Goal: Task Accomplishment & Management: Complete application form

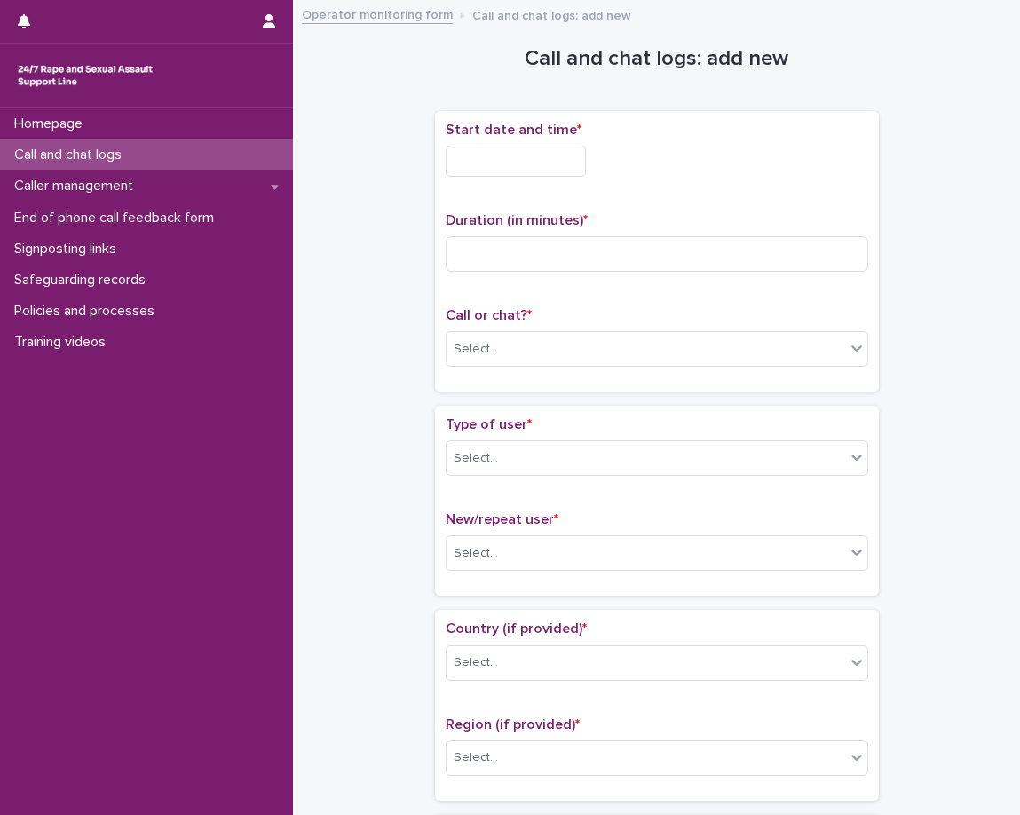
click at [145, 157] on div "Call and chat logs" at bounding box center [146, 154] width 293 height 31
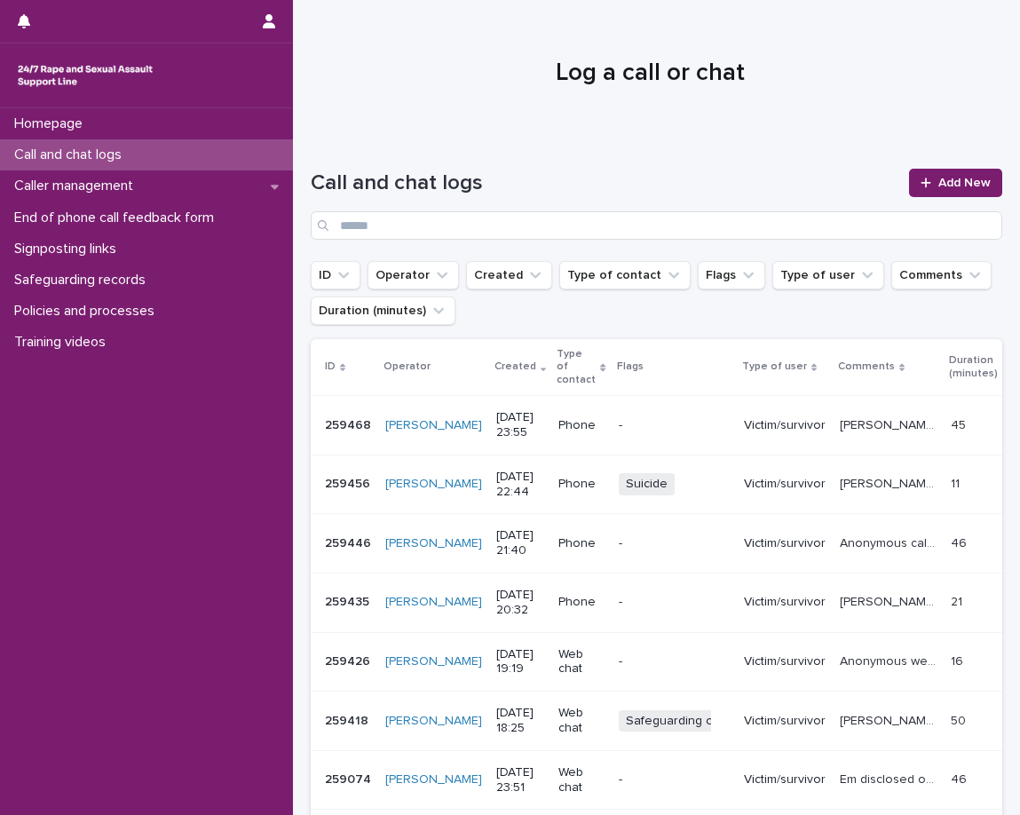
click at [86, 774] on div "Homepage Call and chat logs Caller management End of phone call feedback form S…" at bounding box center [146, 461] width 293 height 707
click at [199, 783] on div "Homepage Call and chat logs Caller management End of phone call feedback form S…" at bounding box center [146, 461] width 293 height 707
click at [28, 462] on div "Homepage Call and chat logs Caller management End of phone call feedback form S…" at bounding box center [146, 461] width 293 height 707
click at [949, 192] on link "Add New" at bounding box center [955, 183] width 93 height 28
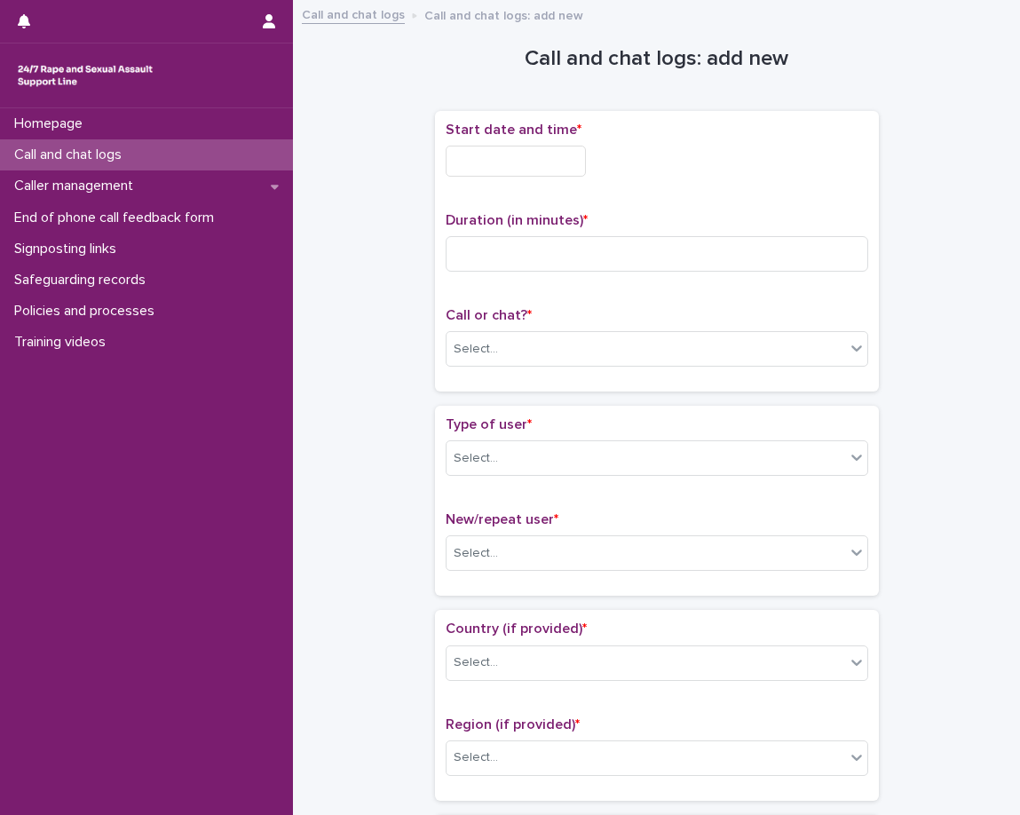
click at [573, 178] on div "Start date and time *" at bounding box center [657, 156] width 423 height 69
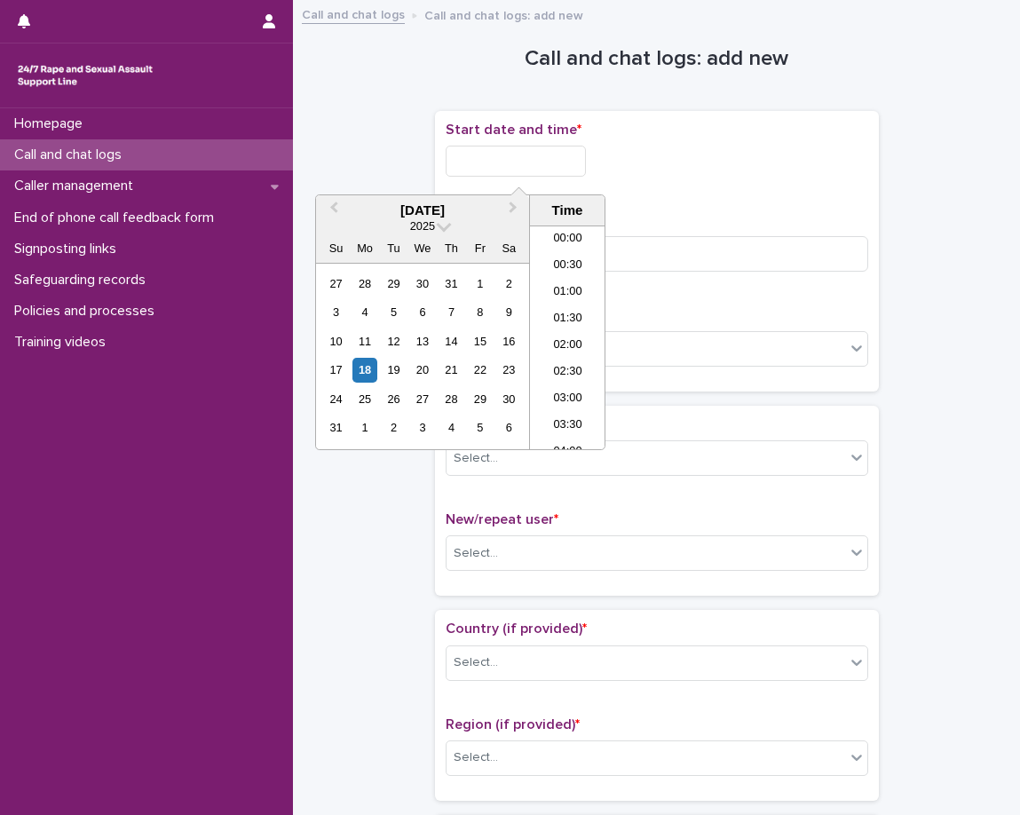
click at [576, 167] on input "text" at bounding box center [516, 161] width 140 height 31
click at [559, 310] on li "08:30" at bounding box center [567, 310] width 75 height 27
click at [559, 310] on p "Call or chat? *" at bounding box center [657, 315] width 423 height 17
click at [550, 172] on input "**********" at bounding box center [516, 161] width 140 height 31
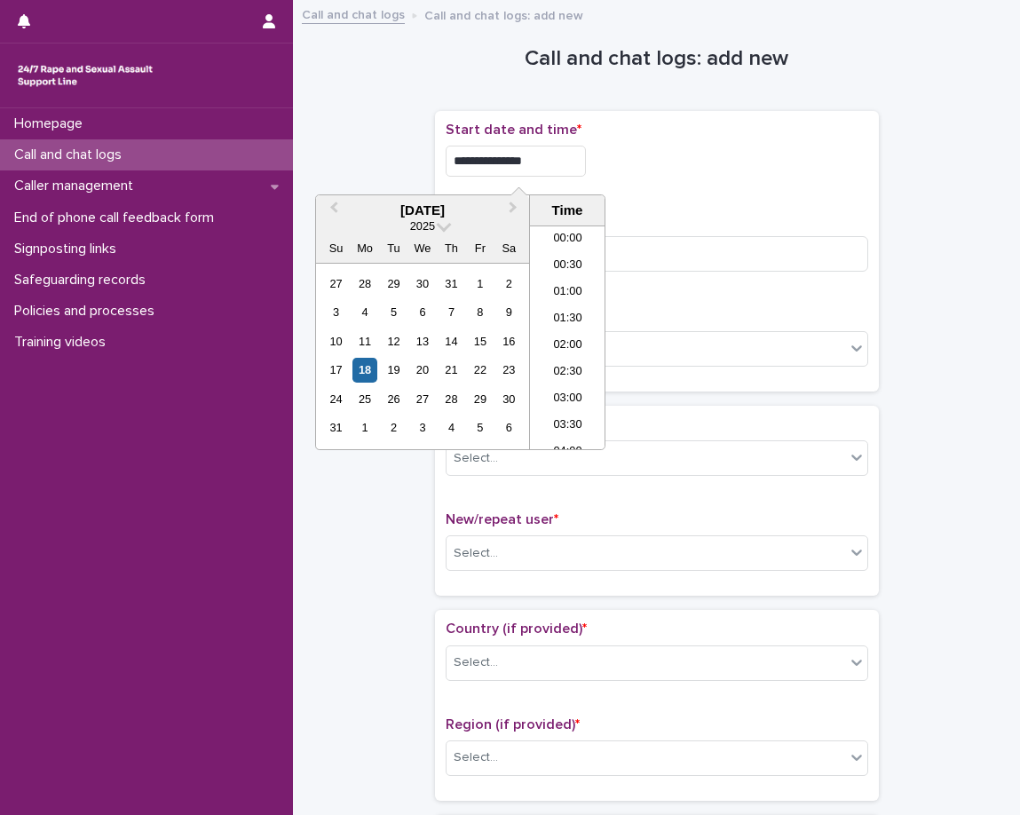
scroll to position [355, 0]
click at [561, 367] on li "09:00" at bounding box center [567, 364] width 75 height 27
click at [578, 168] on input "**********" at bounding box center [516, 161] width 140 height 31
type input "**********"
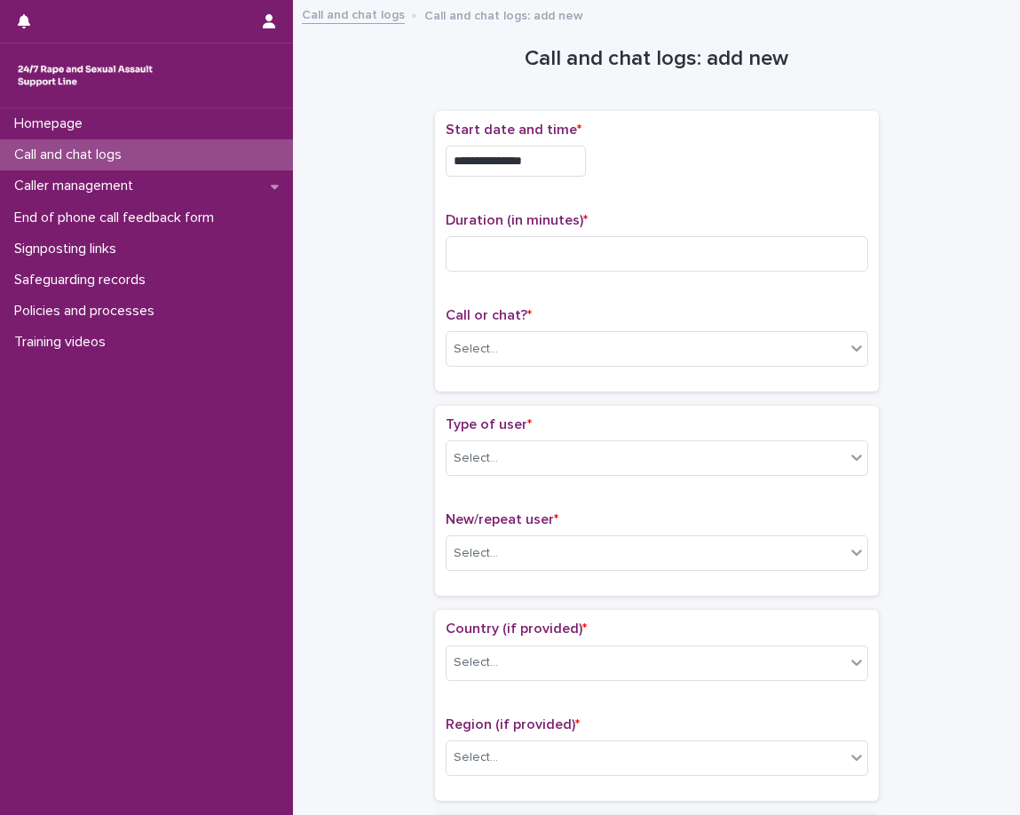
click at [654, 232] on div "Duration (in minutes) *" at bounding box center [657, 249] width 423 height 74
click at [643, 252] on input at bounding box center [657, 254] width 423 height 36
type input "**"
click at [604, 313] on p "Call or chat? *" at bounding box center [657, 315] width 423 height 17
click at [579, 355] on div "Select..." at bounding box center [646, 349] width 399 height 29
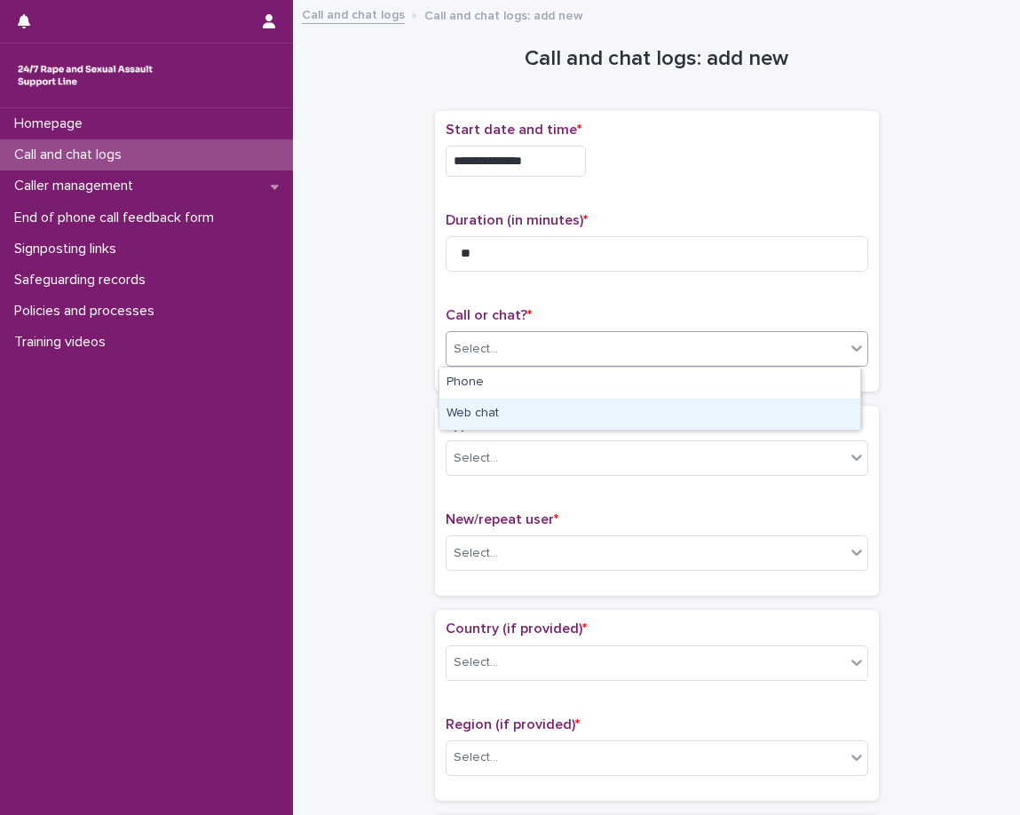
click at [551, 414] on div "Web chat" at bounding box center [649, 414] width 421 height 31
click at [551, 414] on div "Type of user * Select... New/repeat user * Select..." at bounding box center [657, 501] width 444 height 190
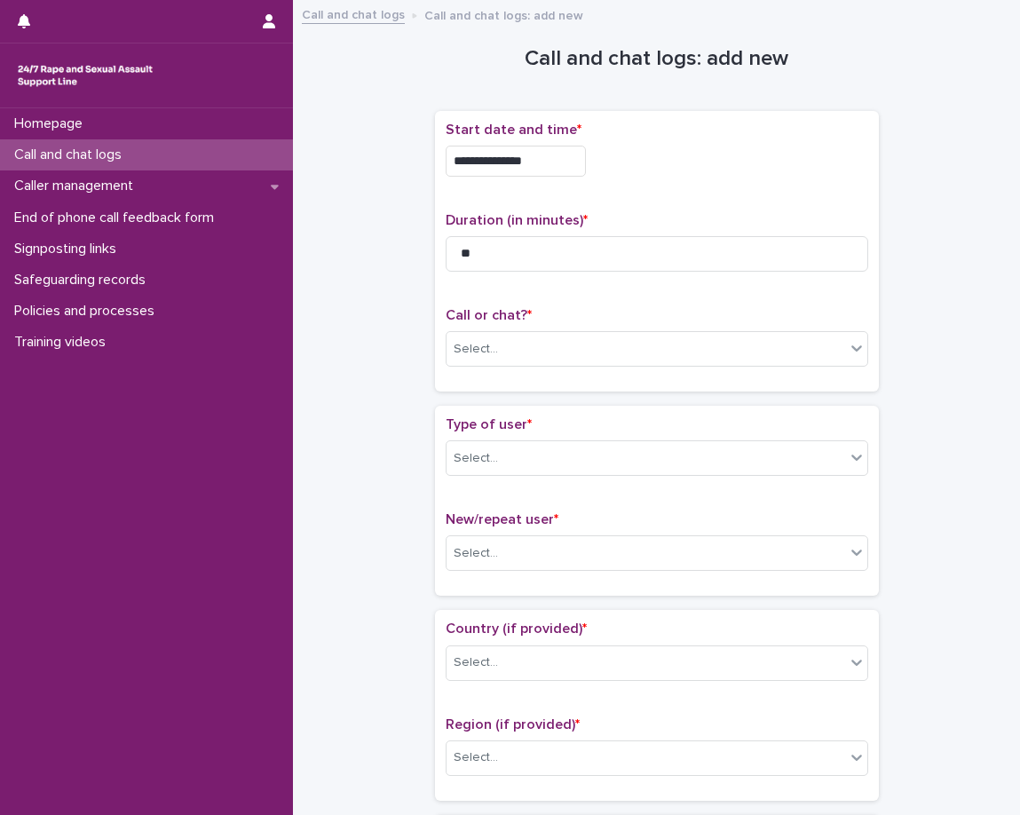
click at [541, 418] on p "Type of user *" at bounding box center [657, 424] width 423 height 17
click at [526, 447] on div "Select..." at bounding box center [646, 458] width 399 height 29
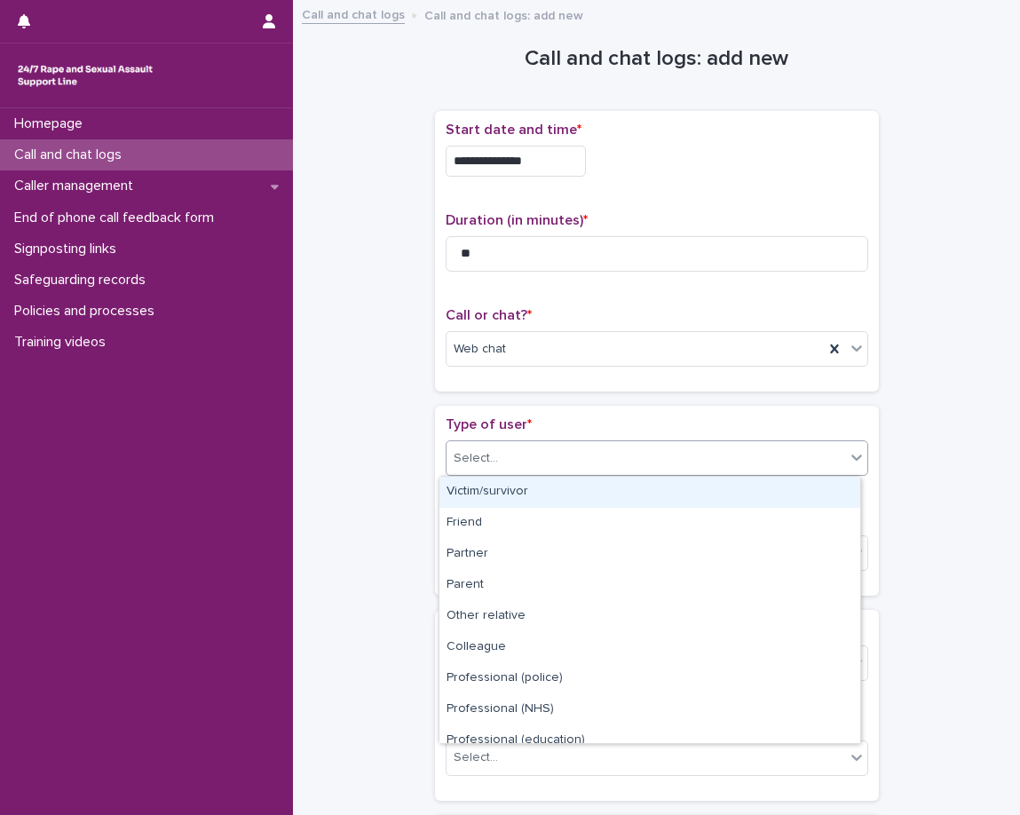
click at [509, 489] on div "Victim/survivor" at bounding box center [649, 492] width 421 height 31
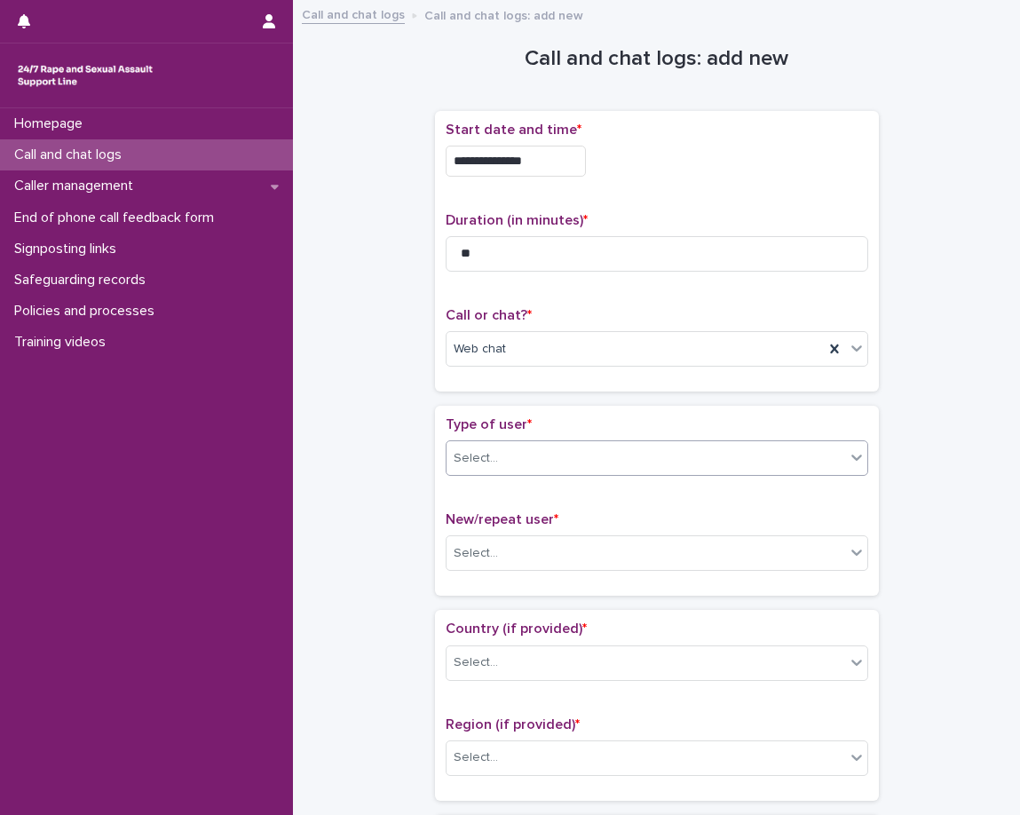
click at [500, 493] on div "Type of user * option Victim/survivor, selected. 0 results available. Select is…" at bounding box center [657, 500] width 423 height 169
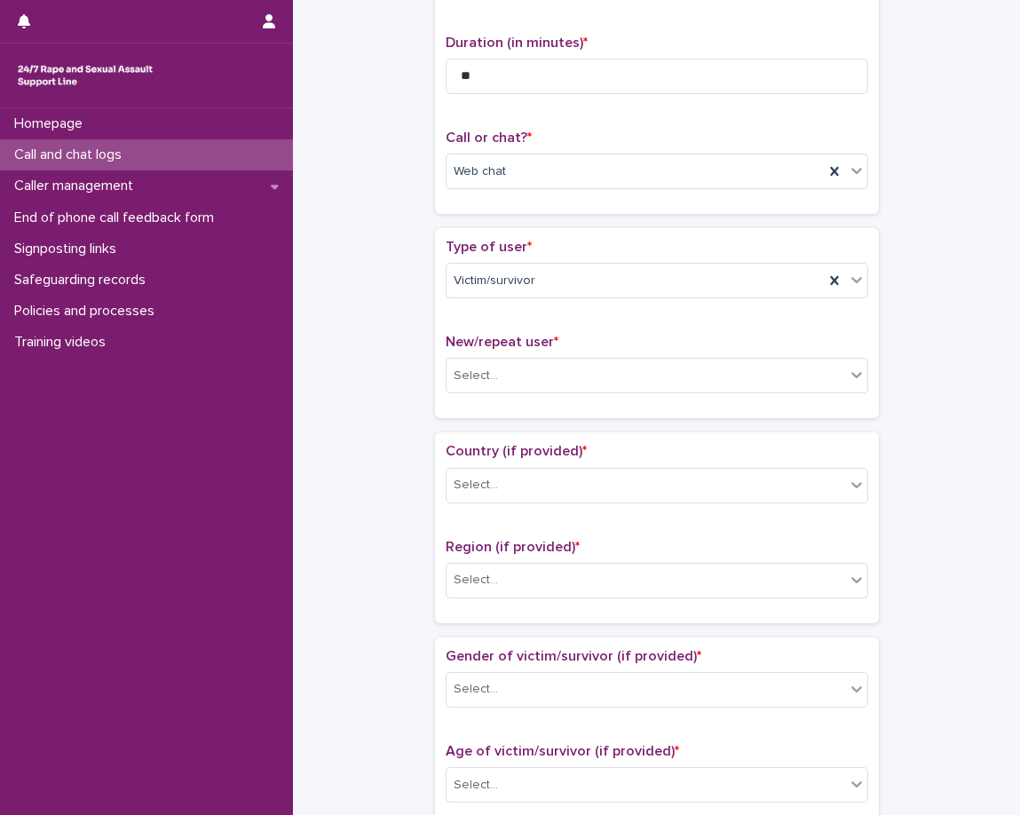
scroll to position [89, 0]
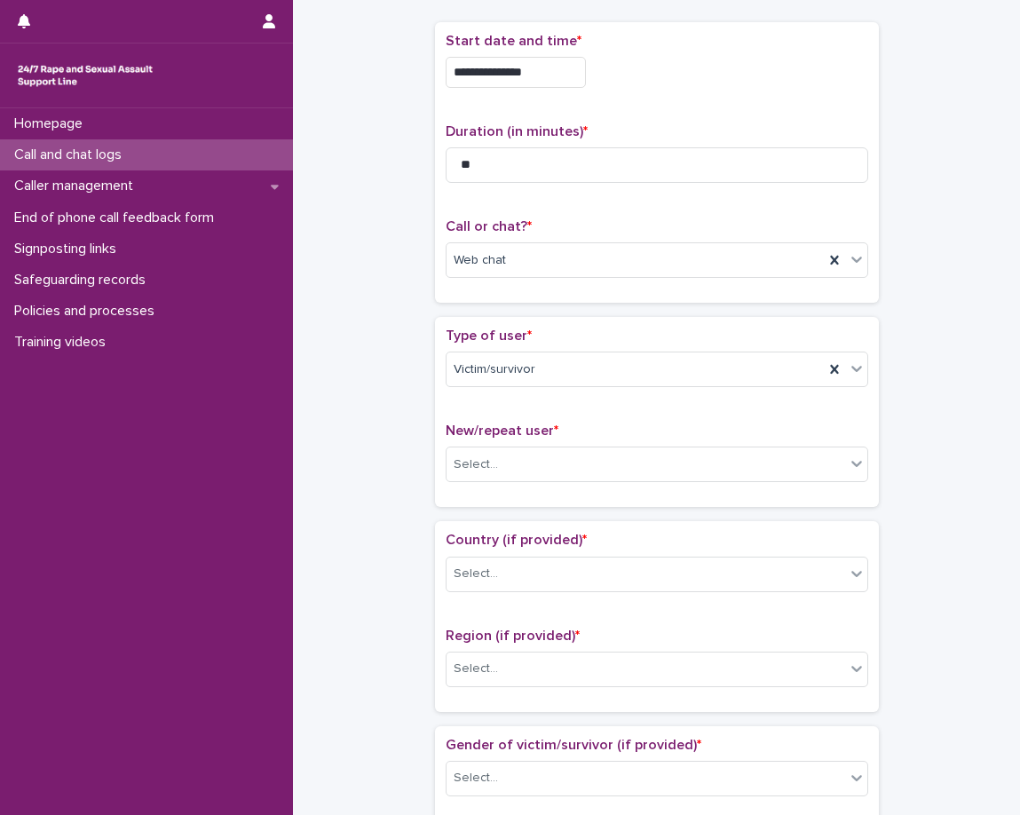
click at [532, 79] on input "**********" at bounding box center [516, 72] width 140 height 31
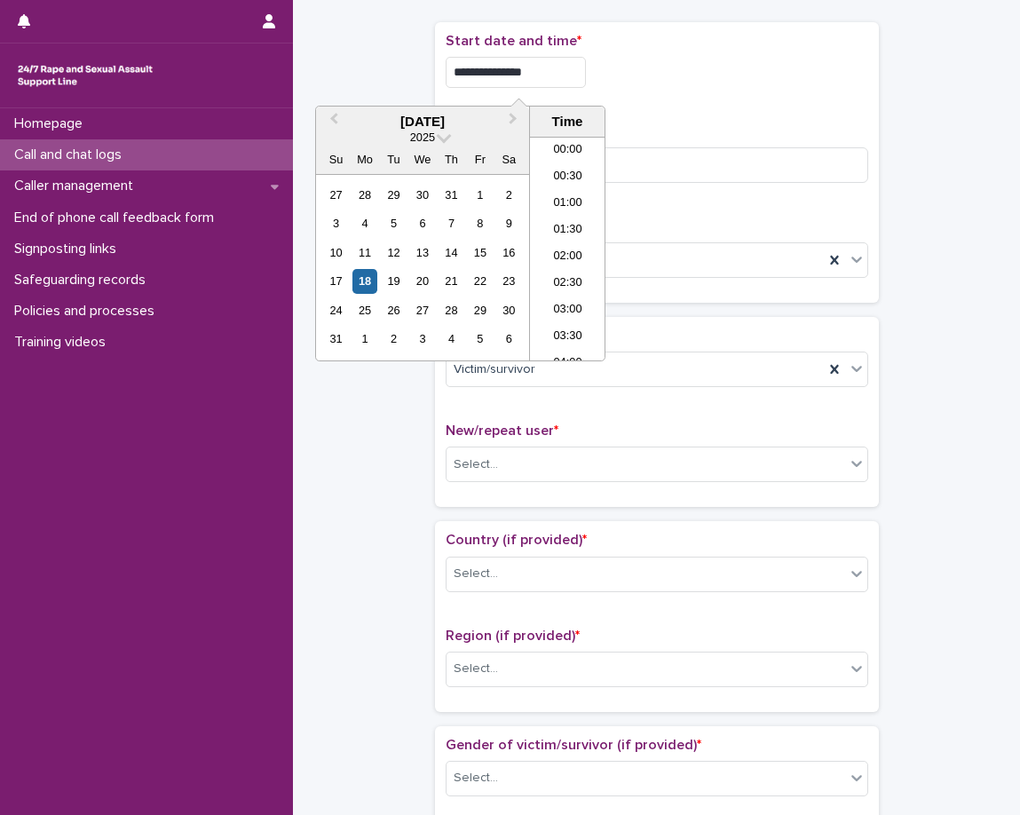
scroll to position [382, 0]
click at [568, 225] on li "08:30" at bounding box center [567, 222] width 75 height 27
click at [566, 83] on input "**********" at bounding box center [516, 72] width 140 height 31
type input "**********"
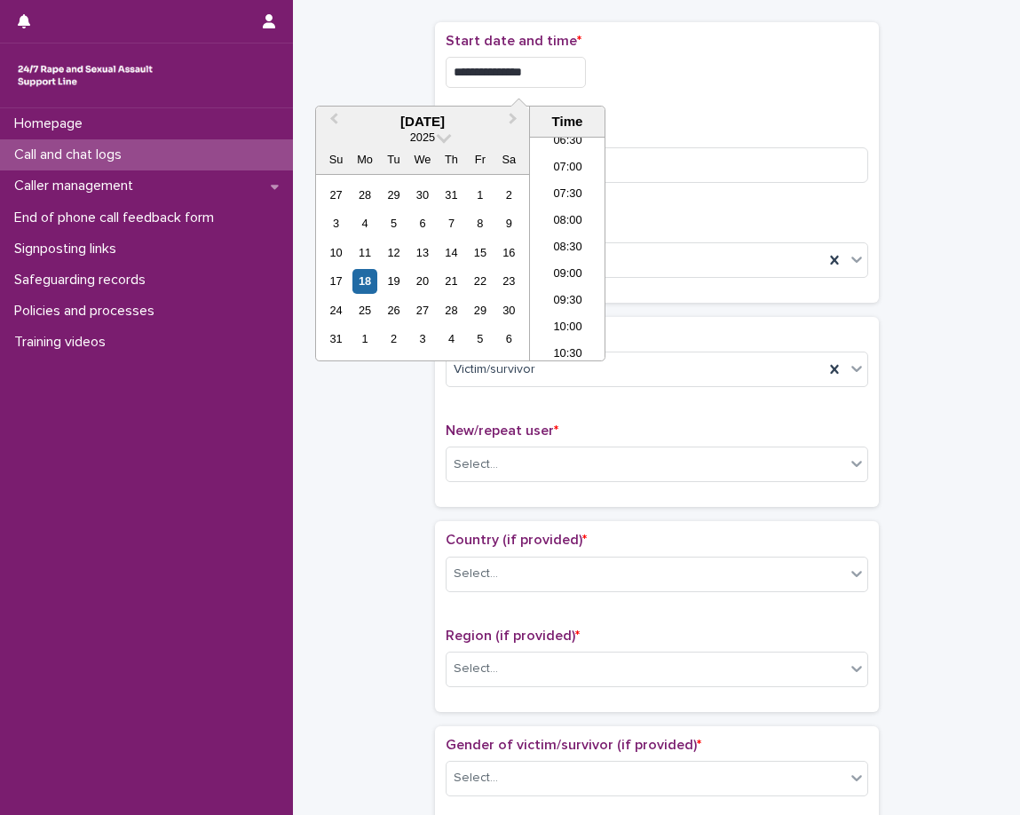
click at [696, 106] on div "**********" at bounding box center [657, 162] width 423 height 259
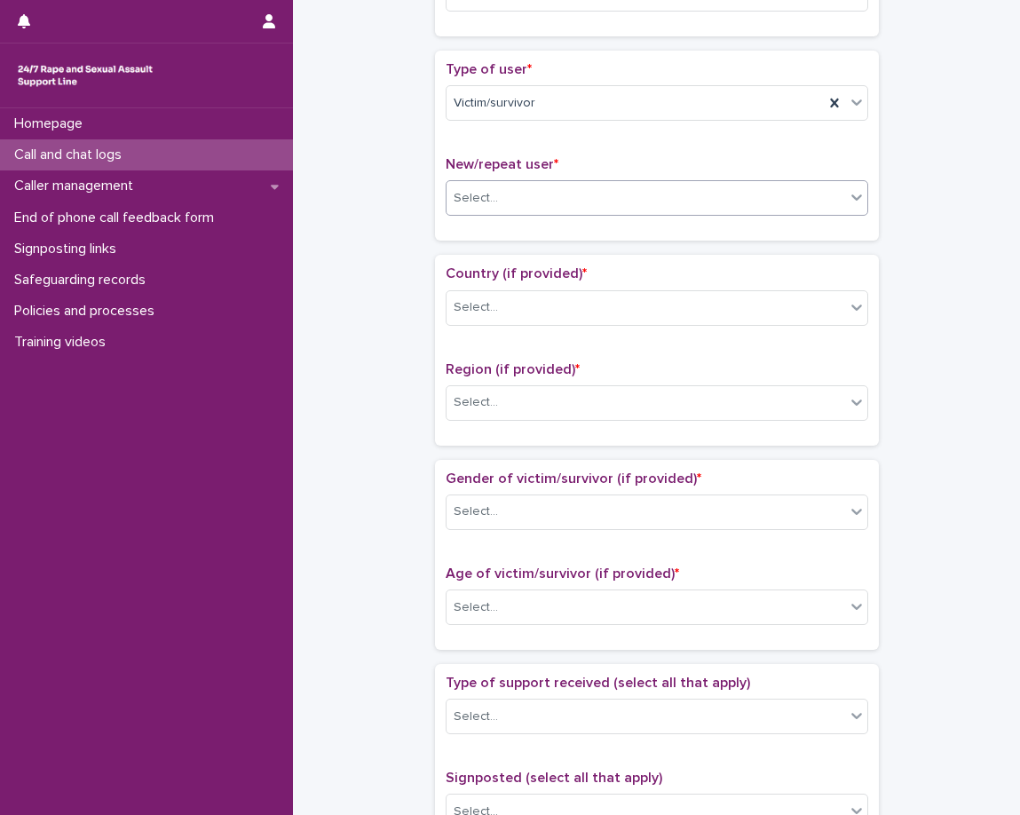
click at [591, 211] on div "Select..." at bounding box center [646, 198] width 399 height 29
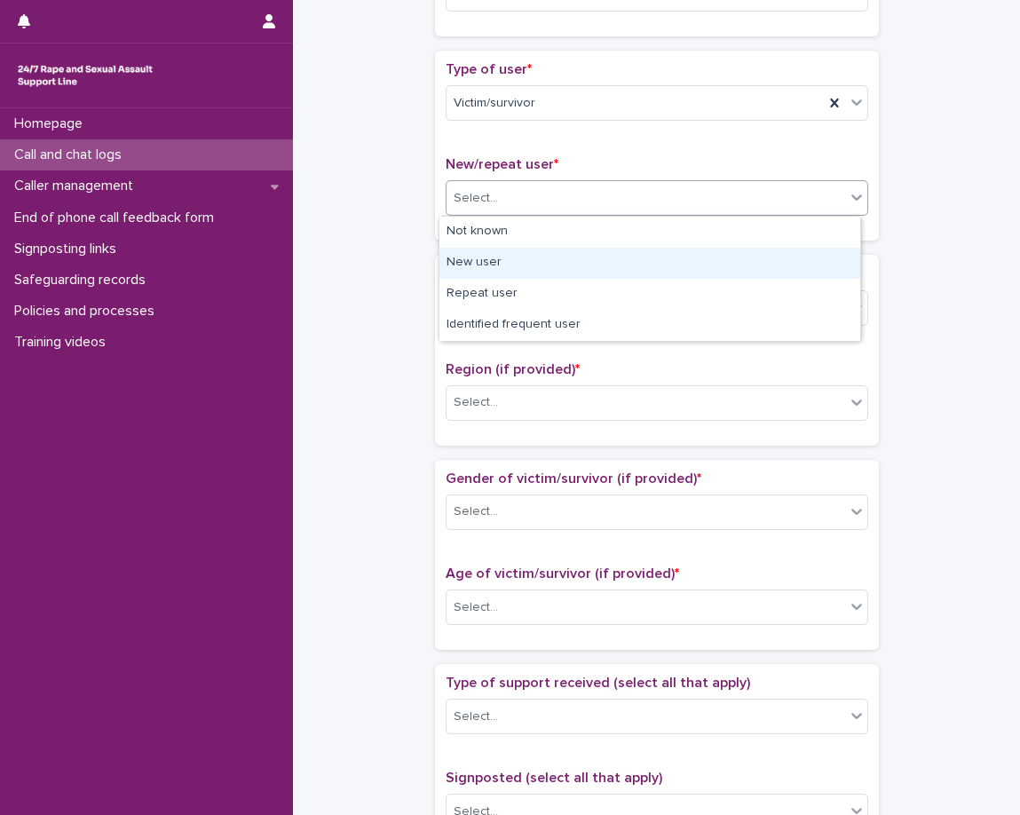
click at [561, 273] on div "New user" at bounding box center [649, 263] width 421 height 31
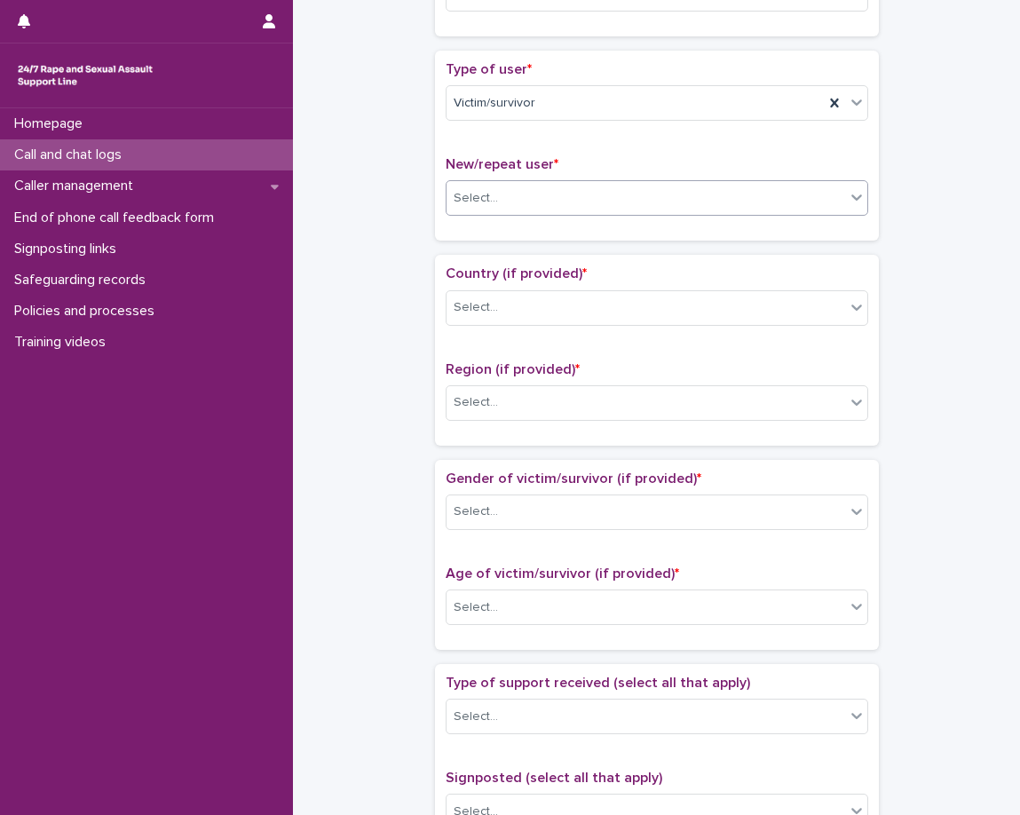
click at [559, 276] on span "Country (if provided) *" at bounding box center [516, 273] width 141 height 14
click at [511, 318] on div "Select..." at bounding box center [646, 307] width 399 height 29
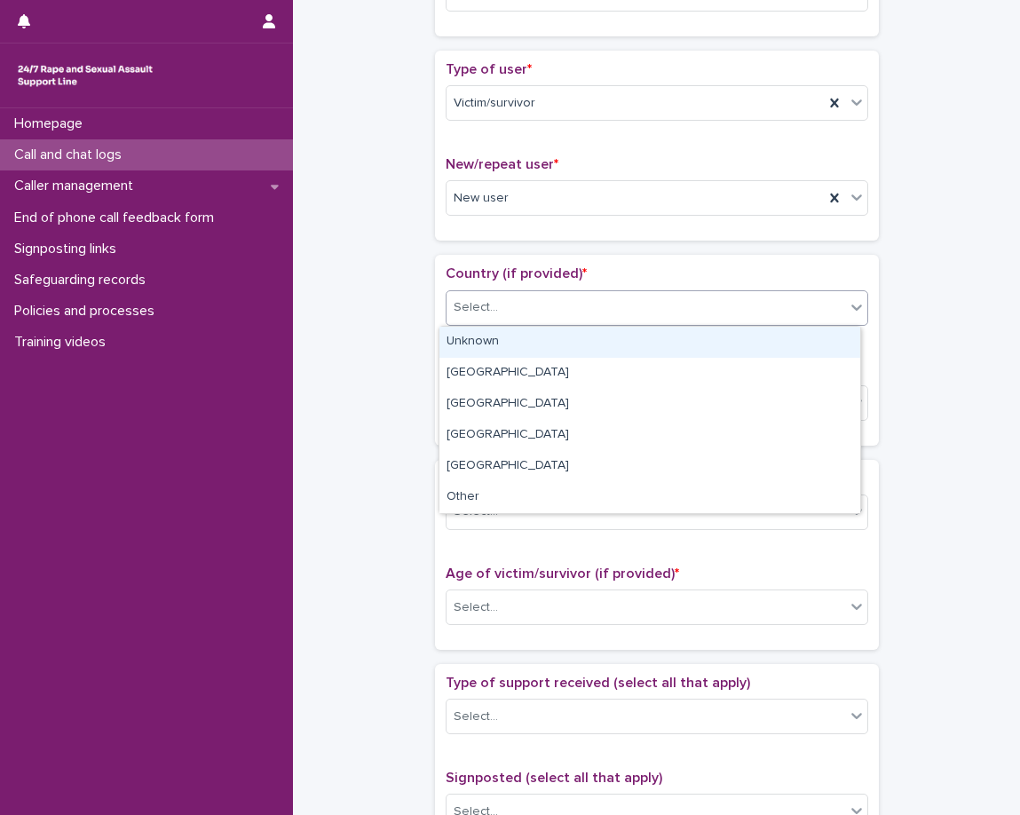
click at [511, 346] on div "Unknown" at bounding box center [649, 342] width 421 height 31
click at [511, 346] on div "Country (if provided) * option Unknown focused, 1 of 6. 6 results available. Us…" at bounding box center [657, 349] width 423 height 169
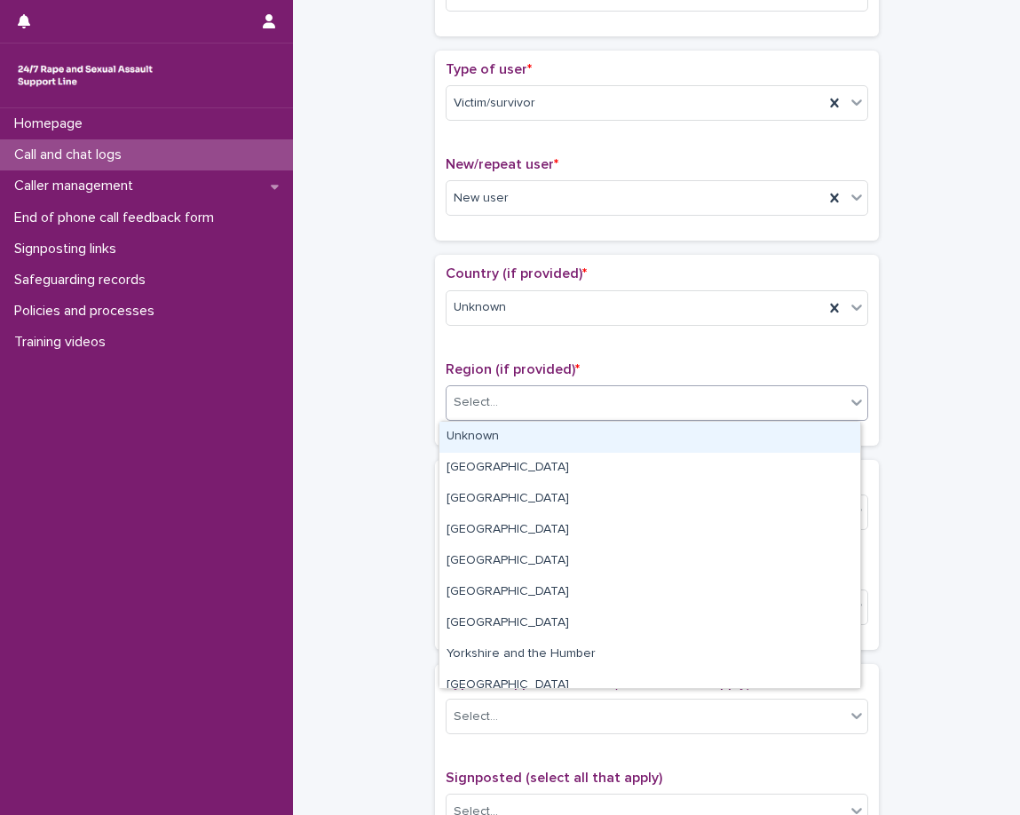
click at [499, 401] on div "Select..." at bounding box center [646, 402] width 399 height 29
drag, startPoint x: 498, startPoint y: 439, endPoint x: 490, endPoint y: 446, distance: 10.7
click at [497, 441] on div "Unknown" at bounding box center [649, 437] width 421 height 31
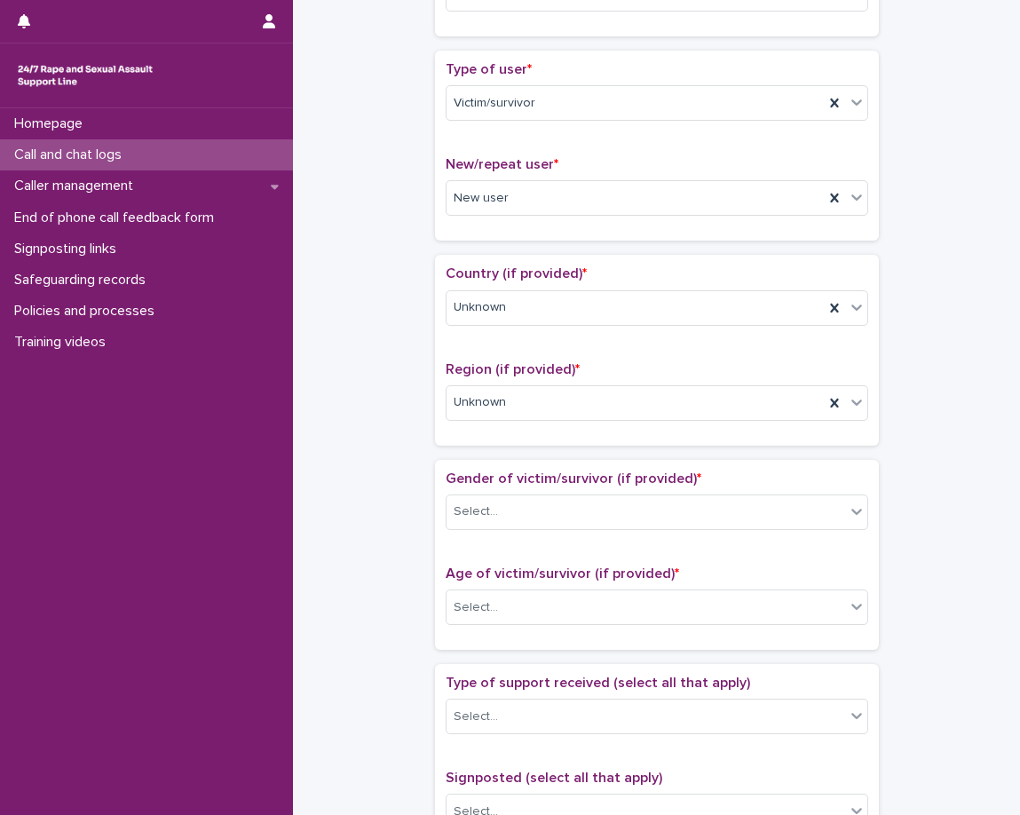
click at [485, 453] on div "Loading... Saving… Country (if provided) * Unknown Region (if provided) * Unkno…" at bounding box center [657, 357] width 444 height 204
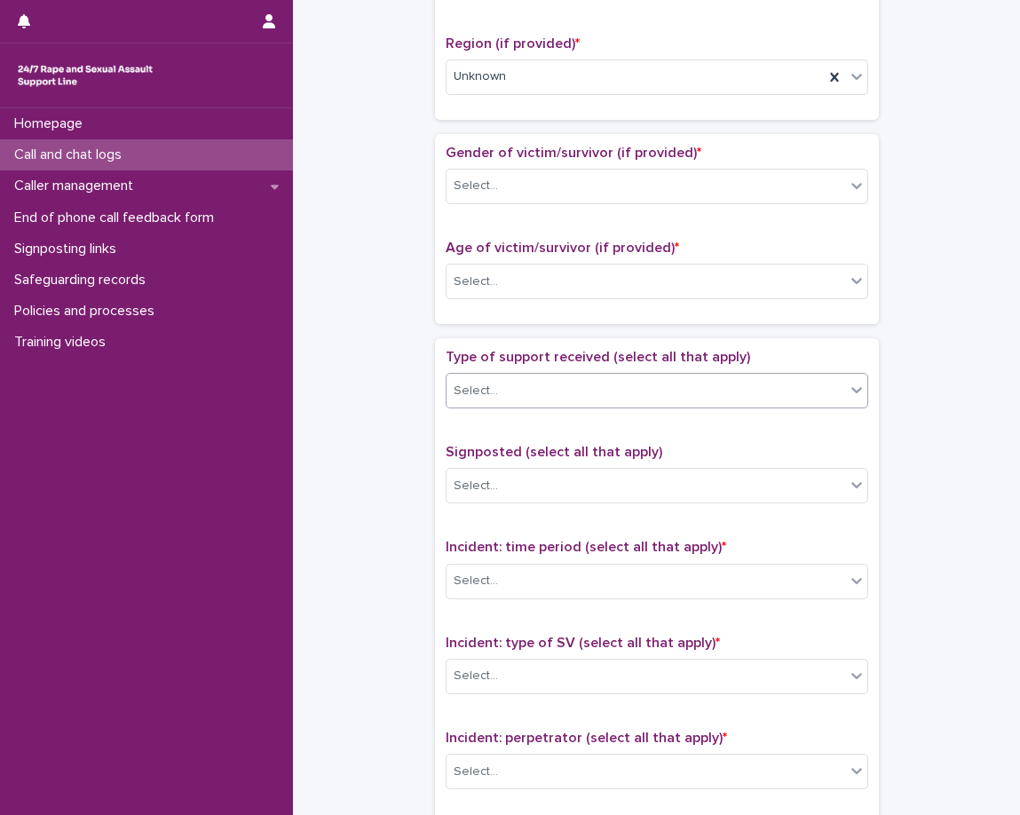
scroll to position [710, 0]
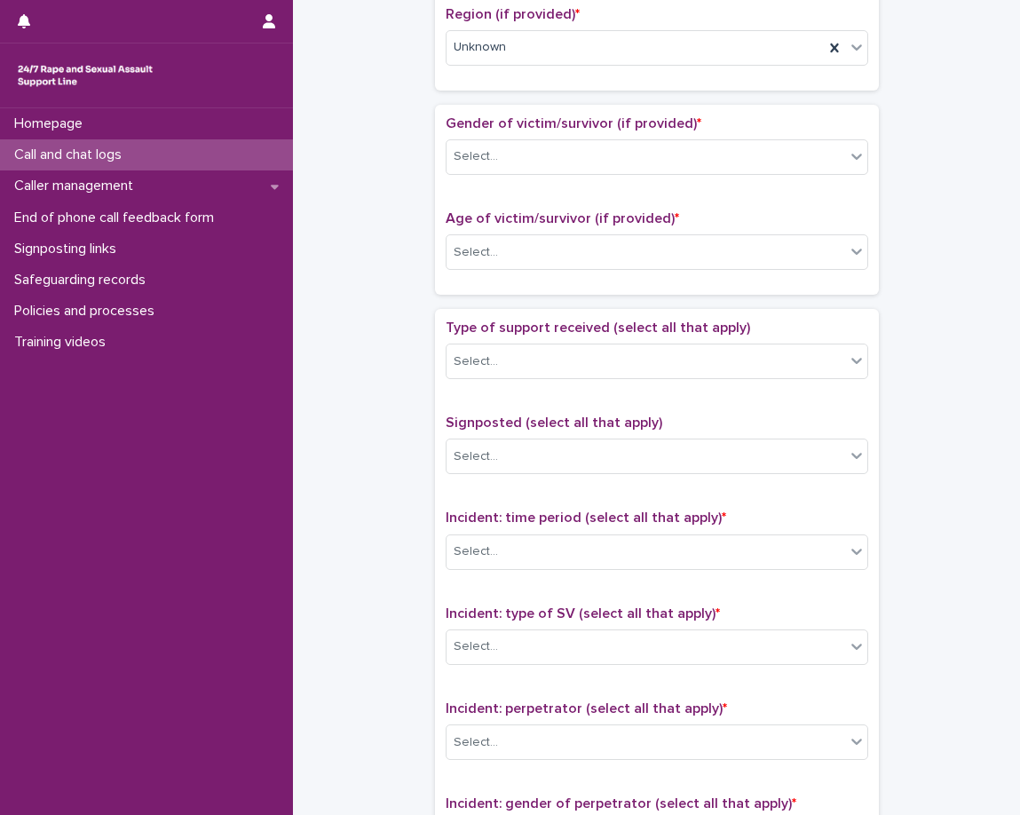
click at [567, 183] on div "Gender of victim/survivor (if provided) * Select..." at bounding box center [657, 152] width 423 height 74
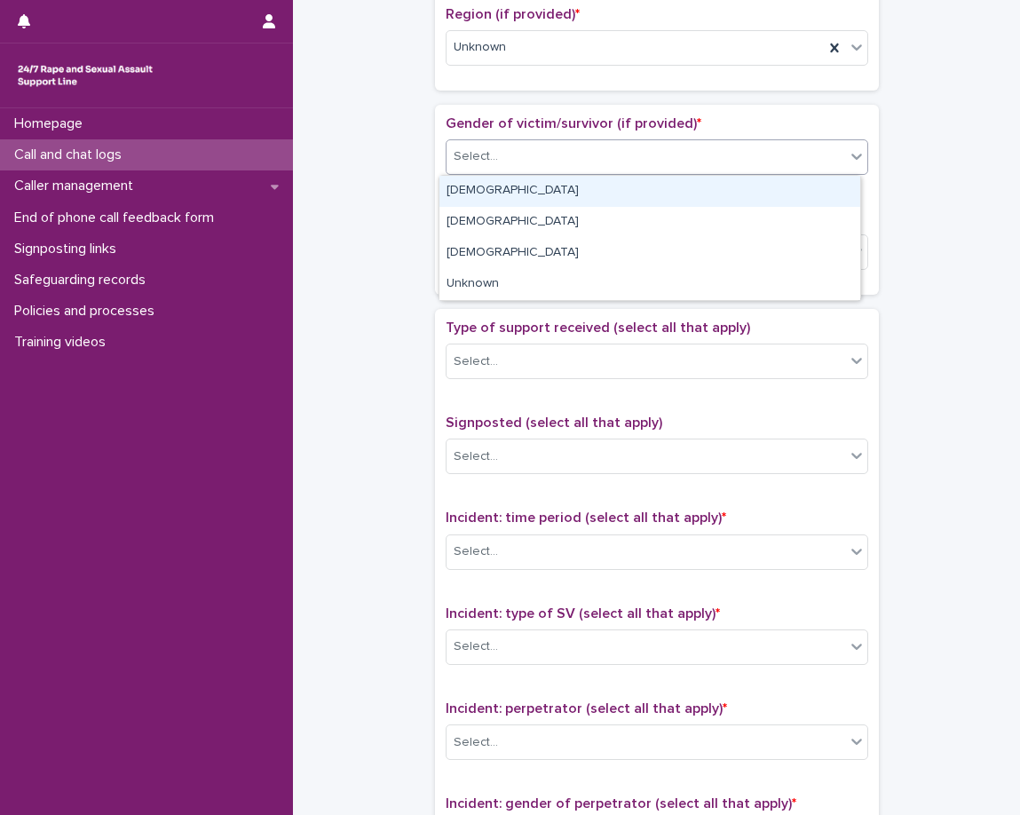
click at [580, 163] on div "Select..." at bounding box center [646, 156] width 399 height 29
drag, startPoint x: 580, startPoint y: 163, endPoint x: 575, endPoint y: 183, distance: 20.0
click at [580, 163] on div "Select..." at bounding box center [646, 156] width 399 height 29
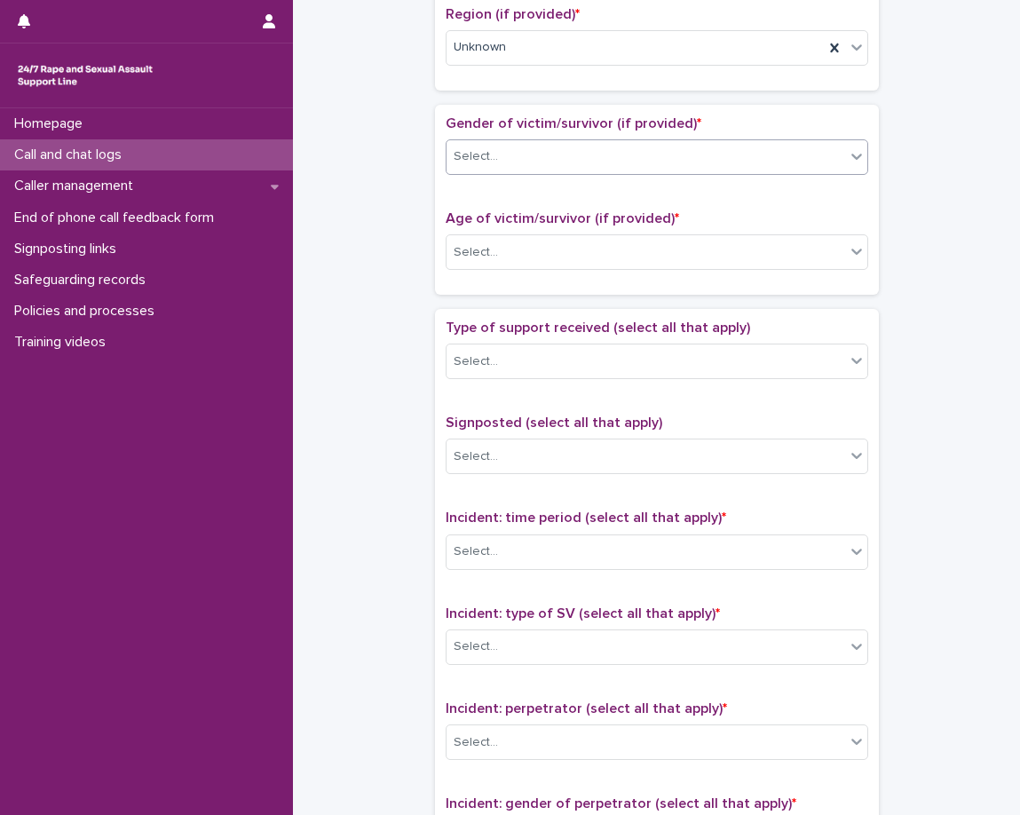
click at [566, 166] on div "Select..." at bounding box center [646, 156] width 399 height 29
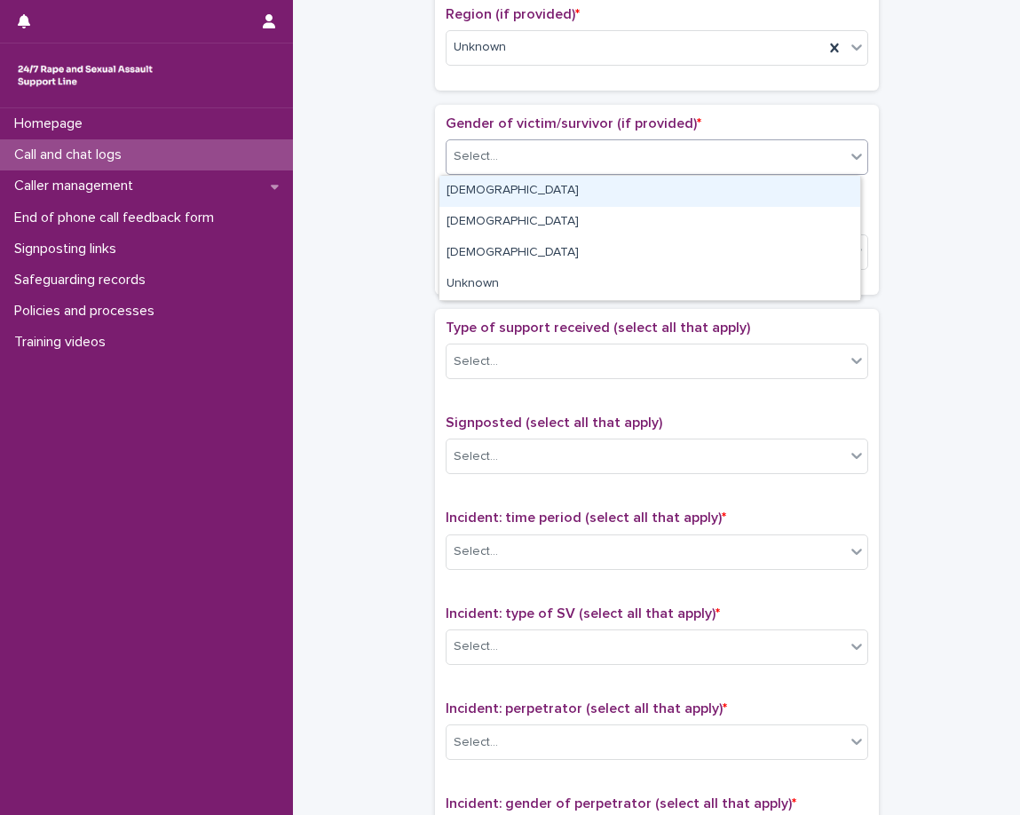
click at [562, 202] on div "Female" at bounding box center [649, 191] width 421 height 31
click at [562, 202] on div "Gender of victim/survivor (if provided) * option Female focused, 1 of 4. 4 resu…" at bounding box center [657, 199] width 423 height 169
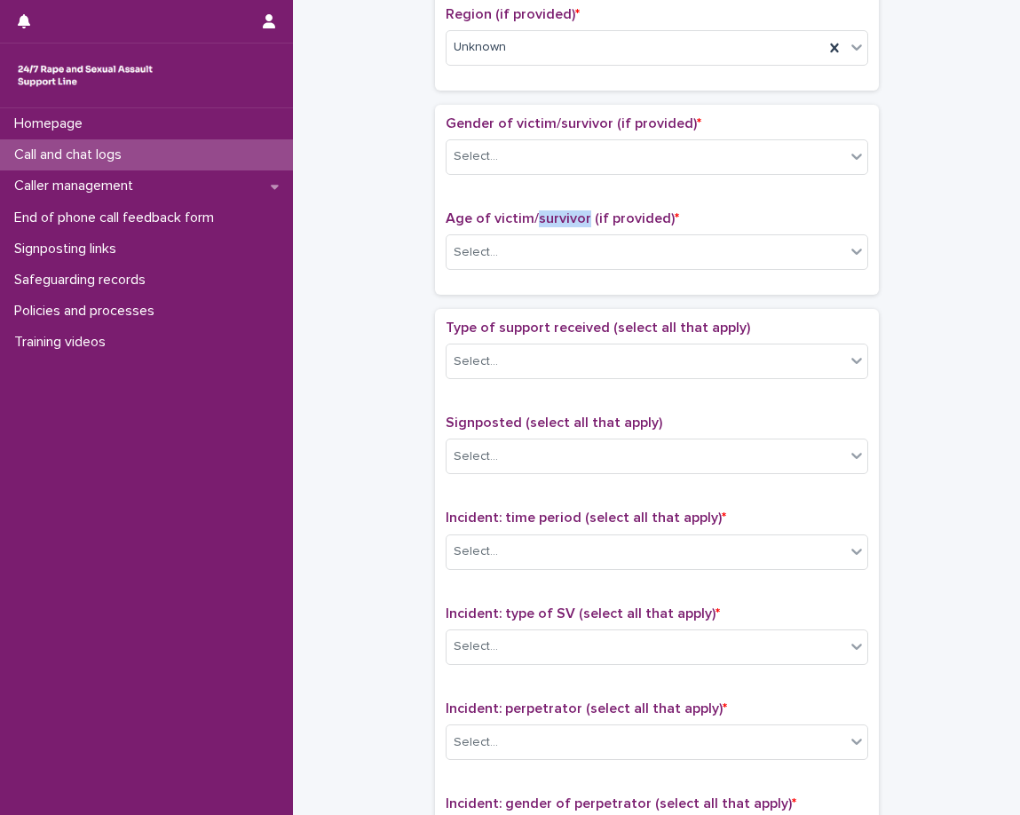
click at [559, 208] on div "Gender of victim/survivor (if provided) * Select... Age of victim/survivor (if …" at bounding box center [657, 199] width 423 height 169
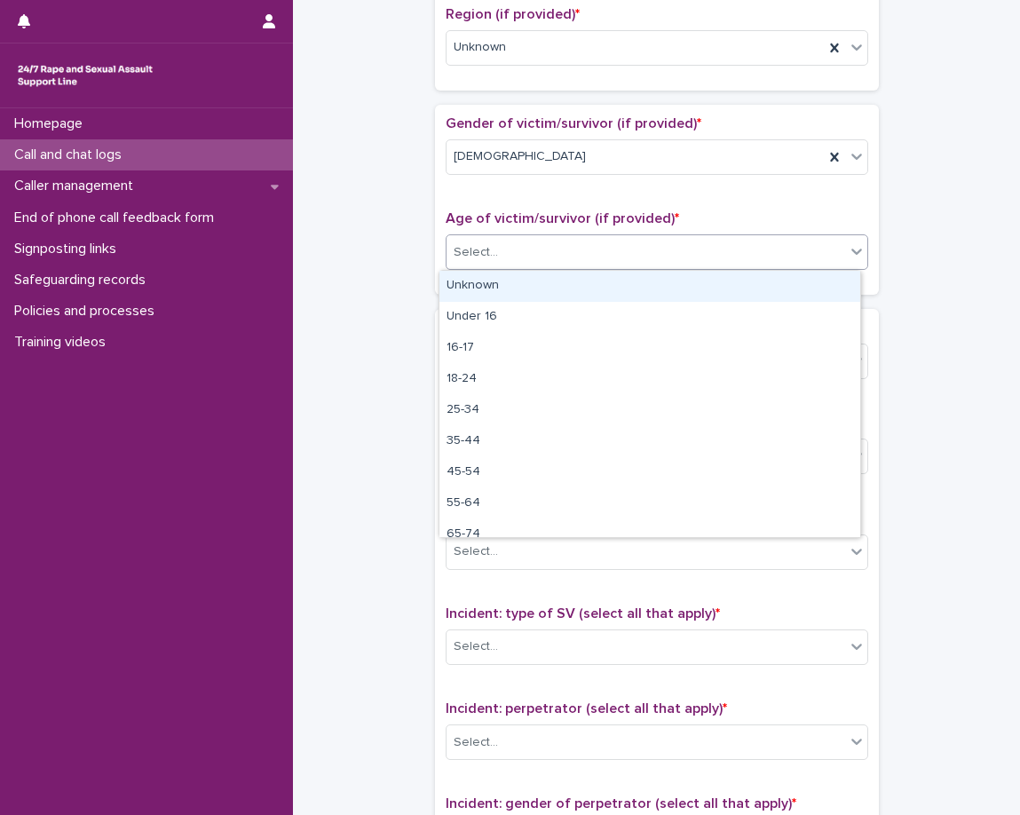
click at [547, 234] on div "Select..." at bounding box center [657, 252] width 423 height 36
click at [580, 136] on div "Gender of victim/survivor (if provided) * Female" at bounding box center [657, 152] width 423 height 74
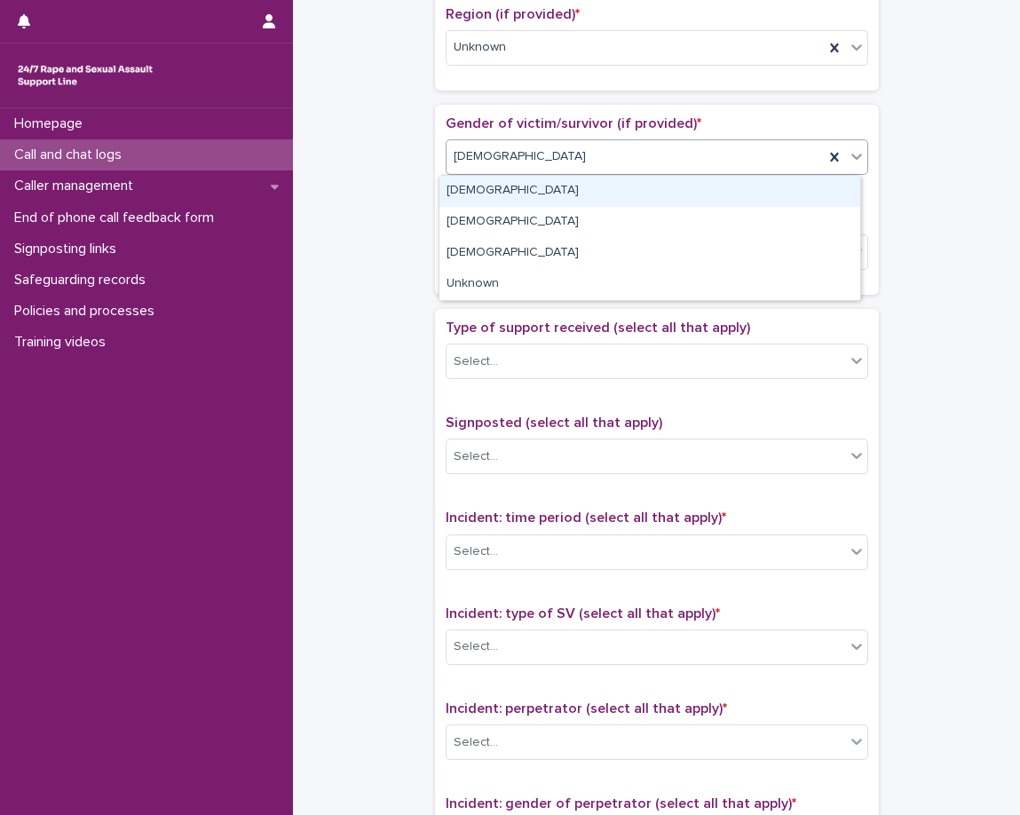
click at [573, 155] on div "Female" at bounding box center [635, 156] width 377 height 29
click at [582, 157] on div "Female" at bounding box center [635, 156] width 377 height 29
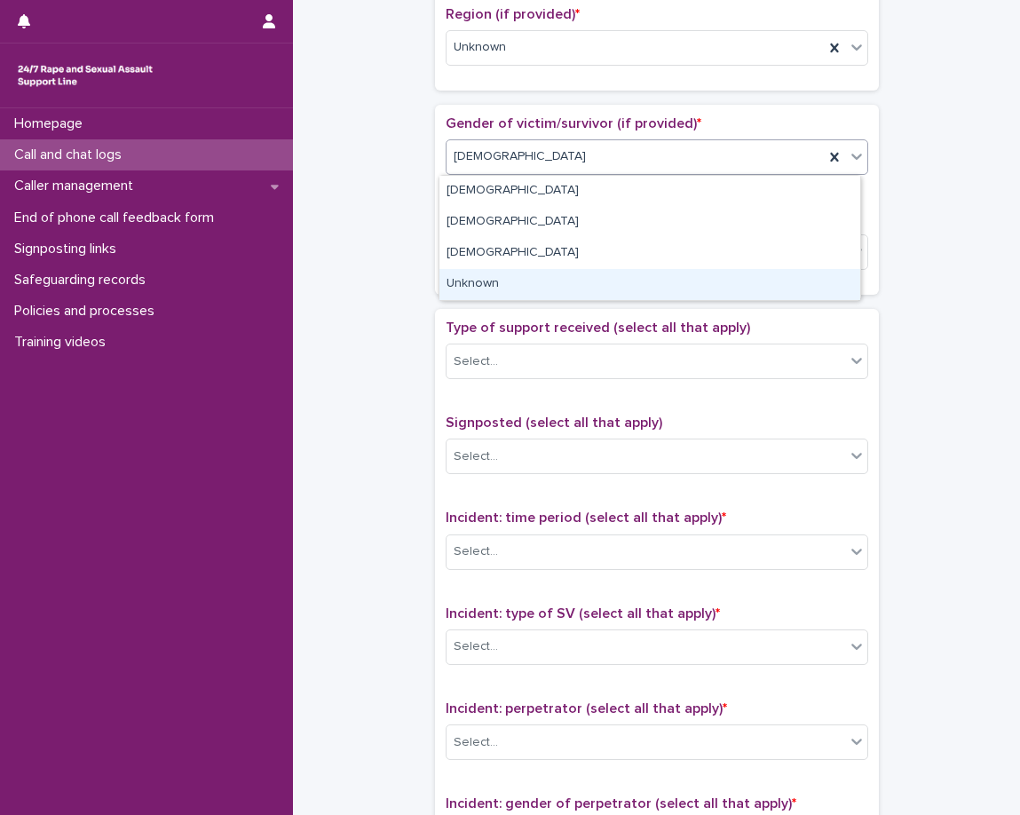
click at [521, 286] on div "Unknown" at bounding box center [649, 284] width 421 height 31
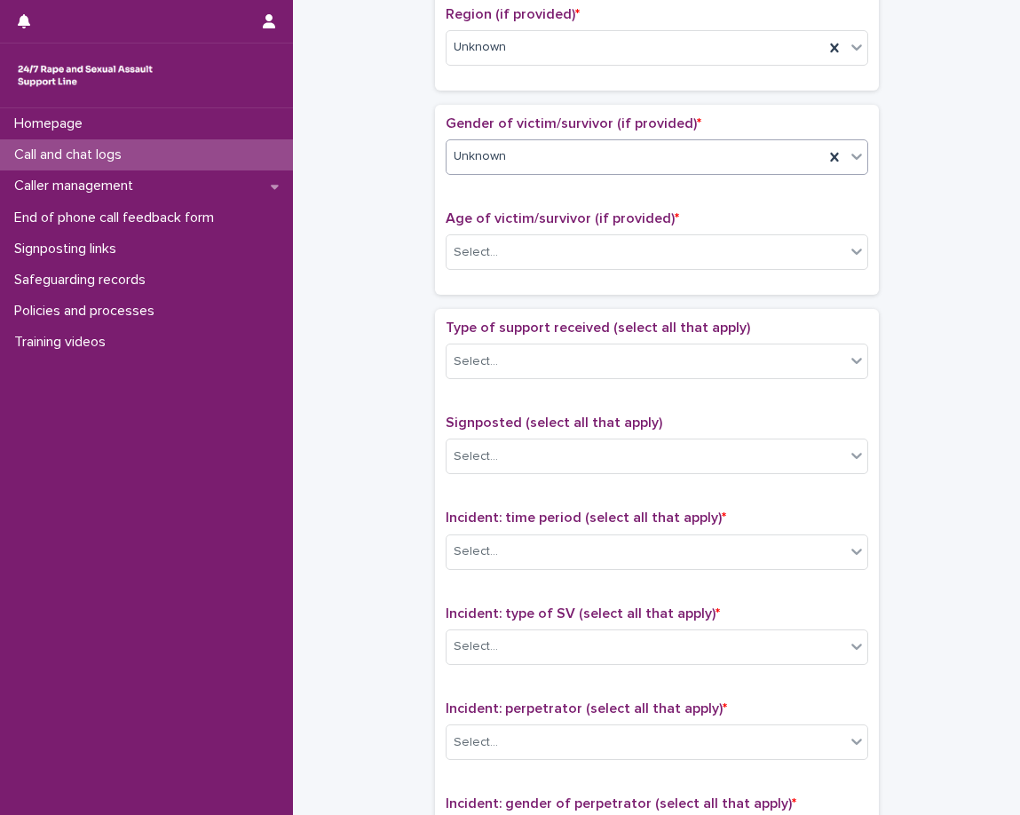
click at [542, 200] on div "Gender of victim/survivor (if provided) * option Unknown, selected. 0 results a…" at bounding box center [657, 199] width 423 height 169
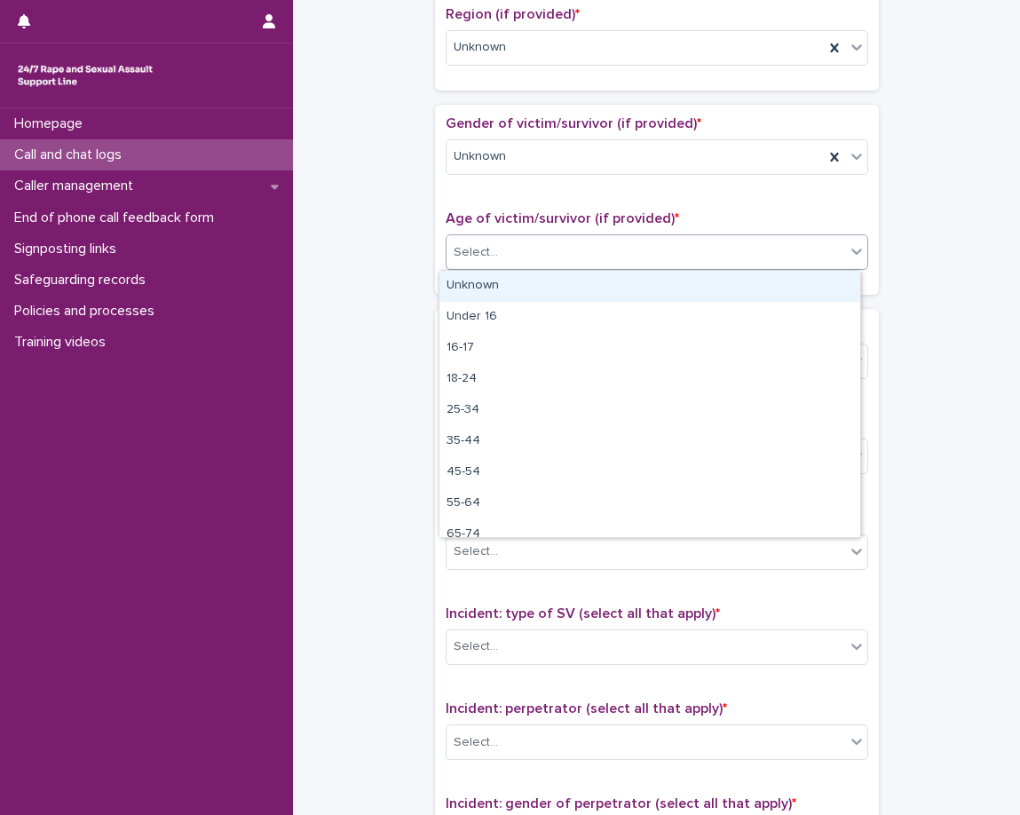
drag, startPoint x: 525, startPoint y: 248, endPoint x: 521, endPoint y: 262, distance: 14.6
click at [525, 249] on div "Select..." at bounding box center [646, 252] width 399 height 29
click at [514, 294] on div "Unknown" at bounding box center [649, 286] width 421 height 31
click at [506, 305] on div "Loading... Saving… Gender of victim/survivor (if provided) * Unknown Age of vic…" at bounding box center [657, 207] width 444 height 204
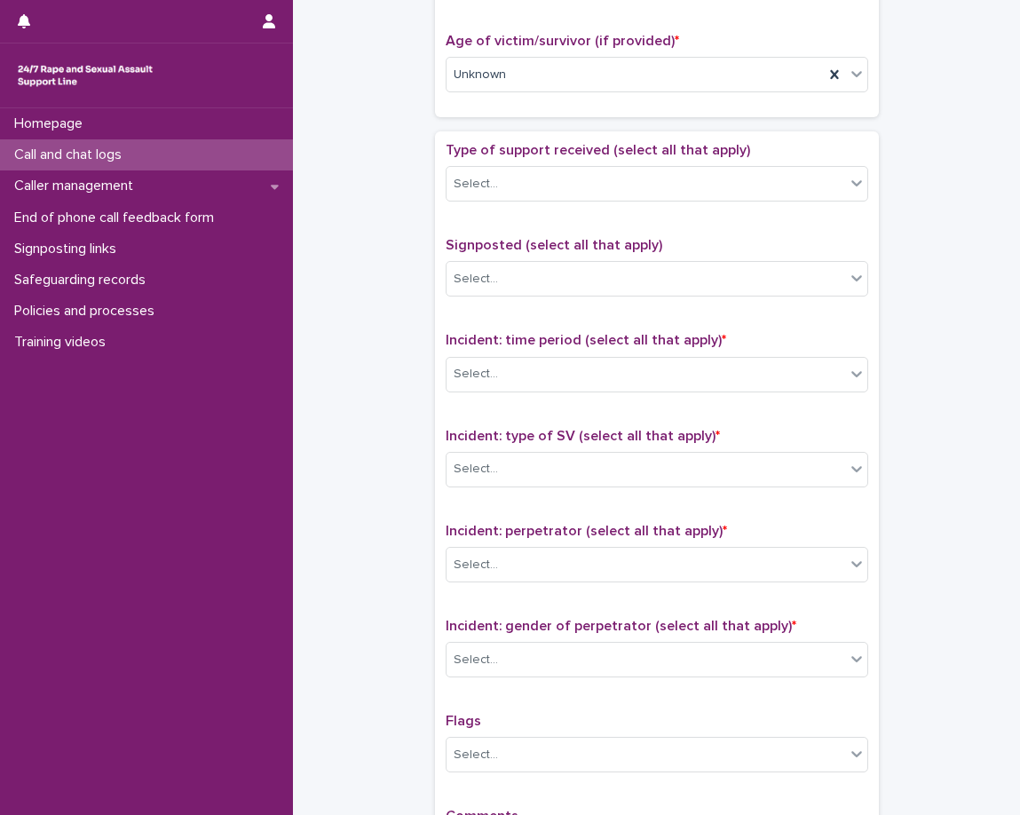
scroll to position [977, 0]
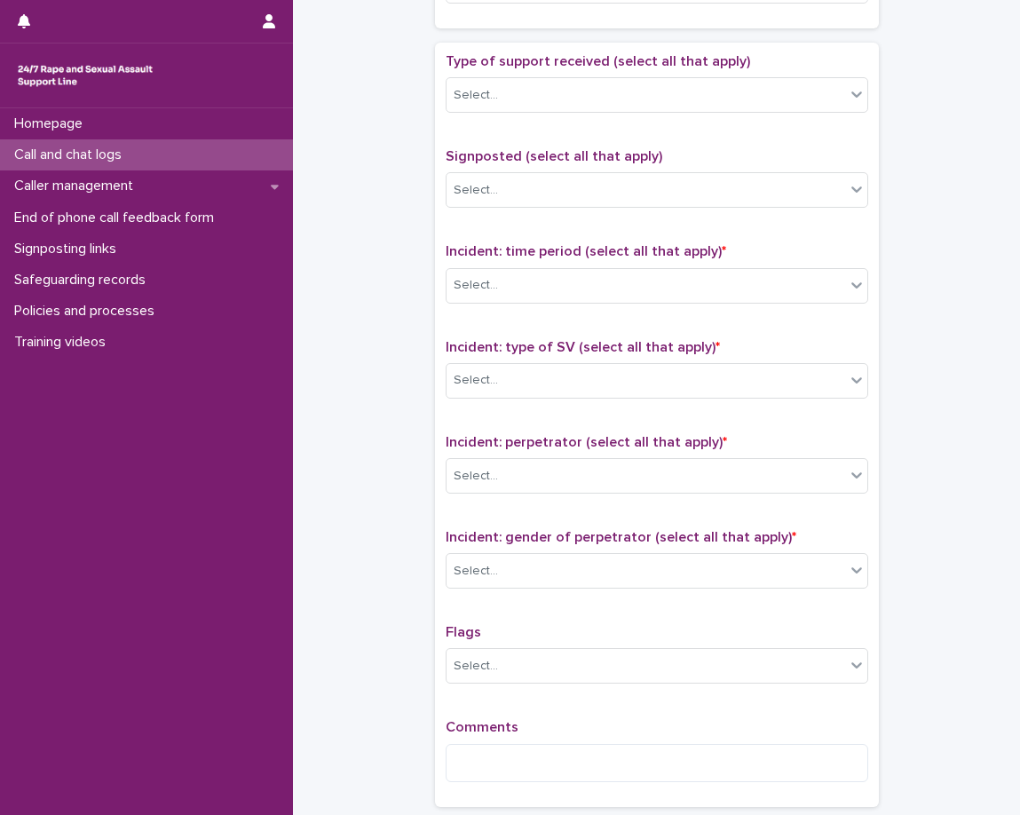
click at [562, 114] on div "Type of support received (select all that apply) Select..." at bounding box center [657, 90] width 423 height 74
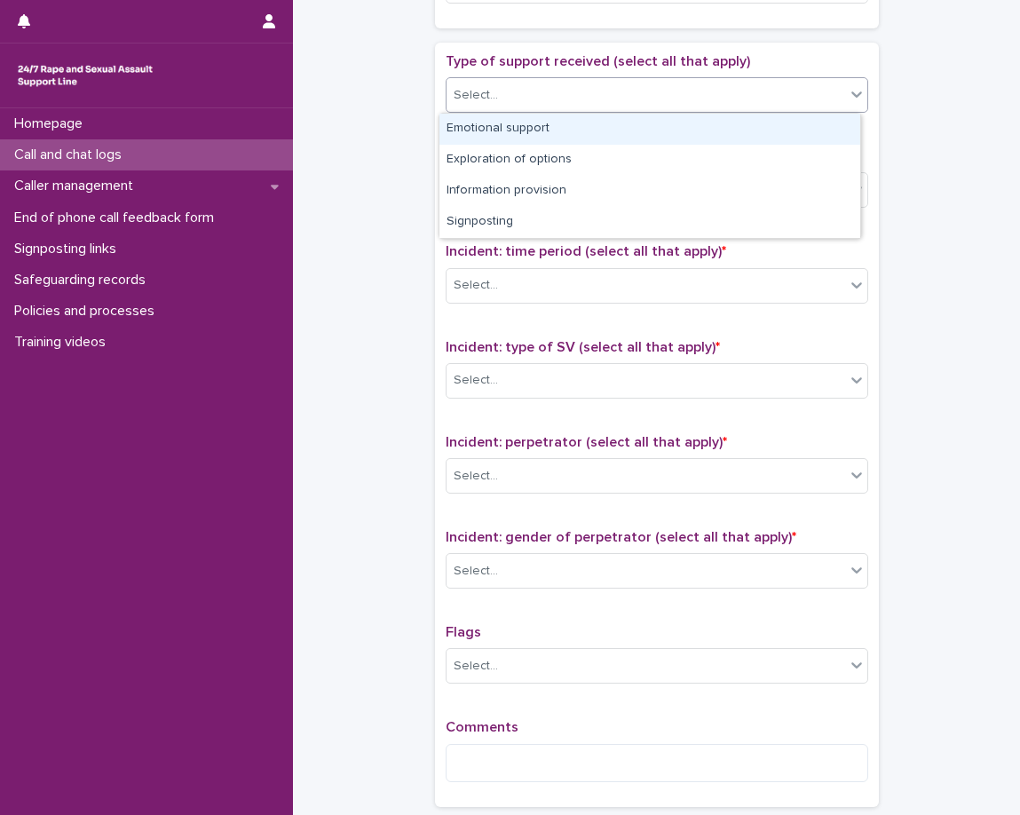
click at [566, 97] on div "Select..." at bounding box center [646, 95] width 399 height 29
click at [550, 135] on div "Emotional support" at bounding box center [649, 129] width 421 height 31
drag, startPoint x: 550, startPoint y: 135, endPoint x: 567, endPoint y: 132, distance: 17.1
click at [550, 135] on div "Type of support received (select all that apply) option Emotional support focus…" at bounding box center [657, 424] width 423 height 743
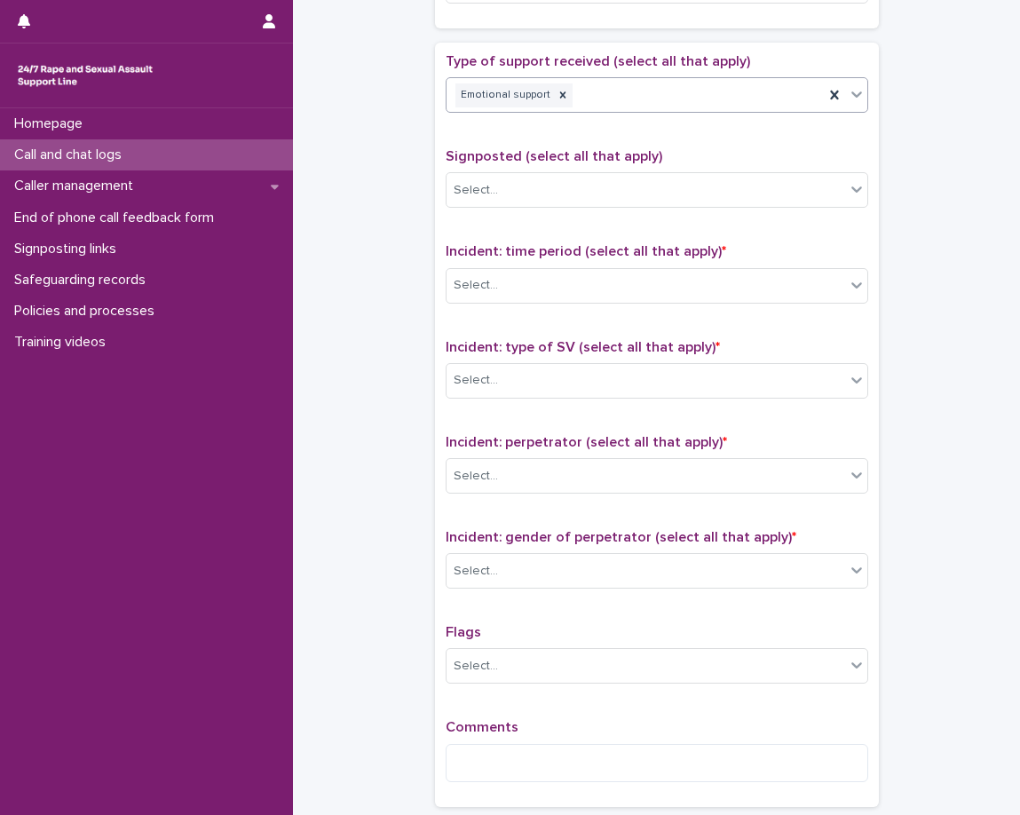
click at [634, 107] on div "Emotional support" at bounding box center [635, 95] width 377 height 31
click at [614, 127] on div "Type of support received (select all that apply) option Emotional support, sele…" at bounding box center [657, 90] width 423 height 74
click at [628, 109] on div "Emotional support" at bounding box center [635, 95] width 377 height 31
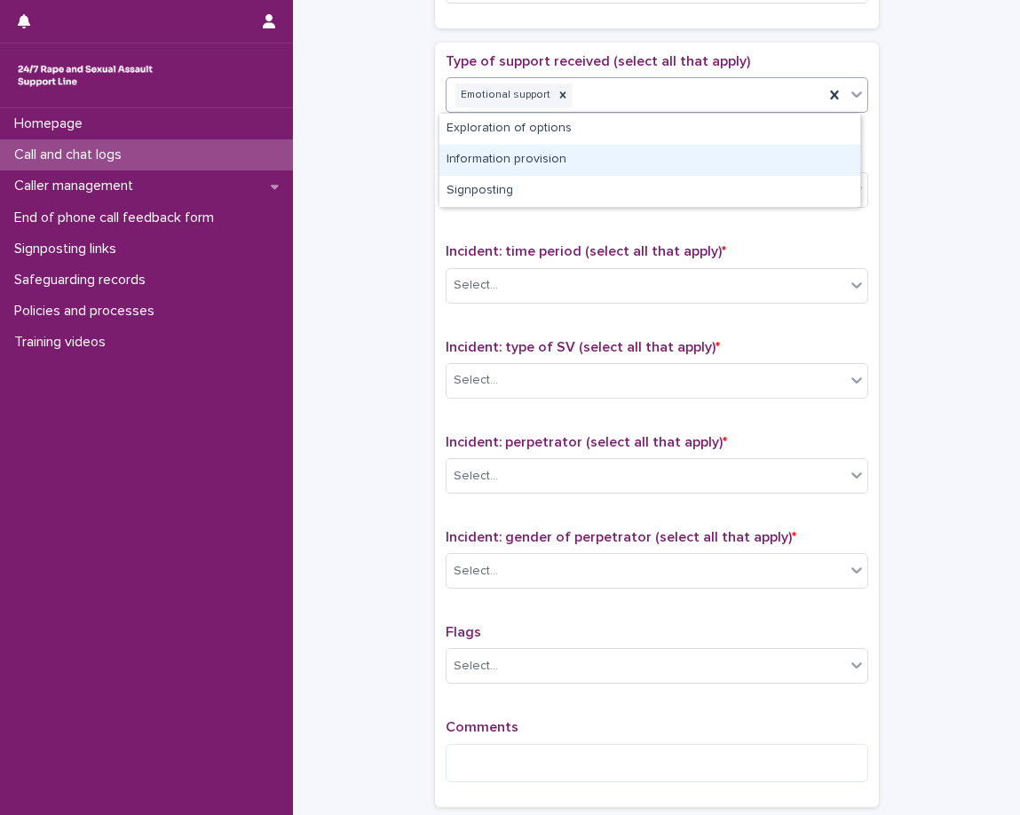
click at [594, 155] on div "Information provision" at bounding box center [649, 160] width 421 height 31
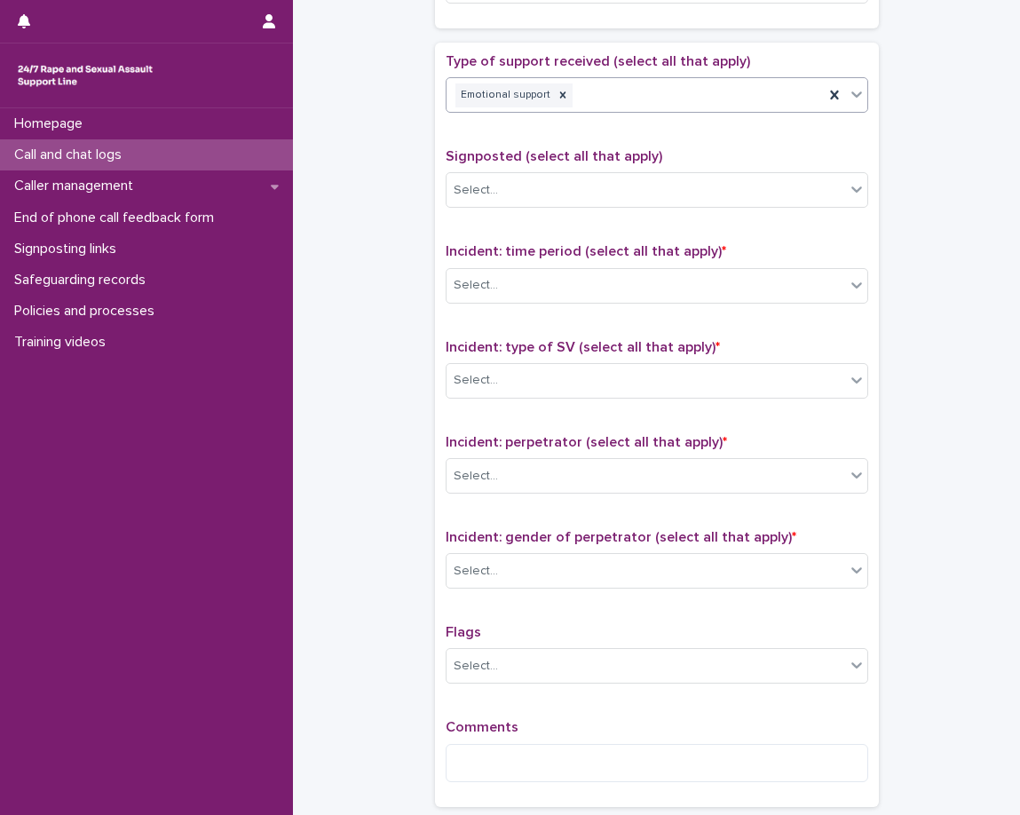
click at [589, 148] on p "Signposted (select all that apply)" at bounding box center [657, 156] width 423 height 17
drag, startPoint x: 589, startPoint y: 148, endPoint x: 598, endPoint y: 145, distance: 10.4
click at [589, 148] on p "Signposted (select all that apply)" at bounding box center [657, 156] width 423 height 17
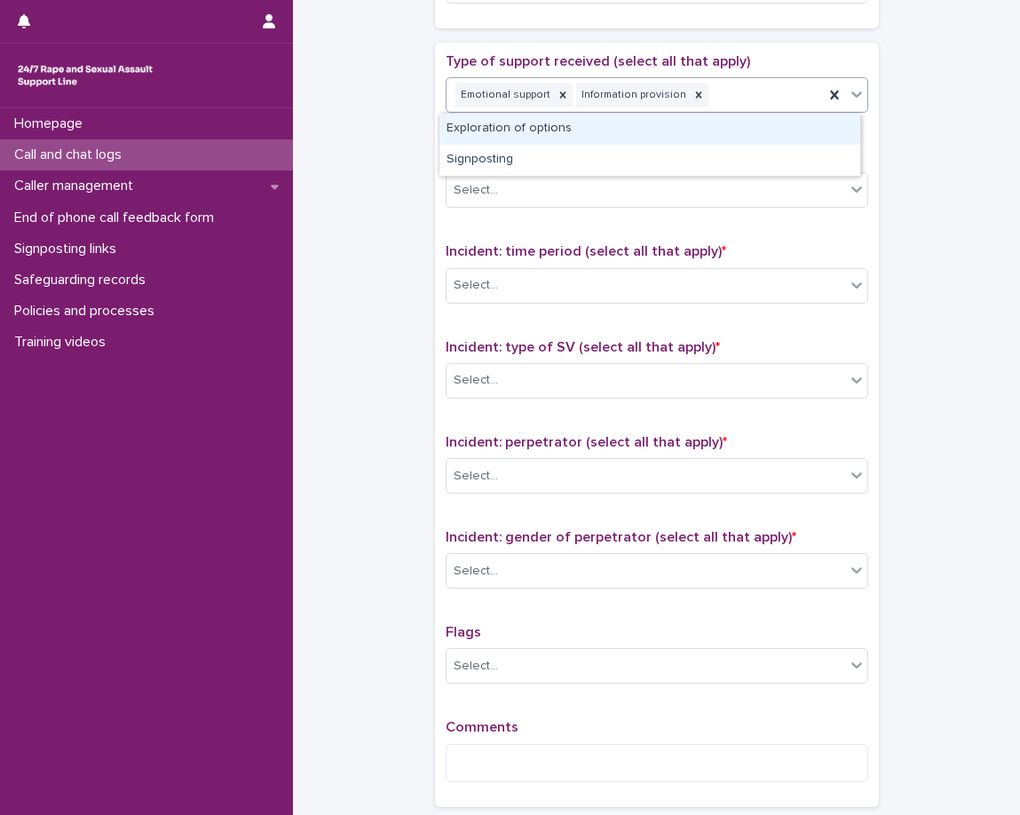
click at [711, 107] on div "Emotional support Information provision" at bounding box center [635, 95] width 377 height 31
click at [701, 108] on div "Emotional support Information provision" at bounding box center [635, 95] width 377 height 31
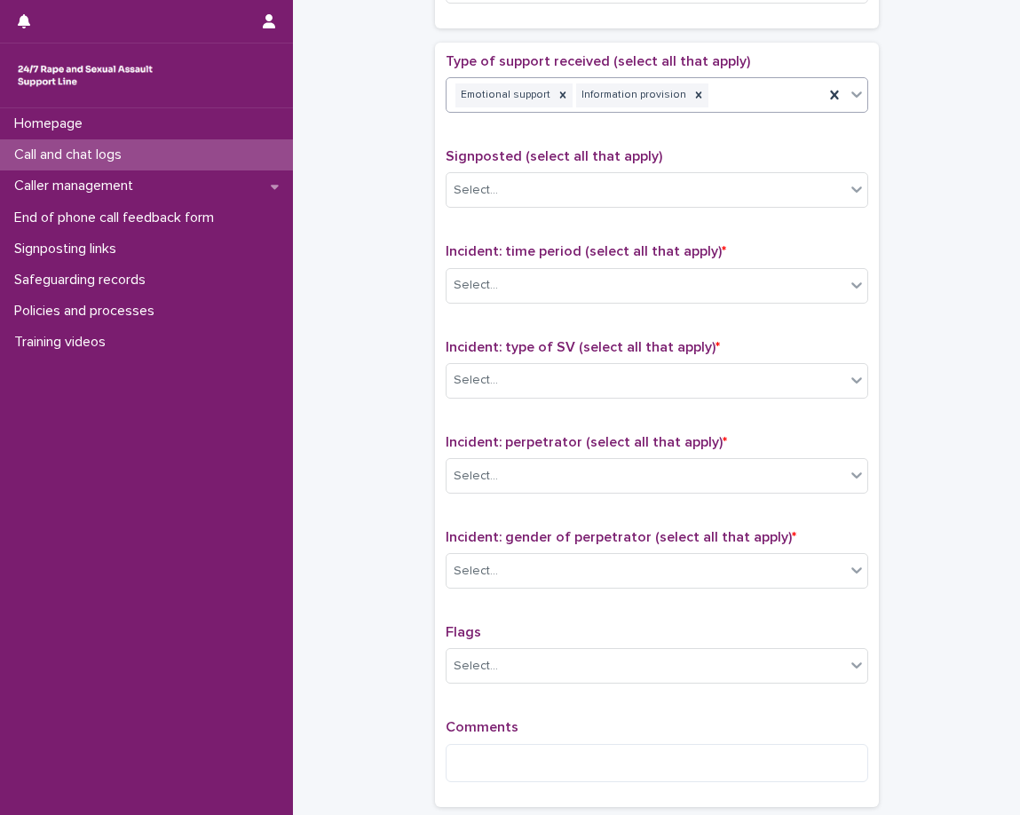
click at [716, 99] on div "Emotional support Information provision" at bounding box center [635, 95] width 377 height 31
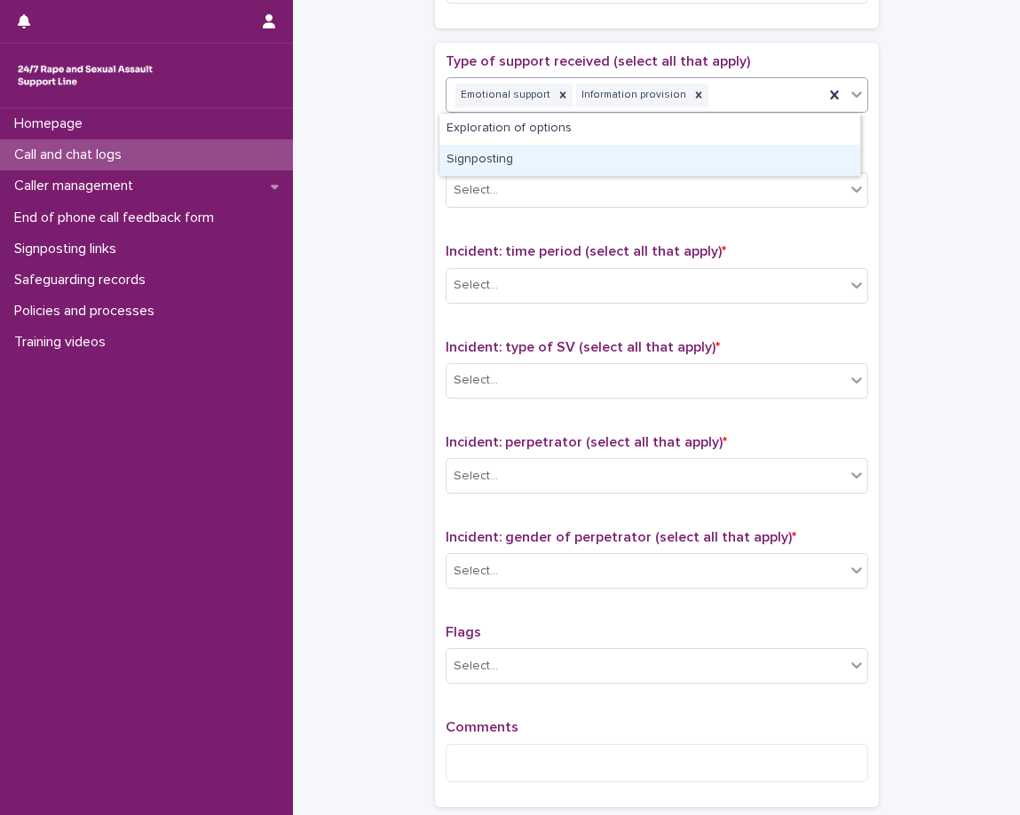
click at [660, 156] on div "Signposting" at bounding box center [649, 160] width 421 height 31
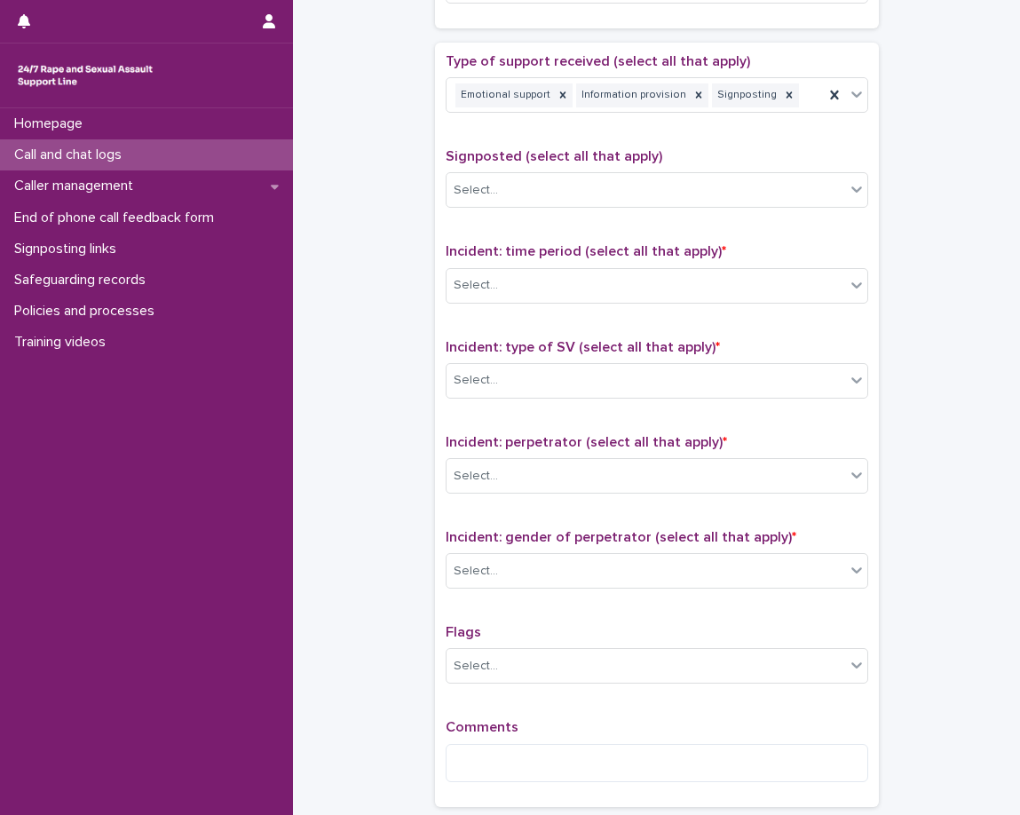
click at [632, 147] on div "Type of support received (select all that apply) Emotional support Information …" at bounding box center [657, 424] width 423 height 743
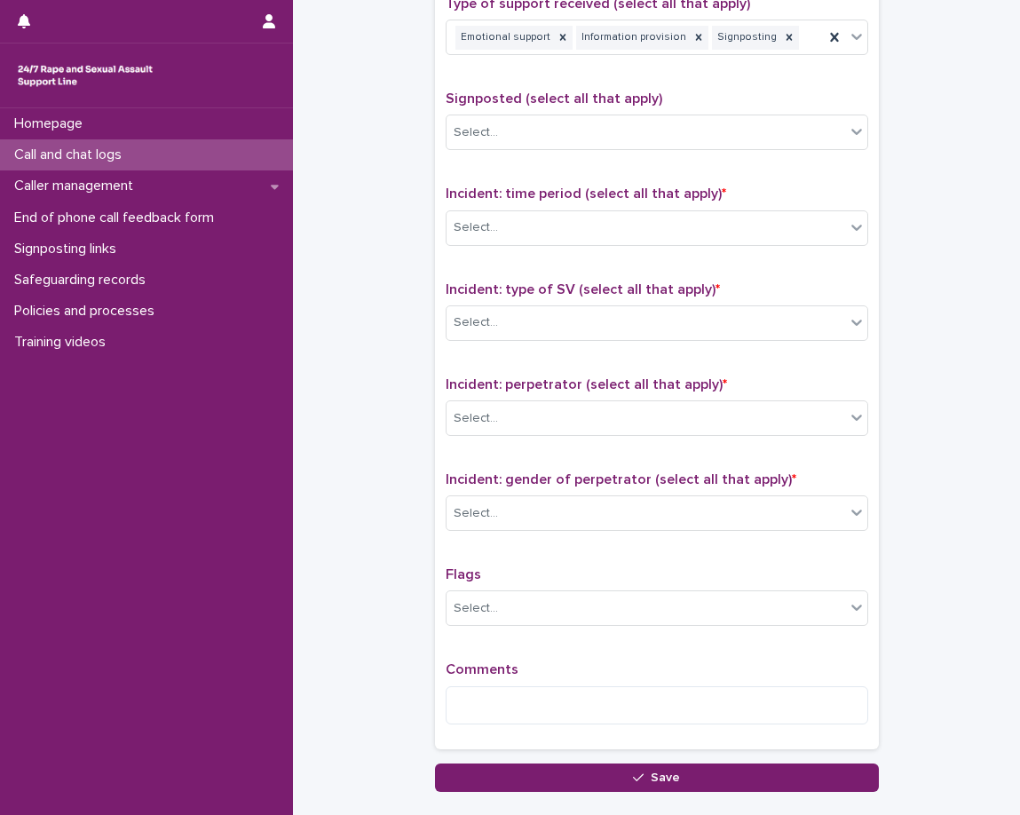
scroll to position [1065, 0]
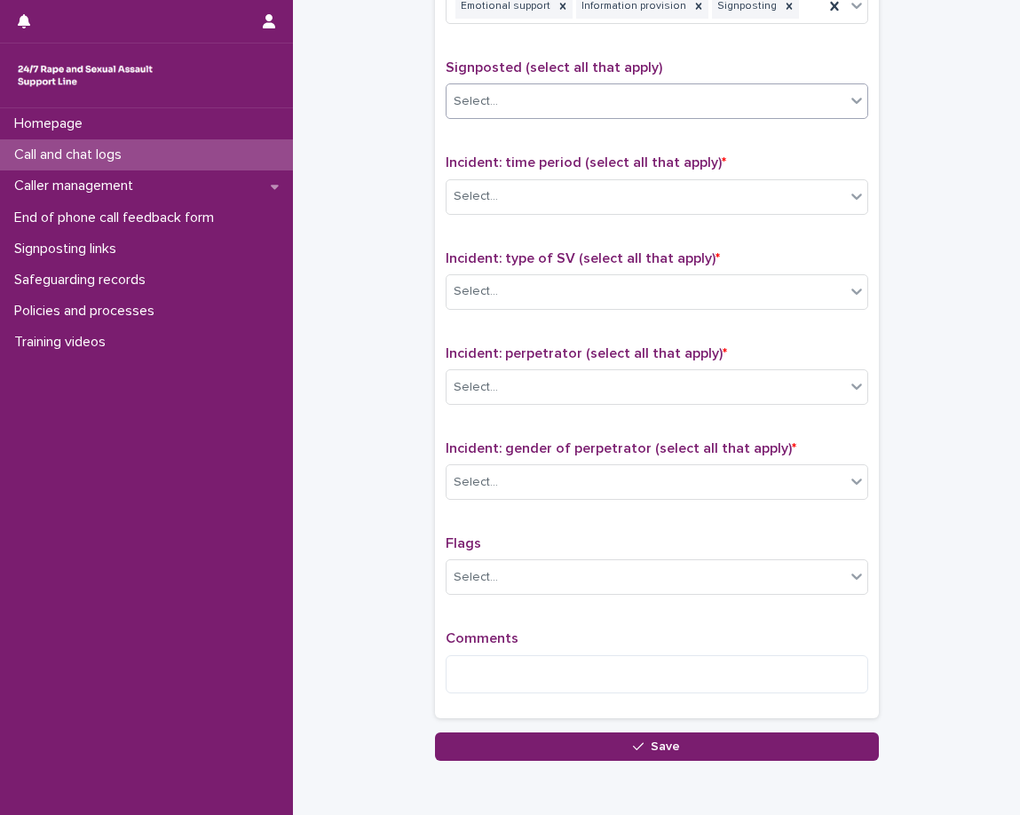
click at [757, 103] on div "Select..." at bounding box center [646, 101] width 399 height 29
click at [674, 68] on p "Signposted (select all that apply)" at bounding box center [657, 67] width 423 height 17
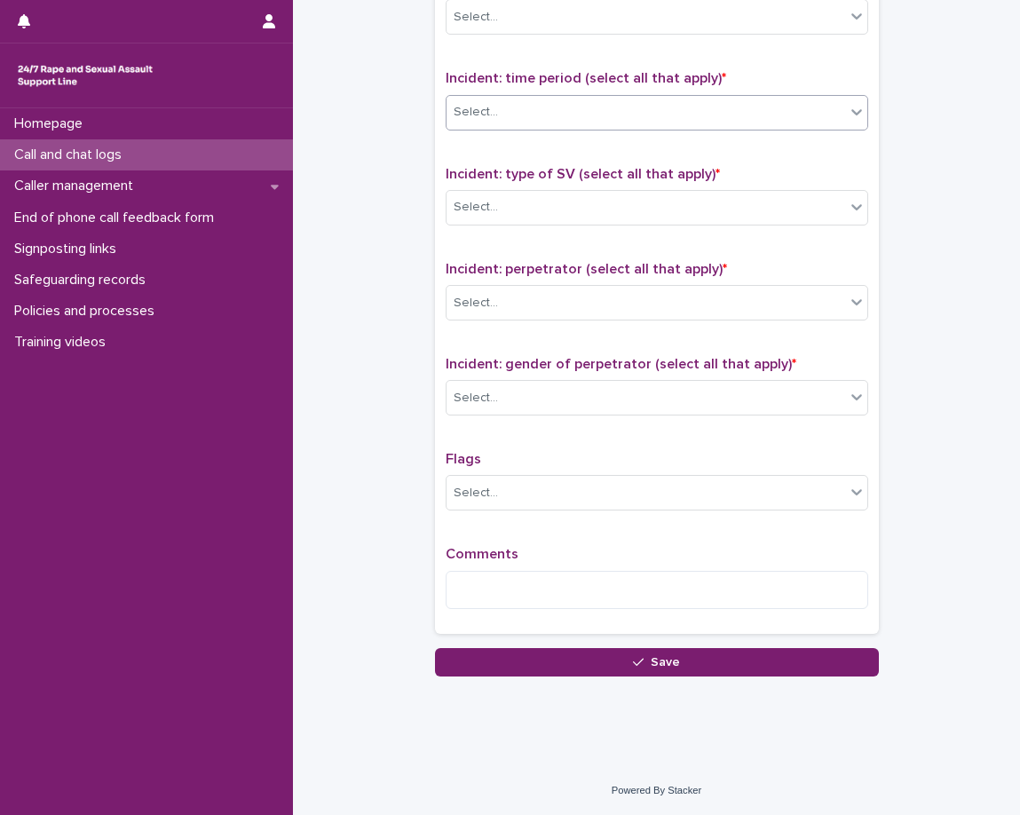
click at [626, 109] on div "Select..." at bounding box center [646, 112] width 399 height 29
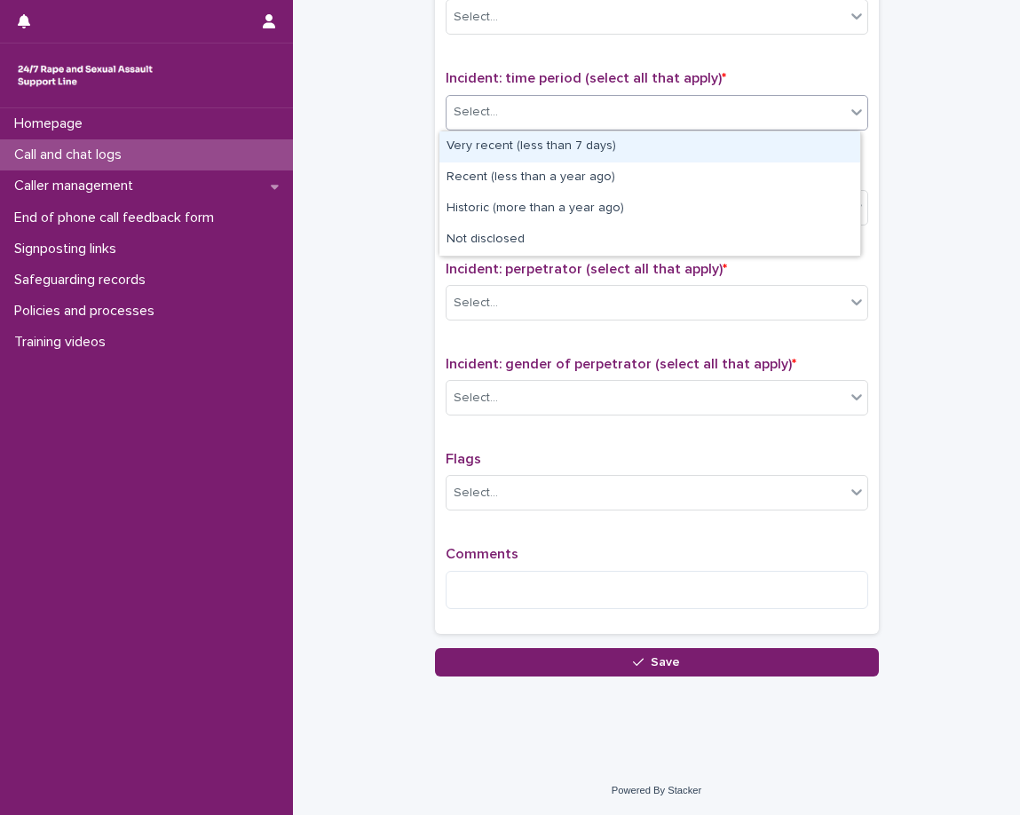
click at [566, 110] on div "Select..." at bounding box center [646, 112] width 399 height 29
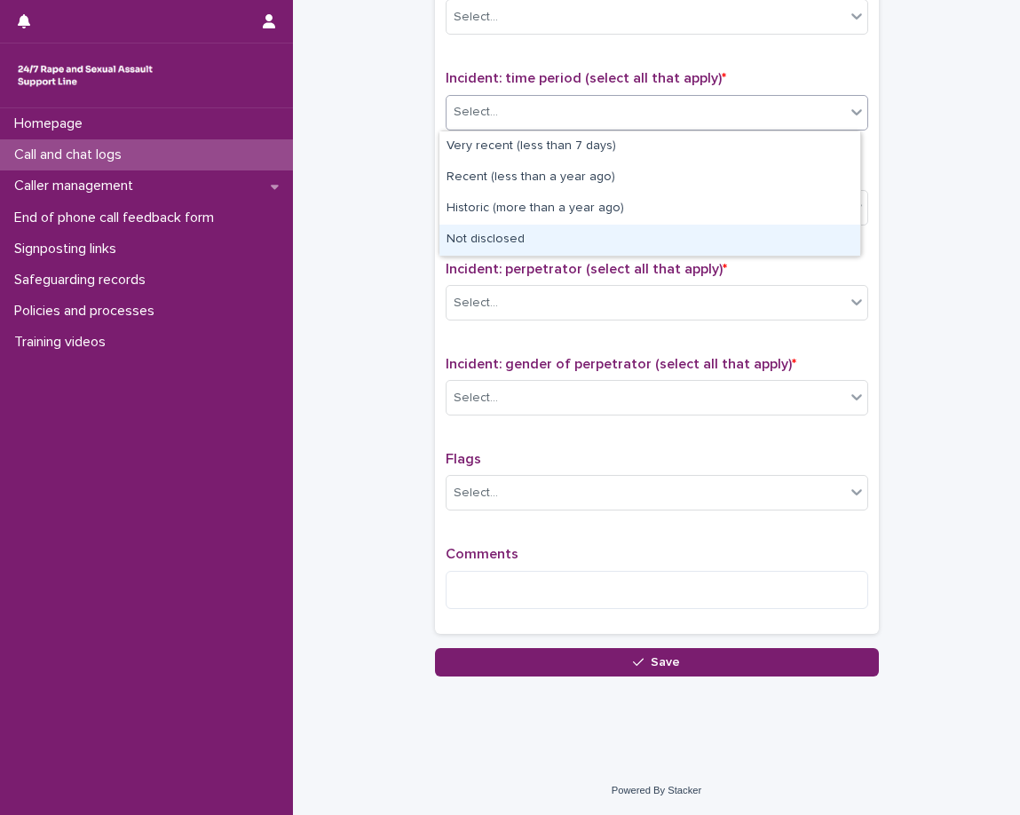
click at [483, 235] on div "Not disclosed" at bounding box center [649, 240] width 421 height 31
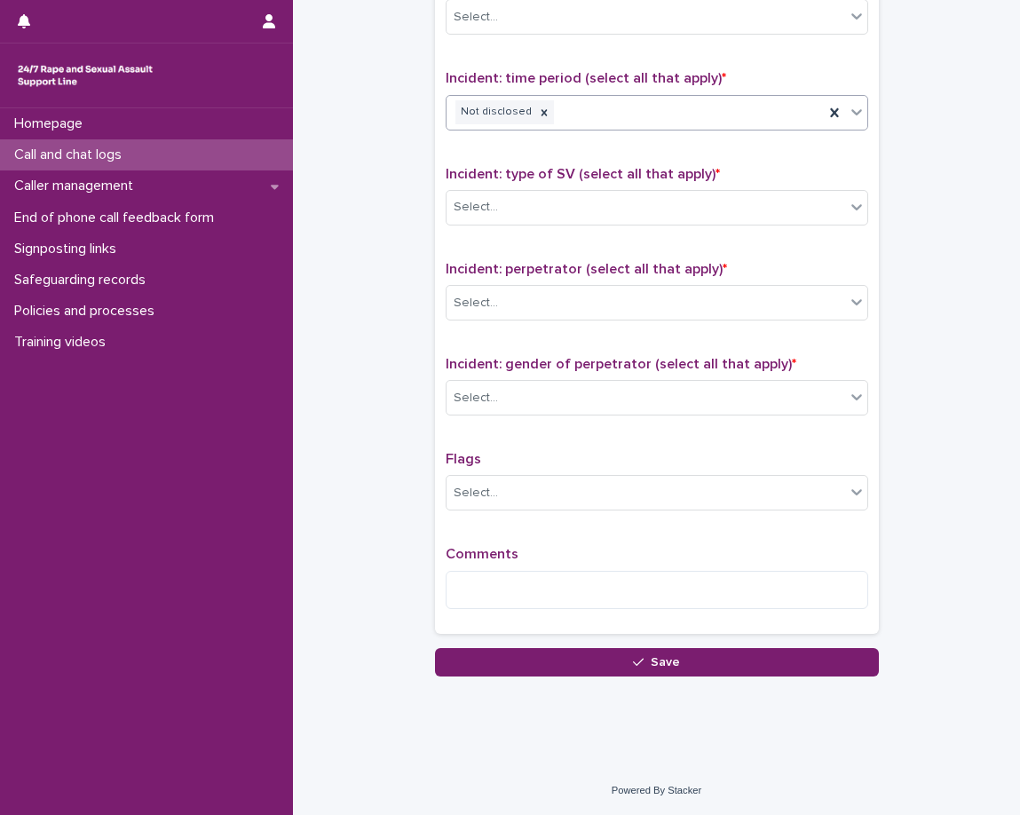
click at [527, 147] on div "Type of support received (select all that apply) Emotional support Information …" at bounding box center [657, 251] width 423 height 743
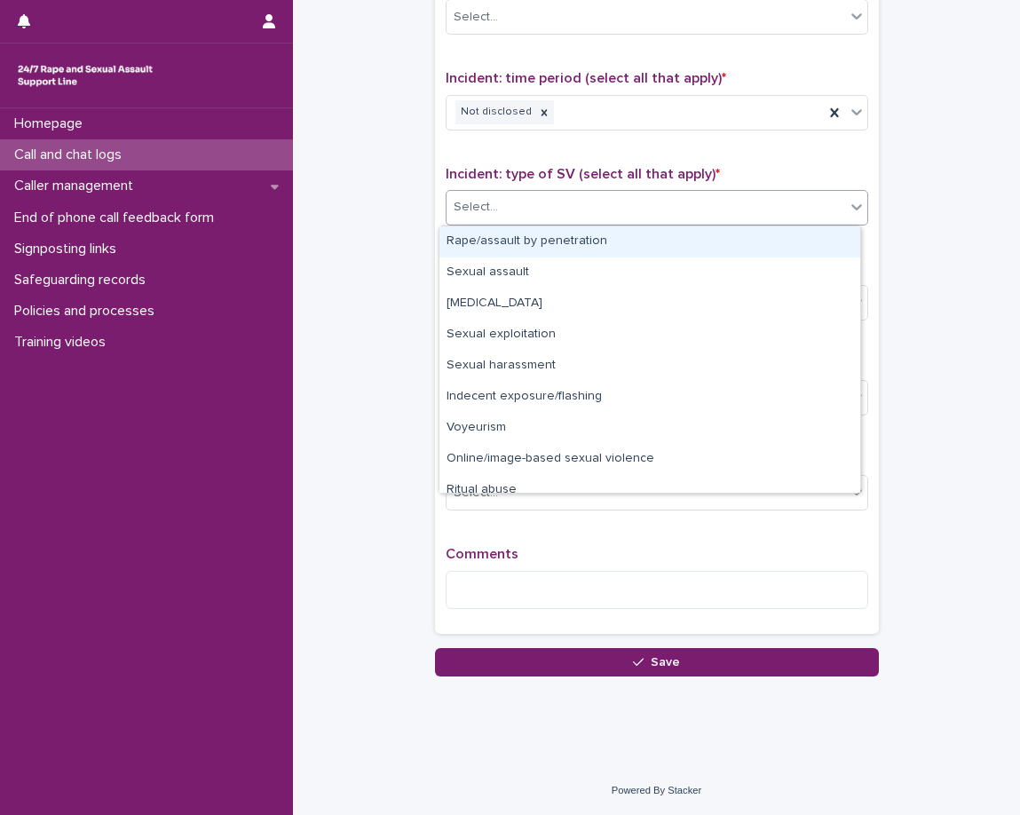
click at [494, 214] on div "Select..." at bounding box center [646, 207] width 399 height 29
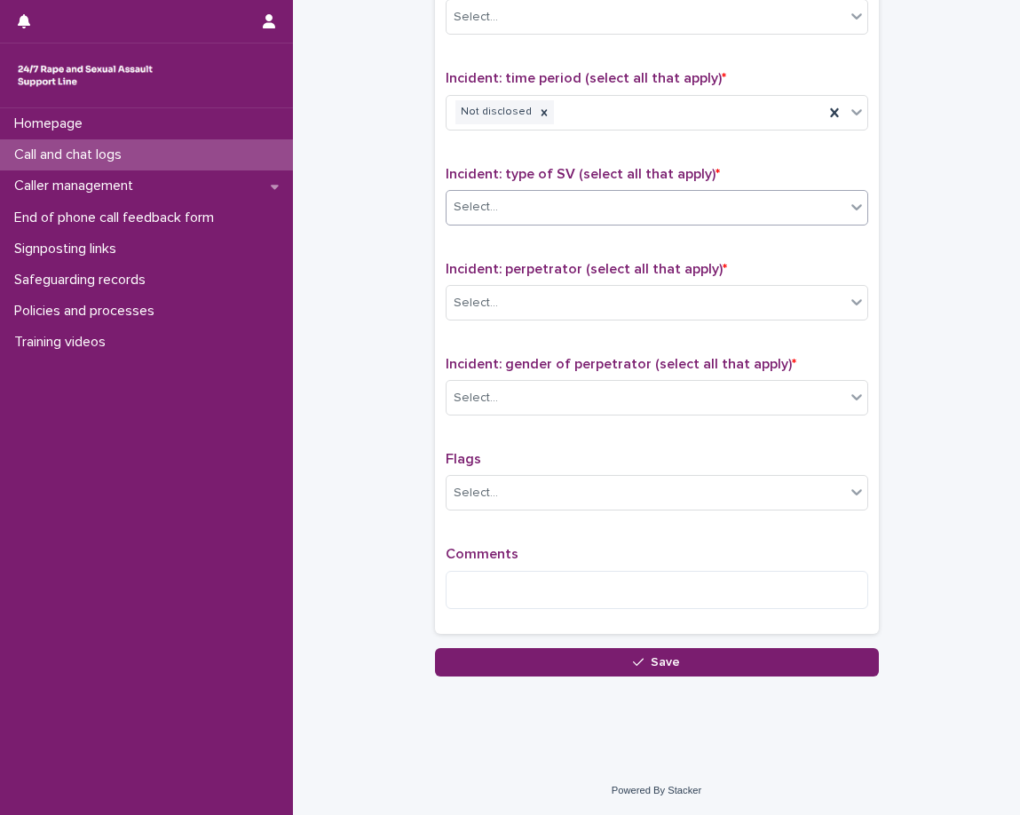
click at [522, 205] on div "Select..." at bounding box center [646, 207] width 399 height 29
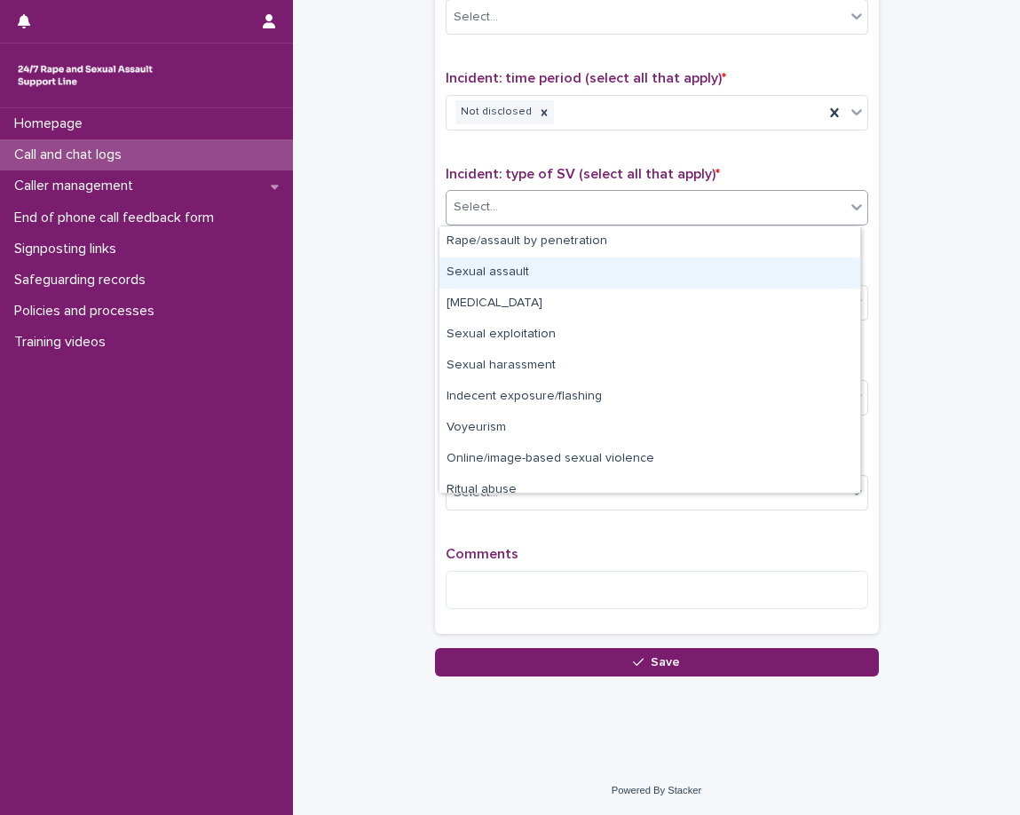
click at [541, 277] on div "Sexual assault" at bounding box center [649, 272] width 421 height 31
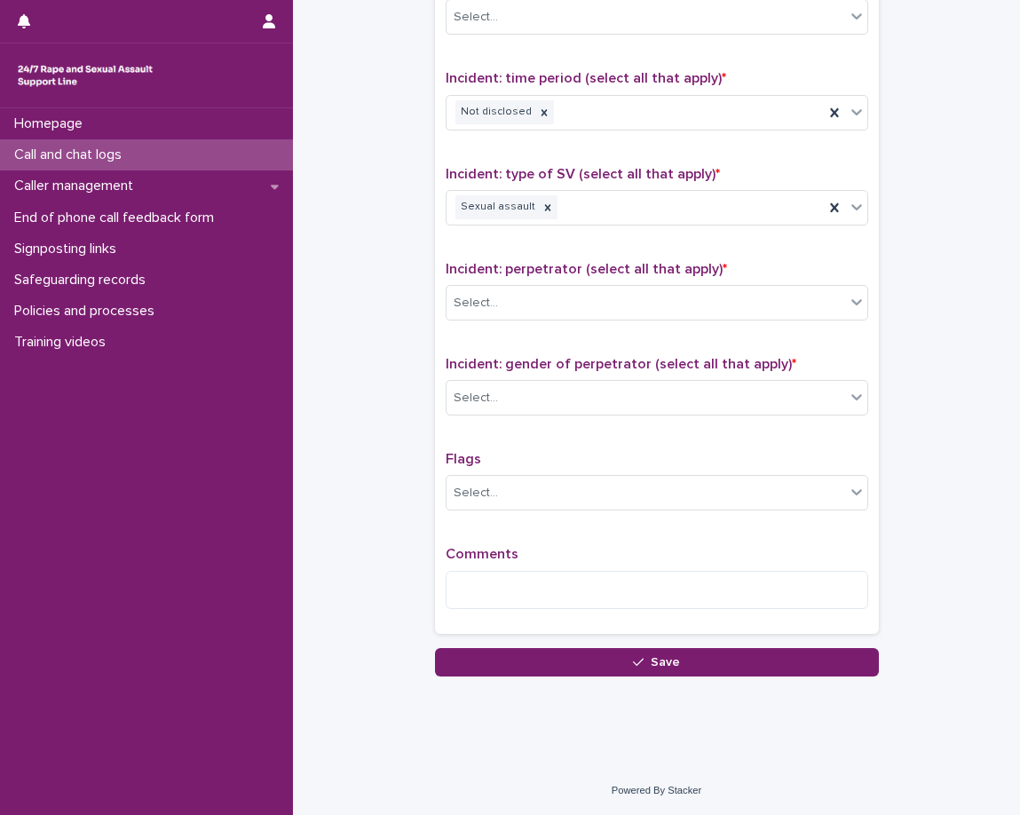
click at [545, 255] on div "Type of support received (select all that apply) Emotional support Information …" at bounding box center [657, 251] width 423 height 743
click at [611, 217] on div "Sexual assault" at bounding box center [635, 207] width 377 height 31
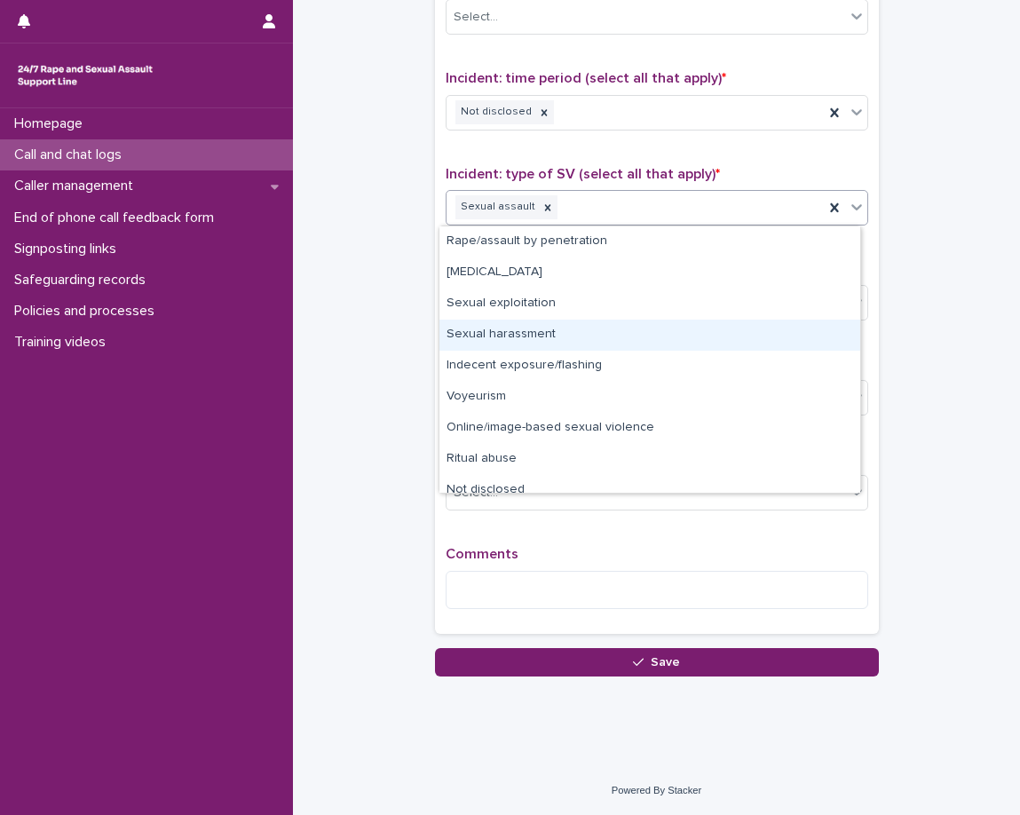
scroll to position [13, 0]
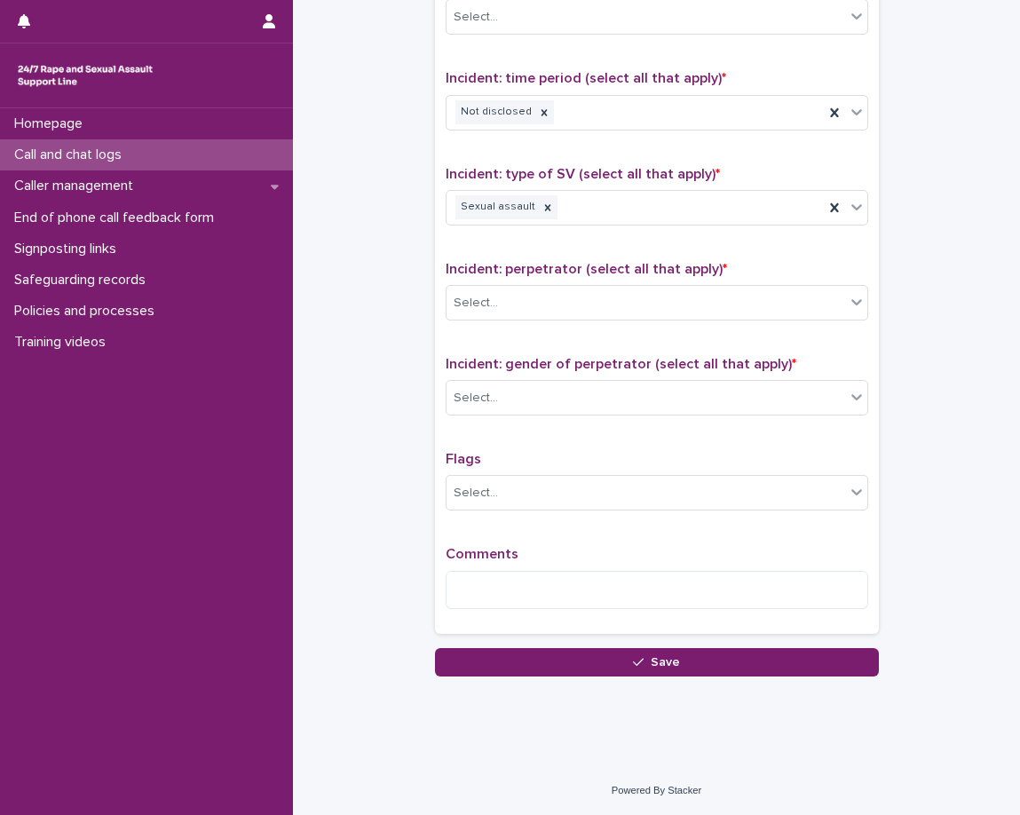
click at [502, 267] on span "Incident: perpetrator (select all that apply) *" at bounding box center [586, 269] width 281 height 14
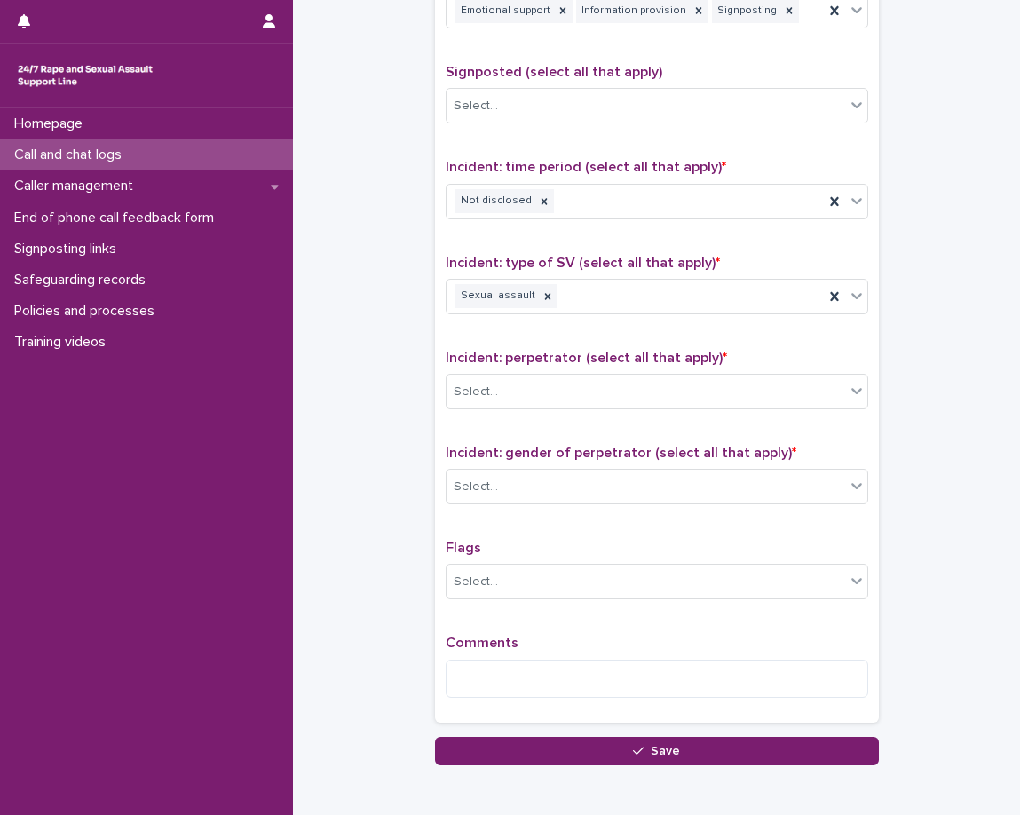
scroll to position [1150, 0]
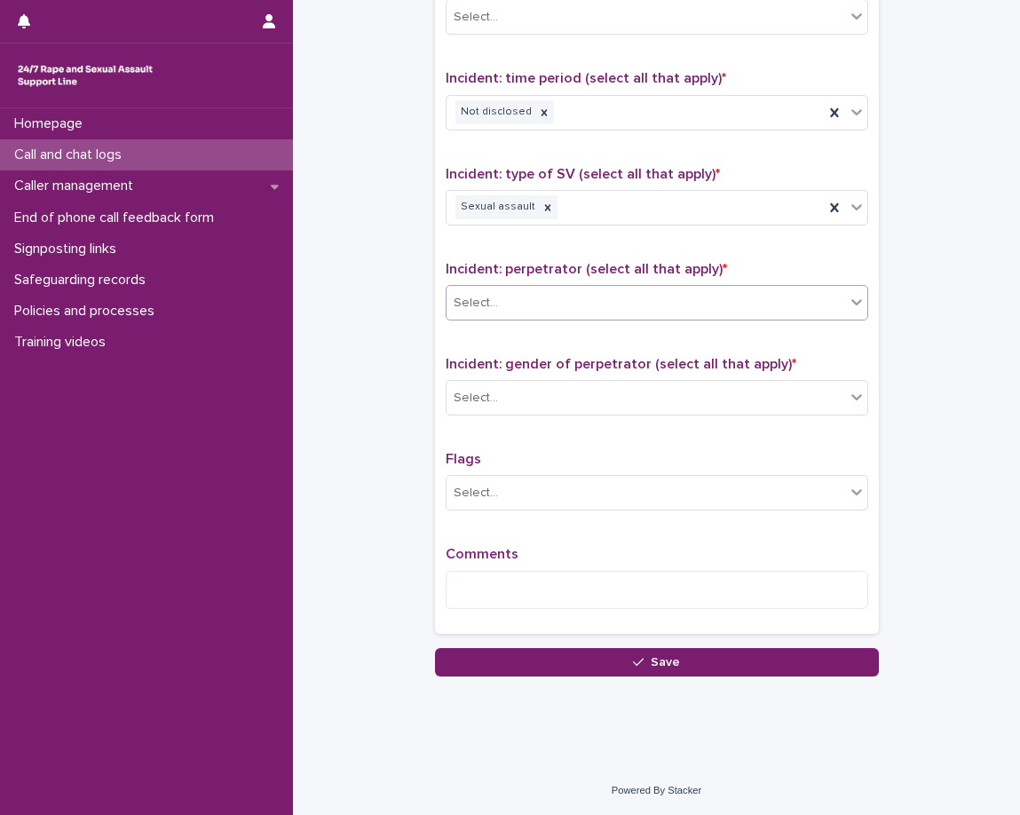
click at [535, 289] on div "Select..." at bounding box center [646, 303] width 399 height 29
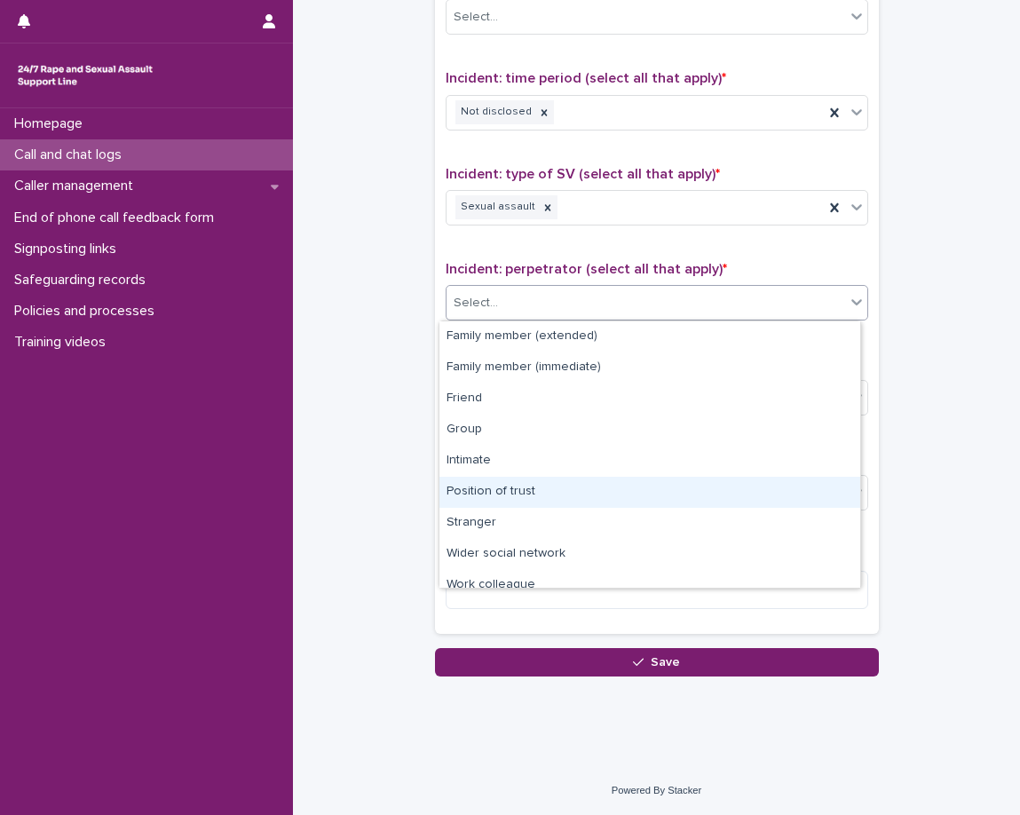
scroll to position [75, 0]
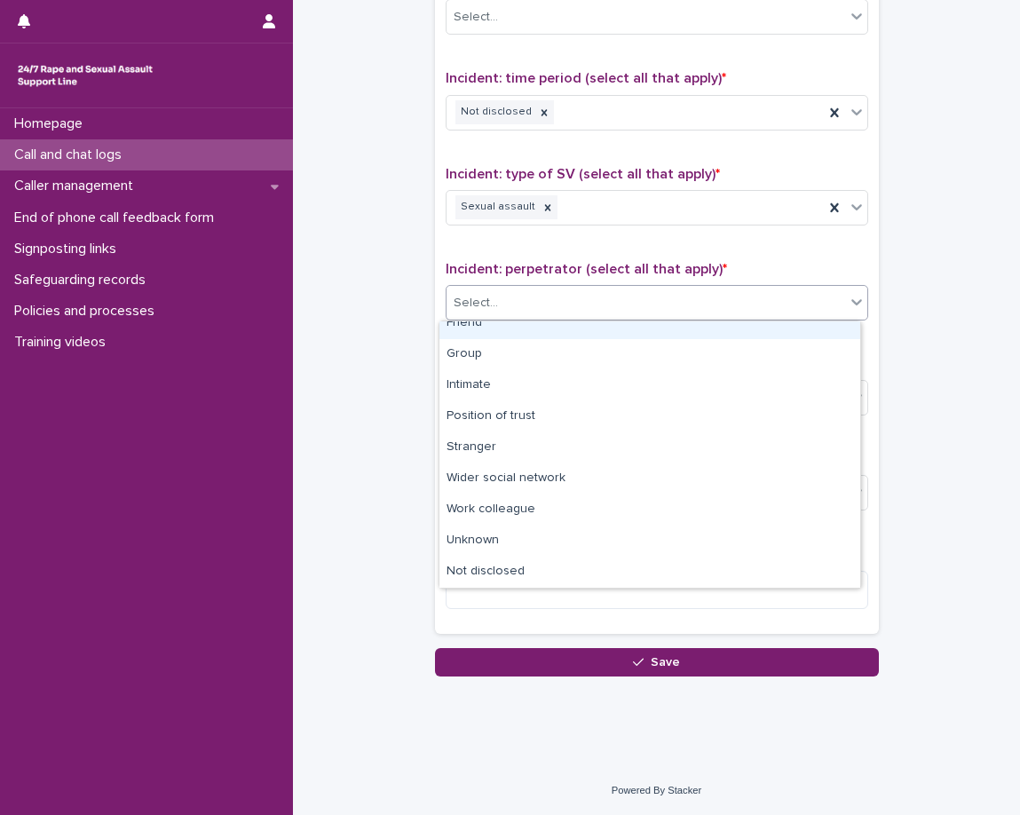
click at [559, 330] on div "Friend" at bounding box center [649, 323] width 421 height 31
click at [559, 330] on div "Incident: perpetrator (select all that apply) * option Friend focused, 3 of 11.…" at bounding box center [657, 298] width 423 height 74
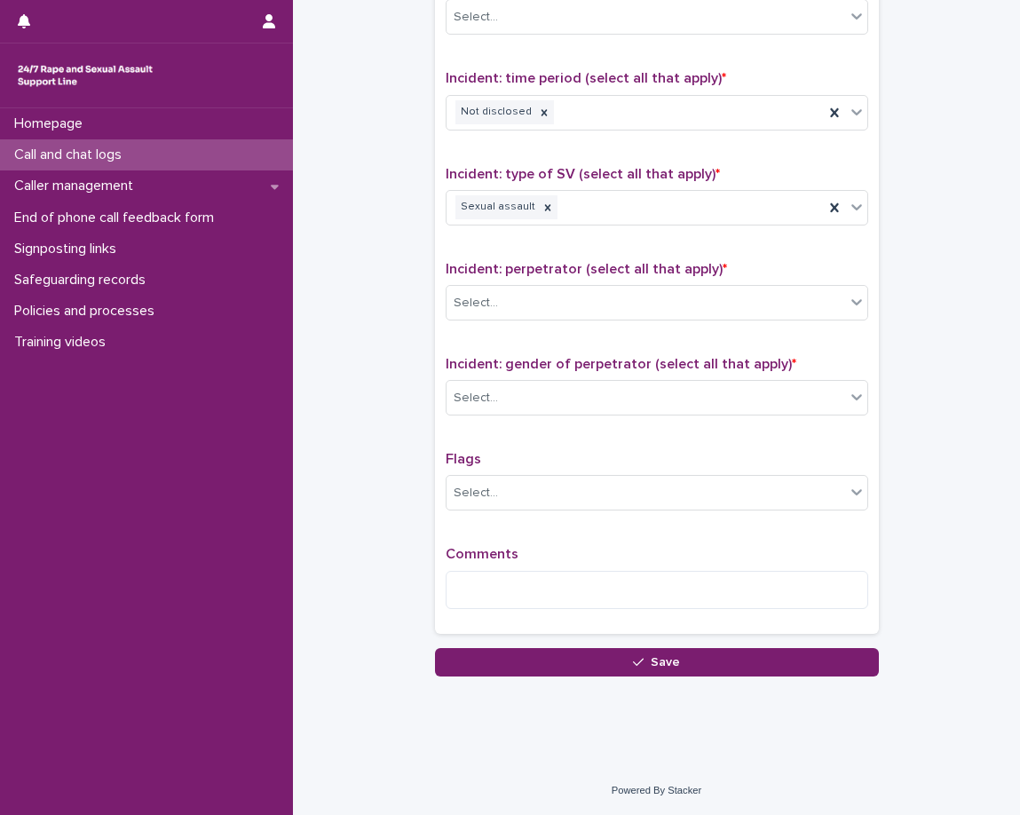
click at [513, 330] on div "Incident: perpetrator (select all that apply) * Select..." at bounding box center [657, 298] width 423 height 74
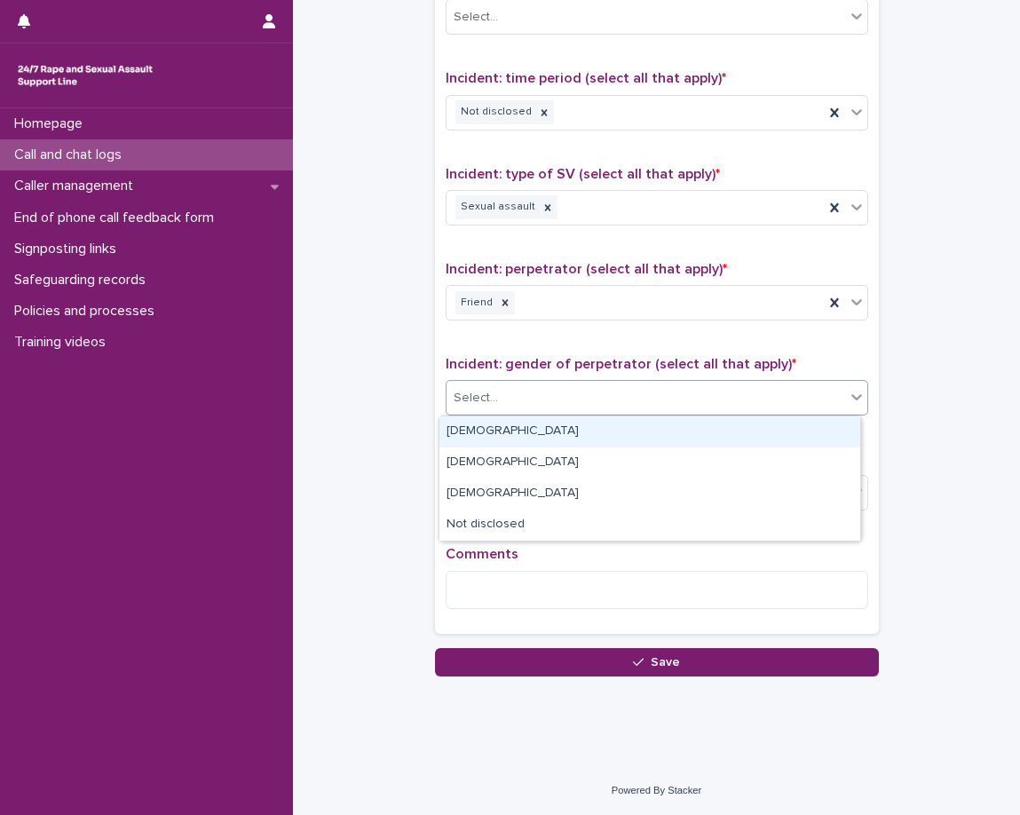
click at [486, 397] on div "Select..." at bounding box center [476, 398] width 44 height 19
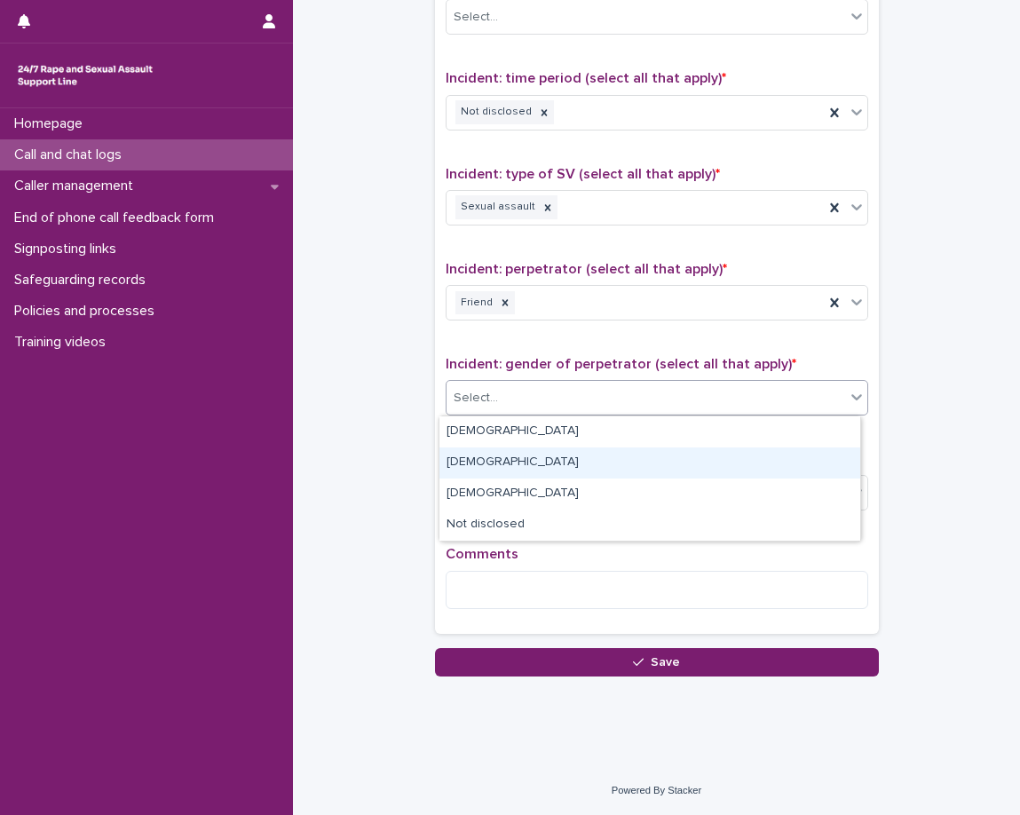
click at [471, 455] on div "Female" at bounding box center [649, 462] width 421 height 31
click at [471, 455] on span "Flags" at bounding box center [464, 459] width 36 height 14
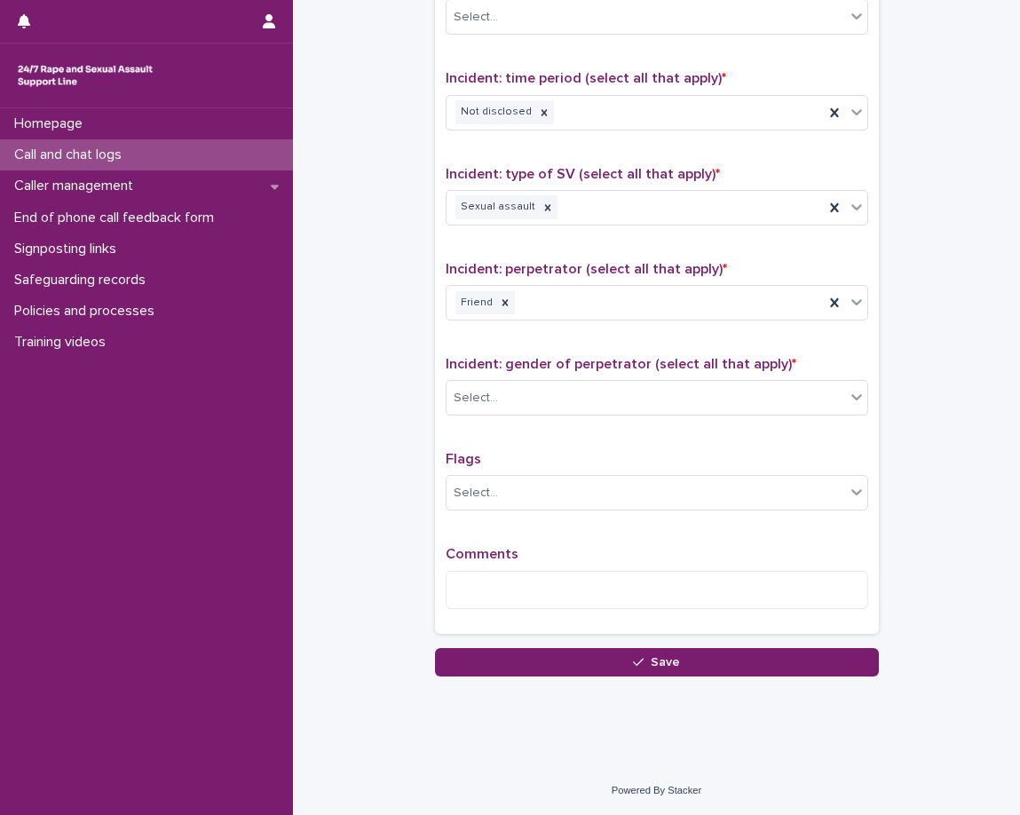
click at [464, 453] on span "Flags" at bounding box center [464, 459] width 36 height 14
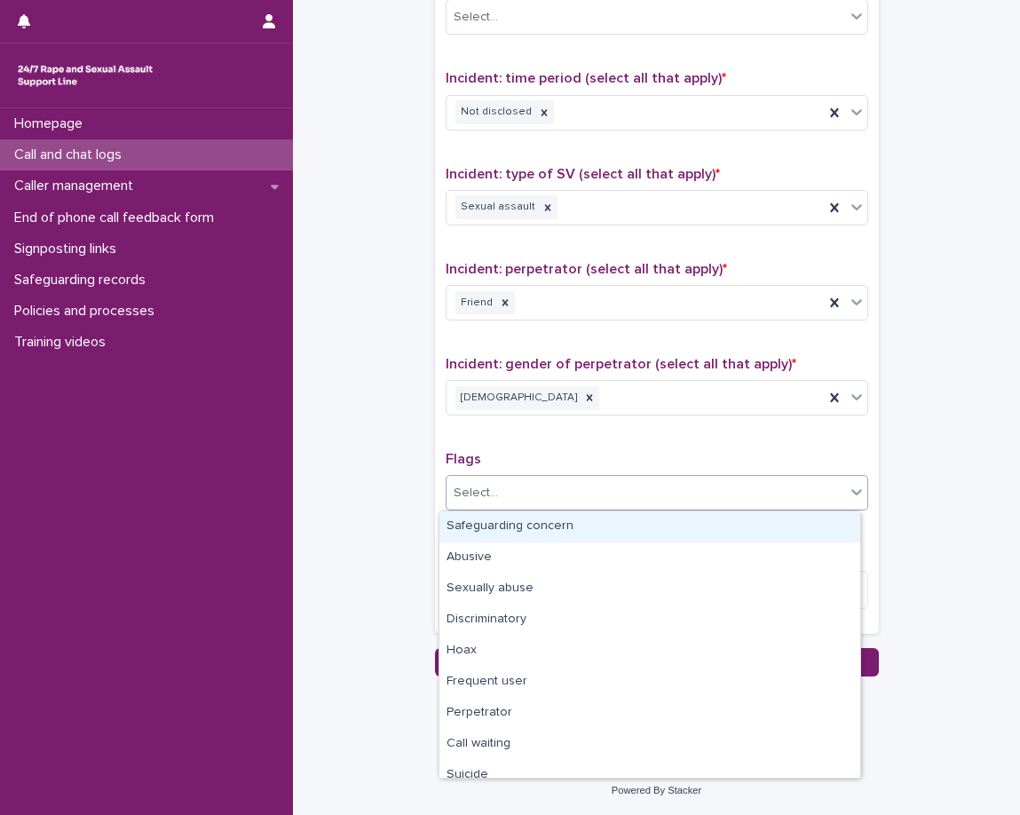
click at [463, 484] on div "Select..." at bounding box center [646, 492] width 399 height 29
click at [472, 471] on div "Flags option Safeguarding concern focused, 1 of 12. 12 results available. Use U…" at bounding box center [657, 488] width 423 height 74
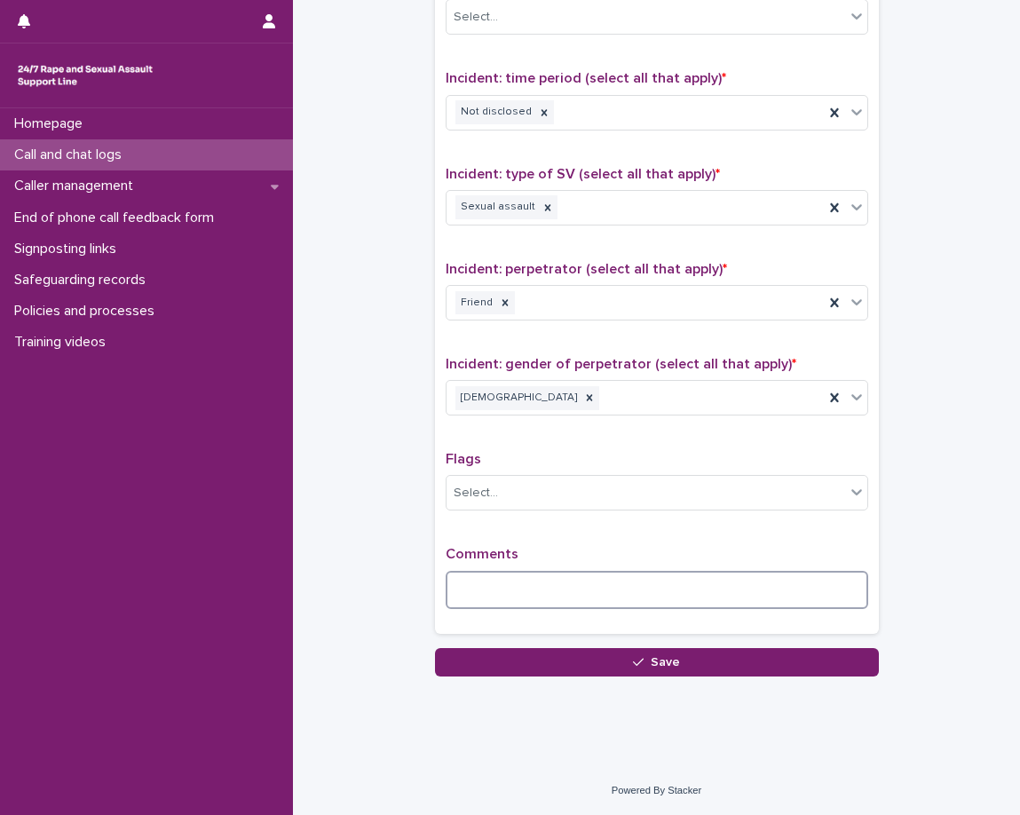
click at [500, 584] on textarea at bounding box center [657, 590] width 423 height 38
click at [584, 593] on textarea at bounding box center [657, 590] width 423 height 38
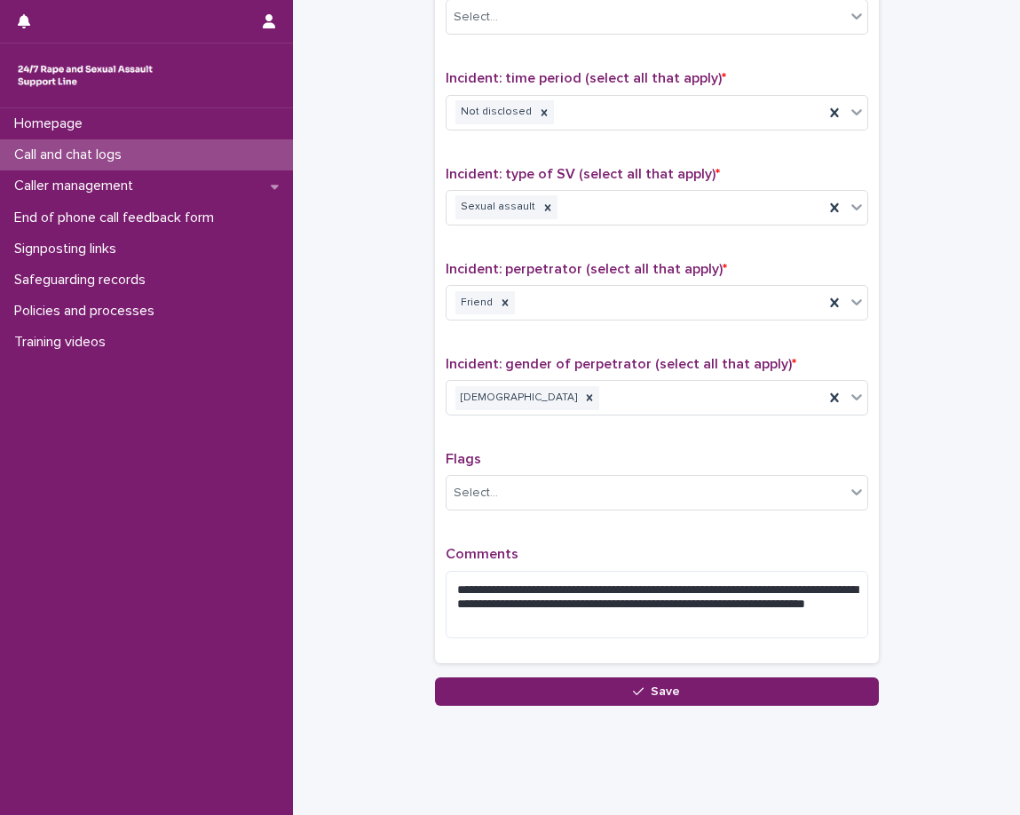
click at [548, 602] on textarea "**********" at bounding box center [657, 604] width 423 height 67
type textarea "**********"
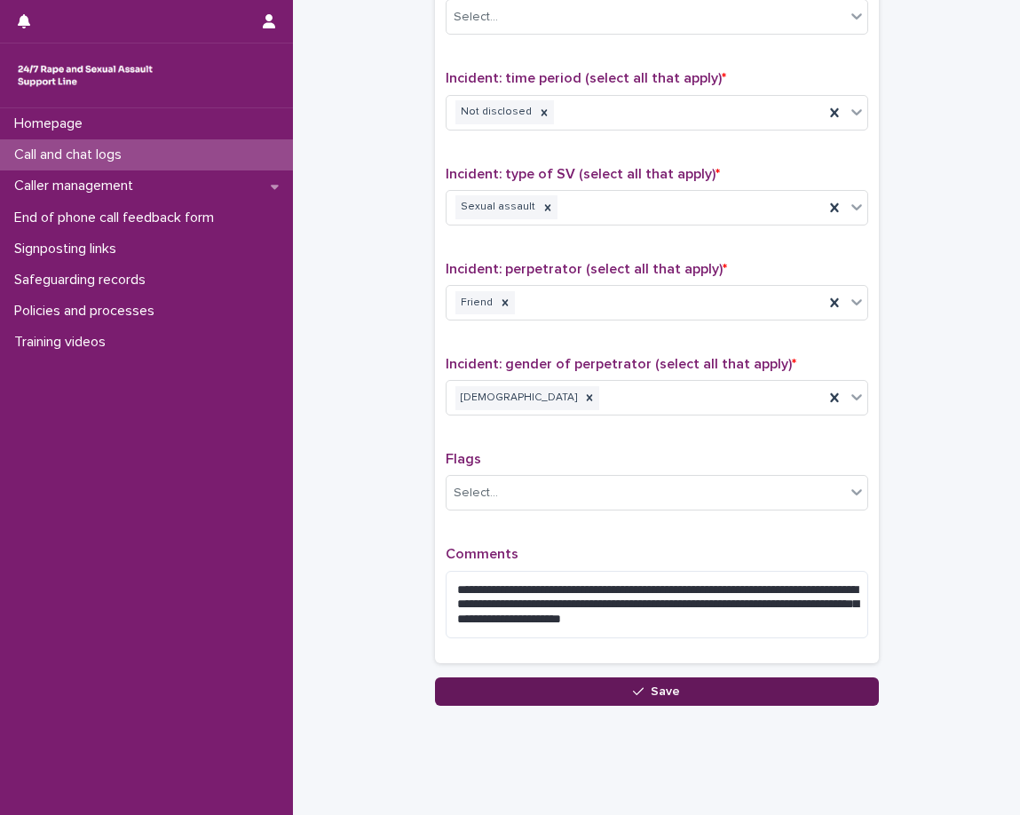
click at [715, 687] on button "Save" at bounding box center [657, 691] width 444 height 28
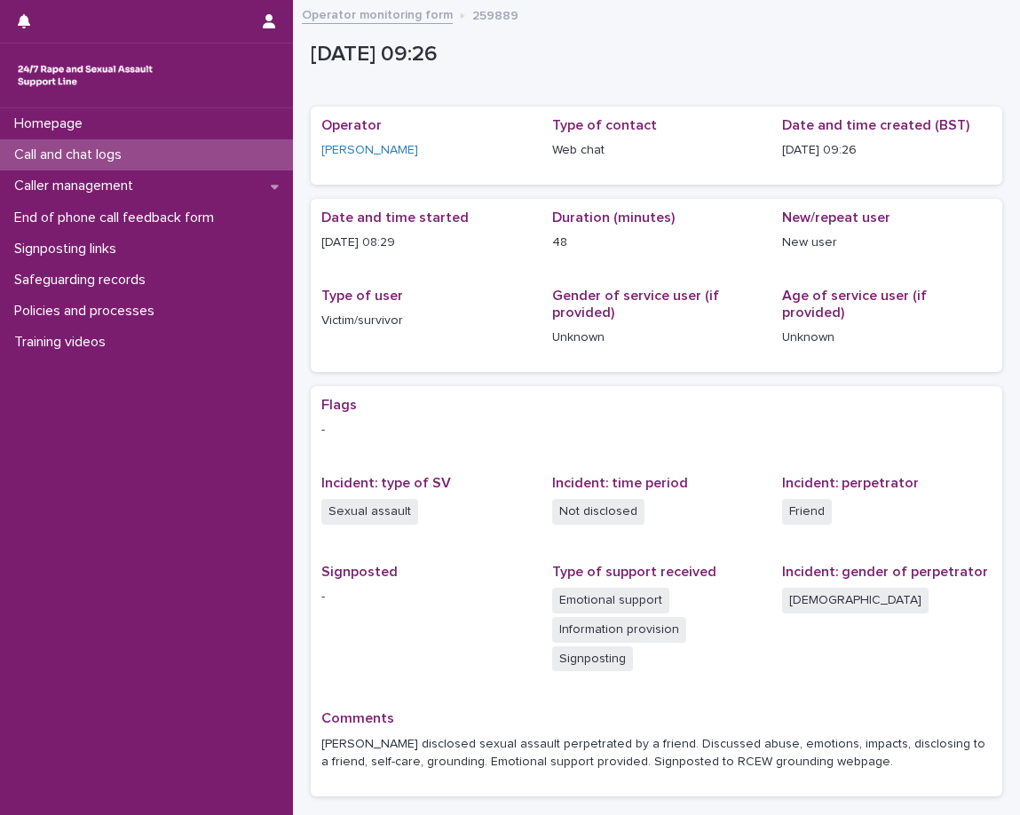
click at [154, 154] on div "Call and chat logs" at bounding box center [146, 154] width 293 height 31
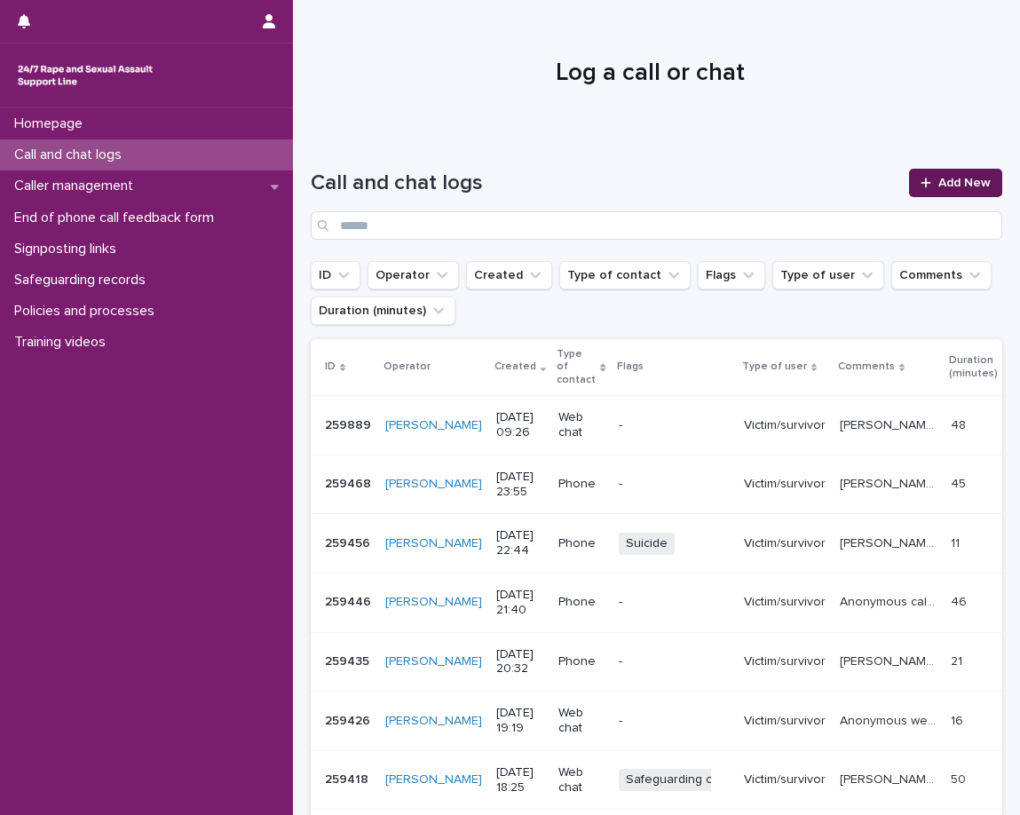
click at [921, 179] on icon at bounding box center [926, 183] width 11 height 12
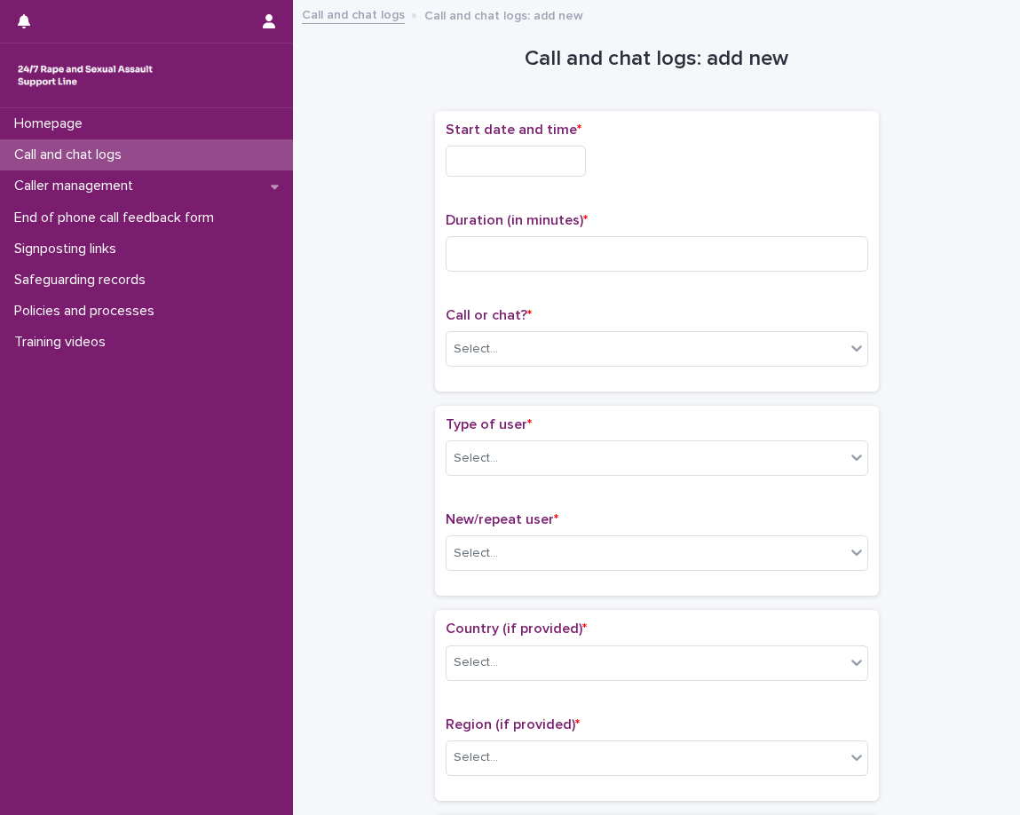
click at [508, 180] on div "Start date and time *" at bounding box center [657, 156] width 423 height 69
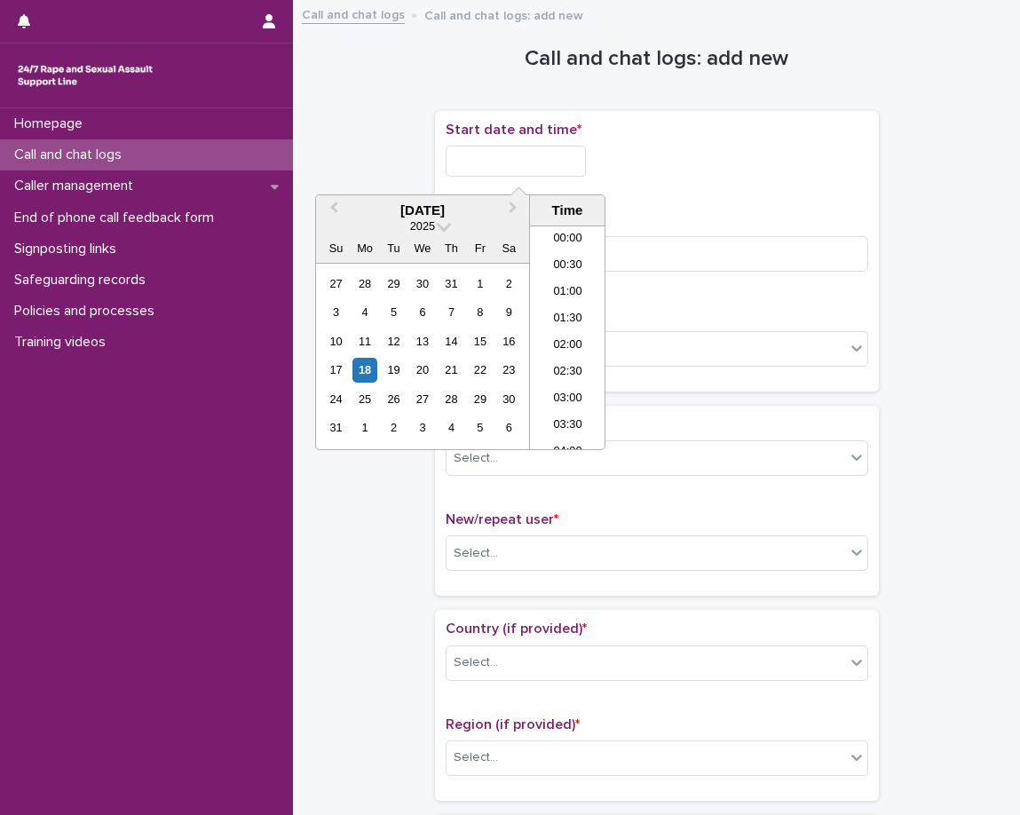
click at [516, 167] on input "text" at bounding box center [516, 161] width 140 height 31
click at [576, 288] on li "09:00" at bounding box center [567, 284] width 75 height 27
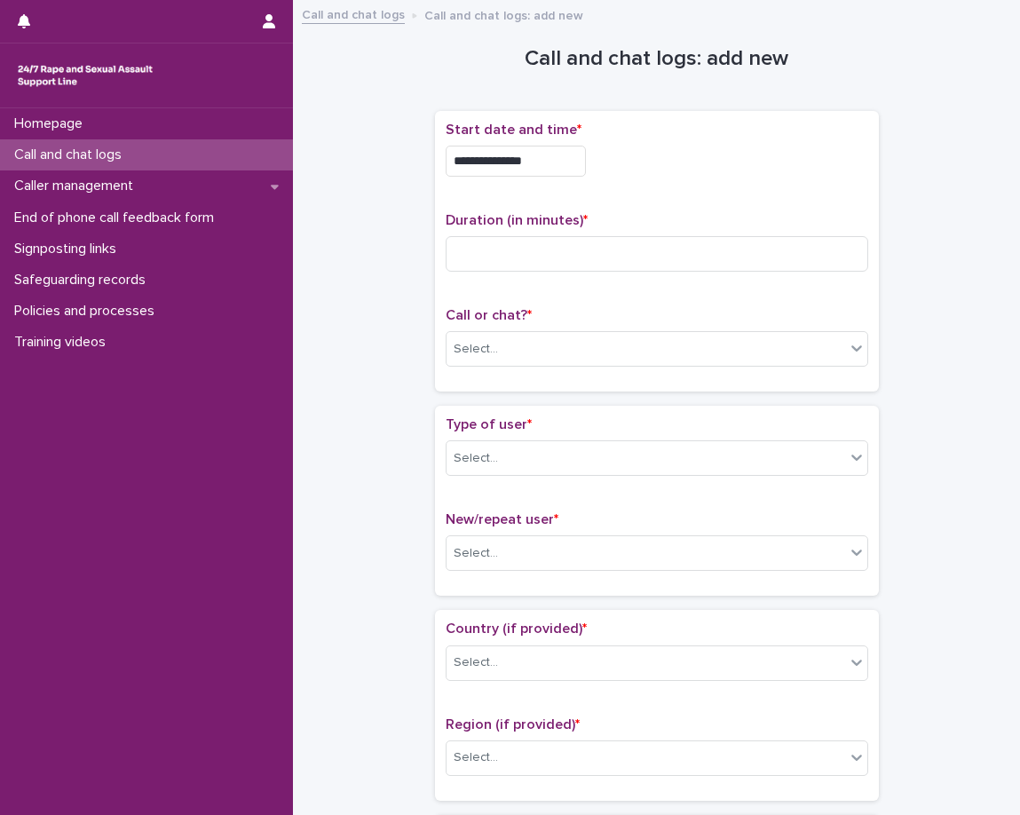
click at [583, 160] on input "**********" at bounding box center [516, 161] width 140 height 31
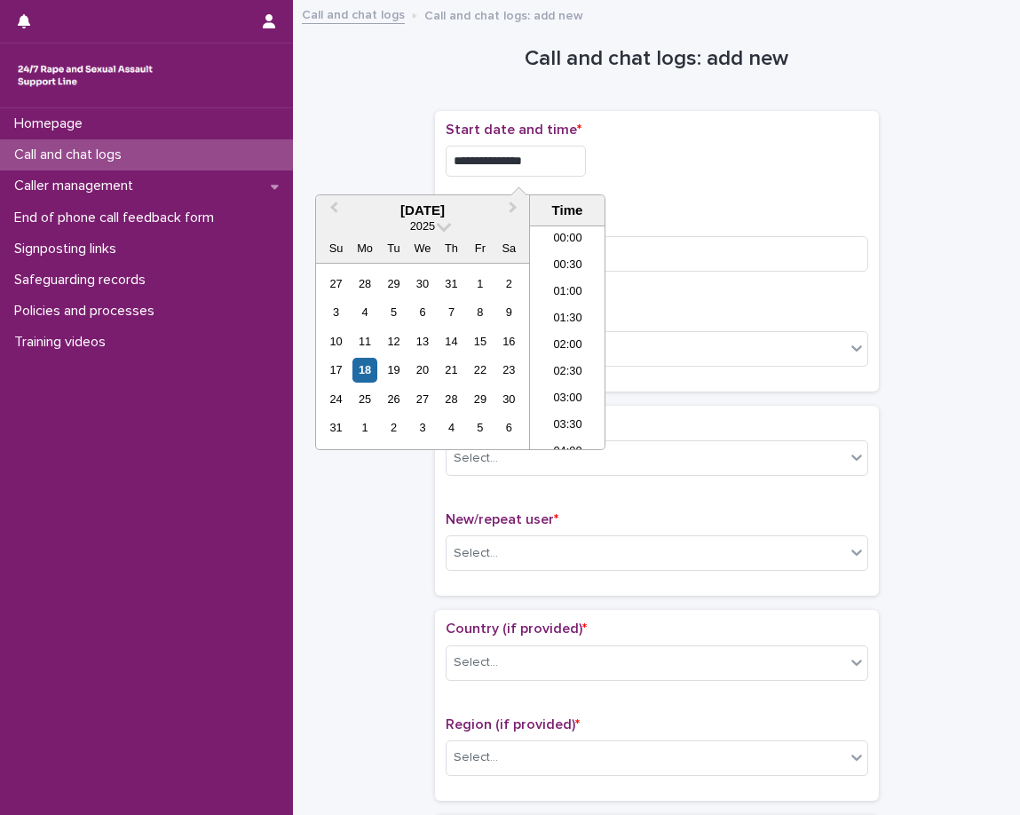
scroll to position [382, 0]
type input "**********"
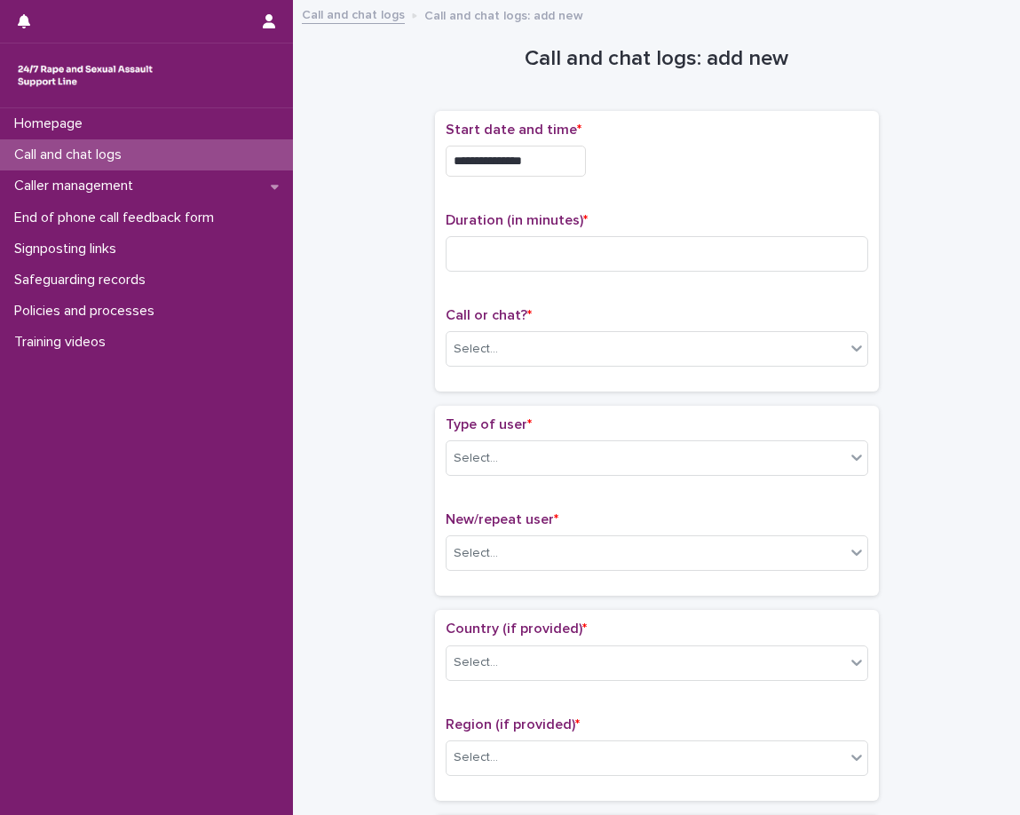
click at [641, 196] on div "**********" at bounding box center [657, 251] width 423 height 259
drag, startPoint x: 641, startPoint y: 196, endPoint x: 635, endPoint y: 206, distance: 11.6
click at [641, 196] on div "**********" at bounding box center [657, 251] width 423 height 259
click at [597, 259] on input at bounding box center [657, 254] width 423 height 36
type input "**"
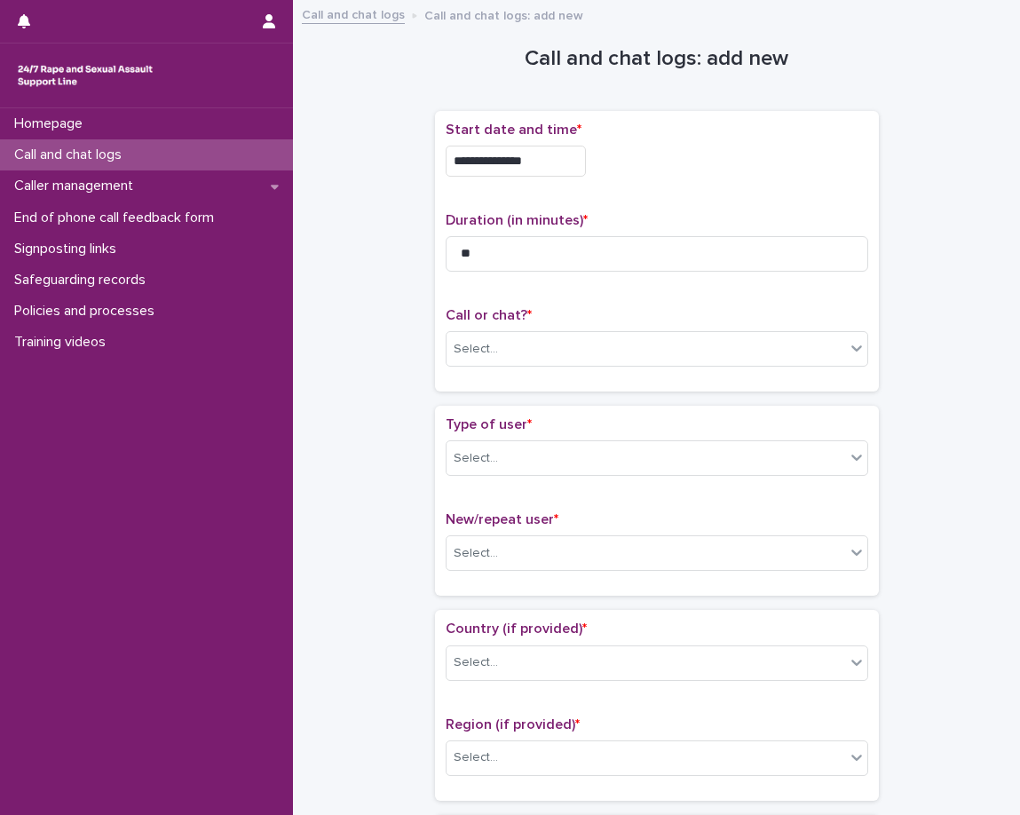
click at [699, 165] on div "**********" at bounding box center [657, 156] width 423 height 69
click at [768, 197] on div "**********" at bounding box center [657, 251] width 423 height 259
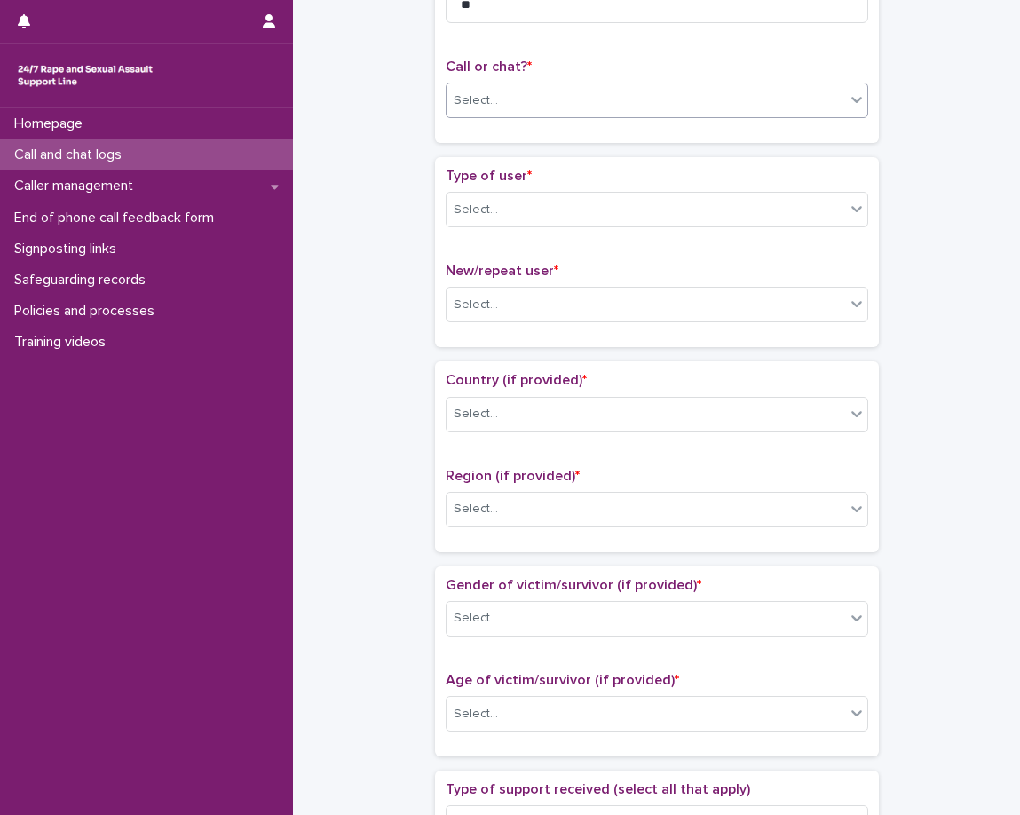
scroll to position [266, 0]
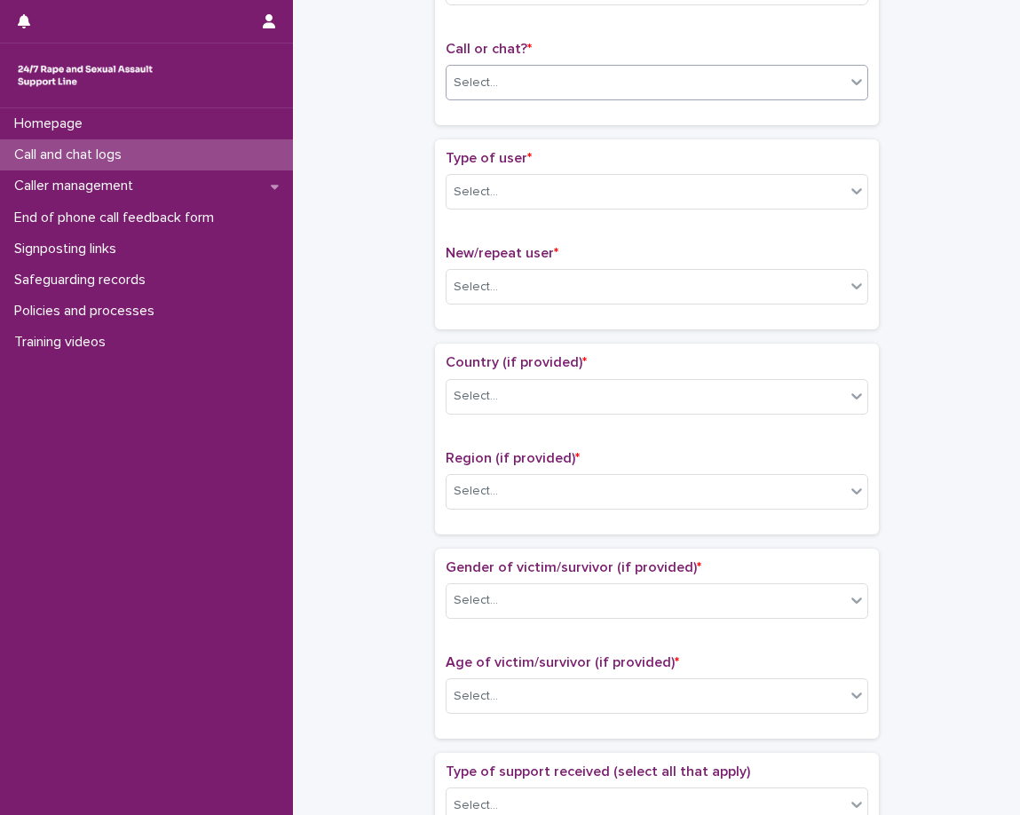
click at [647, 87] on div "Select..." at bounding box center [646, 82] width 399 height 29
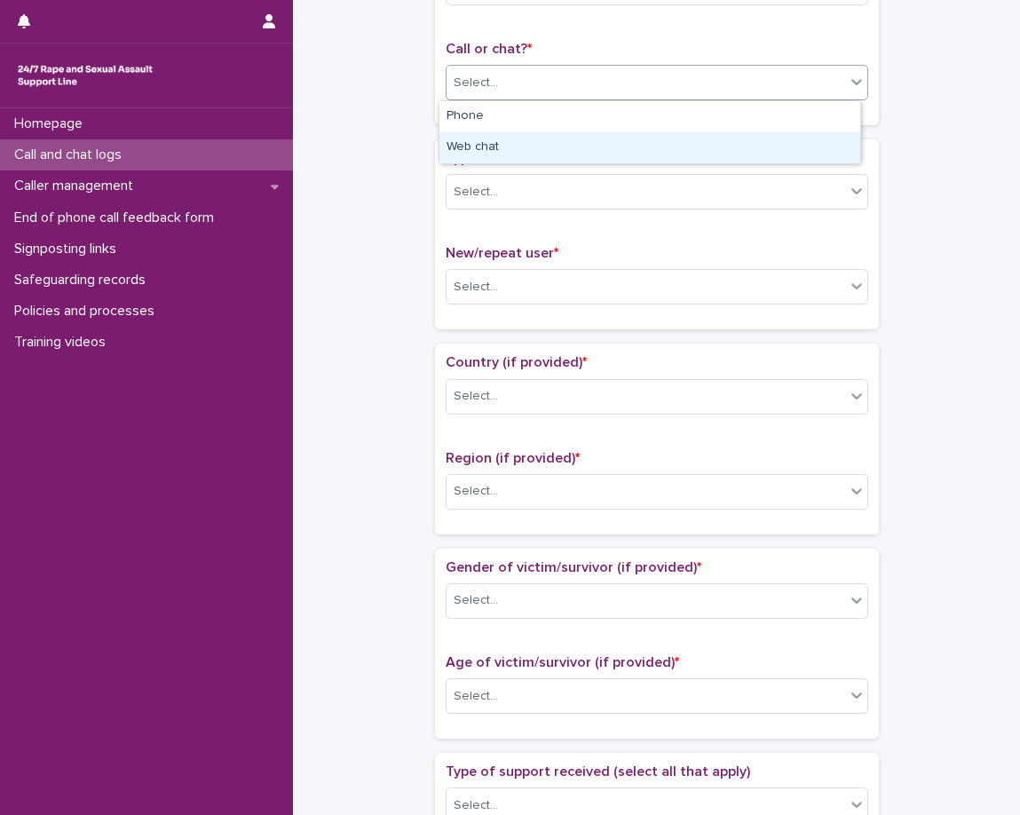
click at [621, 154] on div "Web chat" at bounding box center [649, 147] width 421 height 31
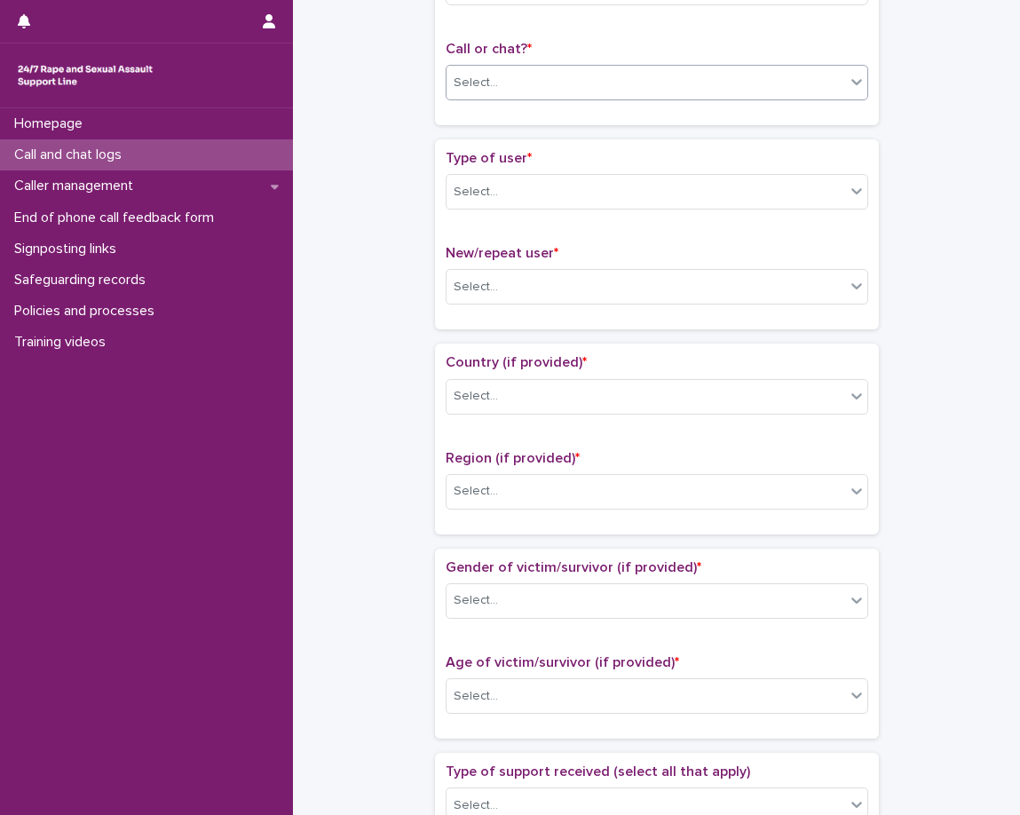
click at [587, 165] on p "Type of user *" at bounding box center [657, 158] width 423 height 17
click at [575, 194] on div "Select..." at bounding box center [646, 192] width 399 height 29
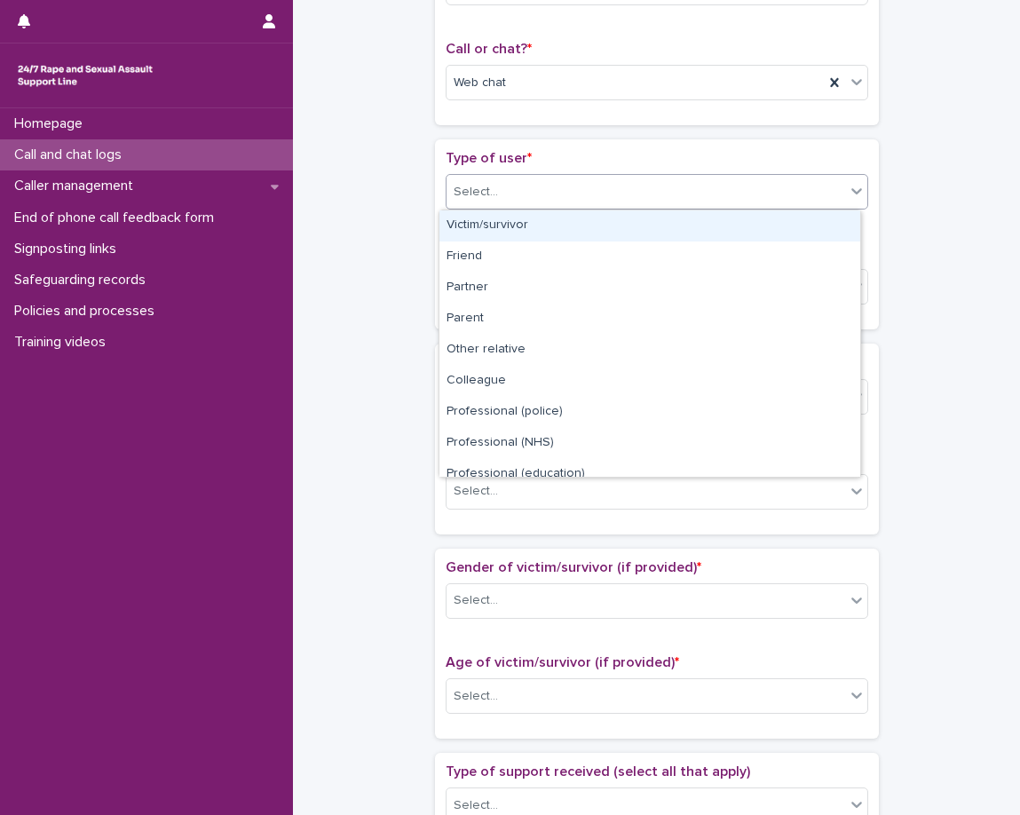
click at [565, 230] on div "Victim/survivor" at bounding box center [649, 225] width 421 height 31
click at [565, 230] on div "Type of user * option Victim/survivor focused, 1 of 15. 15 results available. U…" at bounding box center [657, 234] width 423 height 169
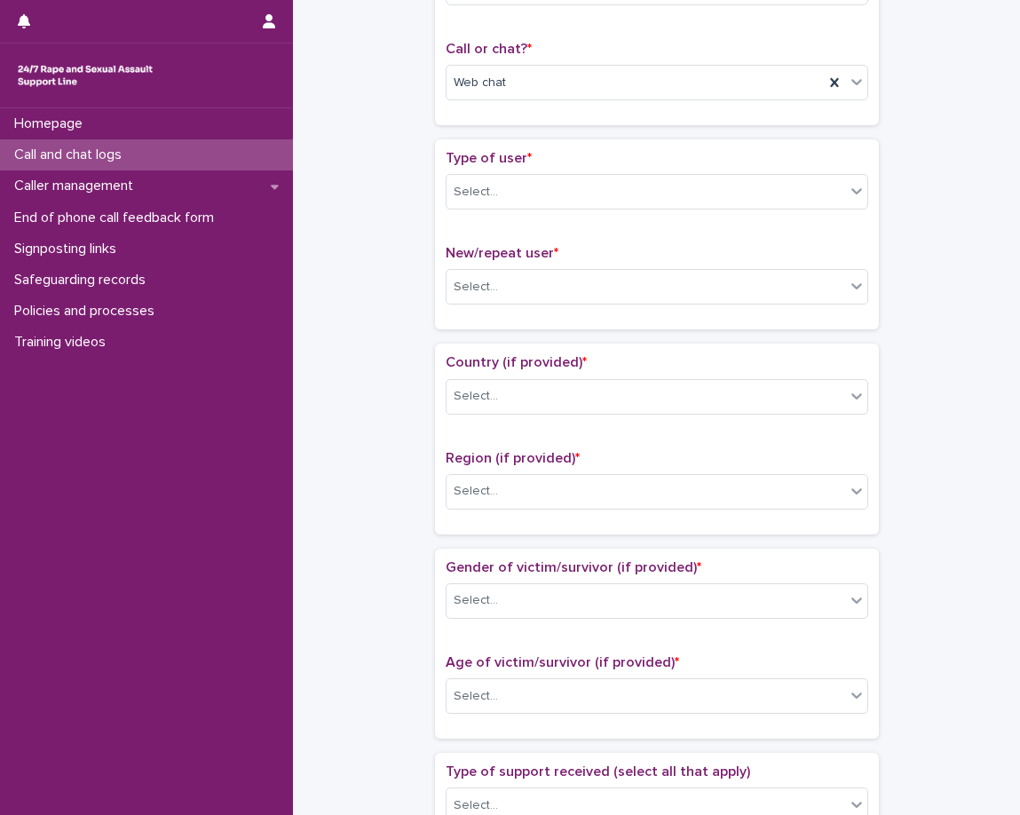
click at [536, 240] on div "Type of user * Select... New/repeat user * Select..." at bounding box center [657, 234] width 423 height 169
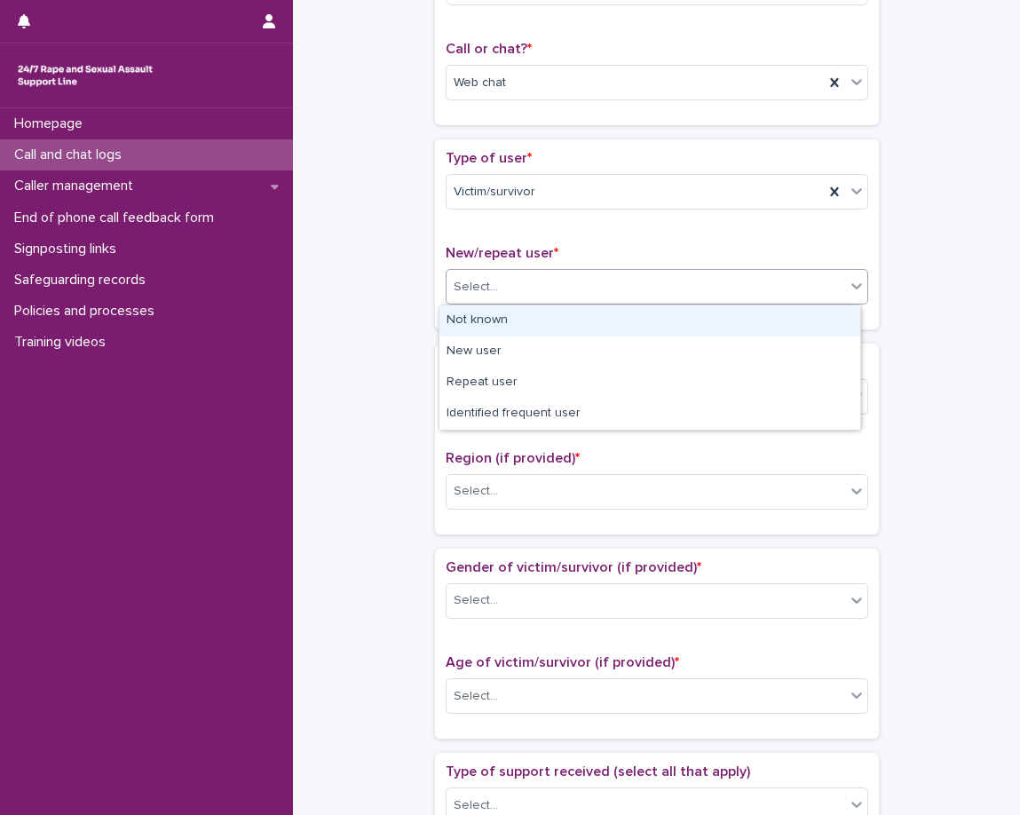
click at [638, 291] on div "Select..." at bounding box center [646, 287] width 399 height 29
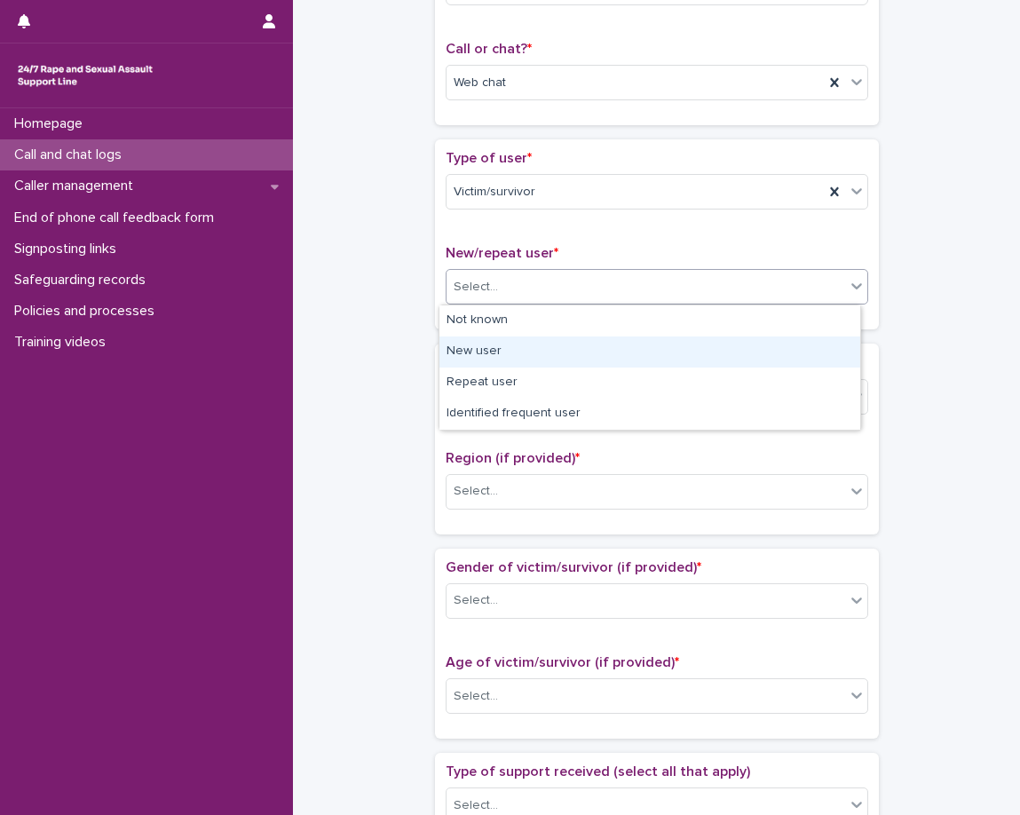
drag, startPoint x: 578, startPoint y: 336, endPoint x: 565, endPoint y: 352, distance: 20.8
click at [565, 352] on div "New user" at bounding box center [649, 351] width 421 height 31
click at [565, 352] on div "Country (if provided) * Select... Region (if provided) * Select..." at bounding box center [657, 439] width 444 height 190
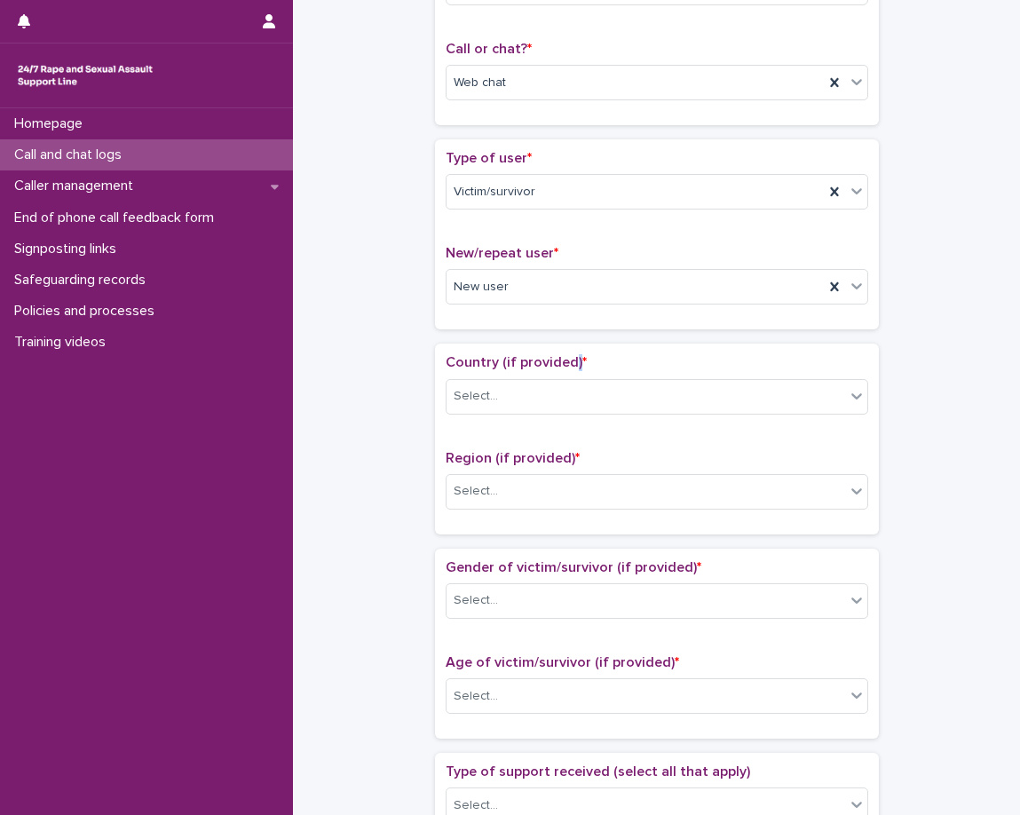
click at [565, 352] on div "Country (if provided) * Select... Region (if provided) * Select..." at bounding box center [657, 439] width 444 height 190
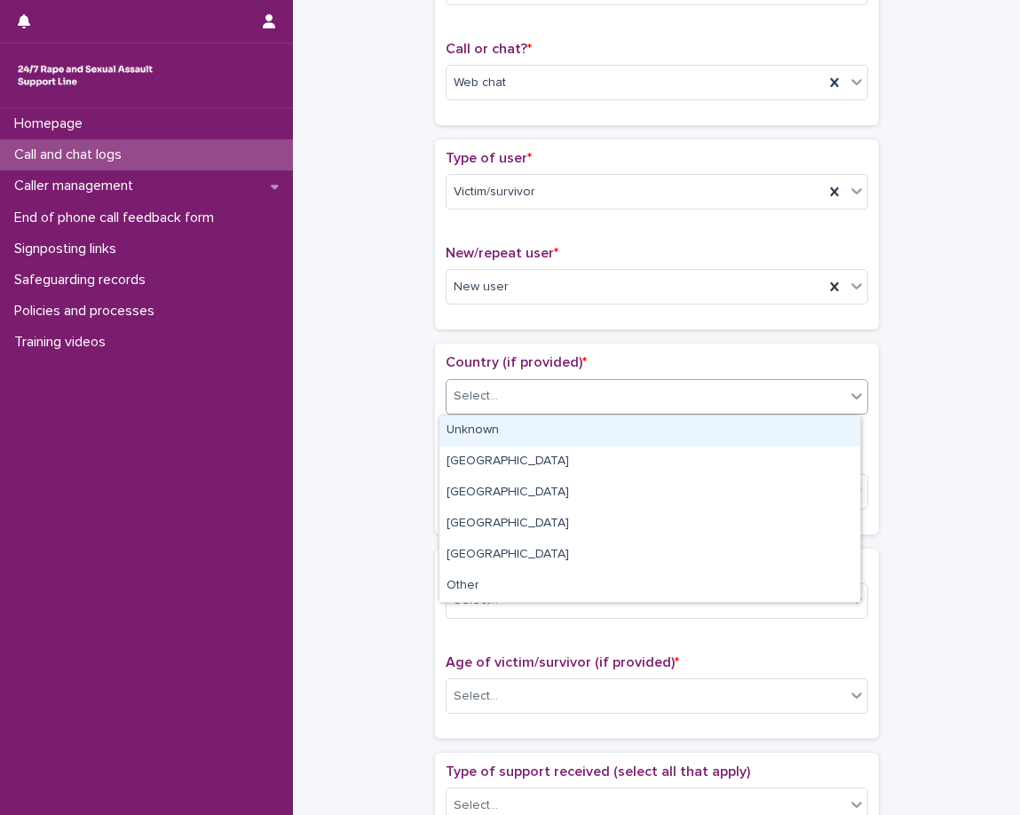
click at [528, 404] on div "Select..." at bounding box center [646, 396] width 399 height 29
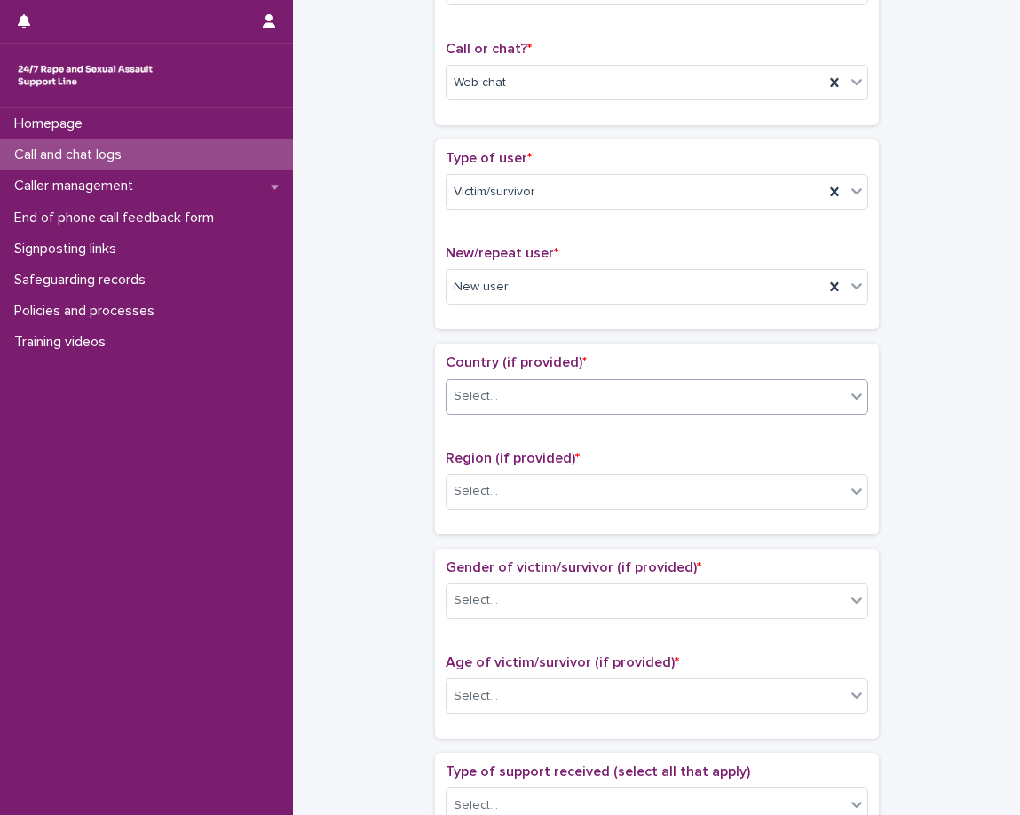
click at [516, 411] on div "Select..." at bounding box center [657, 397] width 423 height 36
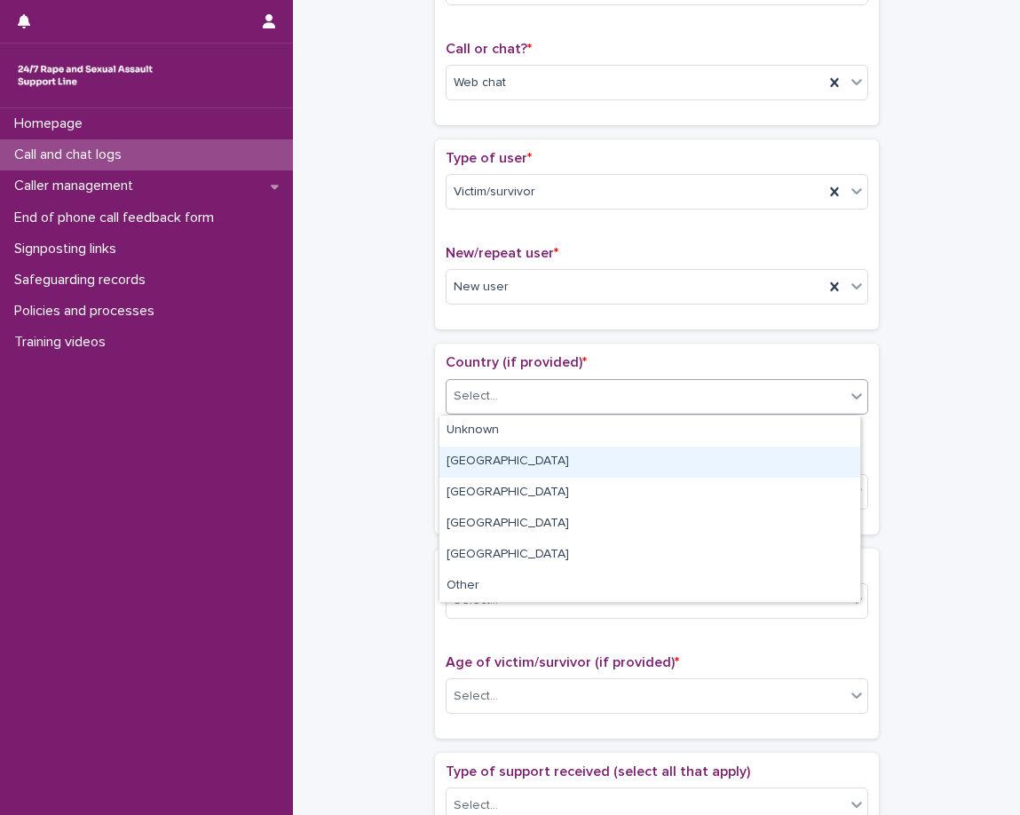
click at [485, 469] on div "England" at bounding box center [649, 462] width 421 height 31
click at [476, 466] on p "Region (if provided) *" at bounding box center [657, 458] width 423 height 17
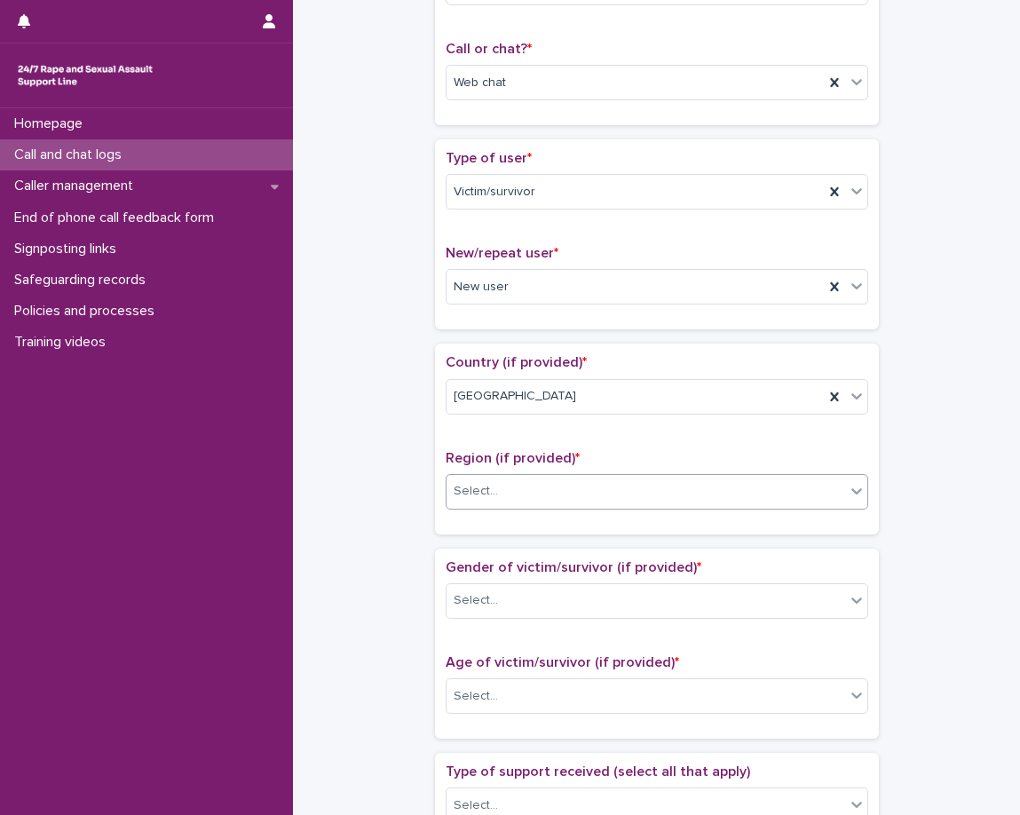
click at [466, 486] on div "Select..." at bounding box center [476, 491] width 44 height 19
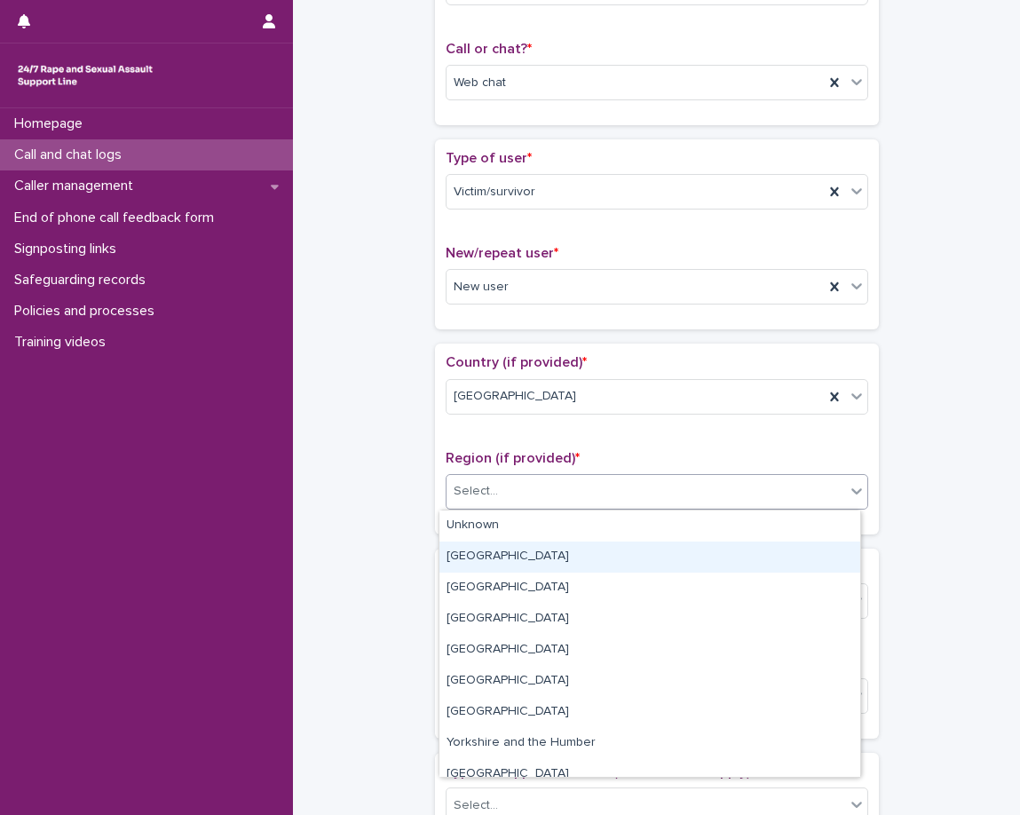
click at [478, 559] on div "Greater London" at bounding box center [649, 557] width 421 height 31
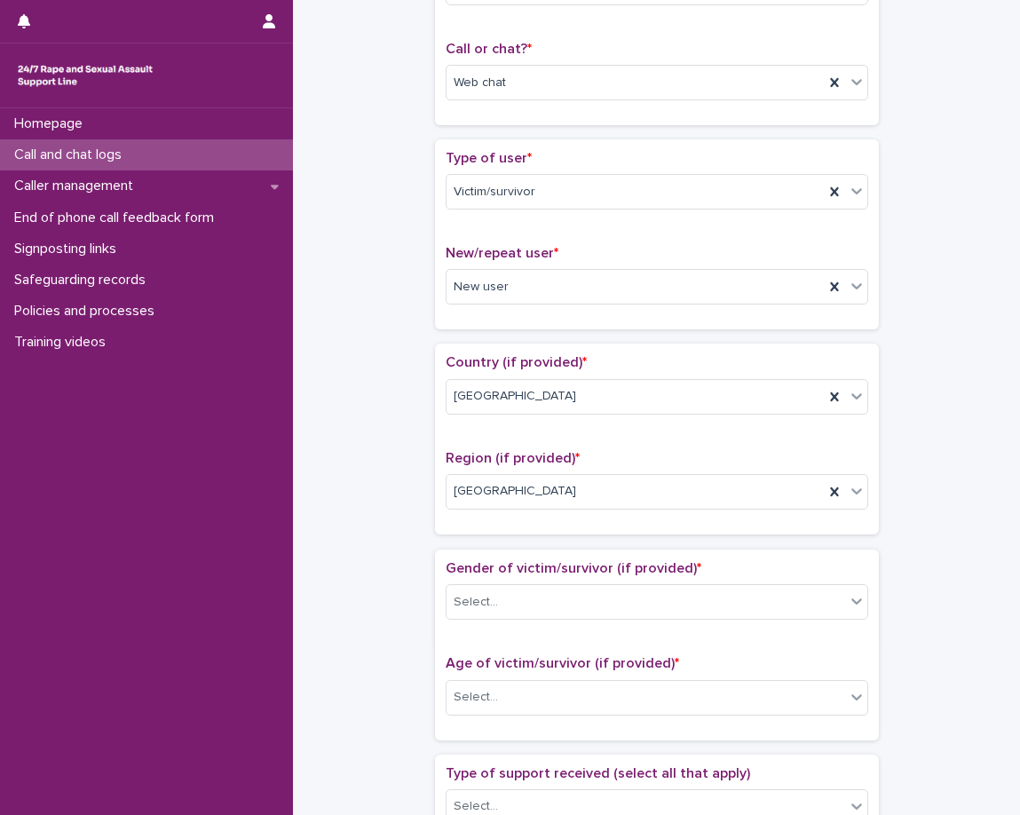
click at [467, 534] on div "Loading... Saving… Country (if provided) * England Region (if provided) * Great…" at bounding box center [657, 446] width 444 height 204
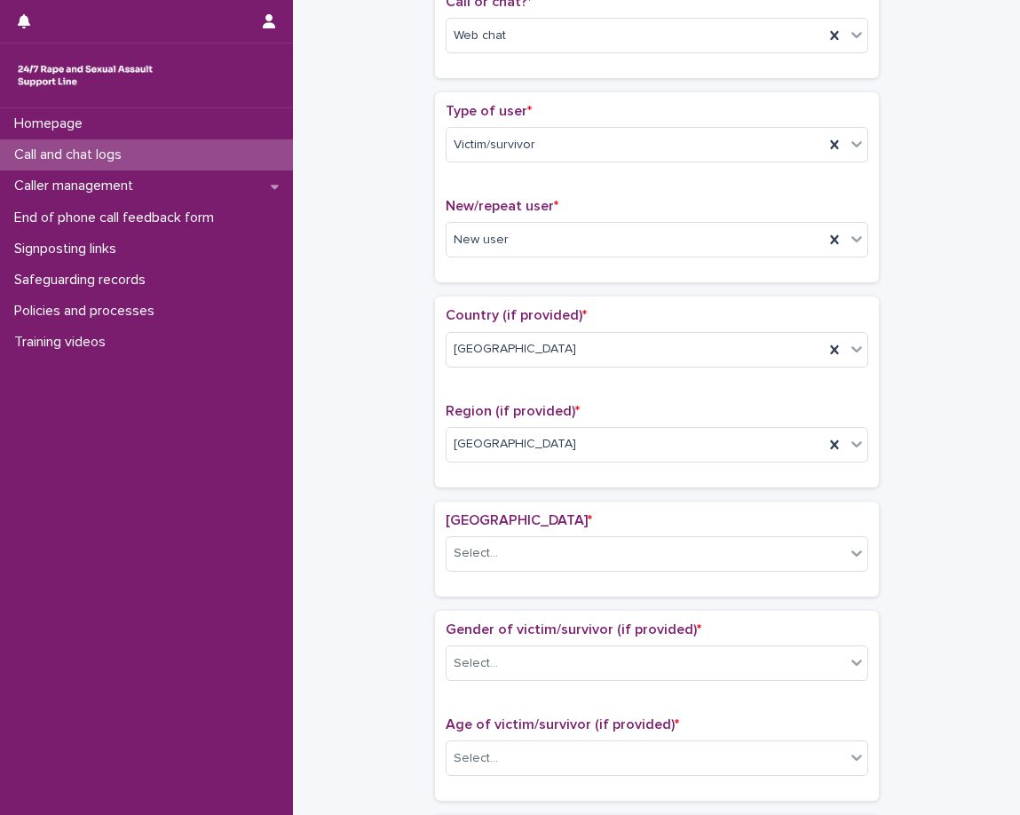
scroll to position [320, 0]
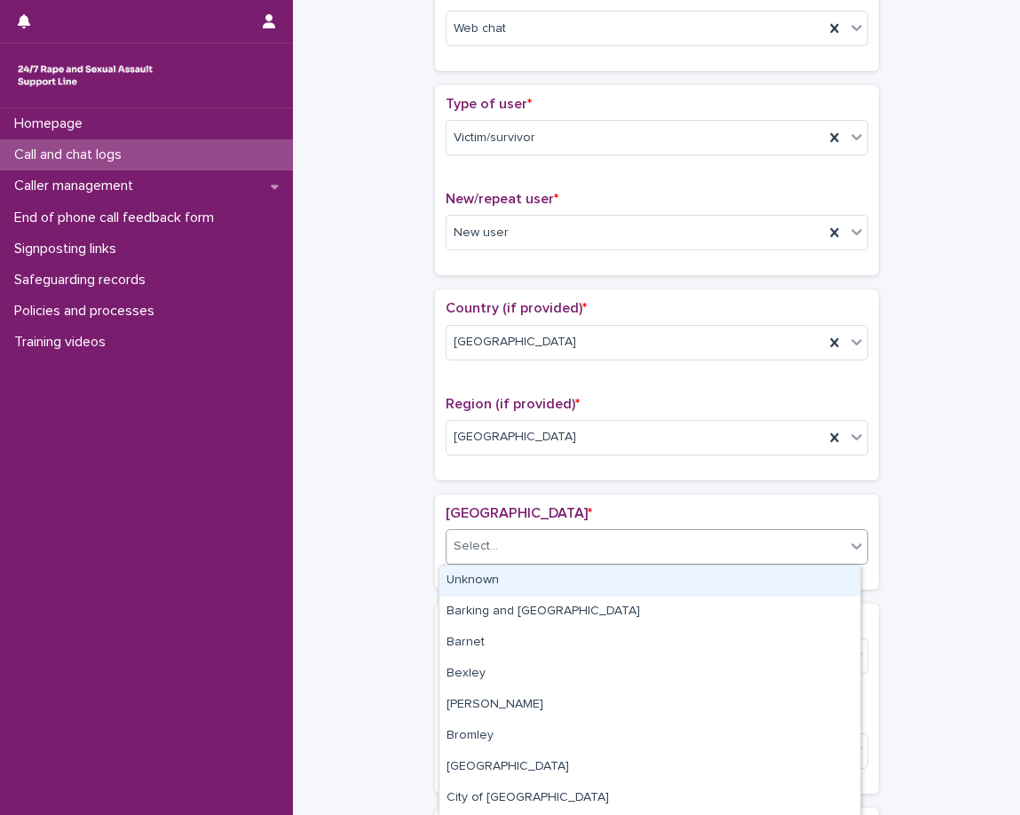
click at [469, 549] on div "Select..." at bounding box center [476, 546] width 44 height 19
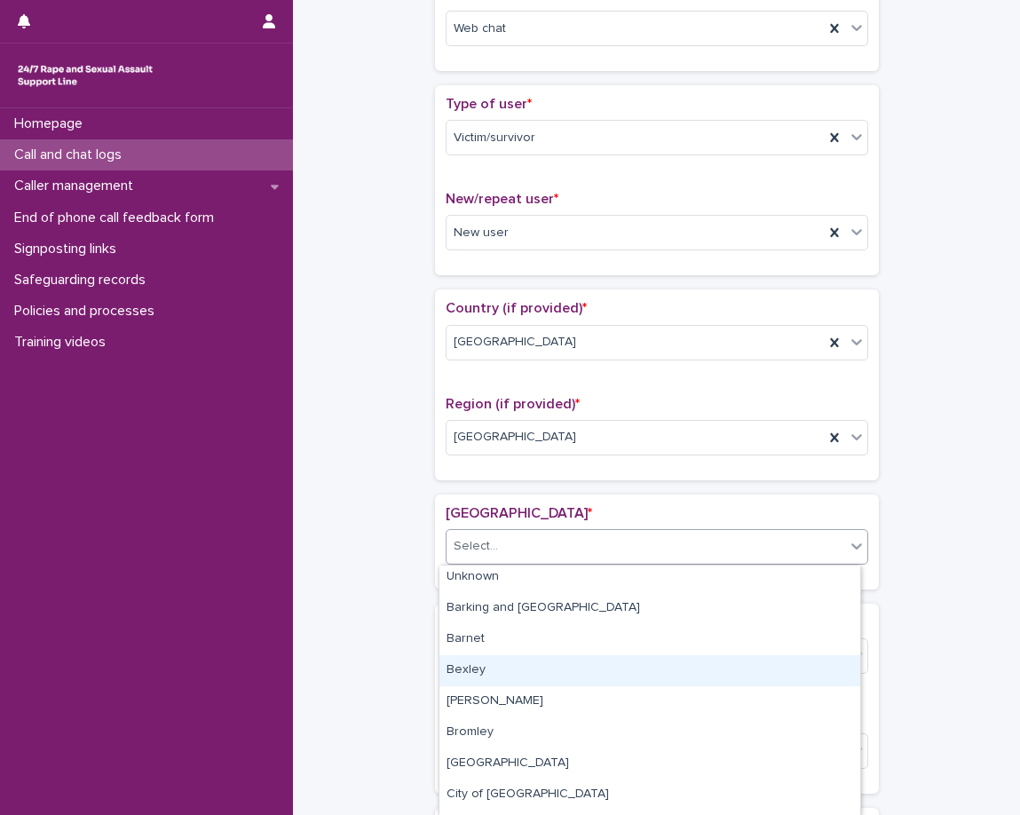
scroll to position [0, 0]
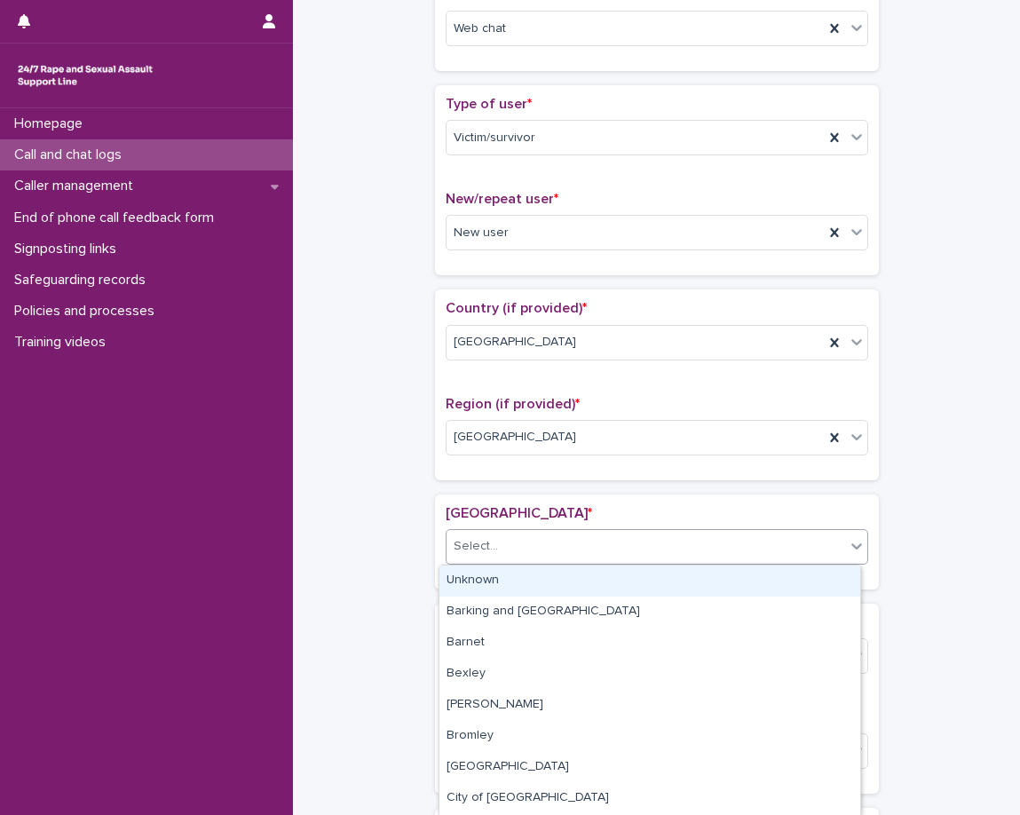
click at [523, 588] on div "Unknown" at bounding box center [649, 580] width 421 height 31
drag, startPoint x: 521, startPoint y: 597, endPoint x: 524, endPoint y: 588, distance: 9.3
click at [523, 588] on div "London borough * option Unknown focused, 1 of 34. 34 results available. Use Up …" at bounding box center [657, 541] width 444 height 95
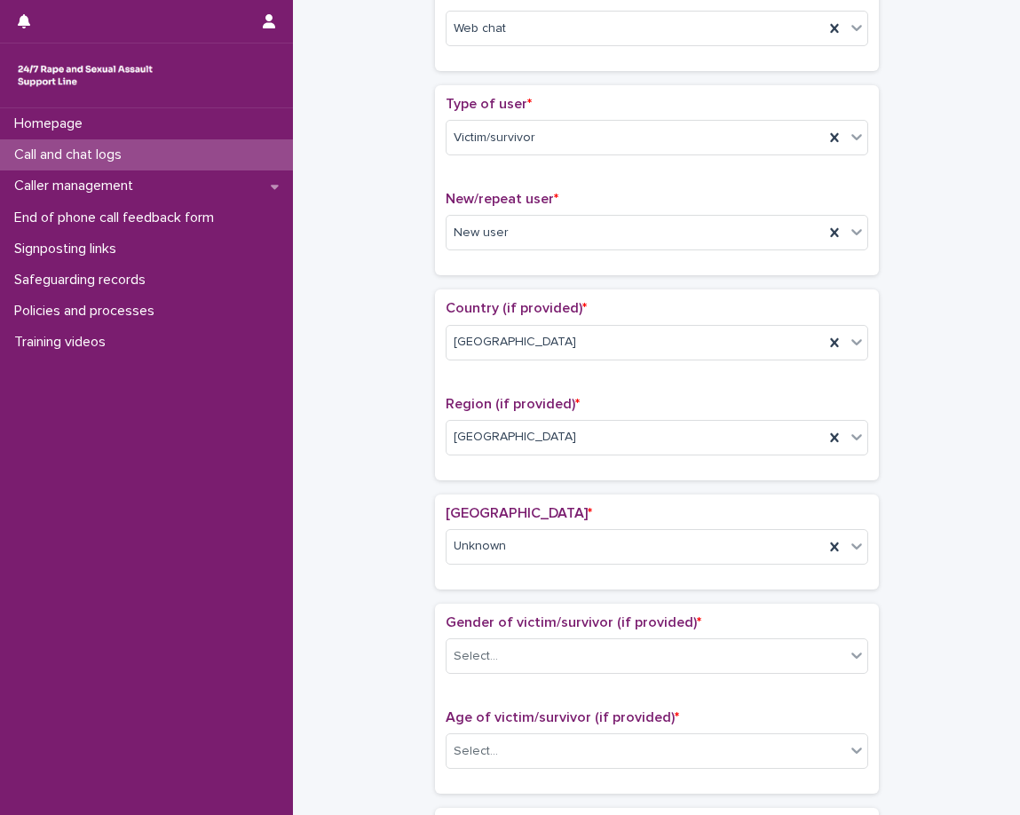
click at [562, 456] on div "Region (if provided) * Greater London" at bounding box center [657, 433] width 423 height 74
click at [571, 442] on div "Greater London" at bounding box center [635, 437] width 377 height 29
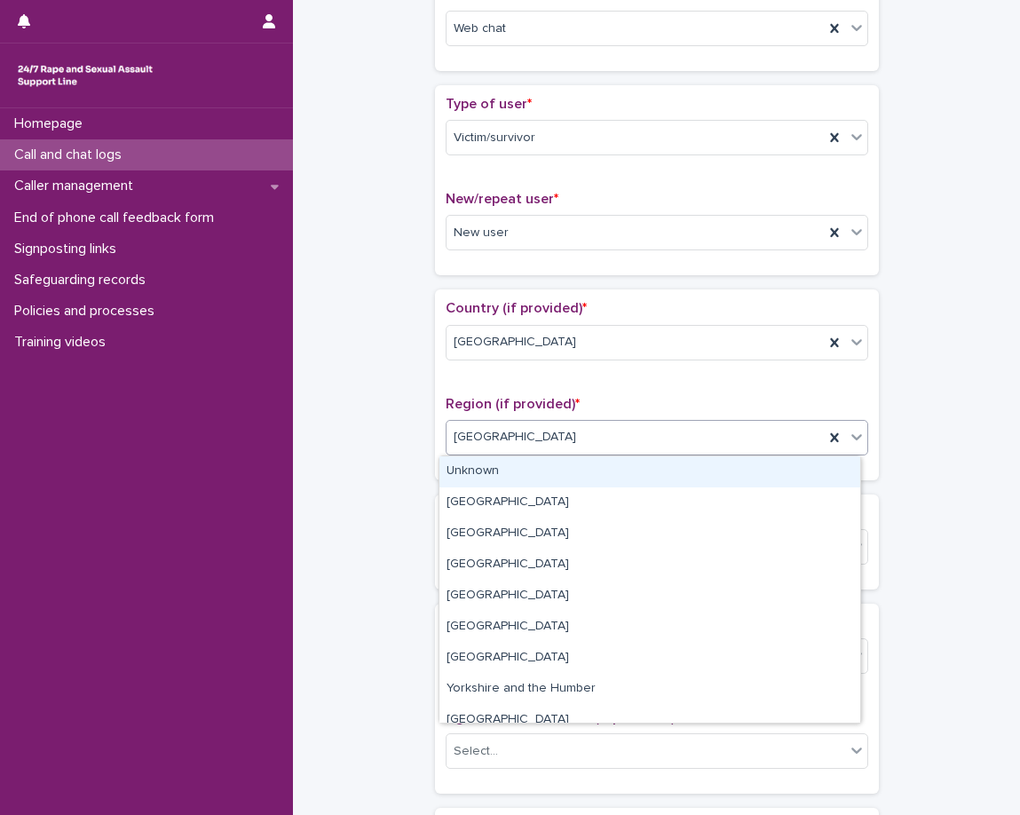
click at [554, 480] on div "Unknown" at bounding box center [649, 471] width 421 height 31
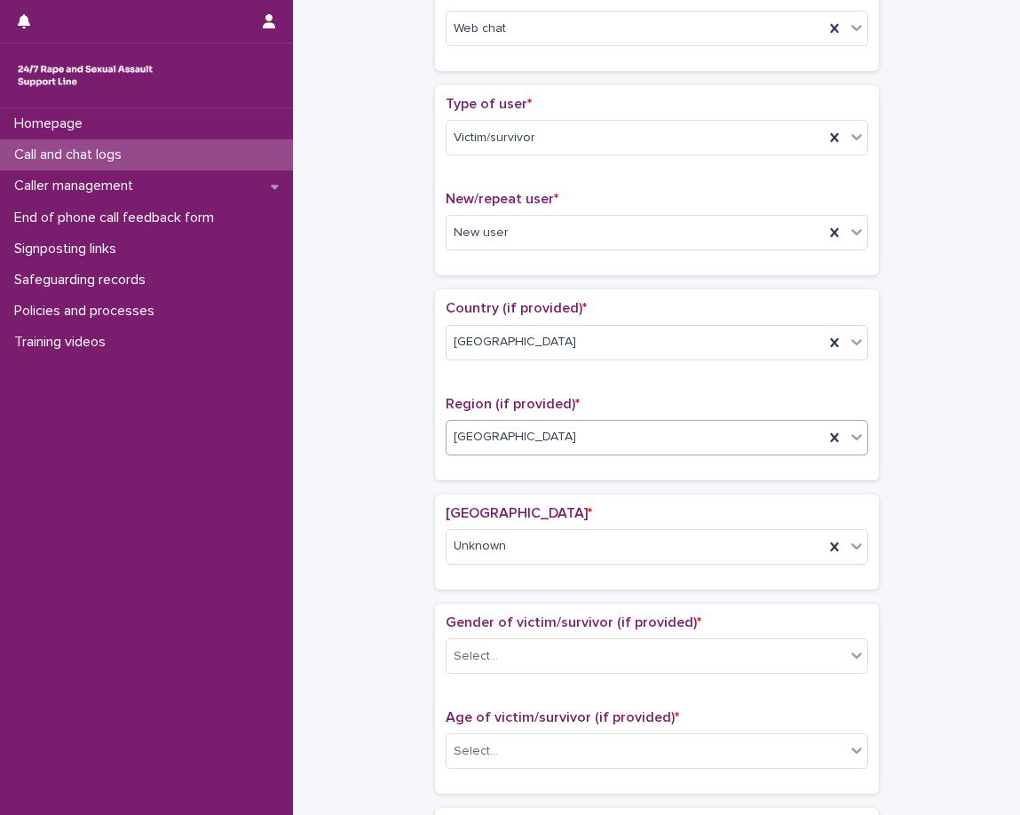
click at [541, 489] on div "Loading... Saving… Country (if provided) * England Region (if provided) * optio…" at bounding box center [657, 391] width 444 height 204
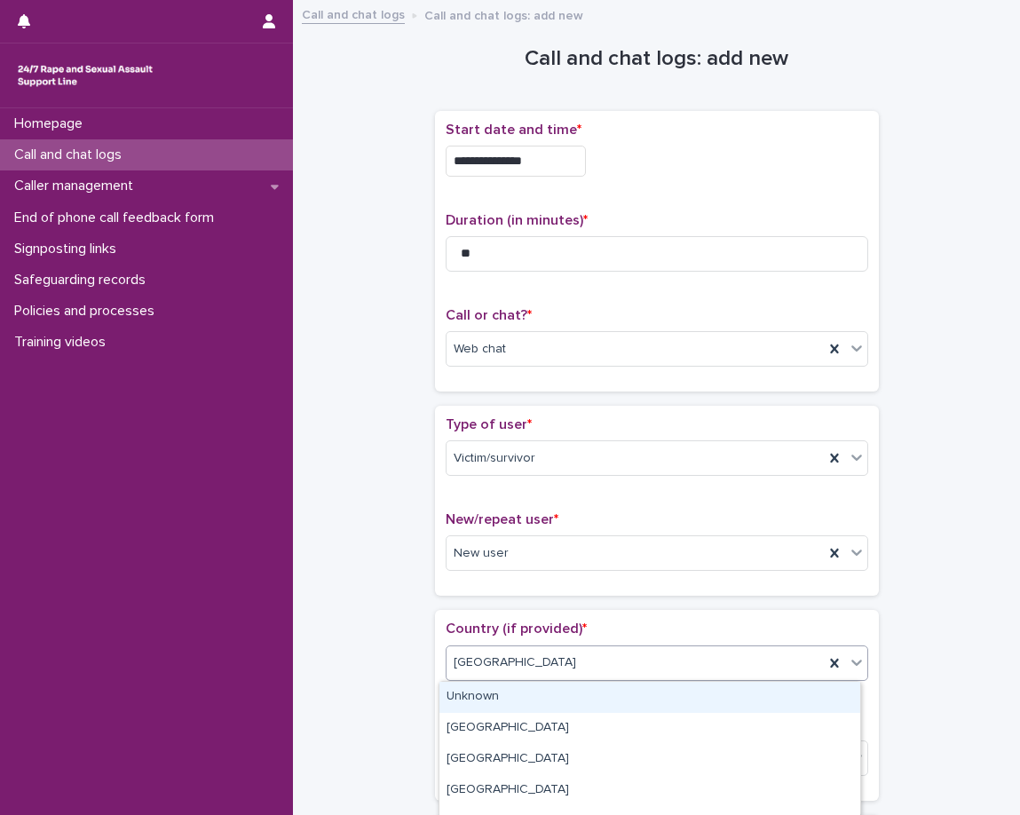
click at [479, 654] on span "England" at bounding box center [515, 662] width 123 height 19
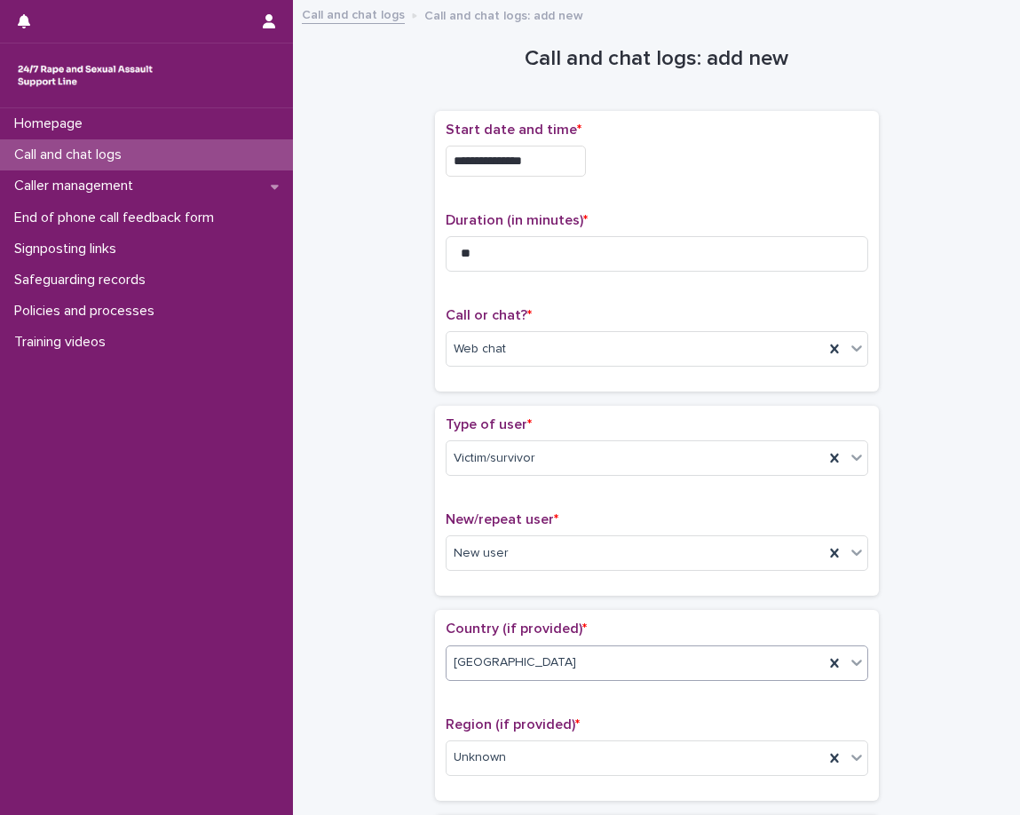
click at [484, 672] on div "England" at bounding box center [635, 662] width 377 height 29
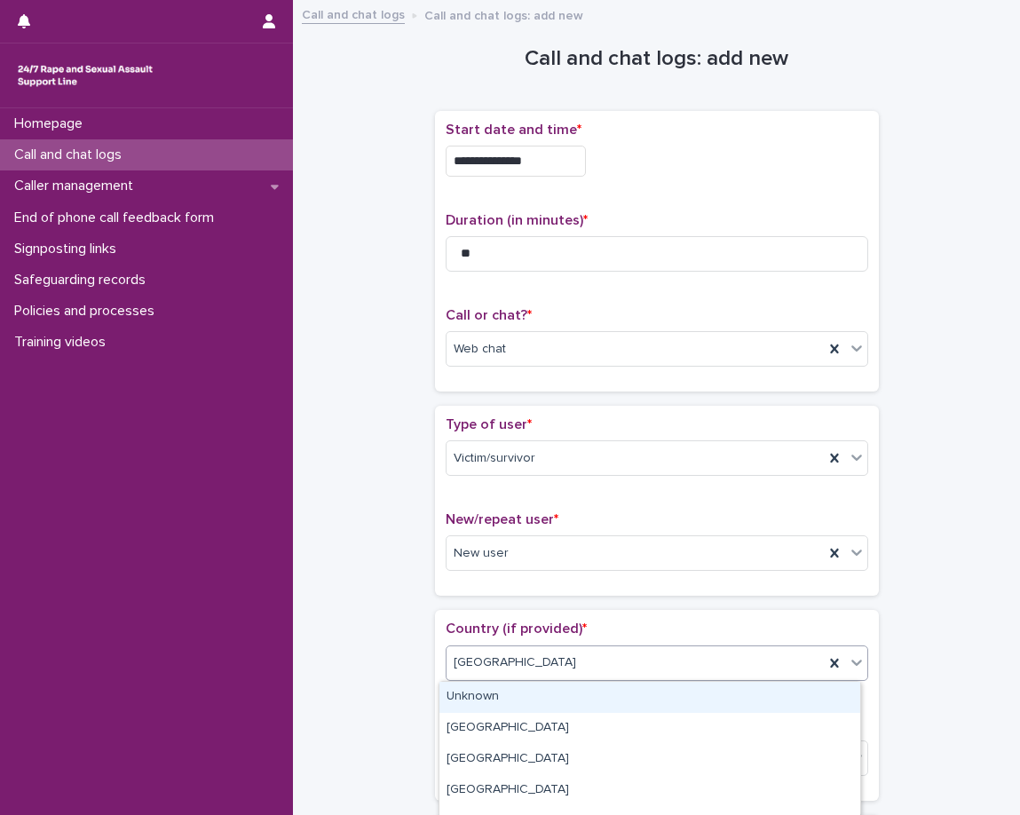
click at [474, 693] on div "Unknown" at bounding box center [649, 697] width 421 height 31
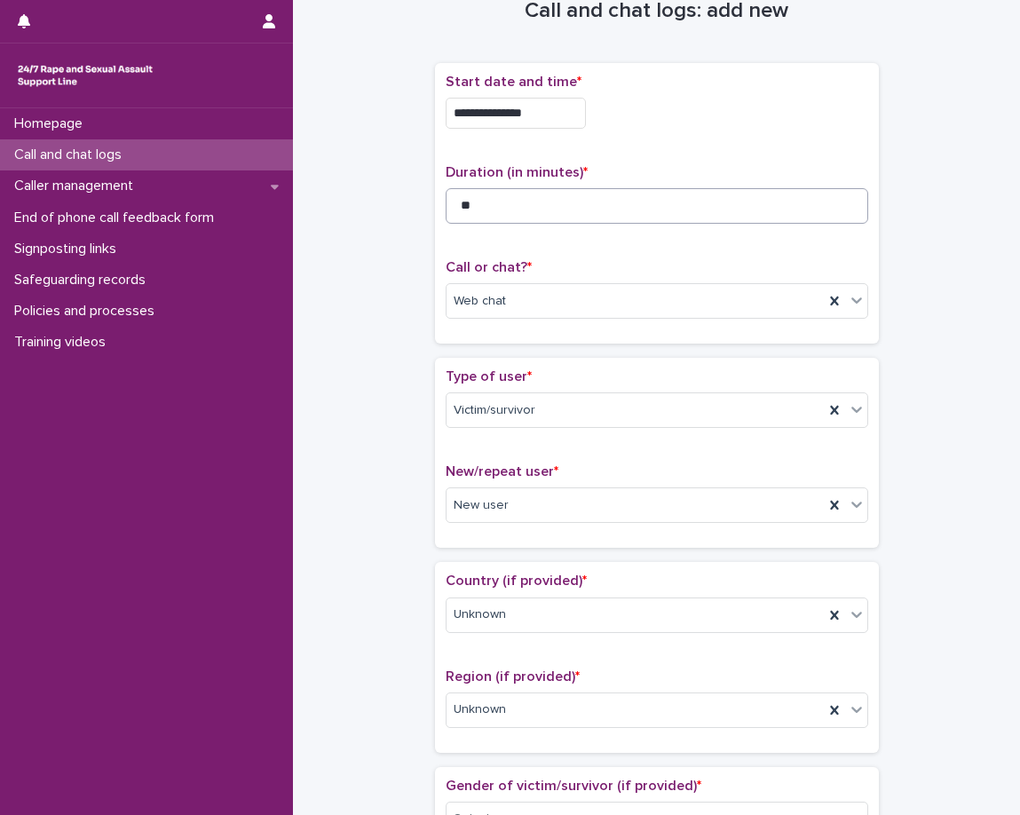
scroll to position [89, 0]
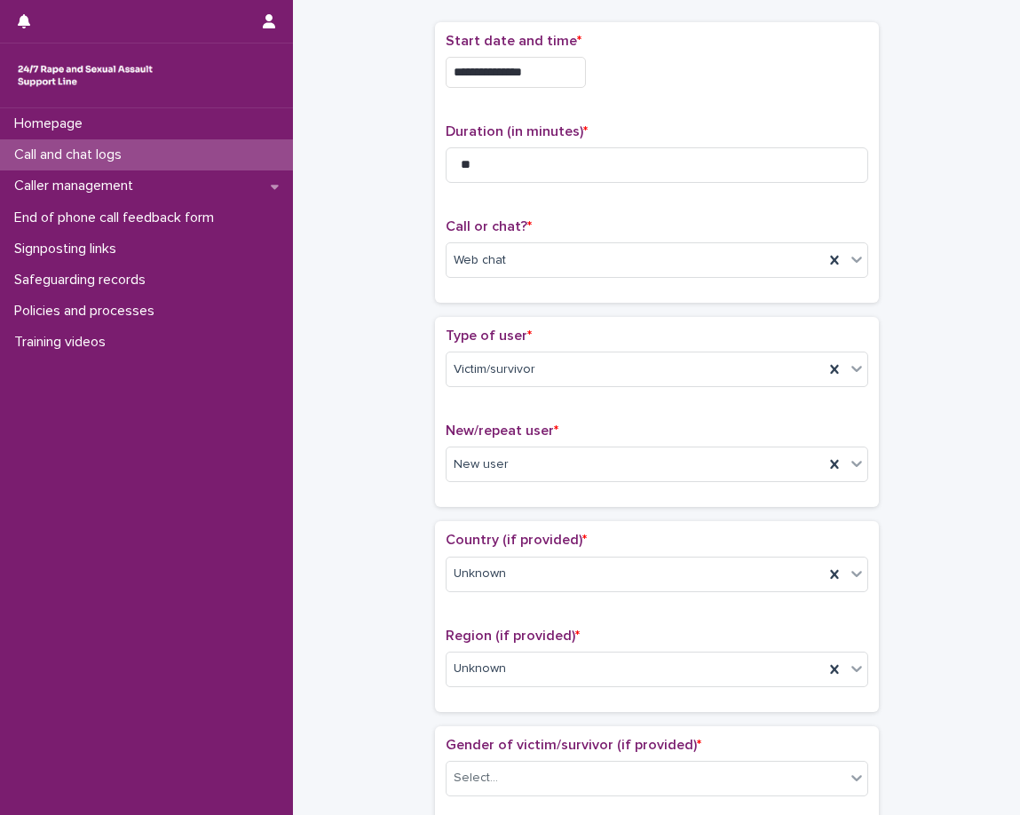
click at [579, 218] on p "Call or chat? *" at bounding box center [657, 226] width 423 height 17
click at [576, 216] on div "**********" at bounding box center [657, 162] width 423 height 259
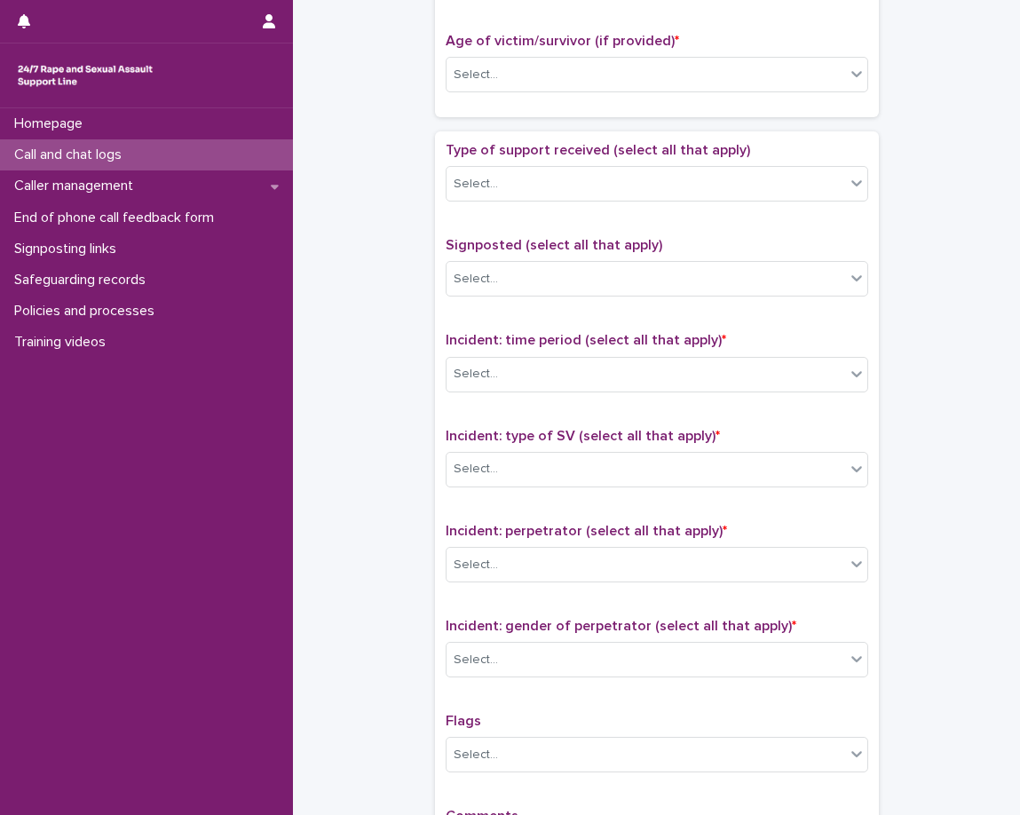
scroll to position [799, 0]
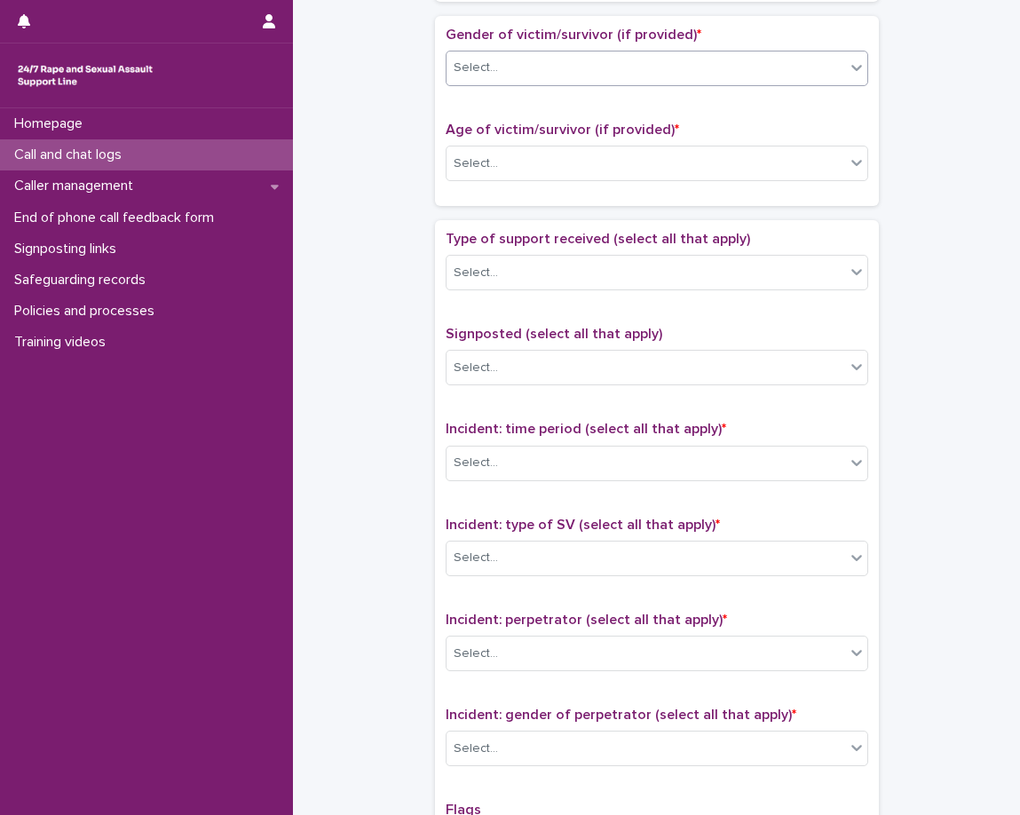
click at [533, 79] on div "Select..." at bounding box center [646, 67] width 399 height 29
click at [529, 77] on div "Select..." at bounding box center [646, 67] width 399 height 29
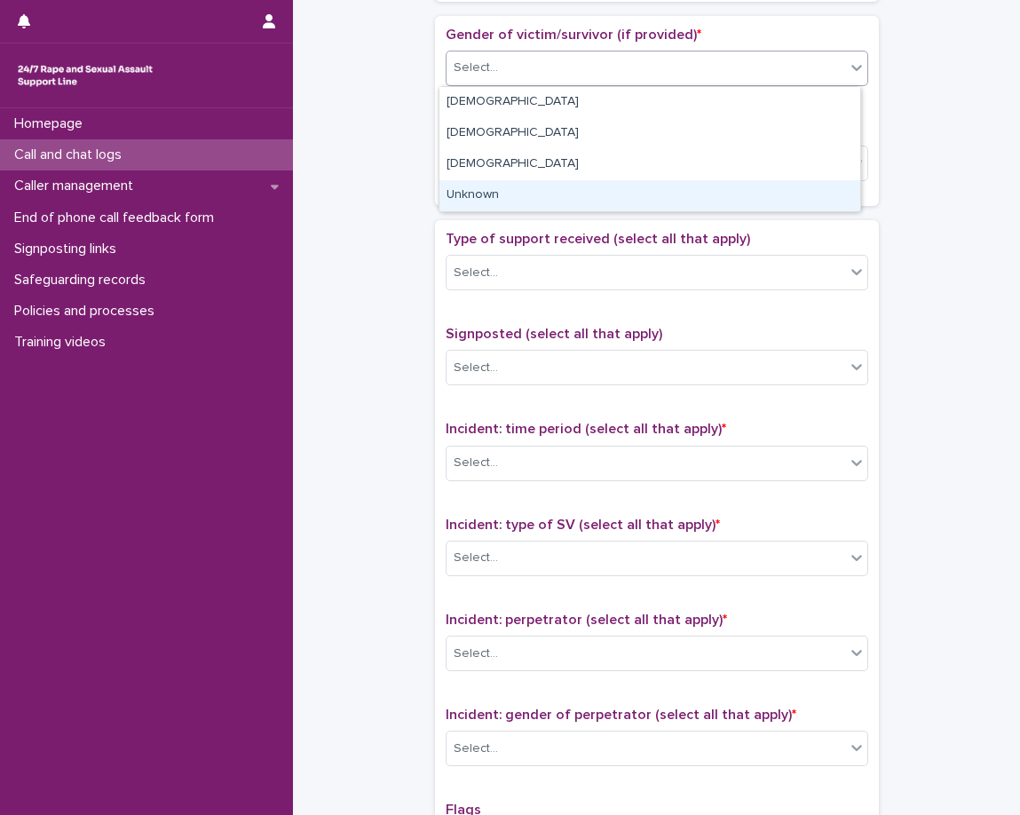
click at [504, 189] on div "Unknown" at bounding box center [649, 195] width 421 height 31
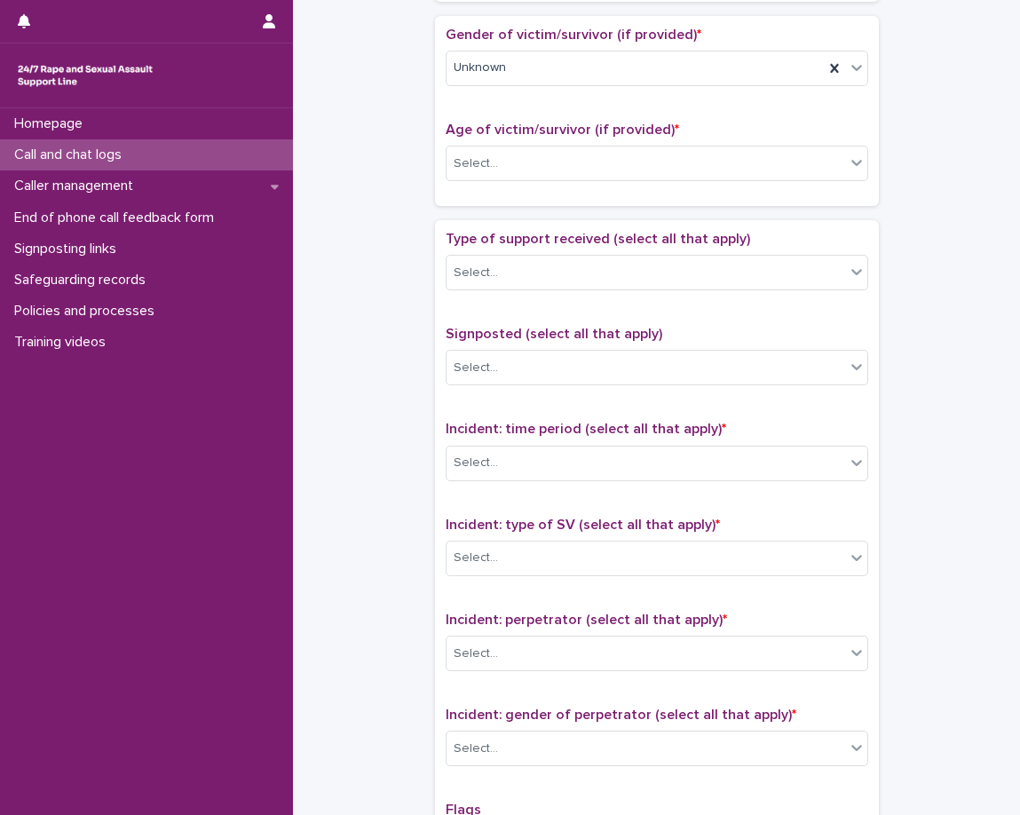
click at [526, 126] on span "Age of victim/survivor (if provided) *" at bounding box center [562, 130] width 233 height 14
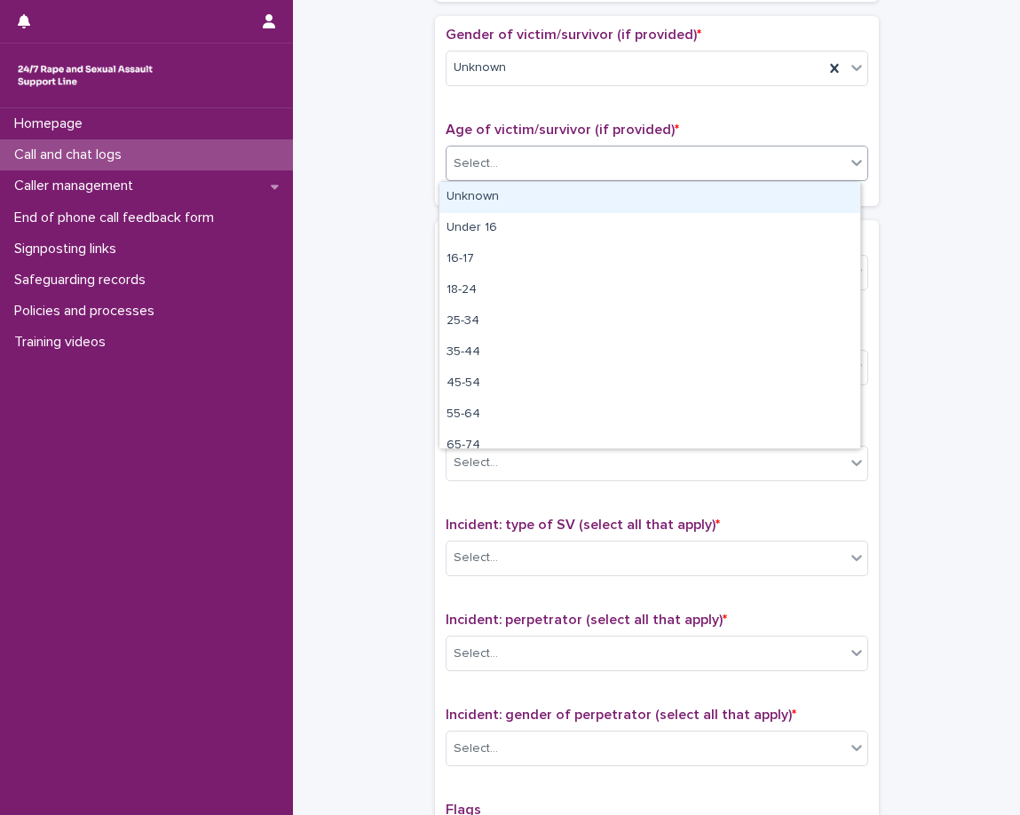
click at [519, 165] on div "Select..." at bounding box center [646, 163] width 399 height 29
click at [523, 167] on div "Select..." at bounding box center [646, 163] width 399 height 29
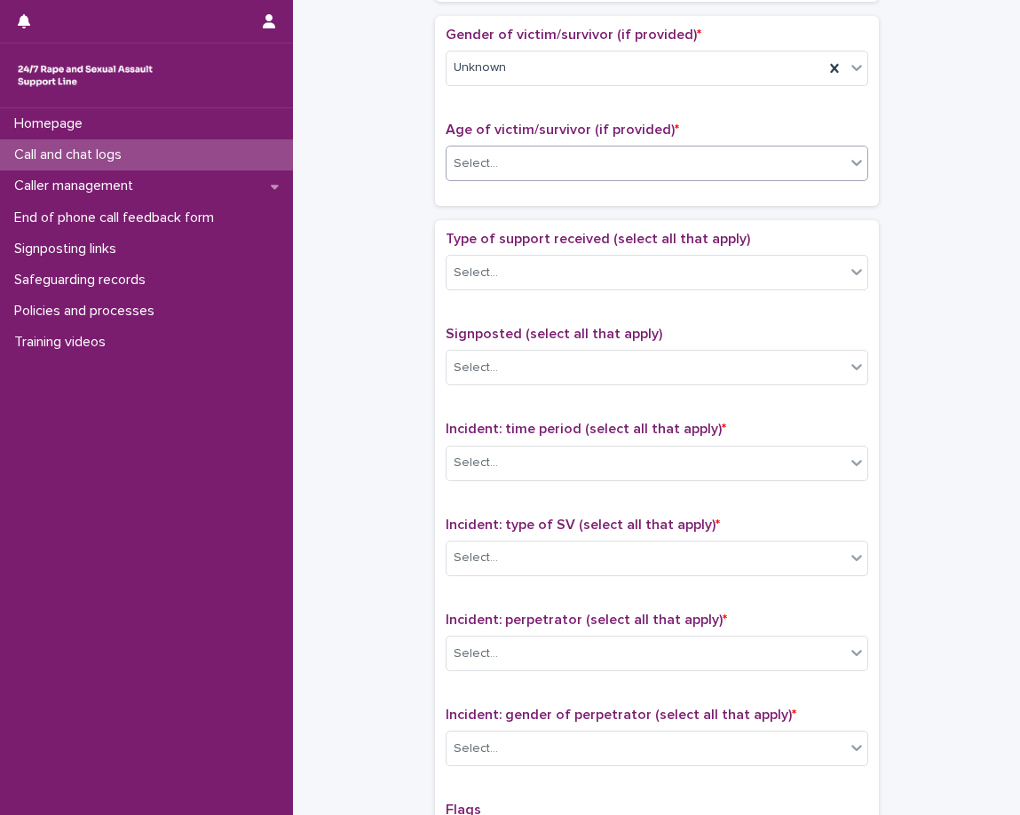
click at [528, 171] on div "Select..." at bounding box center [646, 163] width 399 height 29
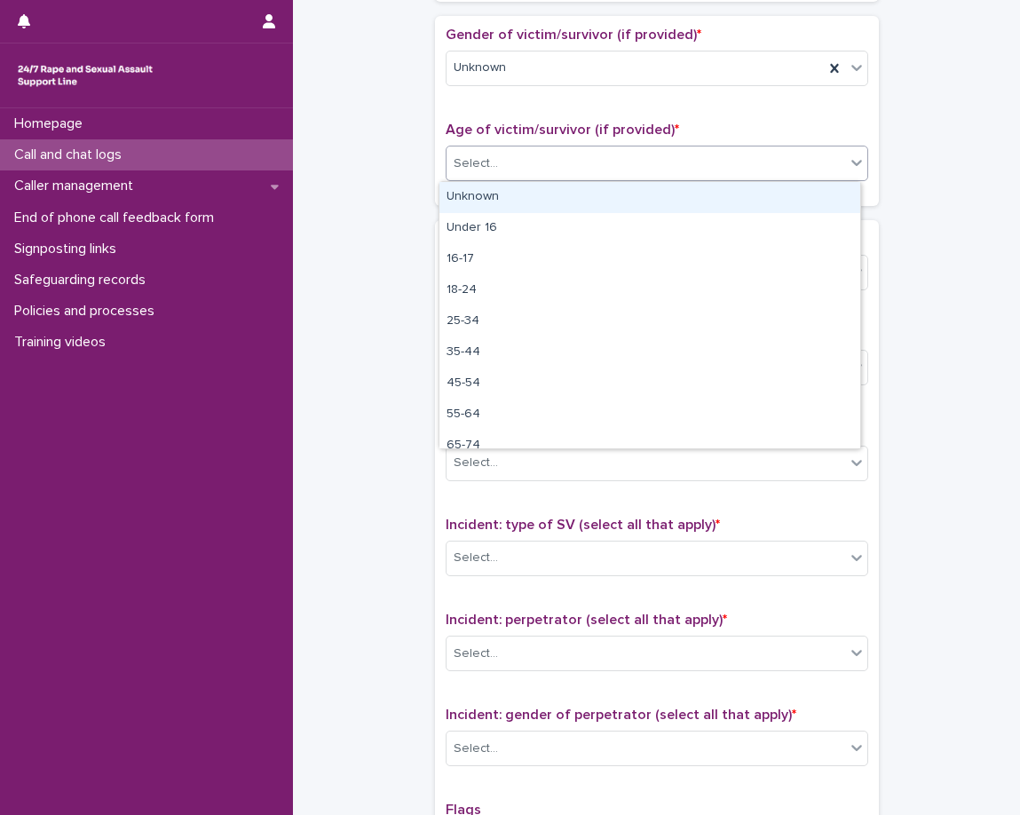
click at [508, 208] on div "Unknown" at bounding box center [649, 197] width 421 height 31
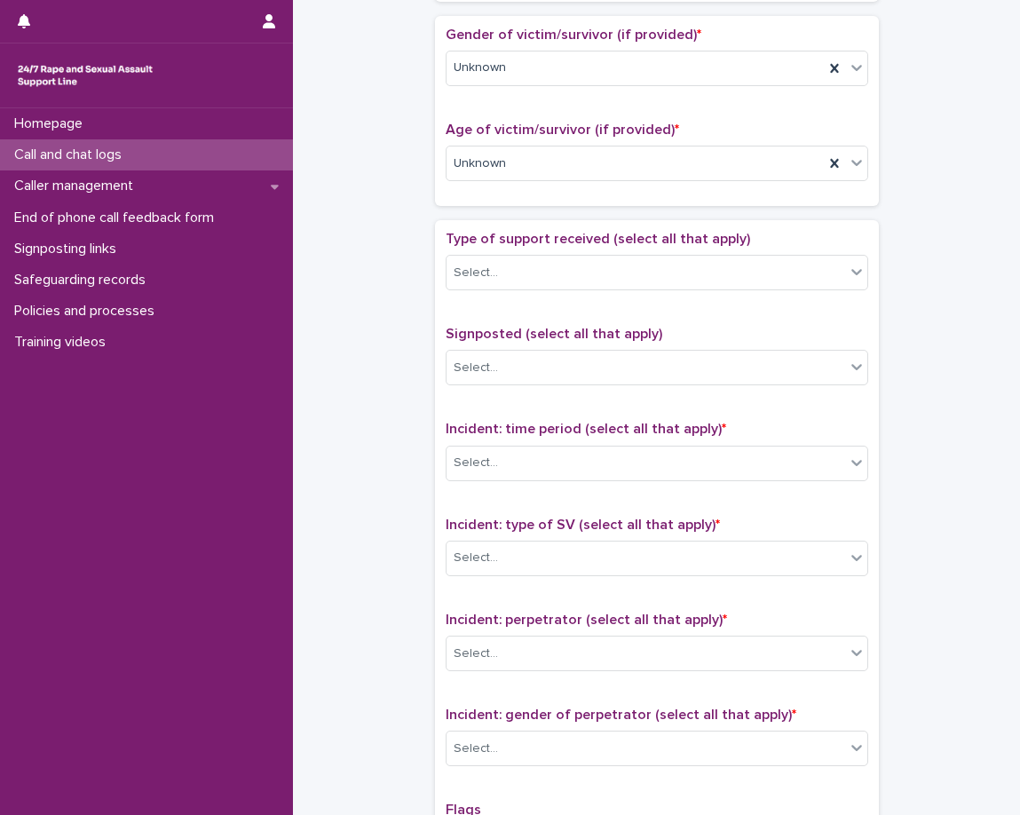
click at [506, 218] on div "Loading... Saving… Gender of victim/survivor (if provided) * Unknown Age of vic…" at bounding box center [657, 118] width 444 height 204
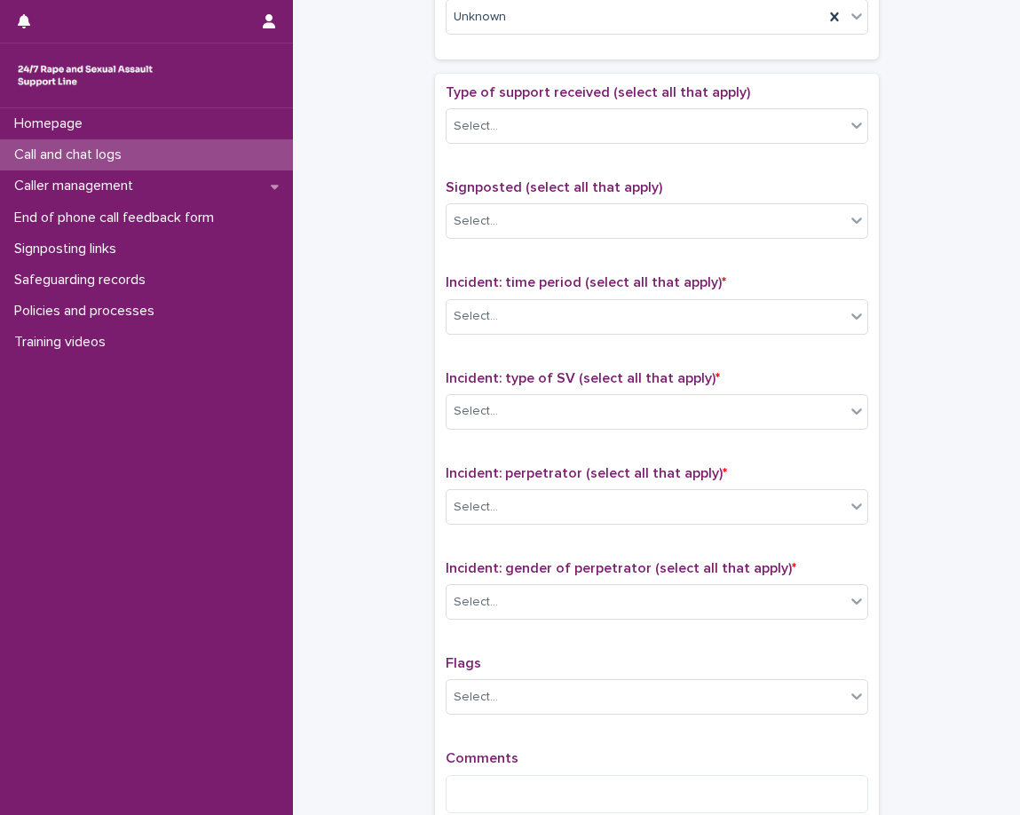
scroll to position [977, 0]
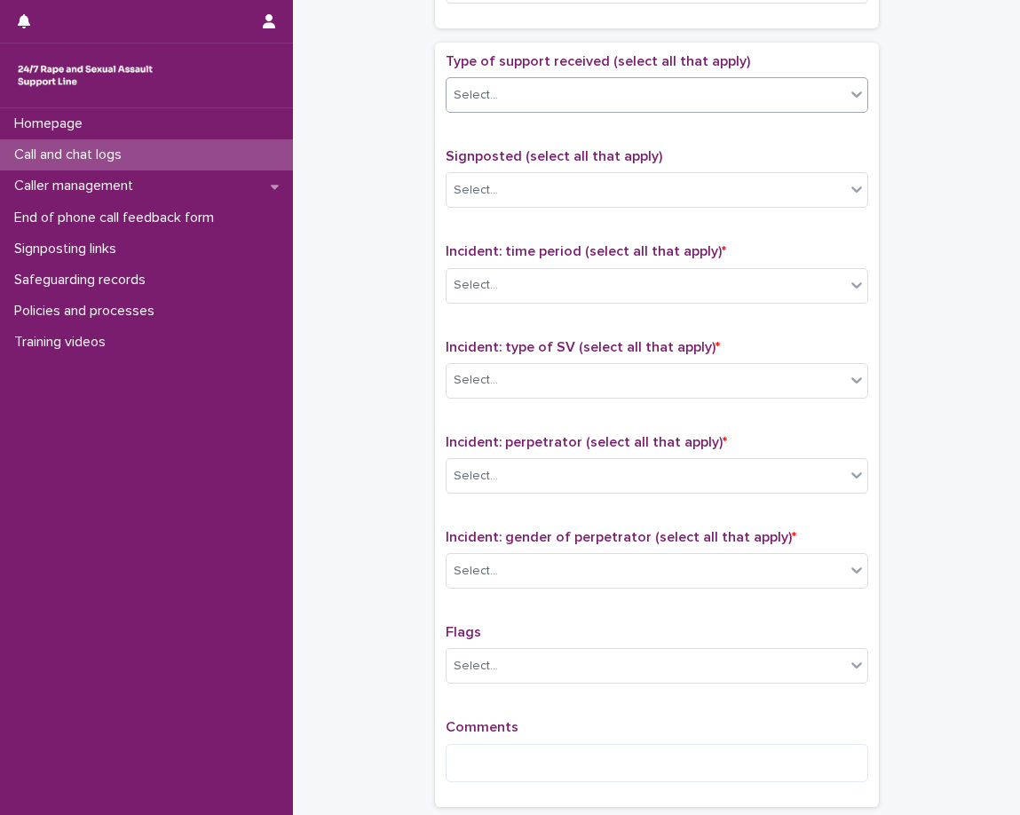
click at [540, 82] on div "Select..." at bounding box center [646, 95] width 399 height 29
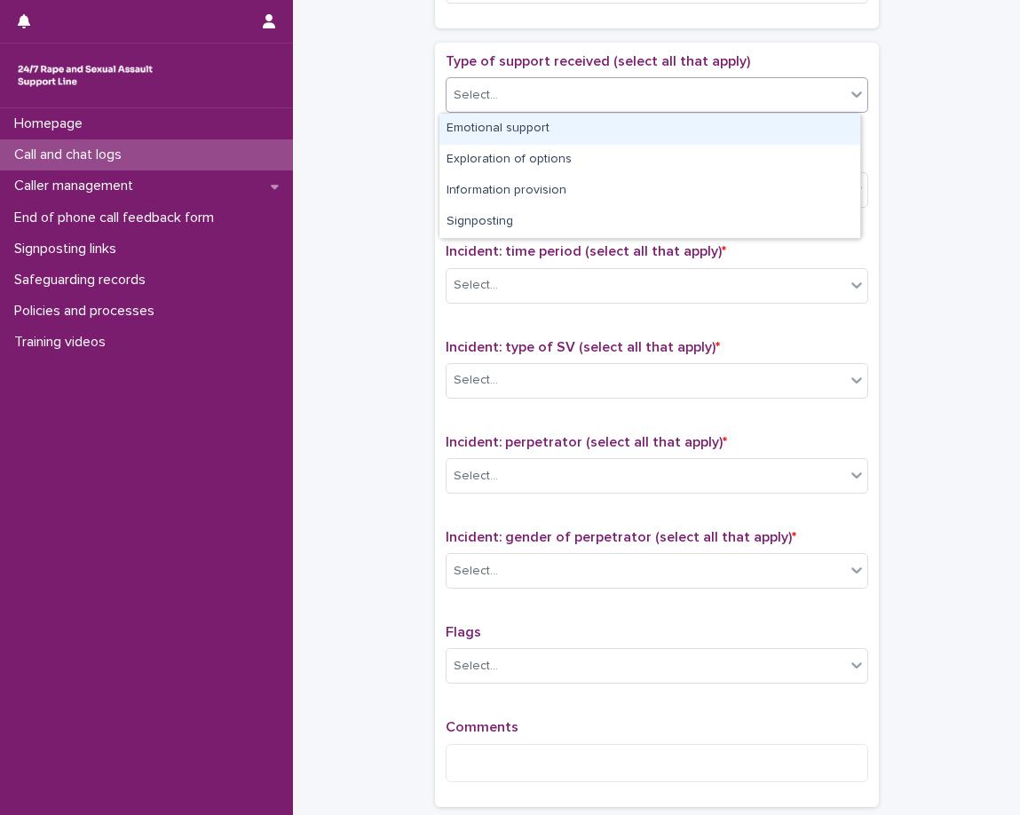
click at [534, 133] on div "Emotional support" at bounding box center [649, 129] width 421 height 31
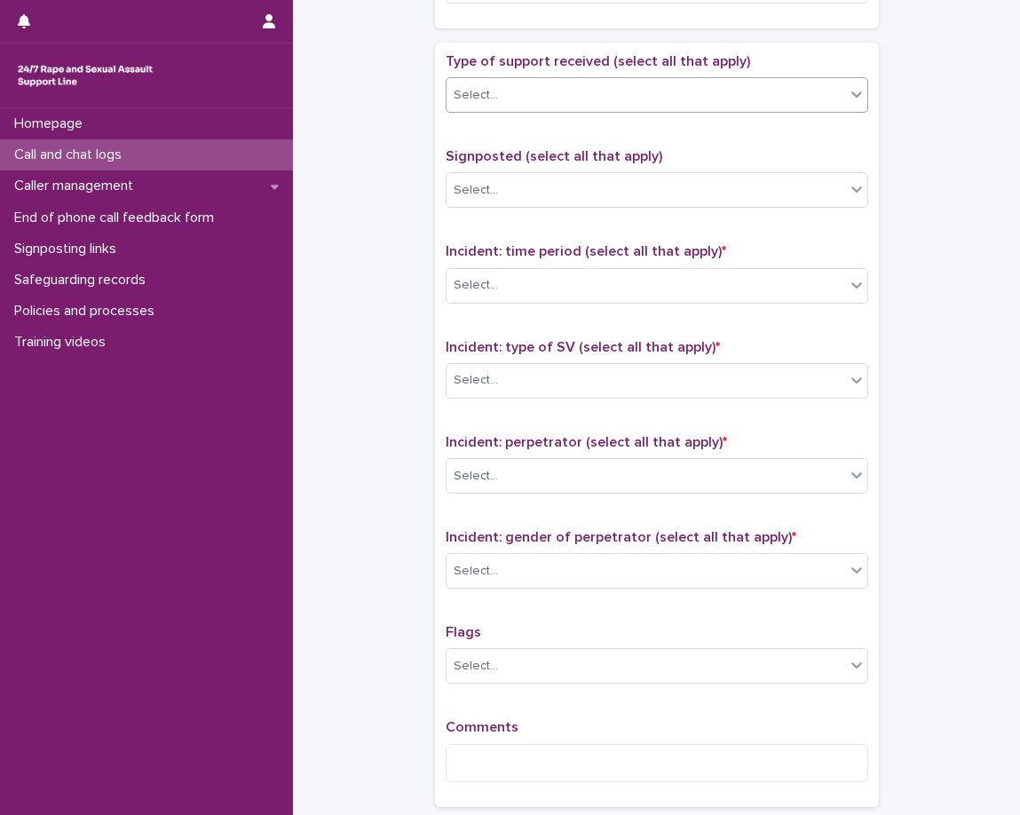
click at [670, 90] on div "Select..." at bounding box center [646, 95] width 399 height 29
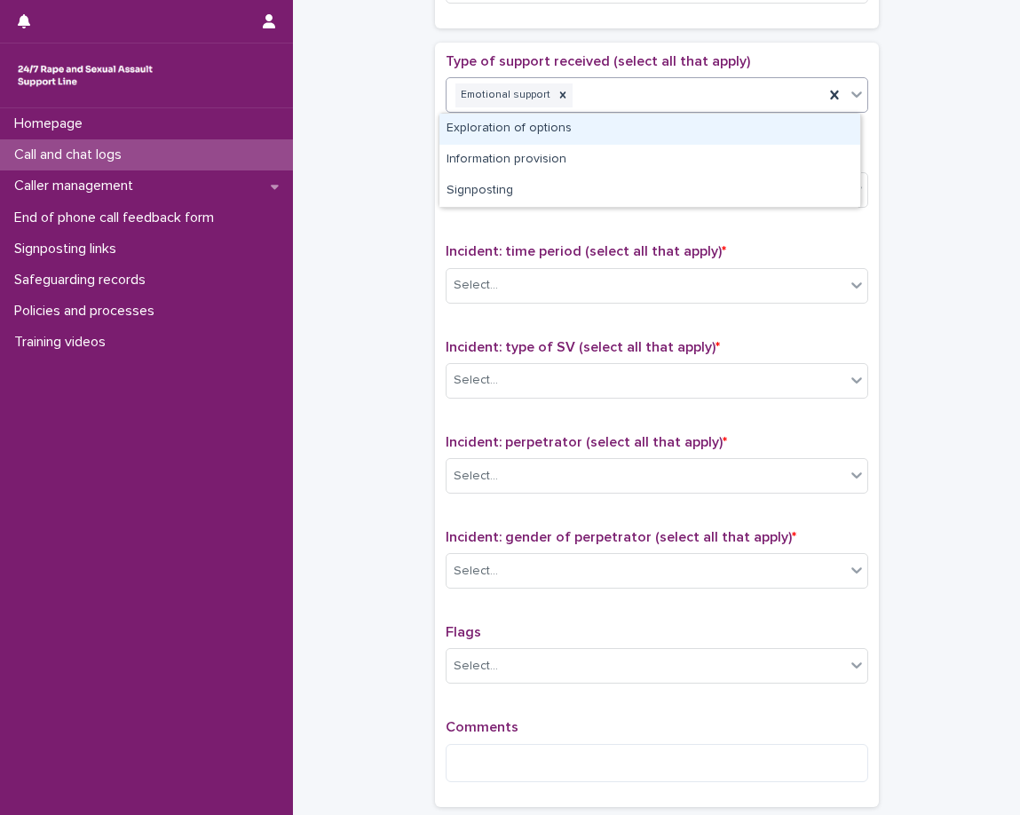
click at [623, 143] on div "Exploration of options" at bounding box center [649, 129] width 421 height 31
click at [623, 143] on div "Type of support received (select all that apply) option Emotional support, sele…" at bounding box center [657, 424] width 423 height 743
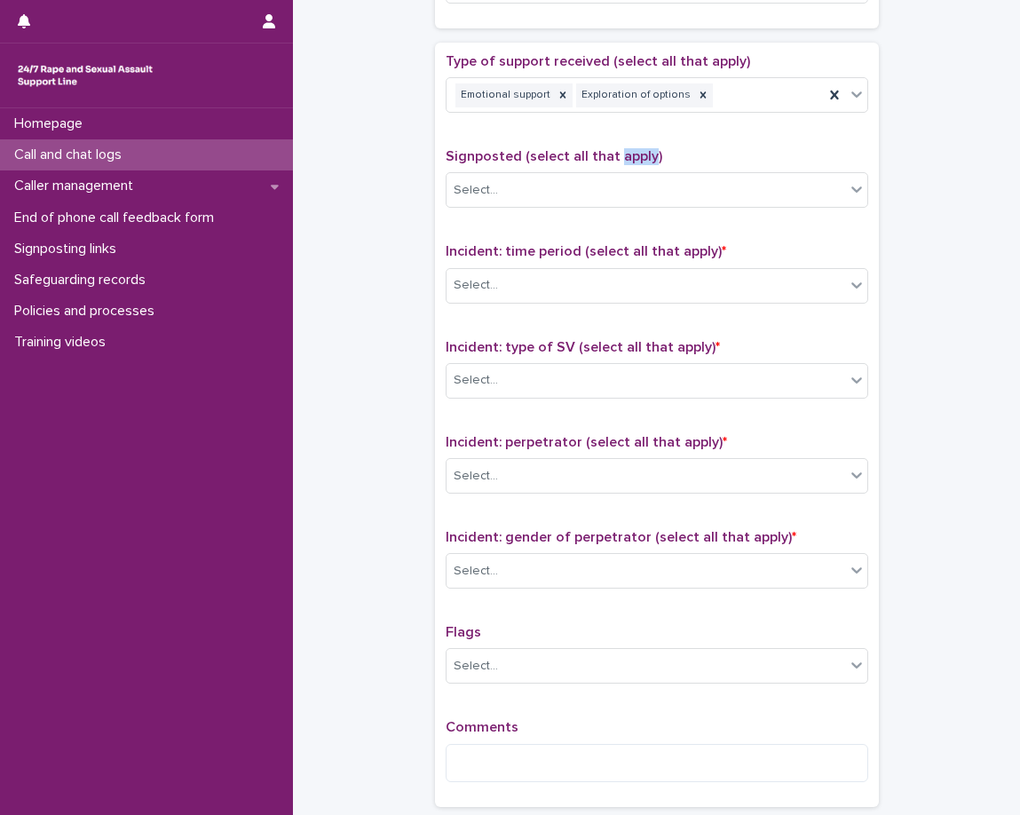
click at [622, 146] on div "Type of support received (select all that apply) Emotional support Exploration …" at bounding box center [657, 424] width 423 height 743
click at [737, 91] on div "Emotional support Exploration of options" at bounding box center [635, 95] width 377 height 31
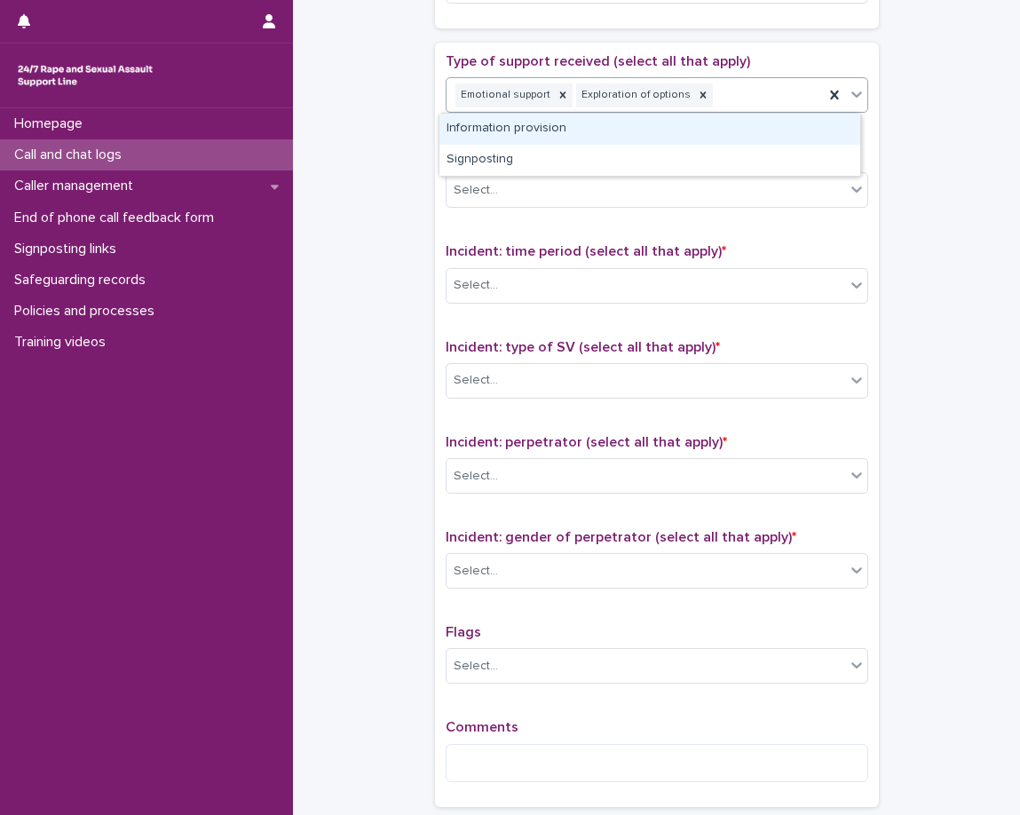
click at [692, 133] on div "Information provision" at bounding box center [649, 129] width 421 height 31
click at [692, 133] on div "Type of support received (select all that apply) option Exploration of options,…" at bounding box center [657, 424] width 423 height 743
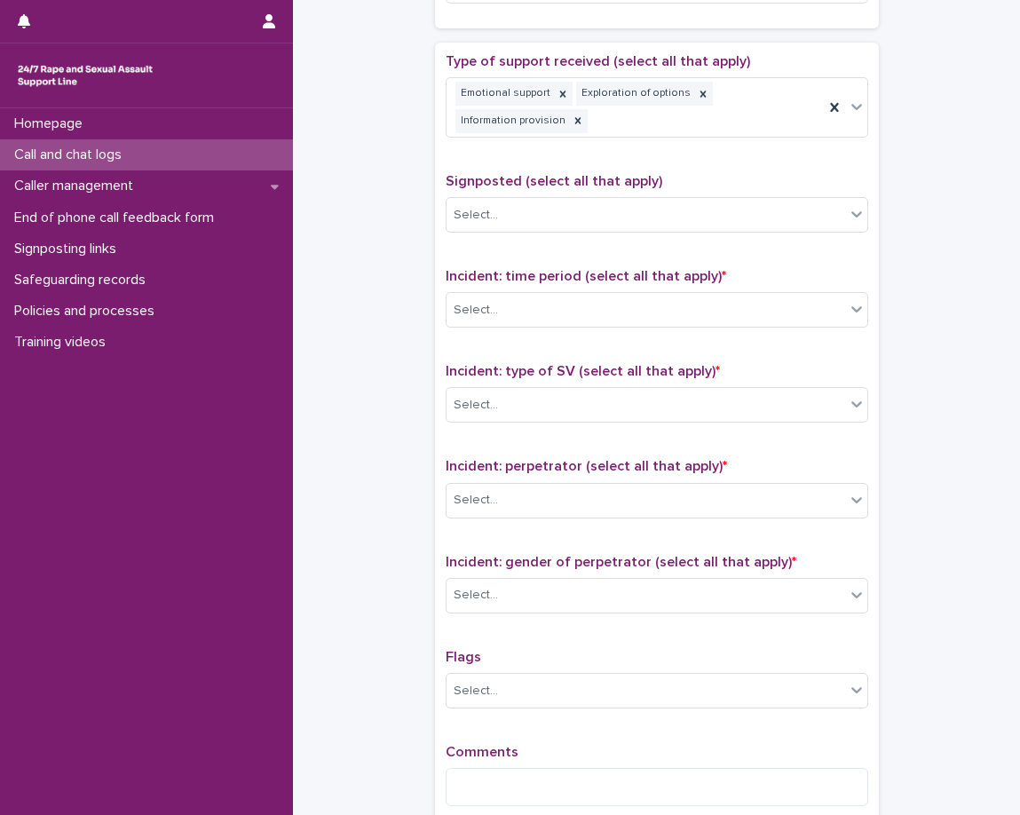
click at [677, 142] on div "Type of support received (select all that apply) Emotional support Exploration …" at bounding box center [657, 102] width 423 height 99
click at [723, 124] on div "Emotional support Exploration of options Information provision" at bounding box center [635, 107] width 377 height 59
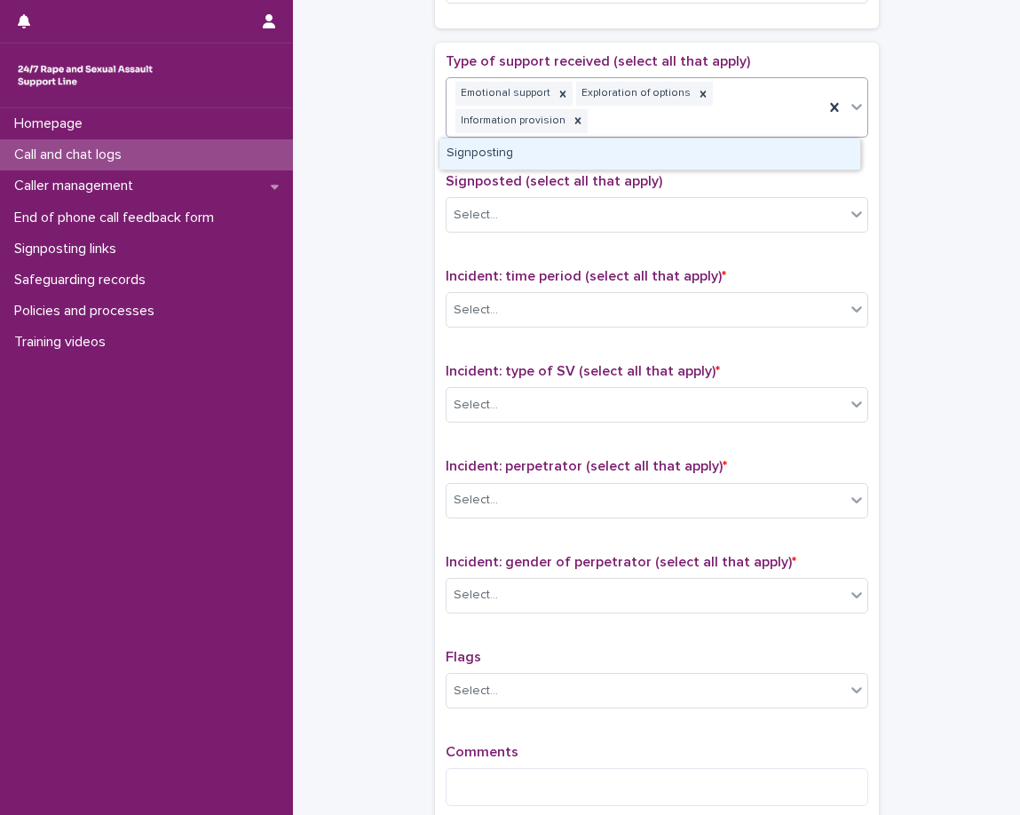
click at [705, 148] on div "Signposting" at bounding box center [649, 153] width 421 height 31
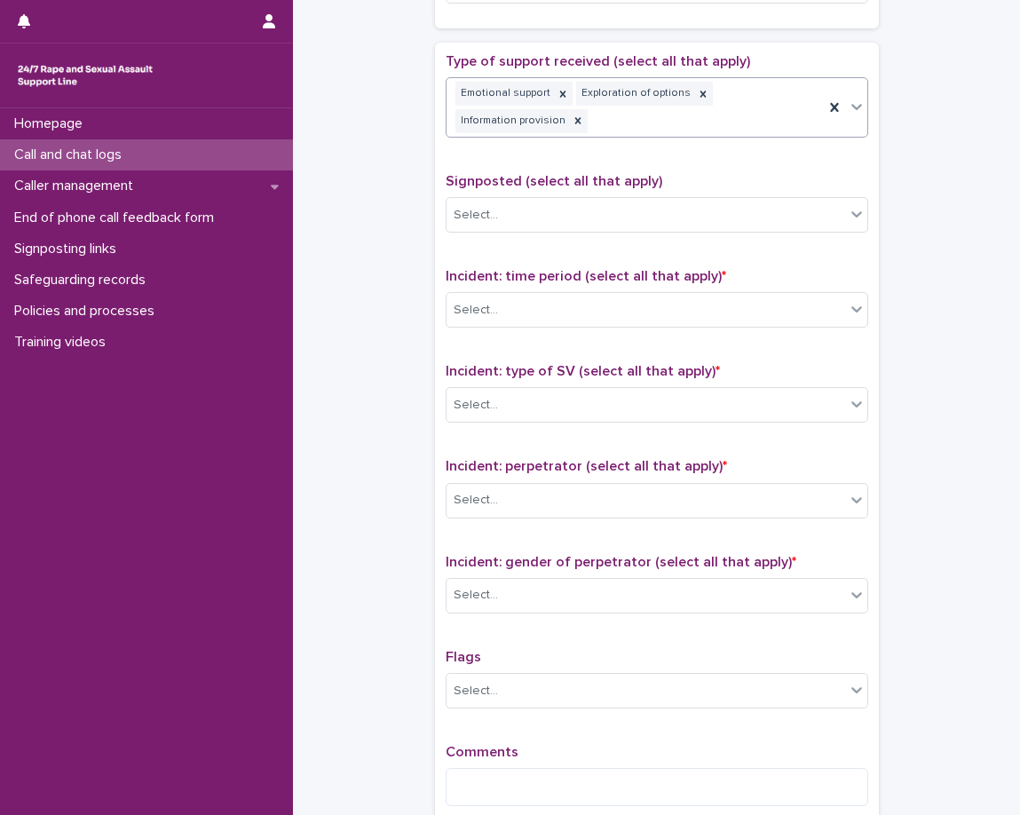
click at [681, 161] on div "Type of support received (select all that apply) option Signposting, selected. …" at bounding box center [657, 436] width 423 height 767
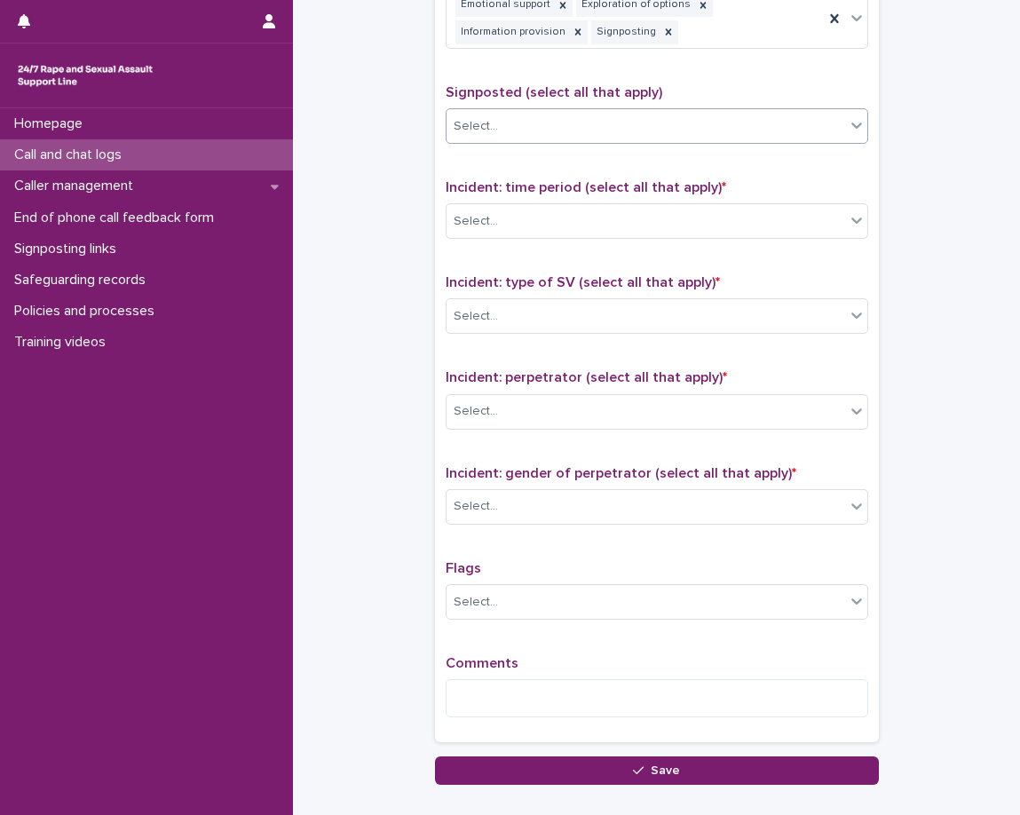
click at [667, 128] on div "Select..." at bounding box center [646, 126] width 399 height 29
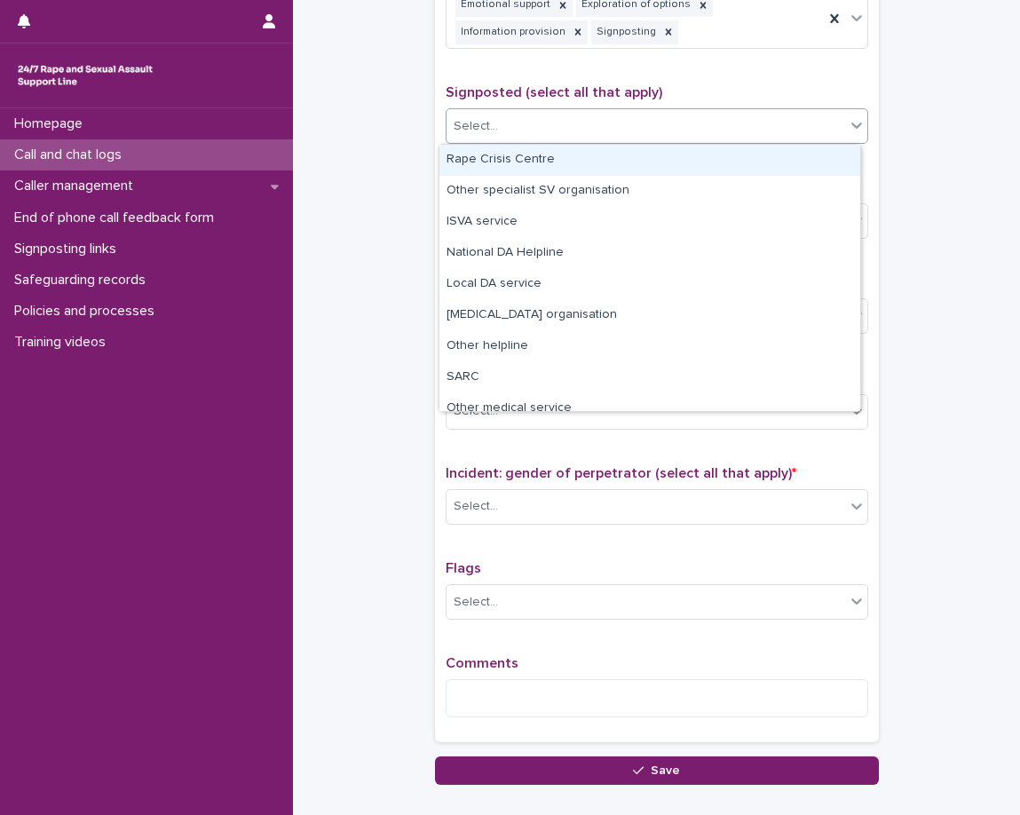
click at [651, 155] on div "Rape Crisis Centre" at bounding box center [649, 160] width 421 height 31
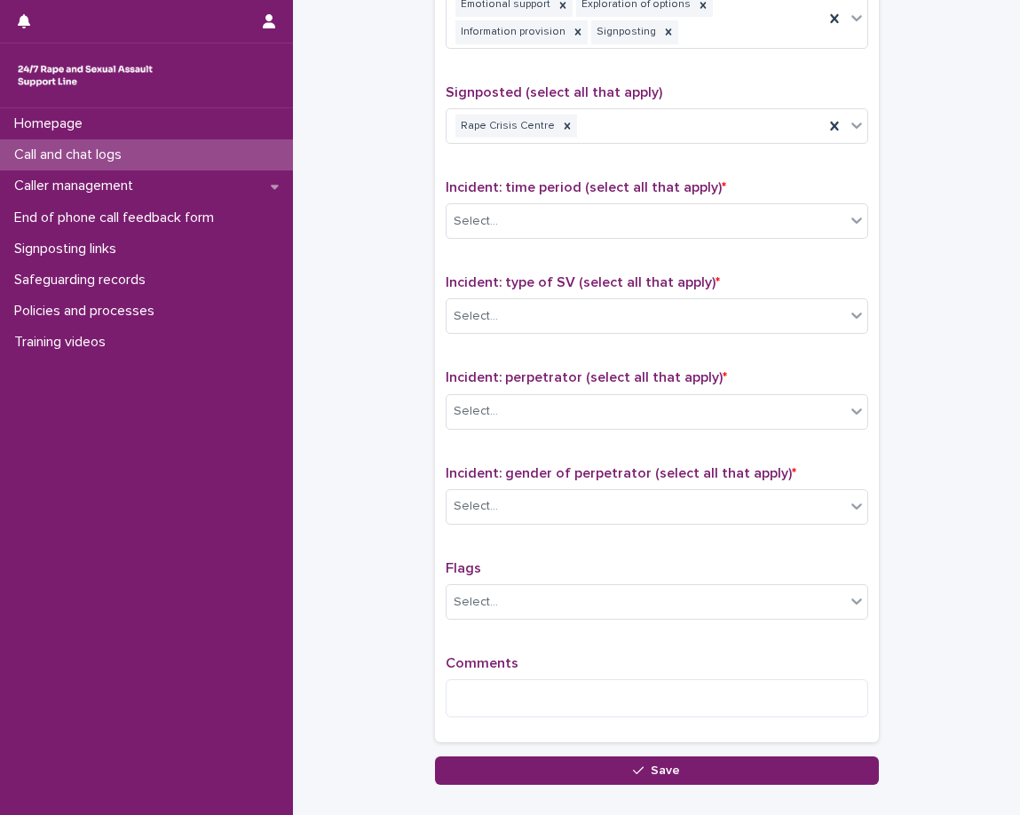
click at [638, 167] on div "Type of support received (select all that apply) Emotional support Exploration …" at bounding box center [657, 347] width 423 height 767
click at [561, 126] on icon at bounding box center [567, 126] width 12 height 12
click at [601, 136] on div "Rape Crisis Centre" at bounding box center [635, 126] width 377 height 31
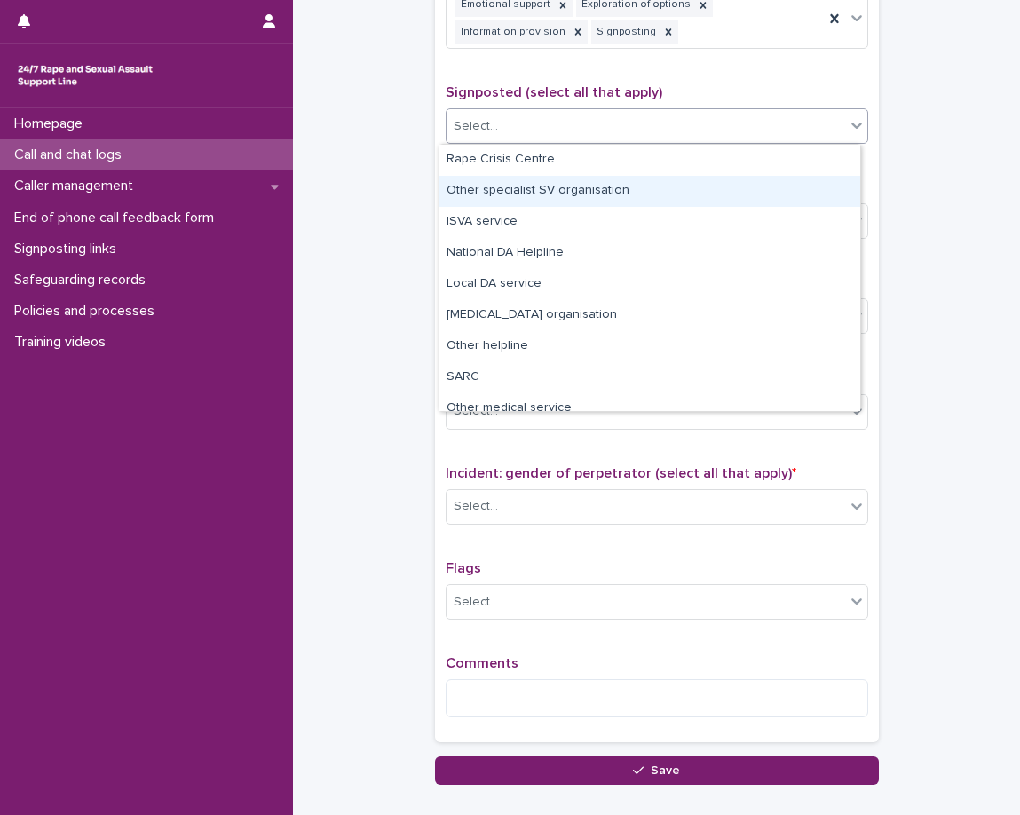
click at [581, 187] on div "Other specialist SV organisation" at bounding box center [649, 191] width 421 height 31
click at [578, 176] on div "Type of support received (select all that apply) Emotional support Exploration …" at bounding box center [657, 347] width 423 height 767
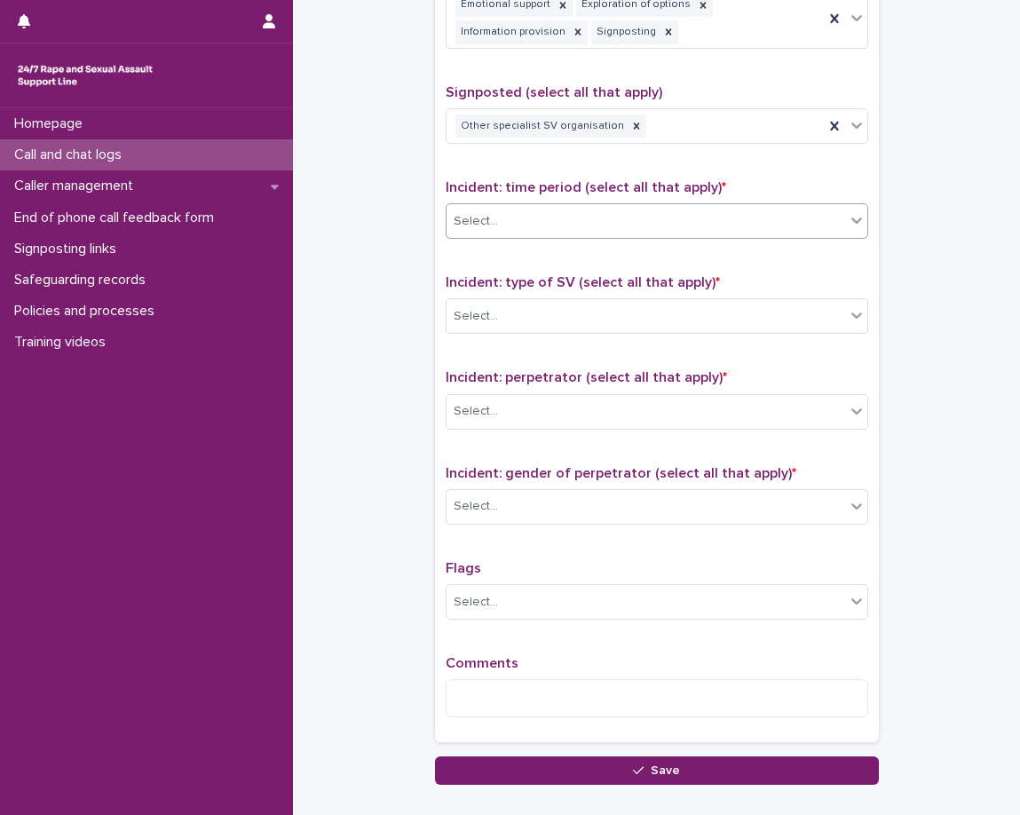
click at [566, 220] on div "Select..." at bounding box center [646, 221] width 399 height 29
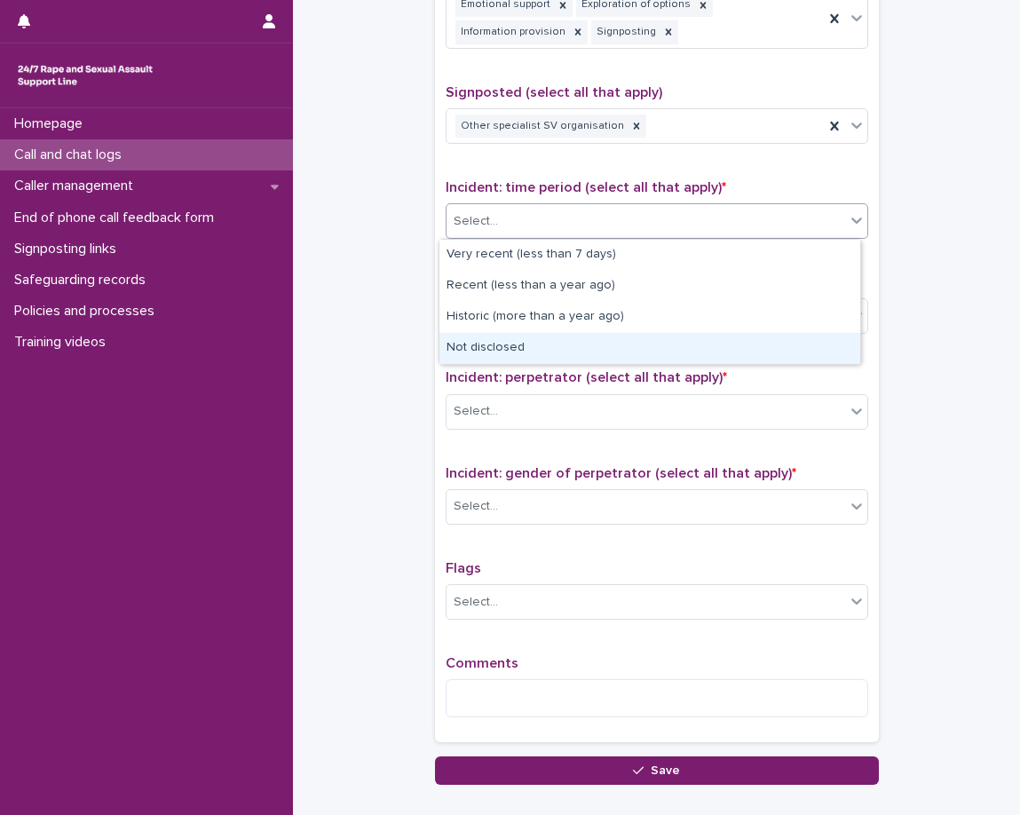
click at [634, 360] on div "Not disclosed" at bounding box center [649, 348] width 421 height 31
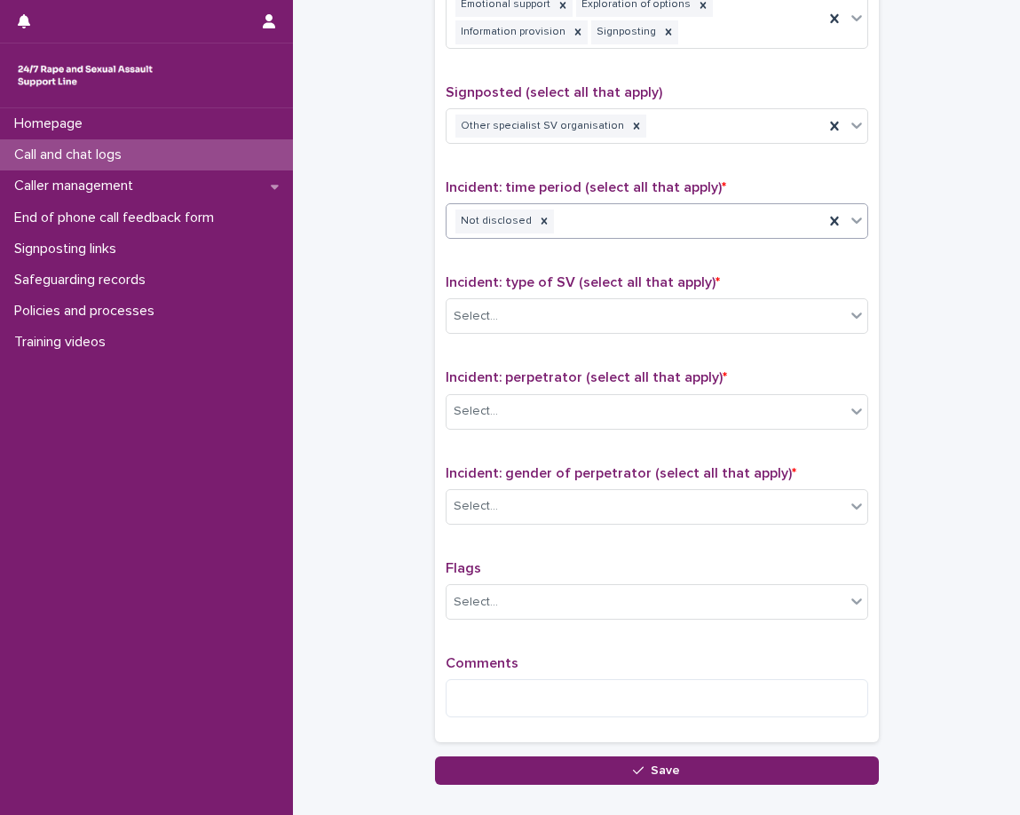
click at [660, 273] on div "Type of support received (select all that apply) Emotional support Exploration …" at bounding box center [657, 347] width 423 height 767
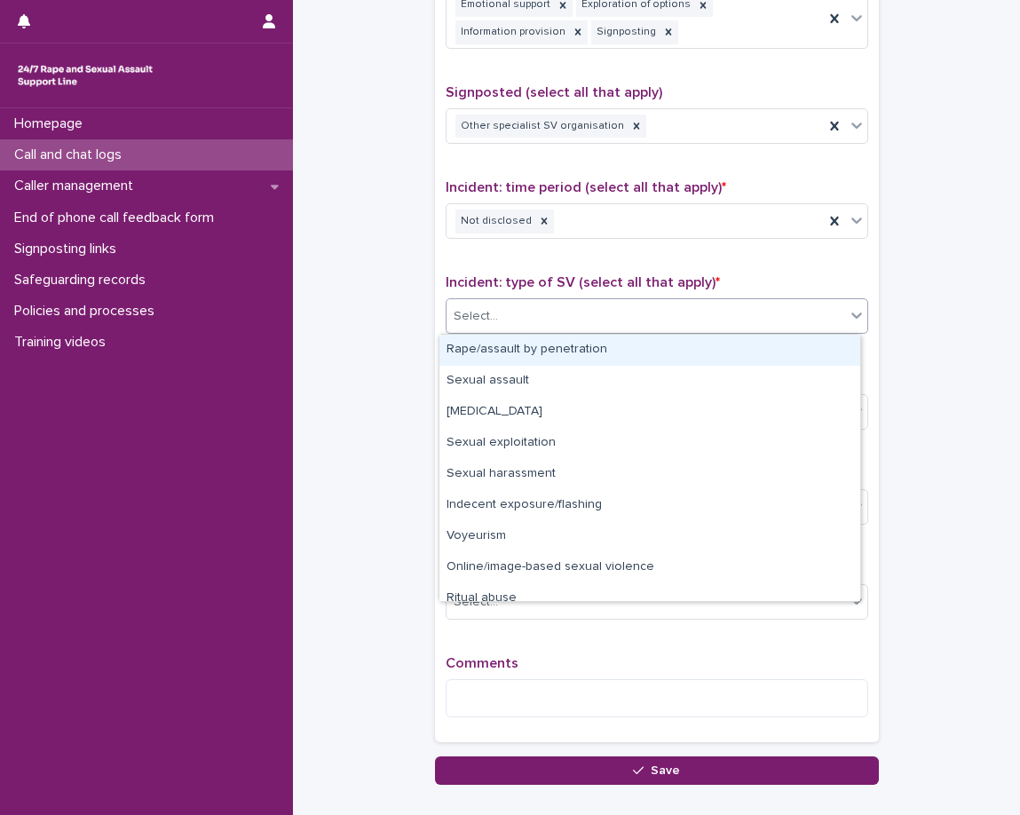
click at [646, 318] on div "Select..." at bounding box center [646, 316] width 399 height 29
click at [634, 360] on div "Rape/assault by penetration" at bounding box center [649, 350] width 421 height 31
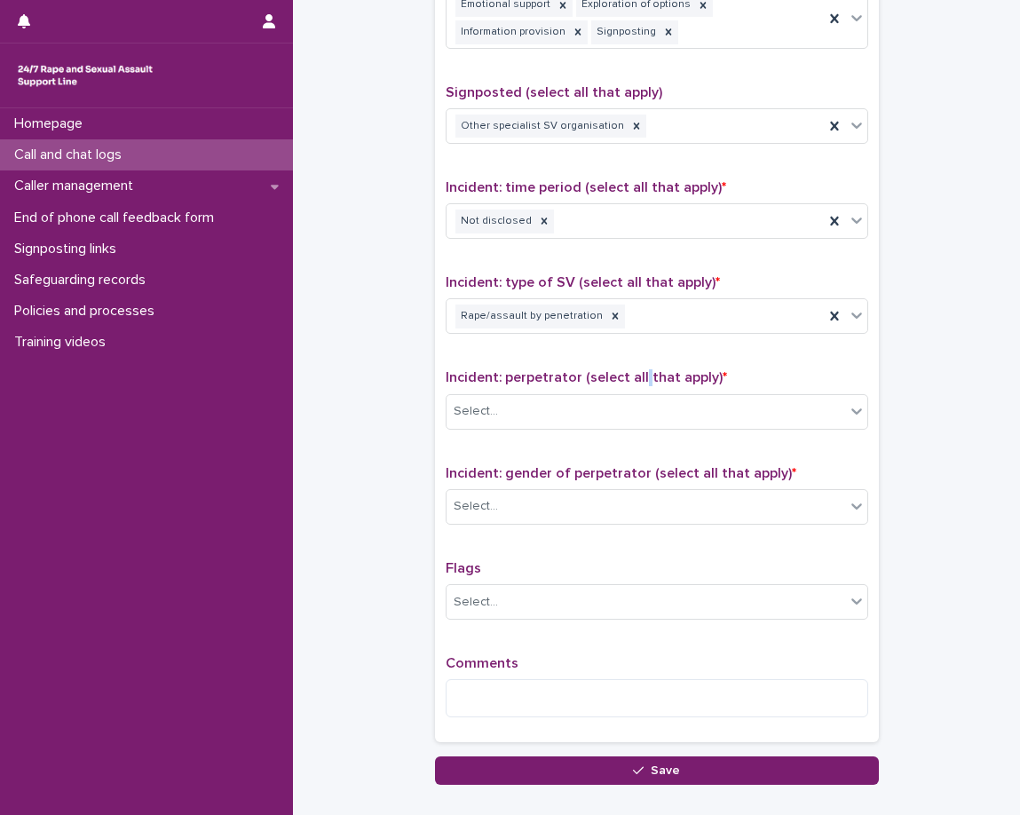
click at [633, 360] on div "Type of support received (select all that apply) Emotional support Exploration …" at bounding box center [657, 347] width 423 height 767
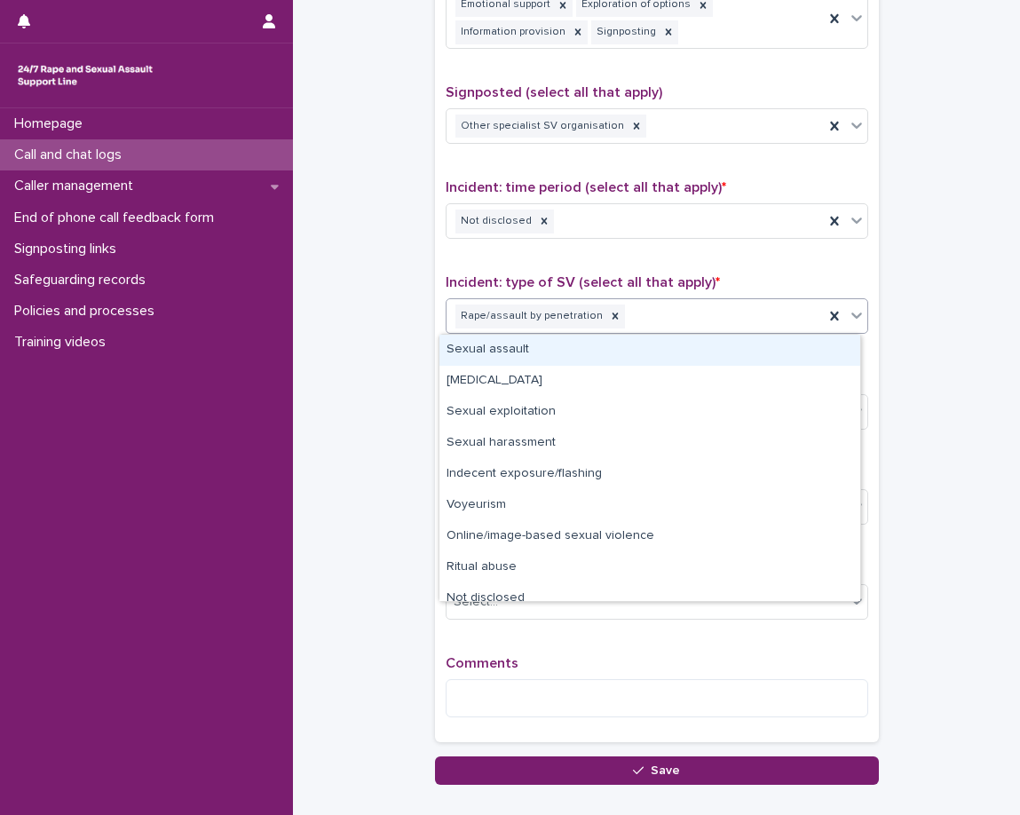
click at [678, 332] on div "Rape/assault by penetration" at bounding box center [657, 316] width 423 height 36
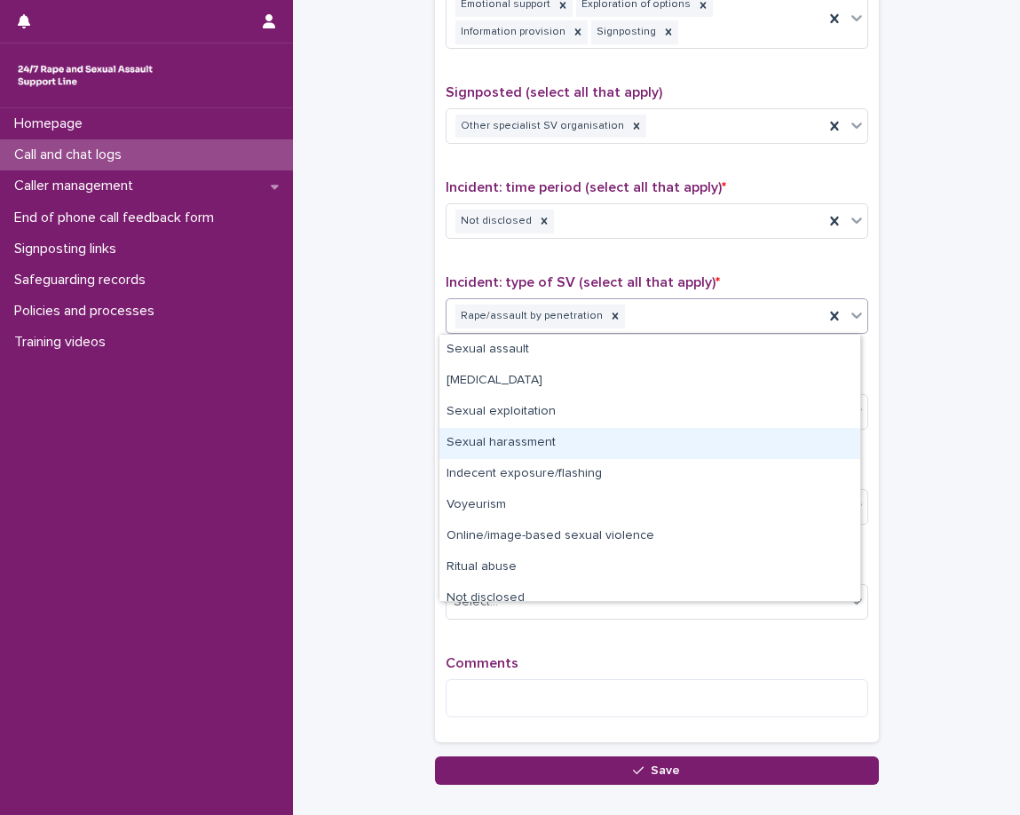
scroll to position [13, 0]
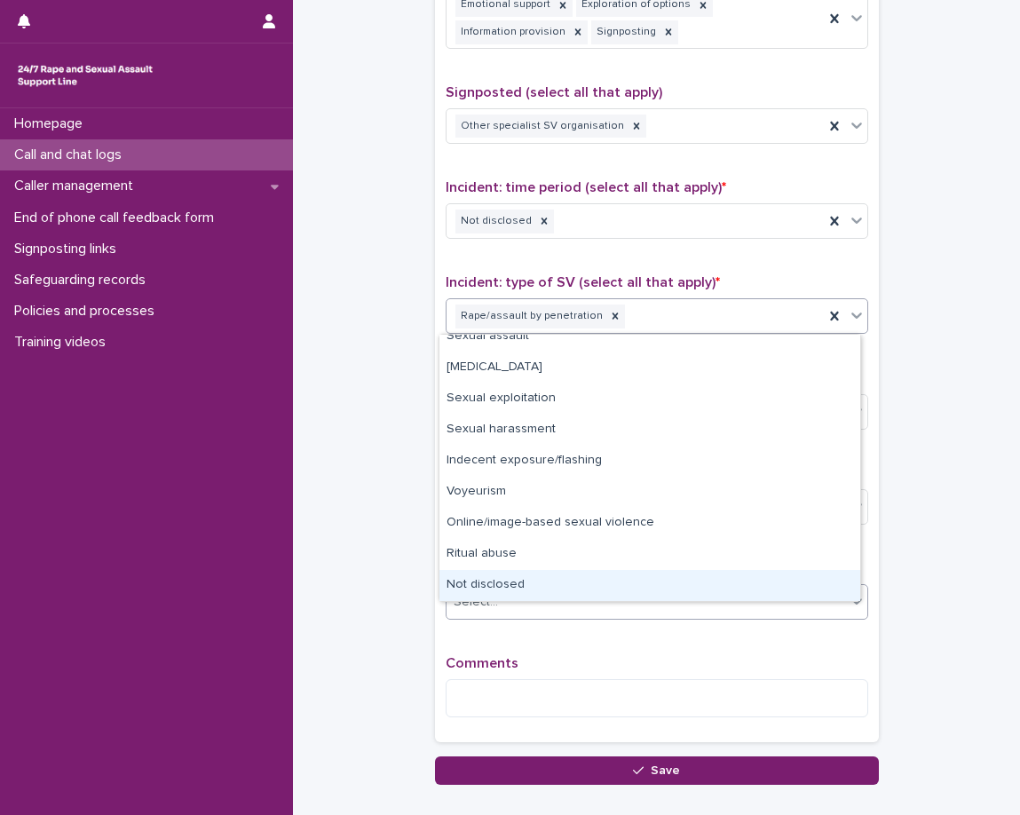
click at [536, 586] on div "Not disclosed" at bounding box center [649, 585] width 421 height 31
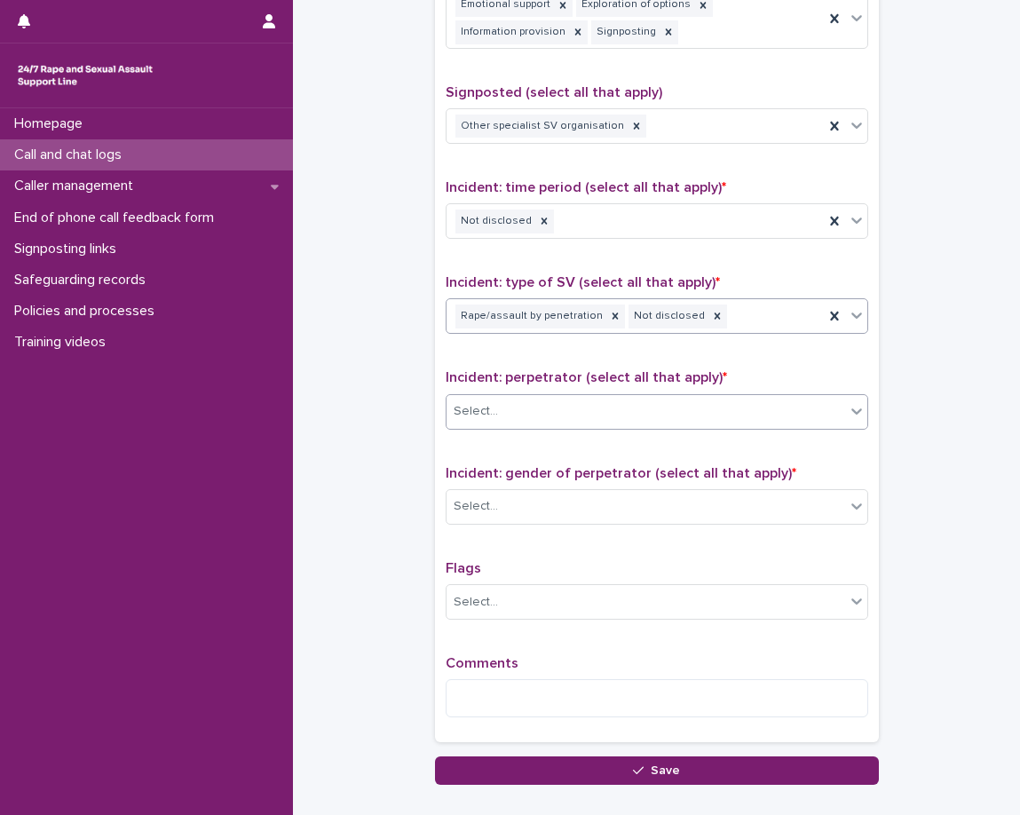
click at [563, 394] on div "Select..." at bounding box center [657, 412] width 423 height 36
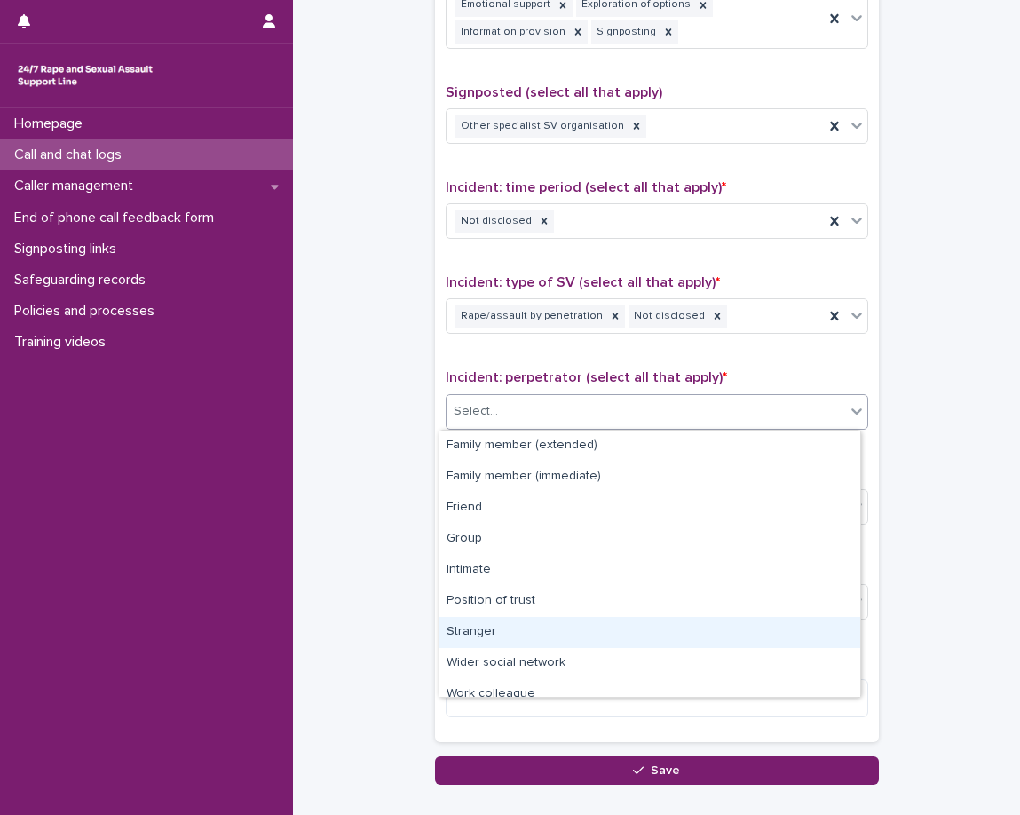
scroll to position [75, 0]
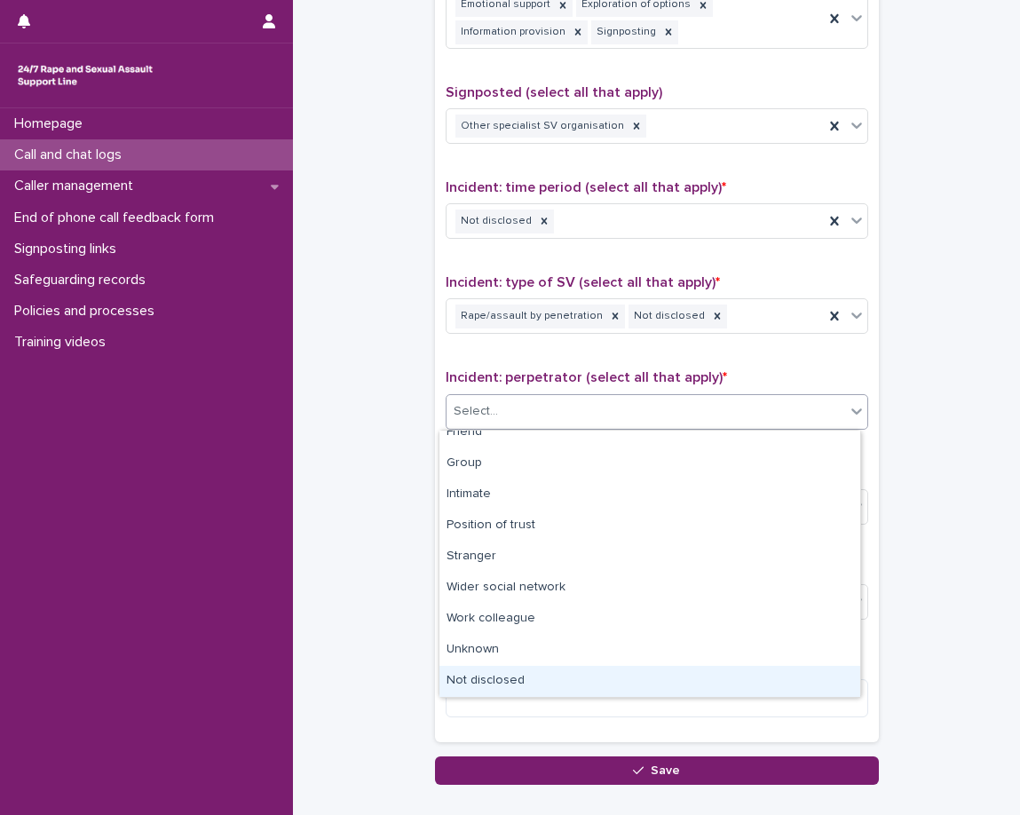
click at [515, 676] on div "Not disclosed" at bounding box center [649, 681] width 421 height 31
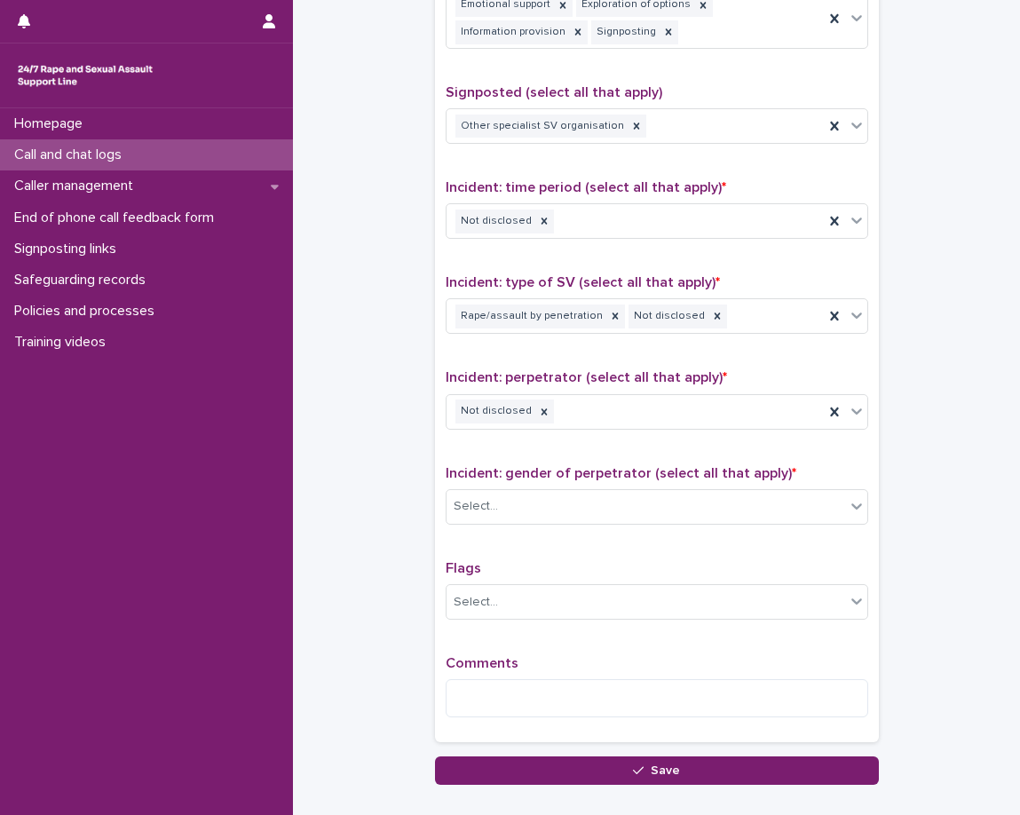
click at [473, 510] on div "Select..." at bounding box center [476, 506] width 44 height 19
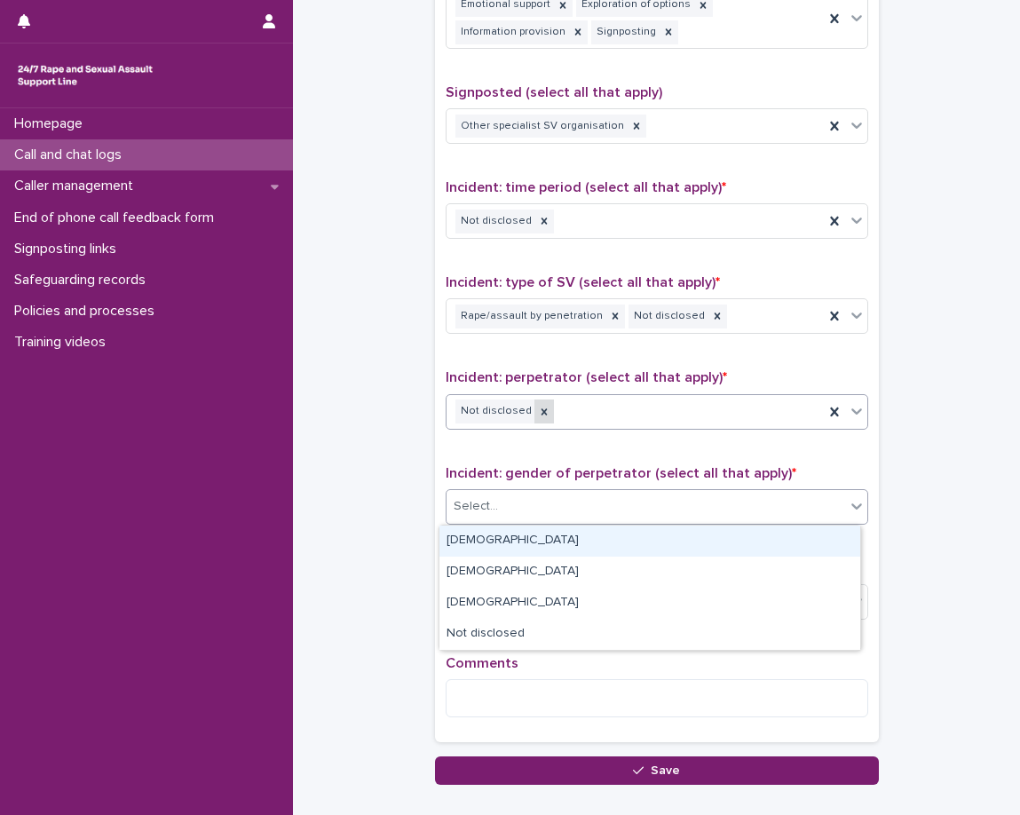
click at [538, 412] on icon at bounding box center [544, 412] width 12 height 12
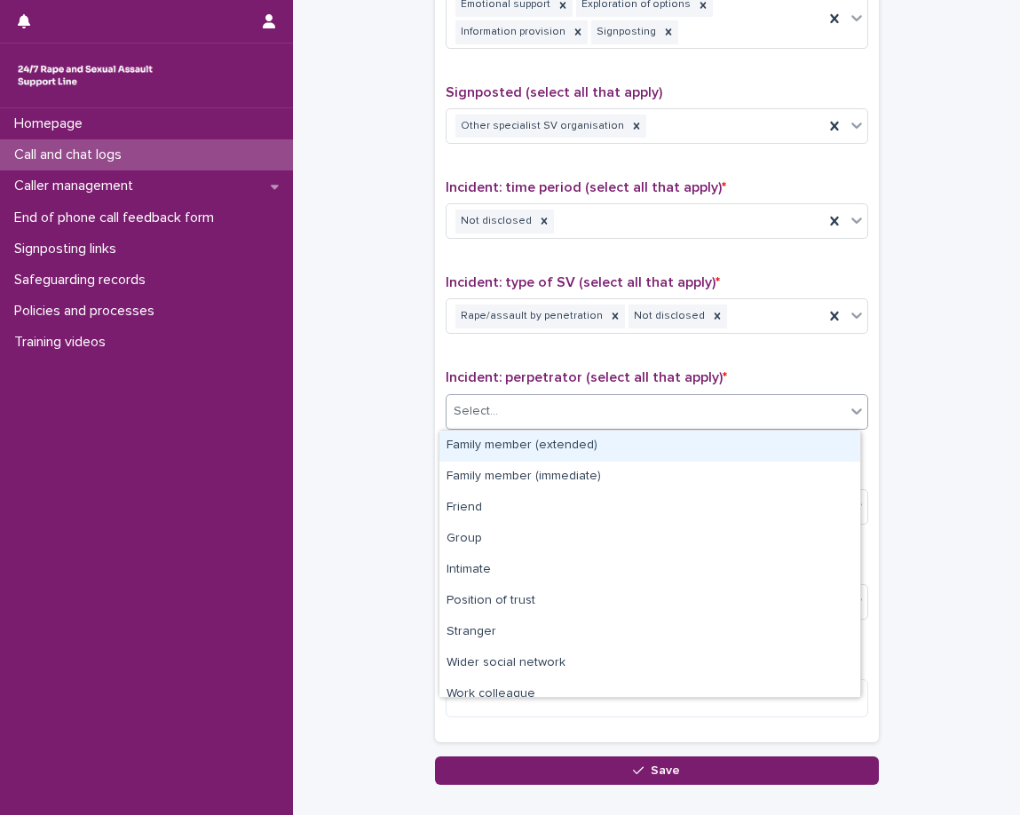
click at [569, 419] on div "Select..." at bounding box center [646, 411] width 399 height 29
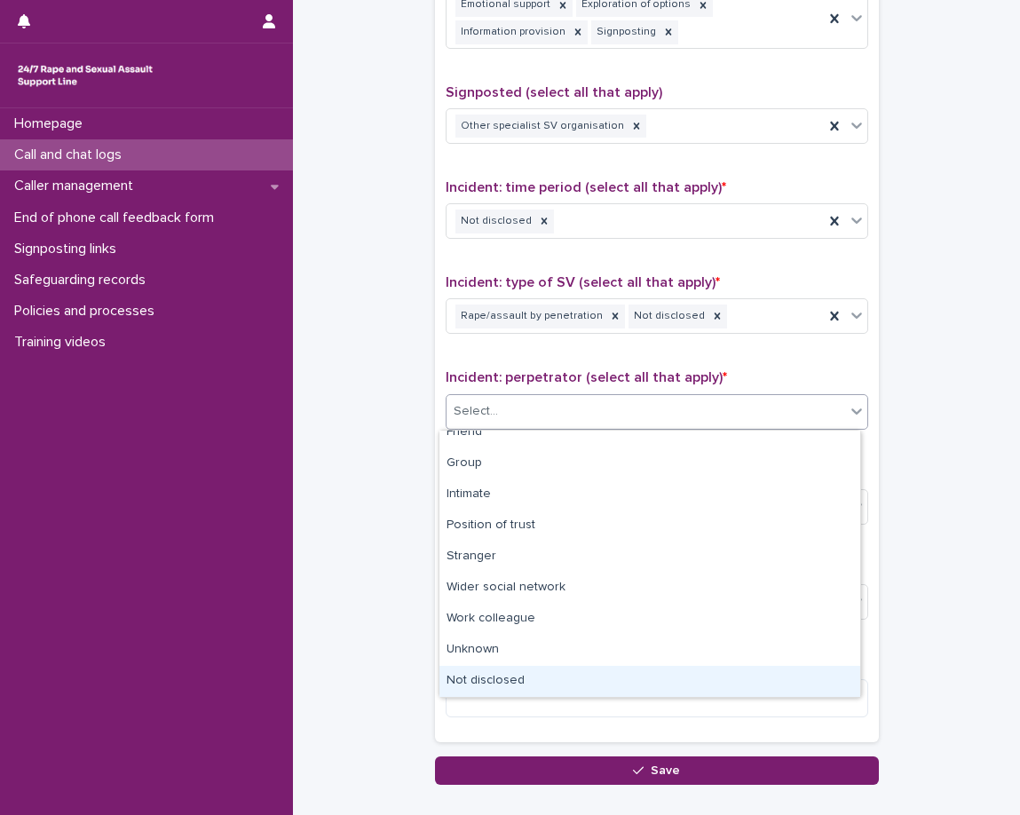
click at [518, 678] on div "Not disclosed" at bounding box center [649, 681] width 421 height 31
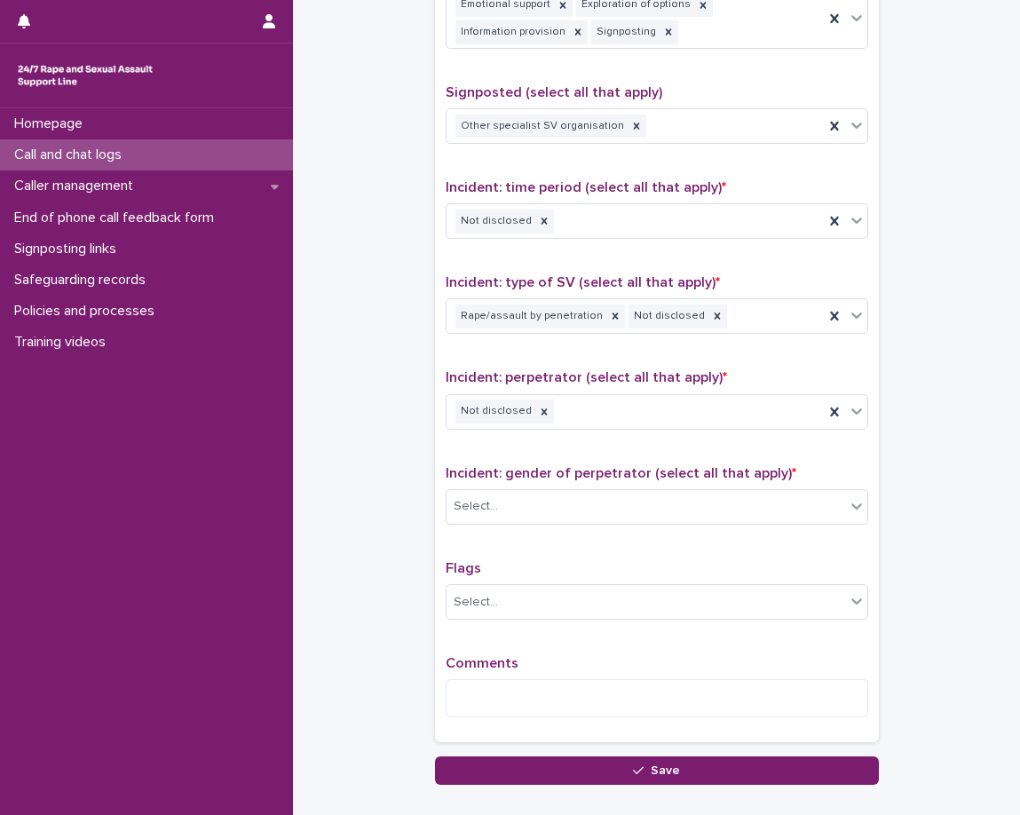
click at [545, 471] on span "Incident: gender of perpetrator (select all that apply) *" at bounding box center [621, 473] width 351 height 14
click at [552, 517] on div "Select..." at bounding box center [646, 506] width 399 height 29
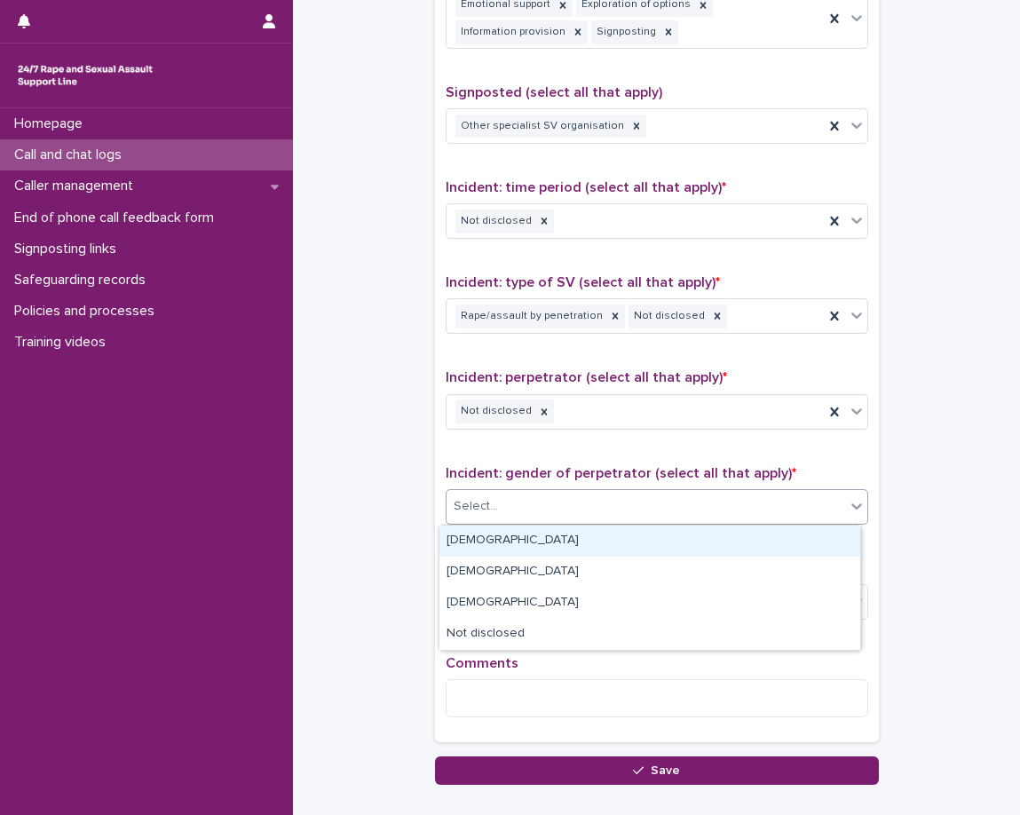
click at [573, 542] on div "Male" at bounding box center [649, 541] width 421 height 31
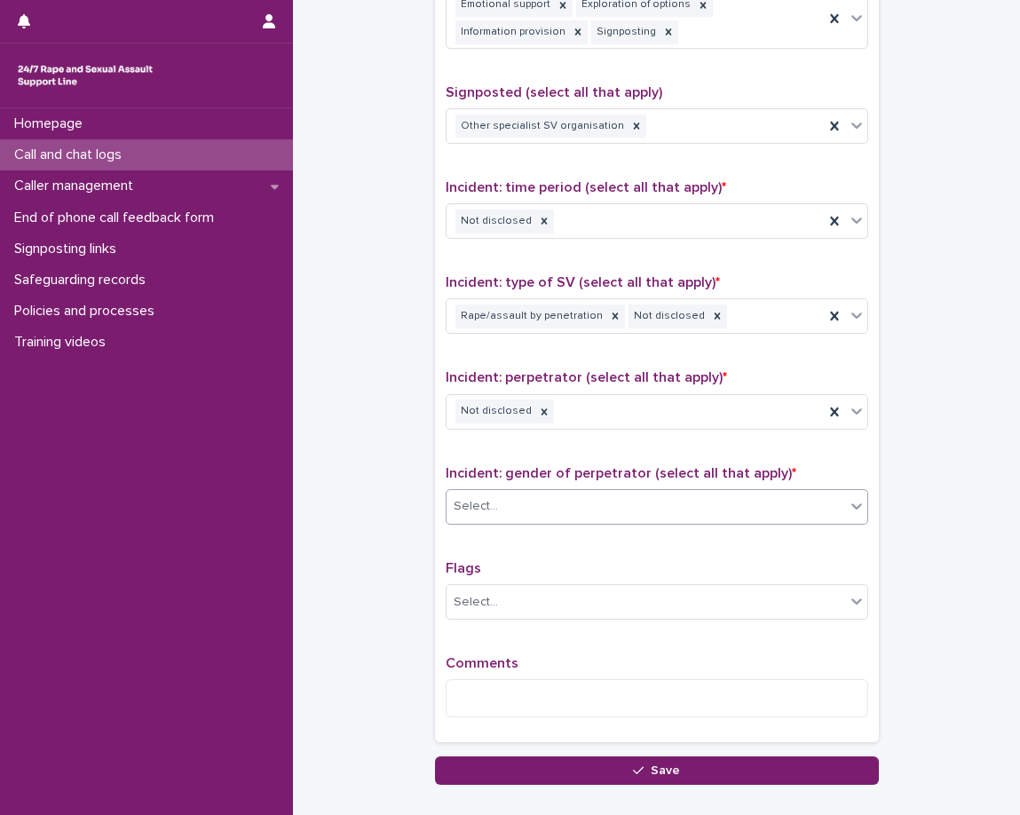
click at [558, 549] on div "Type of support received (select all that apply) Emotional support Exploration …" at bounding box center [657, 347] width 423 height 767
click at [538, 592] on div "Select..." at bounding box center [646, 602] width 399 height 29
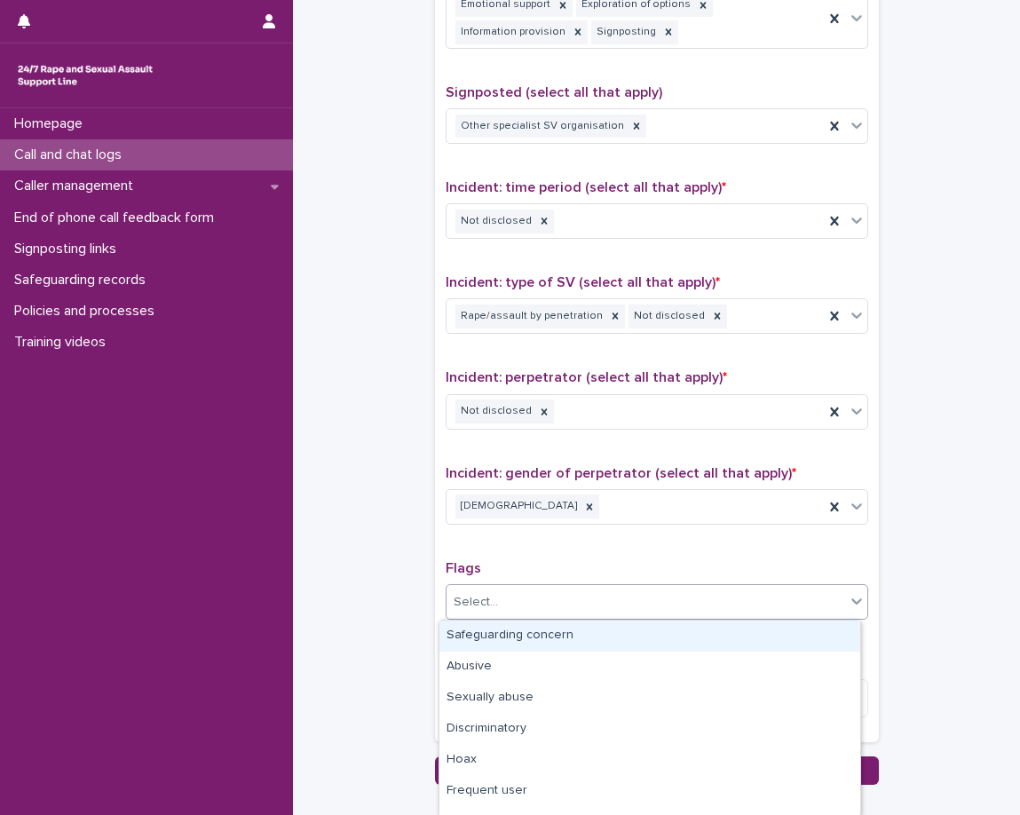
click at [540, 573] on p "Flags" at bounding box center [657, 568] width 423 height 17
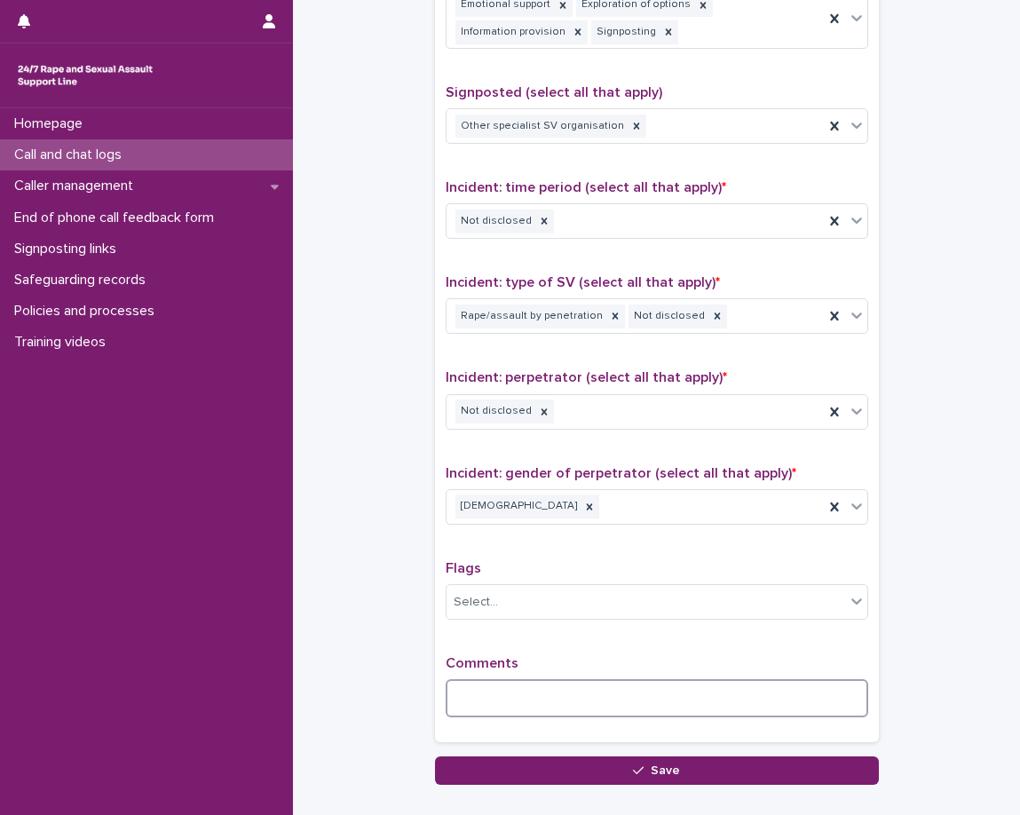
drag, startPoint x: 563, startPoint y: 705, endPoint x: 553, endPoint y: 695, distance: 13.8
click at [564, 705] on textarea at bounding box center [657, 698] width 423 height 38
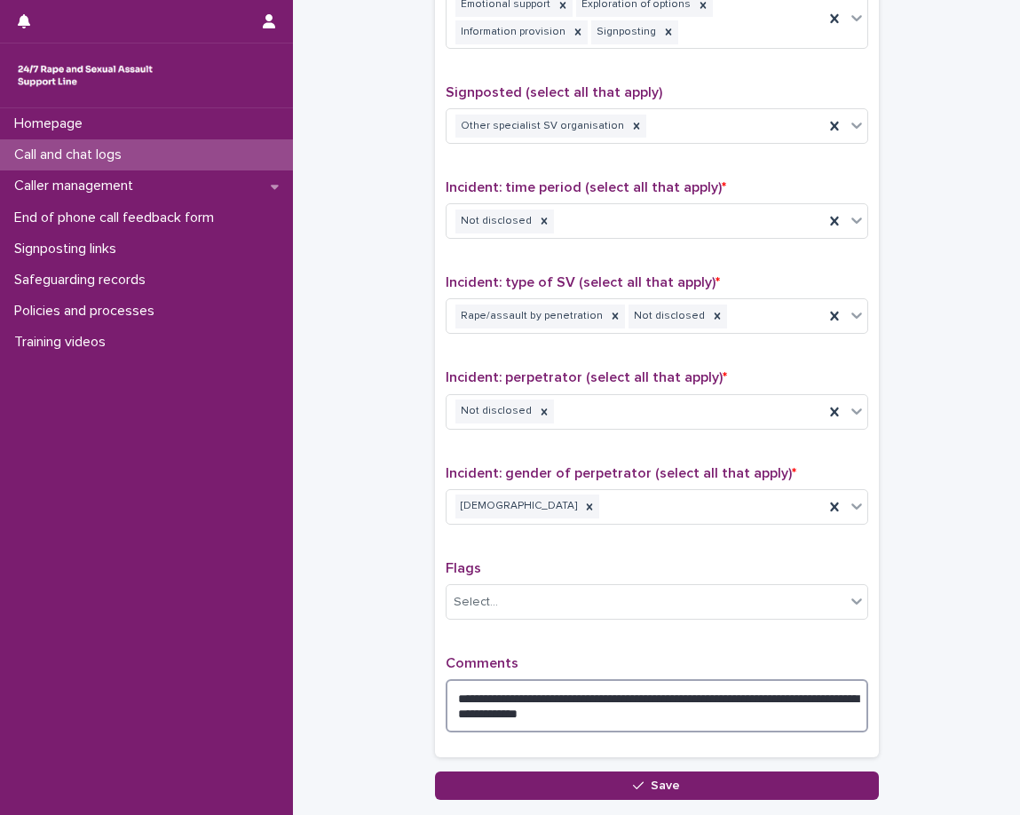
click at [739, 696] on textarea "**********" at bounding box center [657, 705] width 423 height 53
click at [755, 719] on textarea "**********" at bounding box center [657, 705] width 423 height 53
click at [547, 700] on textarea "**********" at bounding box center [657, 705] width 423 height 53
click at [565, 700] on textarea "**********" at bounding box center [657, 705] width 423 height 53
click at [571, 702] on textarea "**********" at bounding box center [657, 705] width 423 height 53
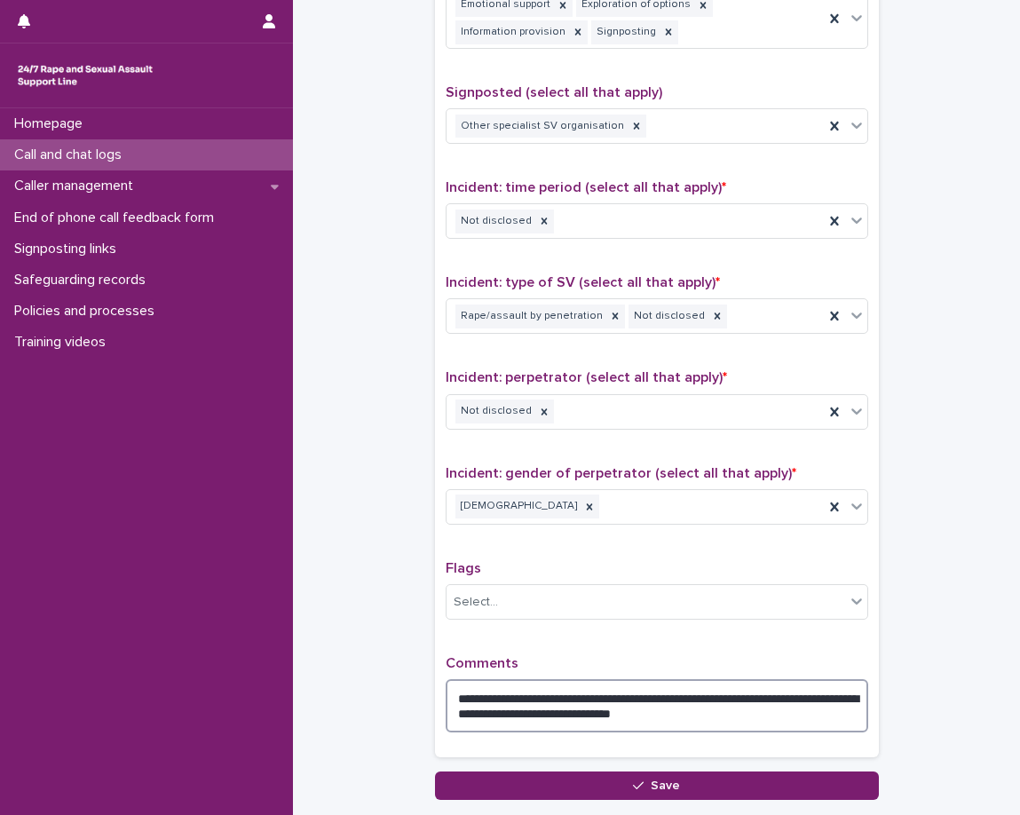
click at [779, 714] on textarea "**********" at bounding box center [657, 705] width 423 height 53
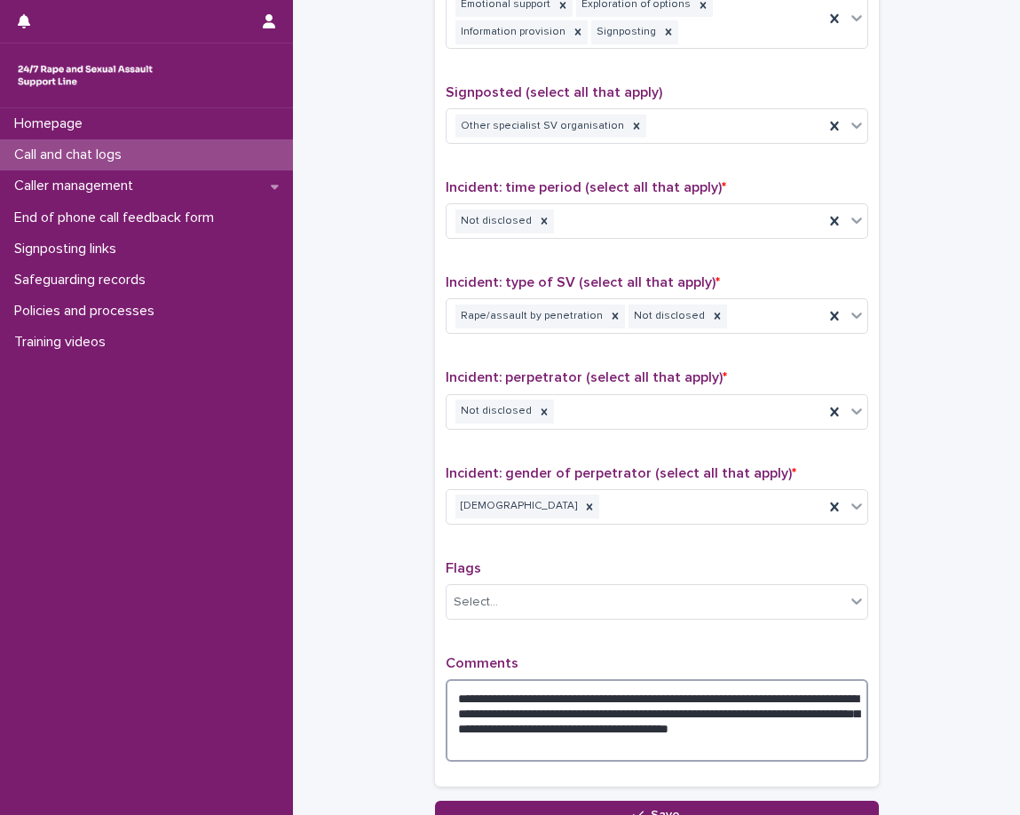
click at [646, 748] on textarea "**********" at bounding box center [657, 720] width 423 height 83
click at [643, 749] on textarea "**********" at bounding box center [657, 720] width 423 height 83
type textarea "**********"
click at [557, 665] on p "Comments" at bounding box center [657, 663] width 423 height 17
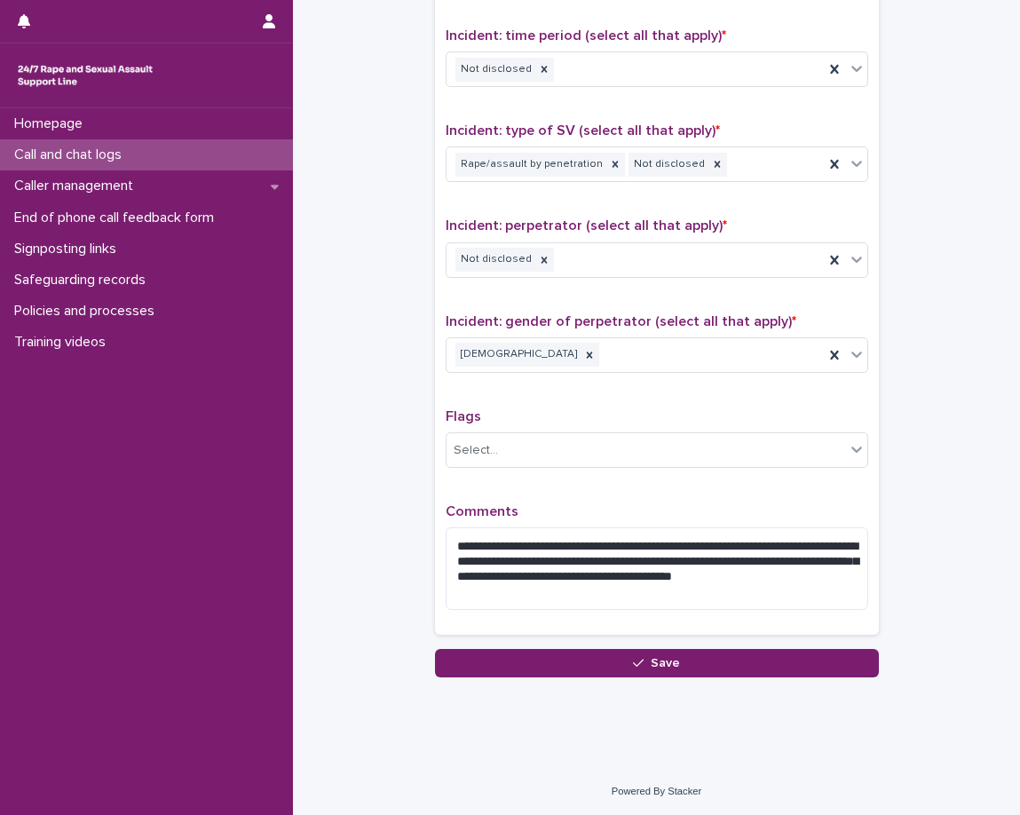
scroll to position [1219, 0]
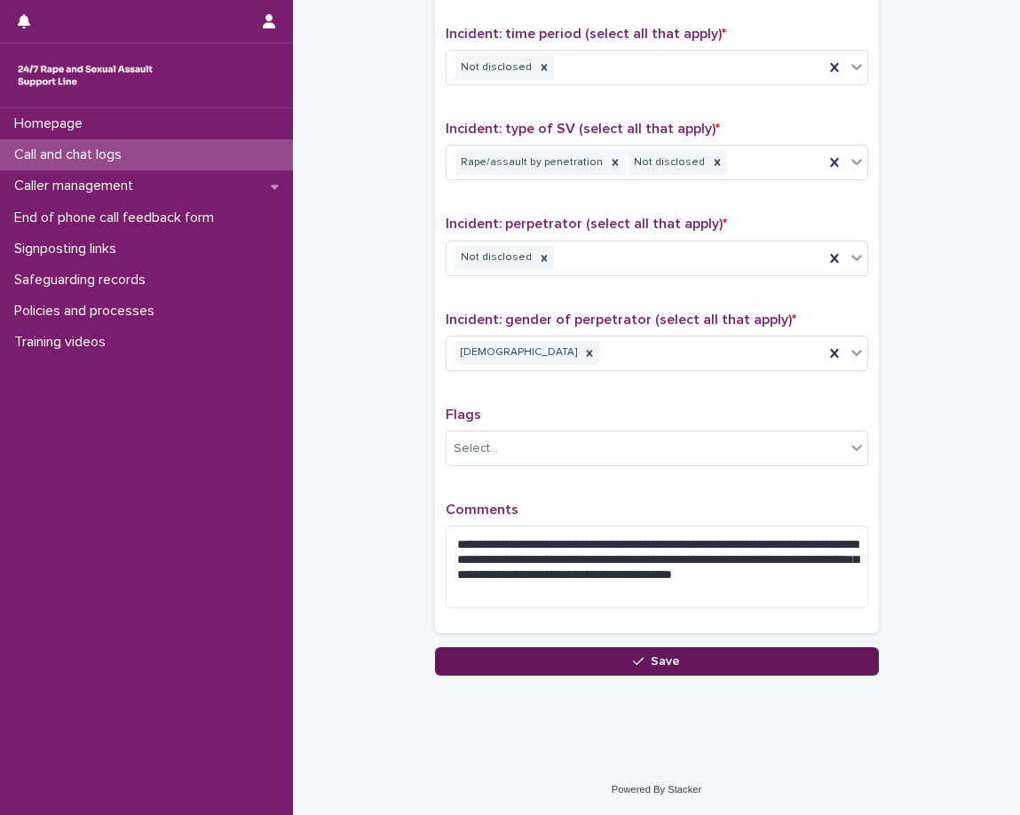
click at [686, 660] on button "Save" at bounding box center [657, 661] width 444 height 28
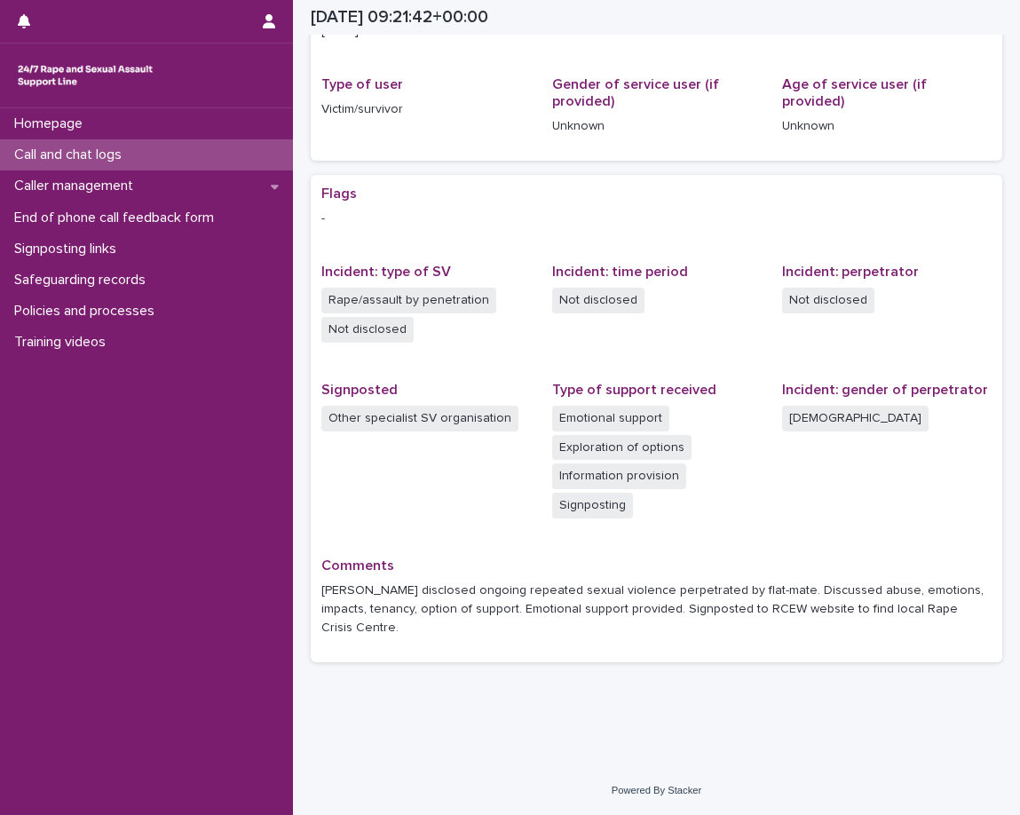
scroll to position [194, 0]
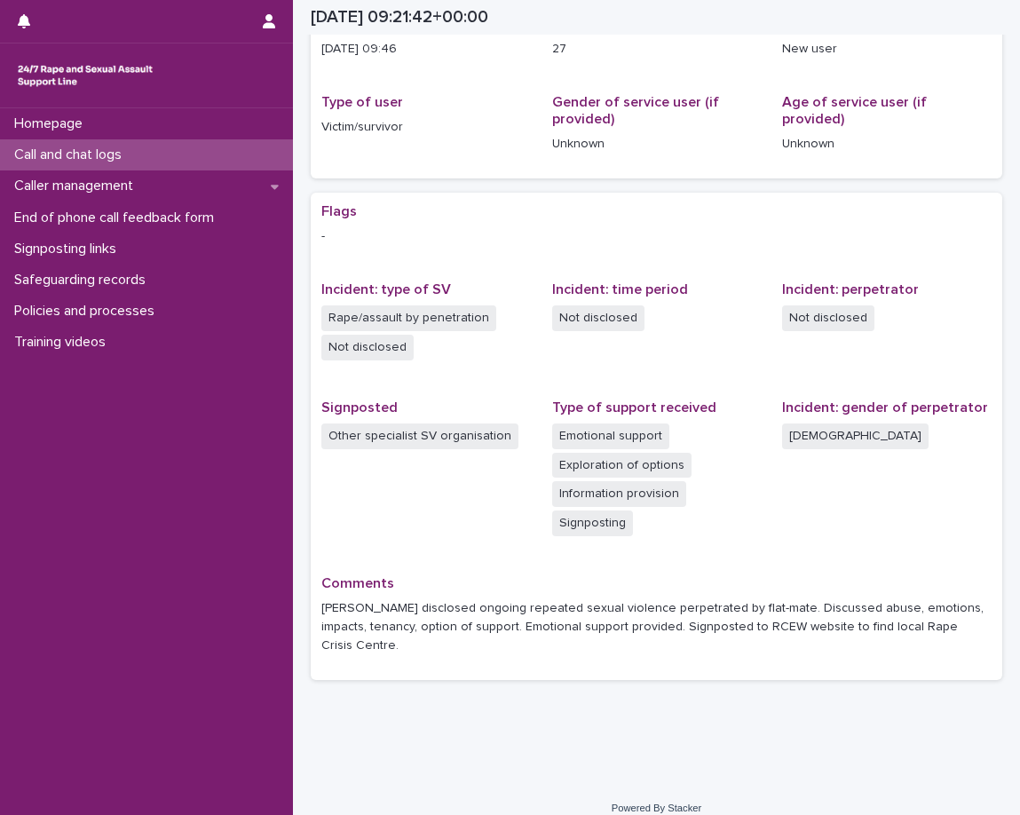
click at [223, 152] on div "Call and chat logs" at bounding box center [146, 154] width 293 height 31
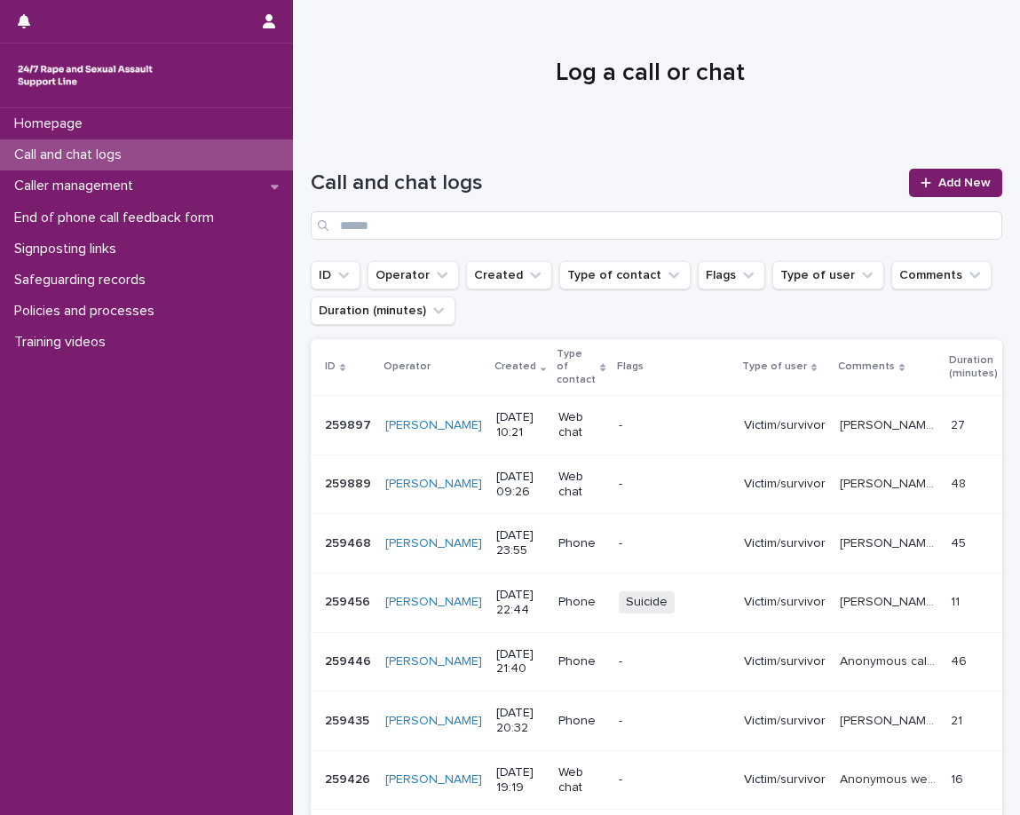
click at [501, 100] on div at bounding box center [650, 65] width 714 height 133
click at [437, 133] on div "Call and chat logs Add New" at bounding box center [657, 197] width 692 height 128
click at [938, 178] on span "Add New" at bounding box center [964, 183] width 52 height 12
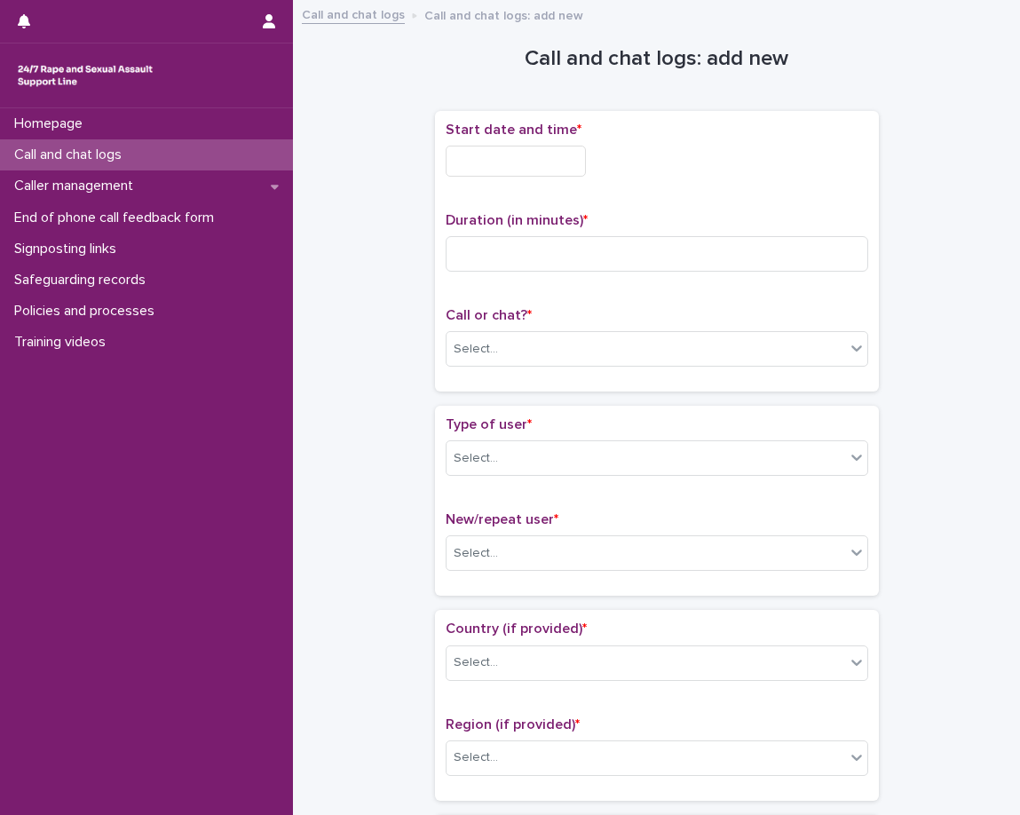
click at [571, 154] on input "text" at bounding box center [516, 161] width 140 height 31
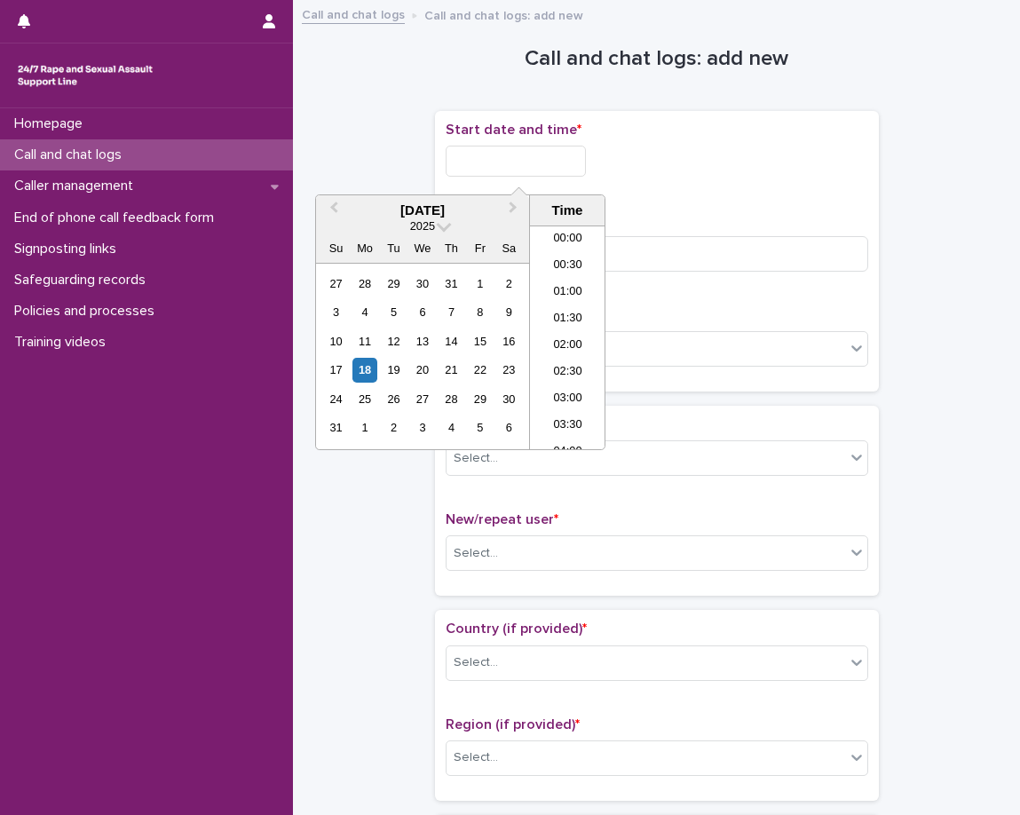
scroll to position [462, 0]
click at [560, 308] on li "10:00" at bounding box center [567, 310] width 75 height 27
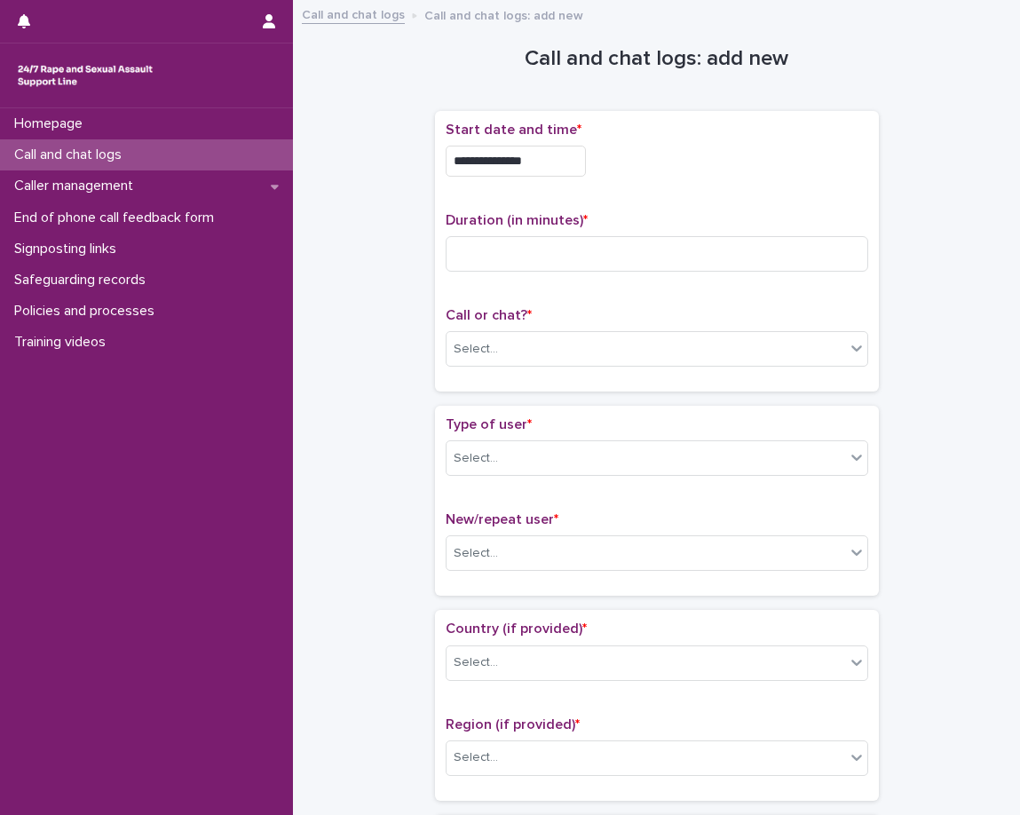
click at [581, 158] on input "**********" at bounding box center [516, 161] width 140 height 31
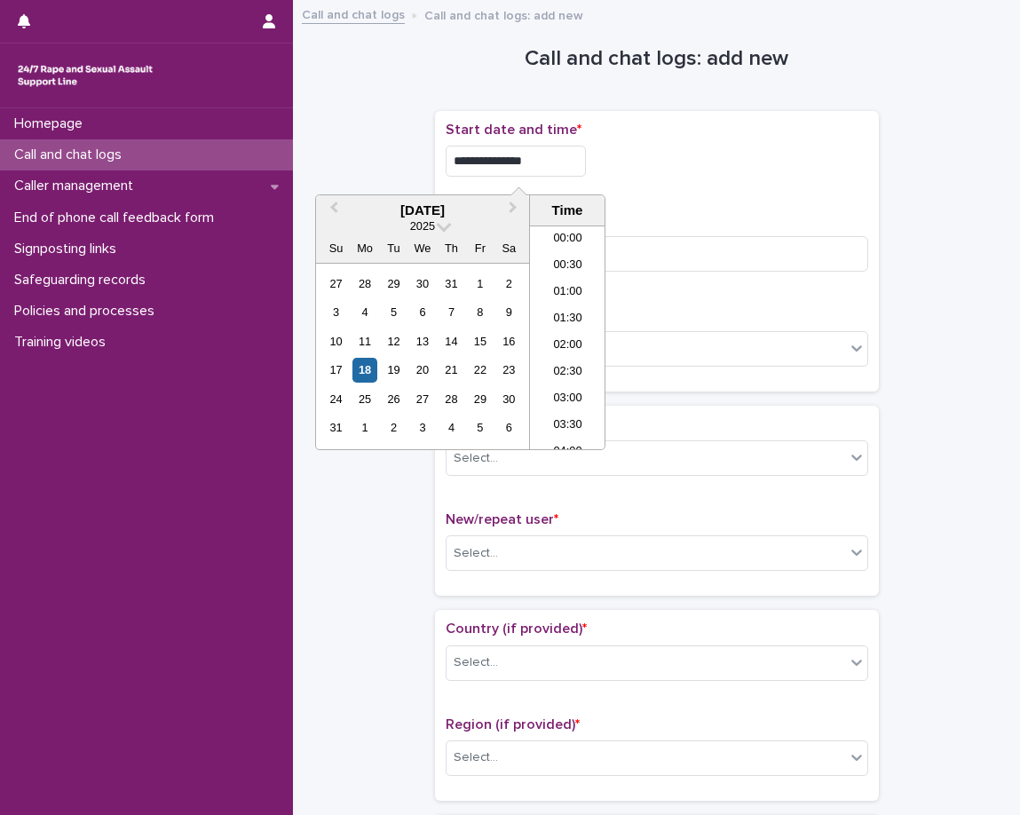
scroll to position [435, 0]
type input "**********"
click at [679, 199] on div "**********" at bounding box center [657, 251] width 423 height 259
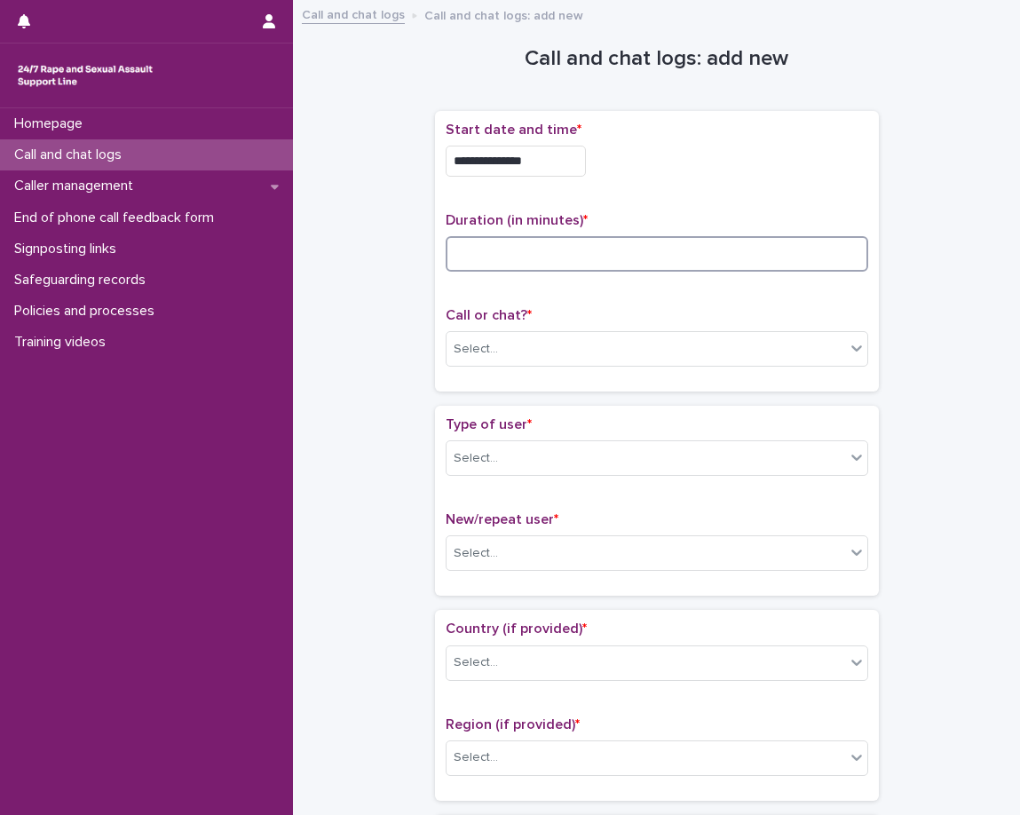
click at [663, 270] on input at bounding box center [657, 254] width 423 height 36
type input "**"
click at [623, 357] on div "Select..." at bounding box center [646, 349] width 399 height 29
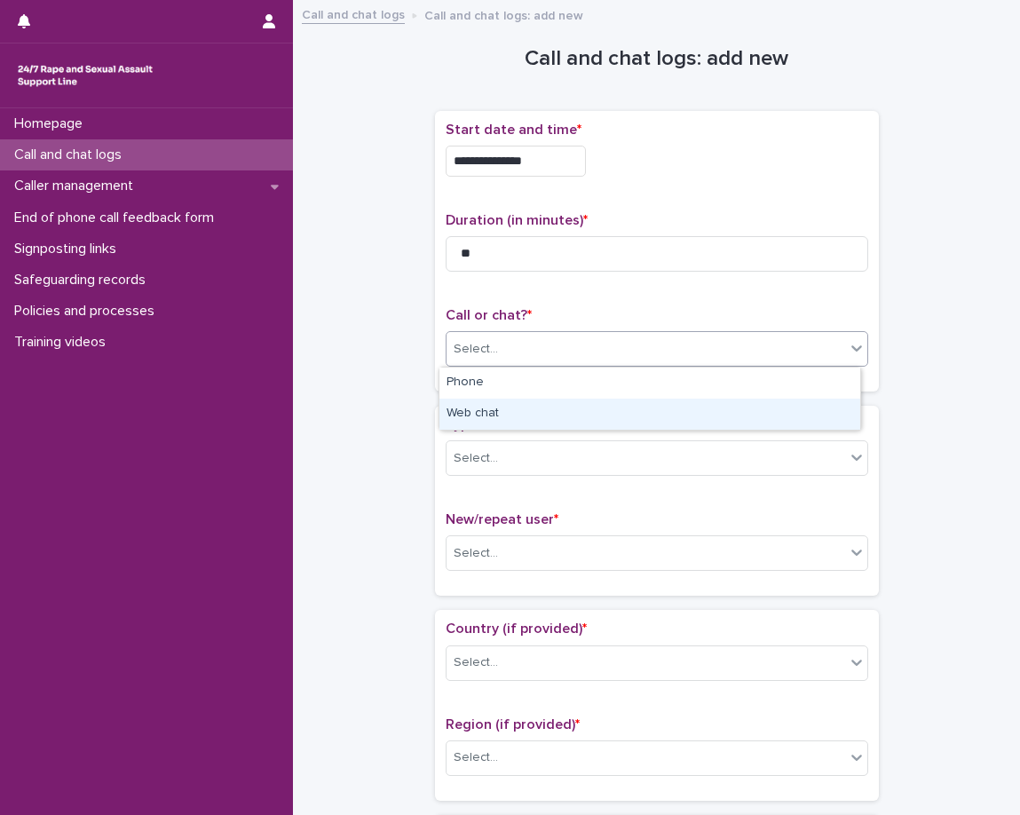
click at [595, 407] on div "Web chat" at bounding box center [649, 414] width 421 height 31
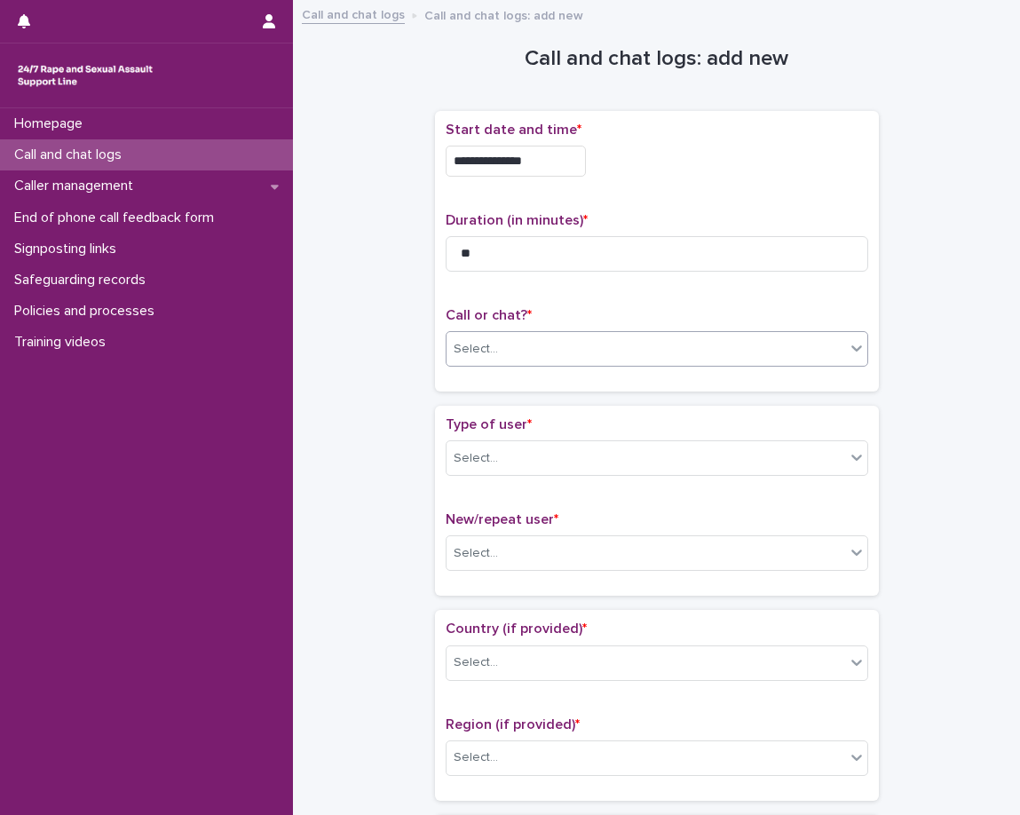
click at [580, 416] on p "Type of user *" at bounding box center [657, 424] width 423 height 17
click at [573, 446] on div "Type of user * Select..." at bounding box center [657, 453] width 423 height 74
click at [565, 464] on div "Select..." at bounding box center [646, 458] width 399 height 29
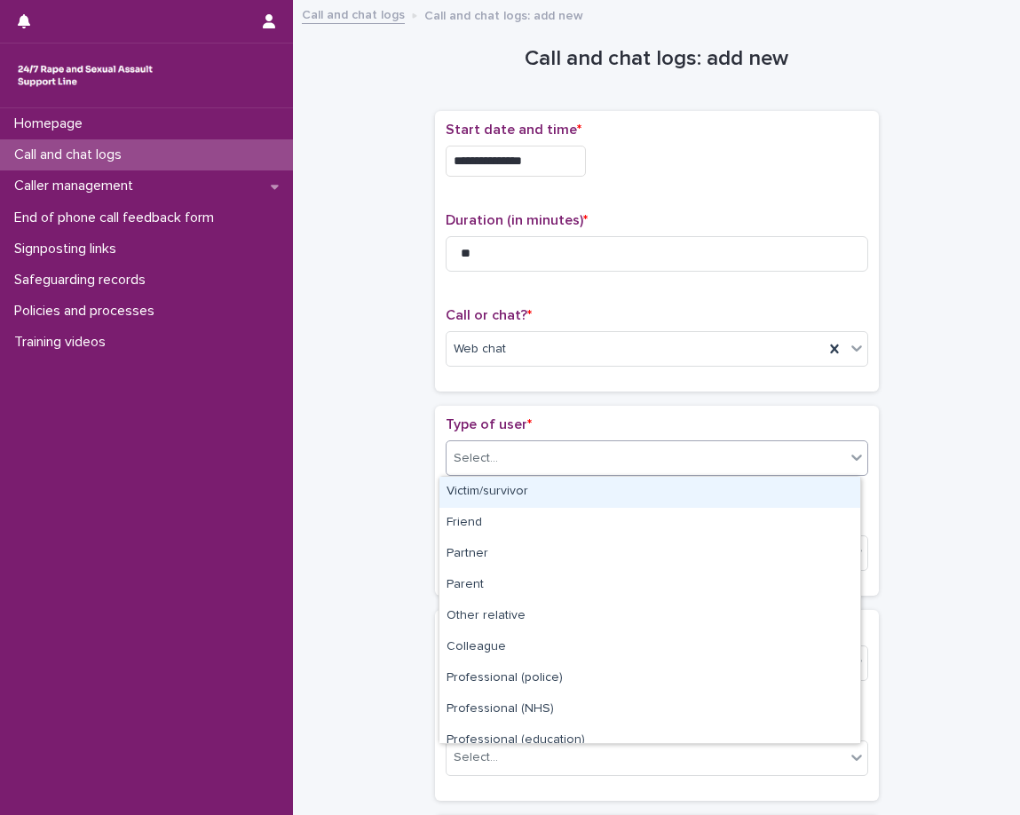
click at [550, 497] on div "Victim/survivor" at bounding box center [649, 492] width 421 height 31
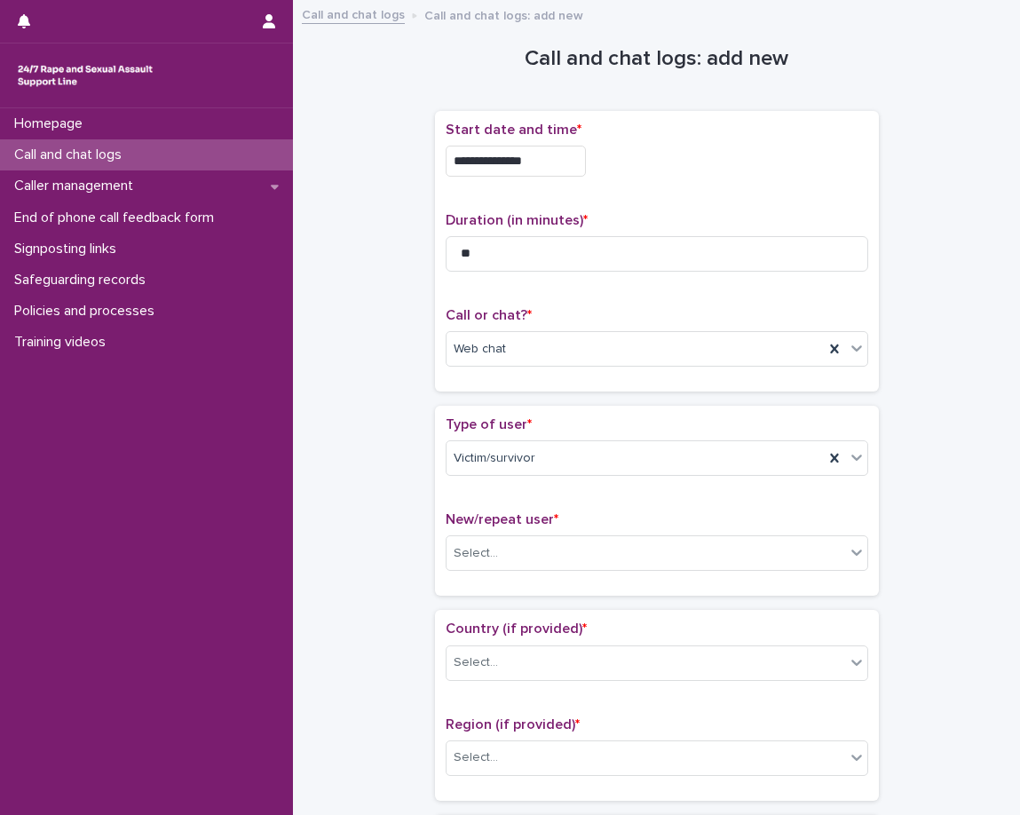
click at [539, 510] on div "Type of user * Victim/survivor New/repeat user * Select..." at bounding box center [657, 500] width 423 height 169
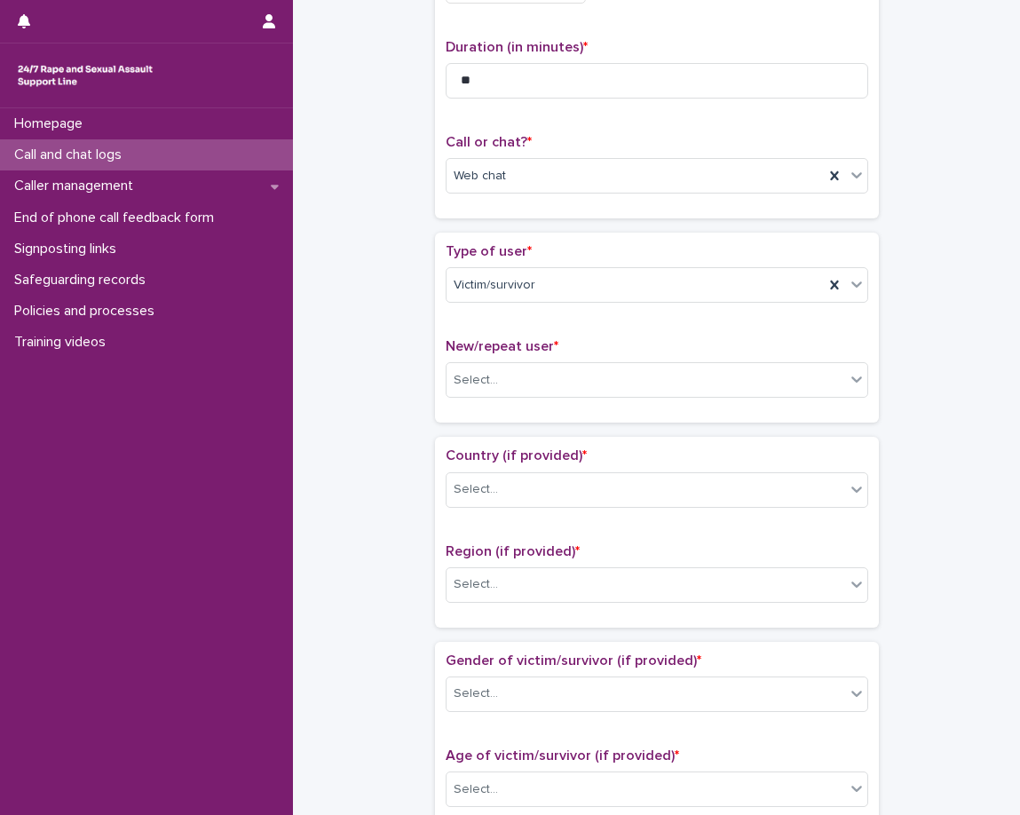
scroll to position [178, 0]
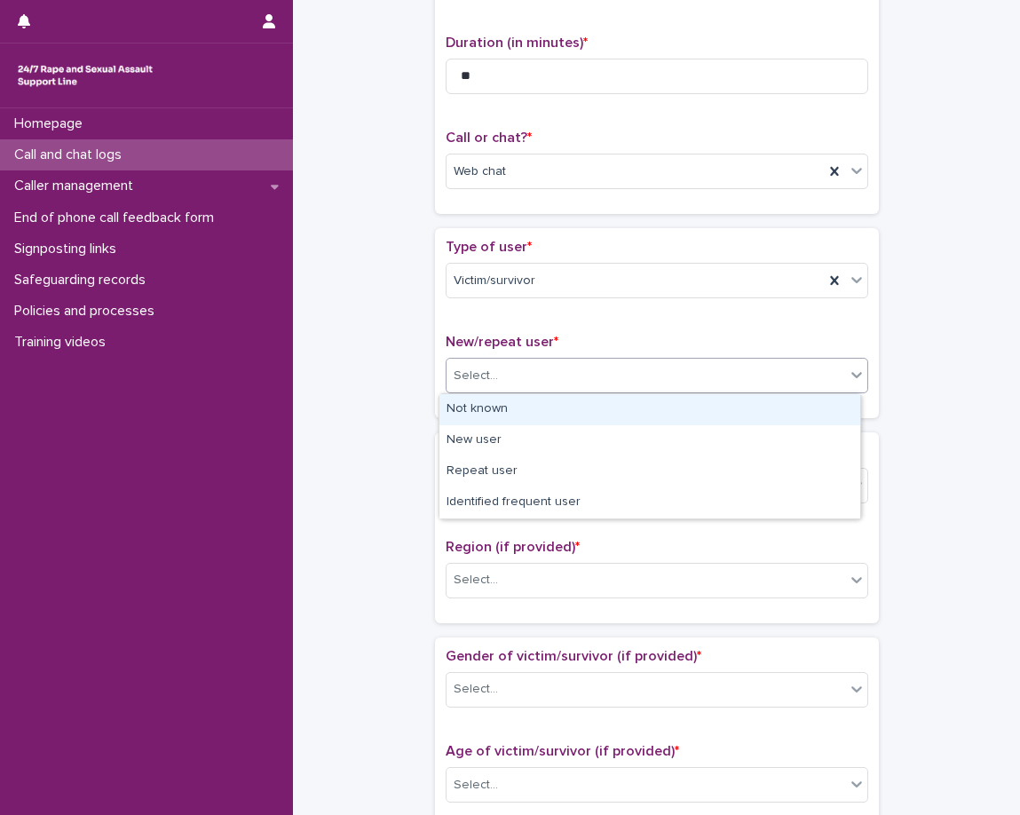
drag, startPoint x: 570, startPoint y: 387, endPoint x: 579, endPoint y: 389, distance: 9.1
click at [579, 389] on div "Select..." at bounding box center [646, 375] width 399 height 29
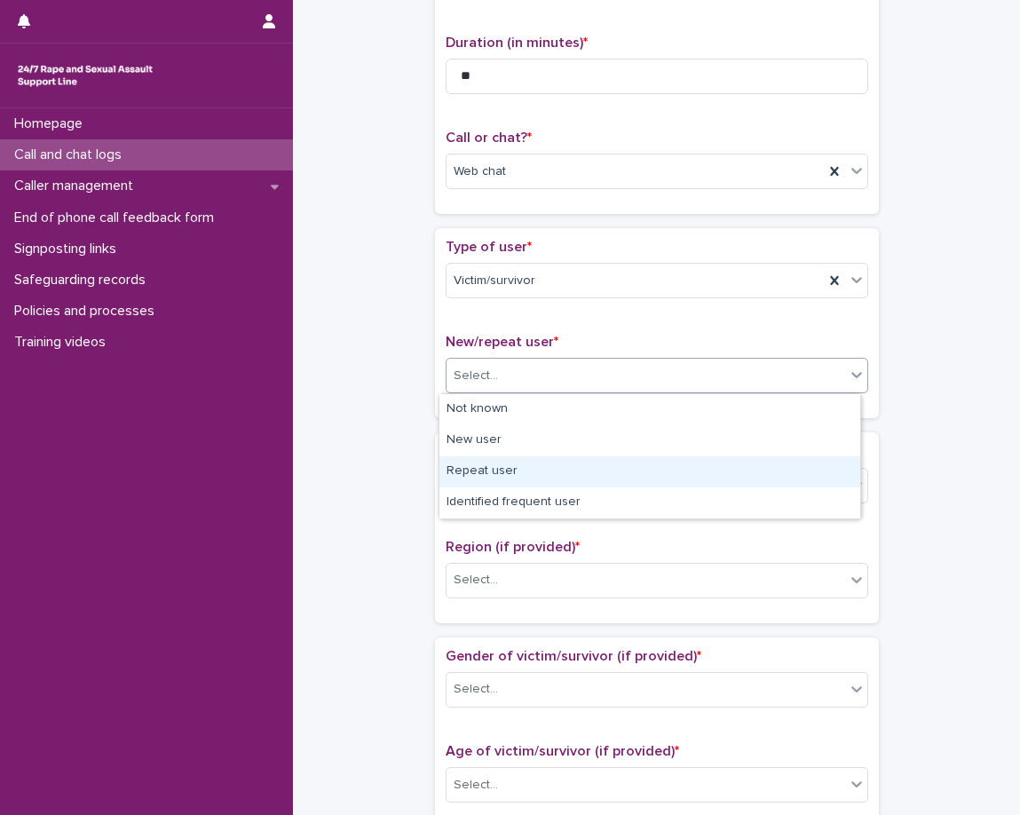
click at [567, 467] on div "Repeat user" at bounding box center [649, 471] width 421 height 31
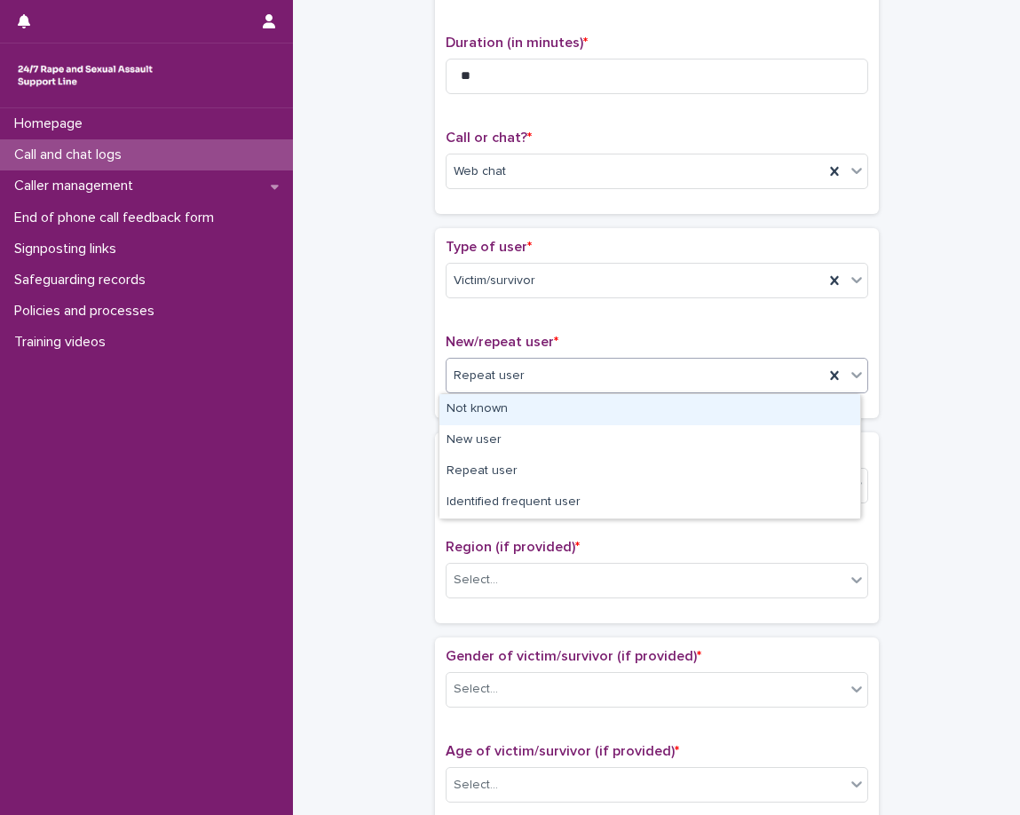
click at [575, 381] on div "Repeat user" at bounding box center [635, 375] width 377 height 29
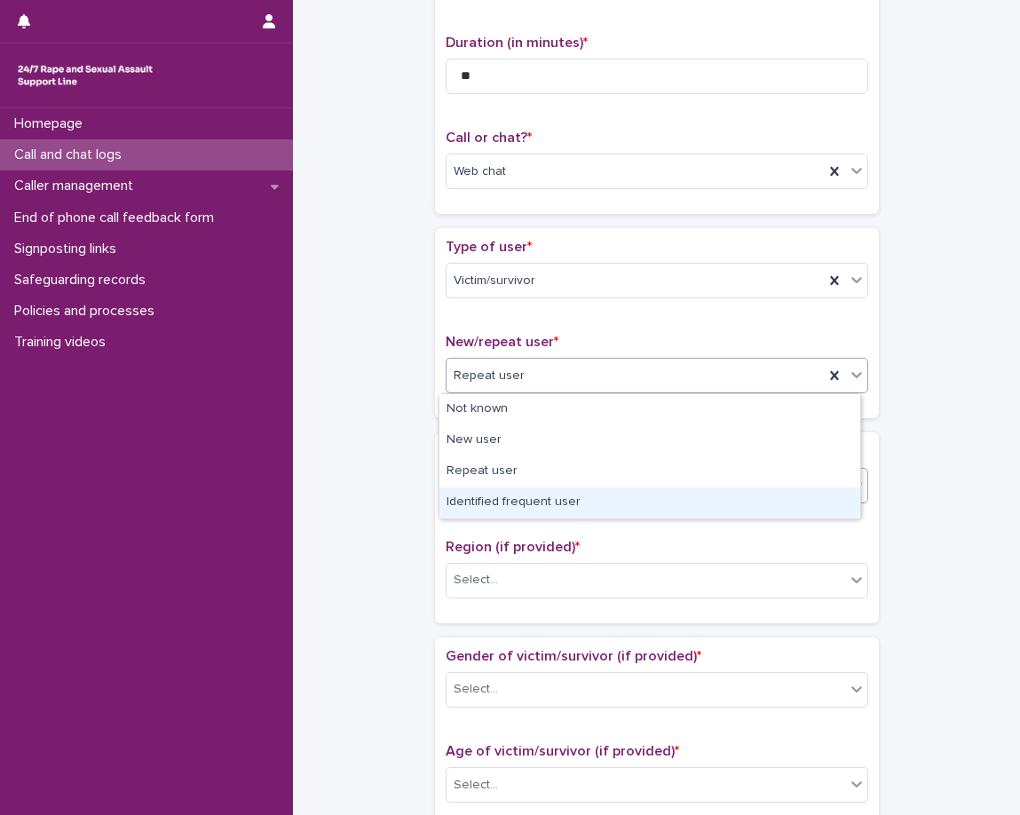
click at [563, 494] on div "Identified frequent user" at bounding box center [649, 502] width 421 height 31
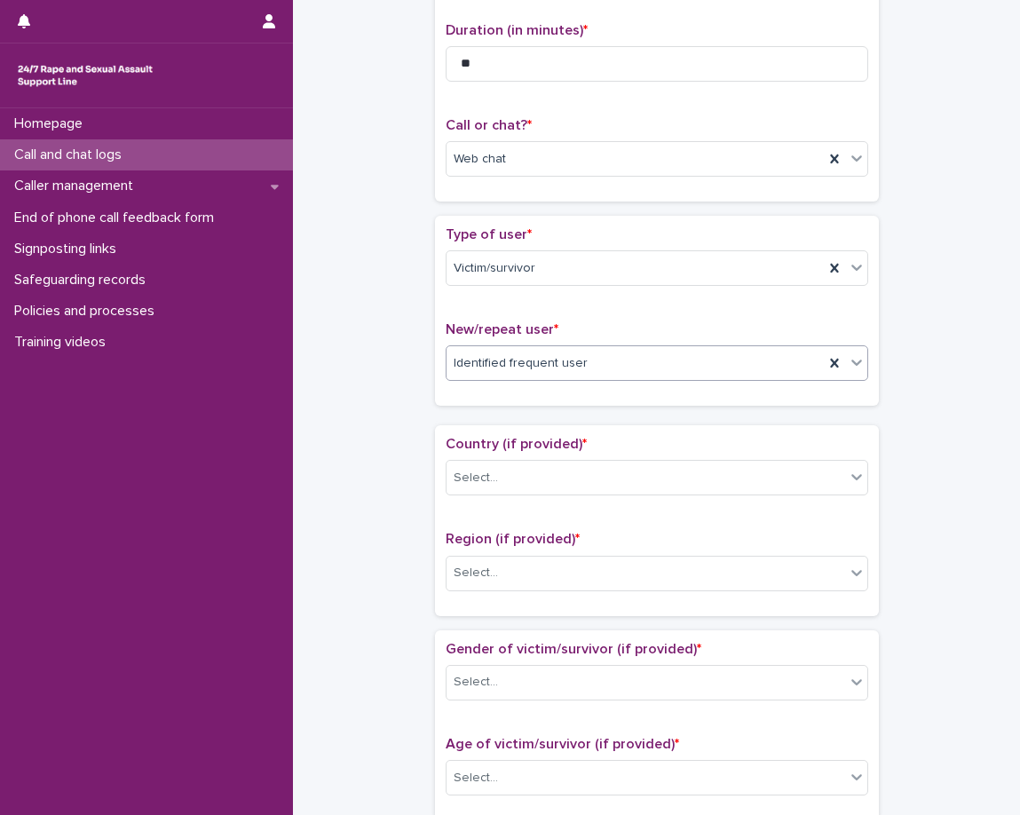
click at [563, 434] on div "Frequent user ID Select..." at bounding box center [657, 467] width 444 height 95
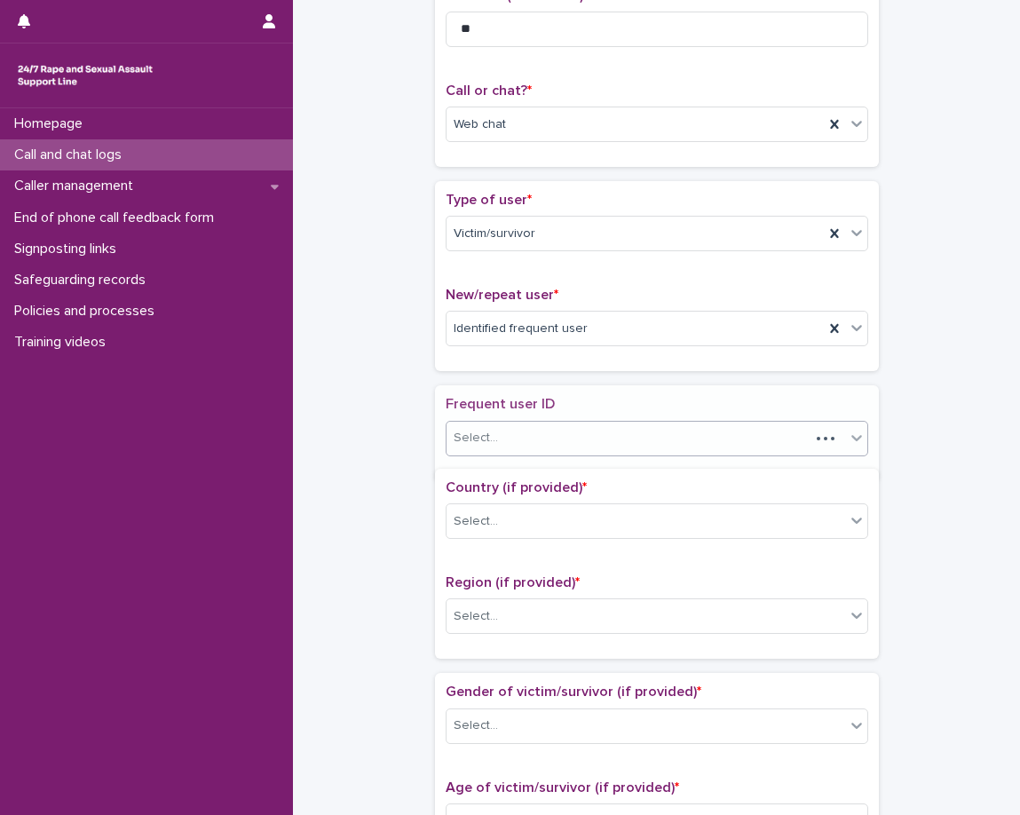
scroll to position [232, 0]
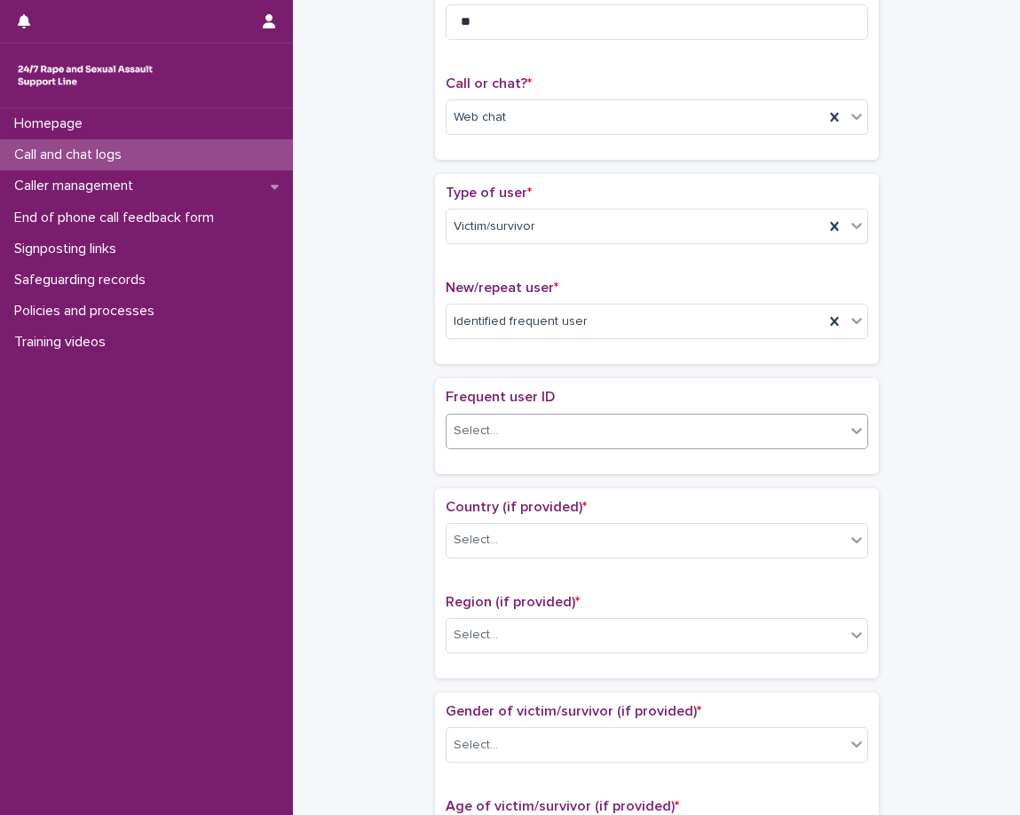
click at [563, 440] on div "Select..." at bounding box center [646, 430] width 399 height 29
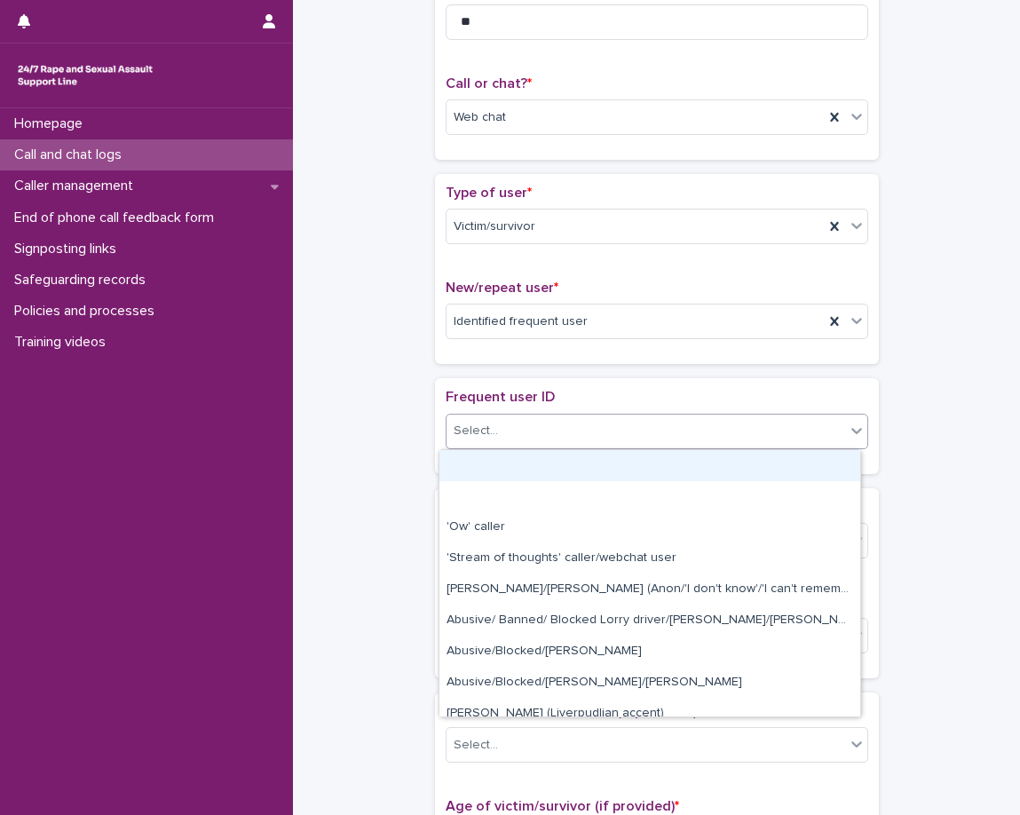
click at [583, 425] on div "Select..." at bounding box center [646, 430] width 399 height 29
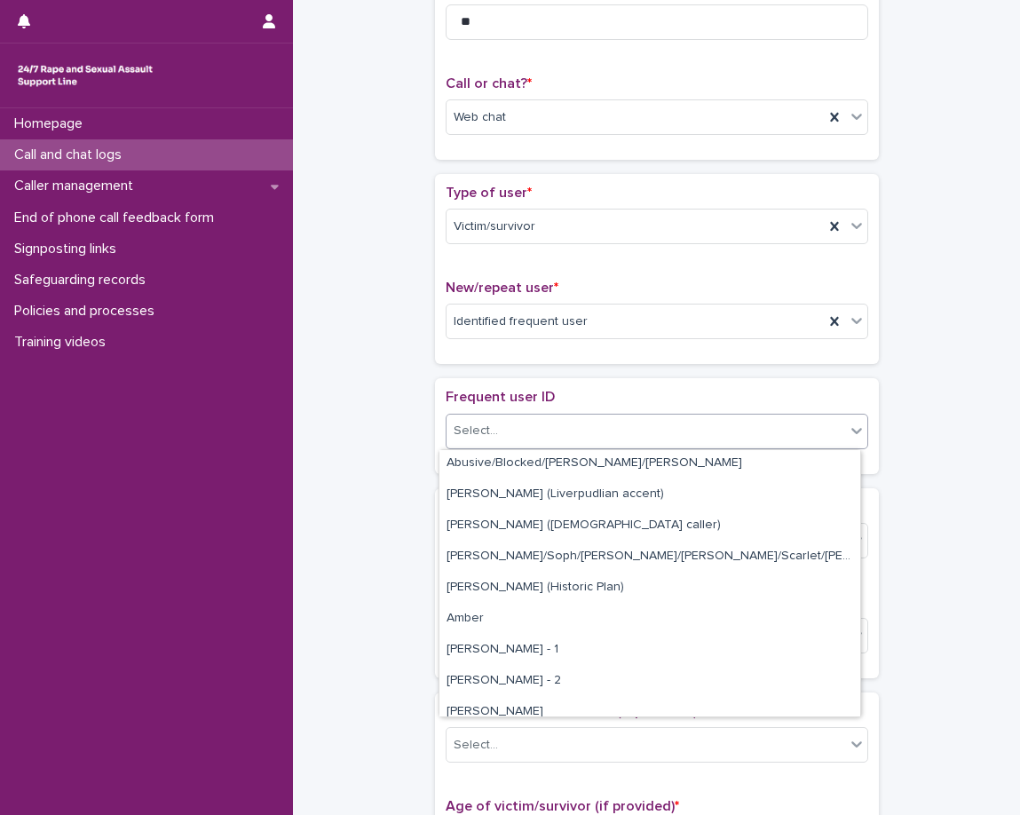
scroll to position [266, 0]
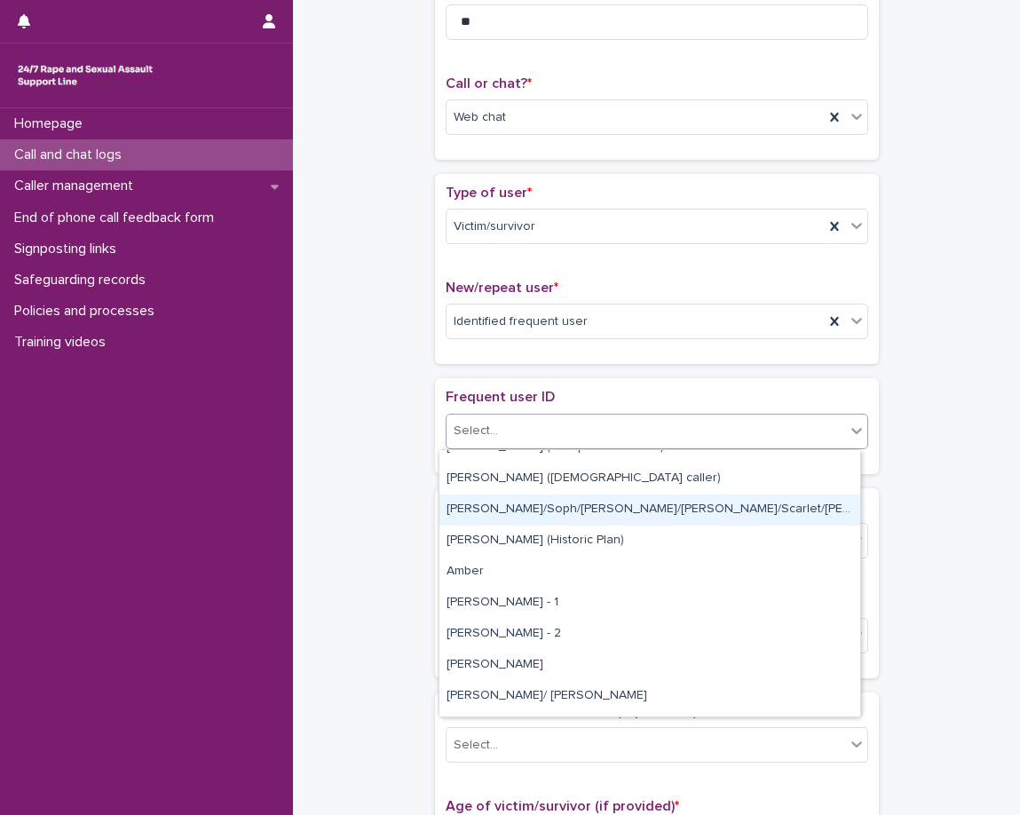
click at [593, 519] on div "[PERSON_NAME]/Soph/[PERSON_NAME]/[PERSON_NAME]/Scarlet/[PERSON_NAME] - Banned/W…" at bounding box center [649, 509] width 421 height 31
click at [593, 519] on div "Country (if provided) * Select..." at bounding box center [657, 536] width 423 height 74
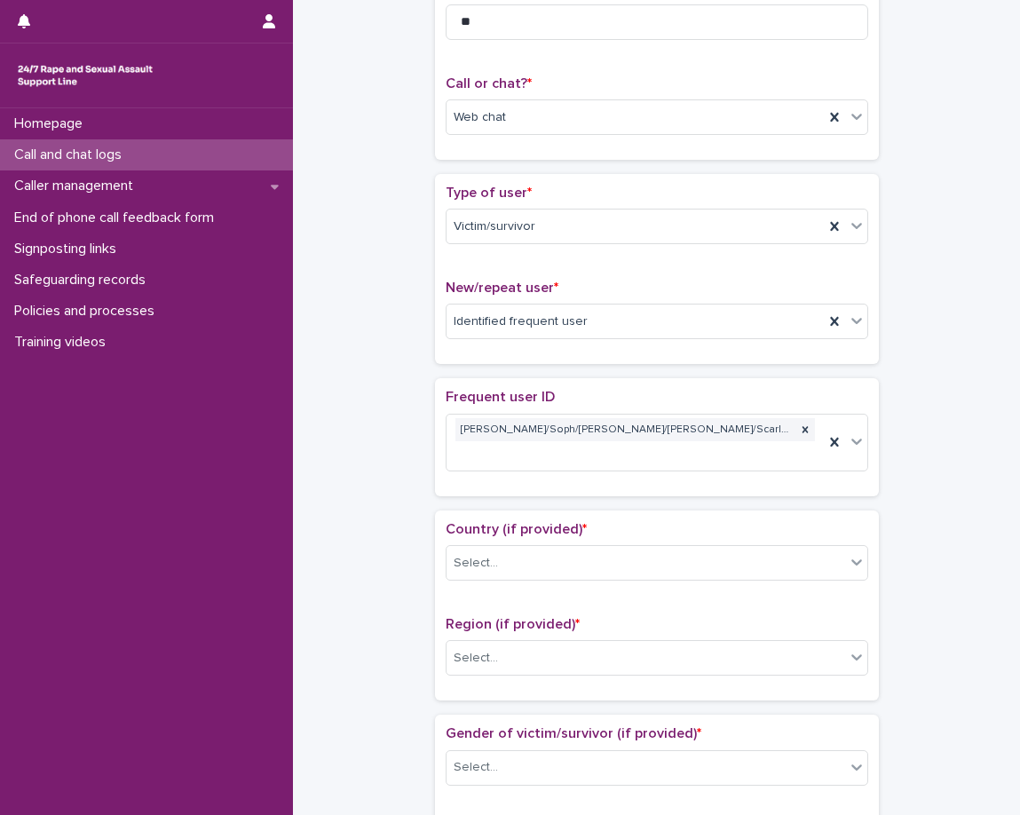
click at [611, 393] on p "Frequent user ID" at bounding box center [657, 397] width 423 height 17
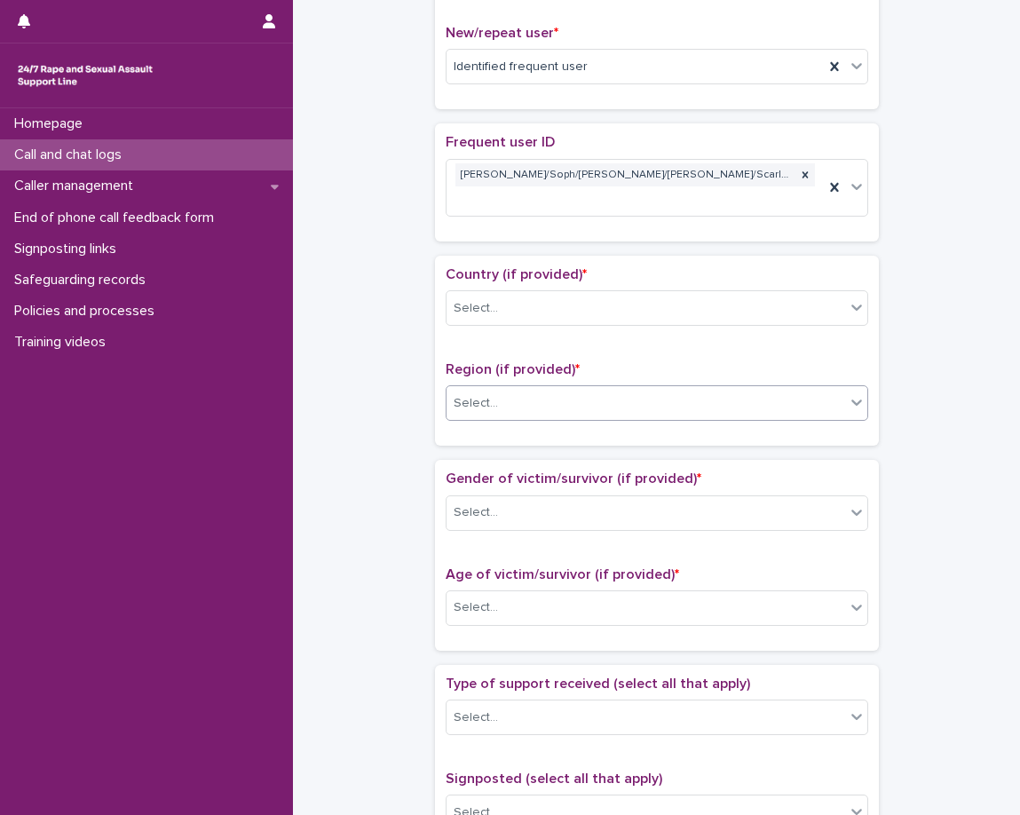
scroll to position [498, 0]
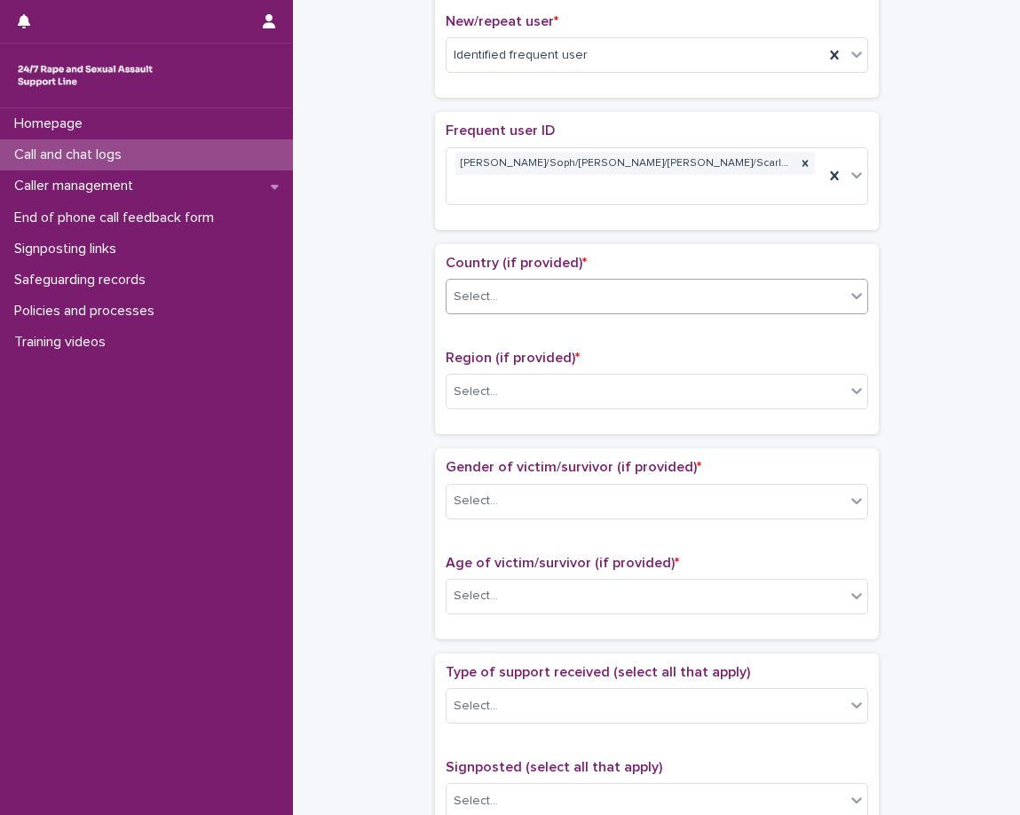
click at [626, 282] on div "Select..." at bounding box center [646, 296] width 399 height 29
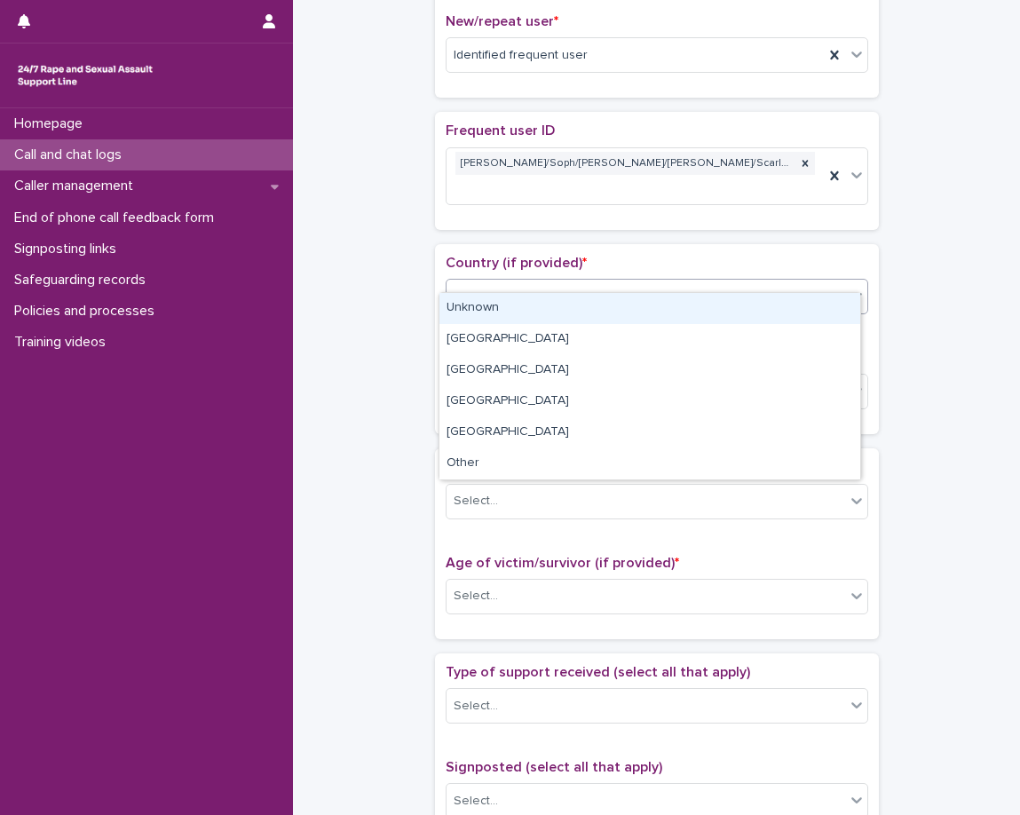
click at [622, 321] on div "Unknown" at bounding box center [649, 308] width 421 height 31
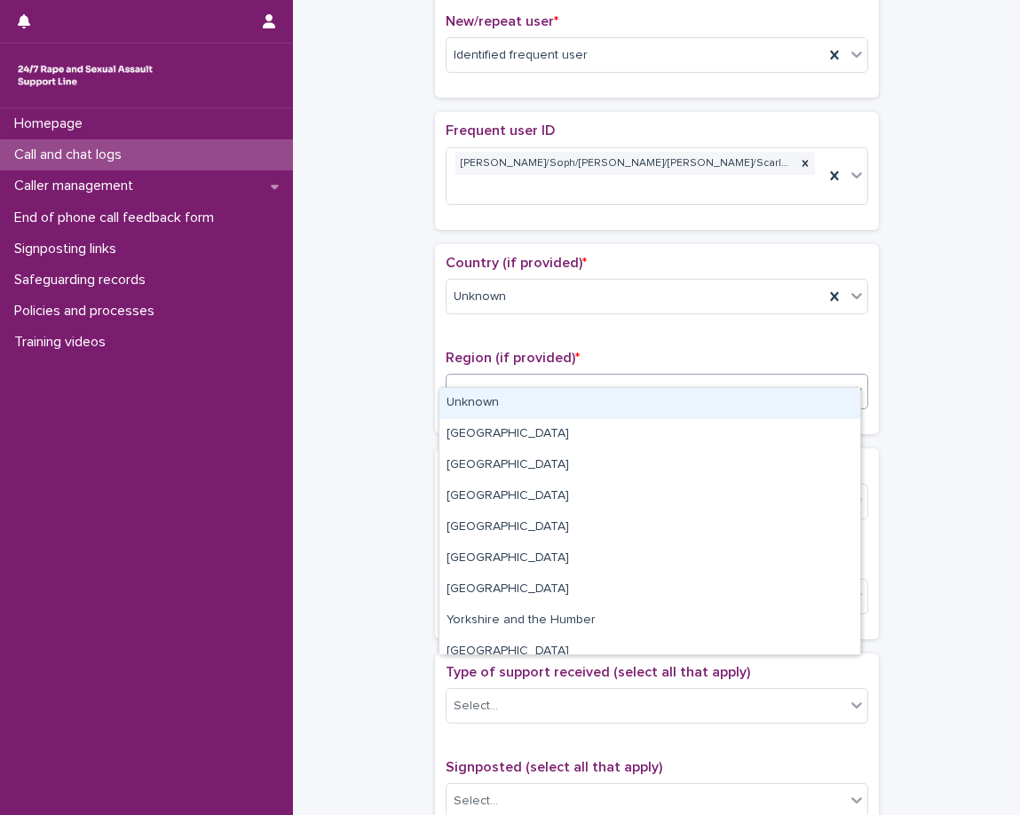
click at [596, 377] on div "Select..." at bounding box center [646, 391] width 399 height 29
click at [596, 409] on div "Unknown" at bounding box center [649, 403] width 421 height 31
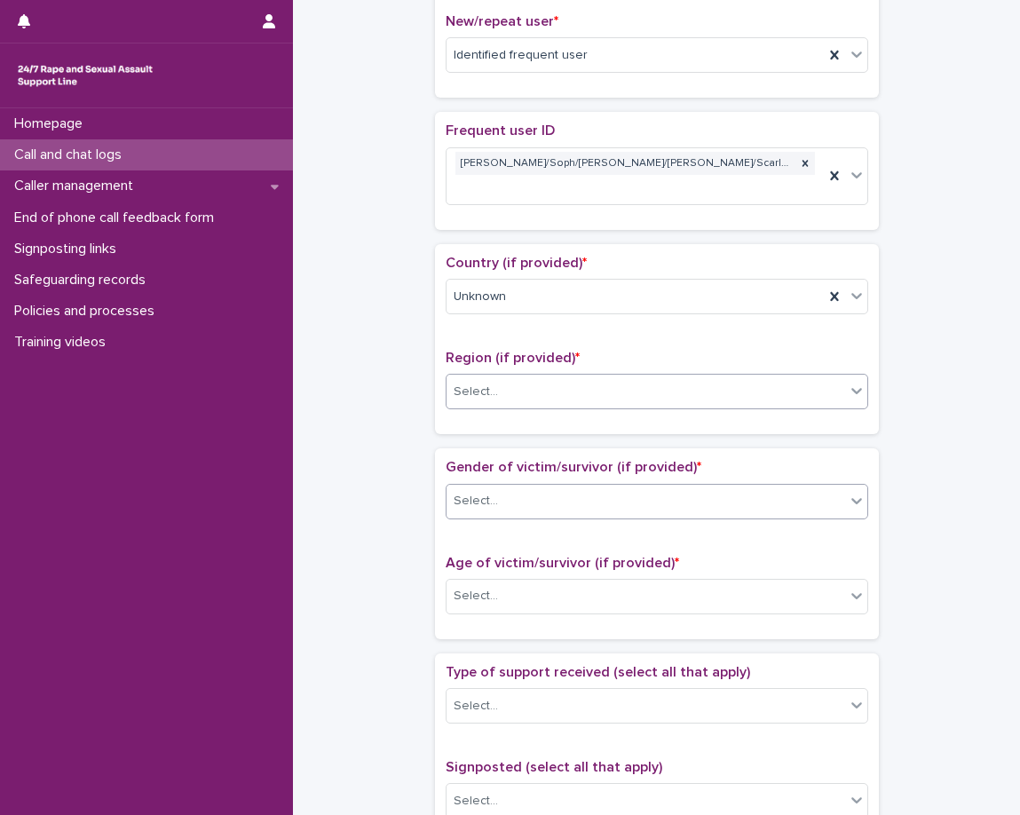
click at [584, 448] on div "Gender of victim/survivor (if provided) * Select... Age of victim/survivor (if …" at bounding box center [657, 543] width 444 height 190
click at [579, 489] on div "Select..." at bounding box center [646, 500] width 399 height 29
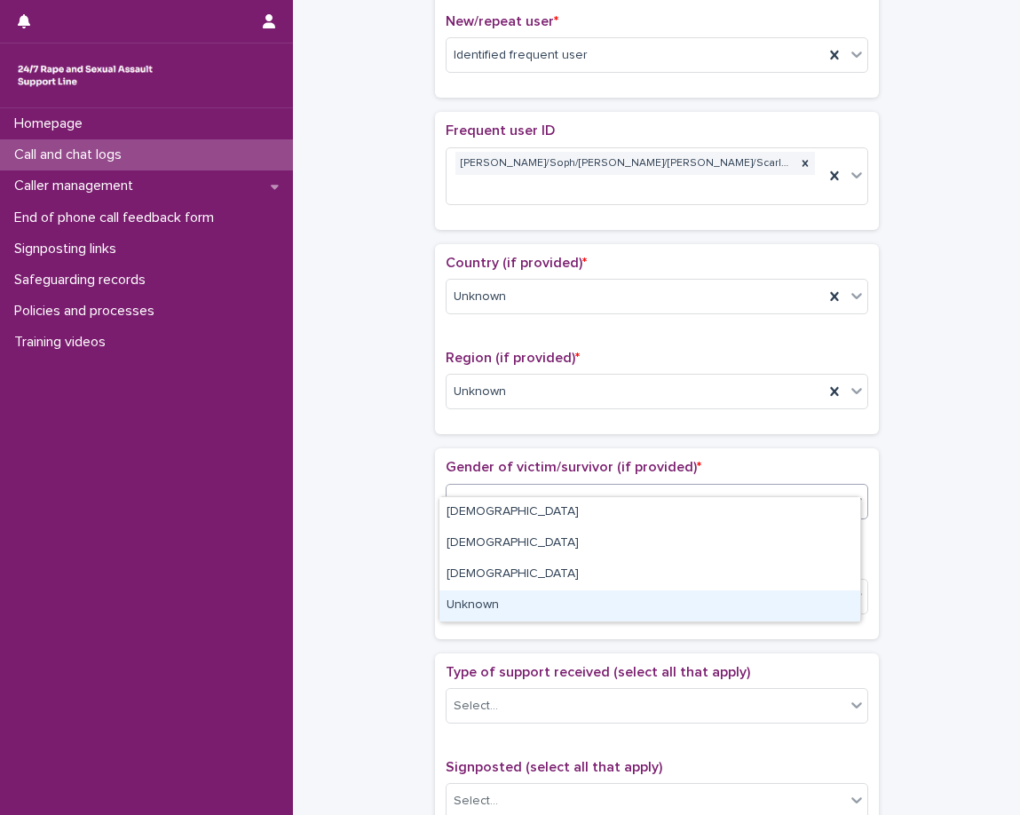
click at [531, 617] on div "Unknown" at bounding box center [649, 605] width 421 height 31
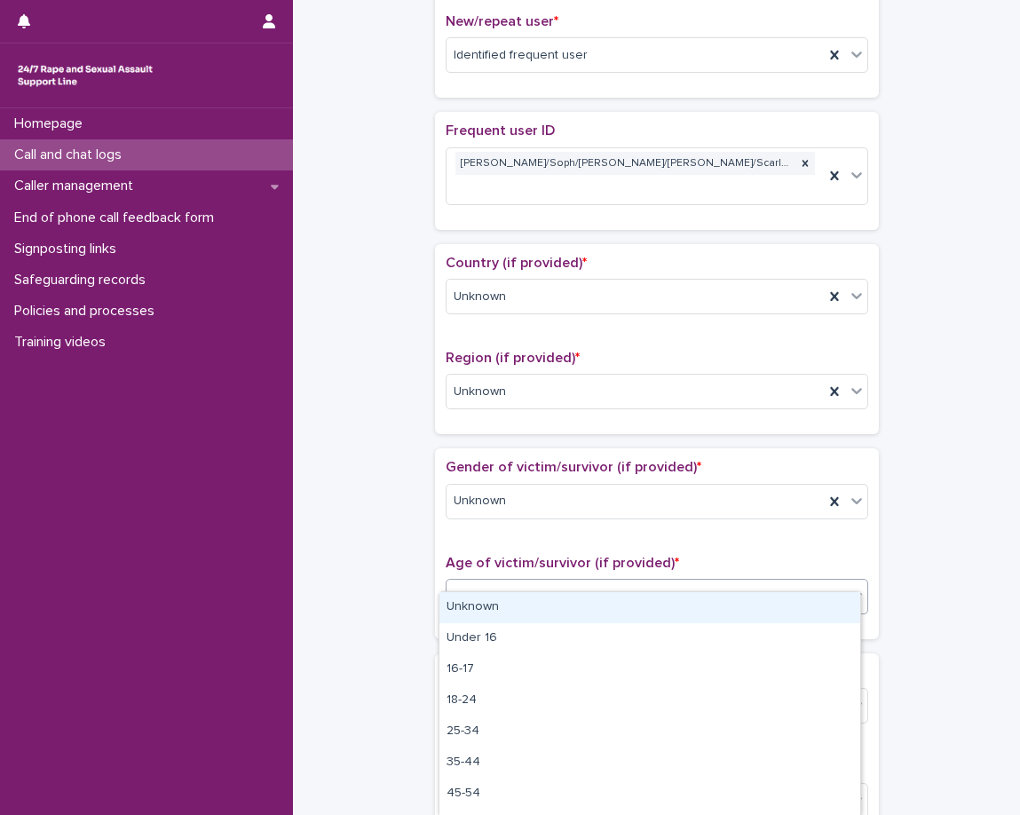
click at [535, 581] on div "Select..." at bounding box center [646, 595] width 399 height 29
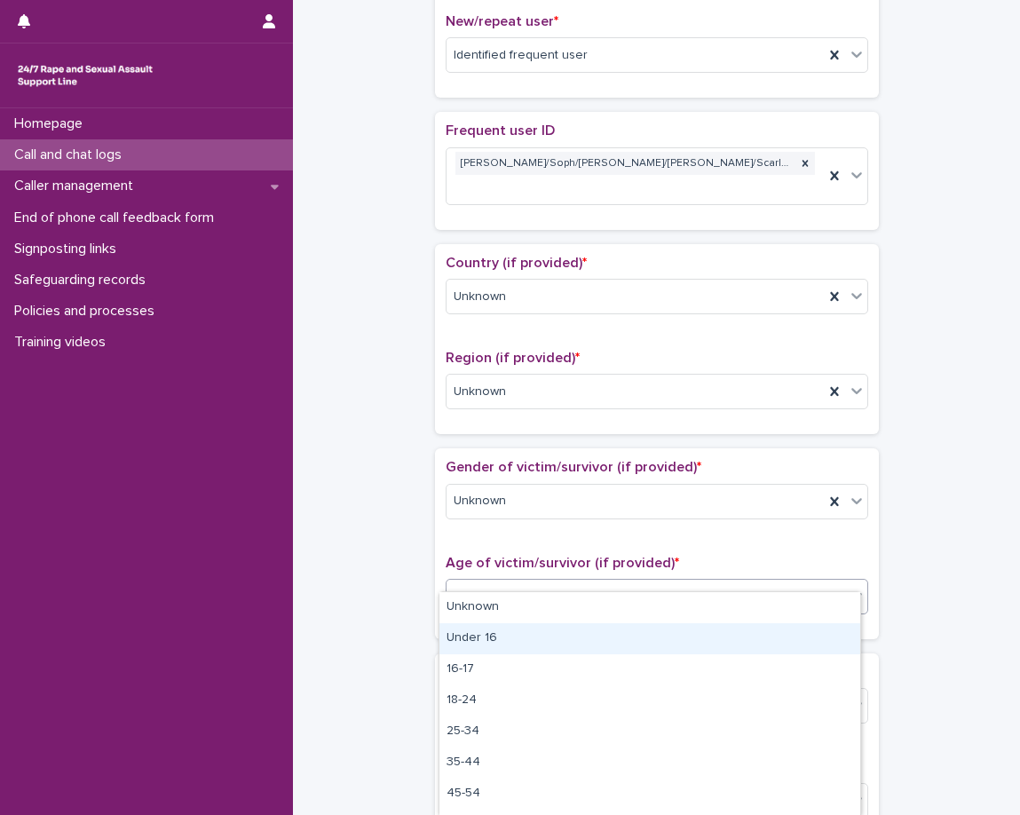
click at [512, 624] on div "Under 16" at bounding box center [649, 638] width 421 height 31
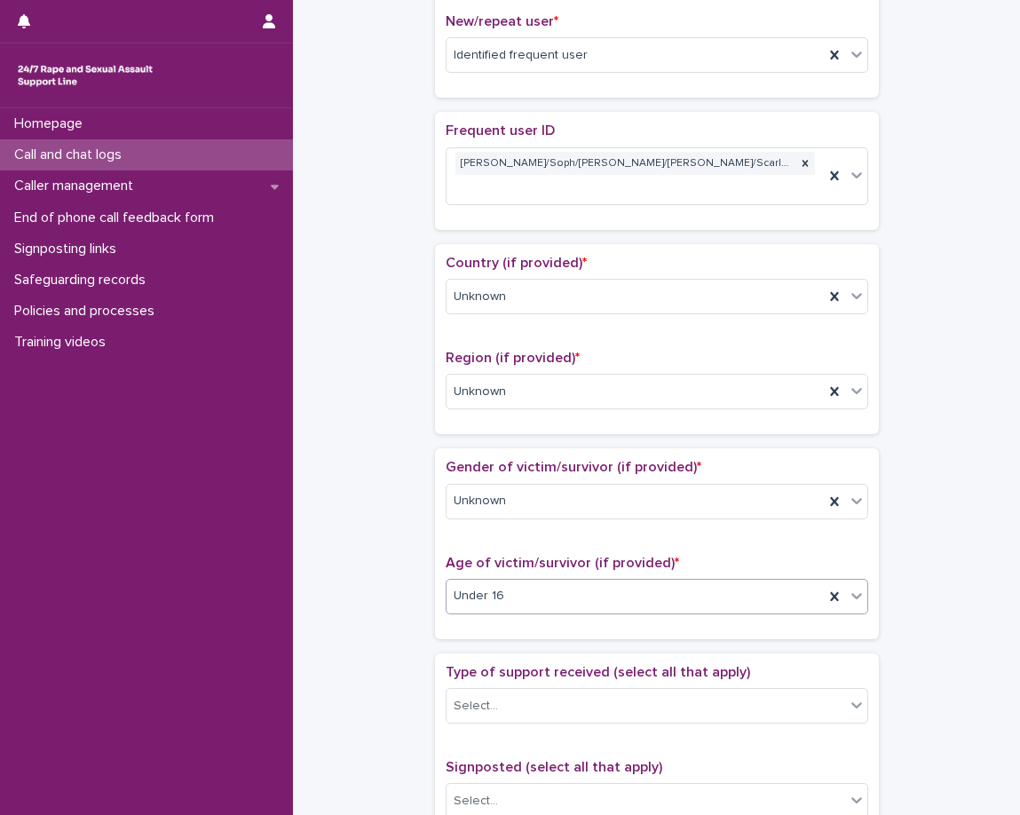
click at [517, 592] on div "Age of victim/survivor (if provided) * option Under 16, selected. 0 results ava…" at bounding box center [657, 592] width 423 height 74
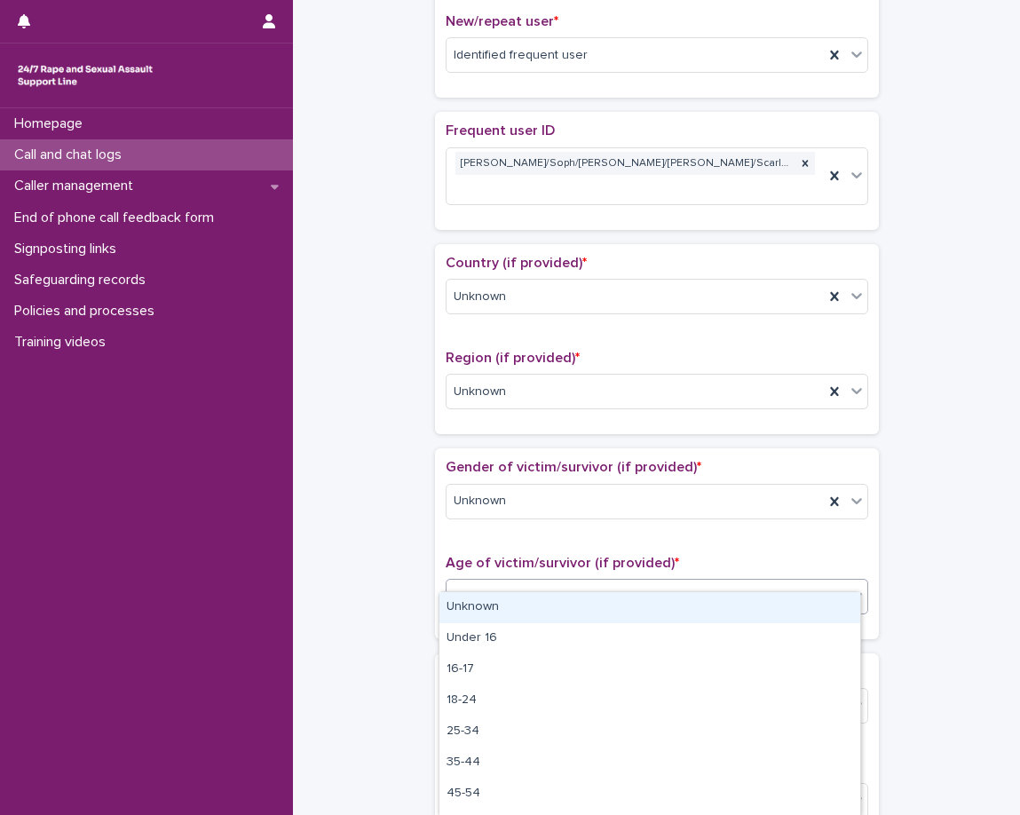
click at [514, 582] on div "Under 16" at bounding box center [635, 595] width 377 height 29
click at [506, 610] on div "Unknown" at bounding box center [649, 607] width 421 height 31
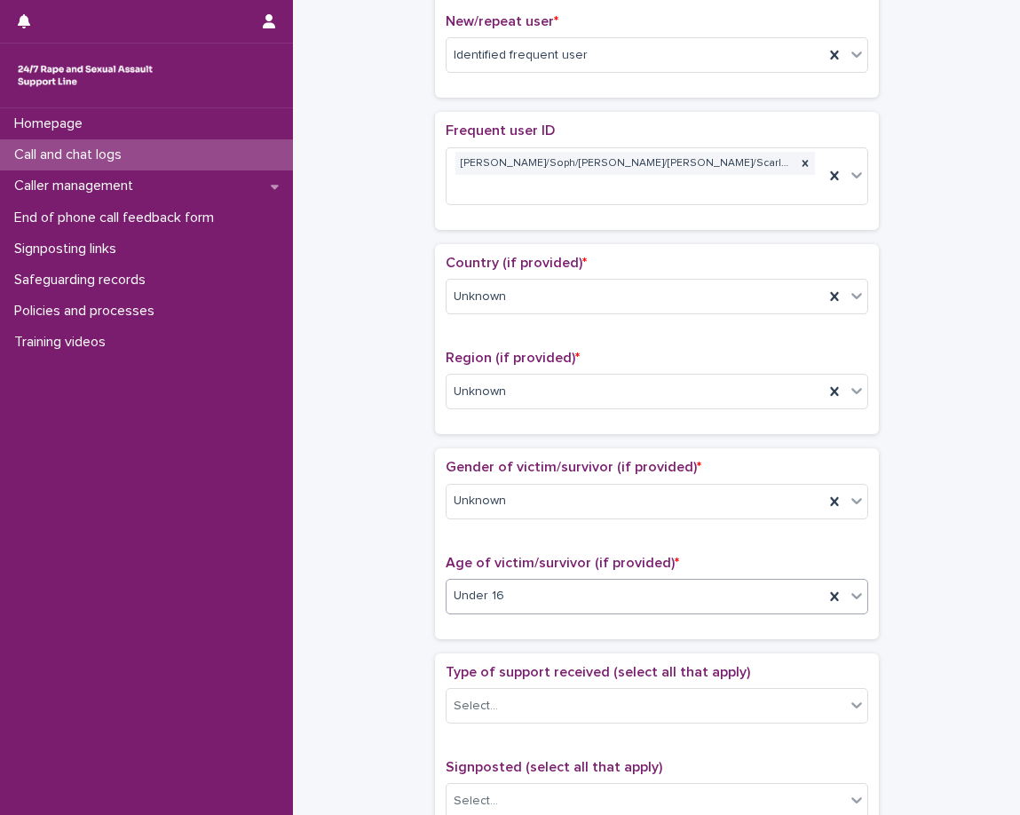
click at [485, 623] on div "Loading... Saving… Gender of victim/survivor (if provided) * Unknown Age of vic…" at bounding box center [657, 550] width 444 height 204
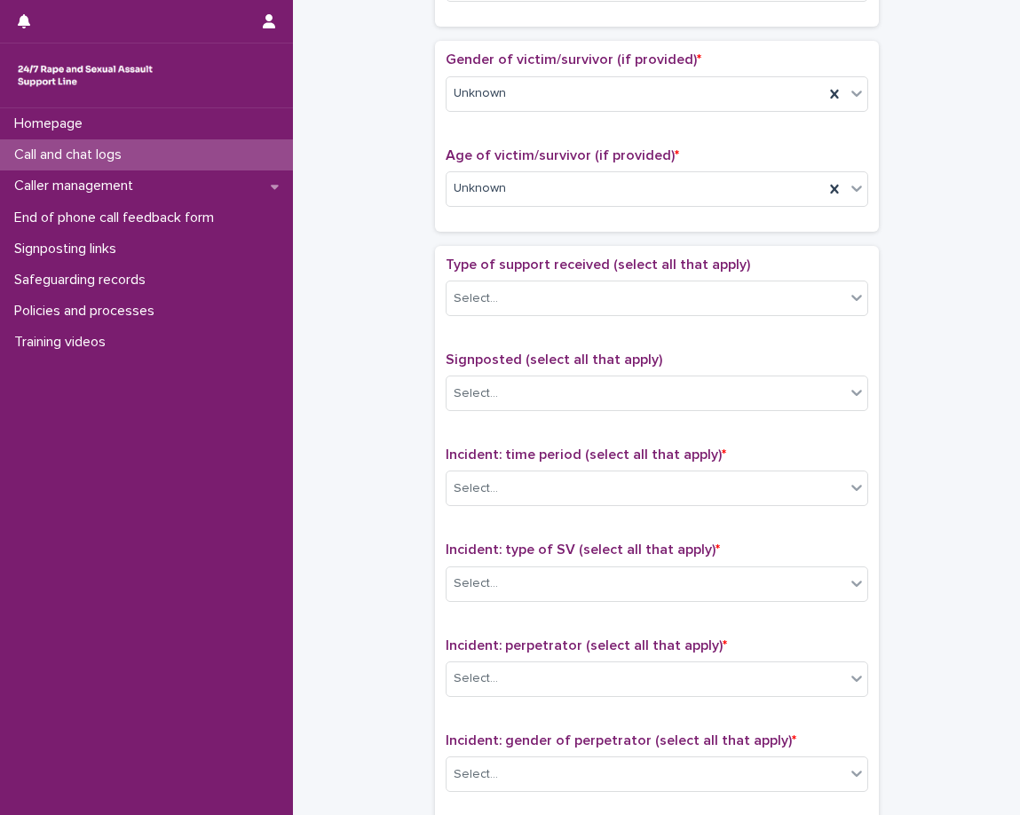
scroll to position [1031, 0]
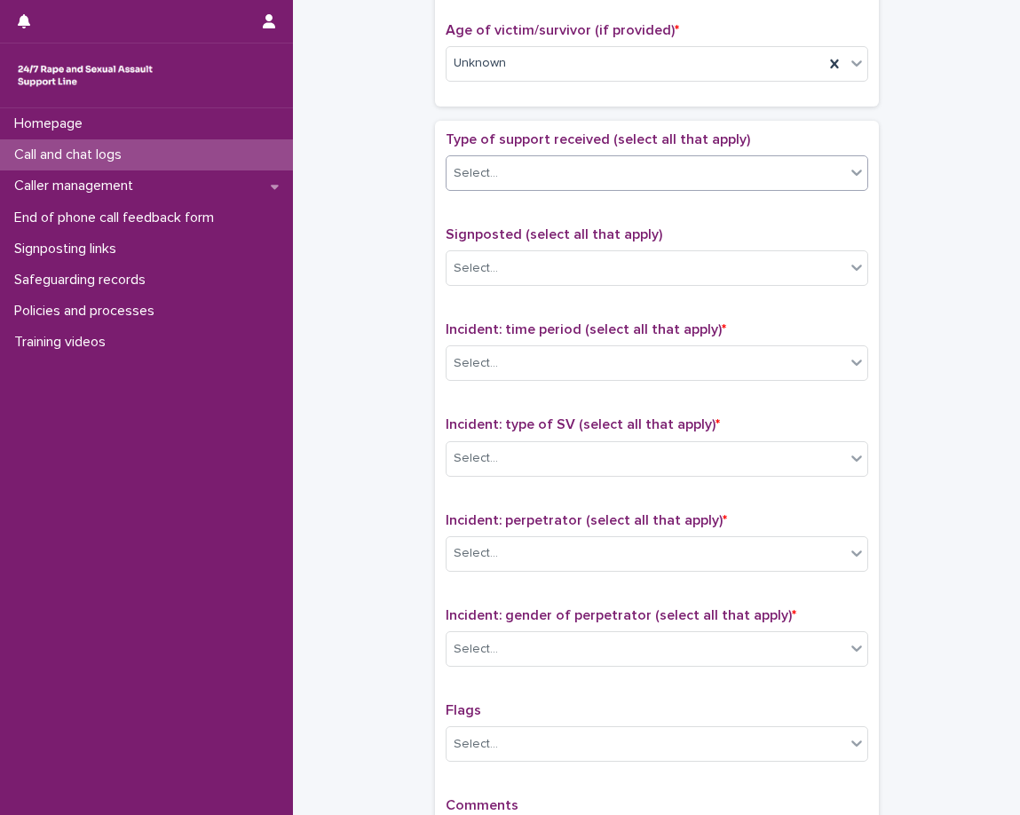
click at [587, 159] on div "Select..." at bounding box center [646, 173] width 399 height 29
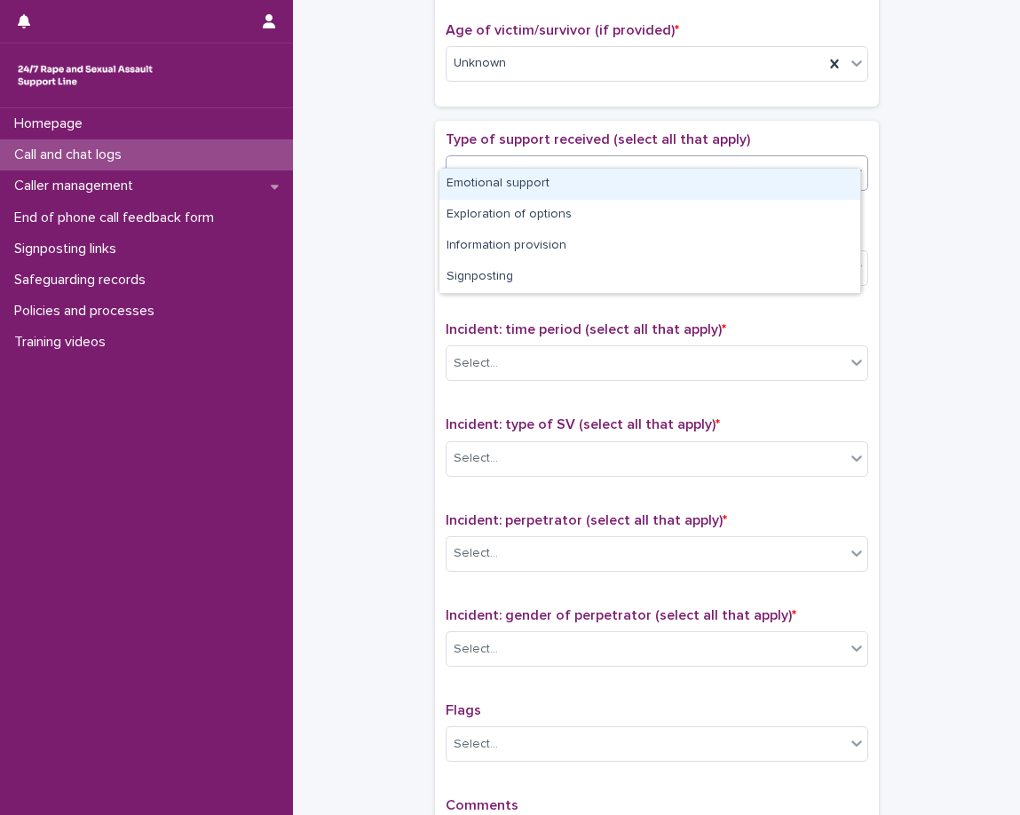
click at [601, 180] on div "Emotional support" at bounding box center [649, 184] width 421 height 31
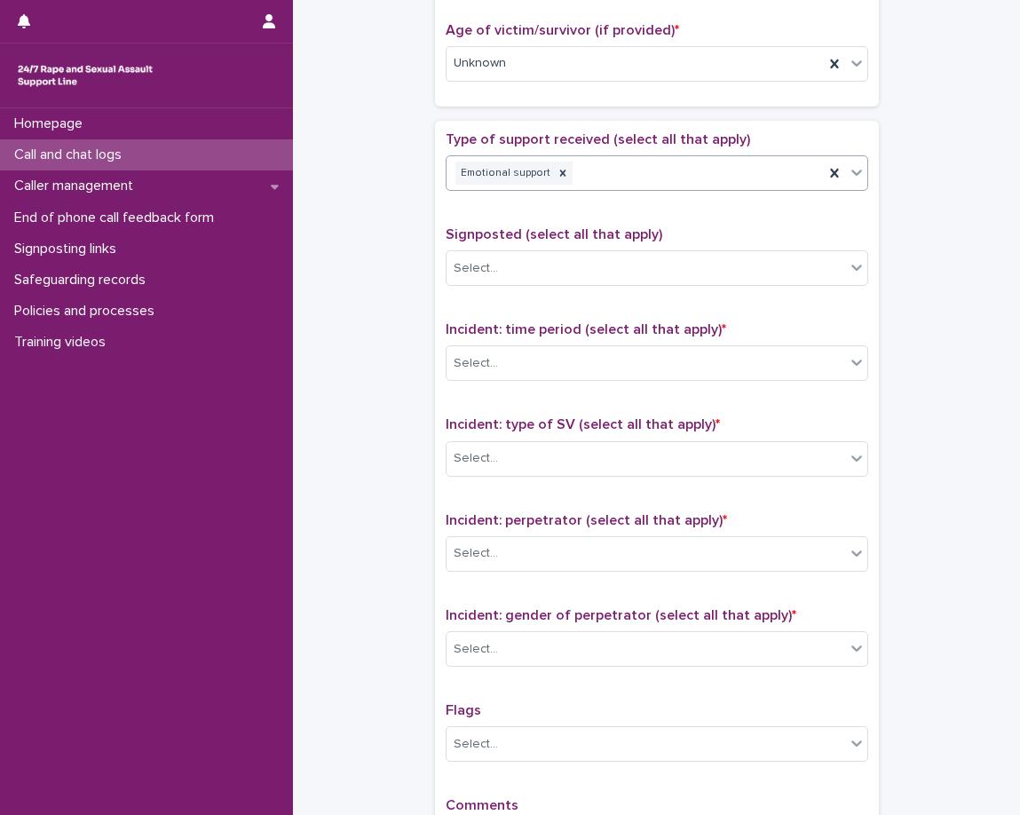
click at [685, 158] on div "Emotional support" at bounding box center [635, 173] width 377 height 31
click at [517, 259] on div "Select..." at bounding box center [646, 268] width 399 height 29
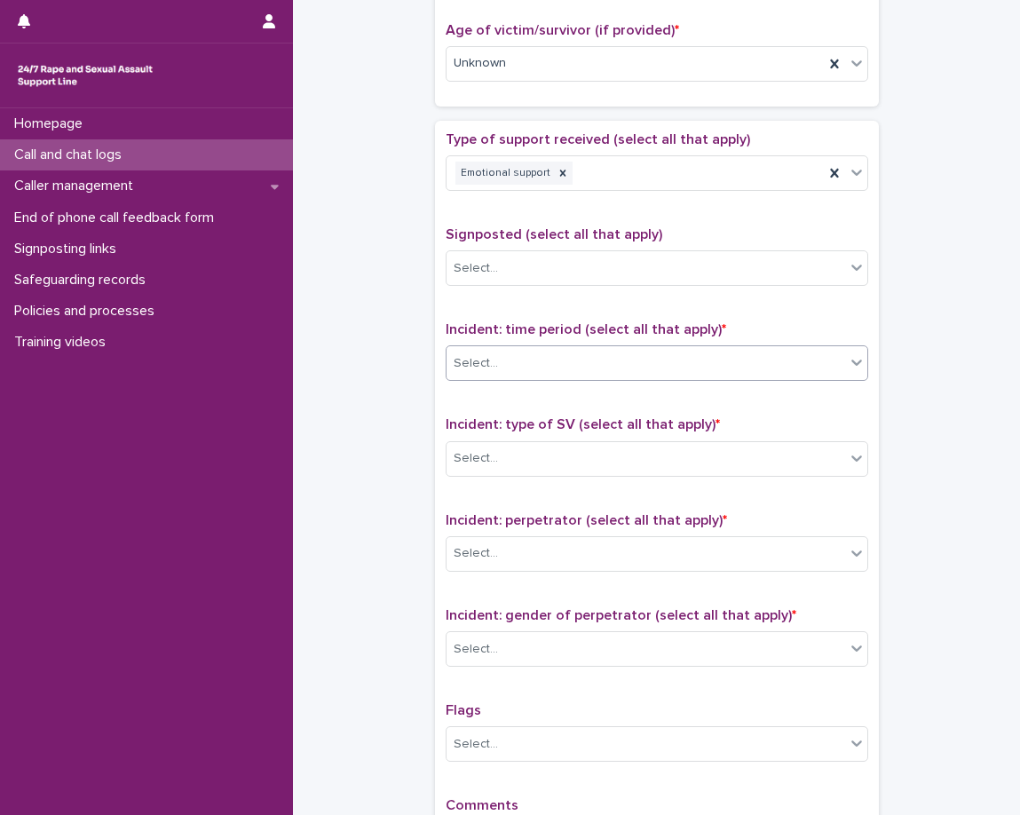
click at [478, 354] on div "Select..." at bounding box center [476, 363] width 44 height 19
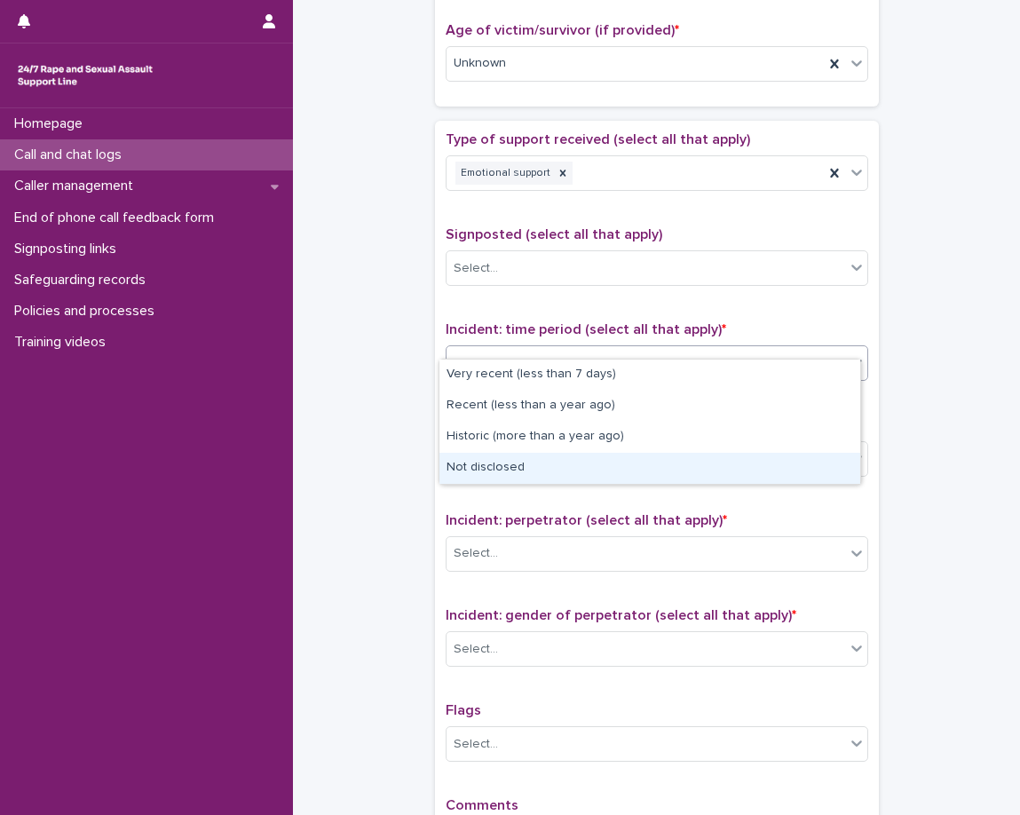
click at [515, 466] on div "Not disclosed" at bounding box center [649, 468] width 421 height 31
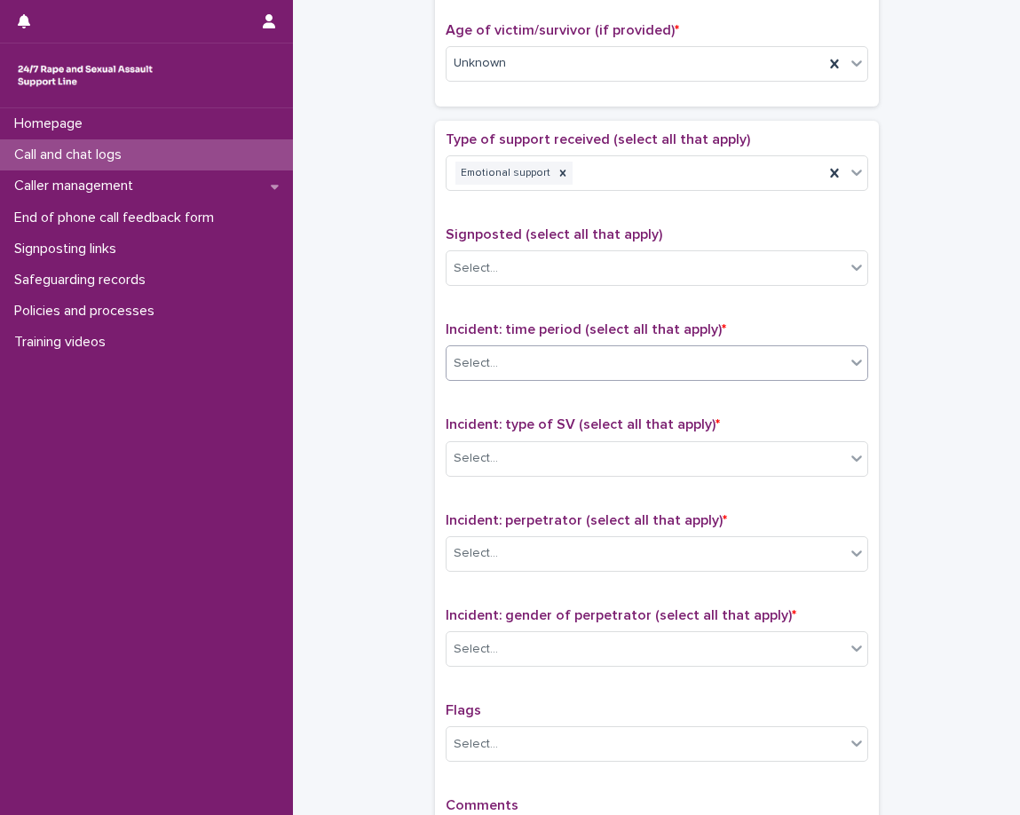
click at [533, 383] on div "Type of support received (select all that apply) Emotional support Signposted (…" at bounding box center [657, 502] width 423 height 743
click at [519, 446] on div "Select..." at bounding box center [646, 458] width 399 height 29
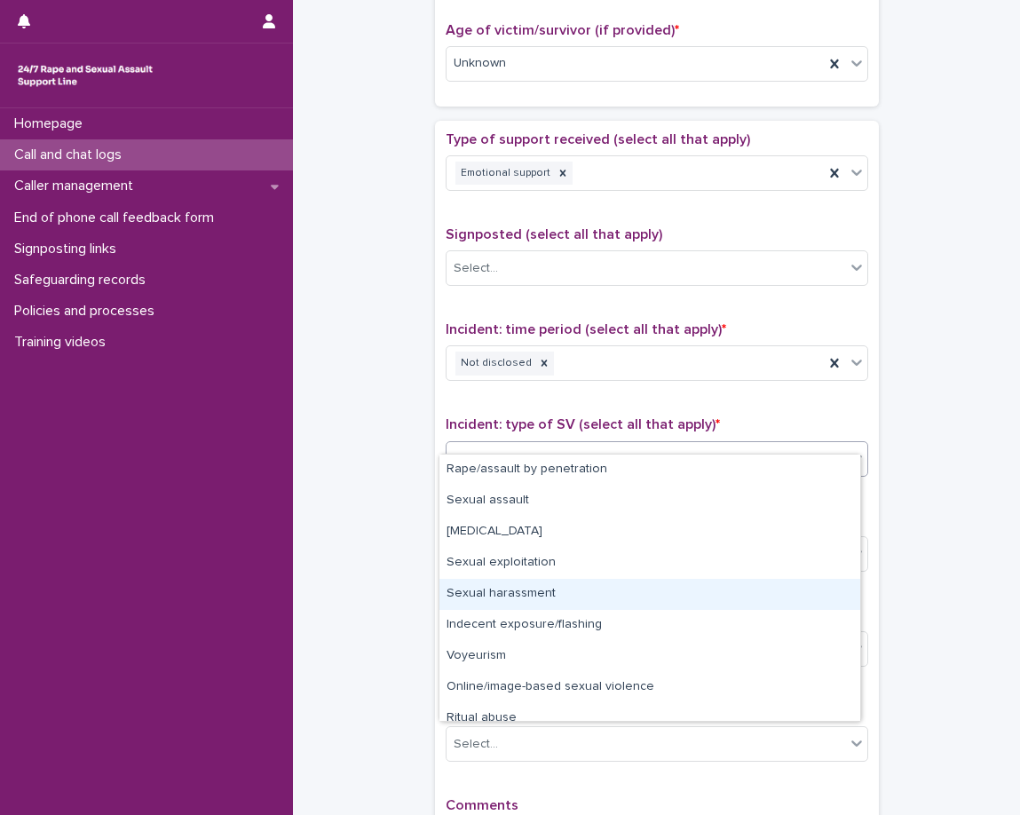
scroll to position [44, 0]
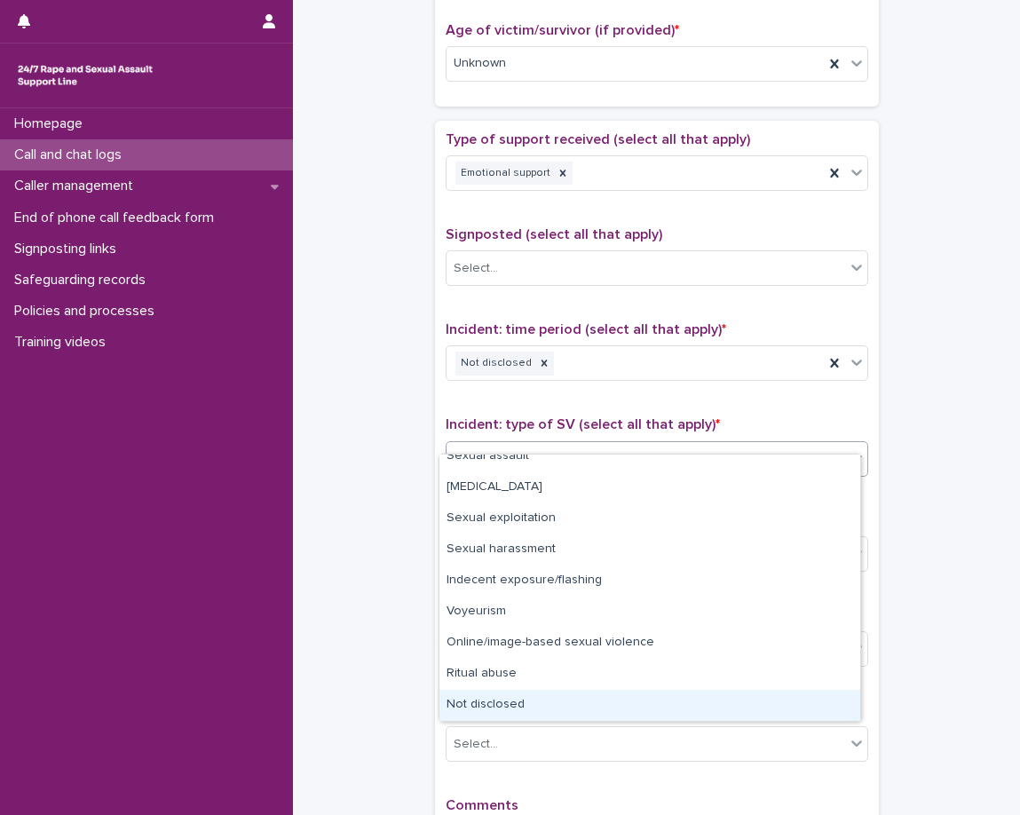
click at [477, 702] on div "Not disclosed" at bounding box center [649, 705] width 421 height 31
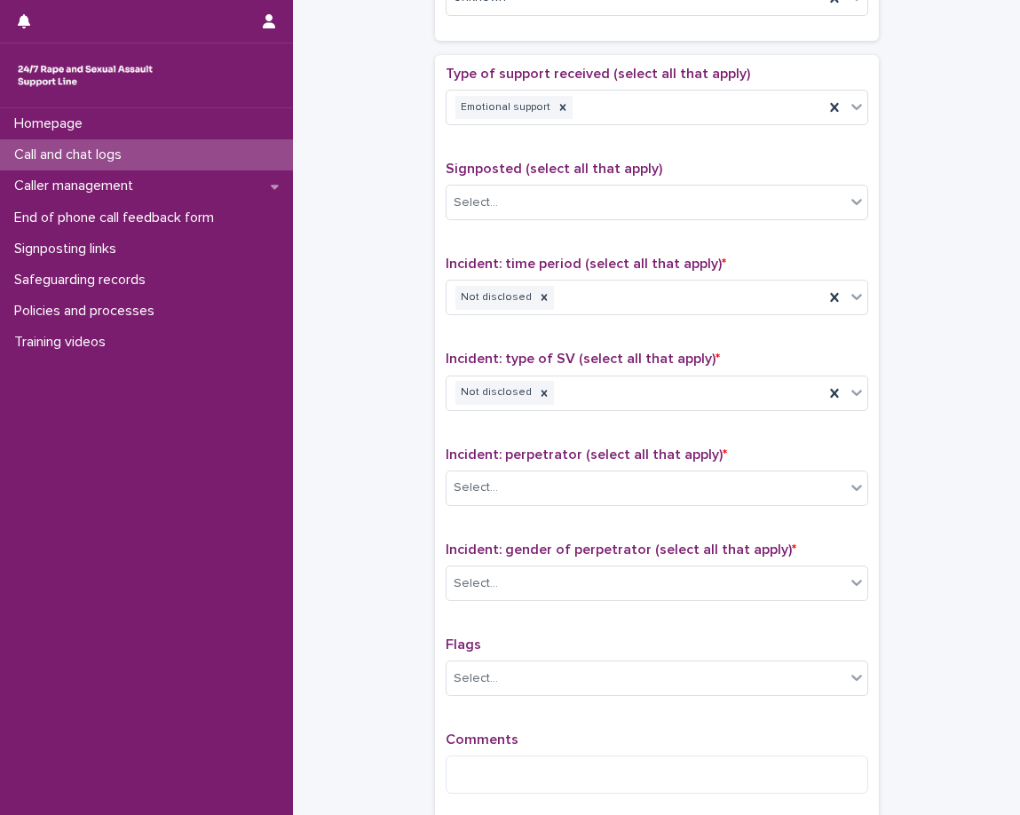
scroll to position [1260, 0]
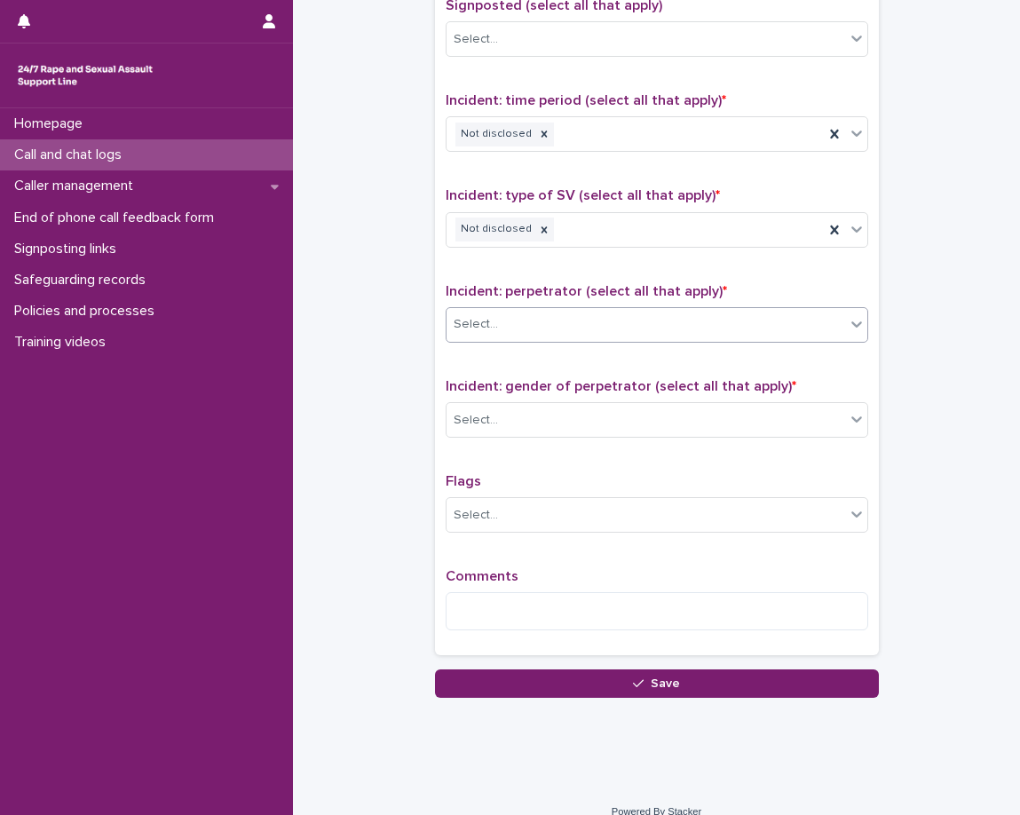
click at [494, 310] on div "Select..." at bounding box center [646, 324] width 399 height 29
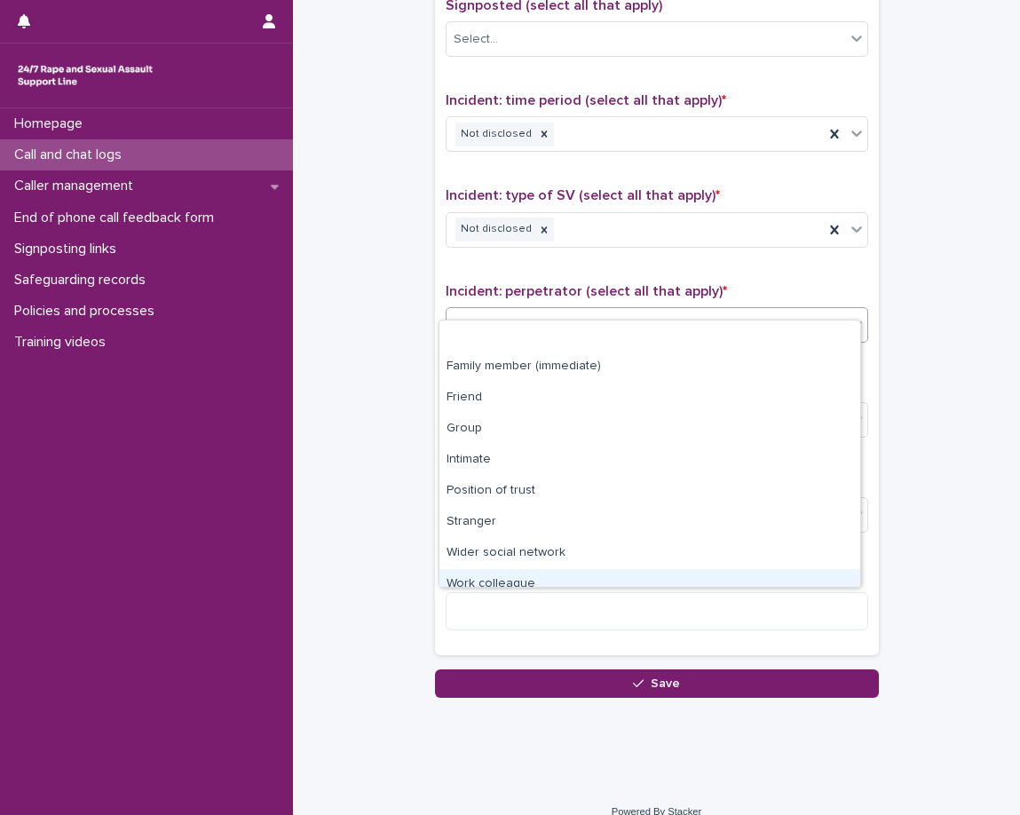
scroll to position [75, 0]
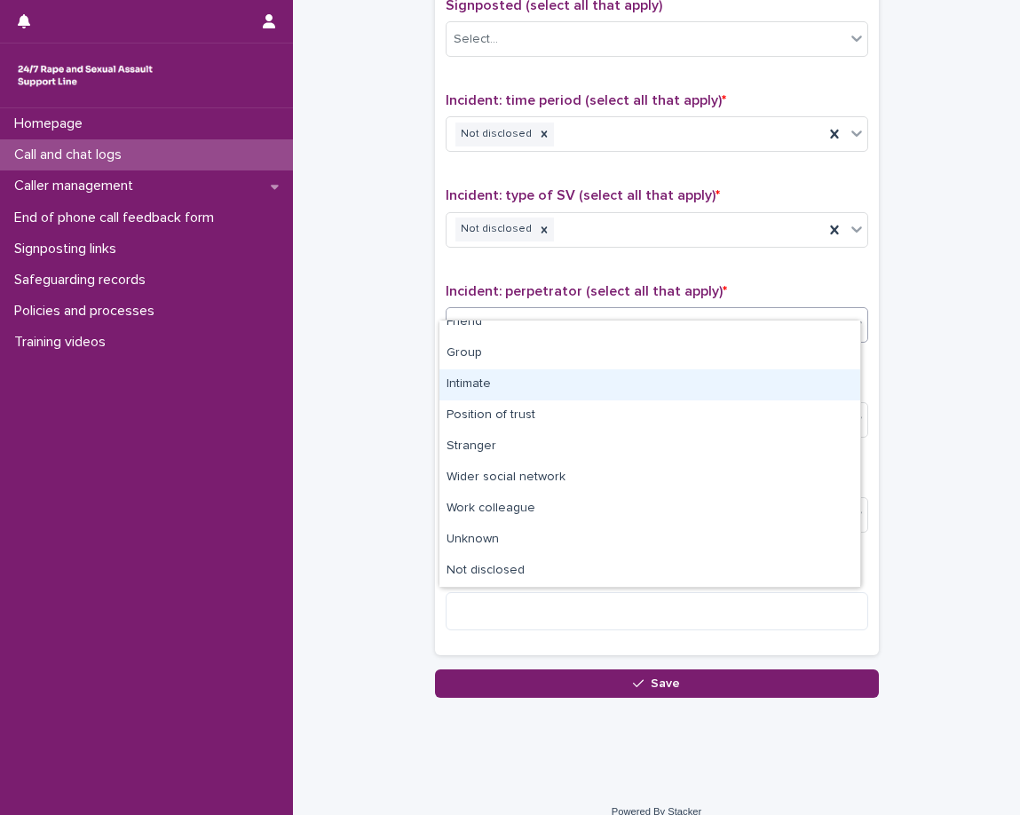
click at [515, 387] on div "Intimate" at bounding box center [649, 384] width 421 height 31
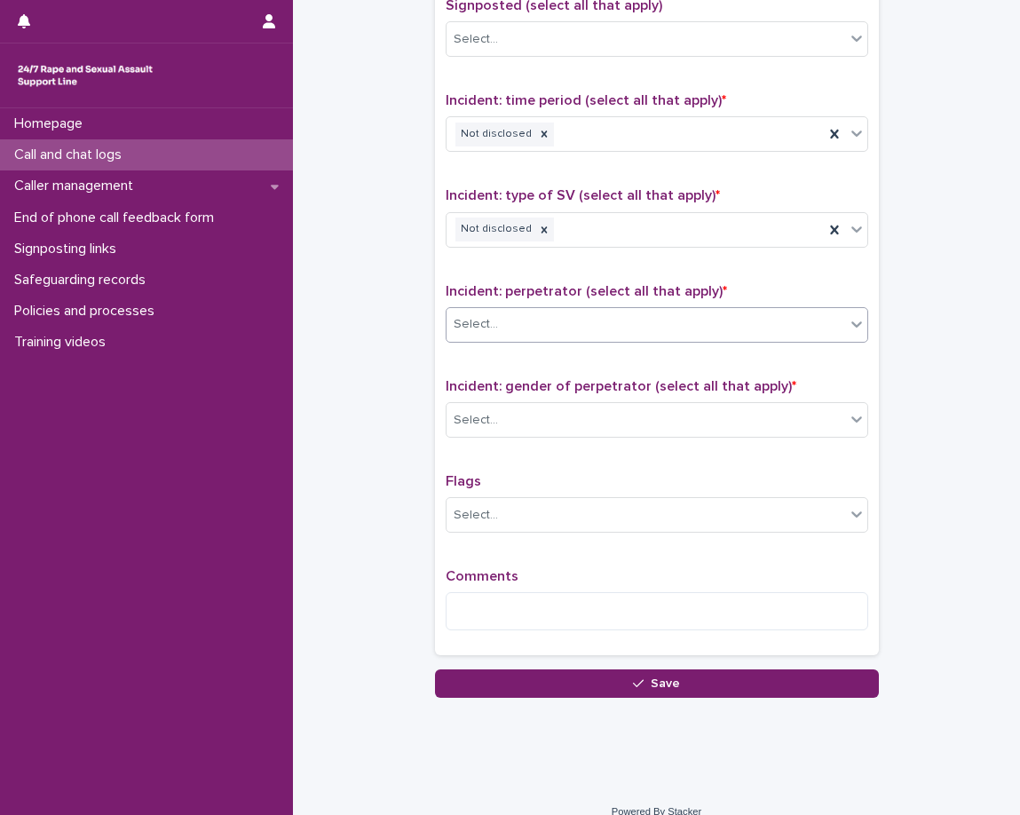
click at [520, 379] on span "Incident: gender of perpetrator (select all that apply) *" at bounding box center [621, 386] width 351 height 14
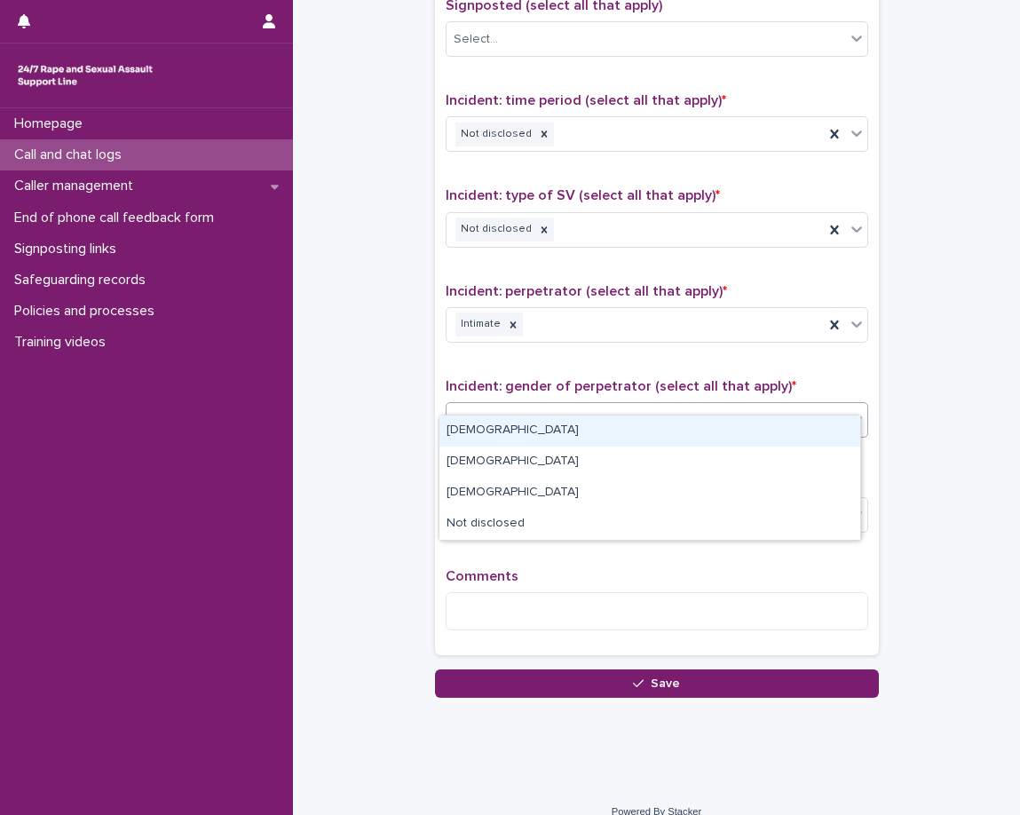
click at [511, 406] on div "Select..." at bounding box center [646, 420] width 399 height 29
click at [504, 431] on div "Male" at bounding box center [649, 430] width 421 height 31
click at [492, 473] on p "Flags" at bounding box center [657, 481] width 423 height 17
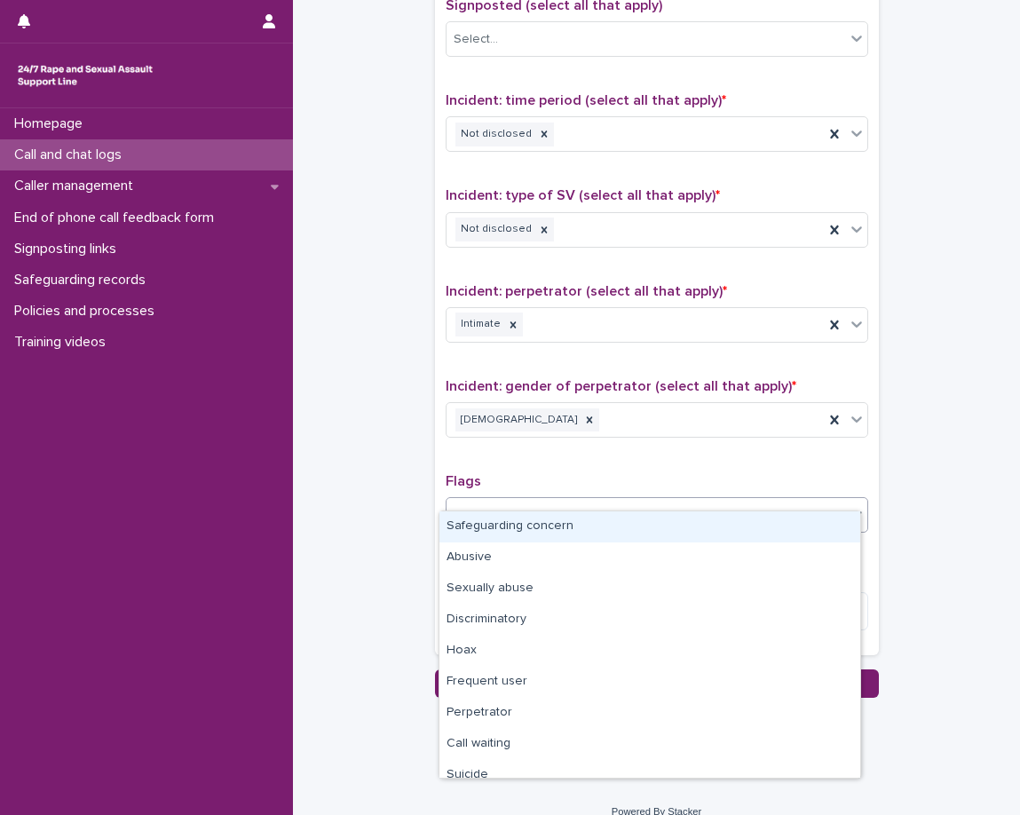
drag, startPoint x: 484, startPoint y: 482, endPoint x: 479, endPoint y: 495, distance: 14.0
click at [483, 501] on div "Select..." at bounding box center [646, 515] width 399 height 29
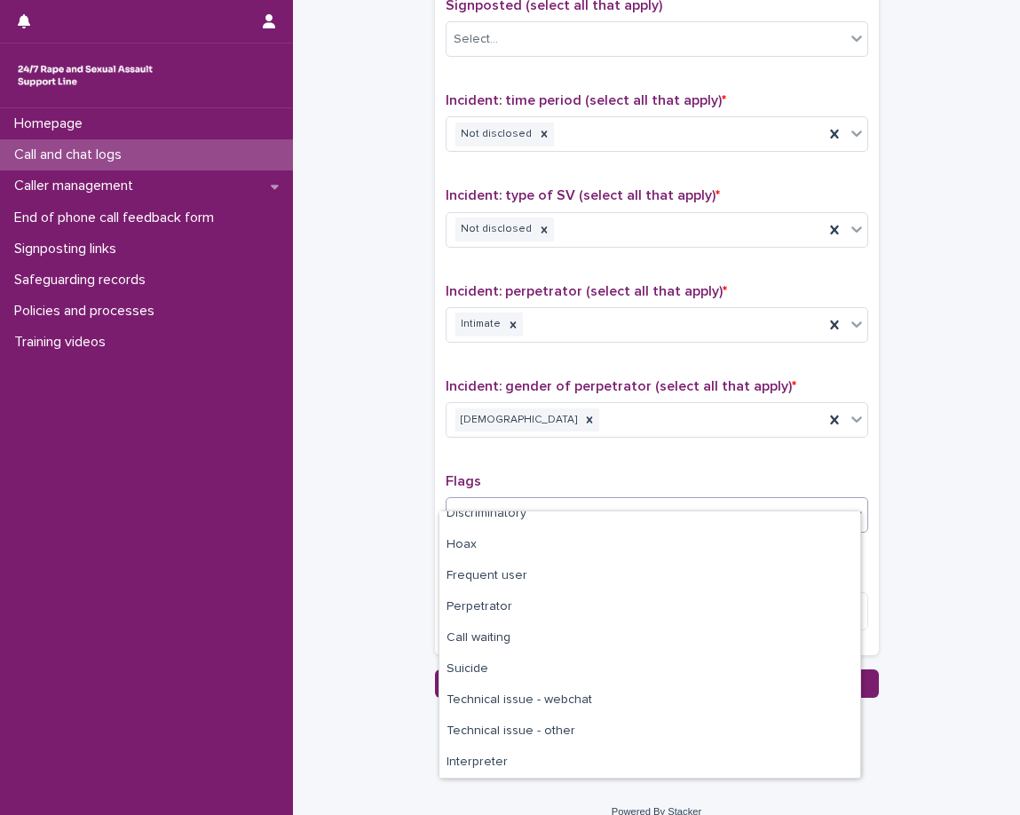
scroll to position [107, 0]
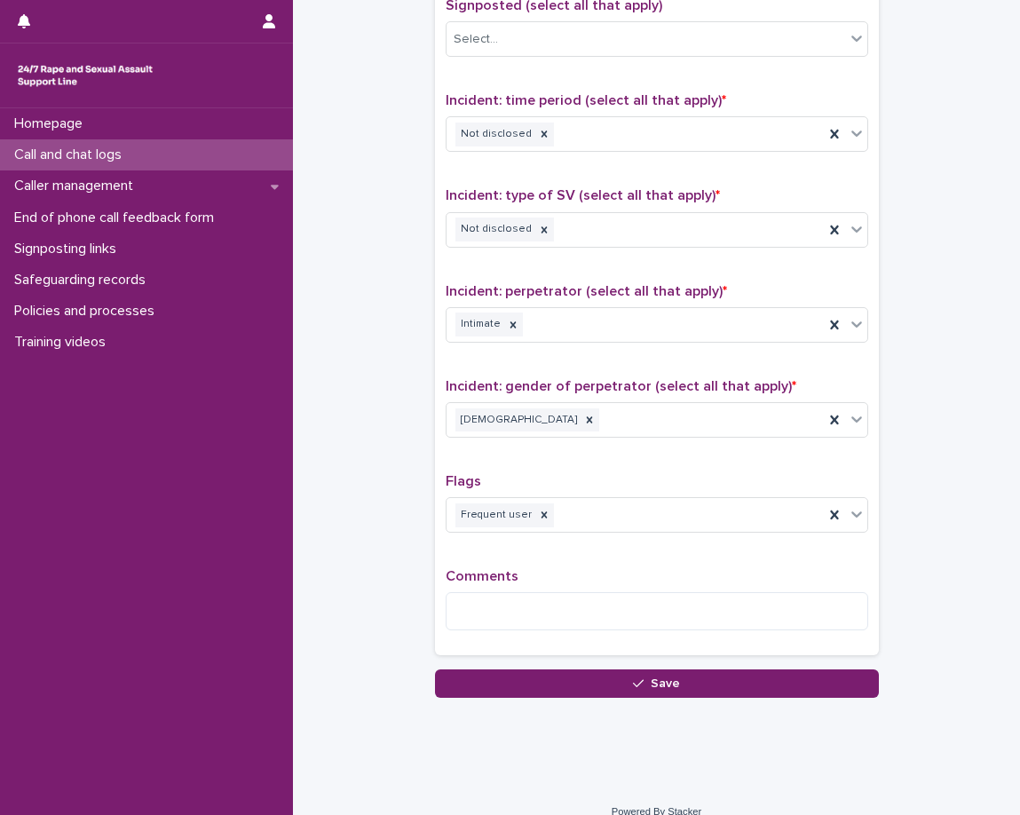
click at [567, 526] on div "Type of support received (select all that apply) Emotional support Signposted (…" at bounding box center [657, 273] width 423 height 743
click at [552, 592] on textarea at bounding box center [657, 611] width 423 height 38
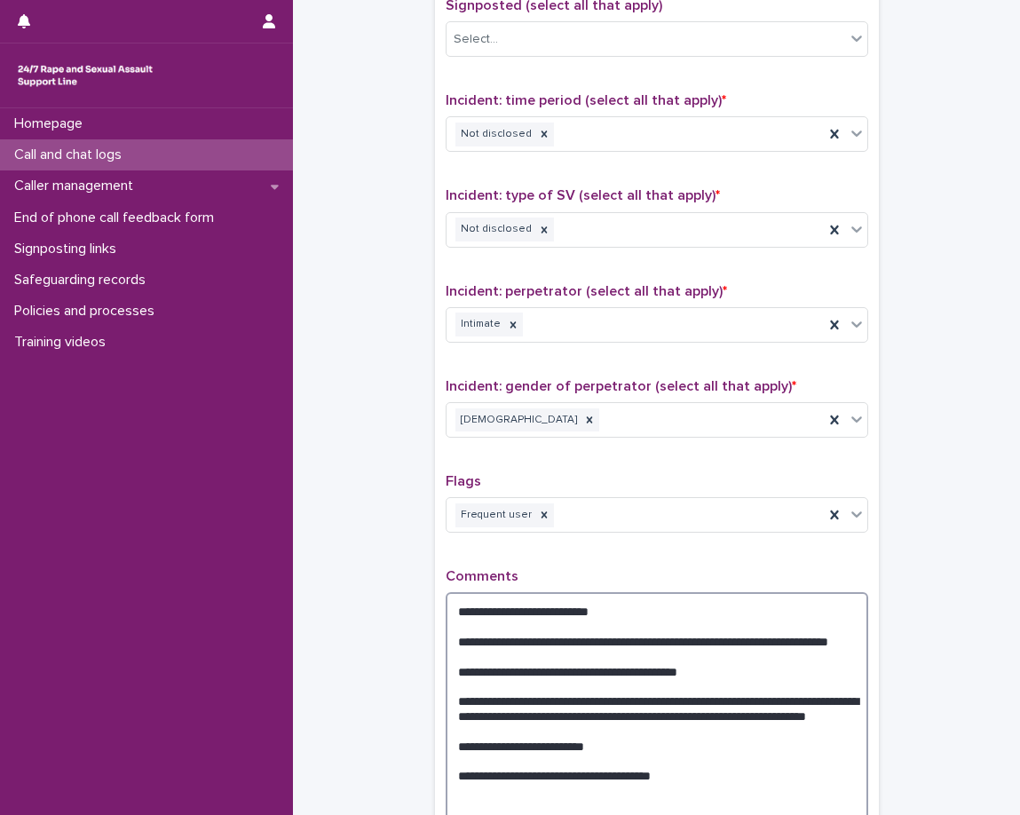
click at [465, 770] on textarea "**********" at bounding box center [657, 708] width 423 height 232
click at [714, 726] on textarea "**********" at bounding box center [657, 708] width 423 height 232
click at [579, 636] on textarea "**********" at bounding box center [657, 708] width 423 height 232
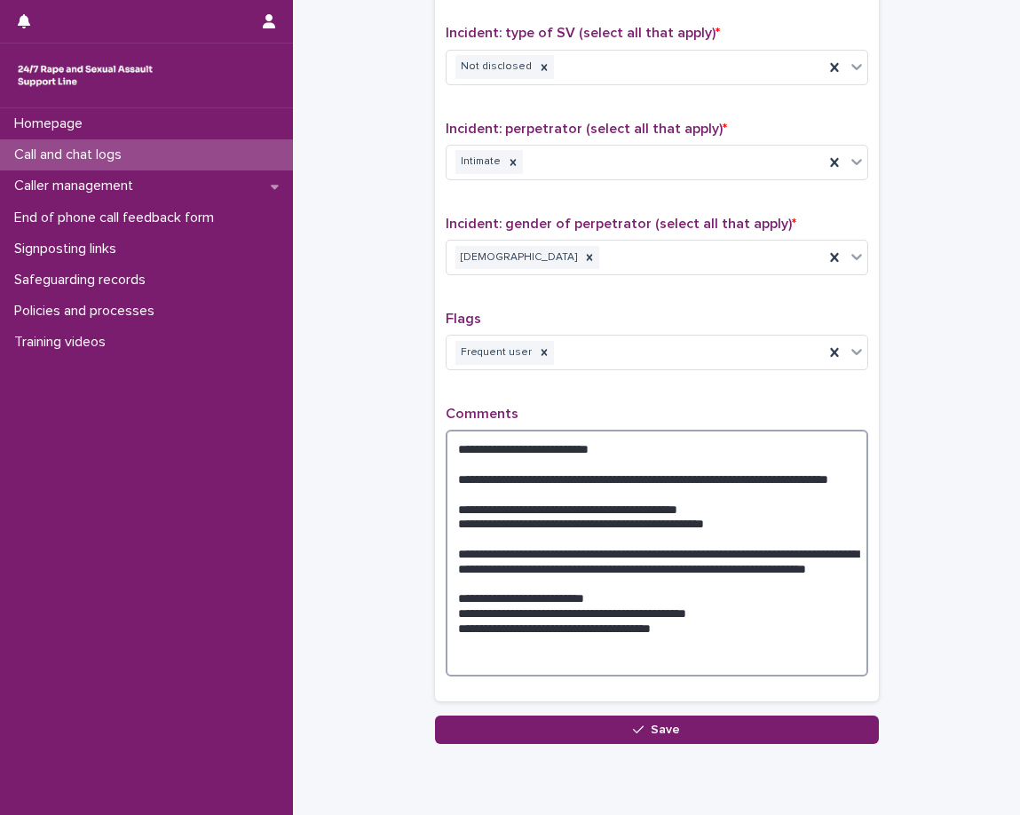
scroll to position [1437, 0]
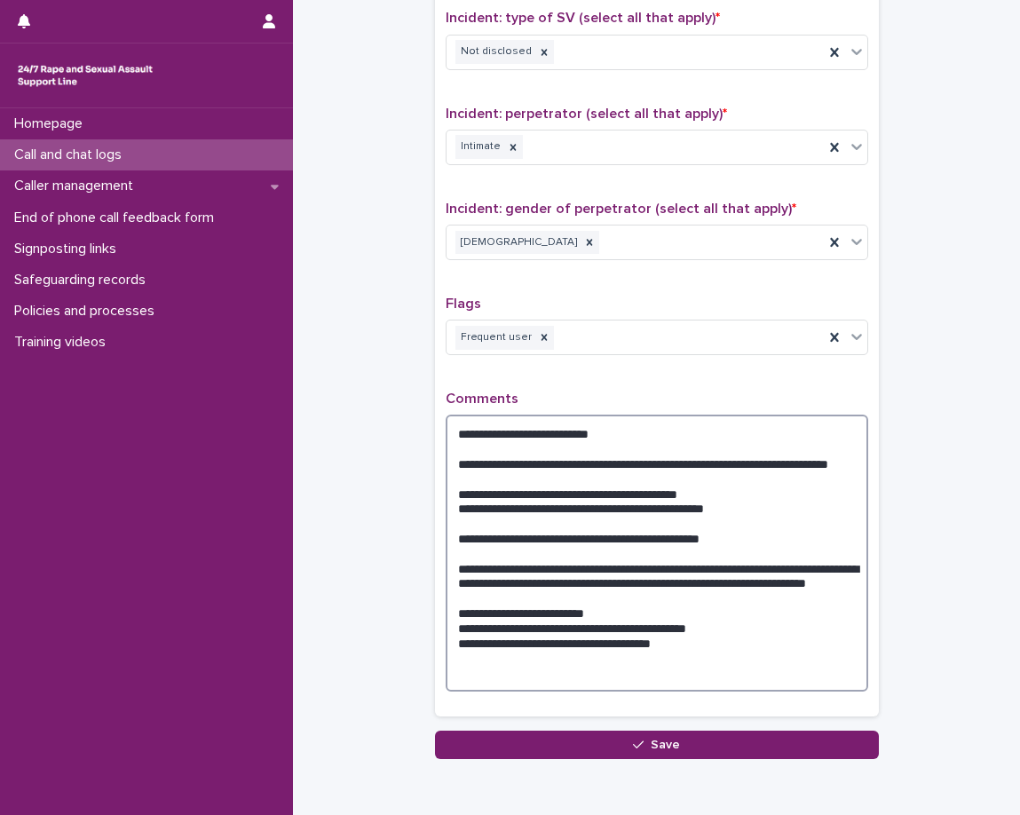
type textarea "**********"
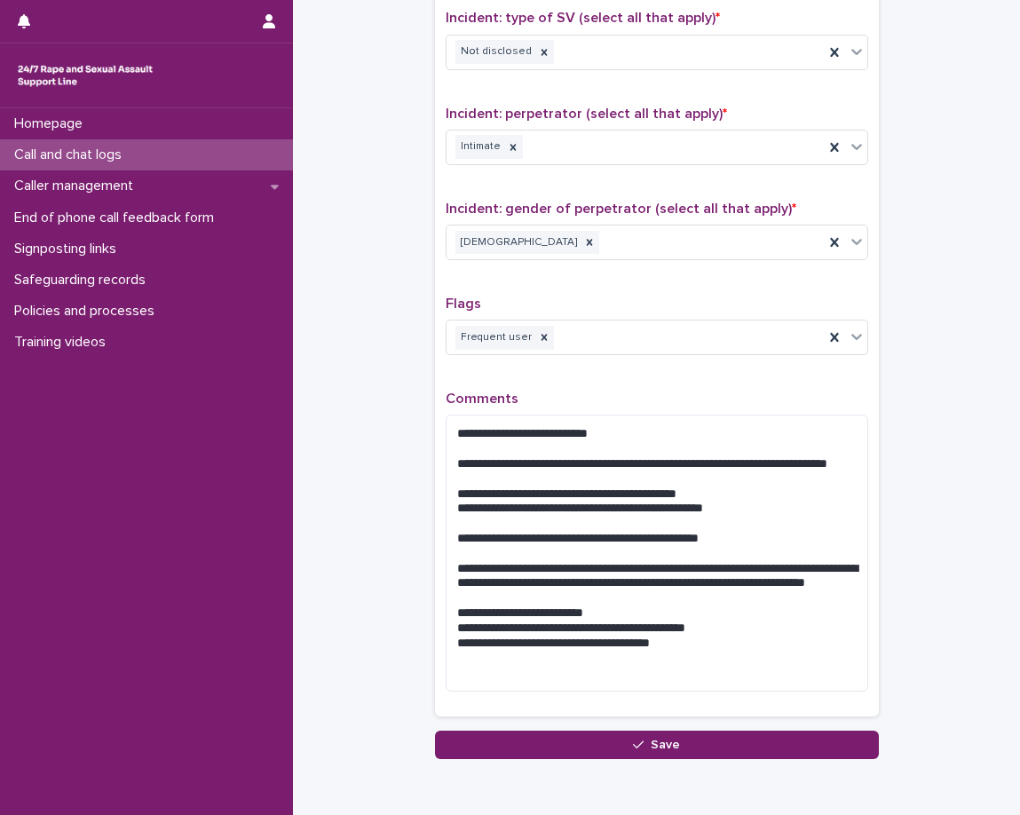
click at [646, 391] on p "Comments" at bounding box center [657, 399] width 423 height 17
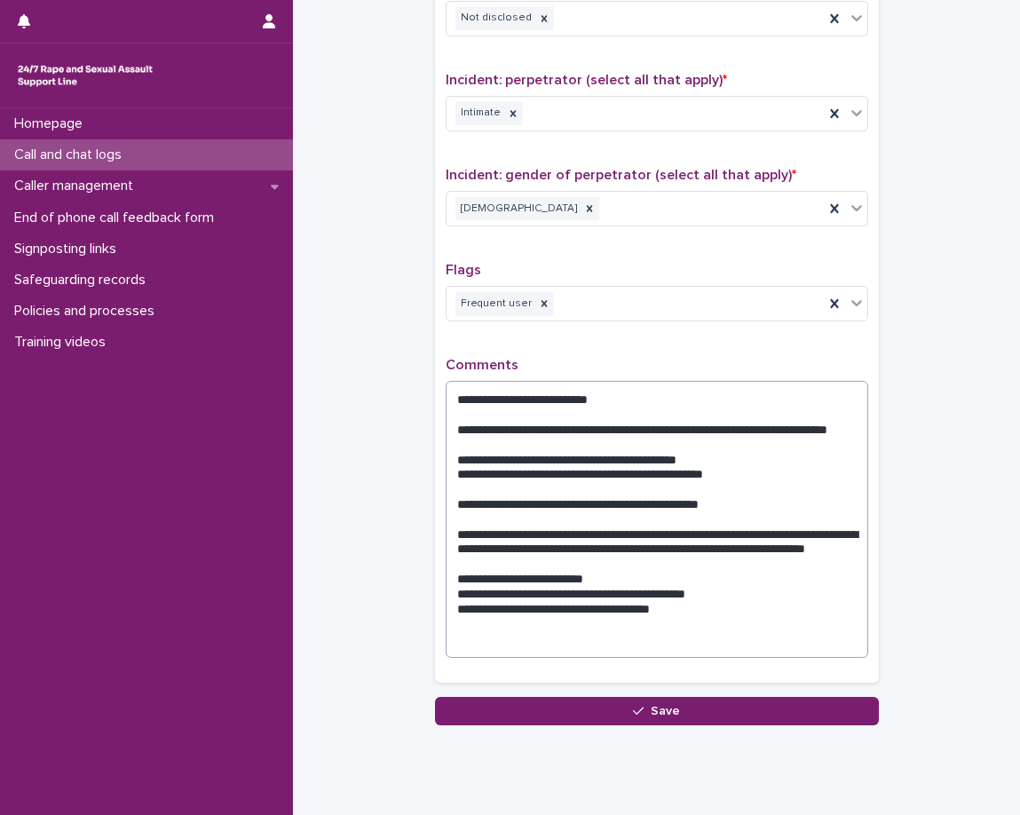
scroll to position [1499, 0]
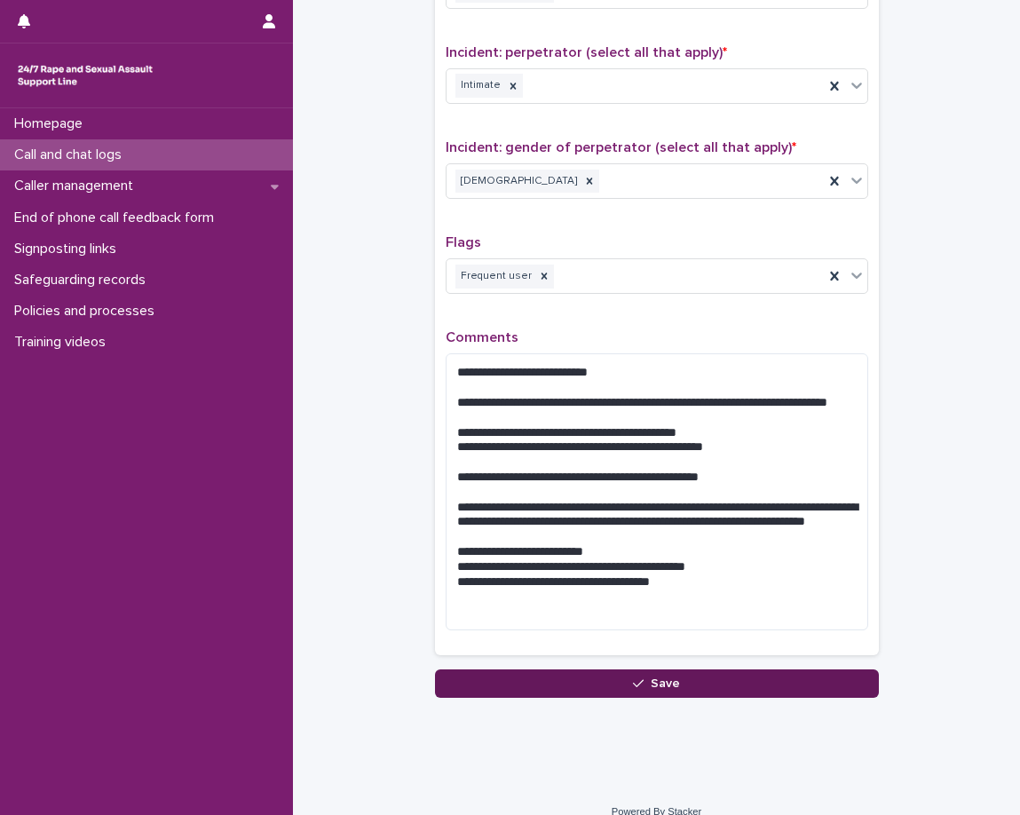
click at [822, 669] on button "Save" at bounding box center [657, 683] width 444 height 28
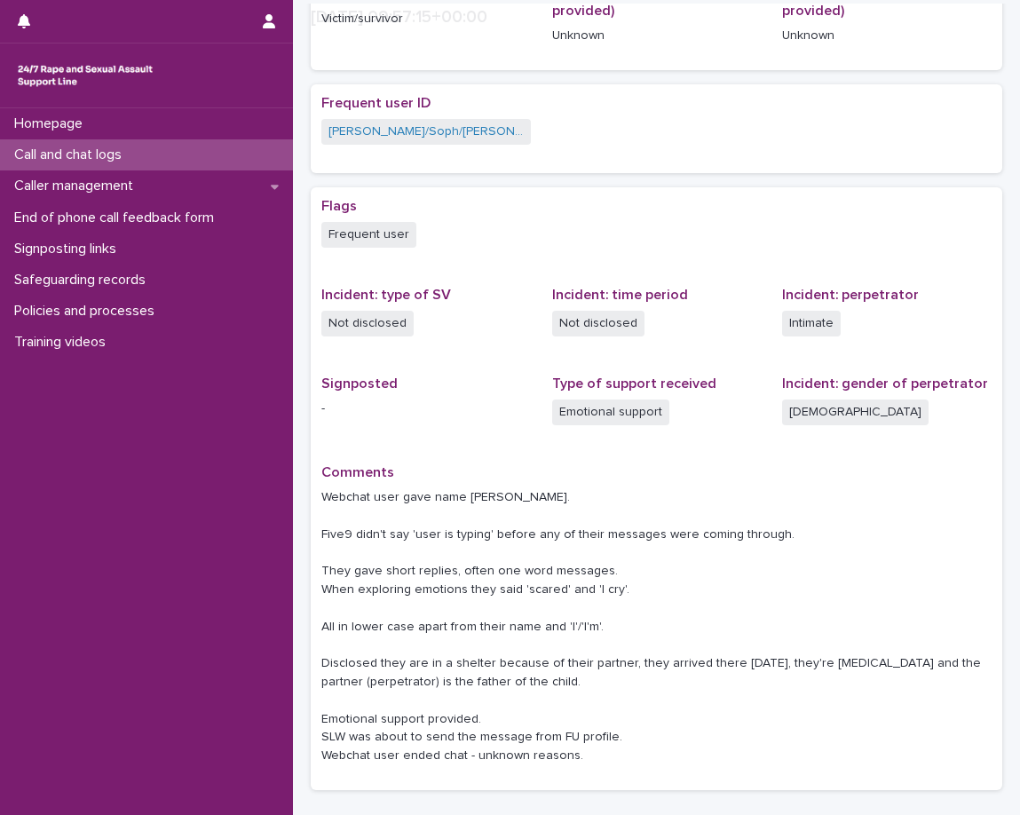
scroll to position [355, 0]
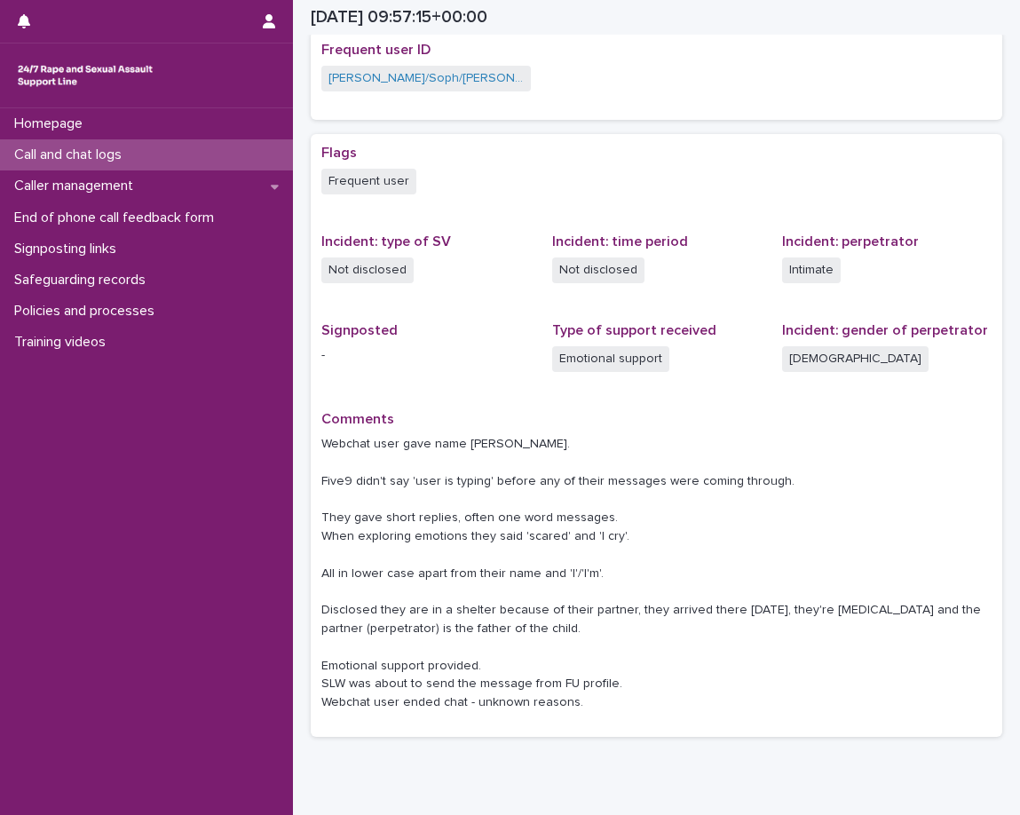
click at [175, 155] on div "Call and chat logs" at bounding box center [146, 154] width 293 height 31
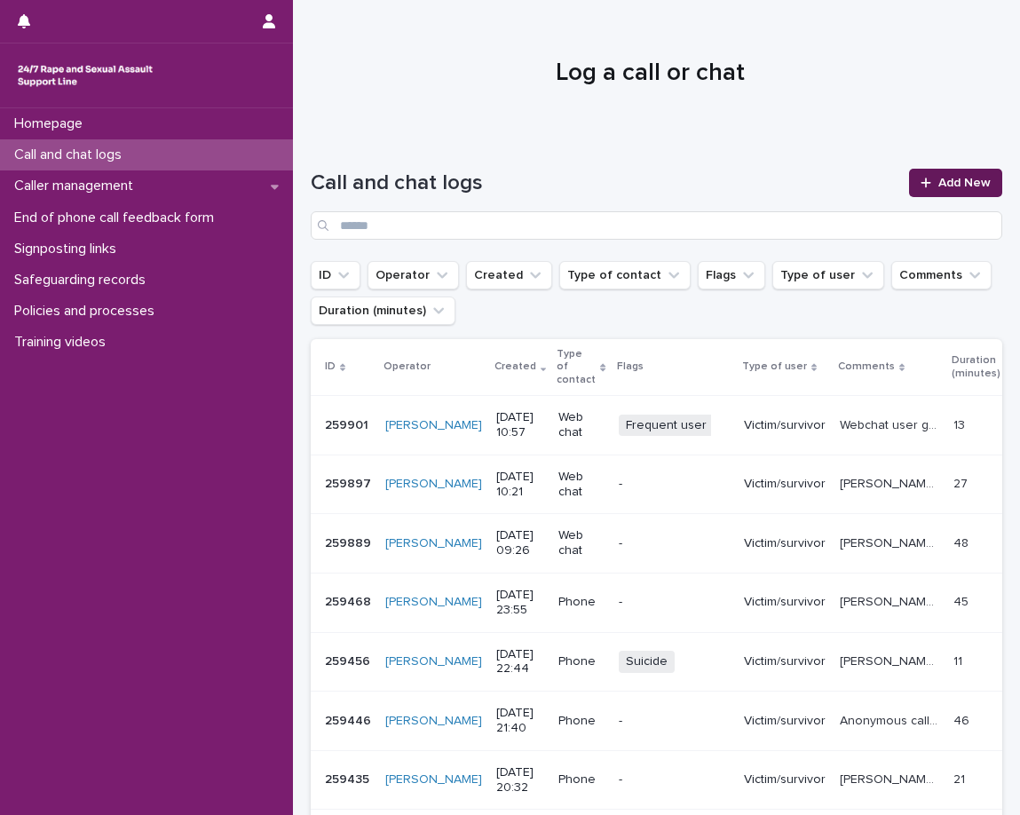
click at [954, 172] on link "Add New" at bounding box center [955, 183] width 93 height 28
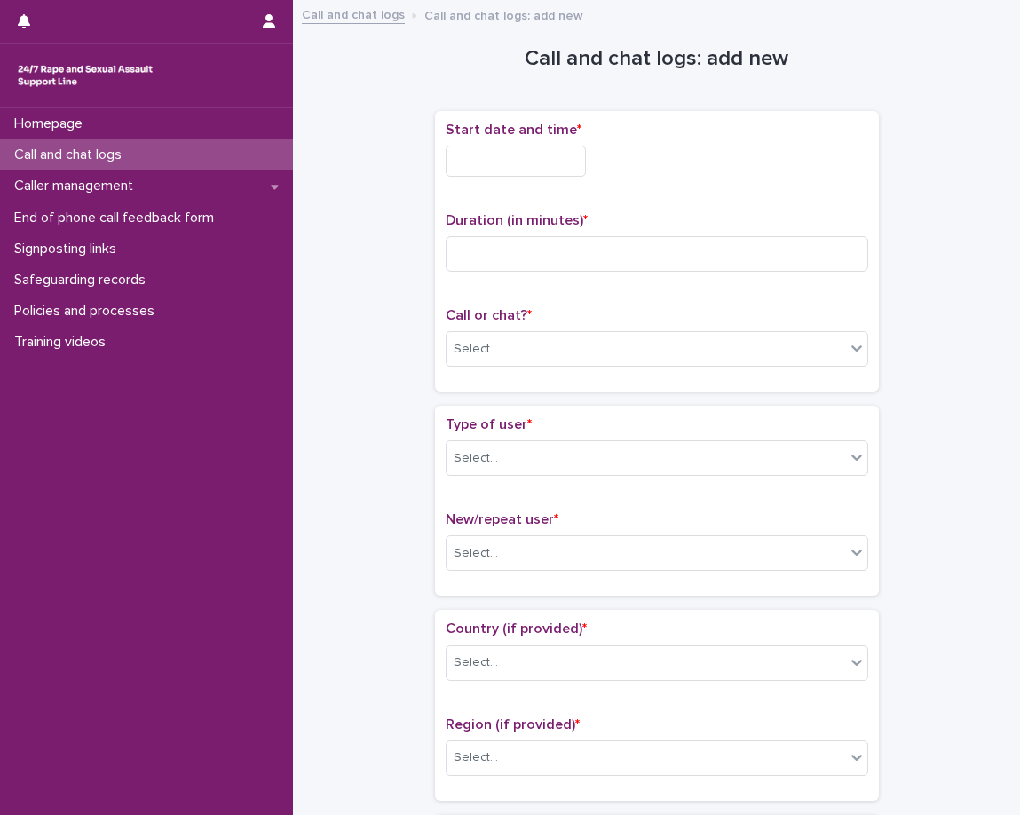
click at [536, 174] on input "text" at bounding box center [516, 161] width 140 height 31
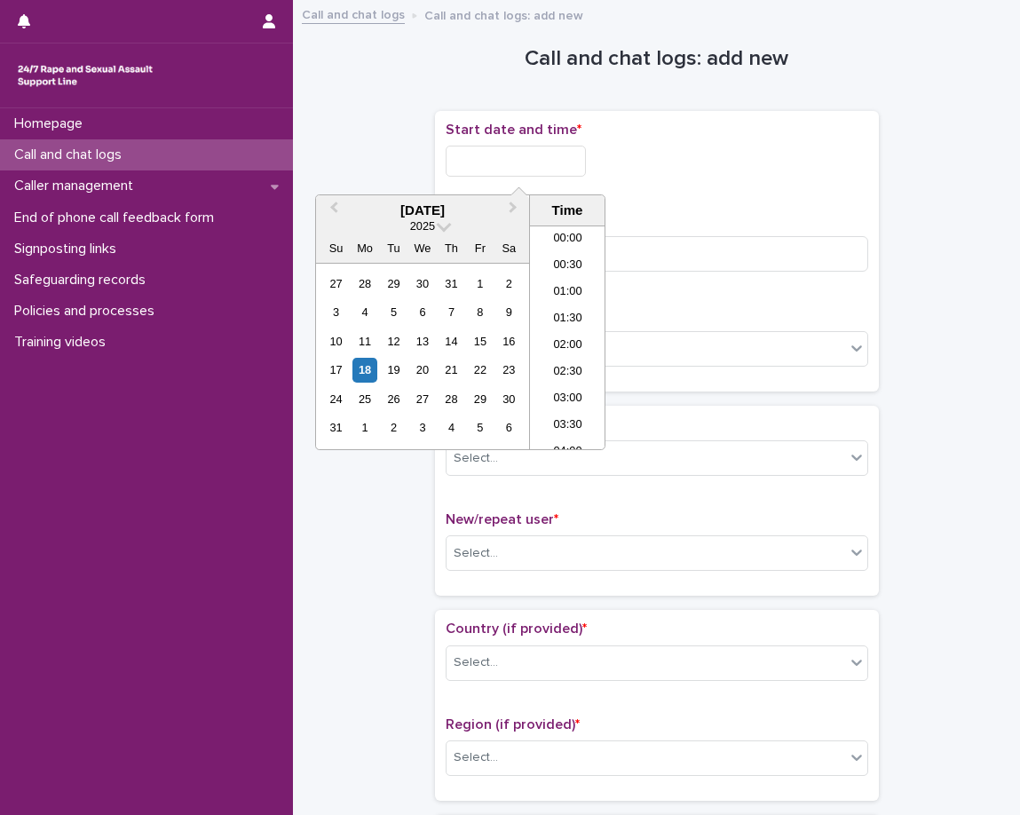
scroll to position [488, 0]
click at [556, 359] on li "11:30" at bounding box center [567, 364] width 75 height 27
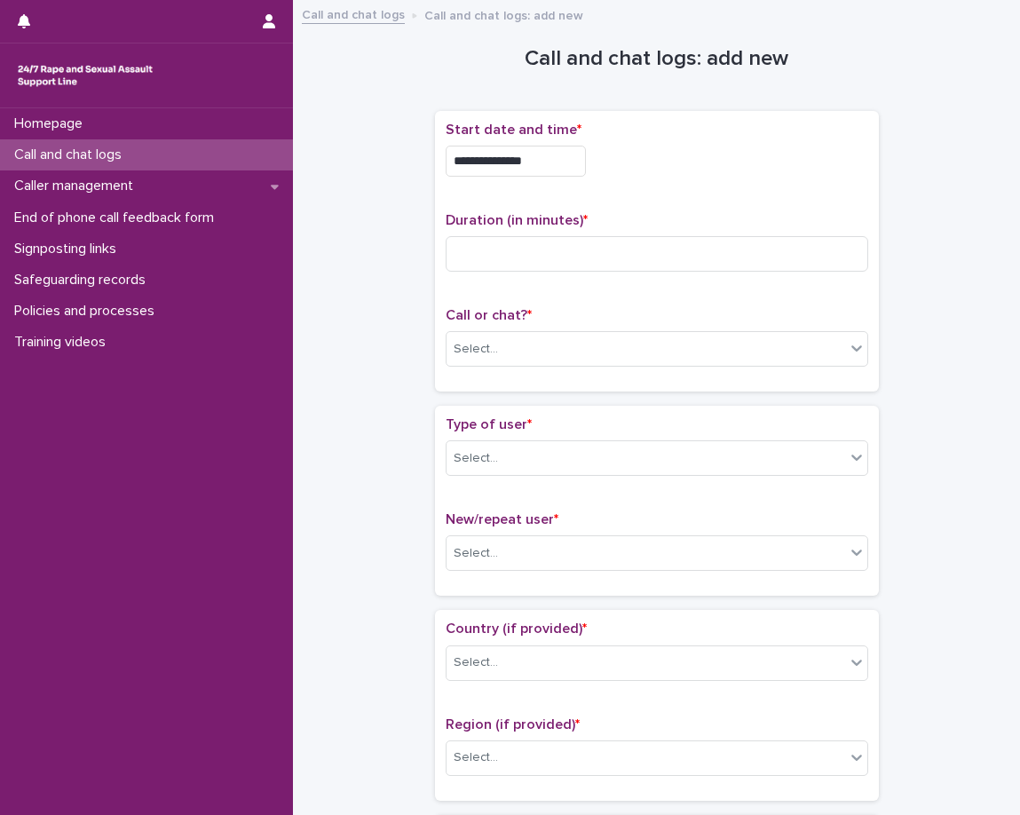
click at [565, 147] on input "**********" at bounding box center [516, 161] width 140 height 31
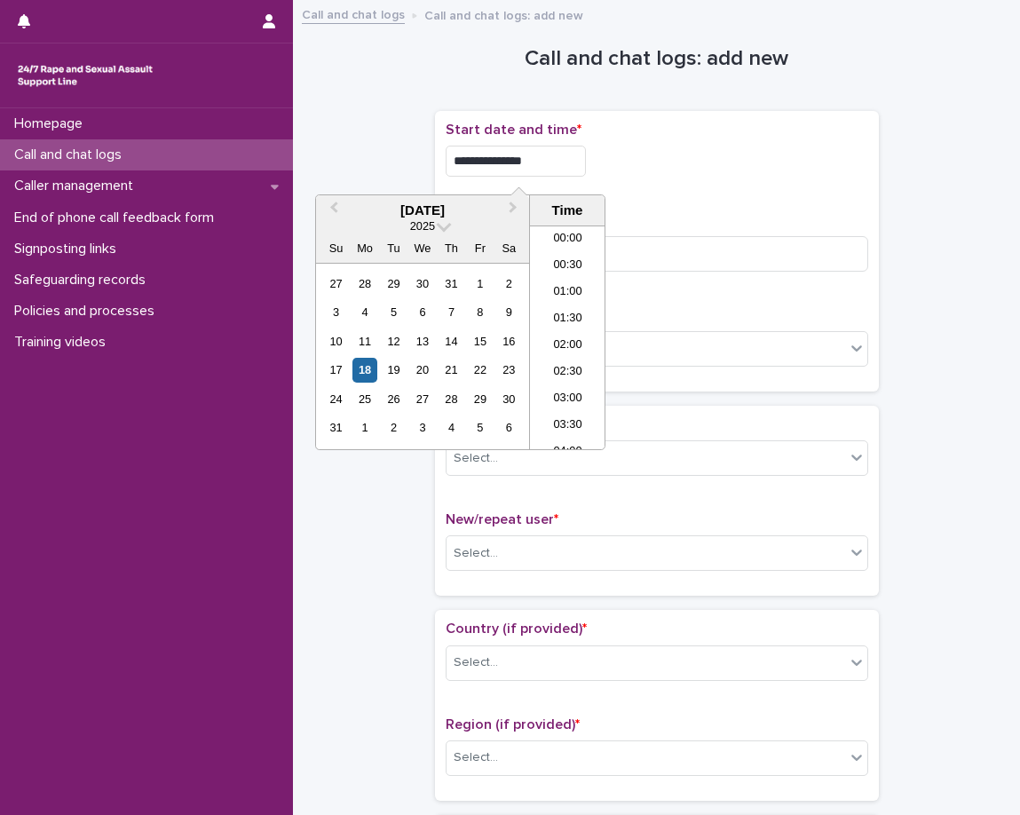
scroll to position [515, 0]
type input "**********"
click at [610, 171] on div "**********" at bounding box center [657, 161] width 423 height 31
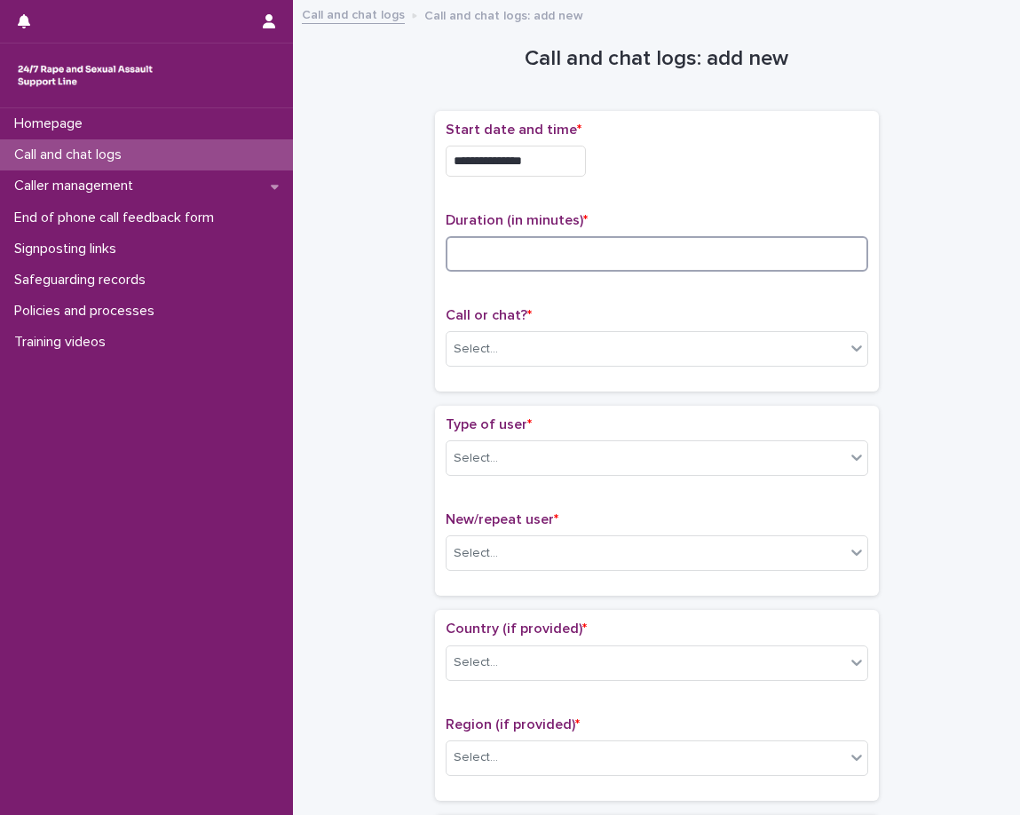
click at [512, 269] on input at bounding box center [657, 254] width 423 height 36
type input "*"
click at [447, 351] on div "Select..." at bounding box center [646, 349] width 399 height 29
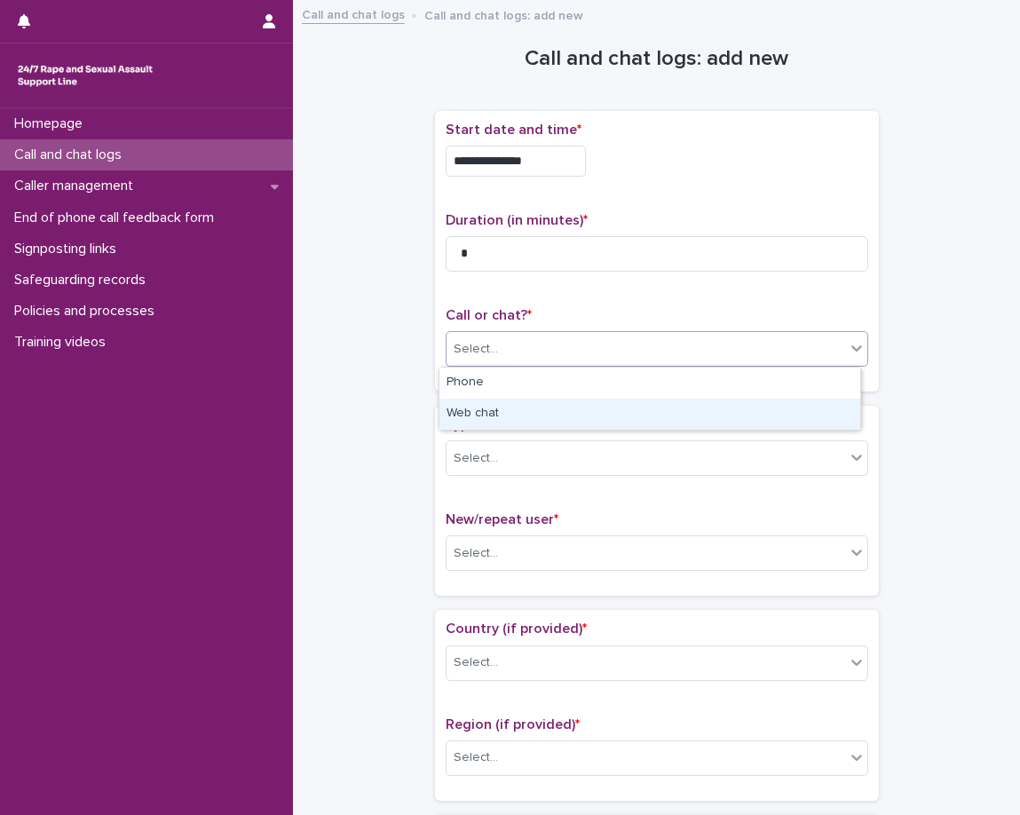
click at [460, 409] on div "Web chat" at bounding box center [649, 414] width 421 height 31
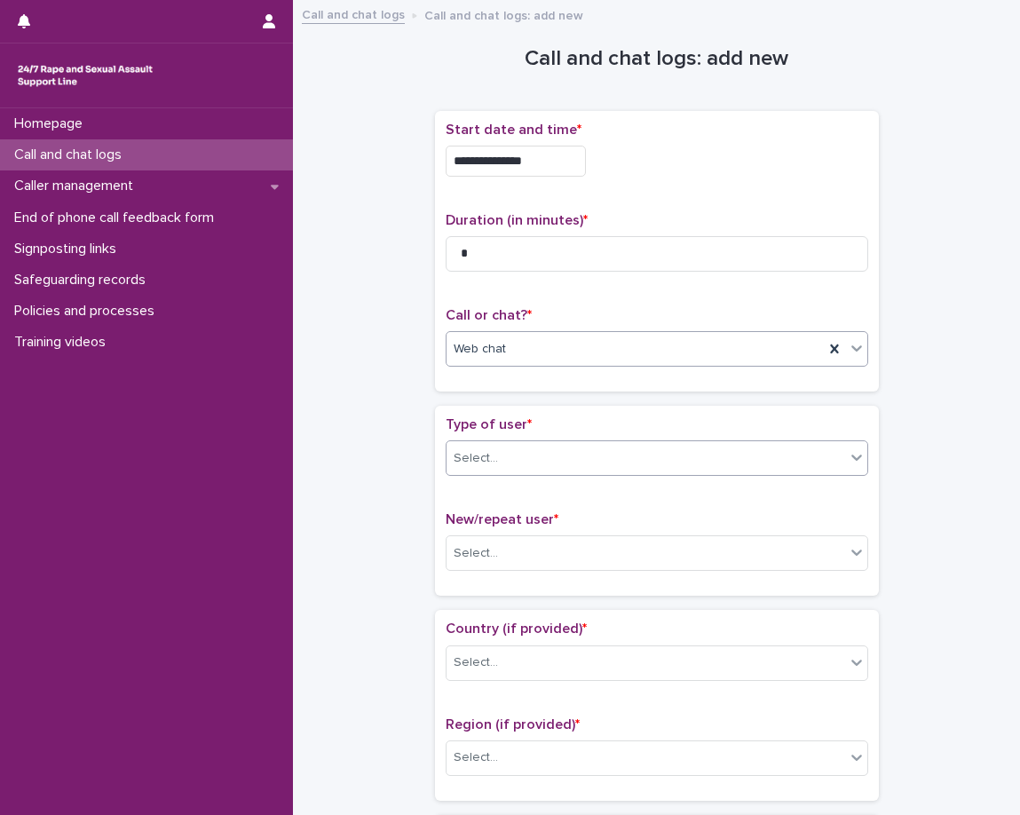
click at [483, 458] on div "Select..." at bounding box center [476, 458] width 44 height 19
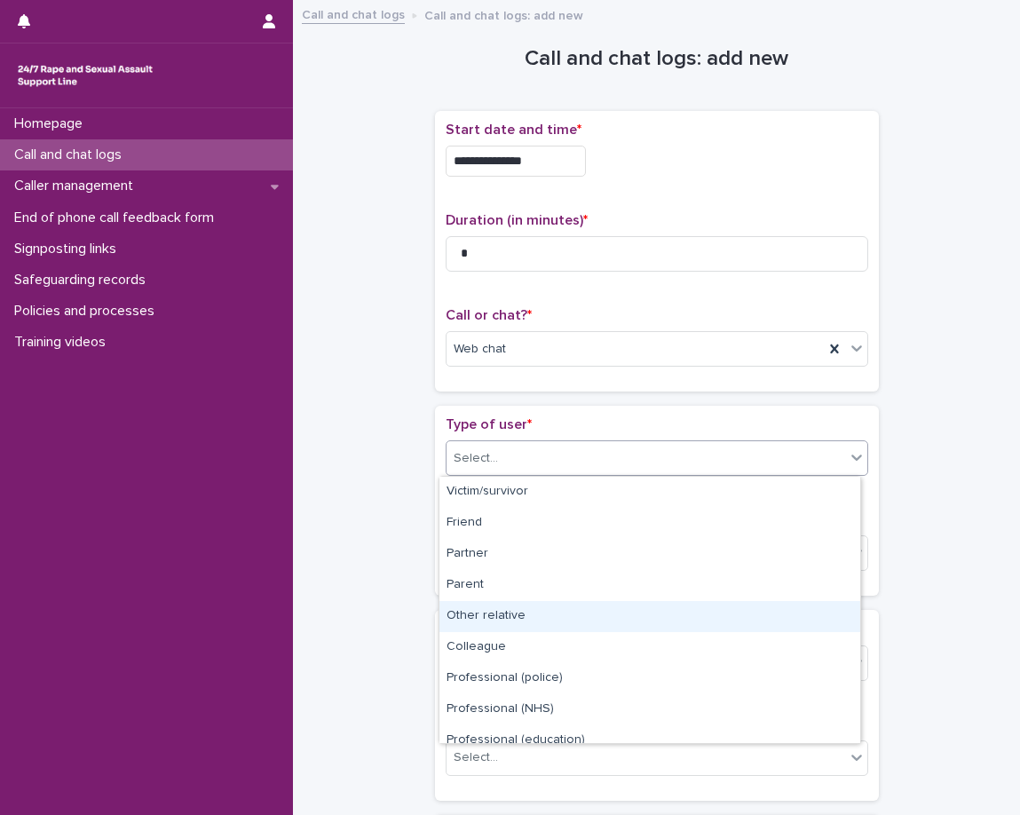
scroll to position [200, 0]
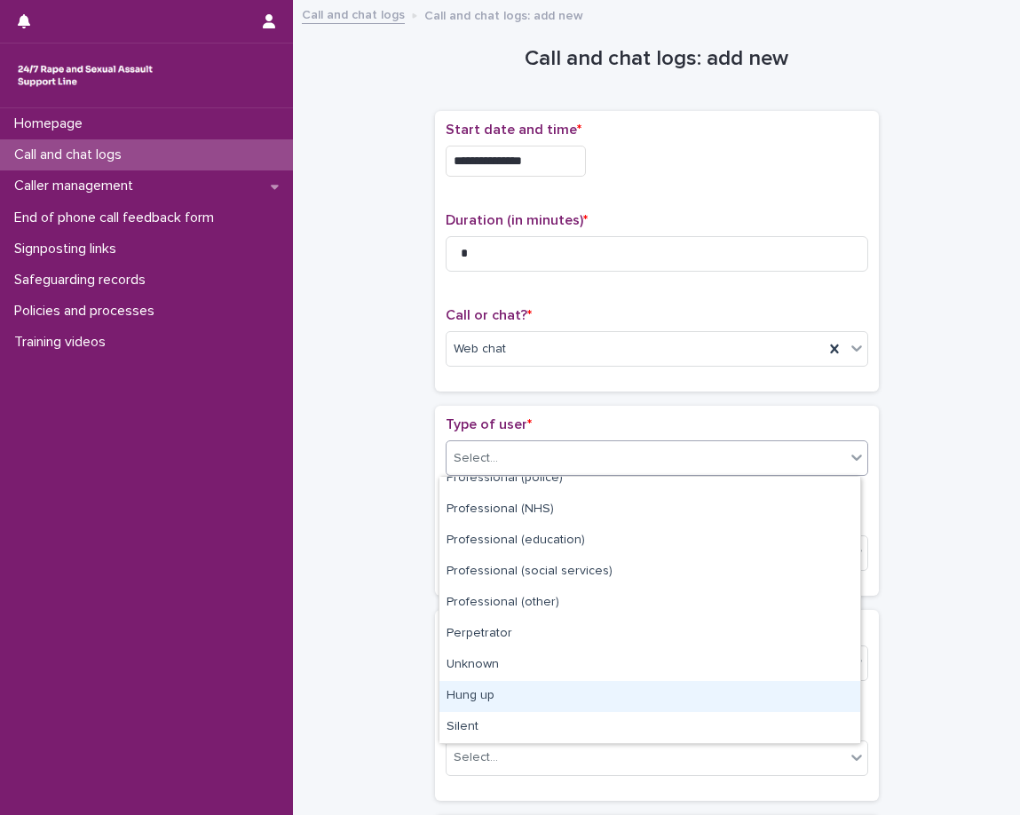
click at [460, 689] on div "Hung up" at bounding box center [649, 696] width 421 height 31
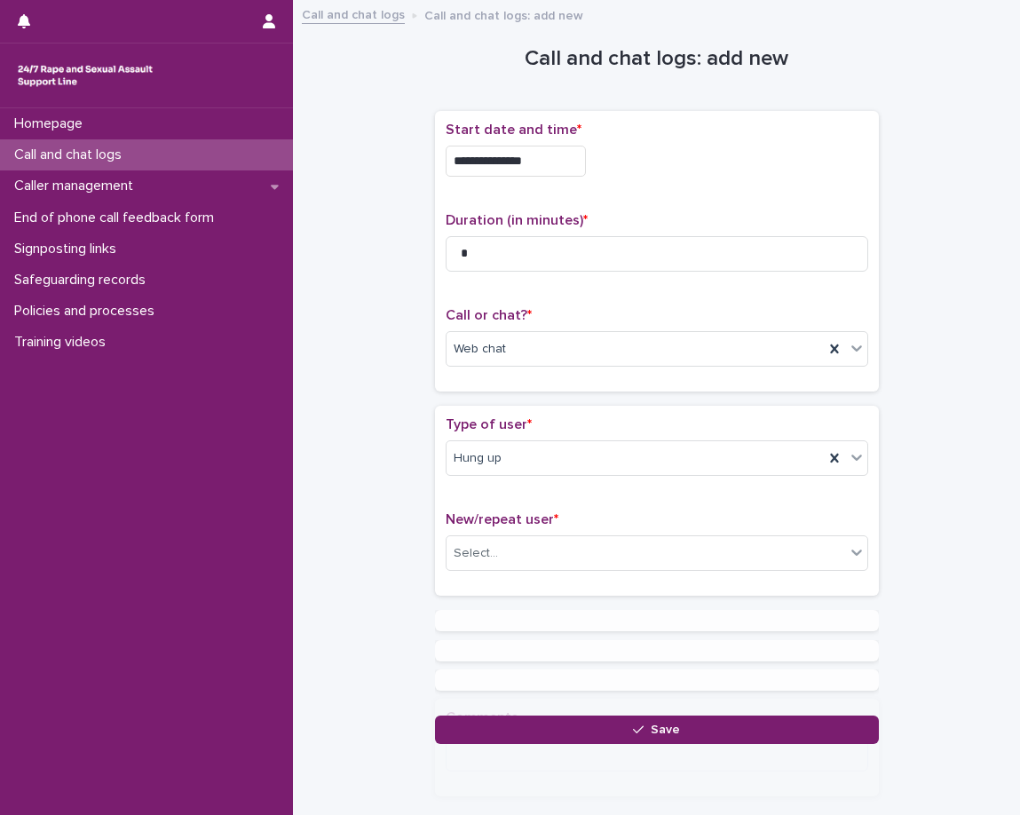
click at [395, 510] on div "**********" at bounding box center [657, 377] width 692 height 733
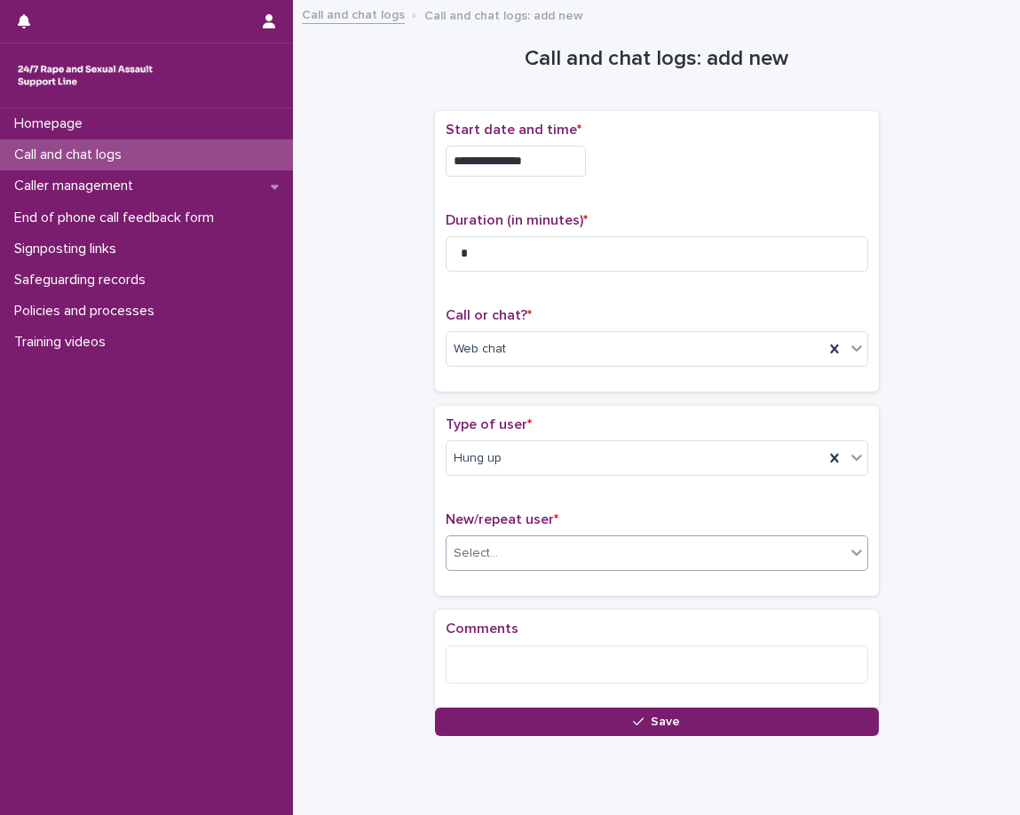
click at [494, 557] on div "Select..." at bounding box center [646, 553] width 399 height 29
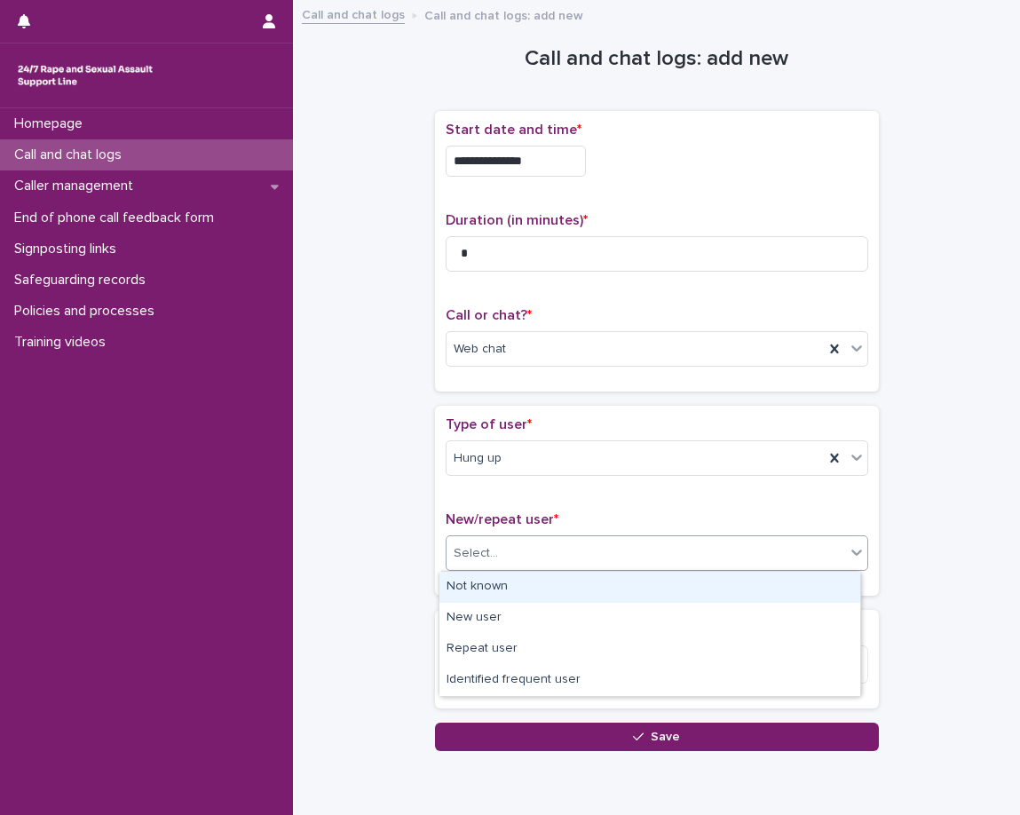
click at [511, 584] on div "Not known" at bounding box center [649, 587] width 421 height 31
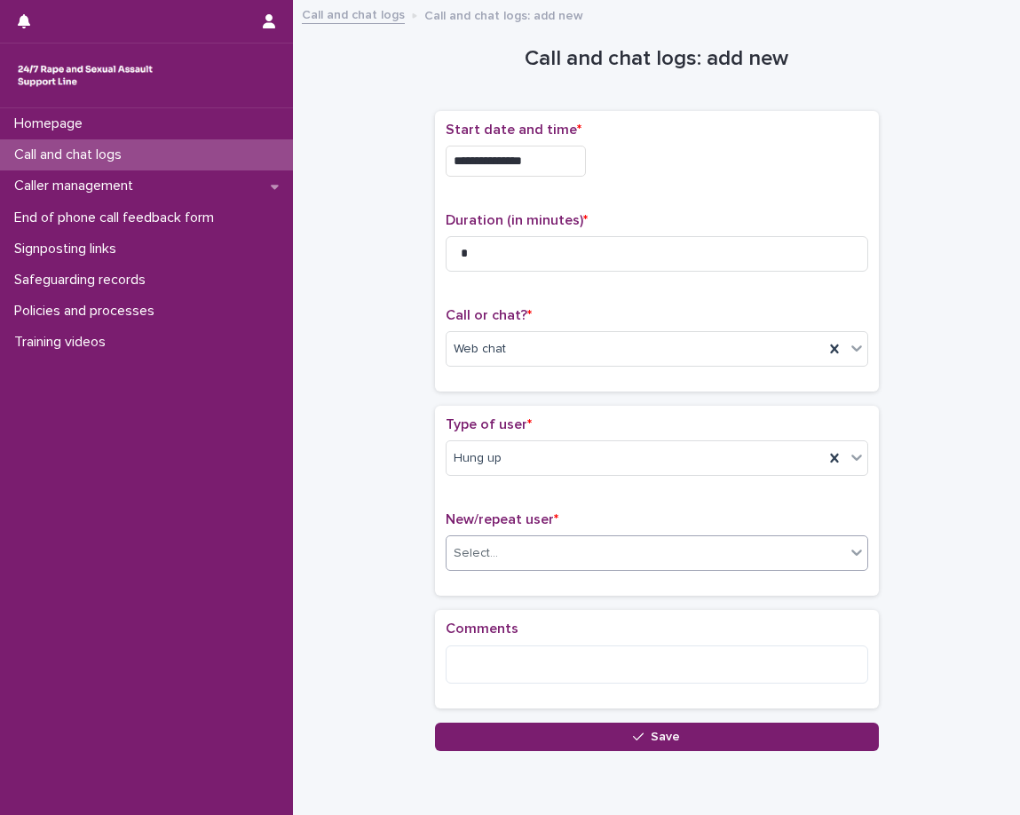
click at [472, 596] on div "Type of user * Hung up New/repeat user * option Not known, selected. 0 results …" at bounding box center [657, 501] width 444 height 190
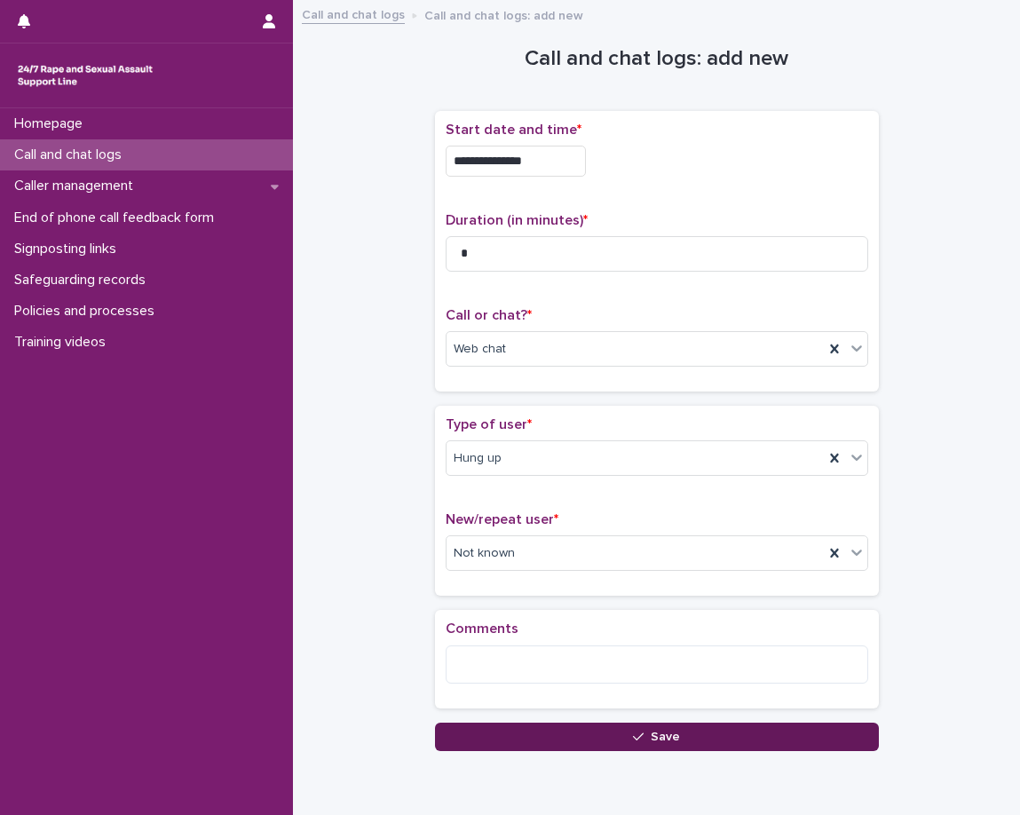
click at [476, 747] on button "Save" at bounding box center [657, 737] width 444 height 28
click at [476, 747] on div "Loading... Saving…" at bounding box center [657, 434] width 444 height 629
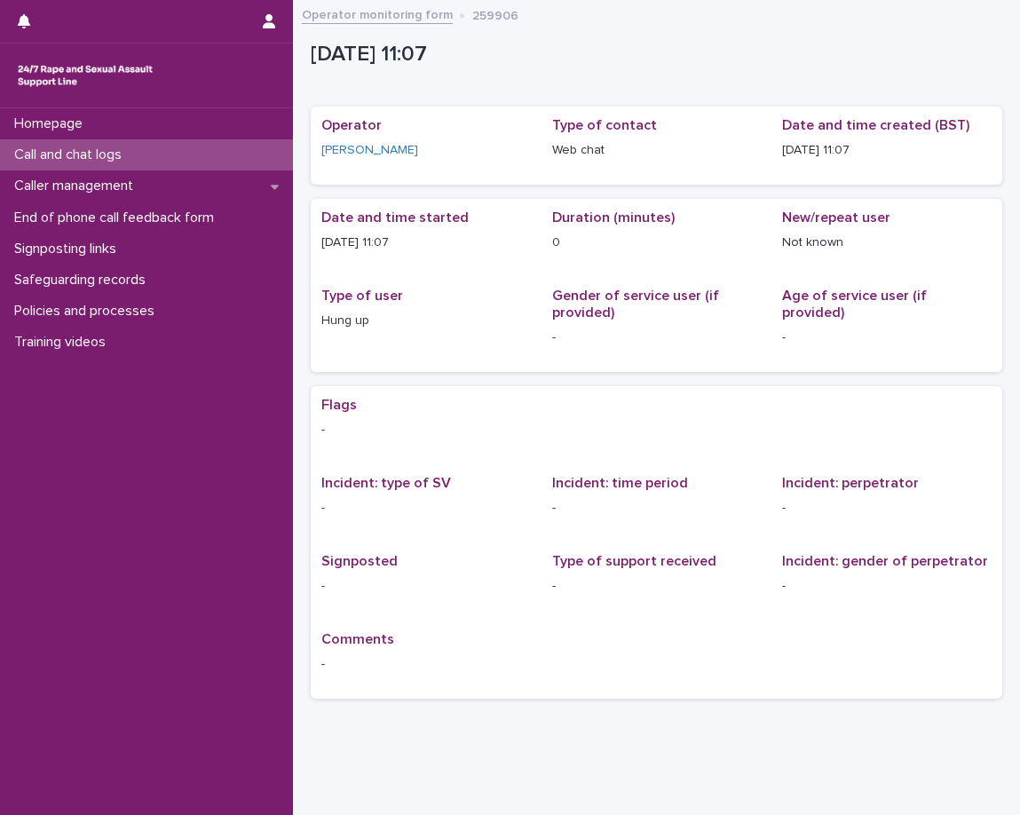
click at [186, 158] on div "Call and chat logs" at bounding box center [146, 154] width 293 height 31
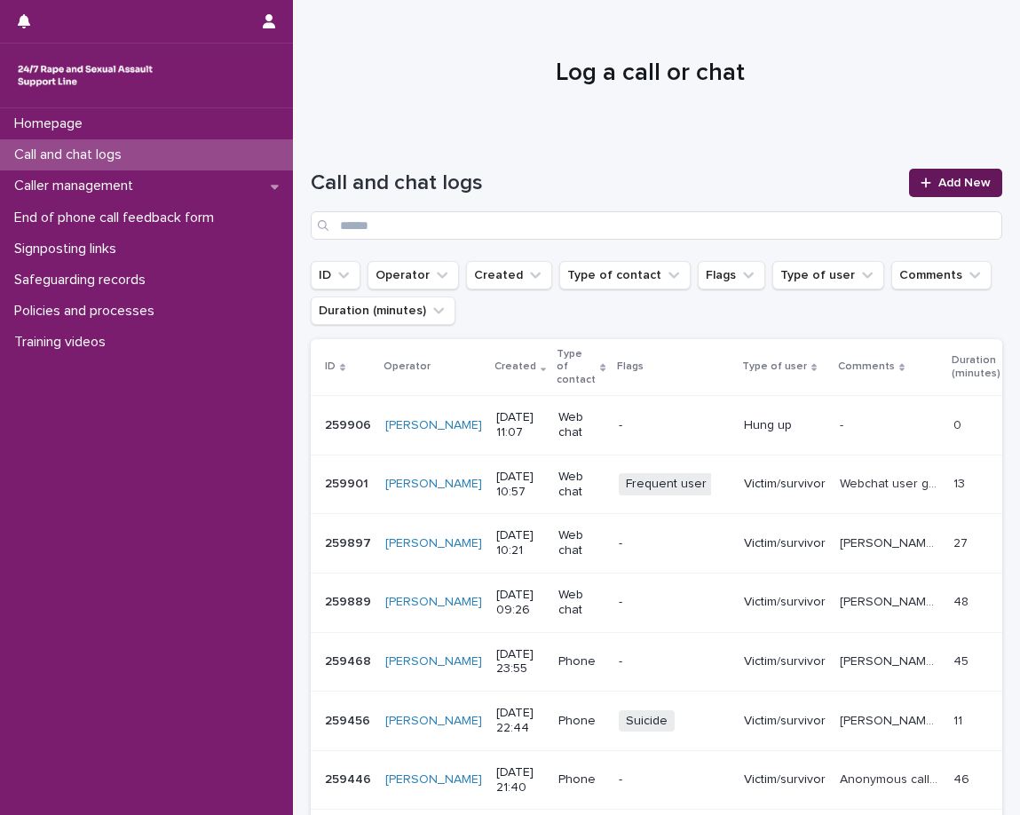
click at [938, 181] on span "Add New" at bounding box center [964, 183] width 52 height 12
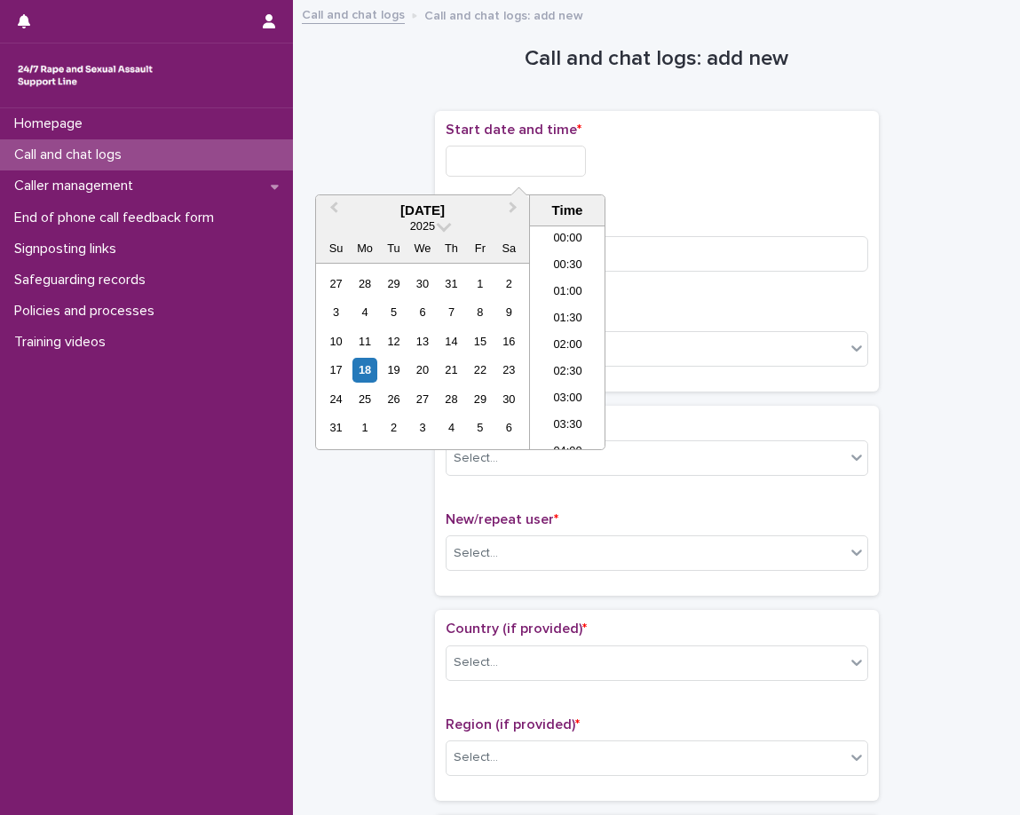
click at [583, 157] on input "text" at bounding box center [516, 161] width 140 height 31
click at [571, 315] on li "11:00" at bounding box center [567, 310] width 75 height 27
click at [574, 161] on input "**********" at bounding box center [516, 161] width 140 height 31
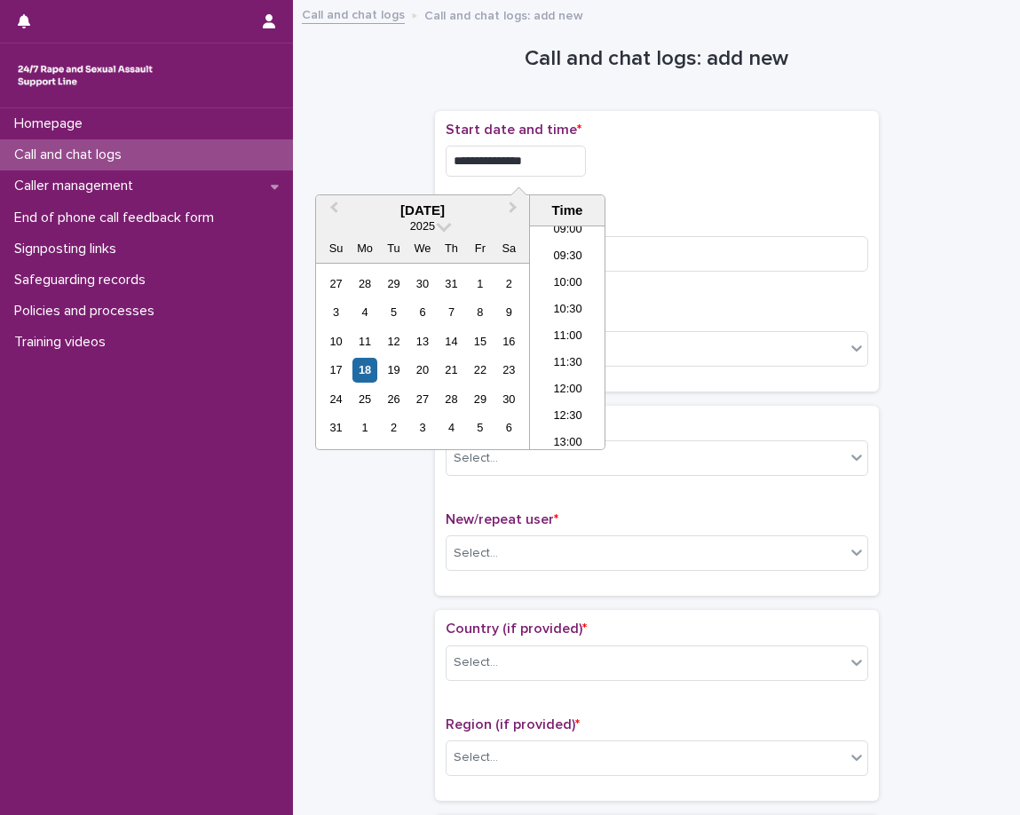
type input "**********"
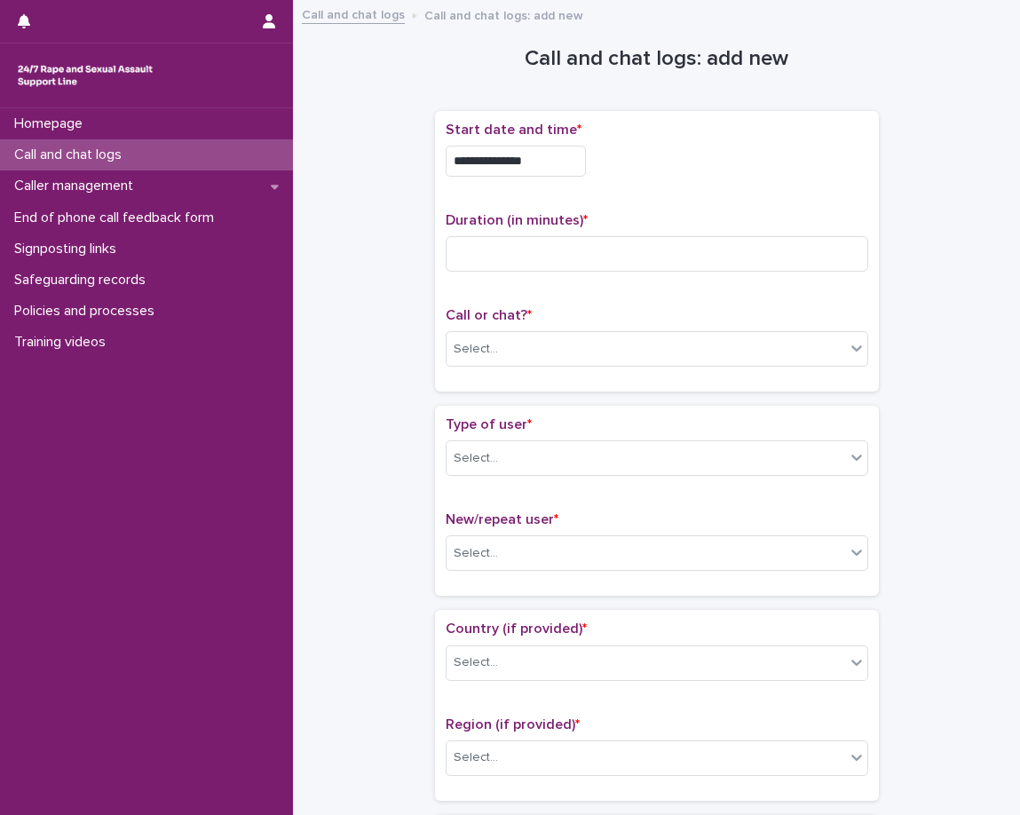
click at [811, 278] on div "Duration (in minutes) *" at bounding box center [657, 249] width 423 height 74
click at [763, 250] on input at bounding box center [657, 254] width 423 height 36
type input "**"
click at [729, 297] on div "**********" at bounding box center [657, 251] width 423 height 259
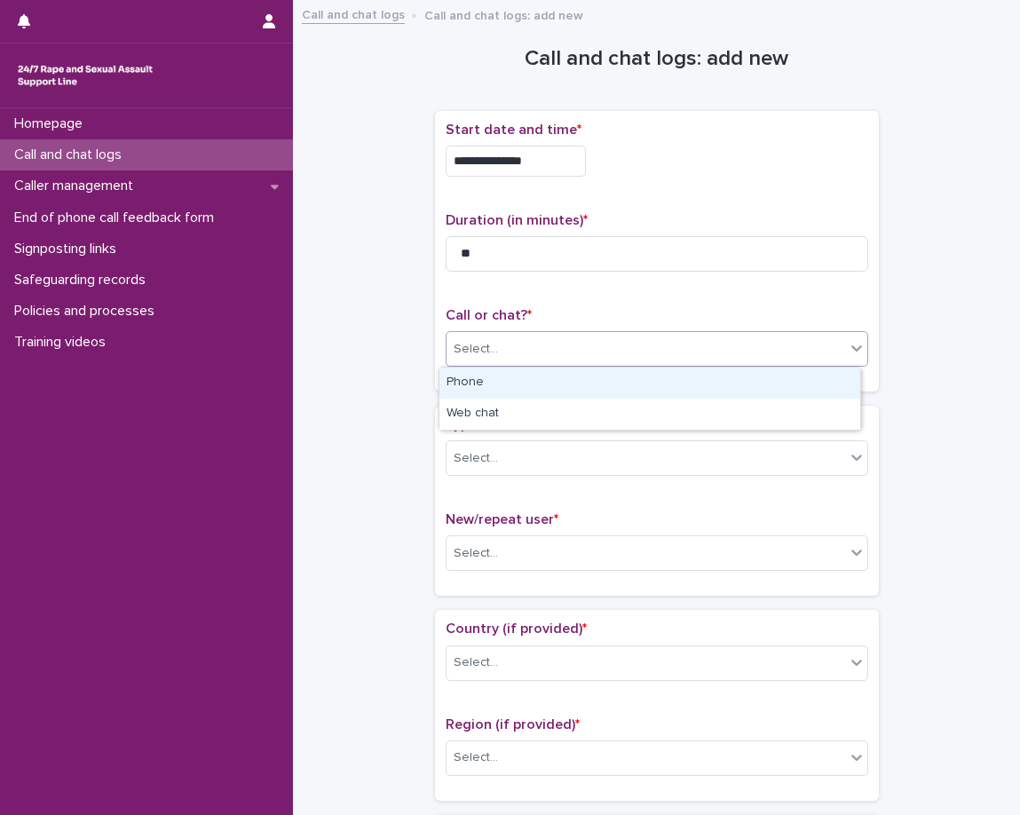
drag, startPoint x: 699, startPoint y: 341, endPoint x: 690, endPoint y: 351, distance: 13.2
click at [699, 343] on div "Select..." at bounding box center [646, 349] width 399 height 29
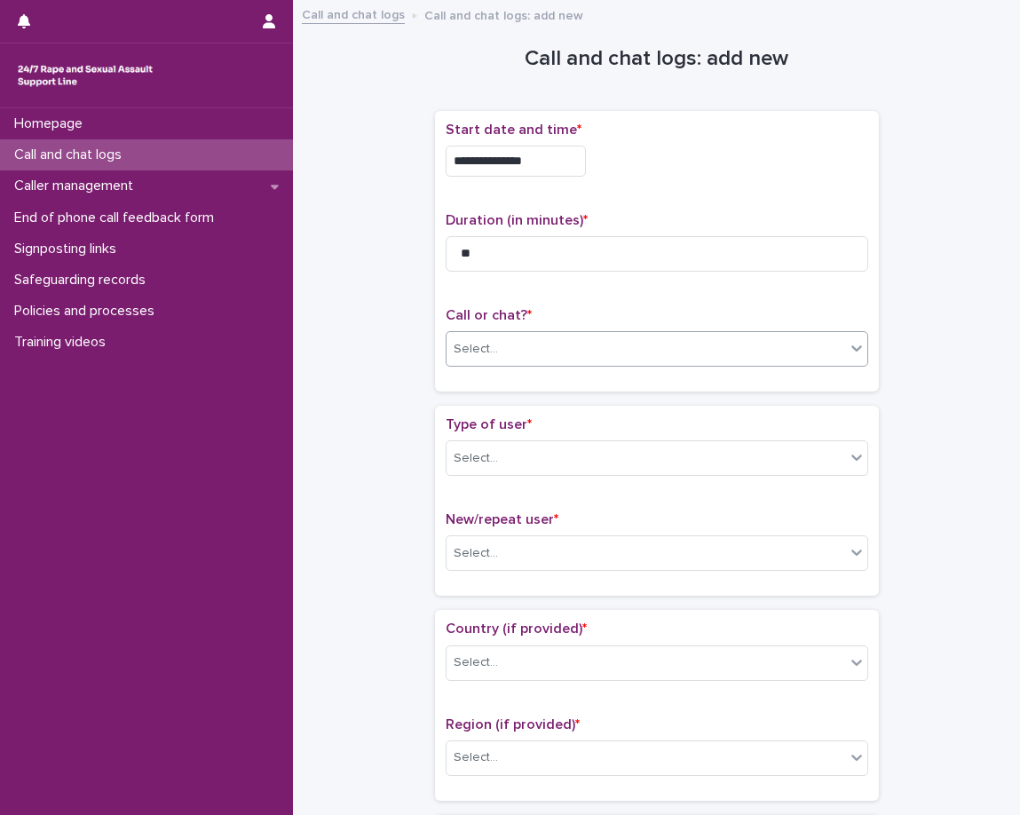
drag, startPoint x: 621, startPoint y: 409, endPoint x: 610, endPoint y: 409, distance: 10.7
click at [620, 411] on div "Type of user * Select... New/repeat user * Select..." at bounding box center [657, 501] width 444 height 190
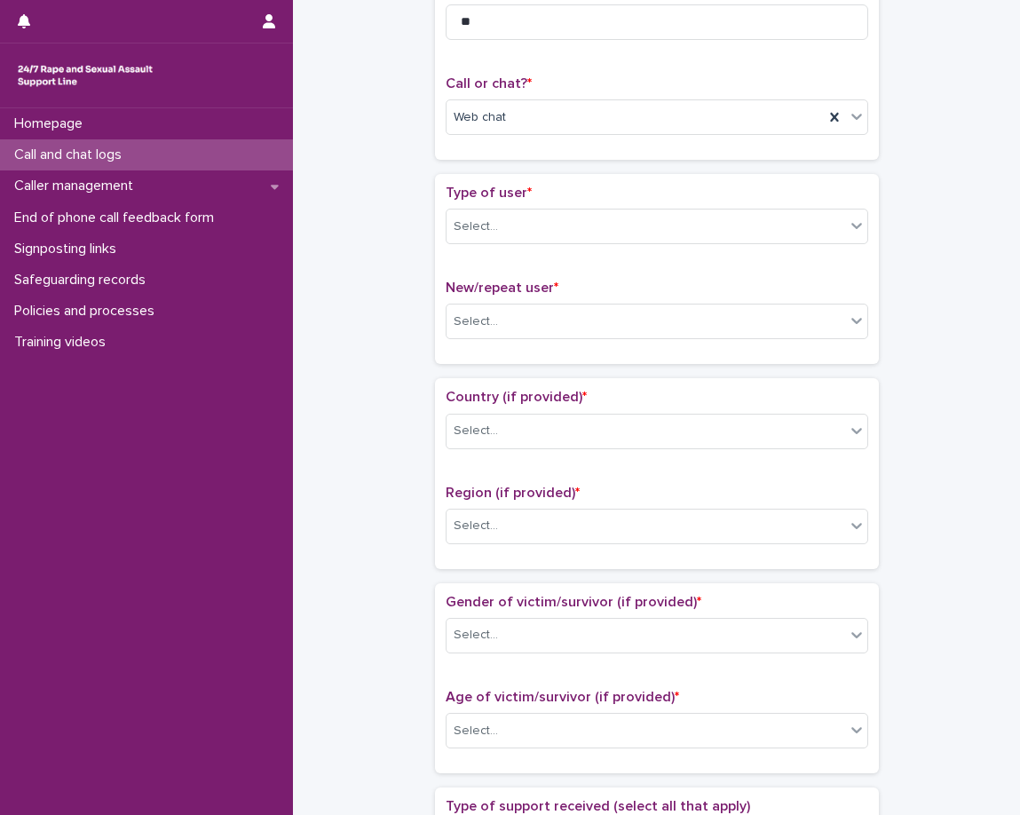
scroll to position [355, 0]
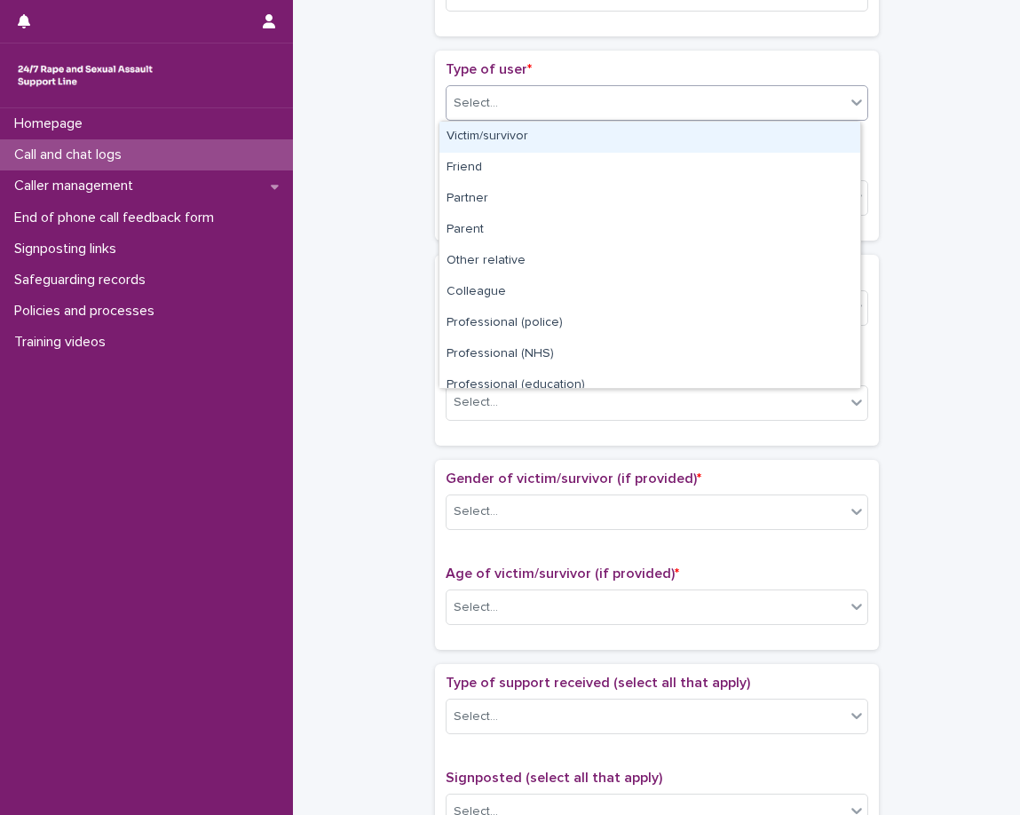
click at [502, 113] on div "Select..." at bounding box center [646, 103] width 399 height 29
click at [501, 146] on div "Victim/survivor" at bounding box center [649, 137] width 421 height 31
click at [518, 99] on span "Victim/survivor" at bounding box center [495, 103] width 82 height 19
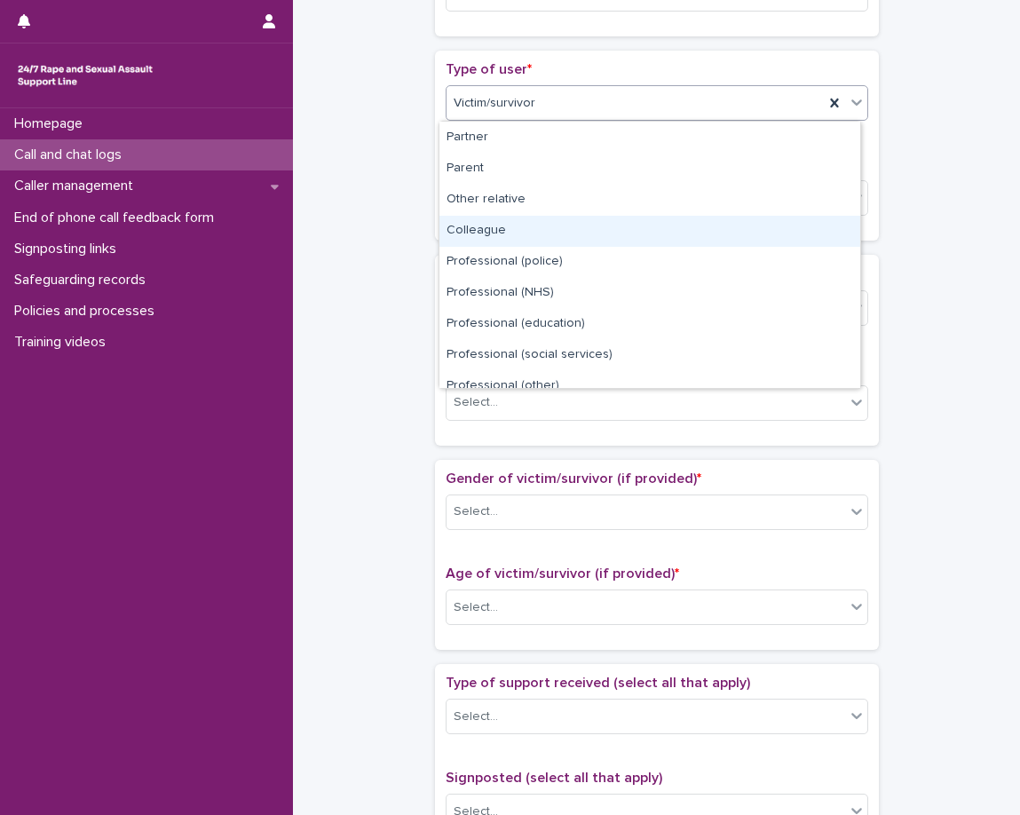
scroll to position [178, 0]
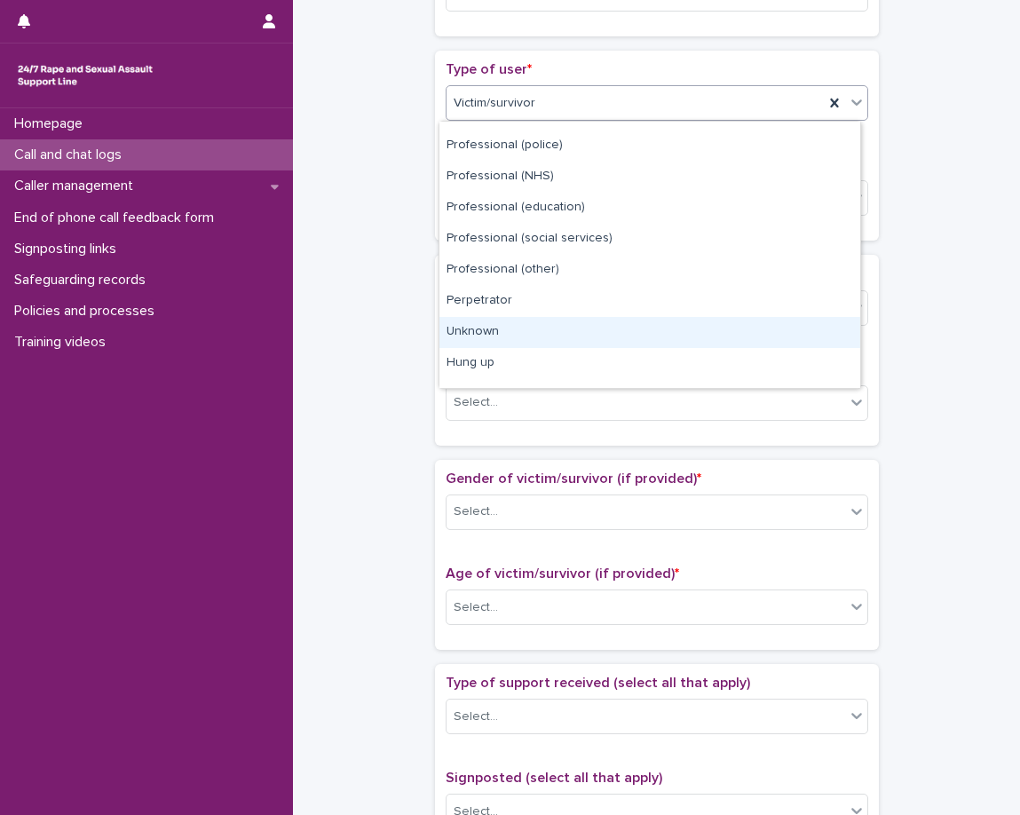
click at [481, 336] on div "Unknown" at bounding box center [649, 332] width 421 height 31
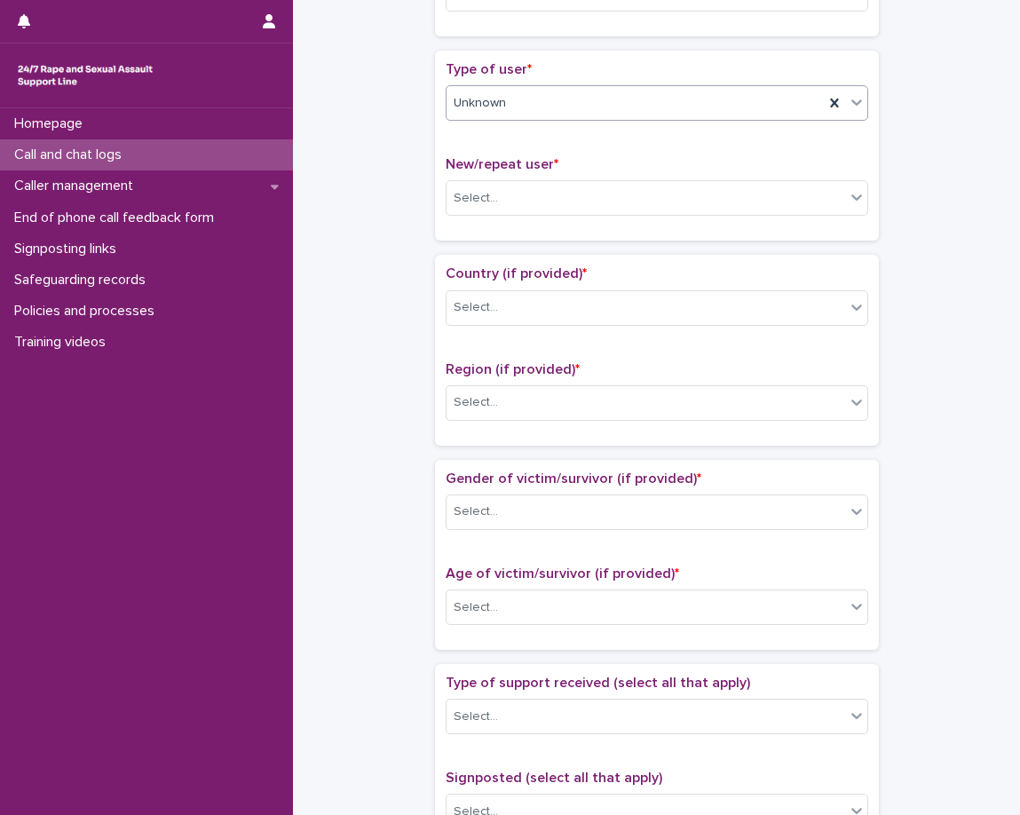
click at [403, 209] on div "**********" at bounding box center [657, 563] width 692 height 1815
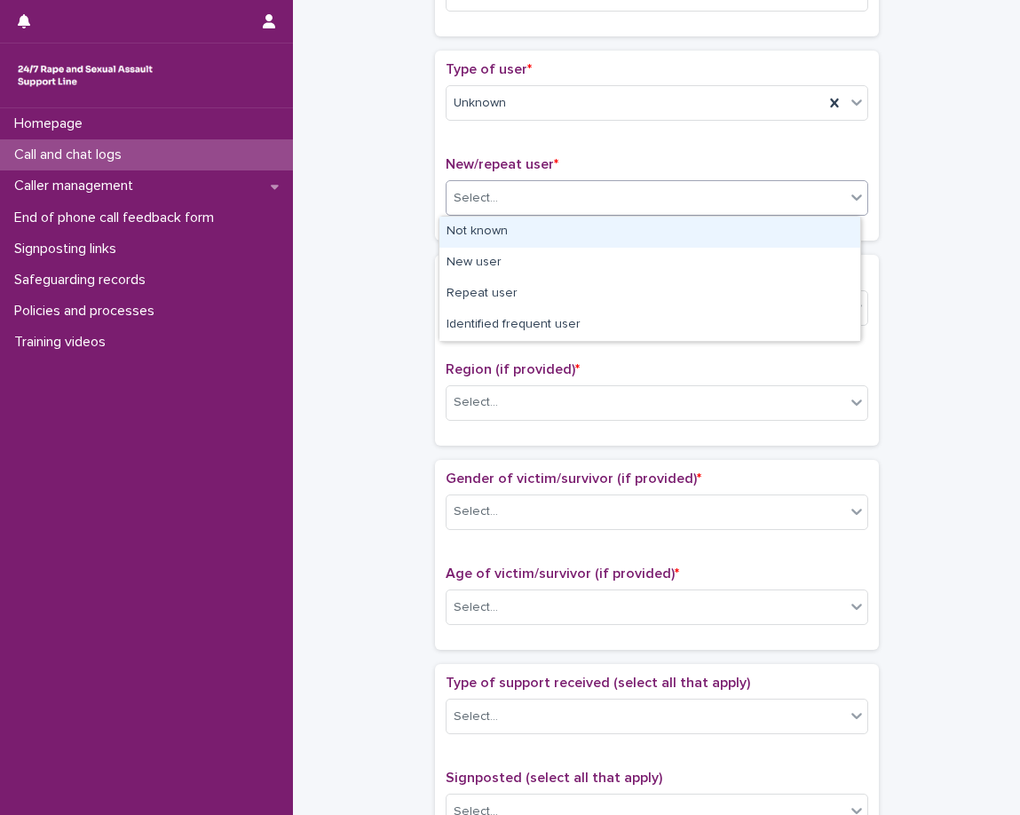
click at [474, 211] on div "Select..." at bounding box center [646, 198] width 399 height 29
click at [468, 232] on div "Not known" at bounding box center [649, 232] width 421 height 31
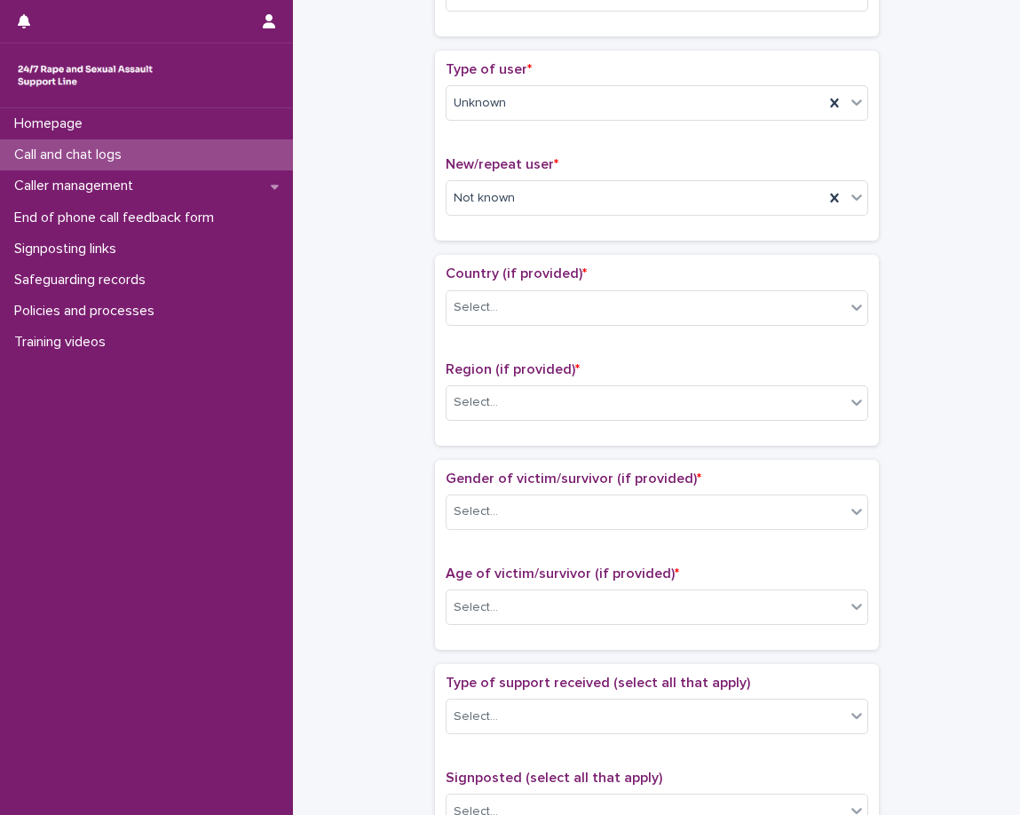
click at [437, 239] on div "Type of user * Unknown New/repeat user * Not known" at bounding box center [657, 146] width 444 height 190
click at [547, 213] on div "Not known" at bounding box center [657, 198] width 423 height 36
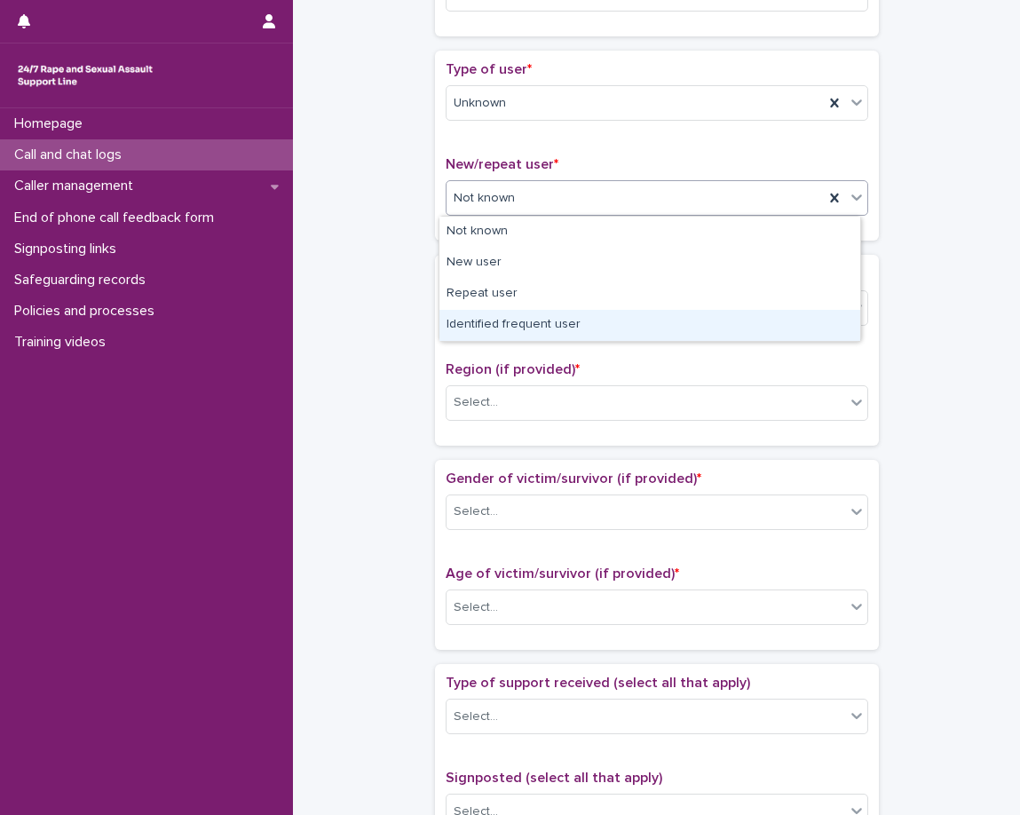
click at [526, 337] on div "Identified frequent user" at bounding box center [649, 325] width 421 height 31
click at [526, 337] on div "Country (if provided) * Select..." at bounding box center [657, 302] width 423 height 74
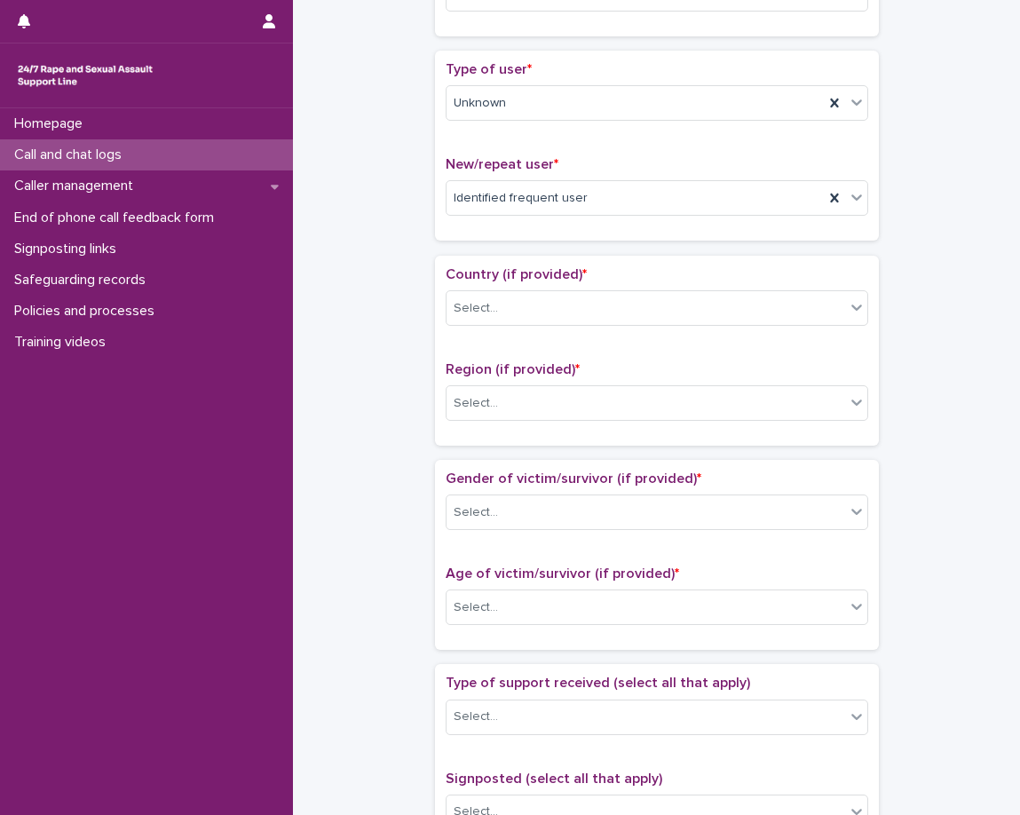
click at [407, 241] on div "**********" at bounding box center [657, 563] width 692 height 1815
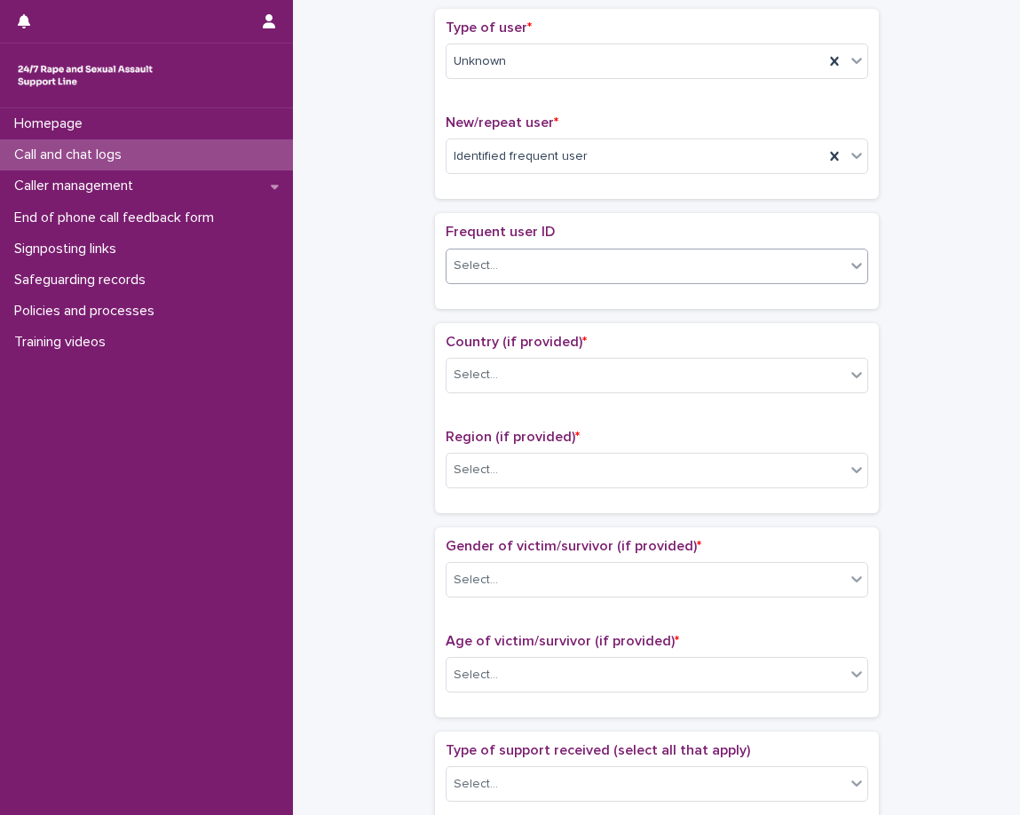
scroll to position [409, 0]
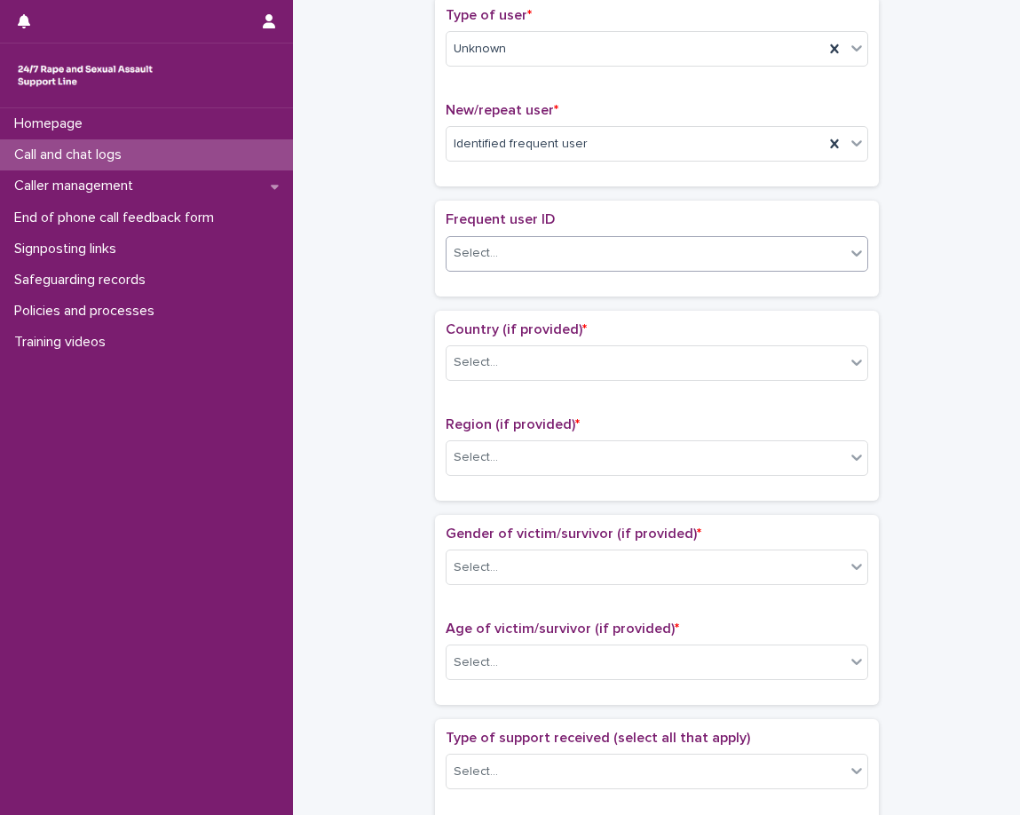
click at [506, 269] on div "Select..." at bounding box center [657, 254] width 423 height 36
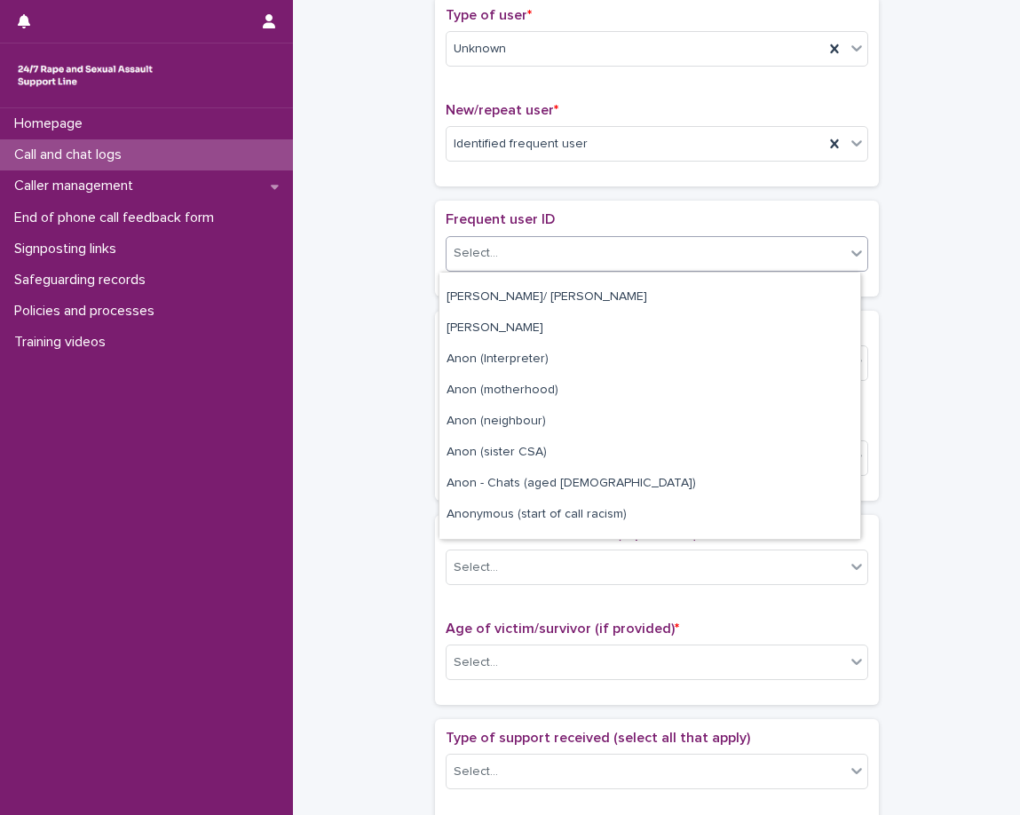
scroll to position [533, 0]
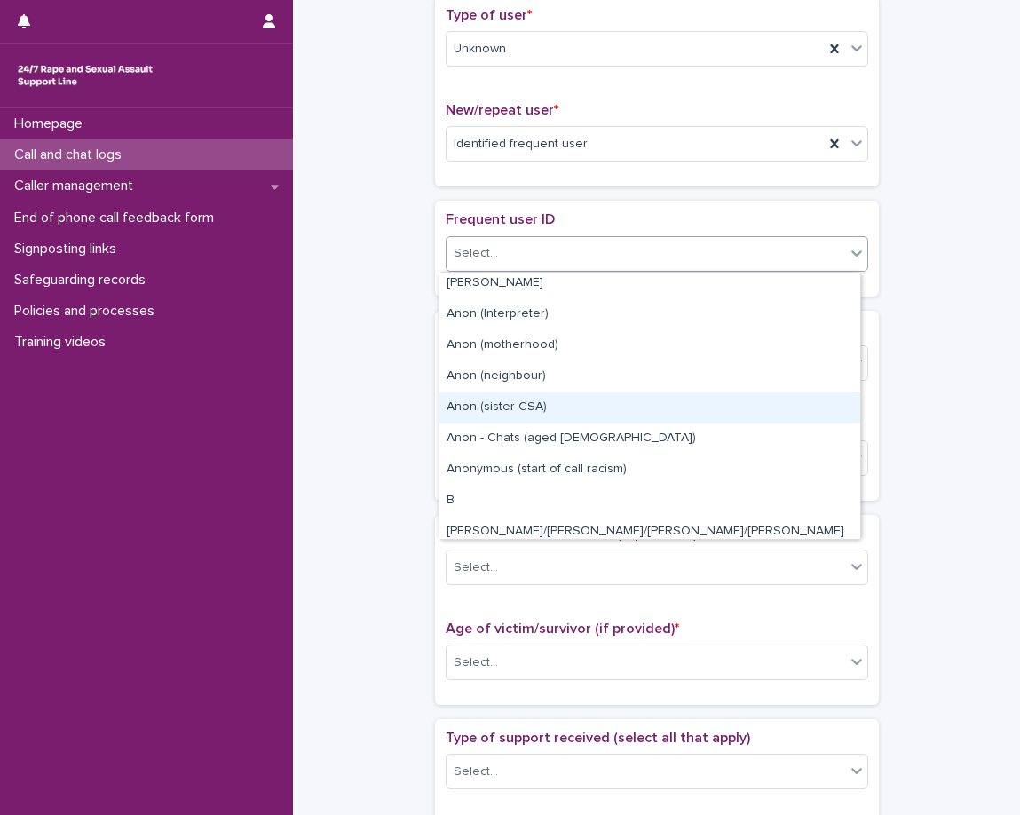
click at [584, 415] on div "Anon (sister CSA)" at bounding box center [649, 407] width 421 height 31
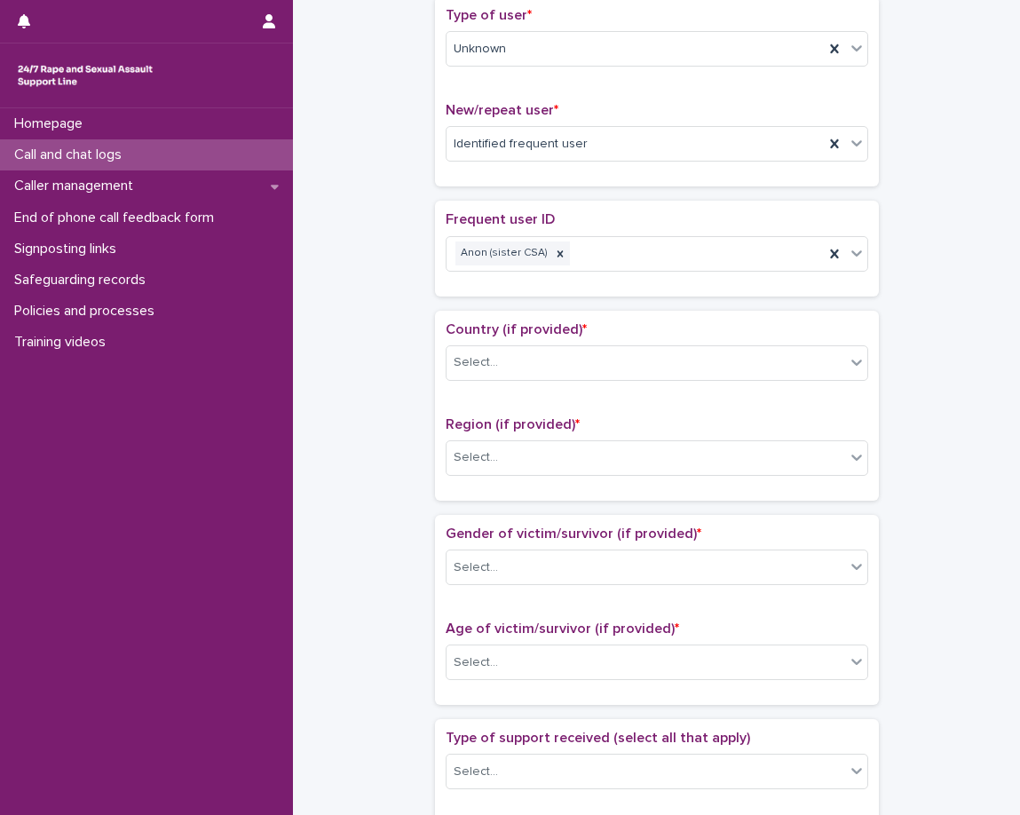
click at [565, 300] on div "Loading... Saving… Frequent user ID Anon (sister CSA)" at bounding box center [657, 255] width 444 height 109
click at [552, 368] on div "Select..." at bounding box center [646, 362] width 399 height 29
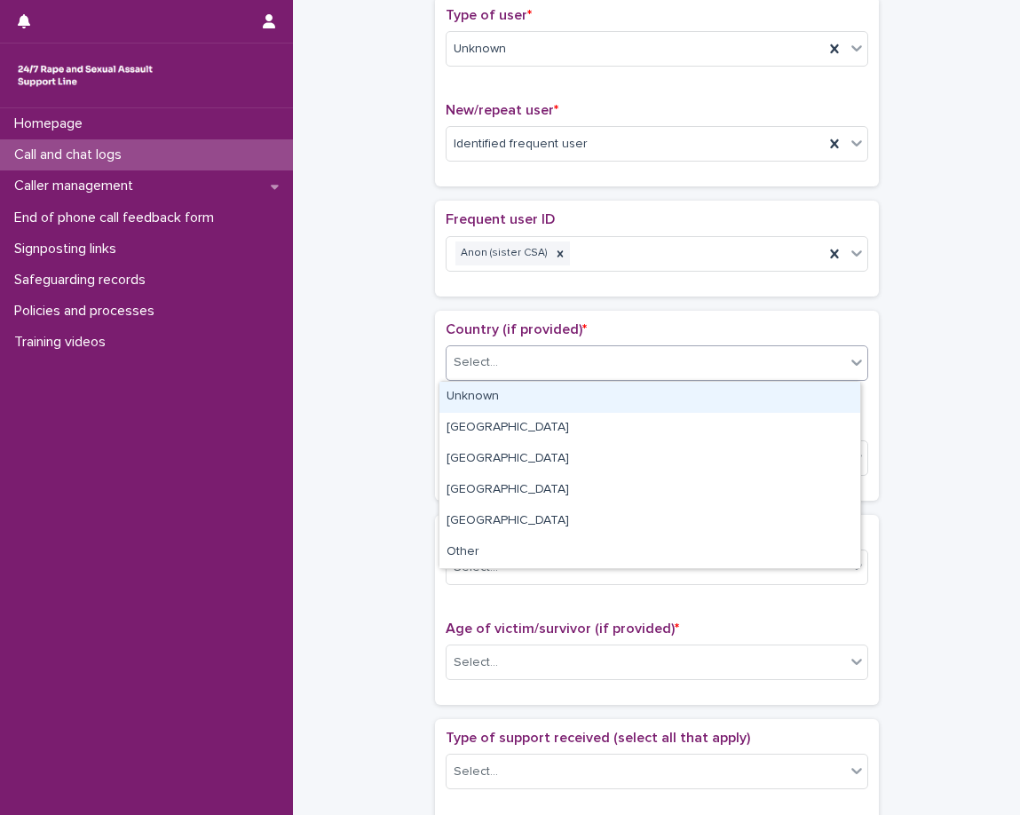
click at [550, 410] on div "Unknown" at bounding box center [649, 397] width 421 height 31
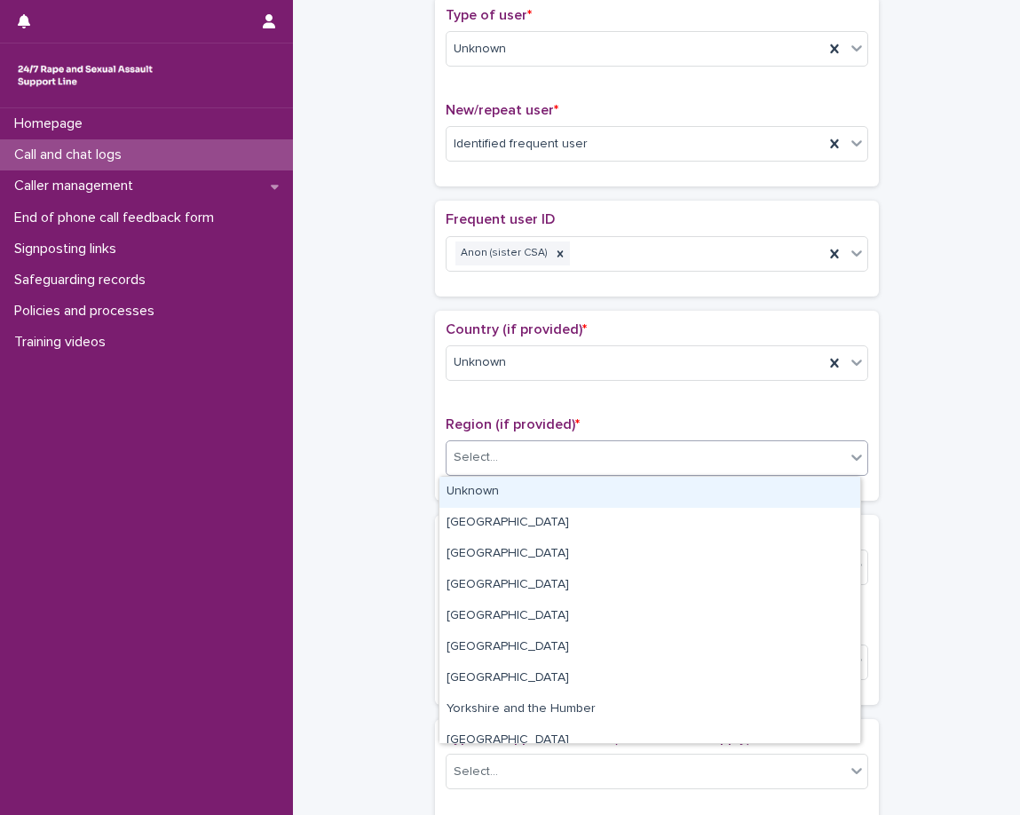
click at [526, 464] on div "Select..." at bounding box center [646, 457] width 399 height 29
click at [524, 490] on div "Unknown" at bounding box center [649, 492] width 421 height 31
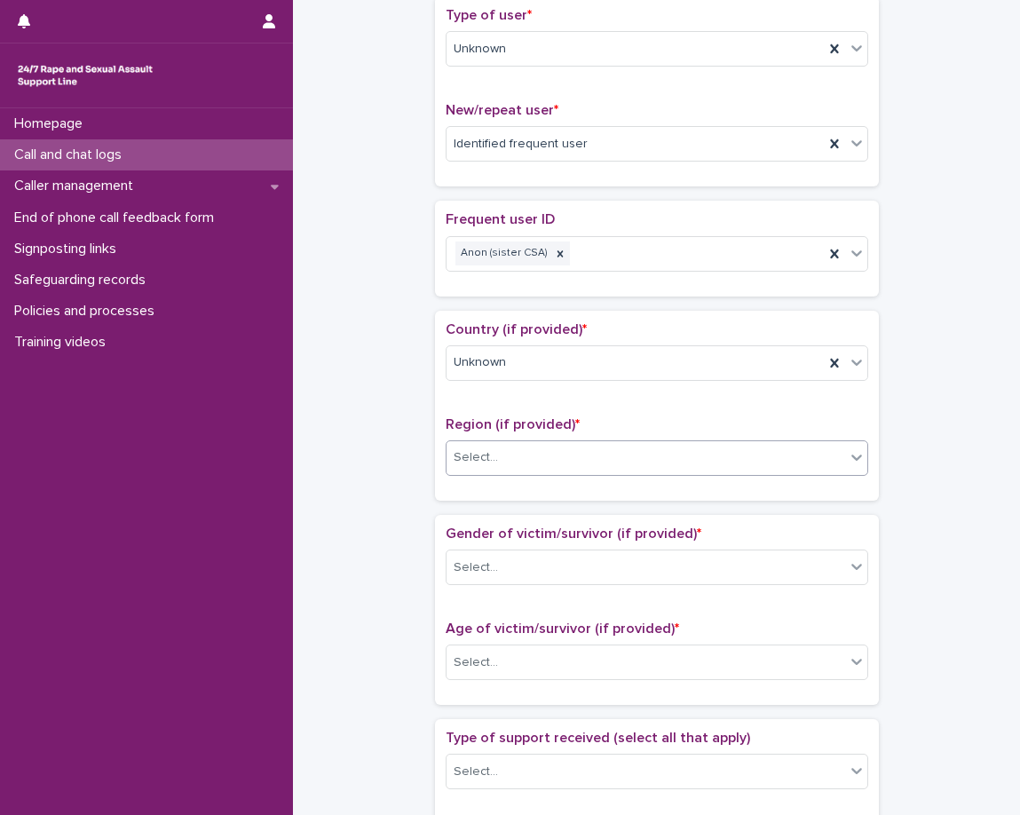
click at [507, 499] on div "Country (if provided) * Unknown Region (if provided) * option Unknown, selected…" at bounding box center [657, 406] width 444 height 190
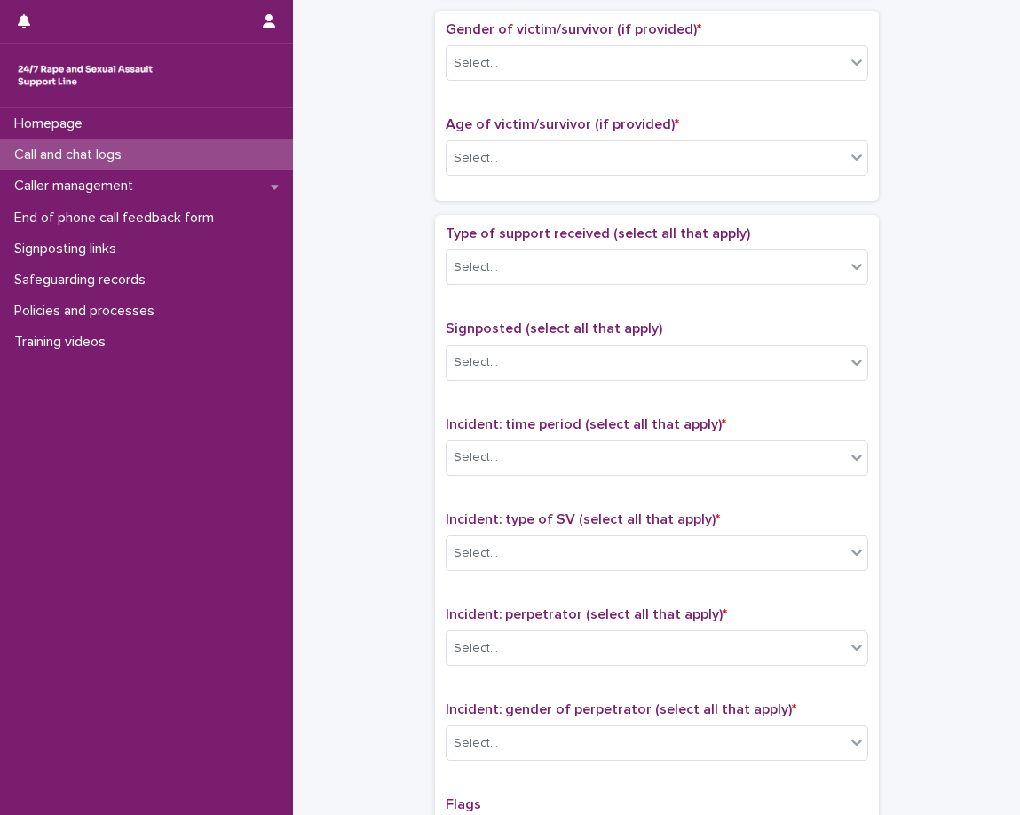
scroll to position [942, 0]
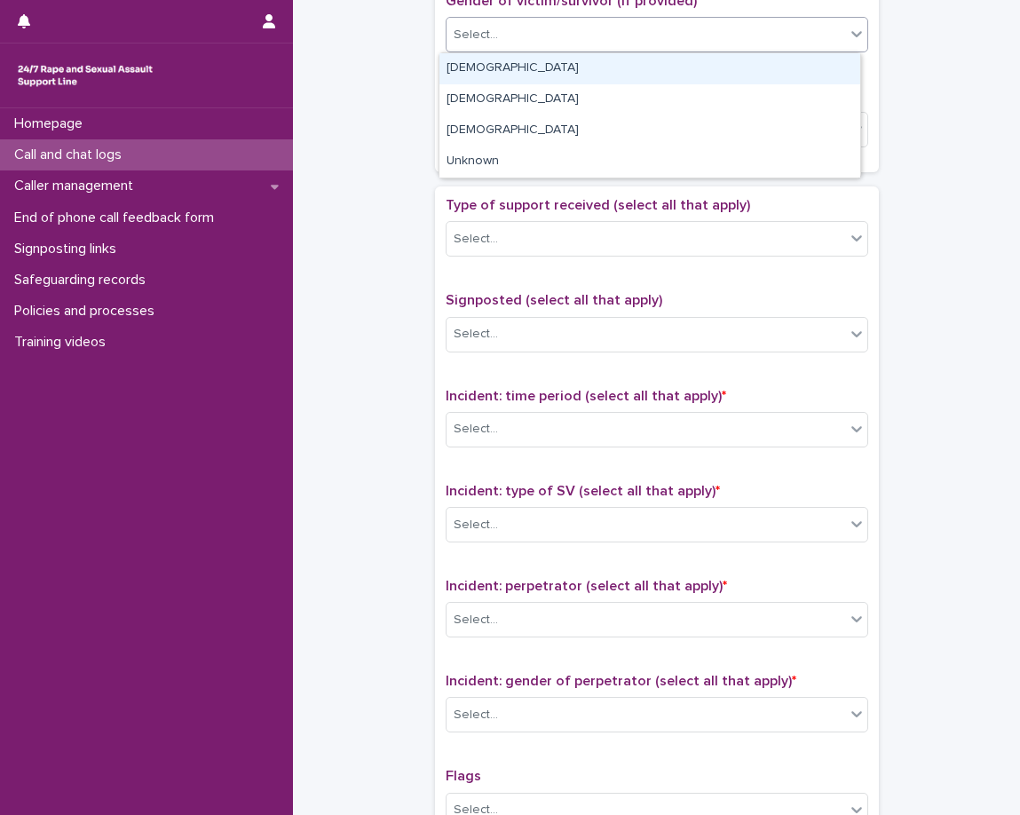
click at [539, 52] on body "**********" at bounding box center [510, 407] width 1020 height 815
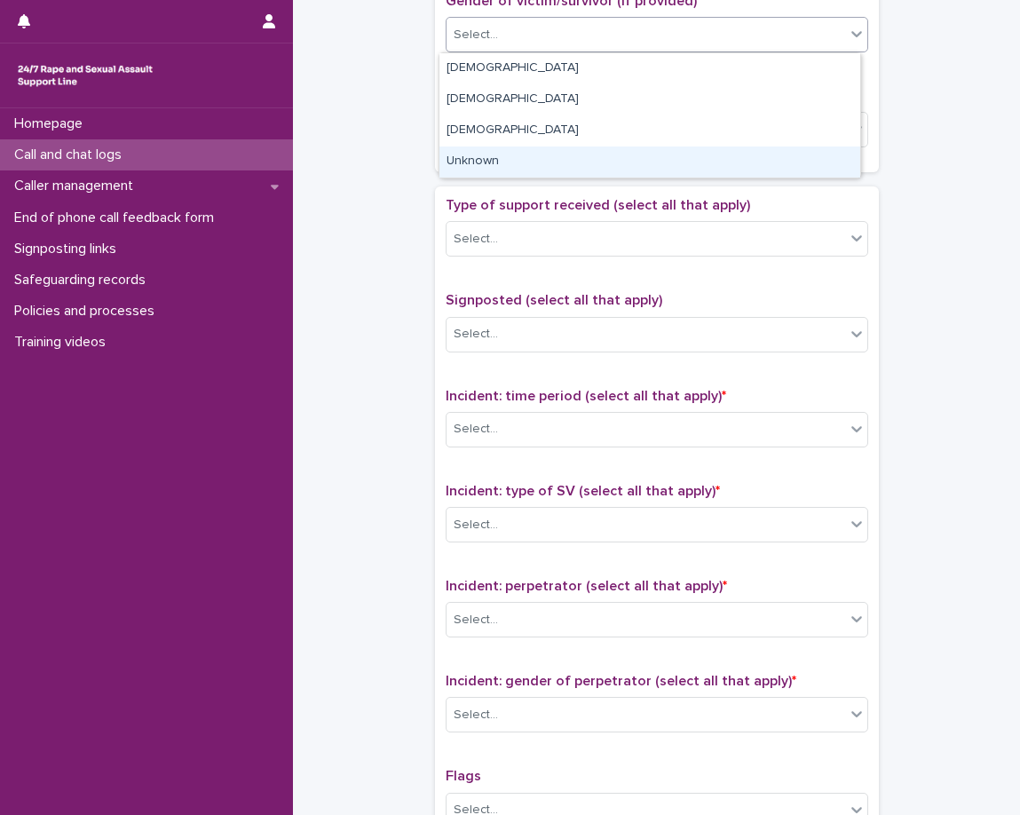
click at [548, 165] on div "Unknown" at bounding box center [649, 161] width 421 height 31
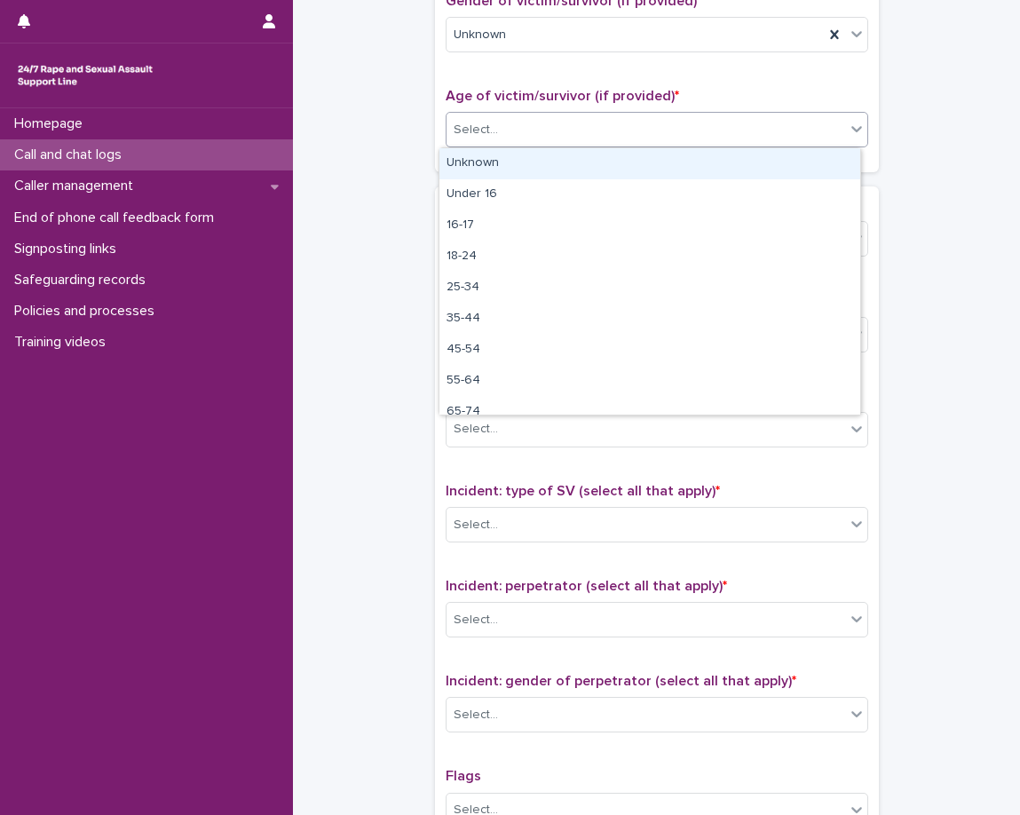
click at [556, 130] on div "Select..." at bounding box center [646, 129] width 399 height 29
click at [535, 173] on div "Unknown" at bounding box center [649, 163] width 421 height 31
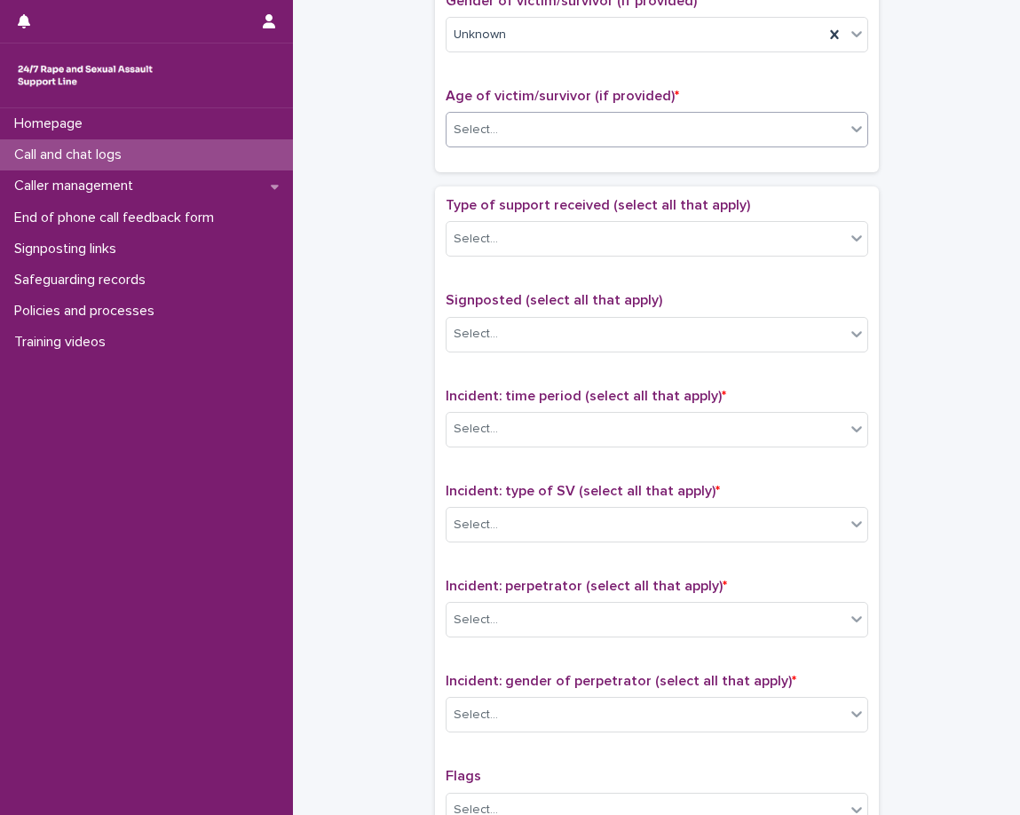
click at [518, 186] on div "Loading... Saving… Gender of victim/survivor (if provided) * Unknown Age of vic…" at bounding box center [657, 84] width 444 height 204
click at [516, 188] on div "Type of support received (select all that apply) Select... Signposted (select a…" at bounding box center [657, 568] width 444 height 764
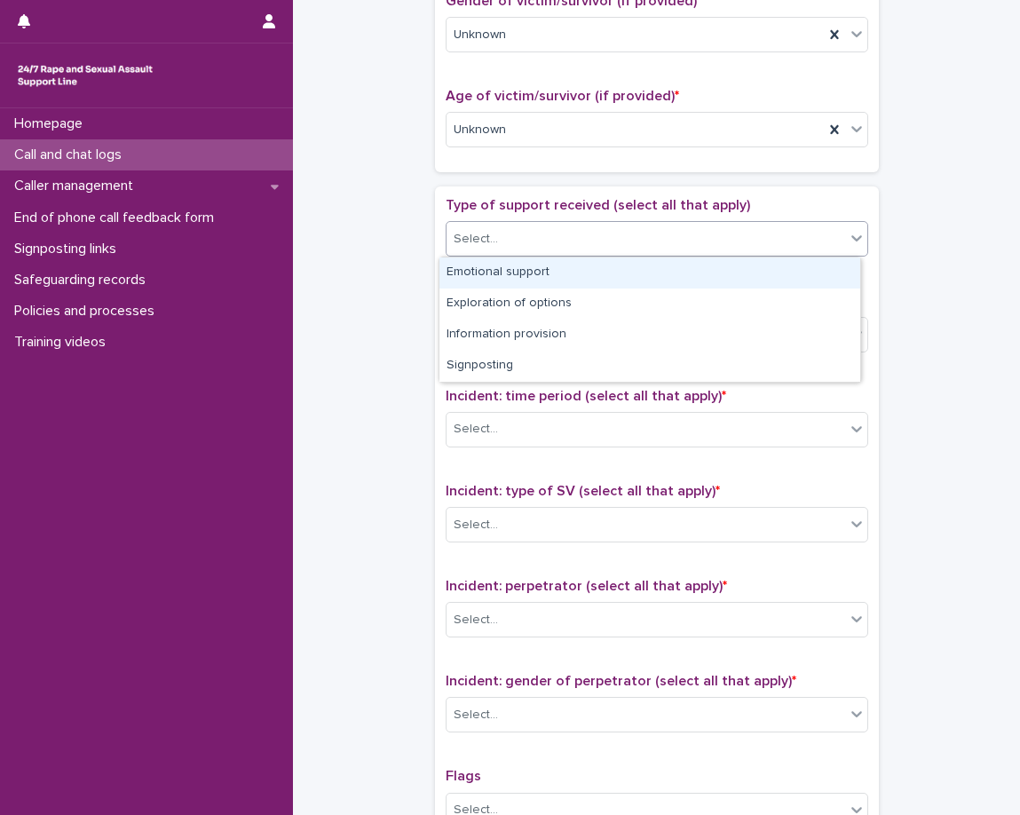
drag, startPoint x: 518, startPoint y: 246, endPoint x: 519, endPoint y: 255, distance: 8.9
click at [519, 250] on div "Select..." at bounding box center [646, 239] width 399 height 29
click at [528, 280] on div "Emotional support" at bounding box center [649, 272] width 421 height 31
click at [506, 285] on div "Type of support received (select all that apply) option Emotional support focus…" at bounding box center [657, 568] width 423 height 743
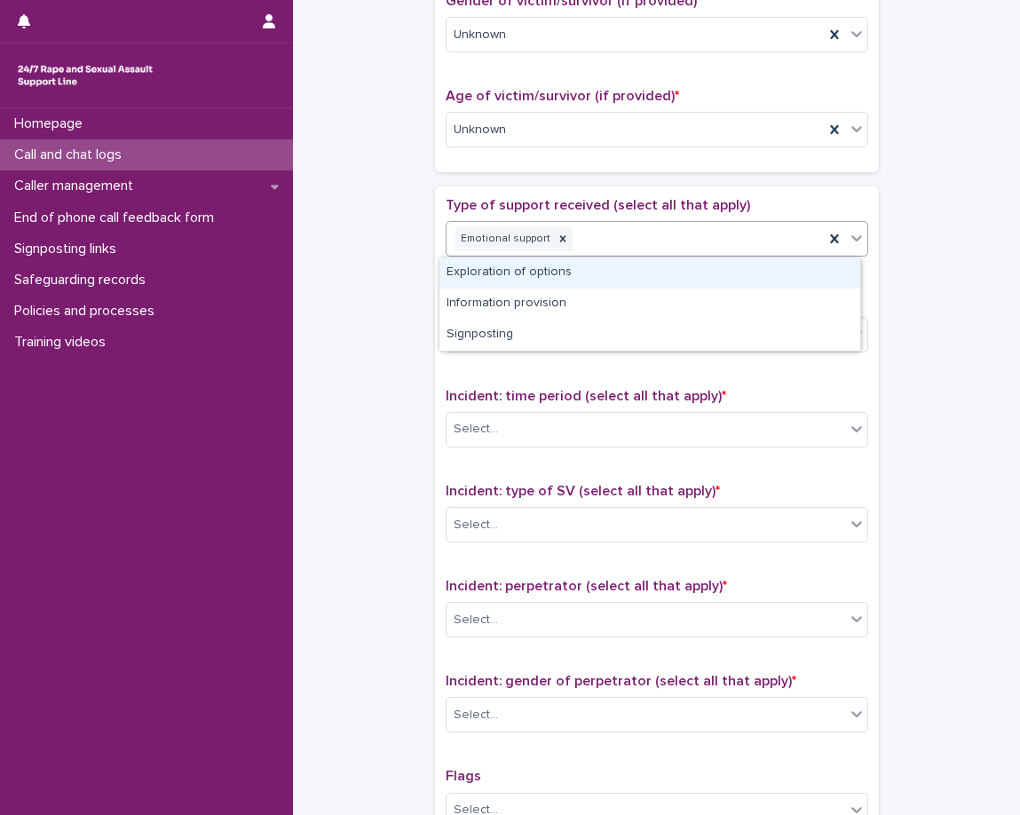
click at [637, 246] on div "Emotional support" at bounding box center [635, 239] width 377 height 31
click at [629, 239] on div "Emotional support" at bounding box center [635, 239] width 377 height 31
click at [561, 202] on span "Type of support received (select all that apply)" at bounding box center [598, 205] width 304 height 14
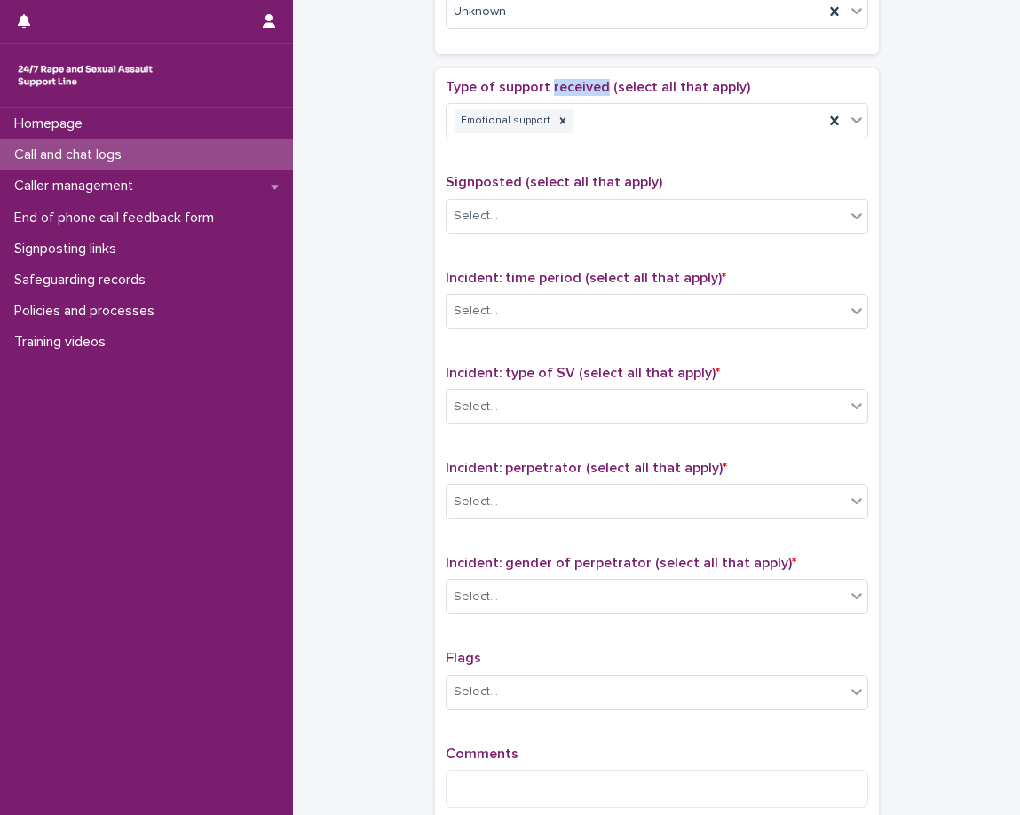
scroll to position [1119, 0]
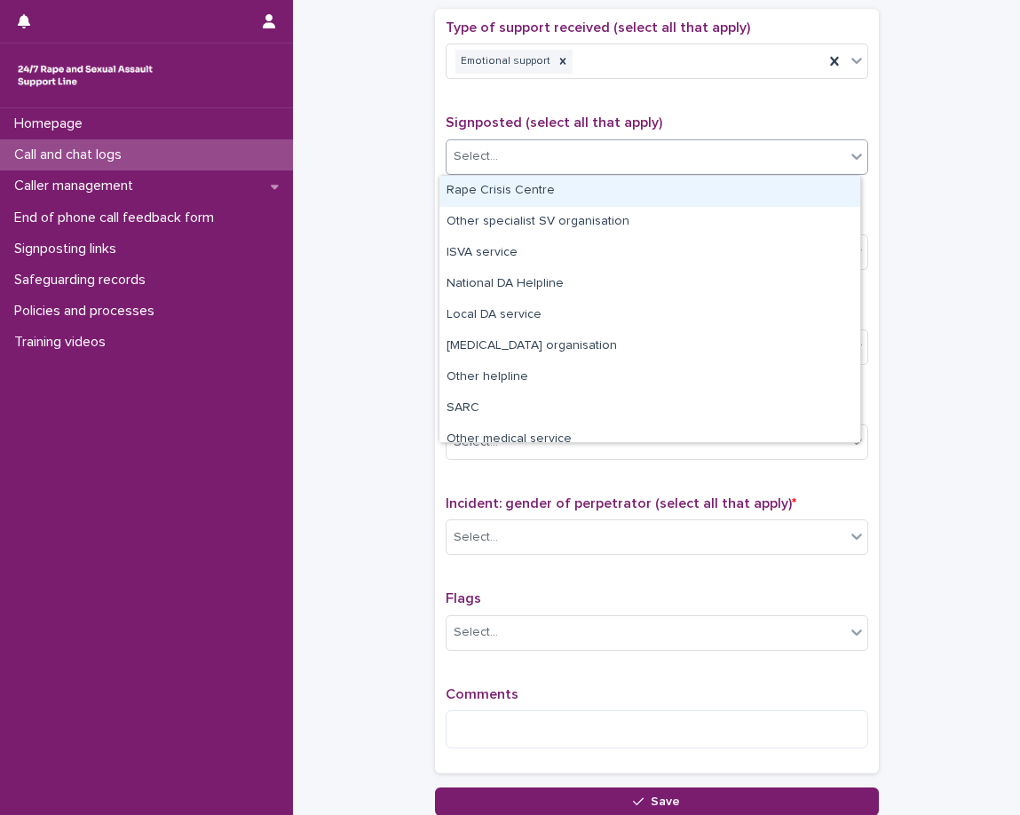
click at [471, 160] on div "Select..." at bounding box center [476, 156] width 44 height 19
click at [532, 159] on div "Select..." at bounding box center [646, 156] width 399 height 29
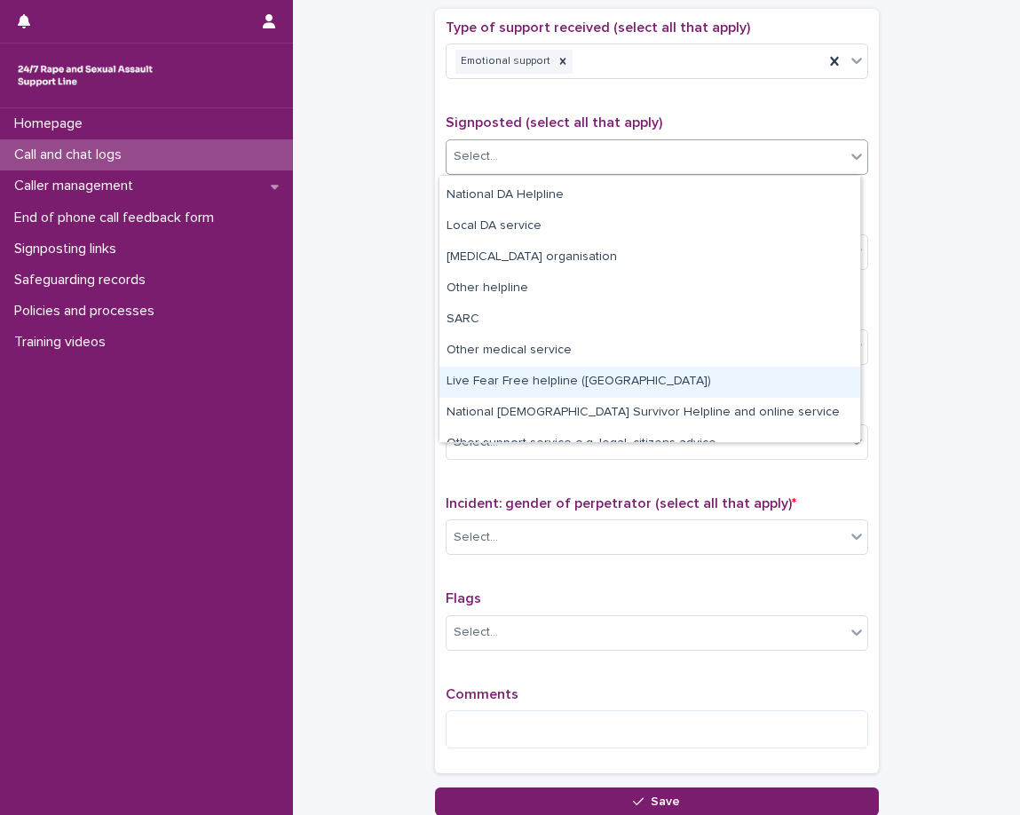
scroll to position [107, 0]
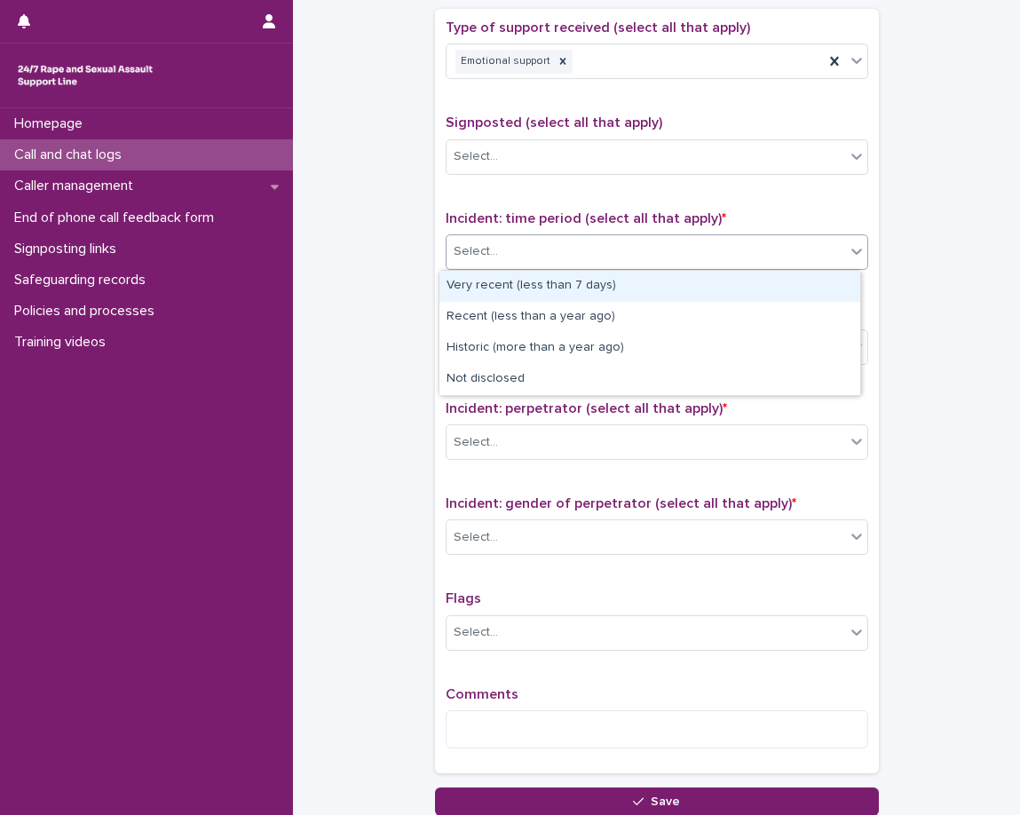
click at [514, 251] on div "Select..." at bounding box center [646, 251] width 399 height 29
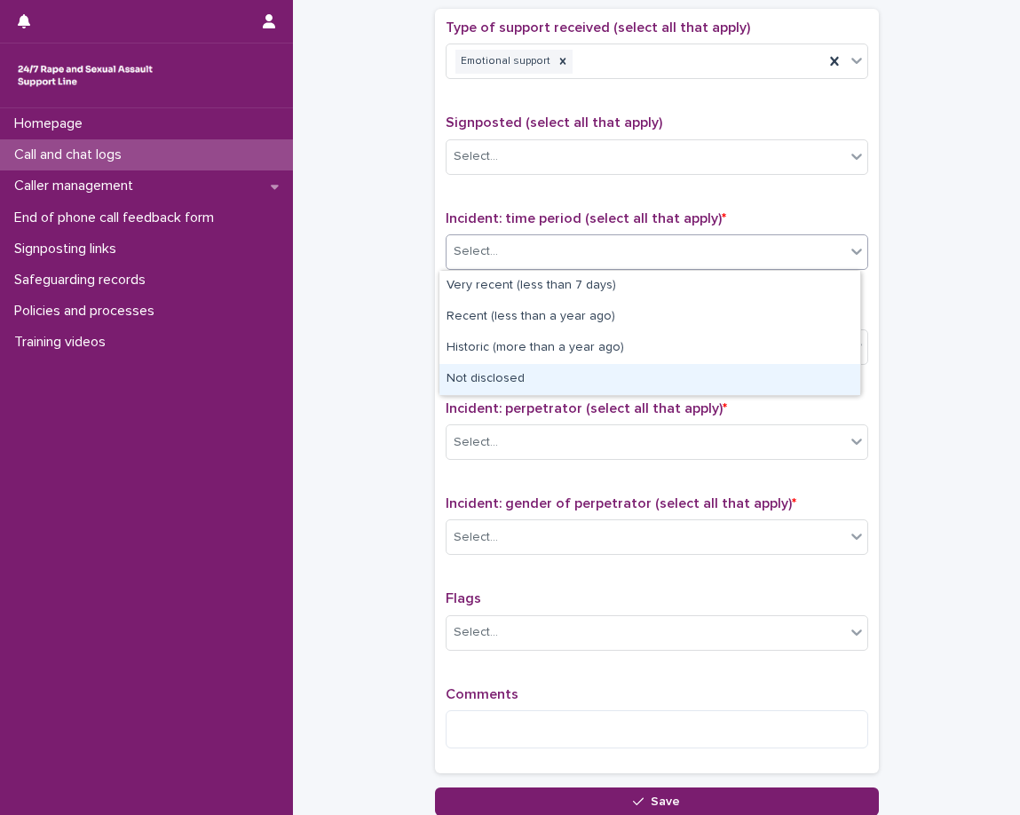
click at [542, 378] on div "Not disclosed" at bounding box center [649, 379] width 421 height 31
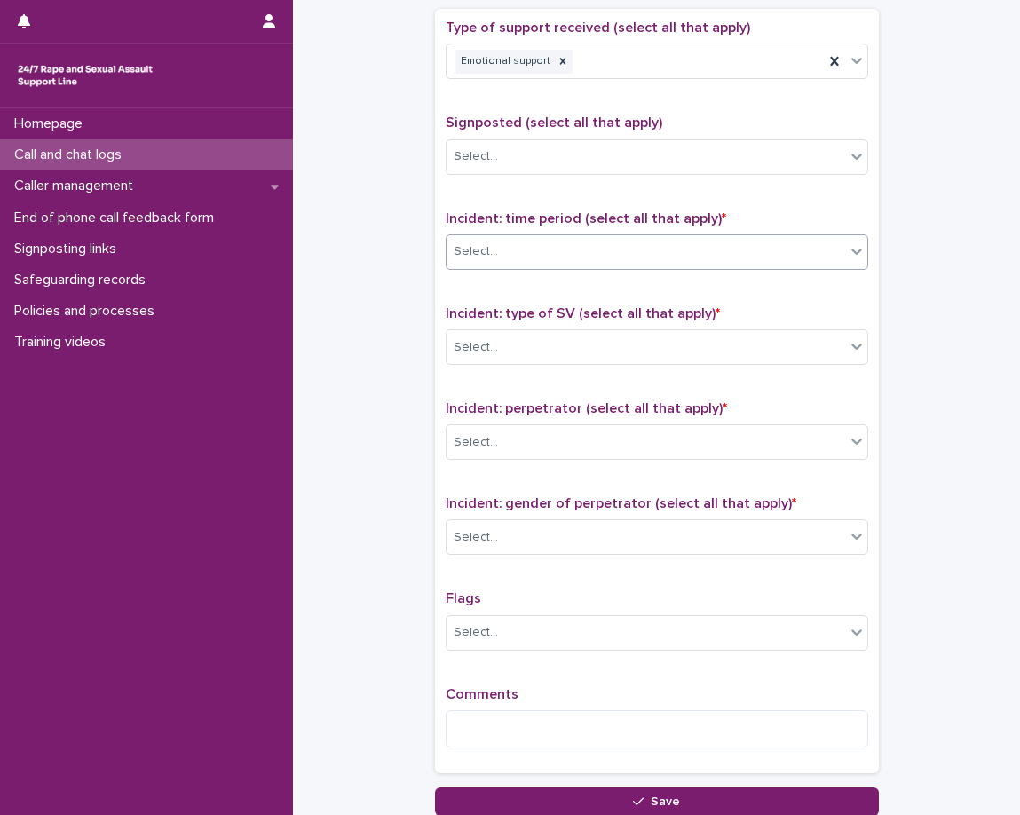
click at [565, 316] on span "Incident: type of SV (select all that apply) *" at bounding box center [583, 313] width 274 height 14
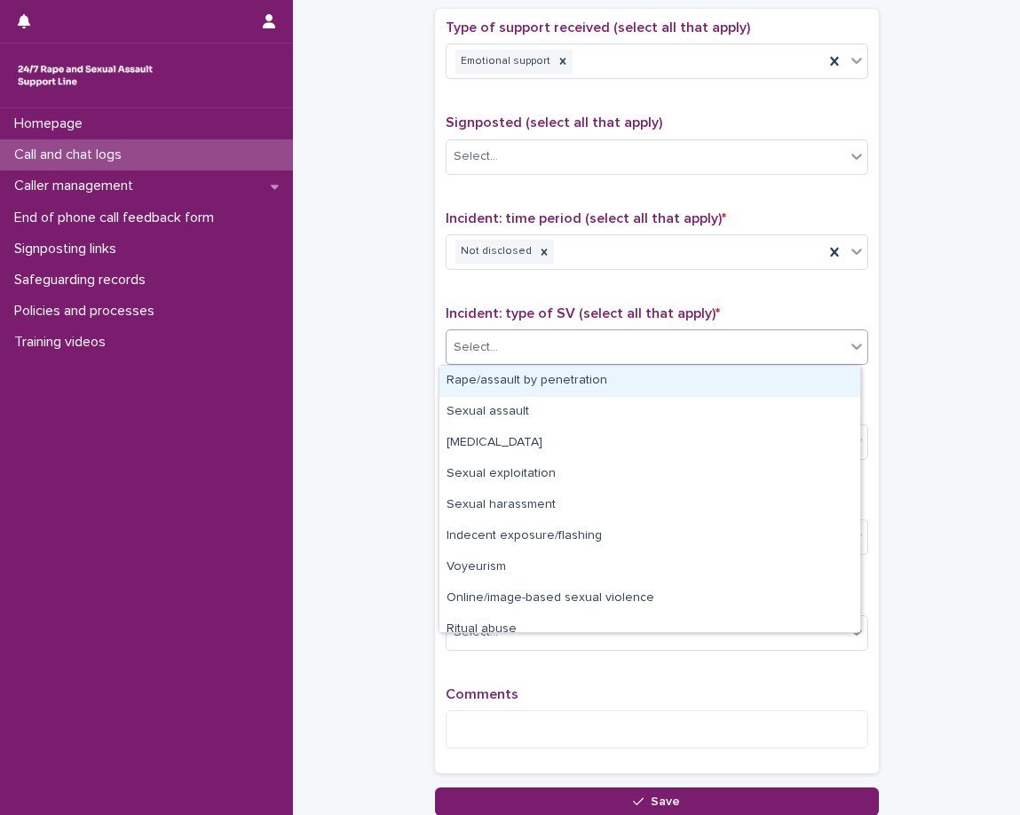
click at [558, 354] on div "Select..." at bounding box center [646, 347] width 399 height 29
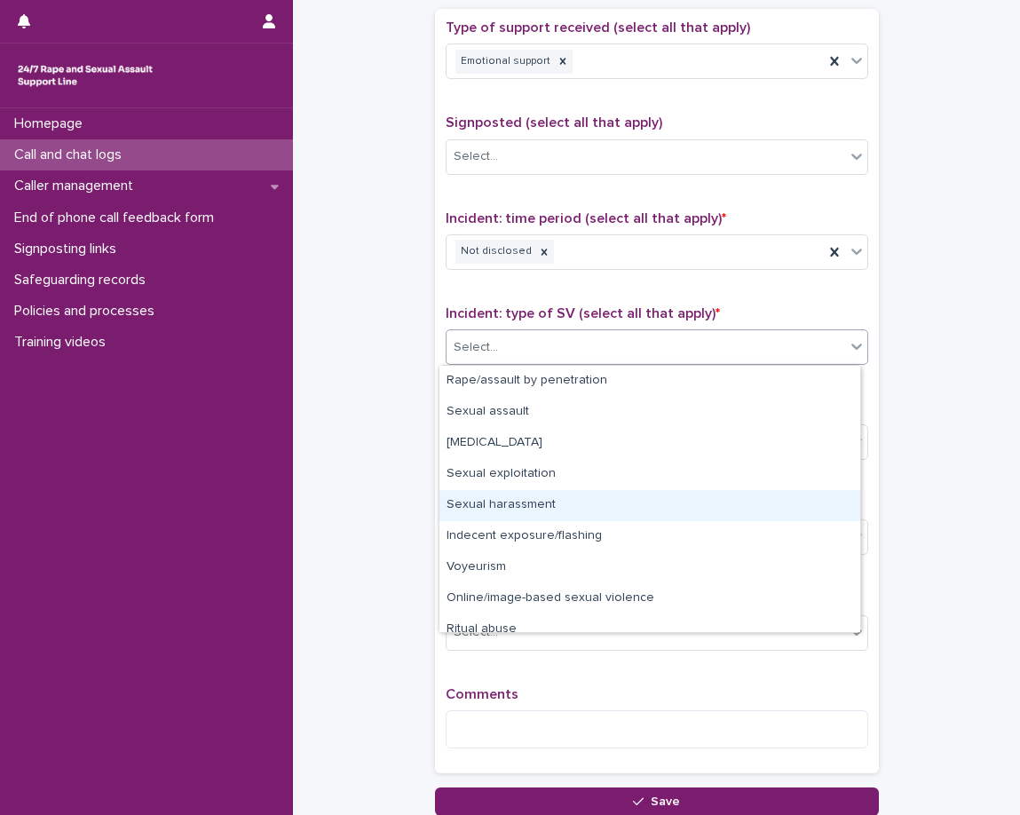
scroll to position [44, 0]
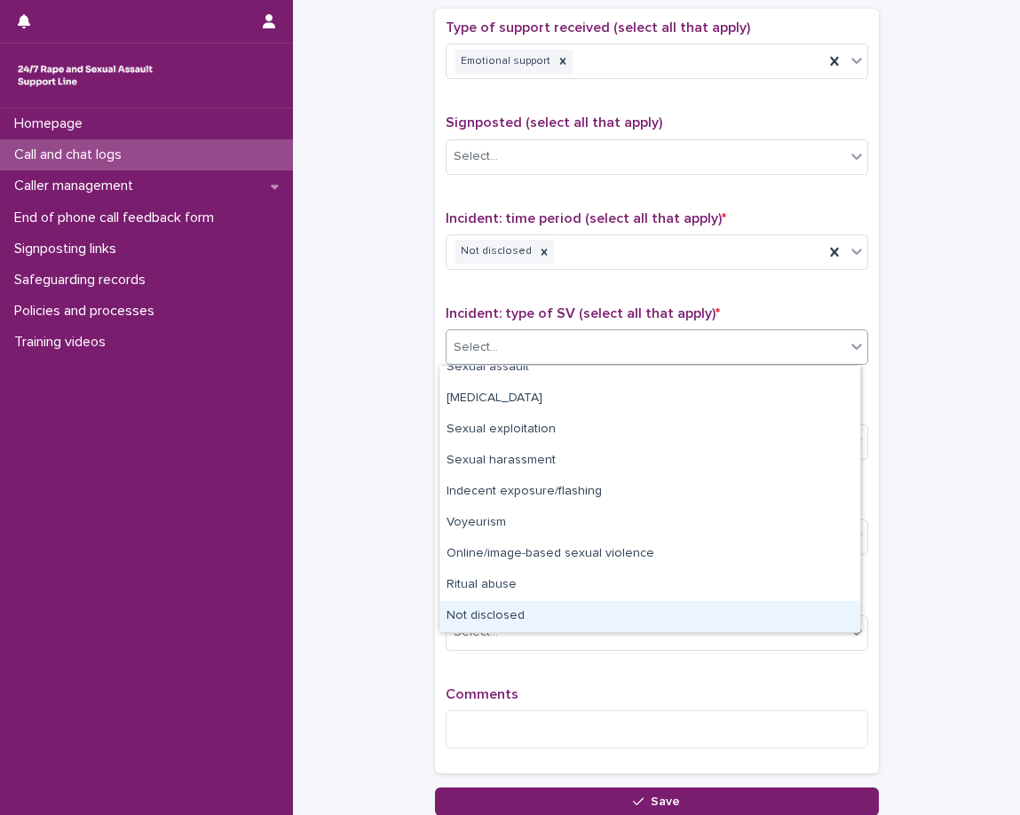
click at [490, 604] on div "Not disclosed" at bounding box center [649, 616] width 421 height 31
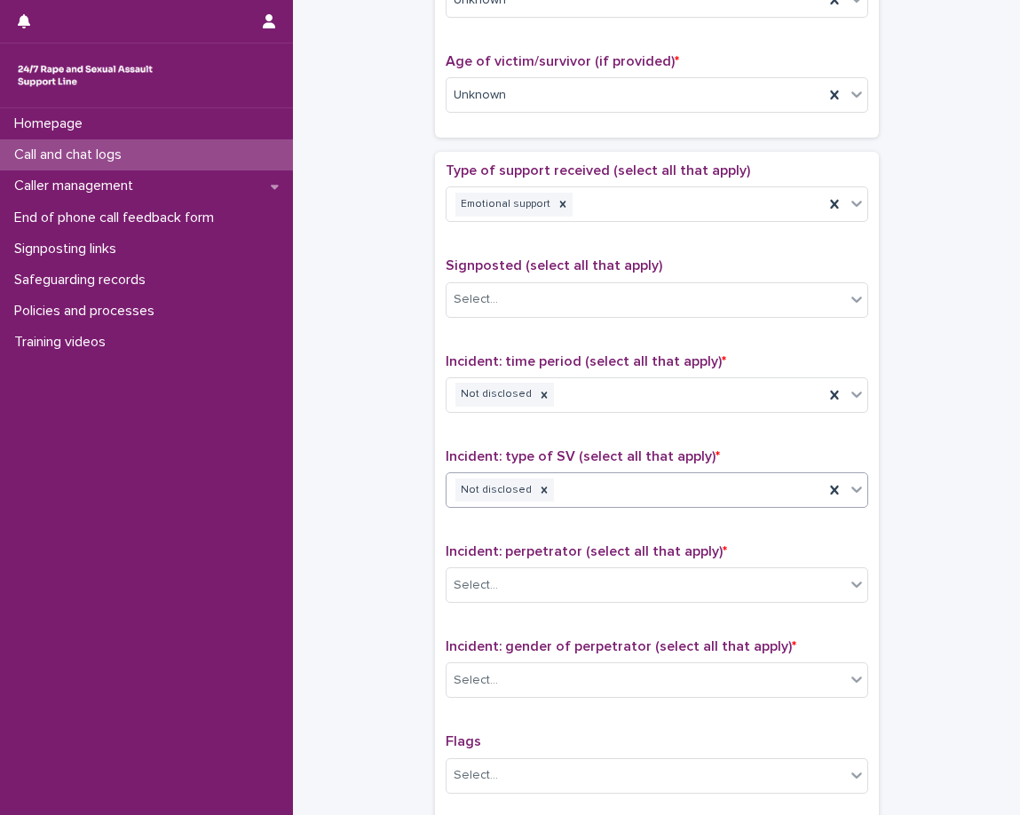
scroll to position [1065, 0]
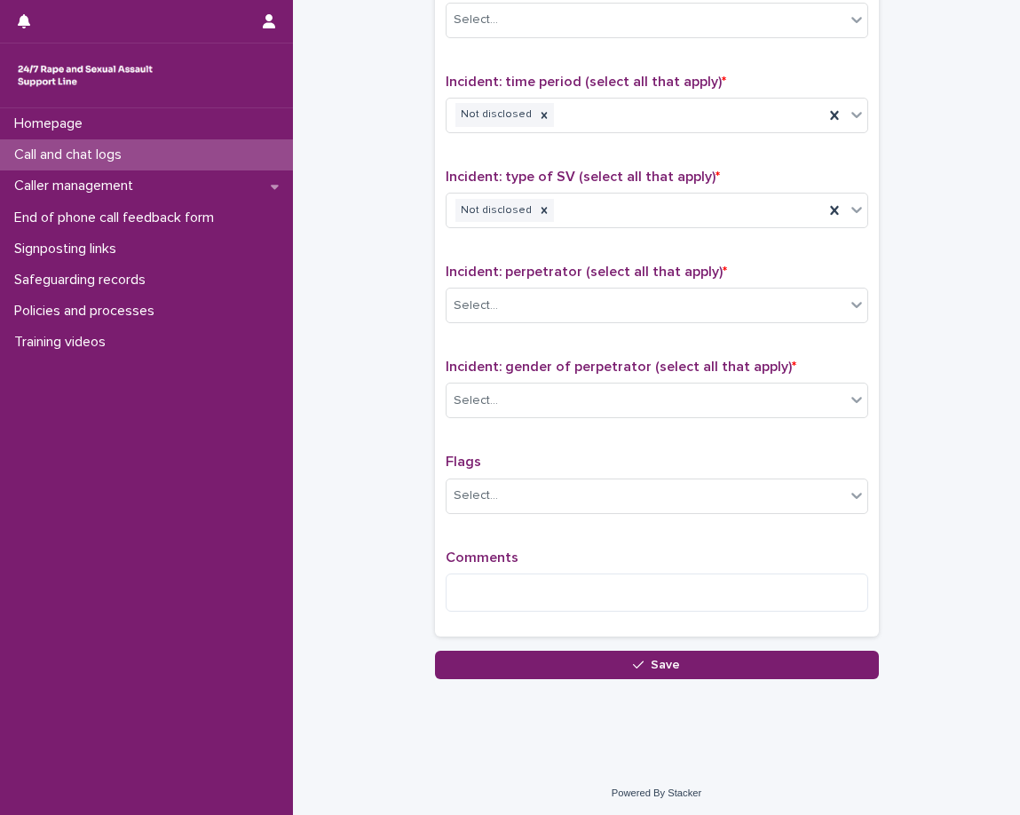
scroll to position [1260, 0]
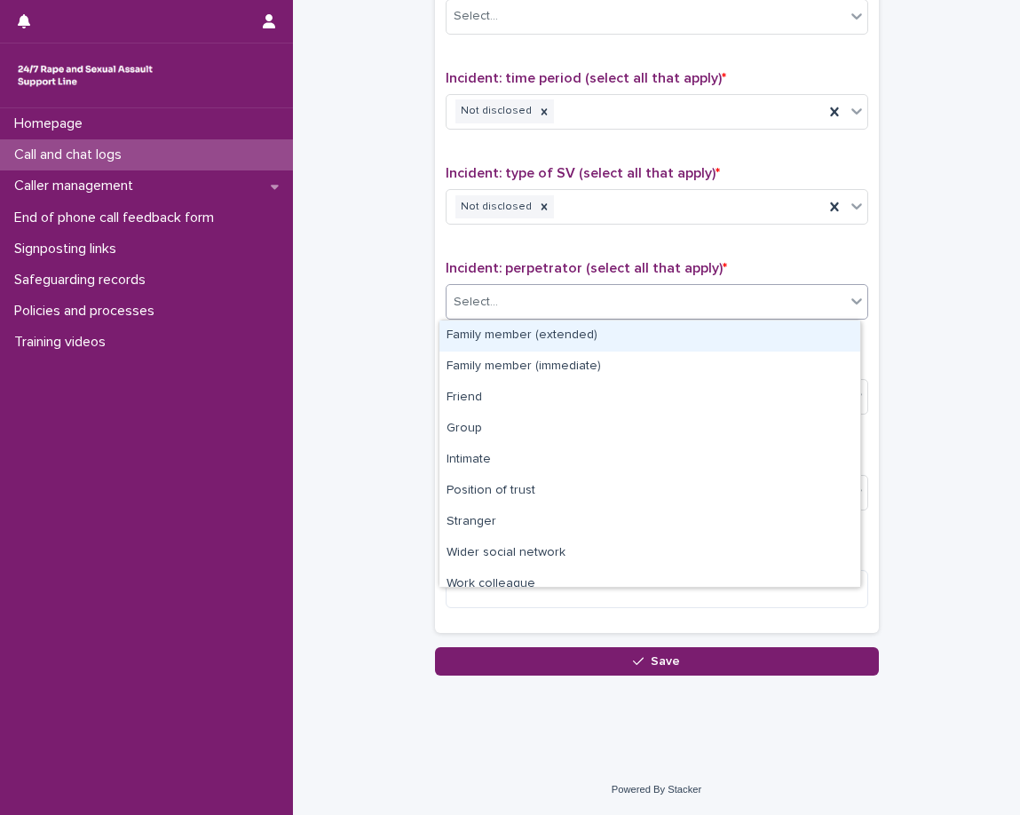
click at [576, 293] on div "Select..." at bounding box center [646, 302] width 399 height 29
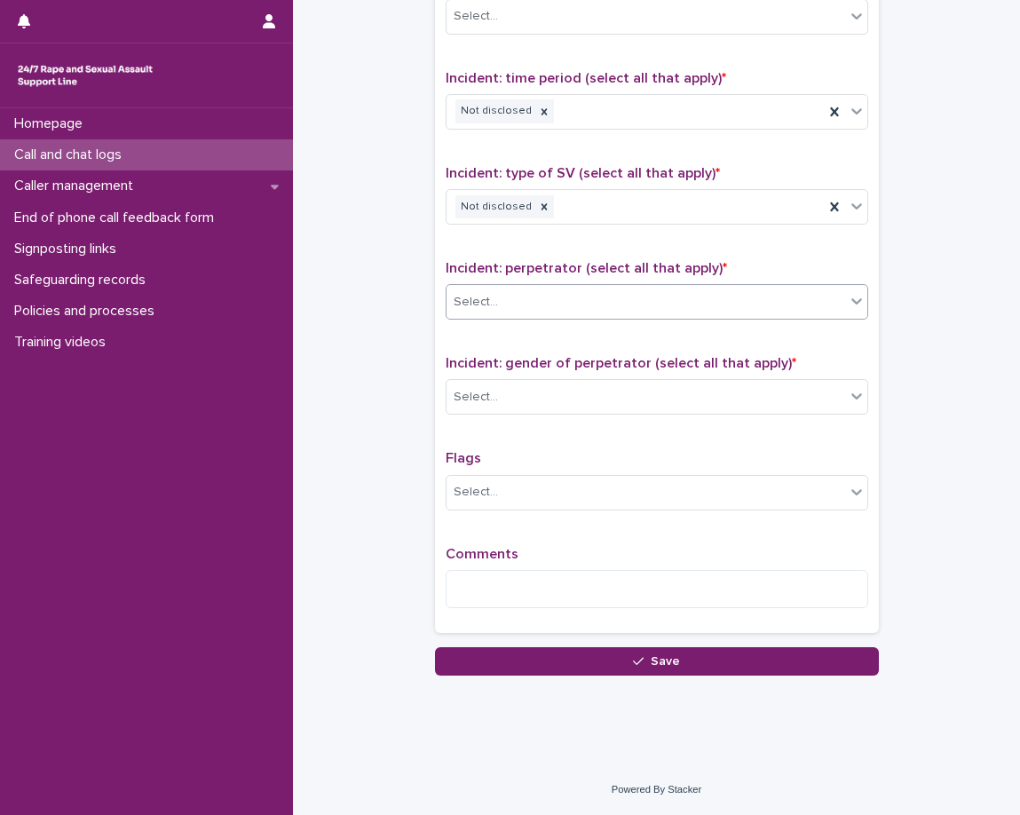
click at [573, 290] on div "Select..." at bounding box center [646, 302] width 399 height 29
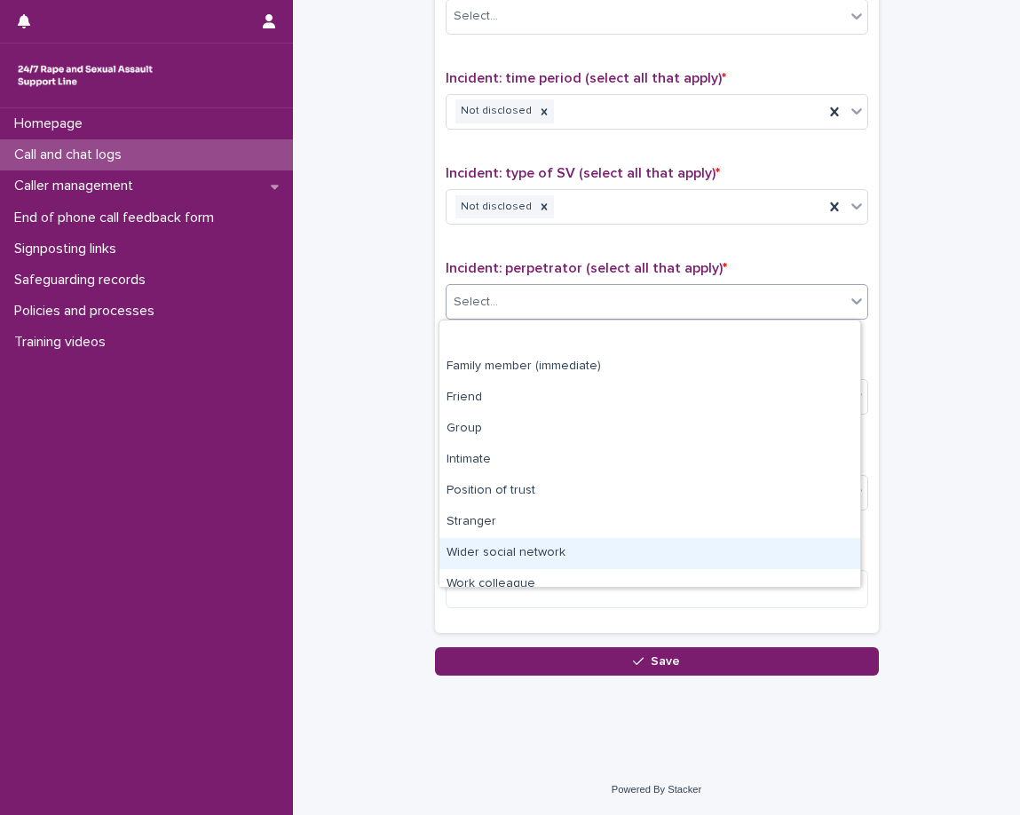
scroll to position [75, 0]
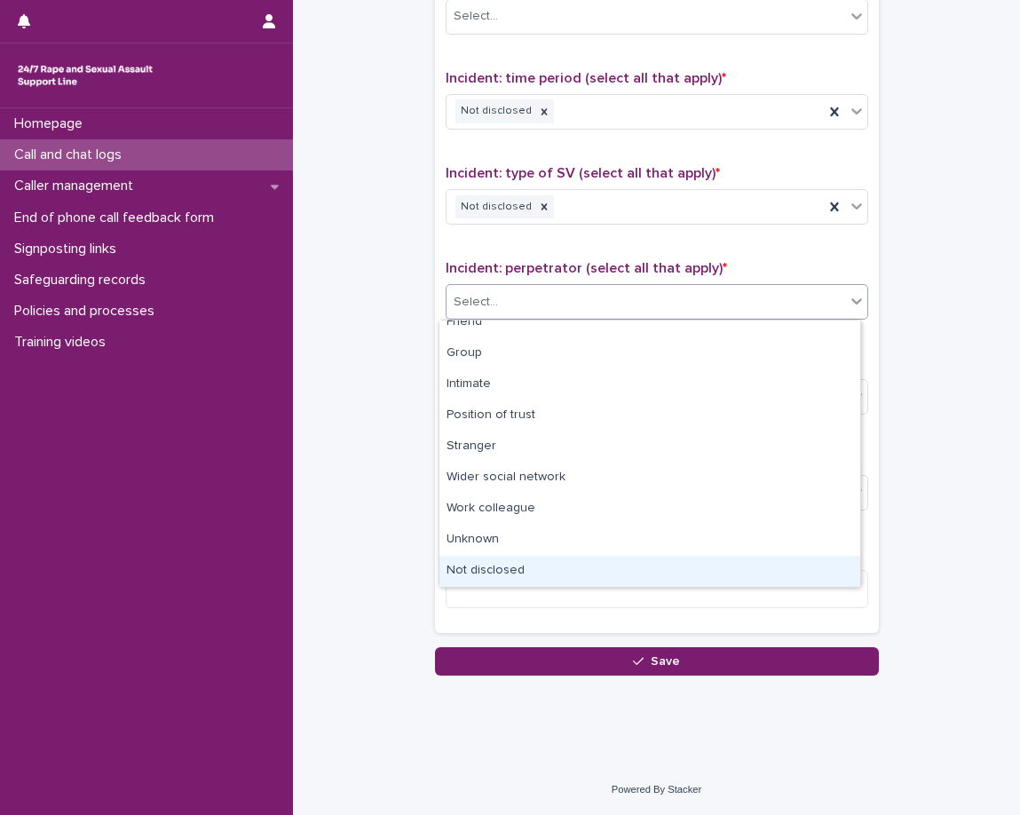
click at [518, 574] on div "Not disclosed" at bounding box center [649, 571] width 421 height 31
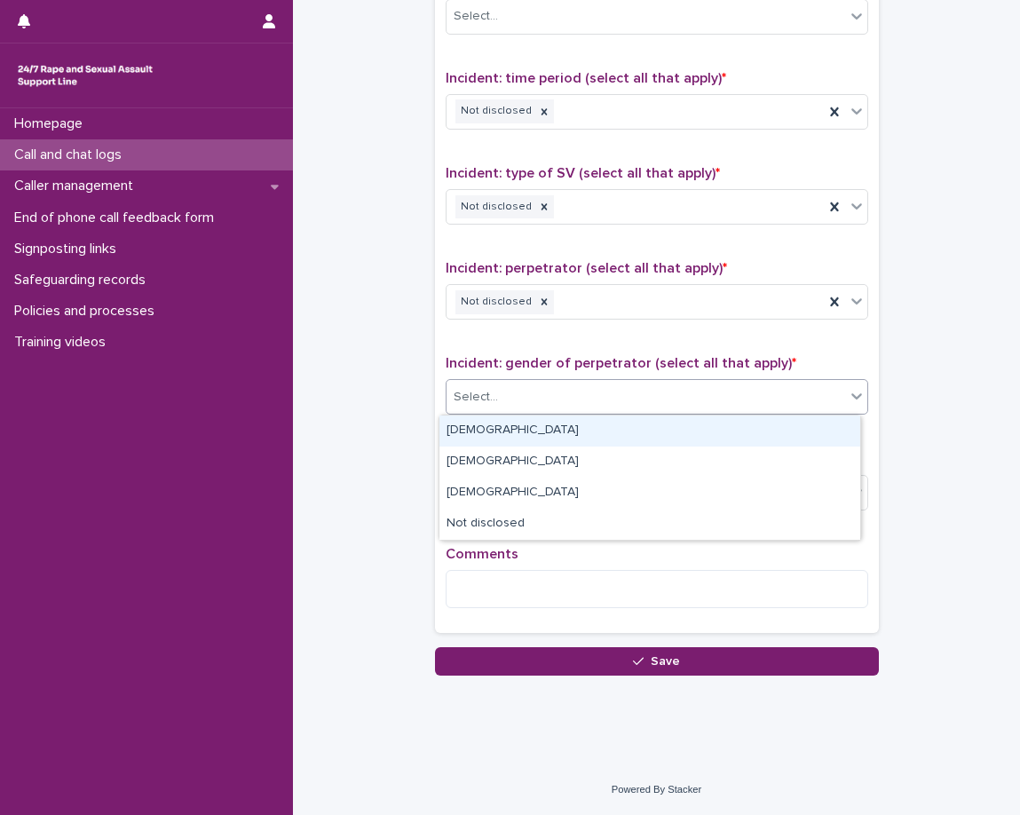
click at [501, 399] on div "Select..." at bounding box center [646, 397] width 399 height 29
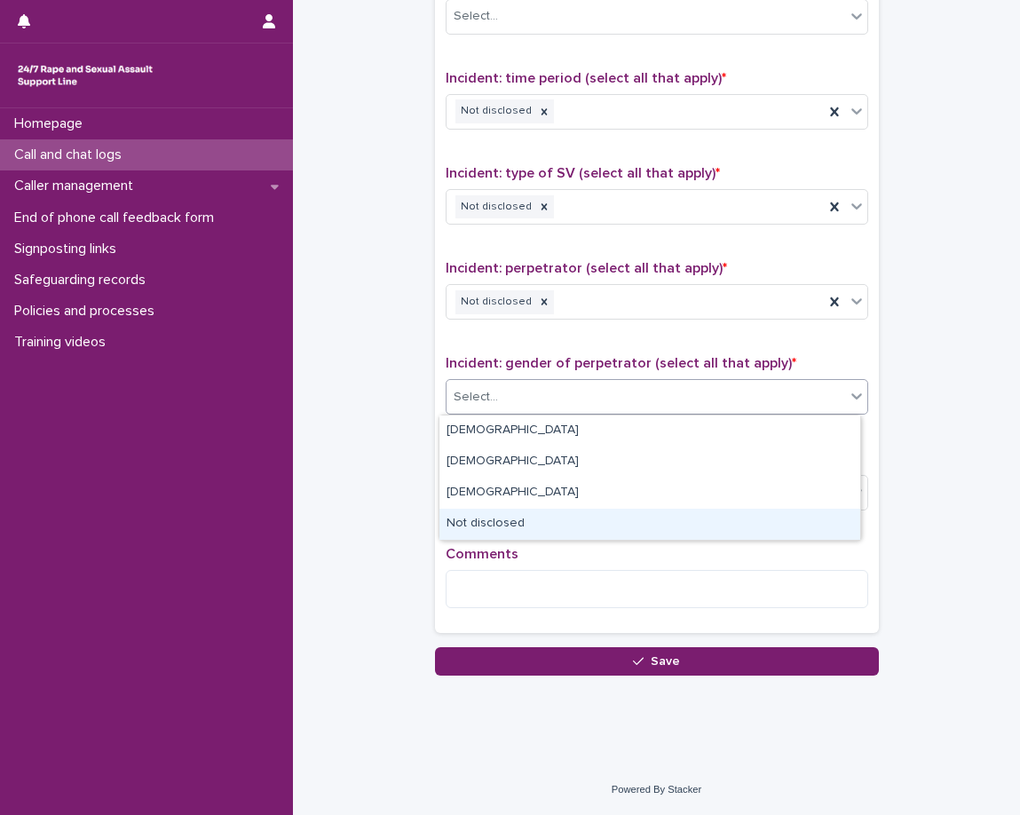
click at [516, 525] on div "Not disclosed" at bounding box center [649, 524] width 421 height 31
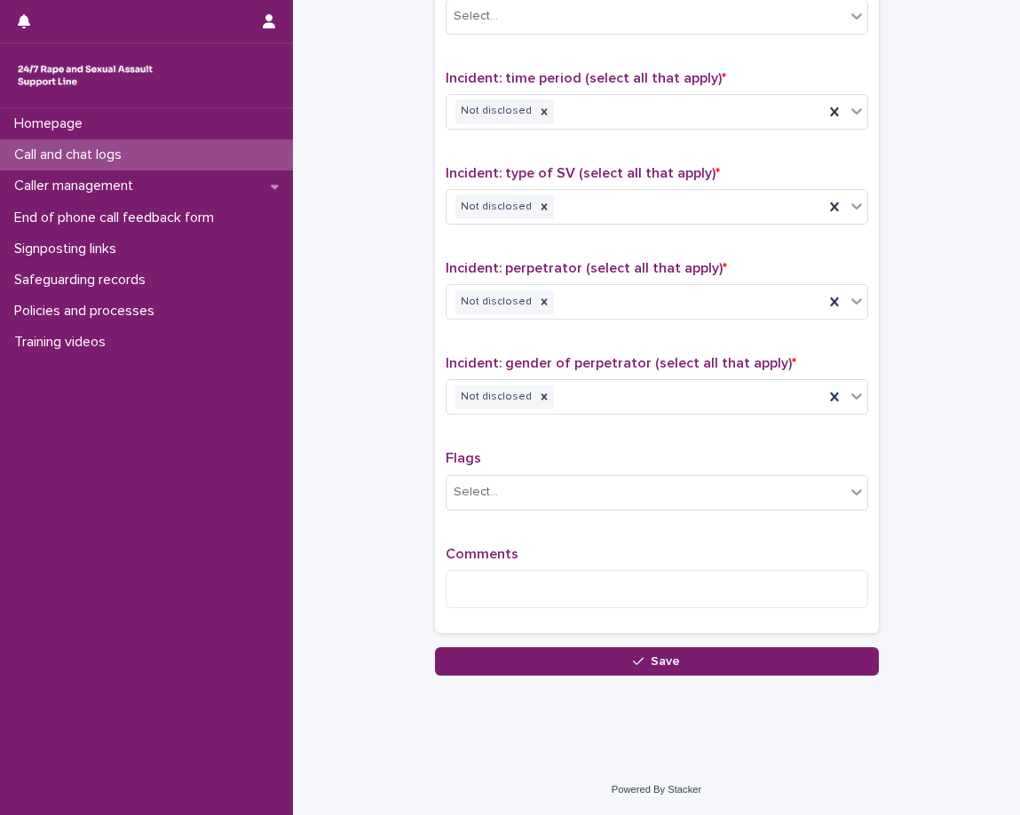
click at [528, 443] on div "Type of support received (select all that apply) Emotional support Signposted (…" at bounding box center [657, 250] width 423 height 743
click at [530, 497] on div "Select..." at bounding box center [646, 492] width 399 height 29
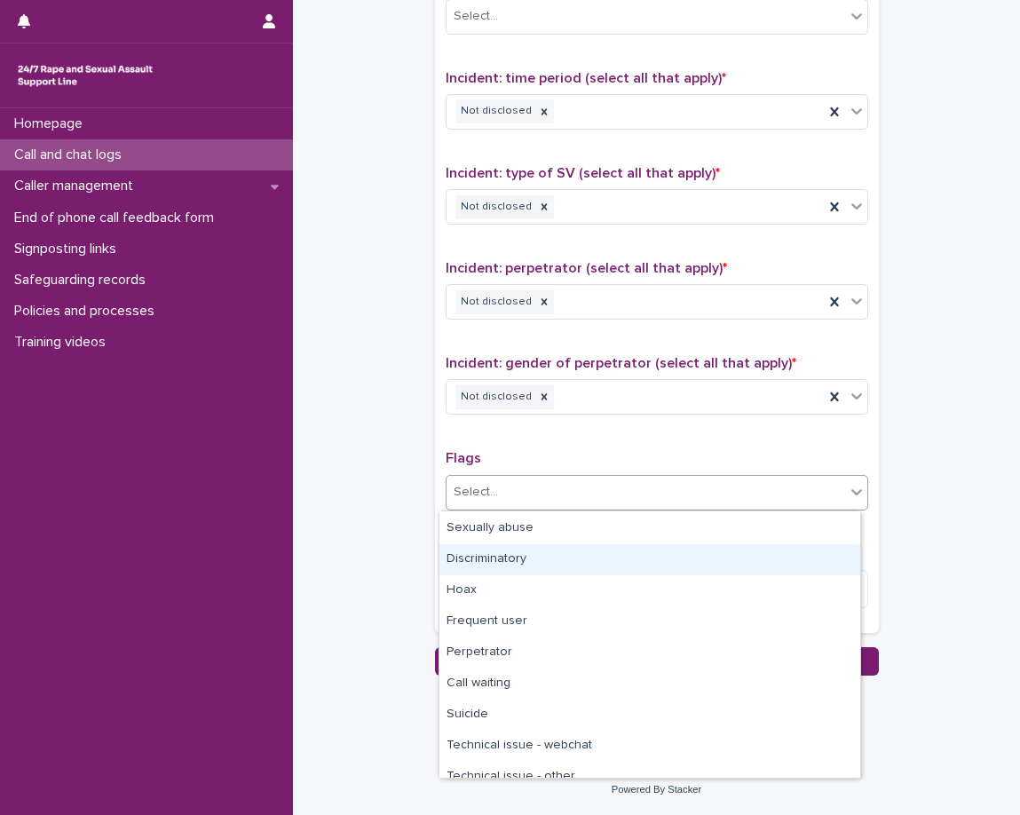
scroll to position [89, 0]
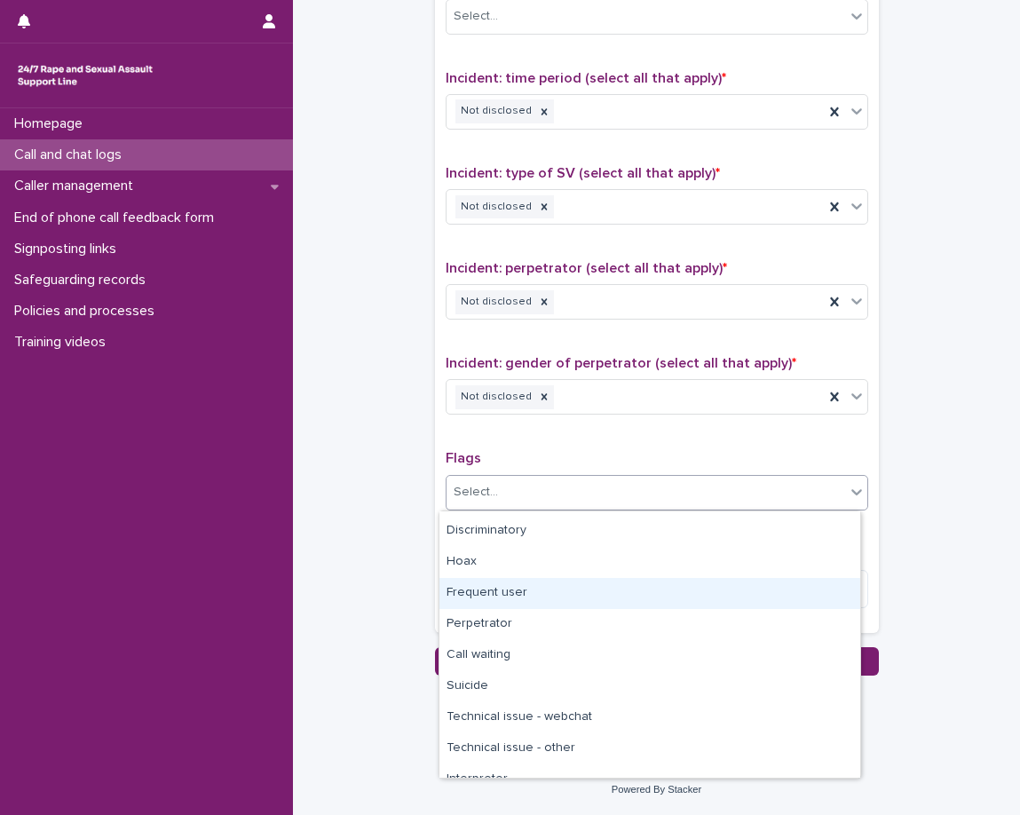
click at [573, 605] on div "Frequent user" at bounding box center [649, 593] width 421 height 31
click at [573, 605] on textarea at bounding box center [657, 589] width 423 height 38
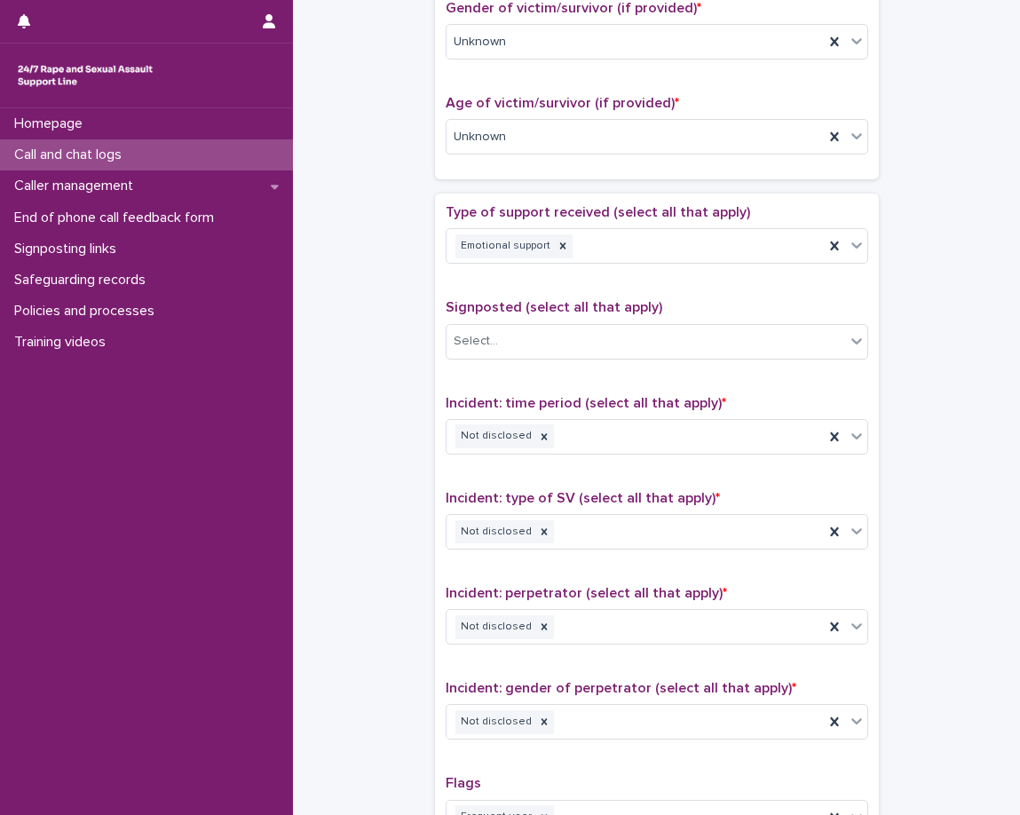
scroll to position [905, 0]
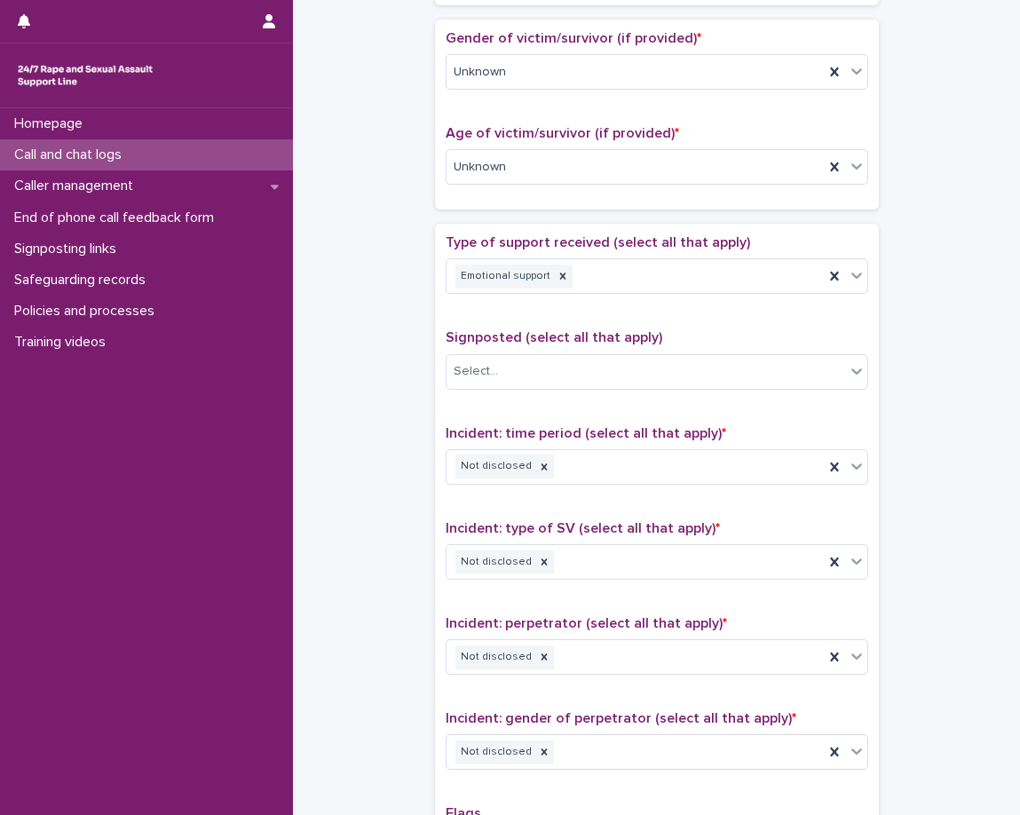
drag, startPoint x: 397, startPoint y: 529, endPoint x: 328, endPoint y: 534, distance: 68.6
click at [328, 534] on div "**********" at bounding box center [657, 68] width 692 height 1925
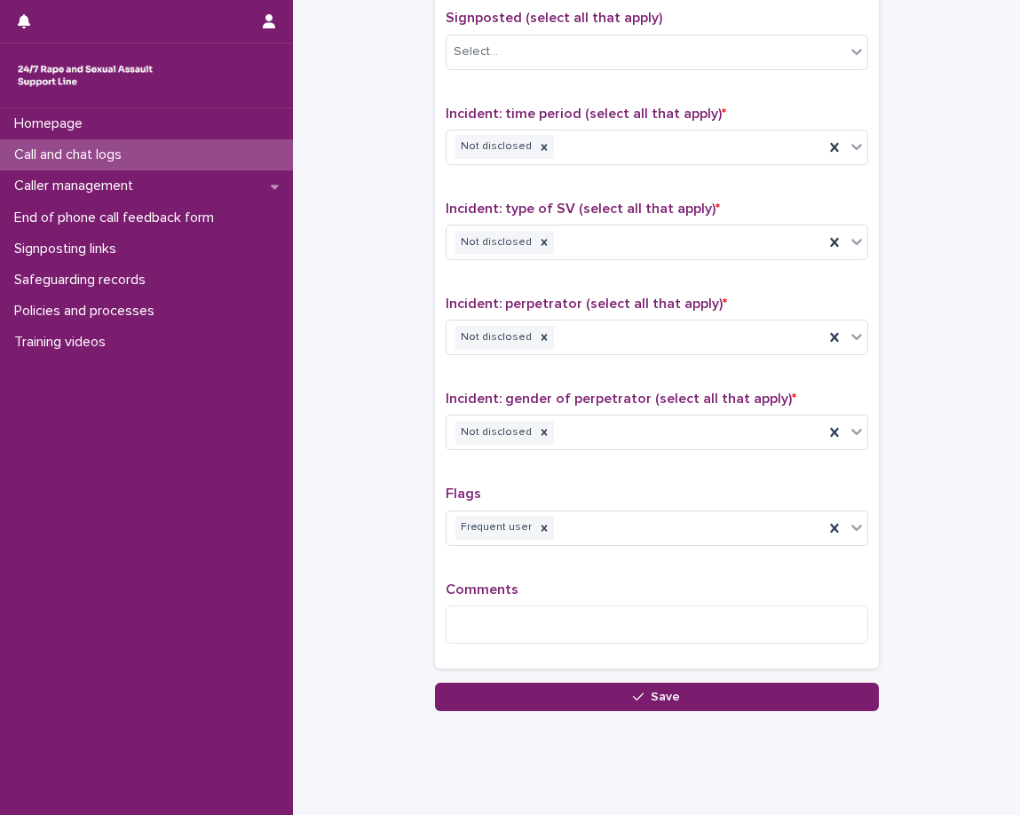
scroll to position [1260, 0]
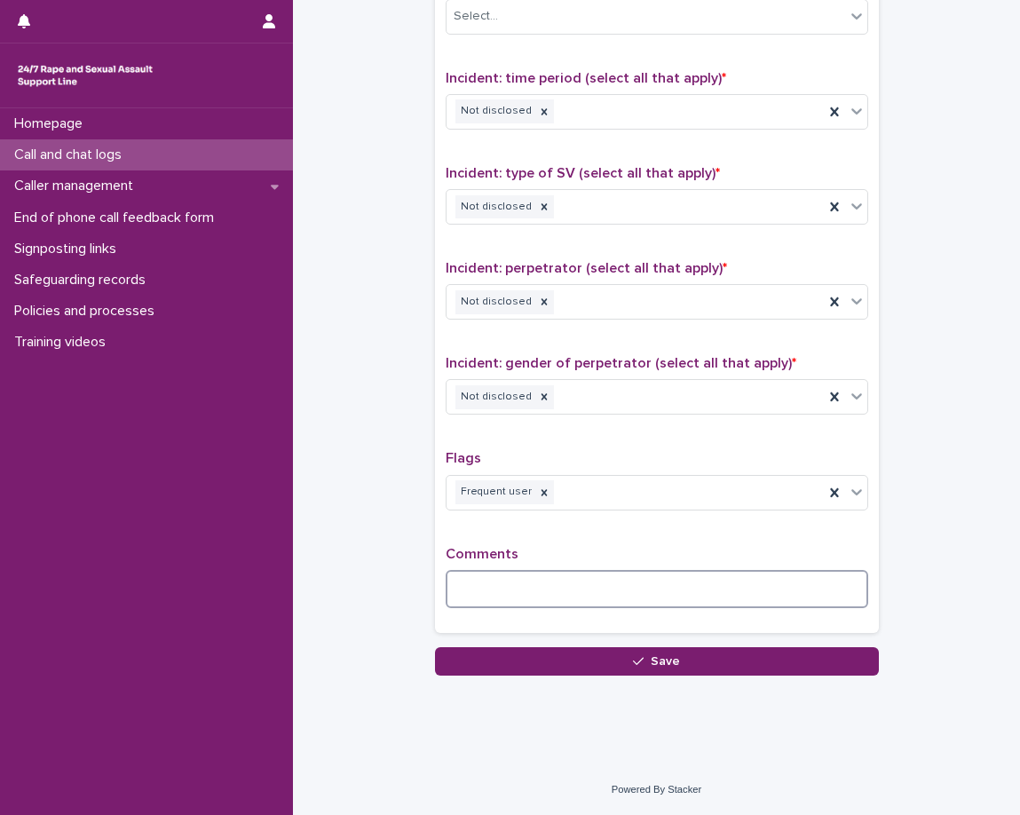
click at [659, 589] on textarea at bounding box center [657, 589] width 423 height 38
click at [611, 574] on textarea at bounding box center [657, 589] width 423 height 38
click at [579, 587] on textarea "**********" at bounding box center [657, 589] width 423 height 38
click at [836, 586] on textarea "**********" at bounding box center [657, 589] width 423 height 38
click at [88, 555] on div "Homepage Call and chat logs Caller management End of phone call feedback form S…" at bounding box center [146, 461] width 293 height 707
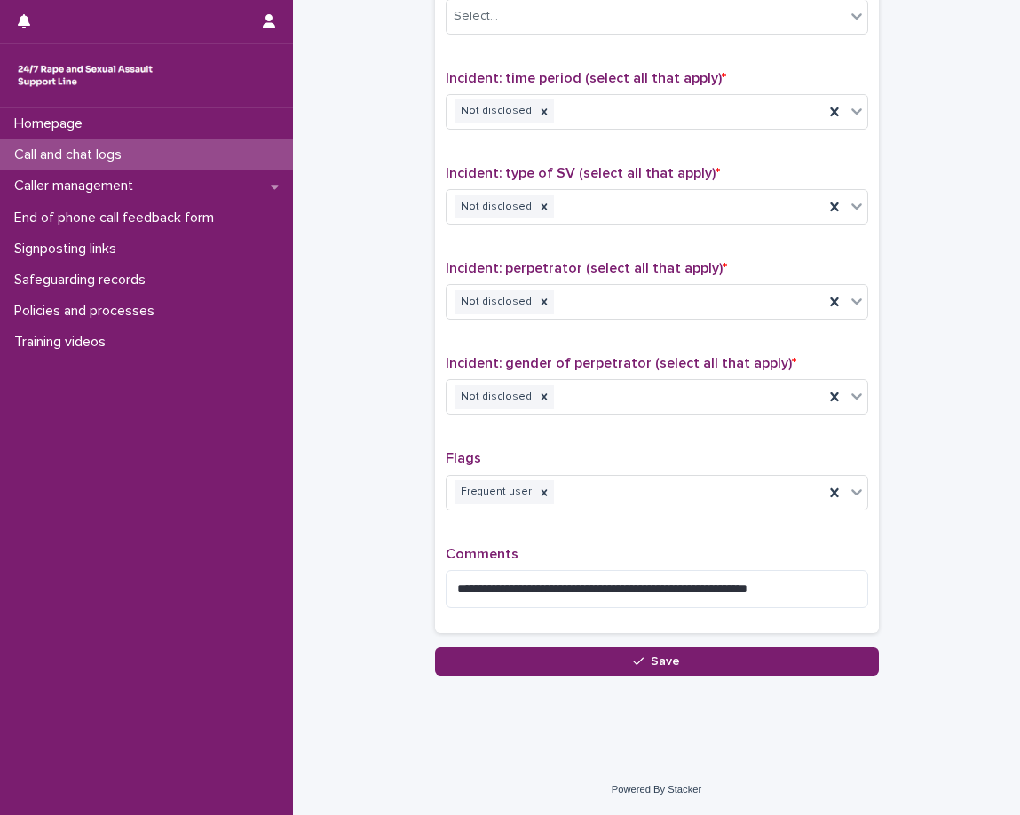
click at [146, 652] on div "Homepage Call and chat logs Caller management End of phone call feedback form S…" at bounding box center [146, 461] width 293 height 707
click at [844, 585] on textarea "**********" at bounding box center [657, 589] width 423 height 38
click at [824, 584] on textarea "**********" at bounding box center [657, 589] width 423 height 38
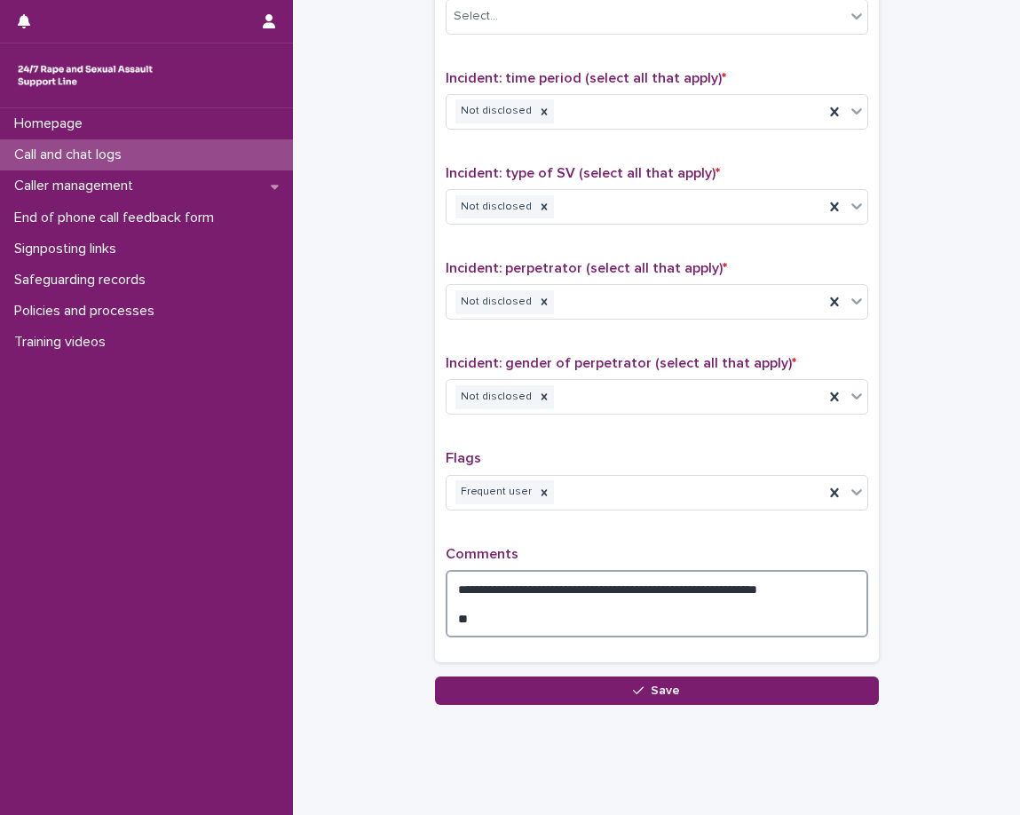
paste textarea "**********"
drag, startPoint x: 450, startPoint y: 588, endPoint x: 874, endPoint y: 563, distance: 425.1
click at [835, 591] on textarea "**********" at bounding box center [657, 603] width 423 height 67
drag, startPoint x: 832, startPoint y: 588, endPoint x: 875, endPoint y: 575, distance: 45.2
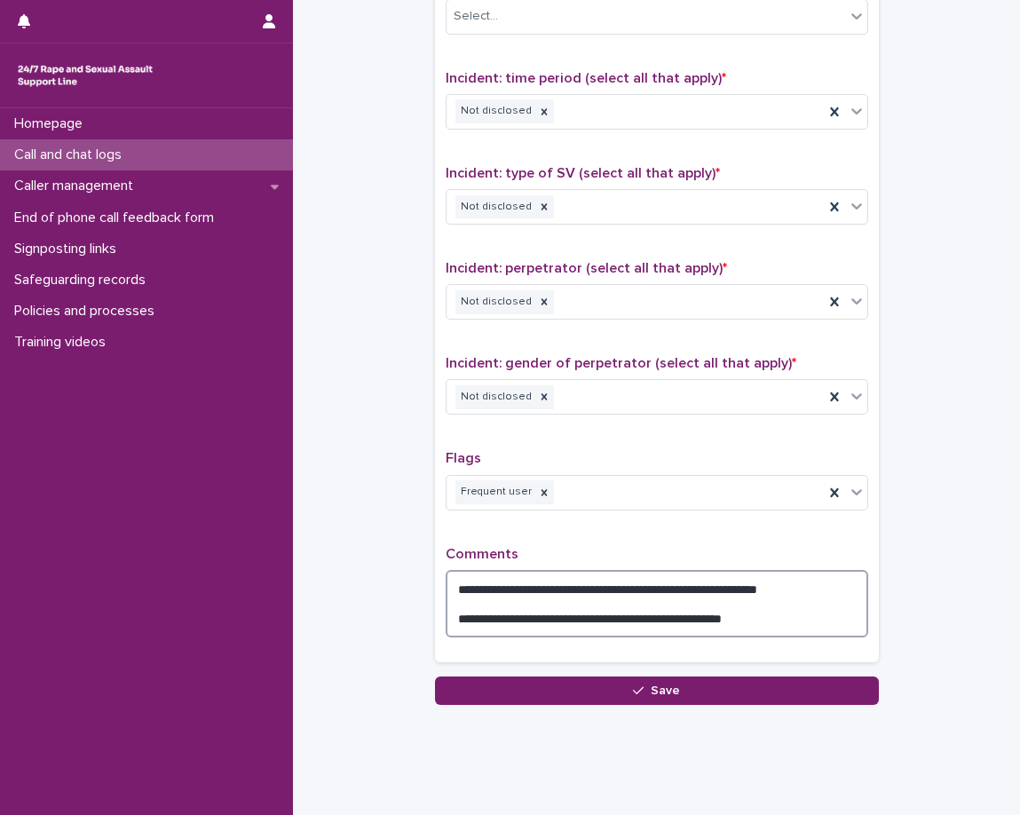
drag, startPoint x: 887, startPoint y: 558, endPoint x: 937, endPoint y: 521, distance: 62.1
click at [820, 589] on textarea "**********" at bounding box center [657, 603] width 423 height 67
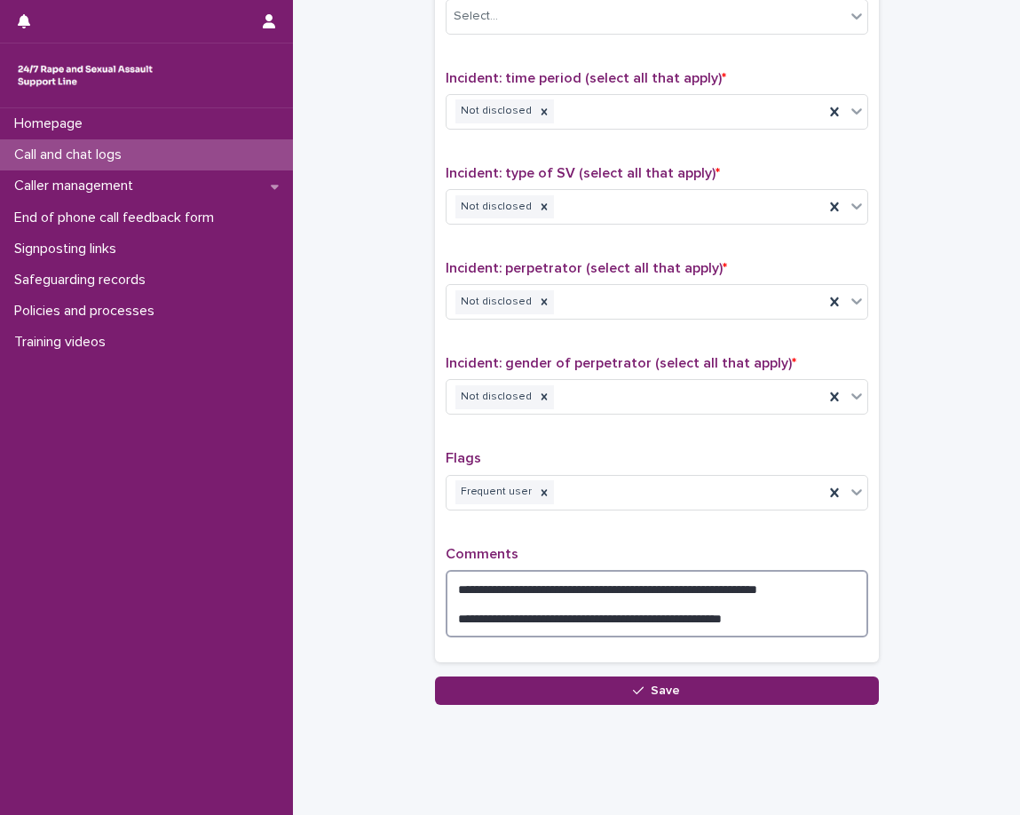
drag, startPoint x: 803, startPoint y: 626, endPoint x: 460, endPoint y: 607, distance: 343.2
click at [460, 607] on textarea "**********" at bounding box center [657, 603] width 423 height 67
click at [716, 605] on textarea "**********" at bounding box center [657, 603] width 423 height 67
click at [848, 587] on textarea "**********" at bounding box center [657, 603] width 423 height 67
click at [787, 609] on textarea "**********" at bounding box center [657, 603] width 423 height 67
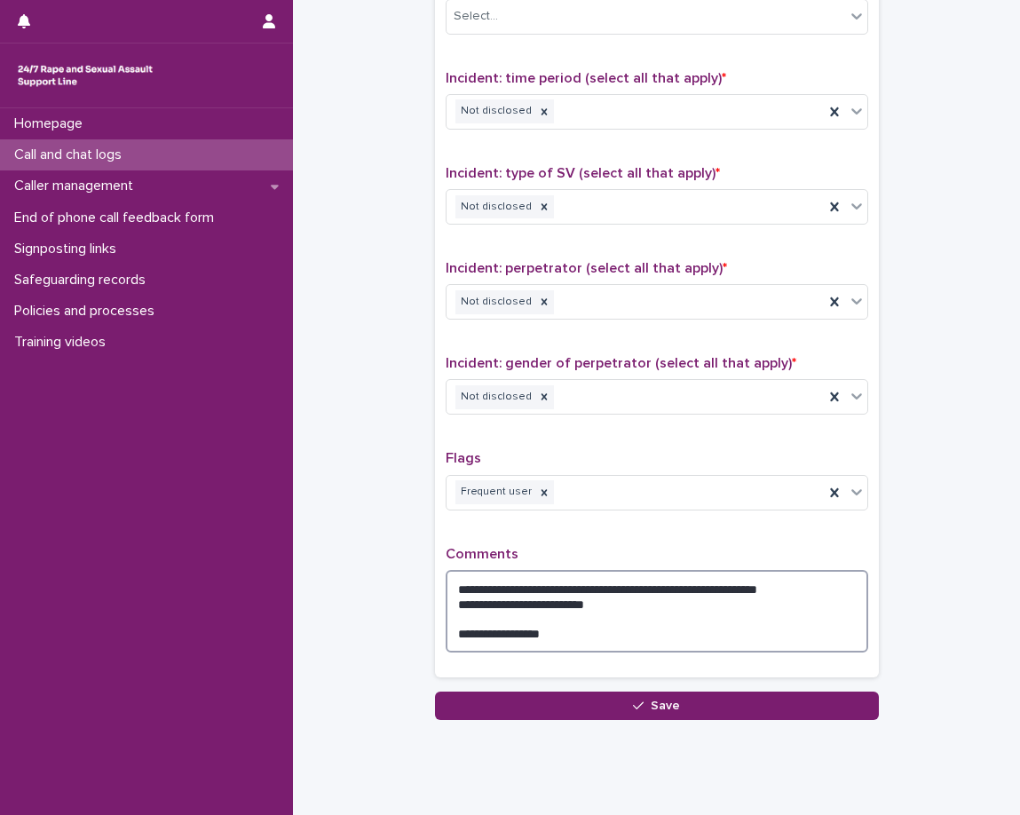
click at [723, 644] on textarea "**********" at bounding box center [657, 611] width 423 height 83
click at [644, 649] on textarea "**********" at bounding box center [657, 611] width 423 height 83
click at [694, 649] on textarea "**********" at bounding box center [657, 611] width 423 height 83
paste textarea "**********"
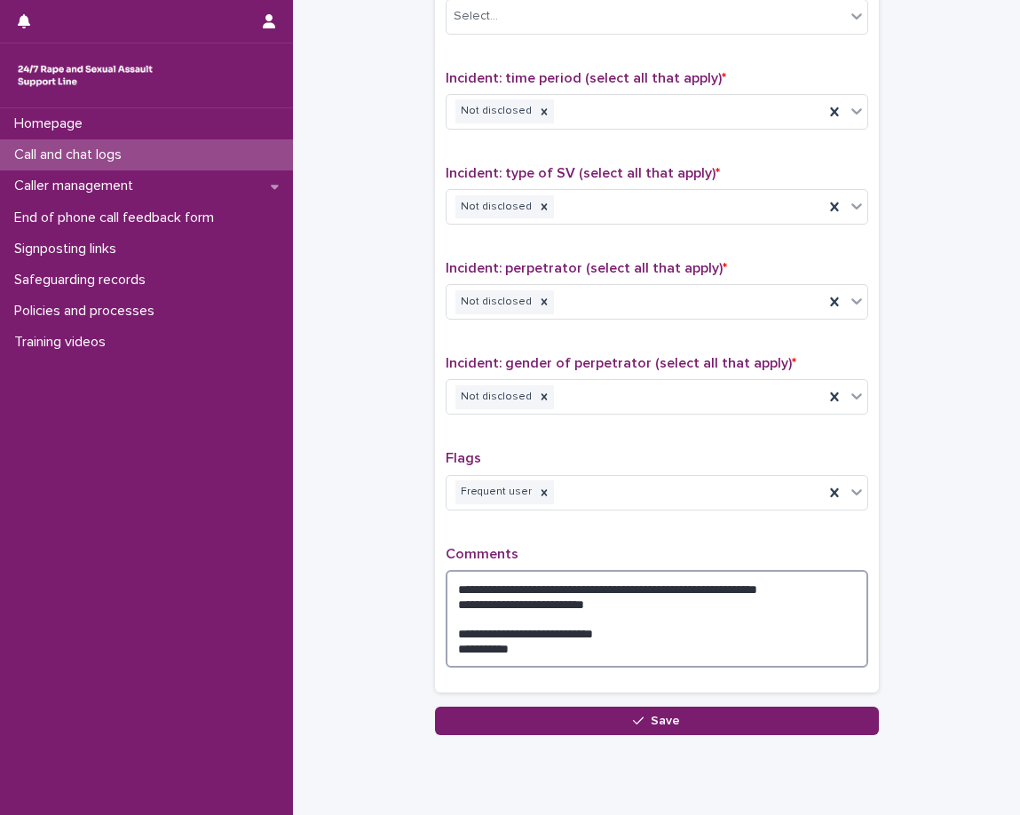
click at [451, 652] on textarea "**********" at bounding box center [657, 619] width 423 height 98
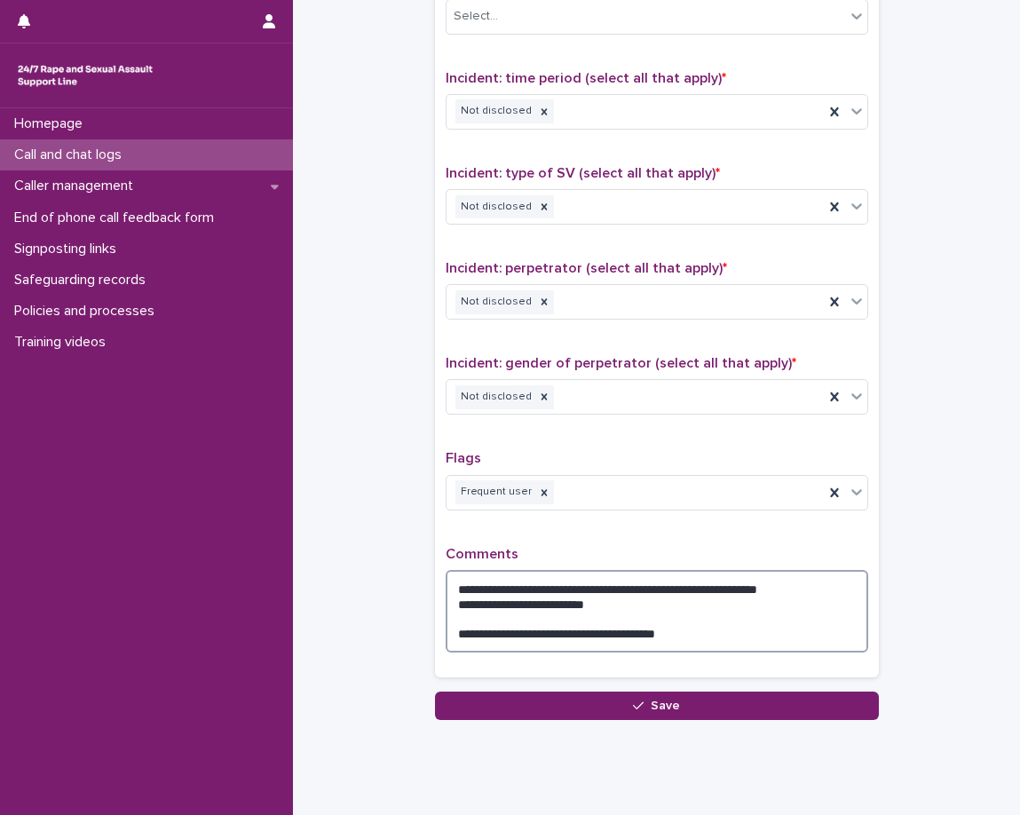
click at [736, 646] on textarea "**********" at bounding box center [657, 611] width 423 height 83
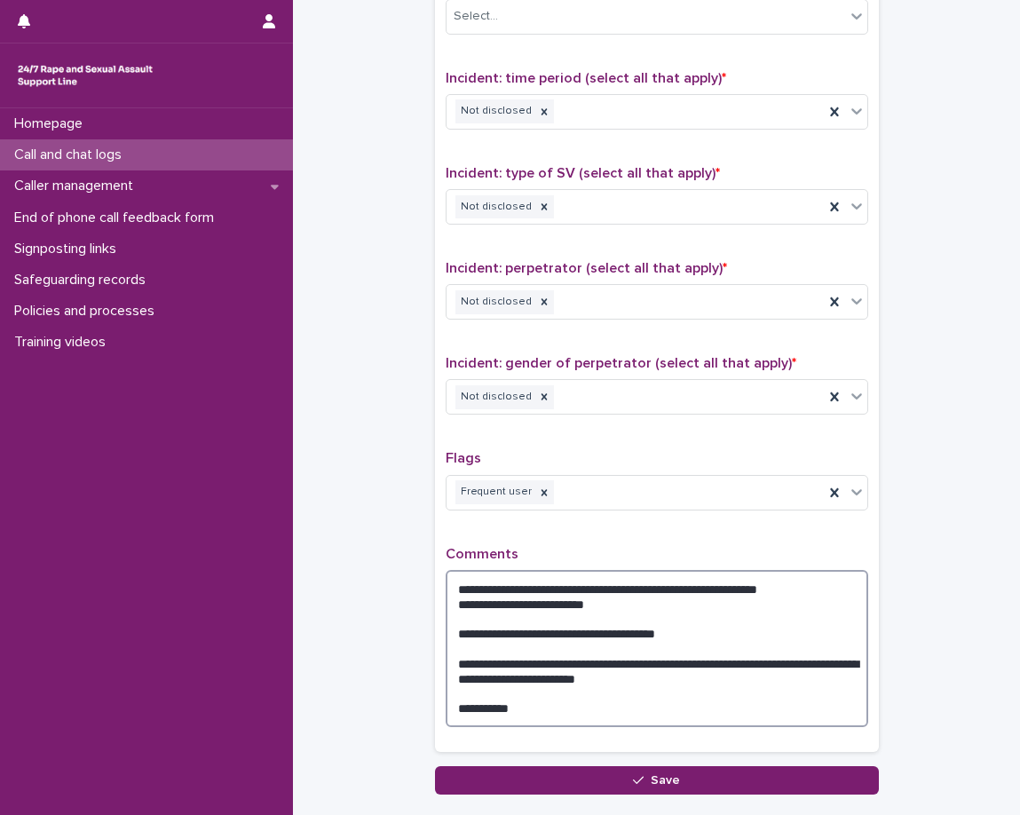
click at [616, 707] on textarea "**********" at bounding box center [657, 648] width 423 height 157
click at [613, 717] on textarea "**********" at bounding box center [657, 648] width 423 height 157
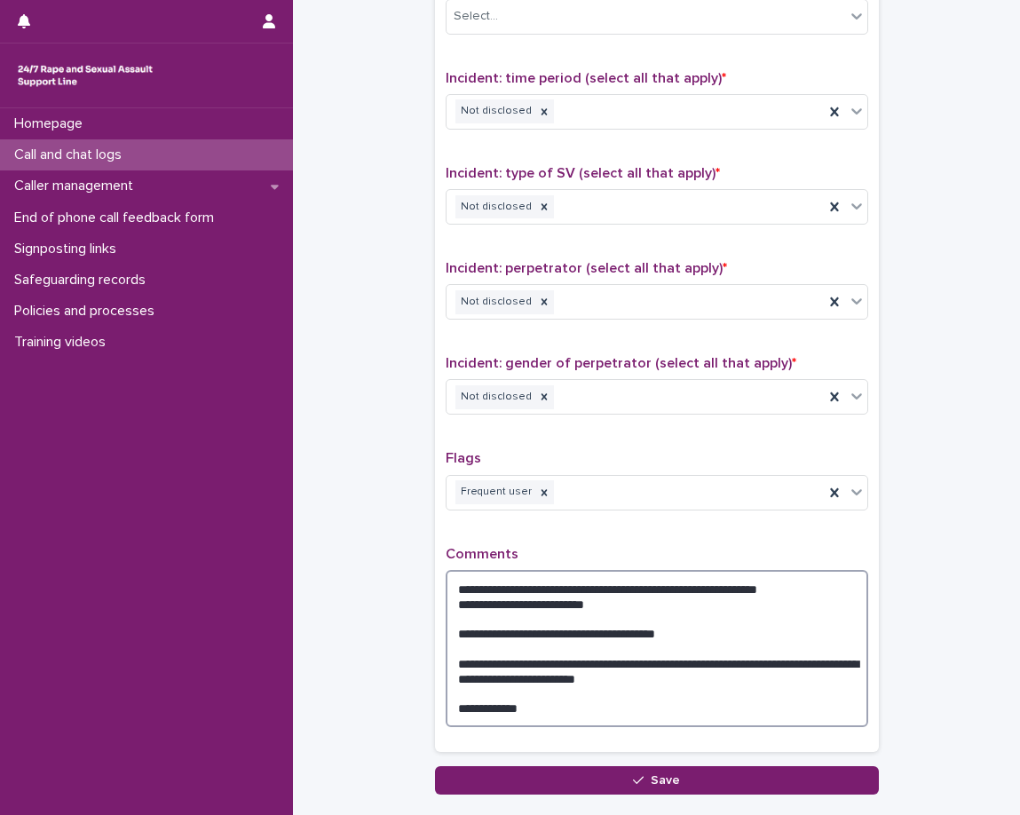
paste textarea "**********"
click at [751, 712] on textarea "**********" at bounding box center [657, 648] width 423 height 157
click at [693, 708] on textarea "**********" at bounding box center [657, 648] width 423 height 157
paste textarea "**********"
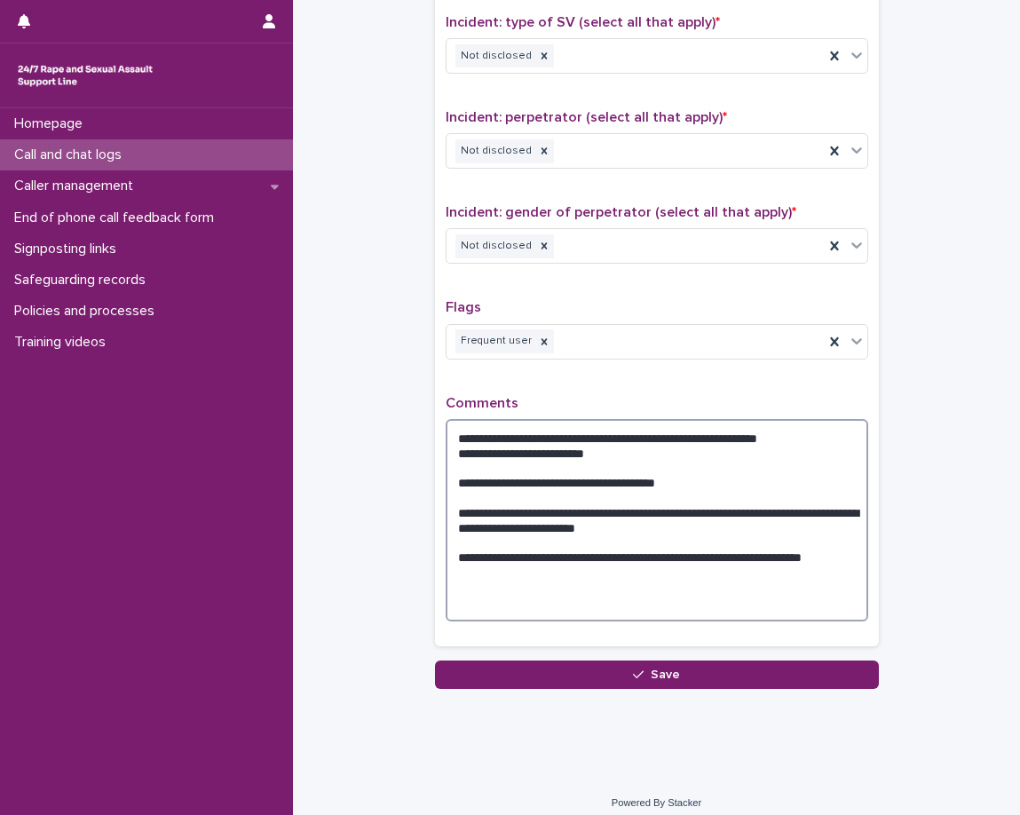
scroll to position [1424, 0]
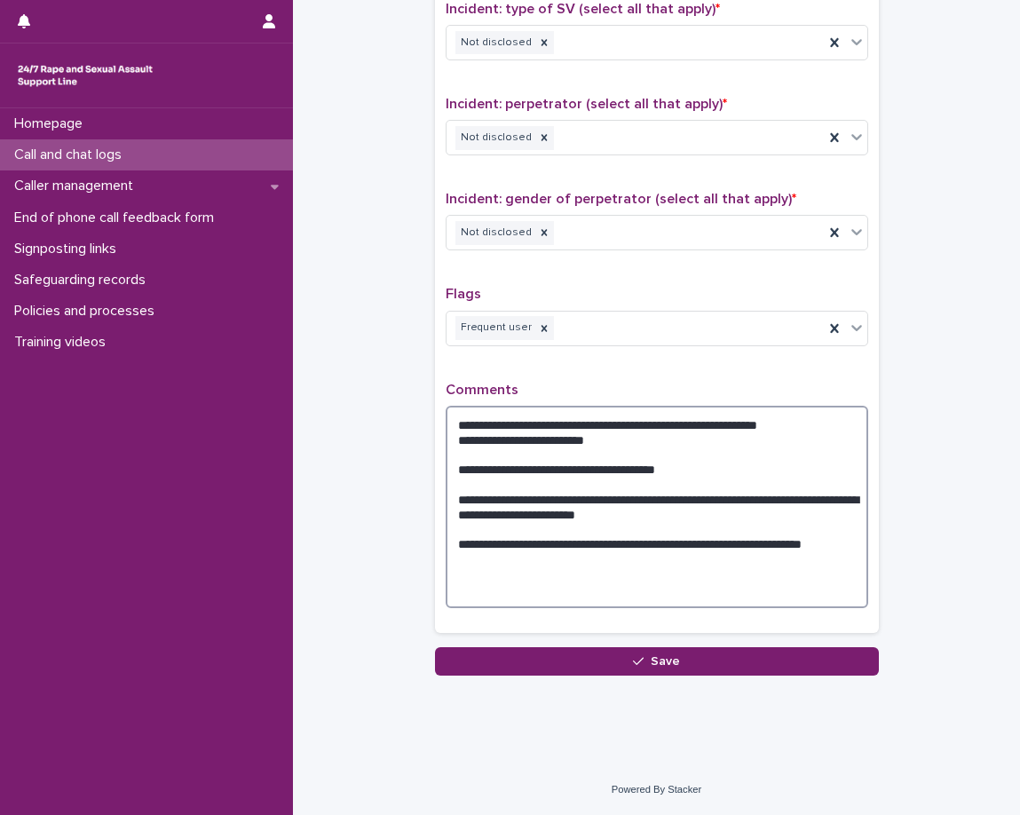
click at [751, 512] on textarea "**********" at bounding box center [657, 507] width 423 height 202
click at [749, 518] on textarea "**********" at bounding box center [657, 507] width 423 height 202
click at [673, 597] on textarea "**********" at bounding box center [657, 507] width 423 height 202
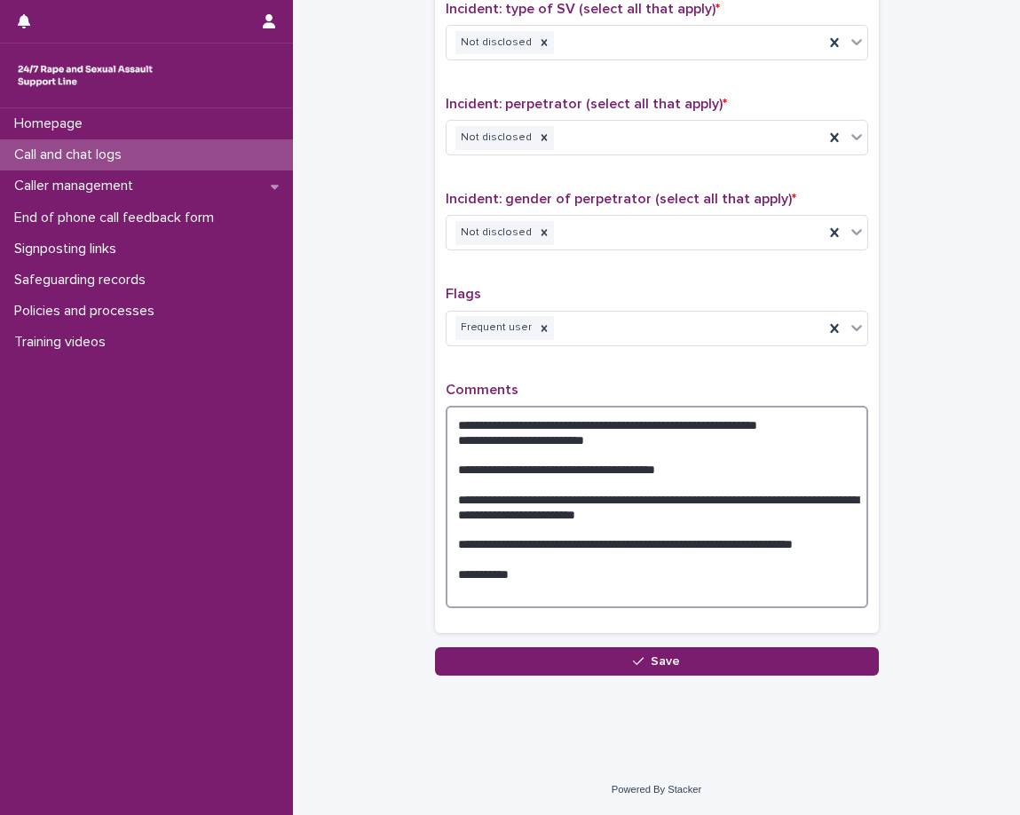
paste textarea "**********"
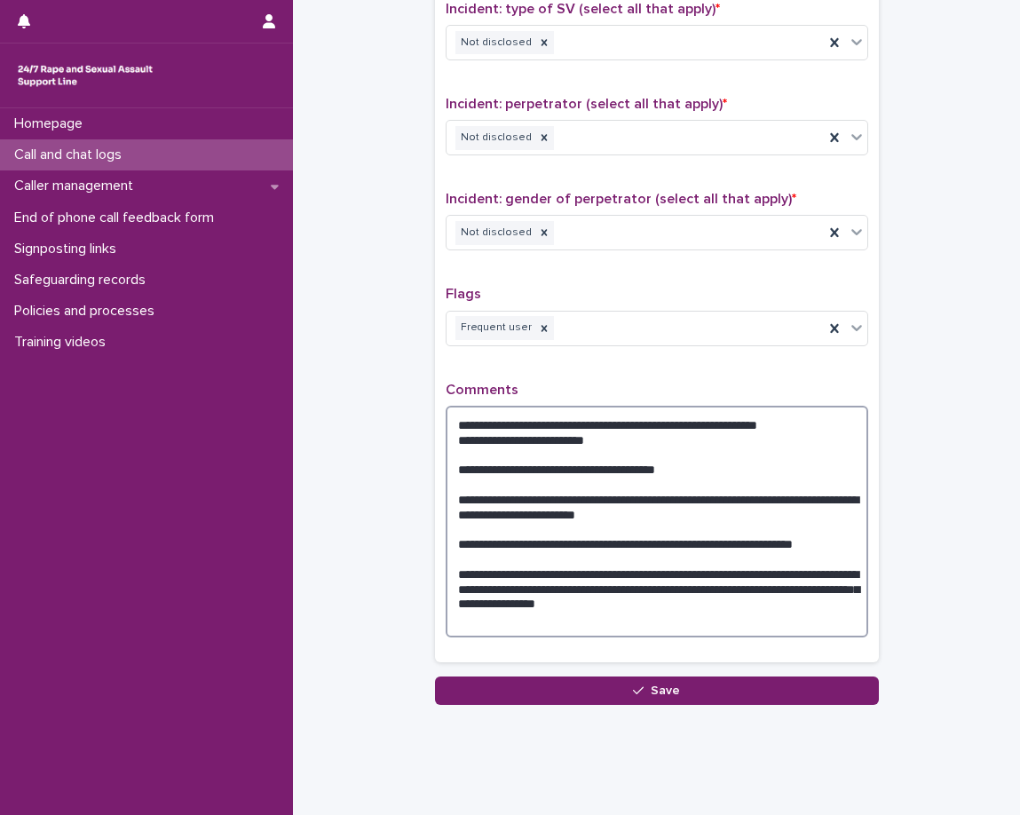
click at [513, 590] on textarea "**********" at bounding box center [657, 522] width 423 height 232
click at [511, 589] on textarea "**********" at bounding box center [657, 522] width 423 height 232
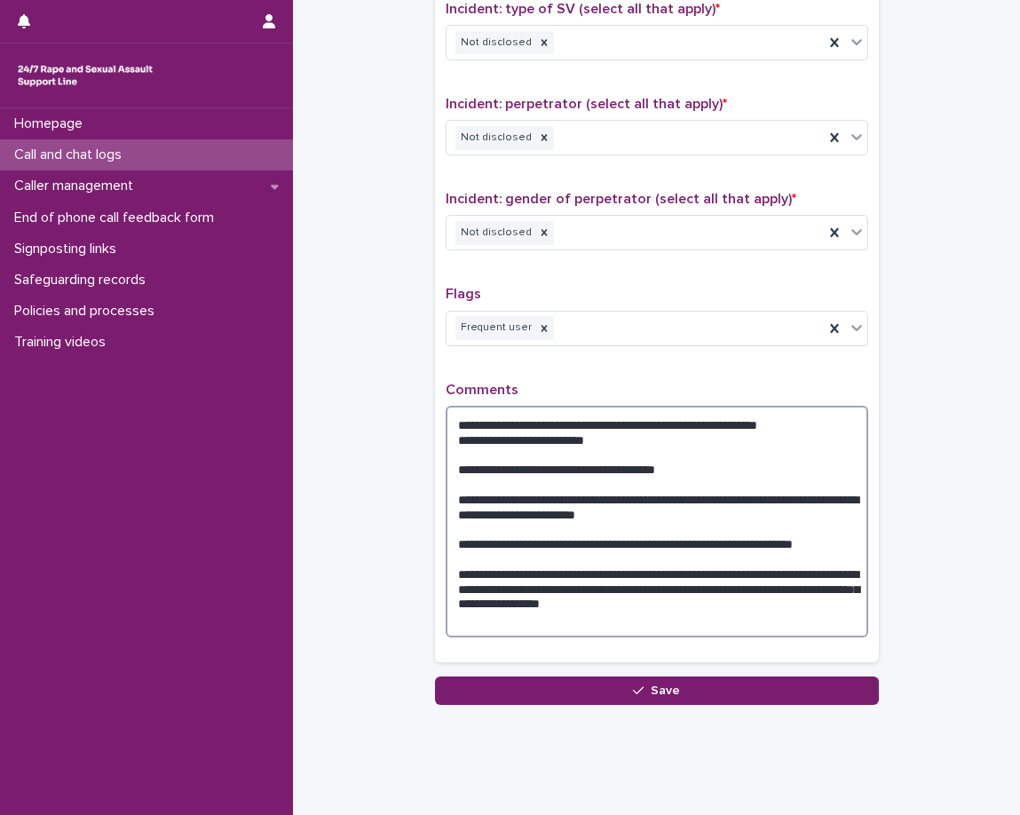
click at [840, 421] on textarea "**********" at bounding box center [657, 522] width 423 height 232
click at [750, 447] on textarea "**********" at bounding box center [657, 522] width 423 height 232
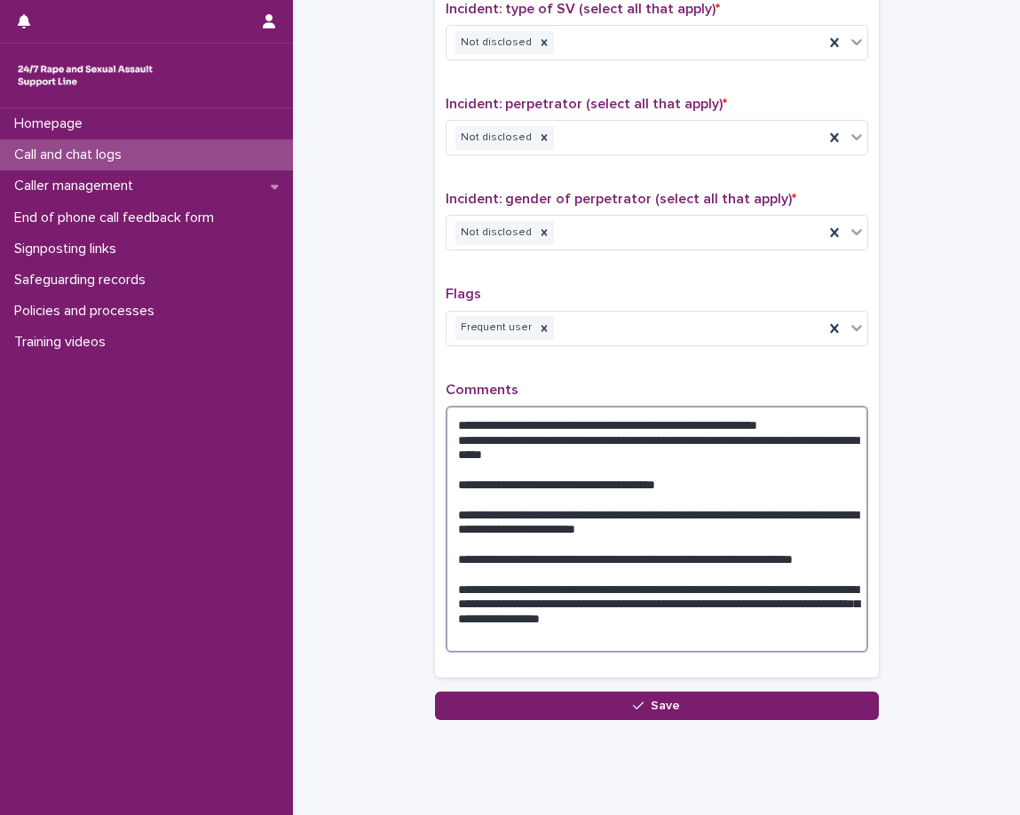
type textarea "**********"
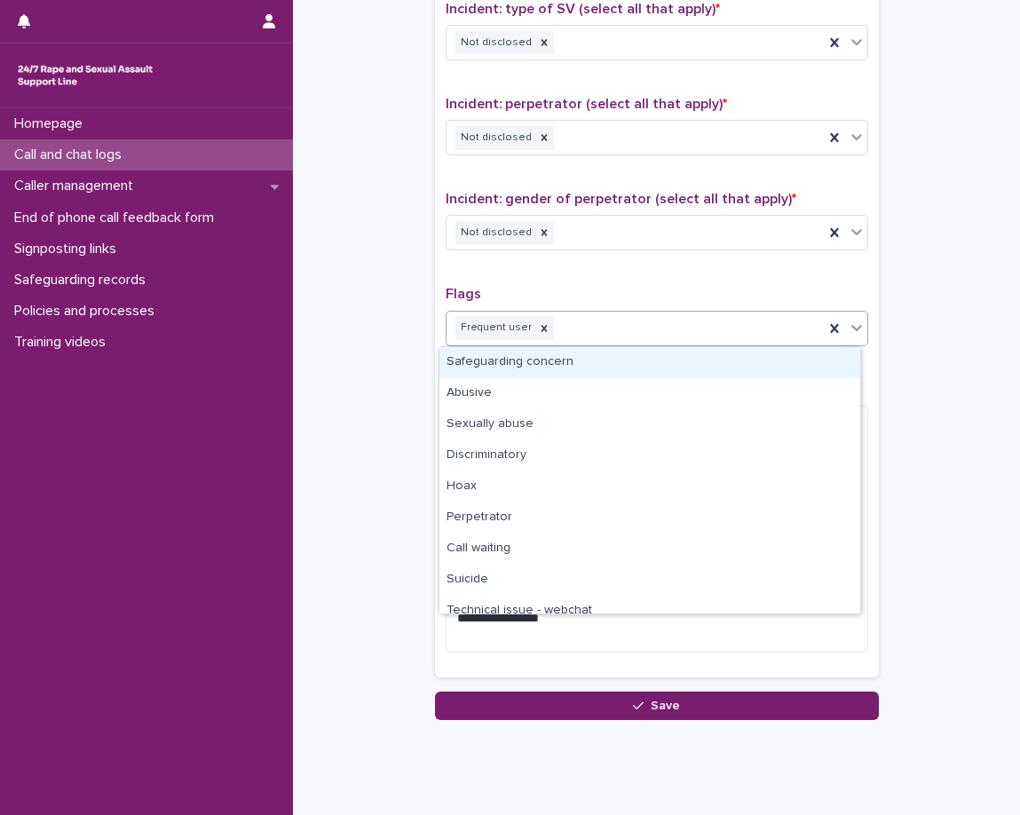
click at [593, 327] on div "Frequent user" at bounding box center [635, 327] width 377 height 31
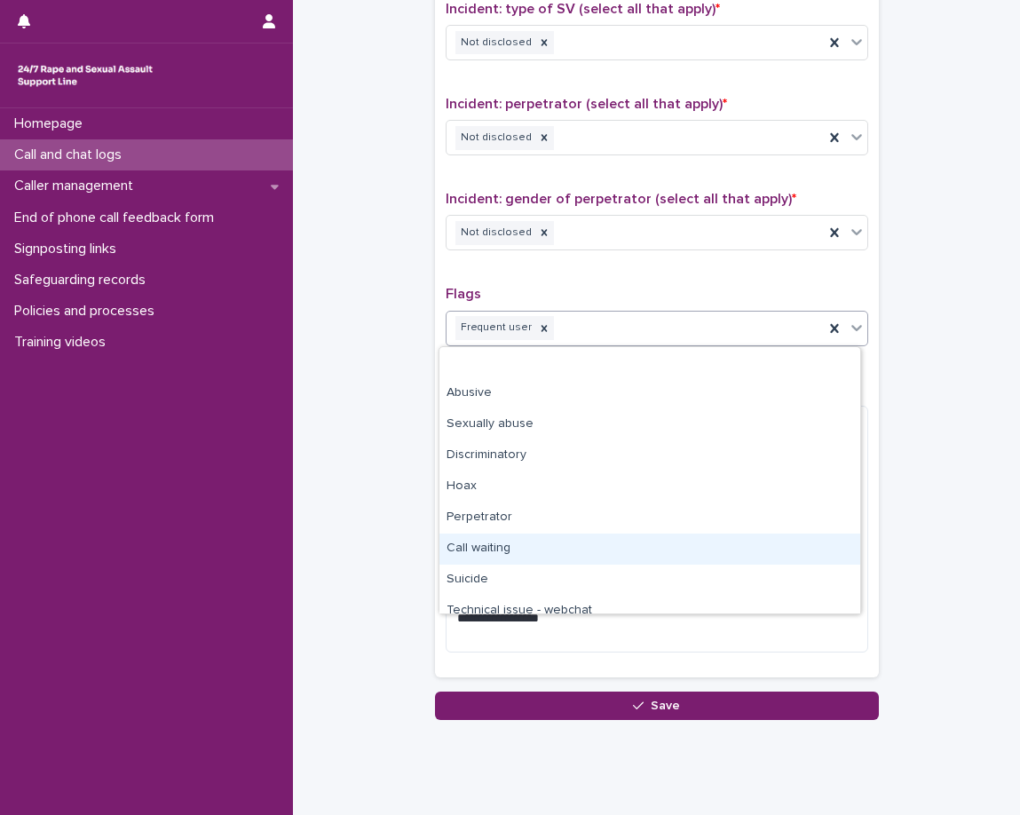
scroll to position [75, 0]
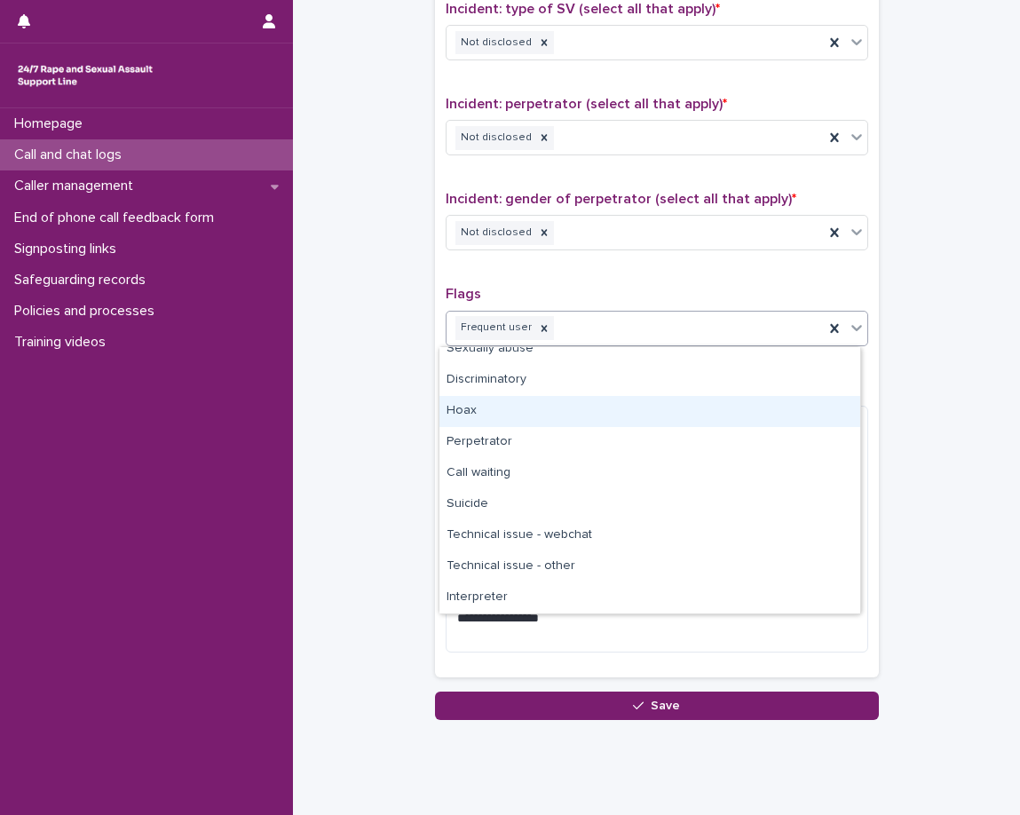
click at [570, 415] on div "Hoax" at bounding box center [649, 411] width 421 height 31
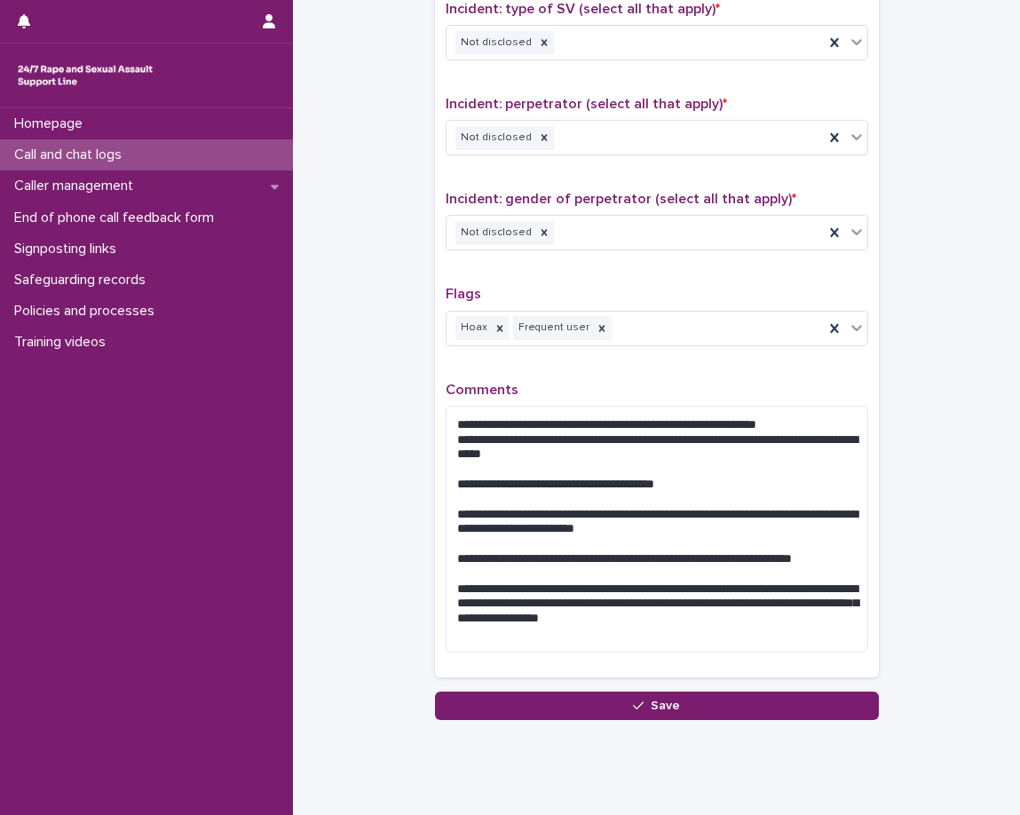
click at [578, 376] on div "**********" at bounding box center [657, 191] width 423 height 952
click at [651, 329] on div "Hoax Frequent user" at bounding box center [635, 327] width 377 height 31
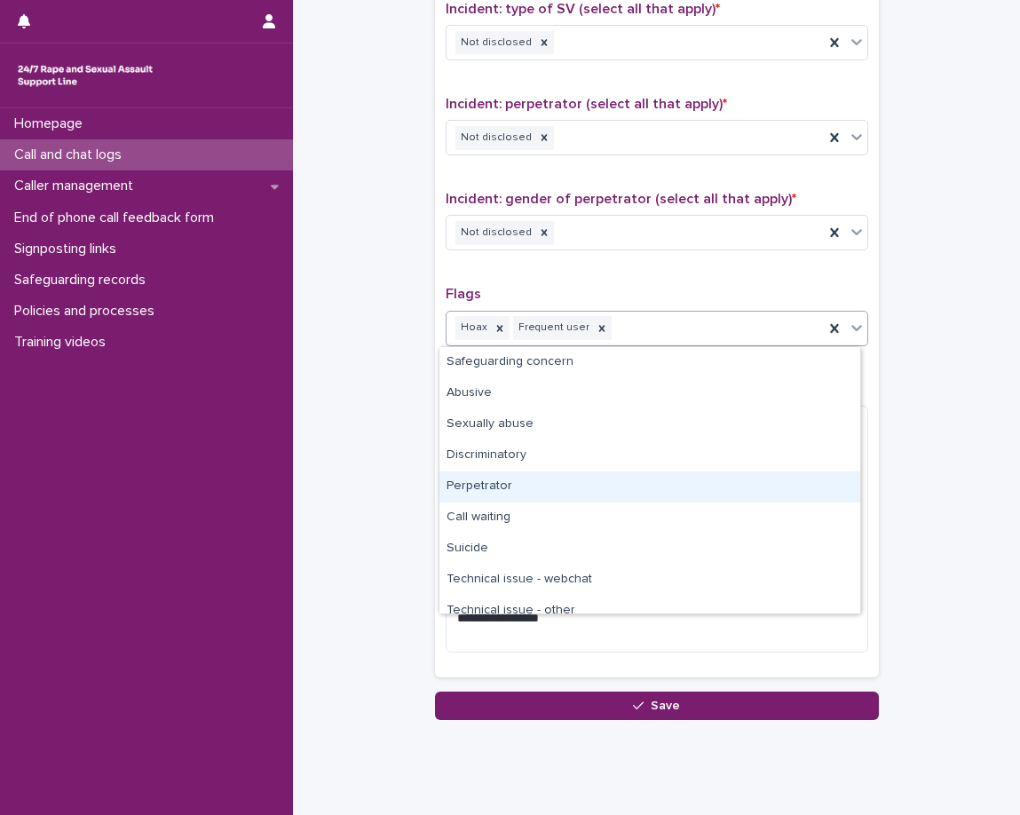
scroll to position [44, 0]
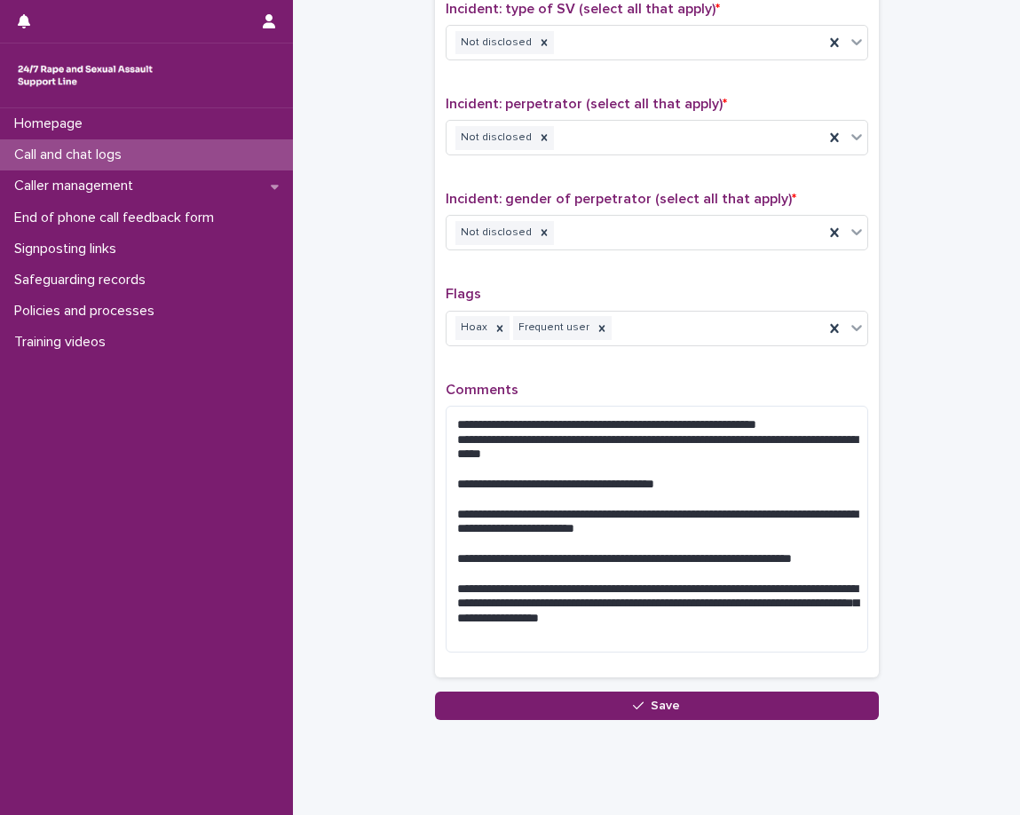
click at [621, 387] on p "Comments" at bounding box center [657, 390] width 423 height 17
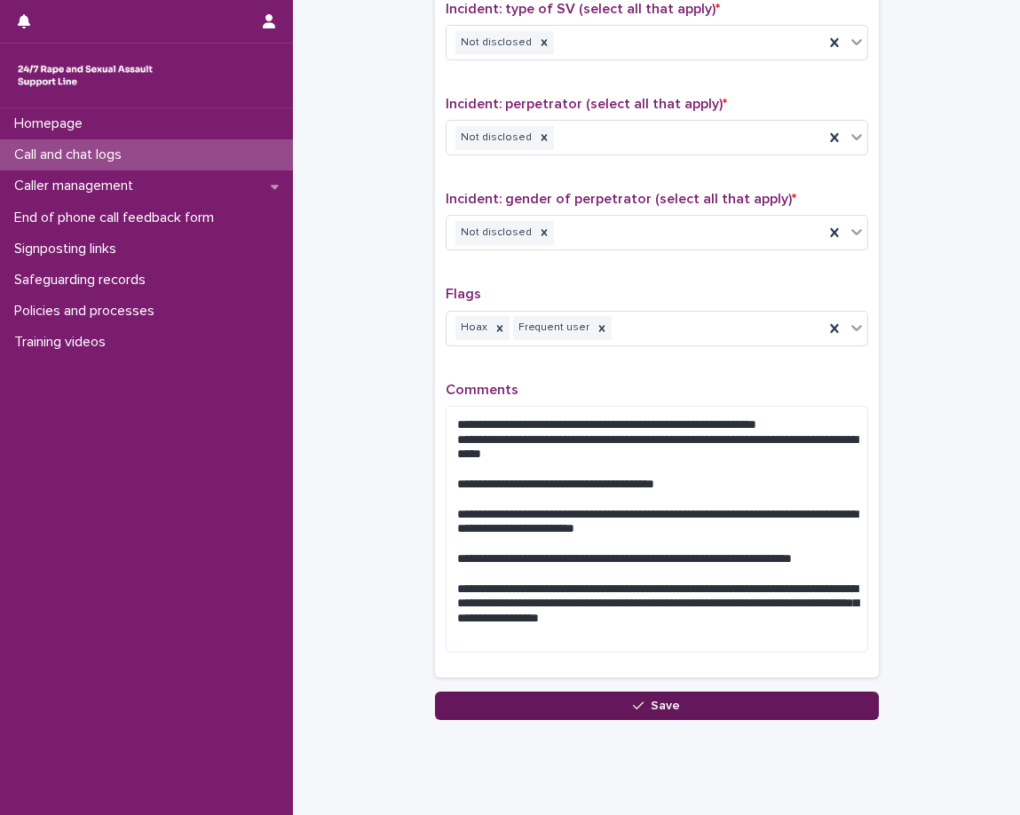
click at [713, 702] on button "Save" at bounding box center [657, 706] width 444 height 28
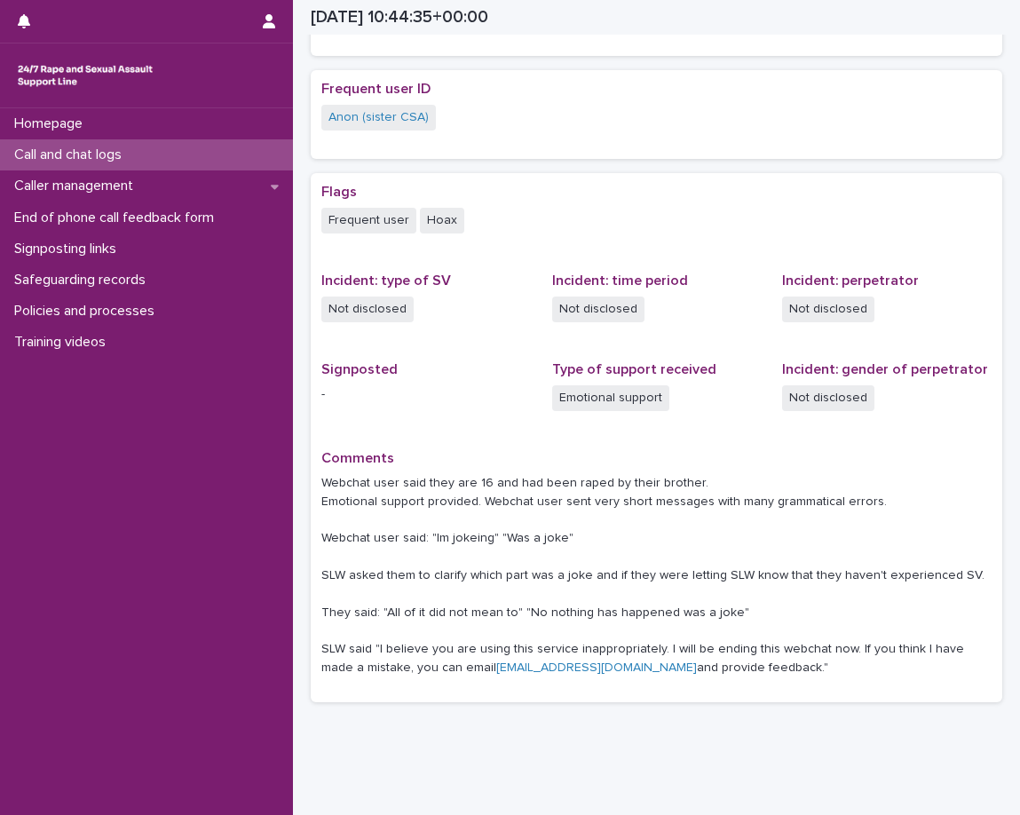
scroll to position [357, 0]
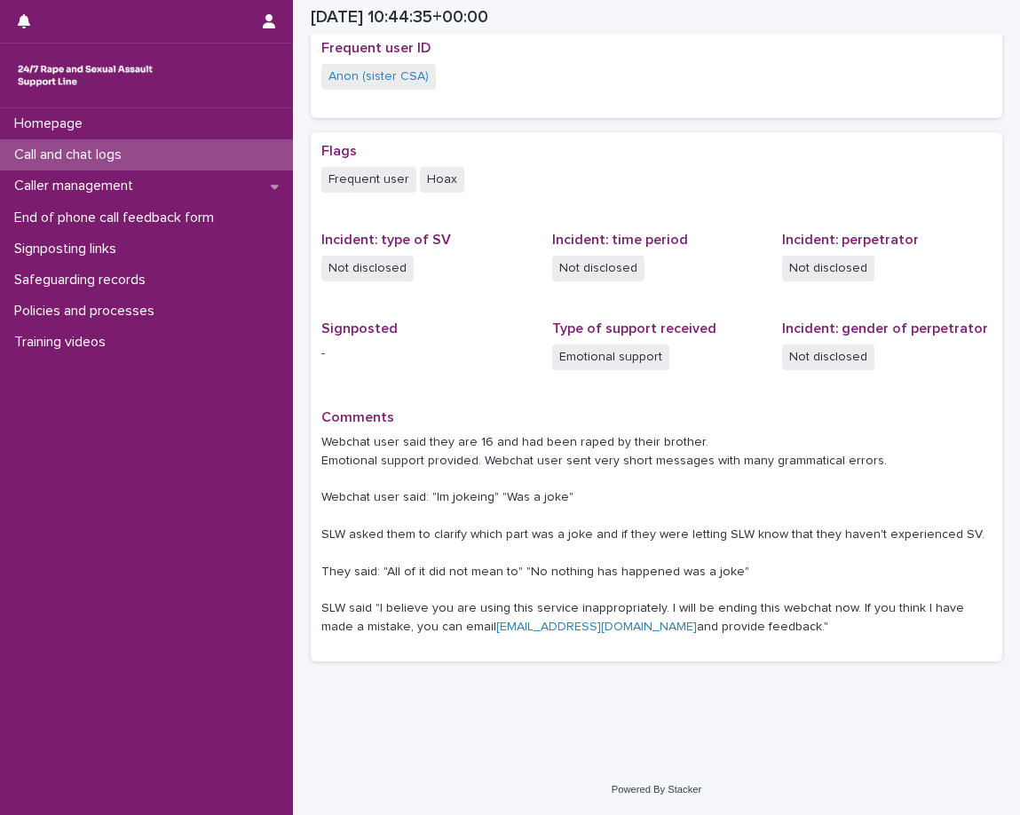
click at [233, 154] on div "Call and chat logs" at bounding box center [146, 154] width 293 height 31
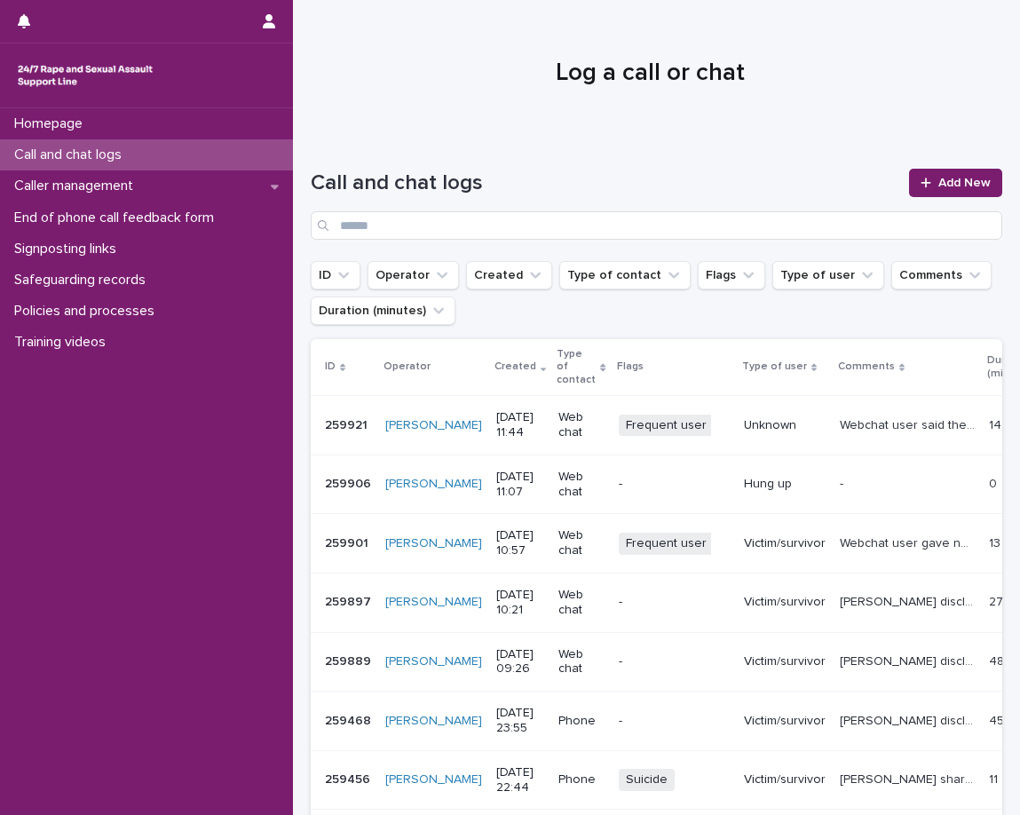
click at [874, 431] on p "Webchat user said they are 16 and had been raped by their brother. Emotional su…" at bounding box center [909, 424] width 138 height 19
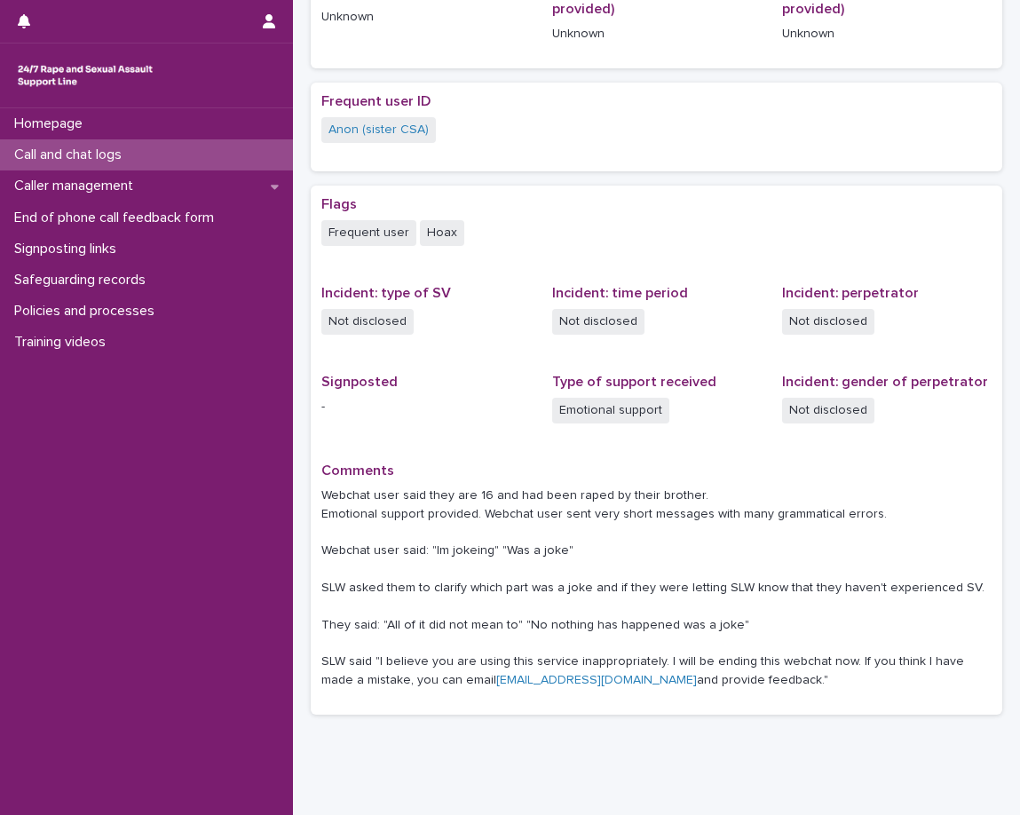
scroll to position [357, 0]
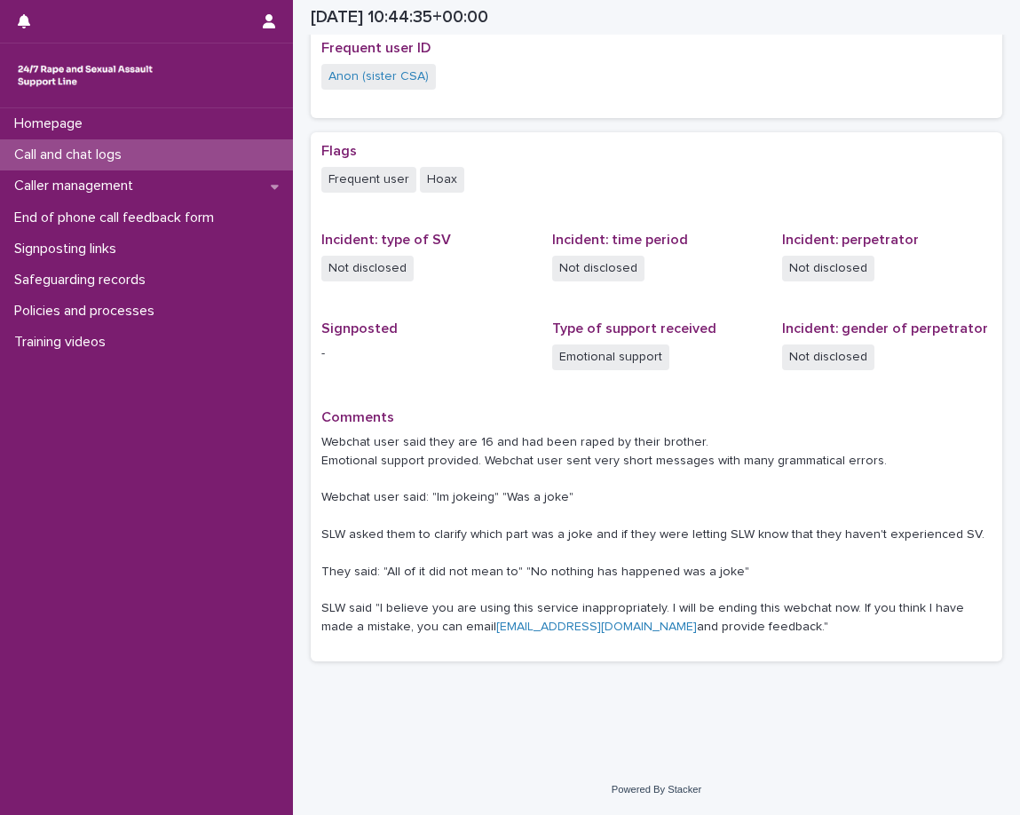
click at [149, 154] on div "Call and chat logs" at bounding box center [146, 154] width 293 height 31
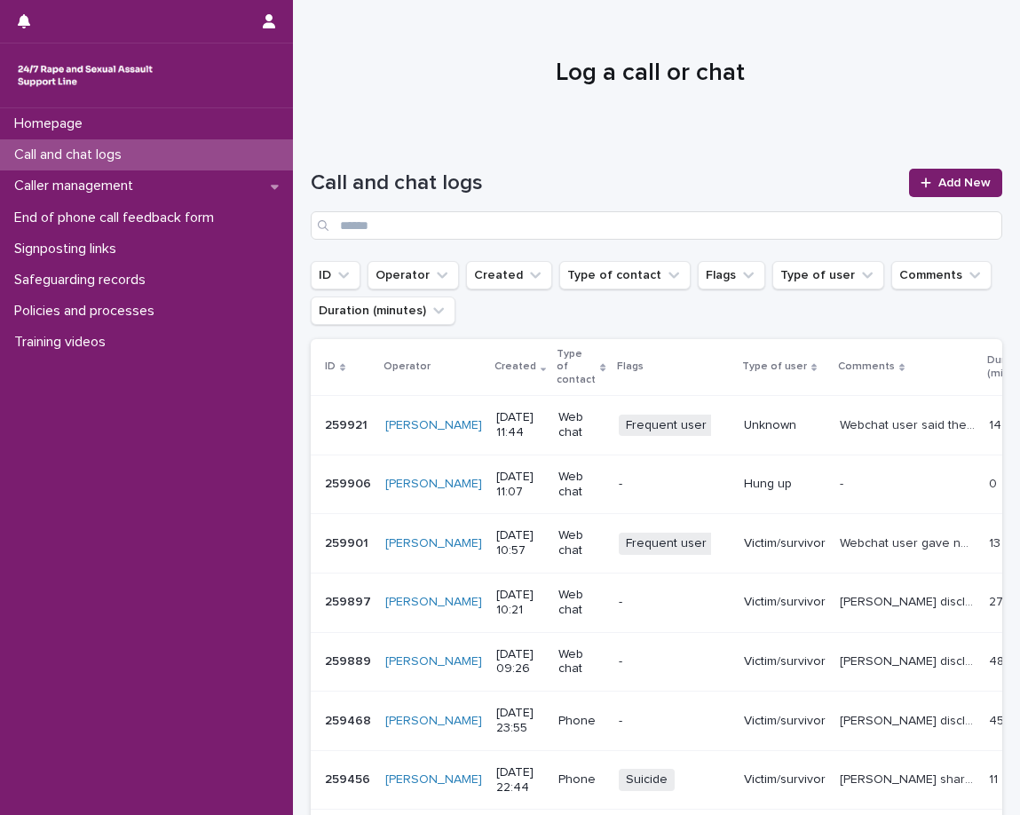
click at [744, 420] on p "Unknown" at bounding box center [785, 425] width 82 height 15
click at [537, 130] on div at bounding box center [650, 65] width 714 height 133
click at [970, 190] on link "Add New" at bounding box center [955, 183] width 93 height 28
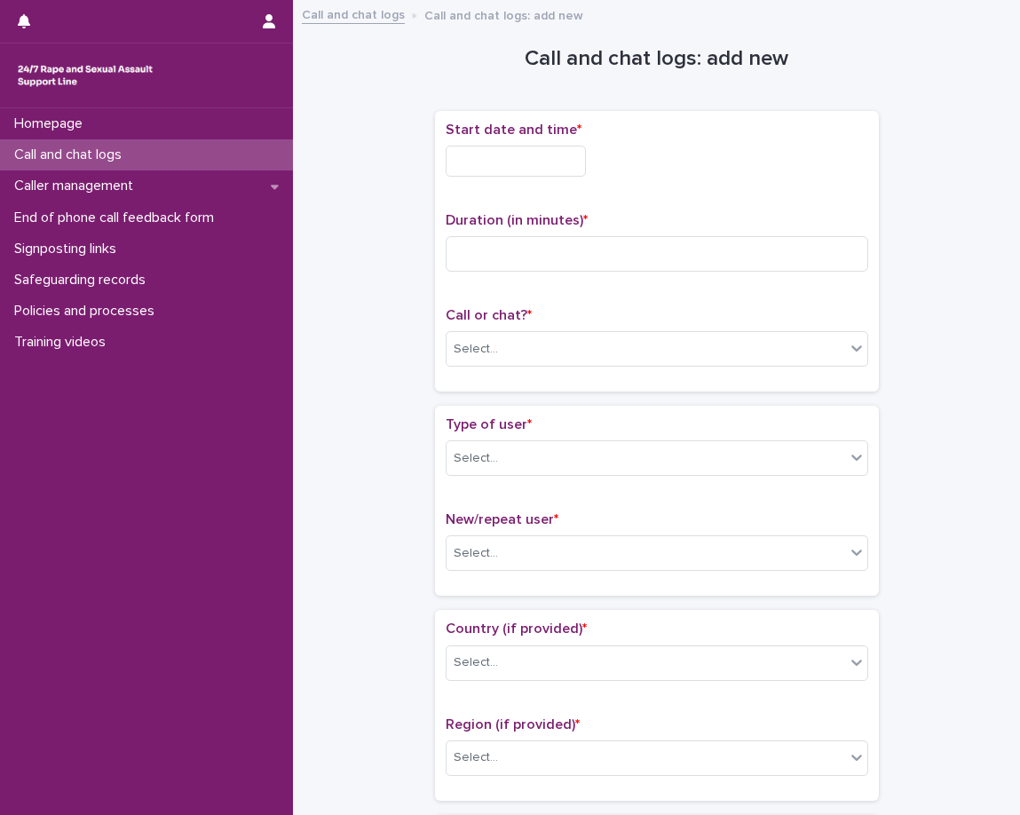
click at [537, 154] on input "text" at bounding box center [516, 161] width 140 height 31
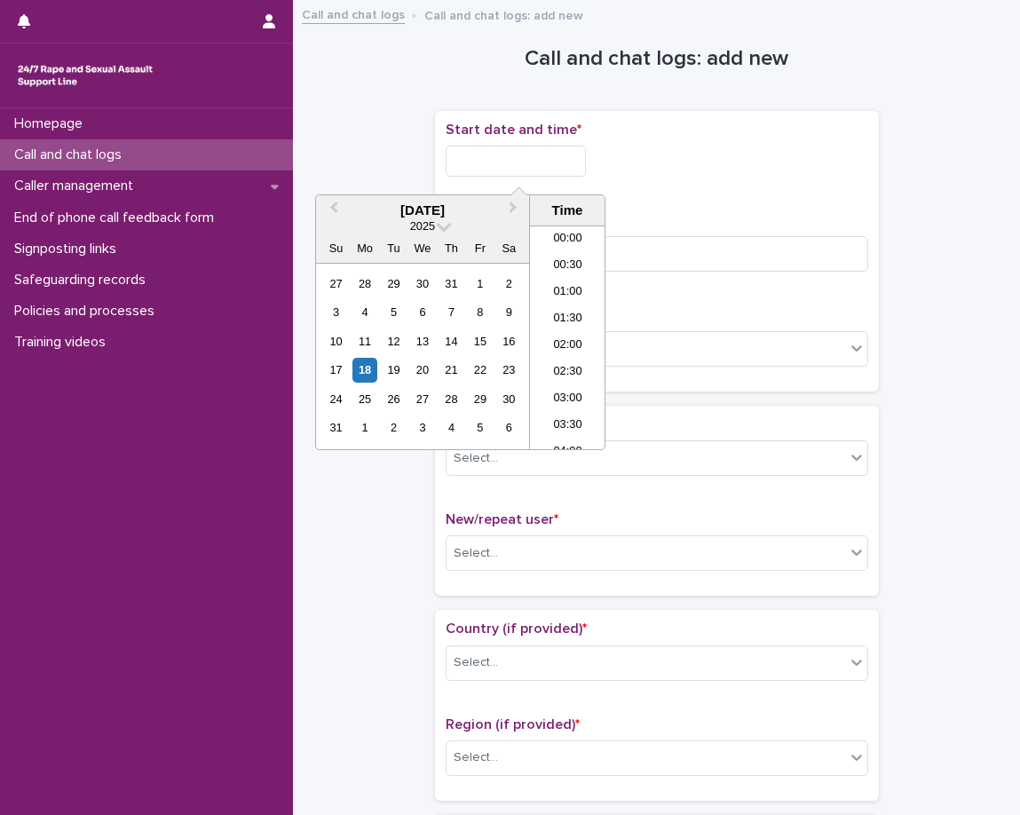
scroll to position [542, 0]
click at [556, 278] on li "11:00" at bounding box center [567, 284] width 75 height 27
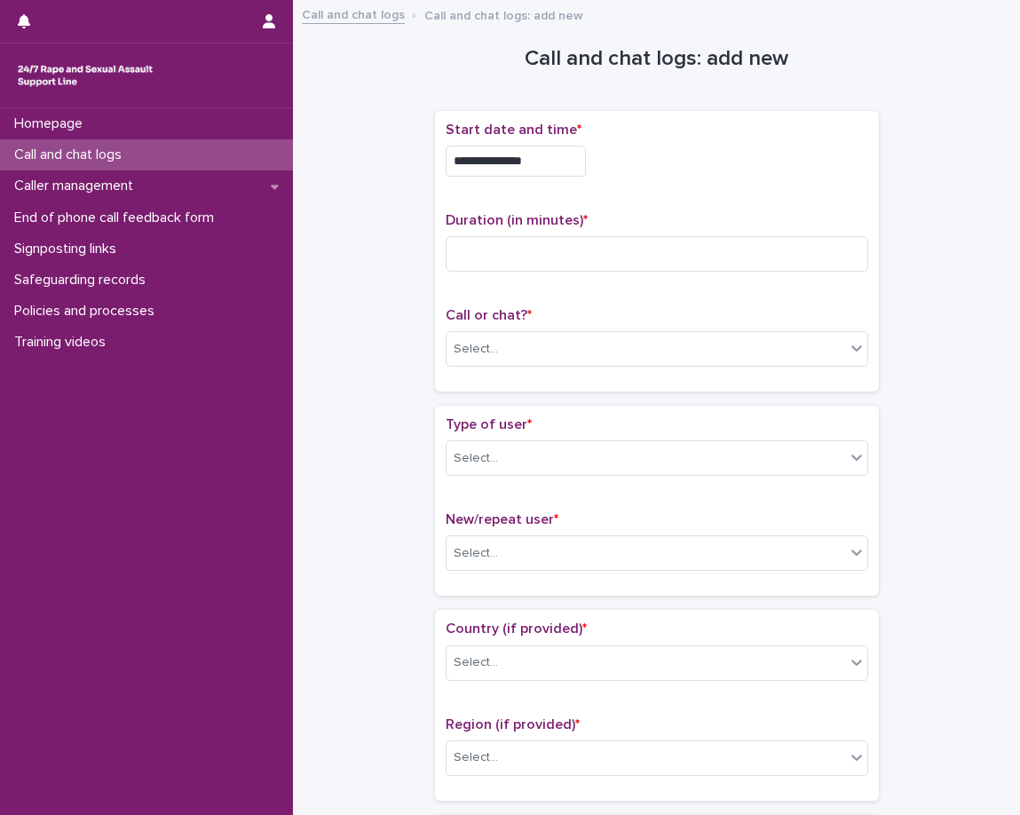
click at [583, 174] on input "**********" at bounding box center [516, 161] width 140 height 31
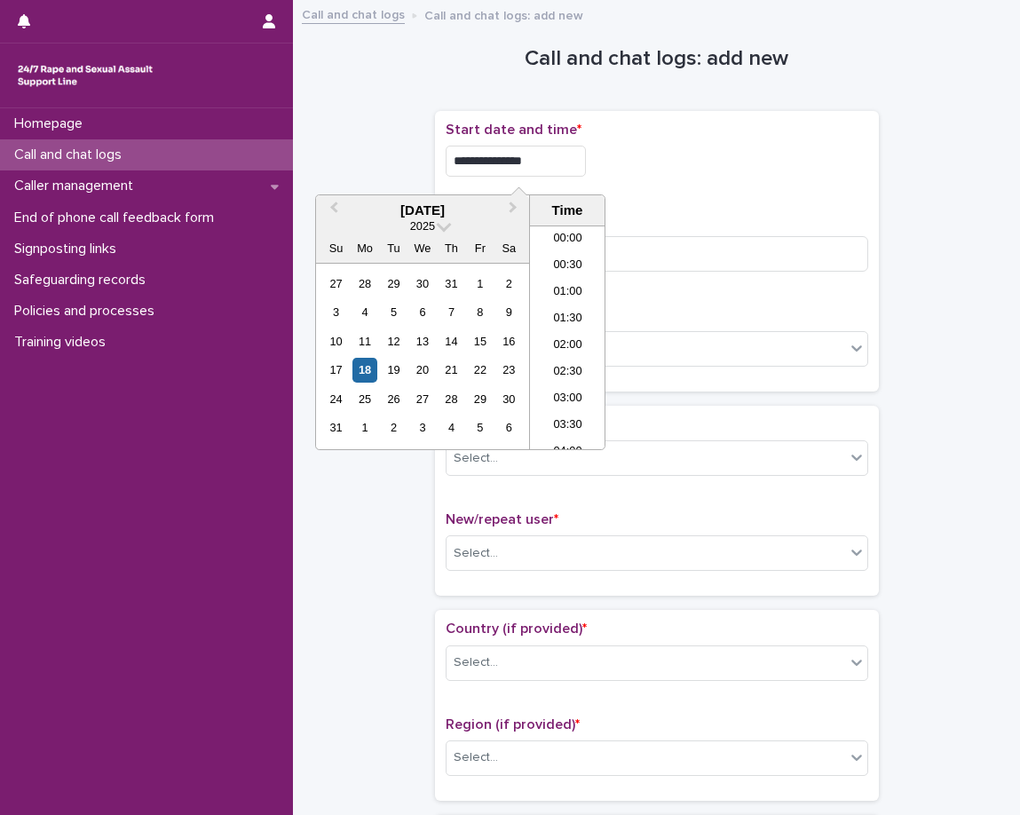
scroll to position [488, 0]
type input "**********"
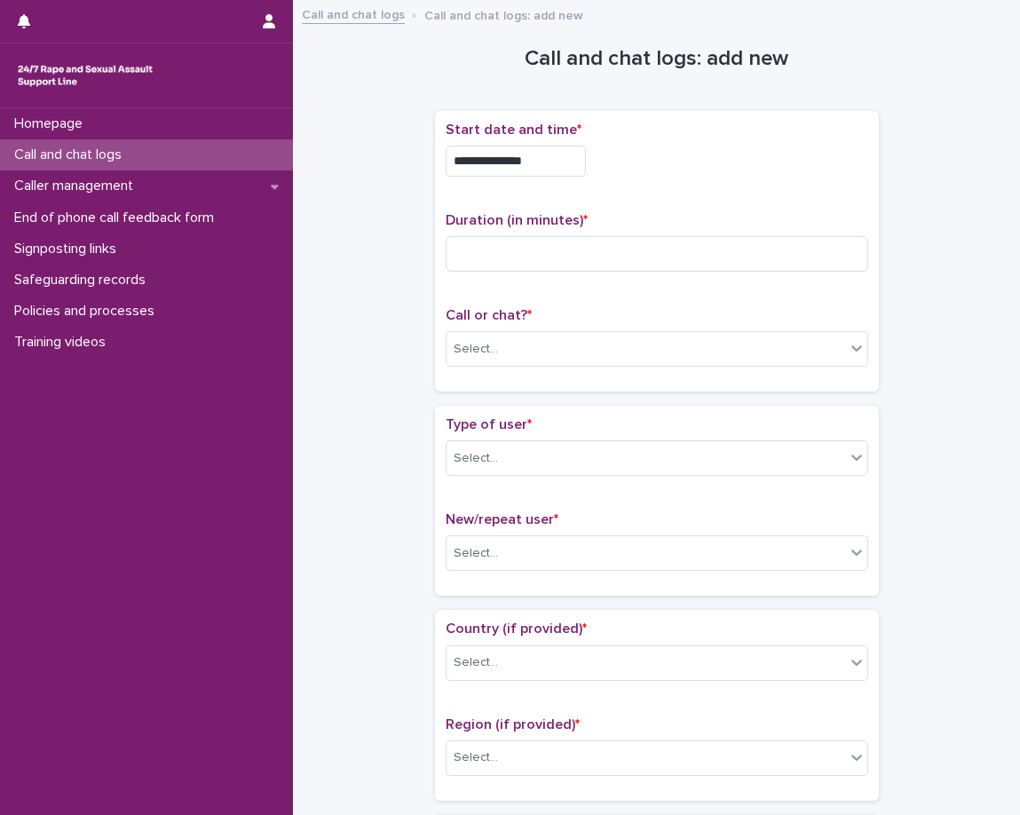
click at [792, 187] on div "**********" at bounding box center [657, 156] width 423 height 69
click at [726, 245] on input at bounding box center [657, 254] width 423 height 36
type input "**"
click at [677, 307] on p "Call or chat? *" at bounding box center [657, 315] width 423 height 17
click at [635, 352] on div "Select..." at bounding box center [646, 349] width 399 height 29
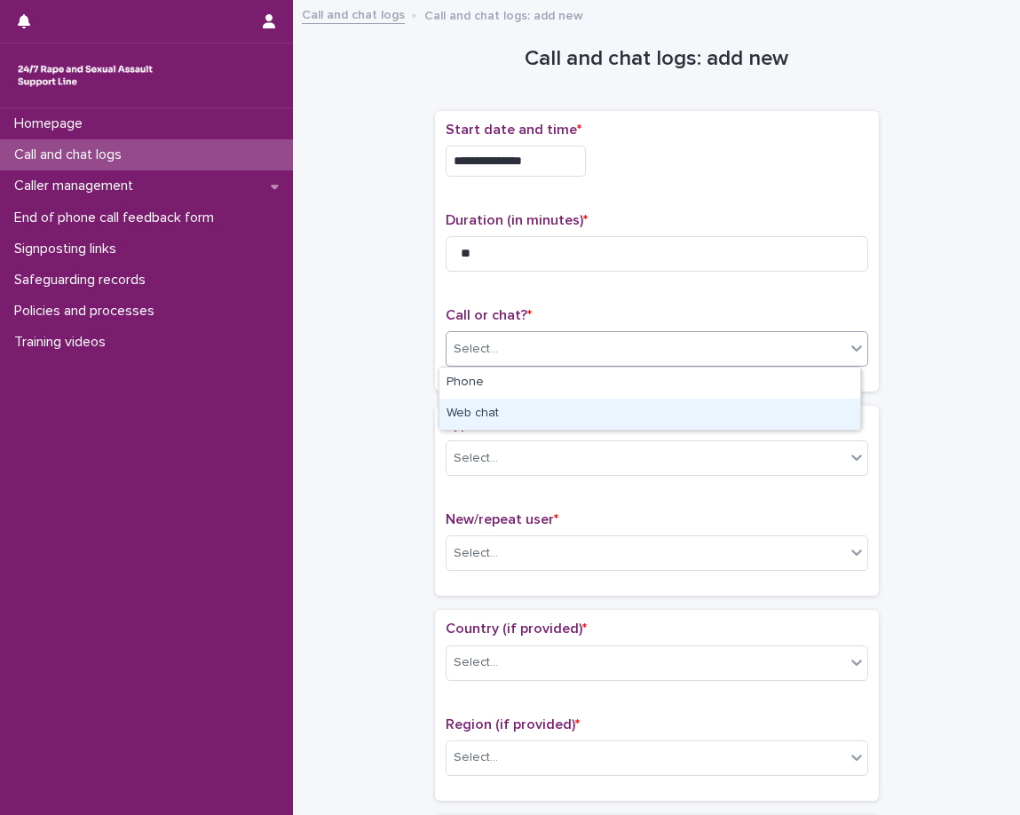
click at [607, 421] on div "Web chat" at bounding box center [649, 414] width 421 height 31
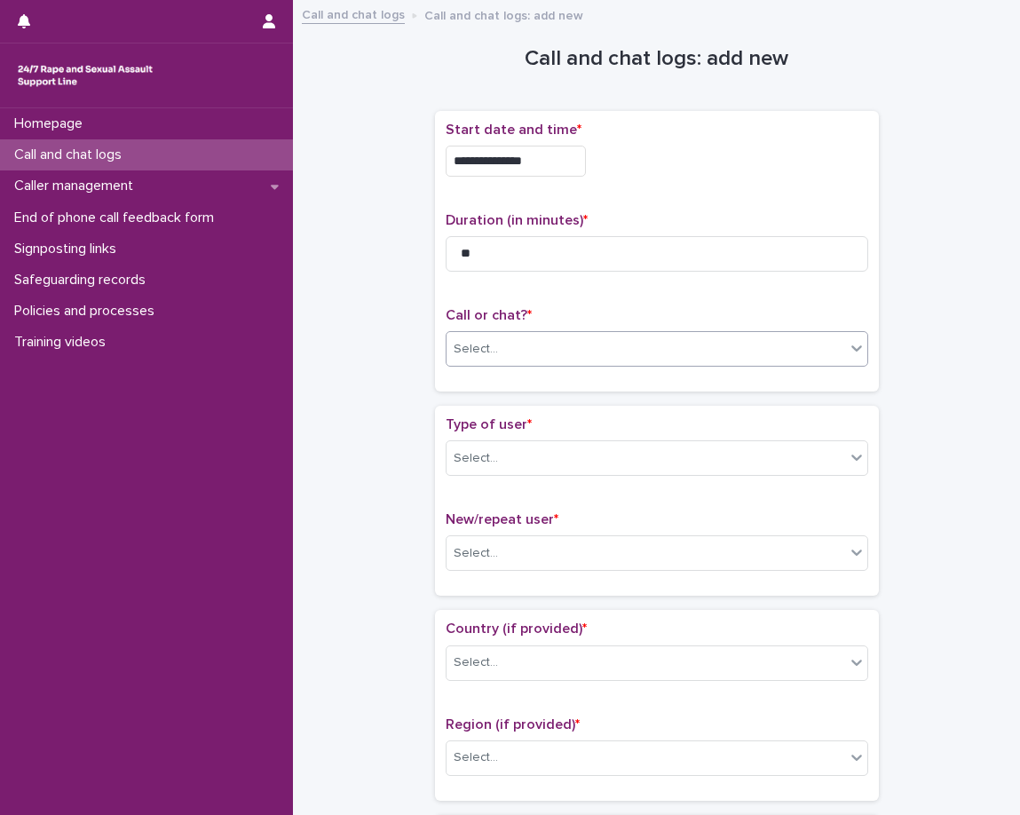
click at [569, 413] on div "Type of user * Select... New/repeat user * Select..." at bounding box center [657, 501] width 444 height 190
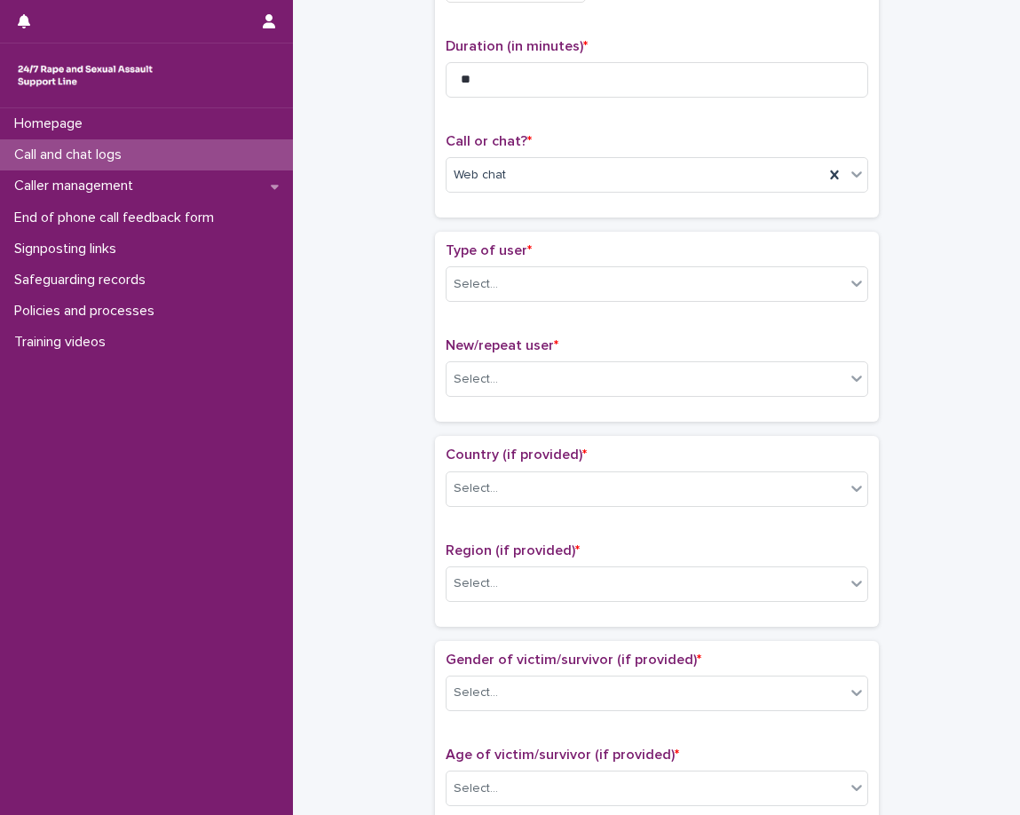
scroll to position [266, 0]
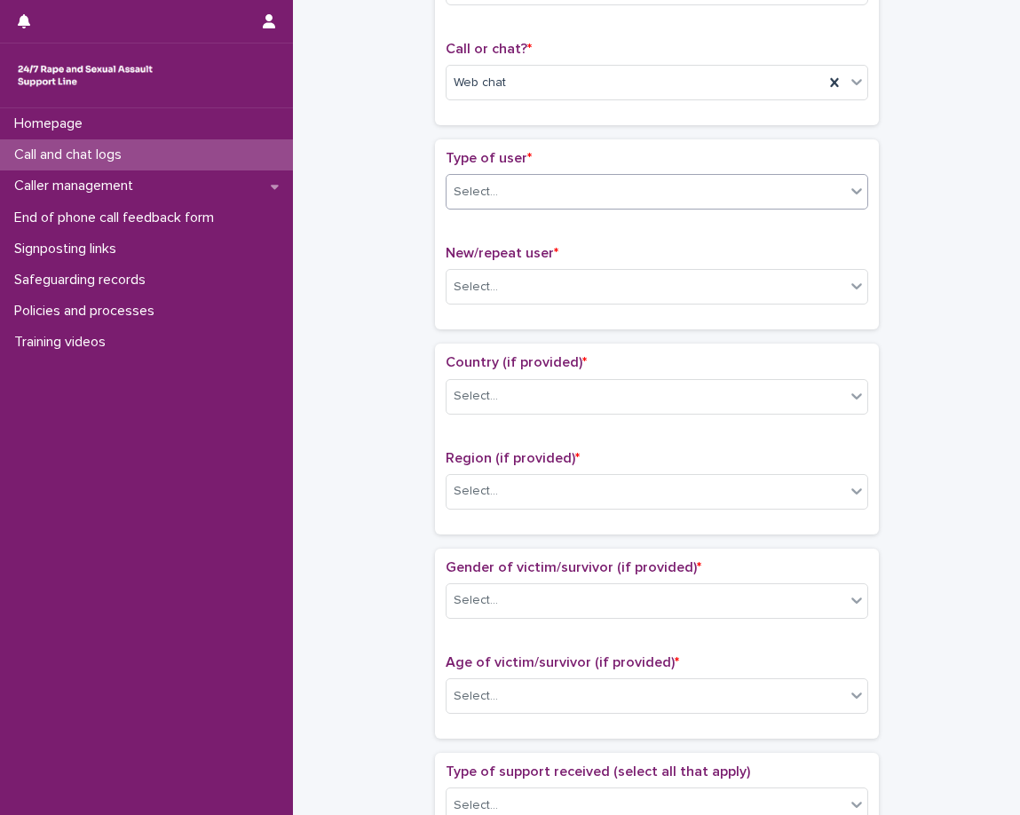
click at [553, 175] on div "Select..." at bounding box center [657, 192] width 423 height 36
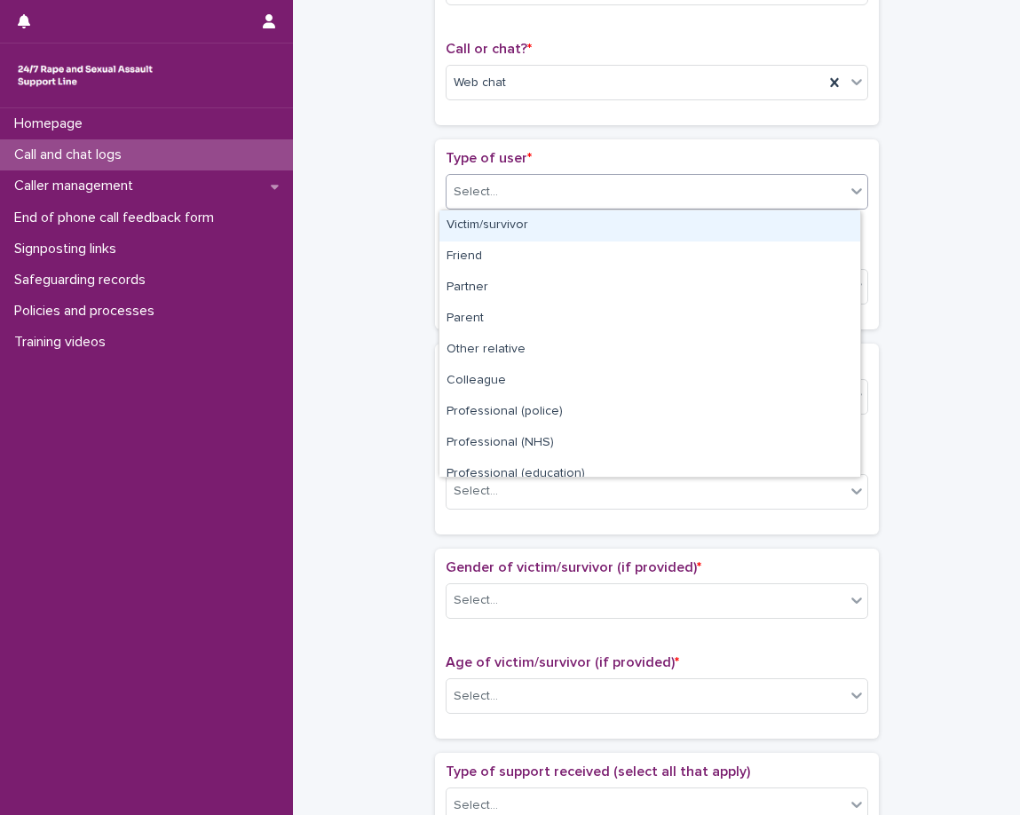
click at [544, 226] on div "Victim/survivor" at bounding box center [649, 225] width 421 height 31
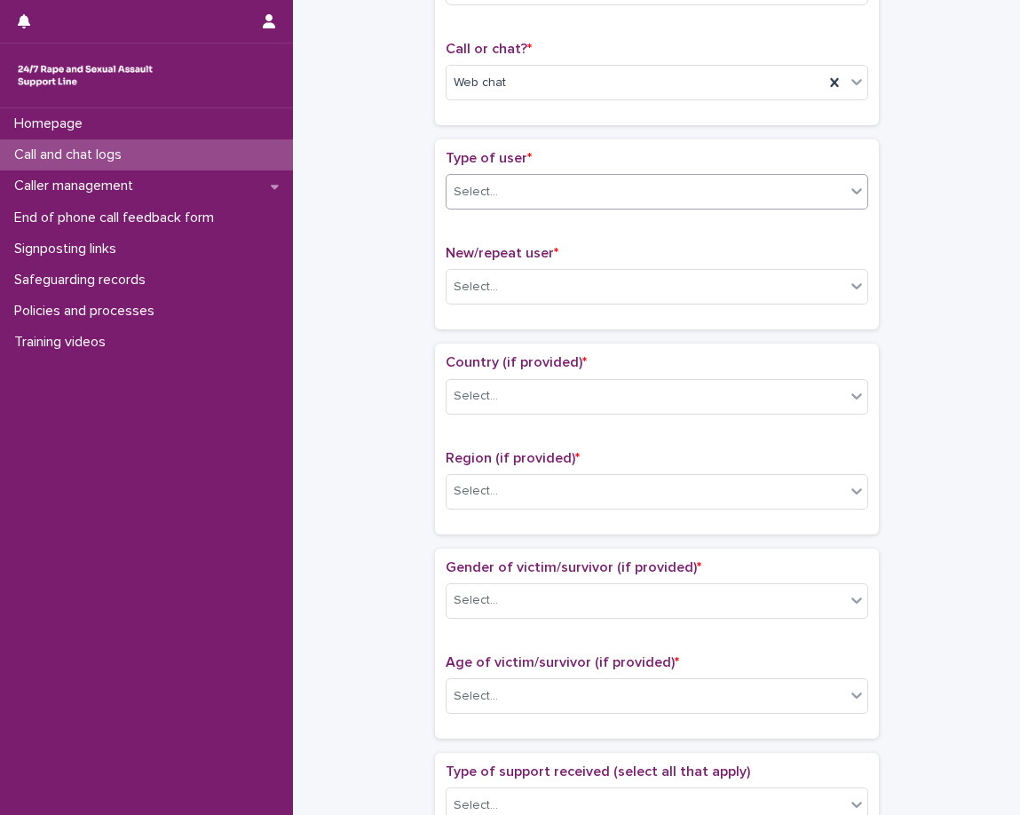
click at [532, 233] on div "Type of user * option Victim/survivor, selected. 0 results available. Select is…" at bounding box center [657, 234] width 423 height 169
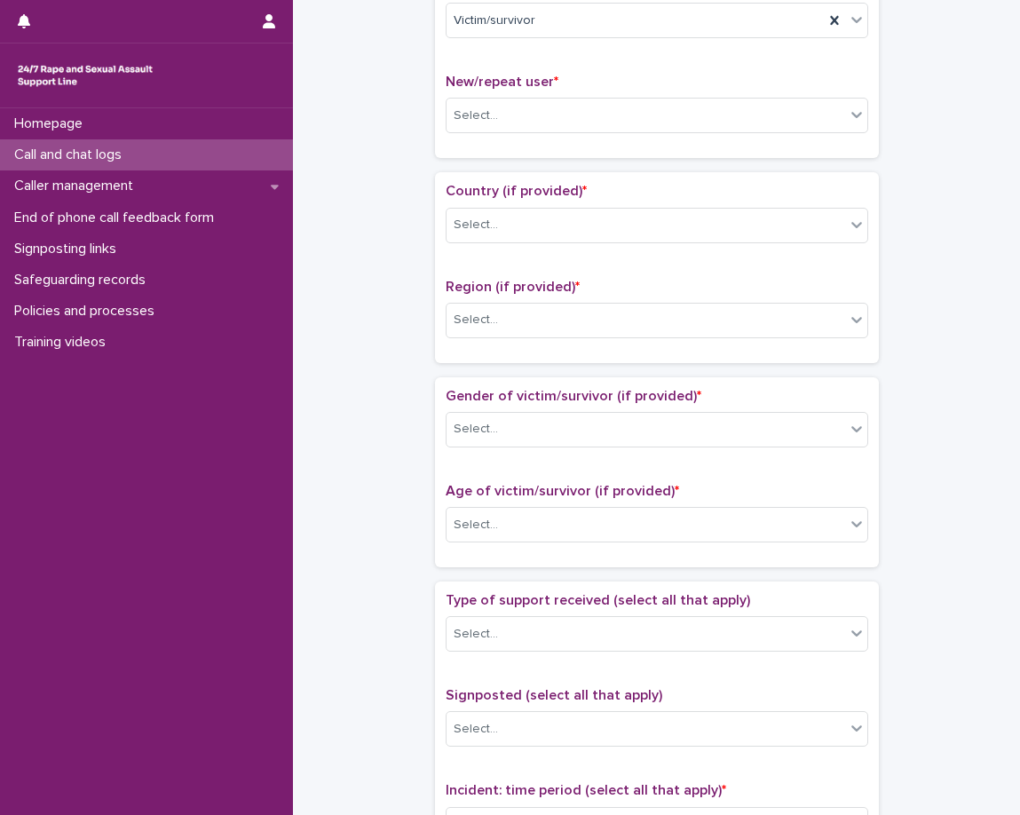
scroll to position [444, 0]
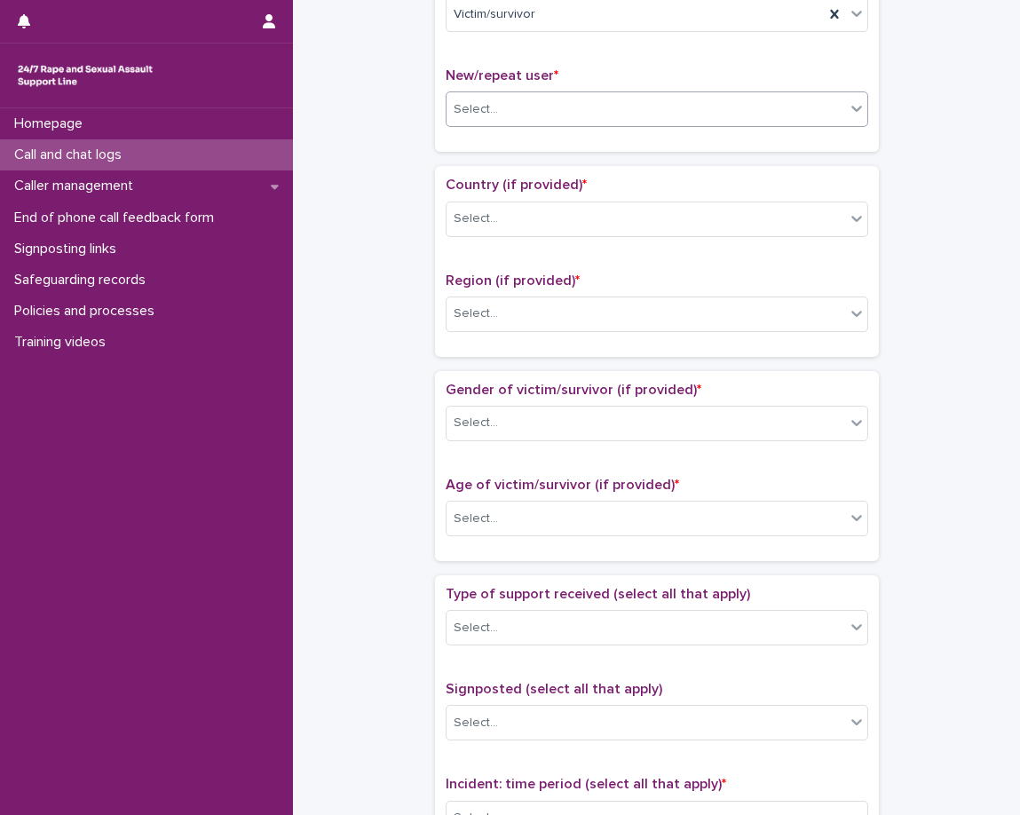
click at [541, 116] on div "Select..." at bounding box center [646, 109] width 399 height 29
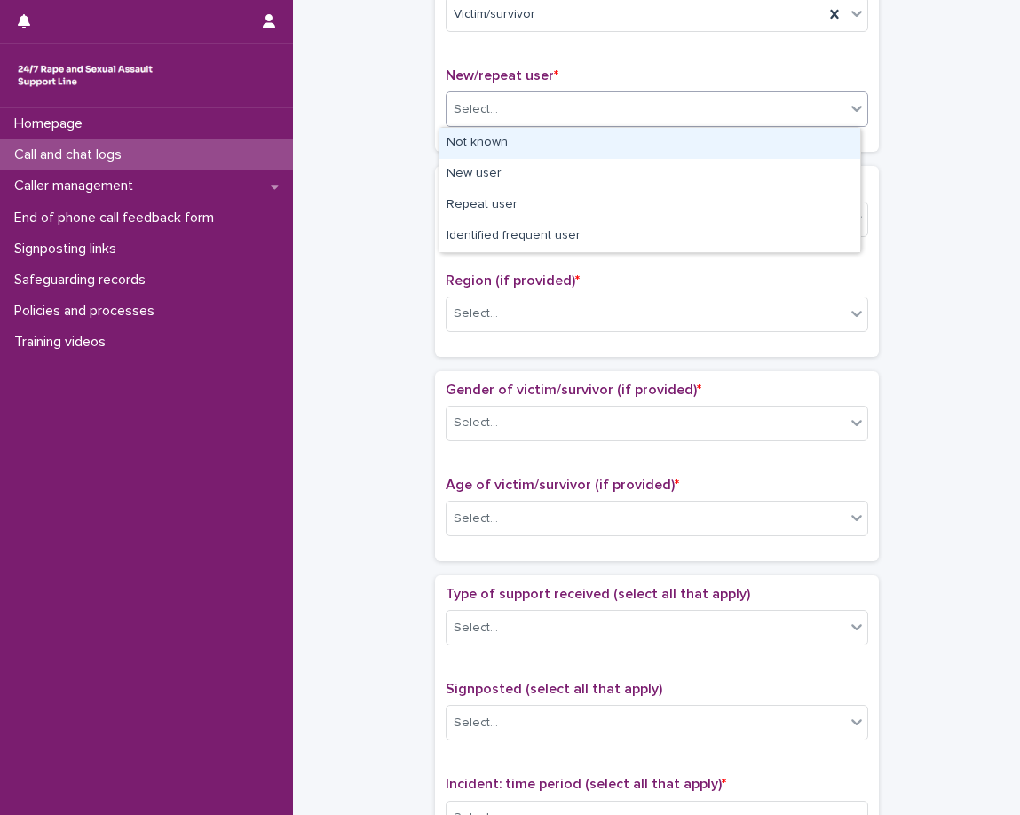
click at [566, 118] on div "Select..." at bounding box center [646, 109] width 399 height 29
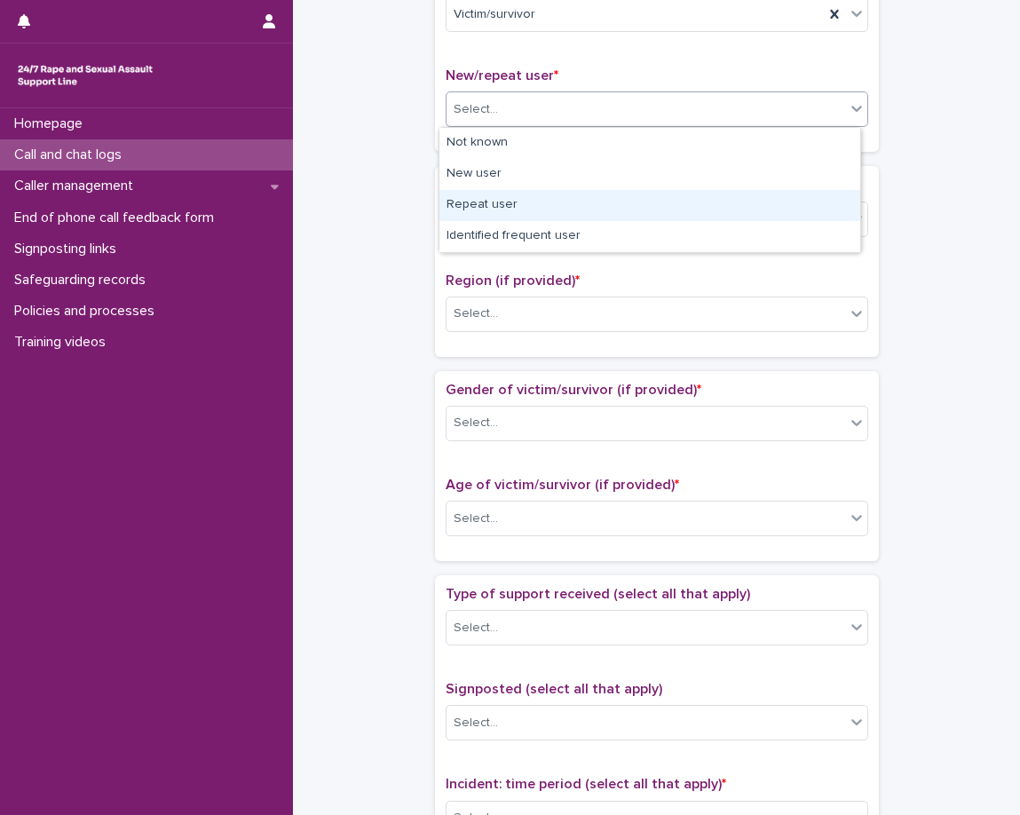
click at [534, 210] on div "Repeat user" at bounding box center [649, 205] width 421 height 31
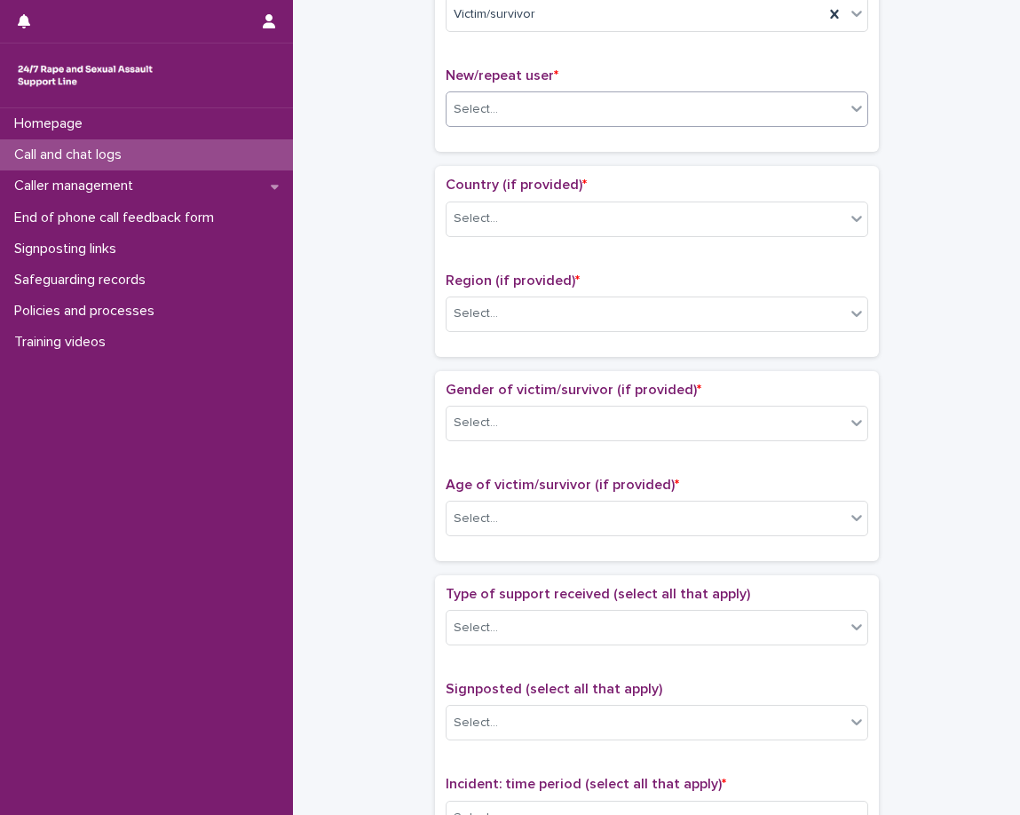
click at [510, 179] on span "Country (if provided) *" at bounding box center [516, 185] width 141 height 14
click at [510, 215] on div "Select..." at bounding box center [646, 218] width 399 height 29
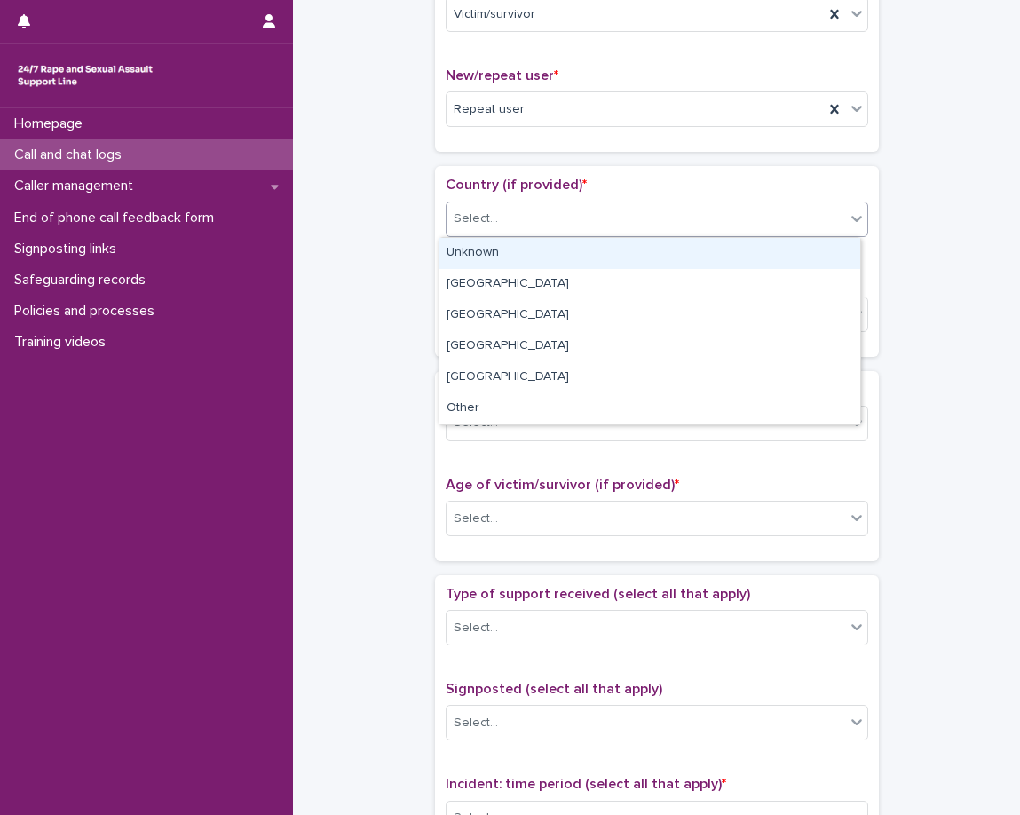
click at [525, 259] on div "Unknown" at bounding box center [649, 253] width 421 height 31
click at [506, 277] on p "Region (if provided) *" at bounding box center [657, 281] width 423 height 17
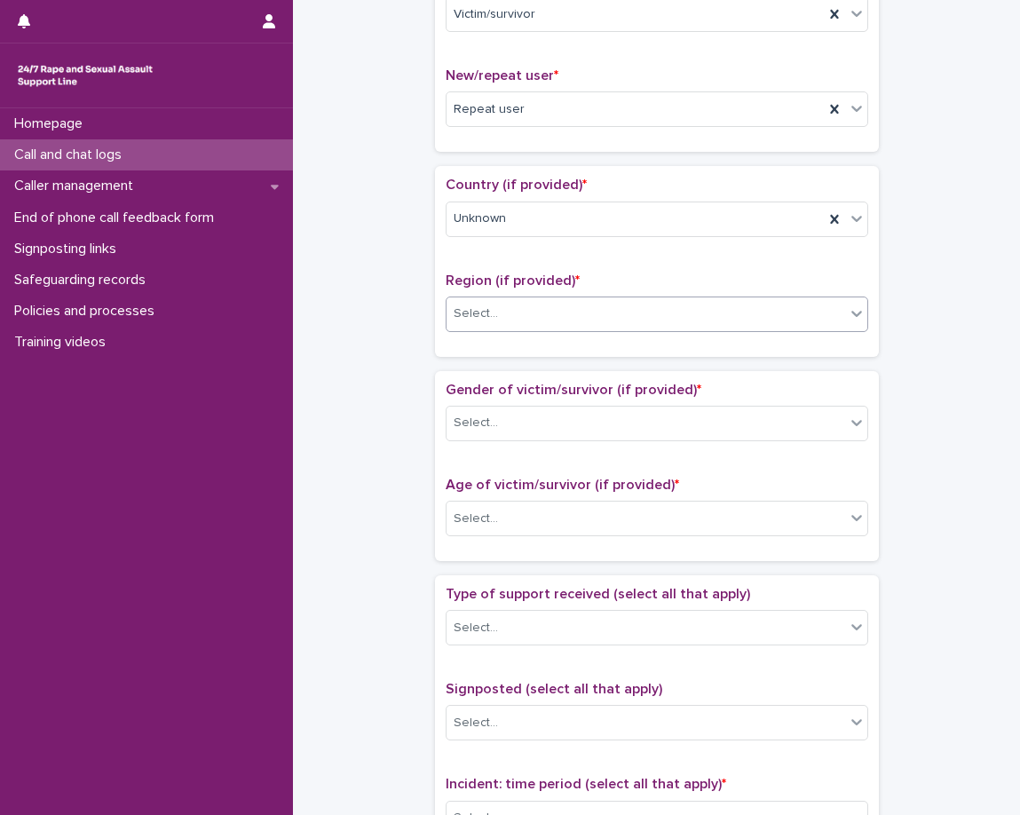
click at [503, 322] on div "Select..." at bounding box center [646, 313] width 399 height 29
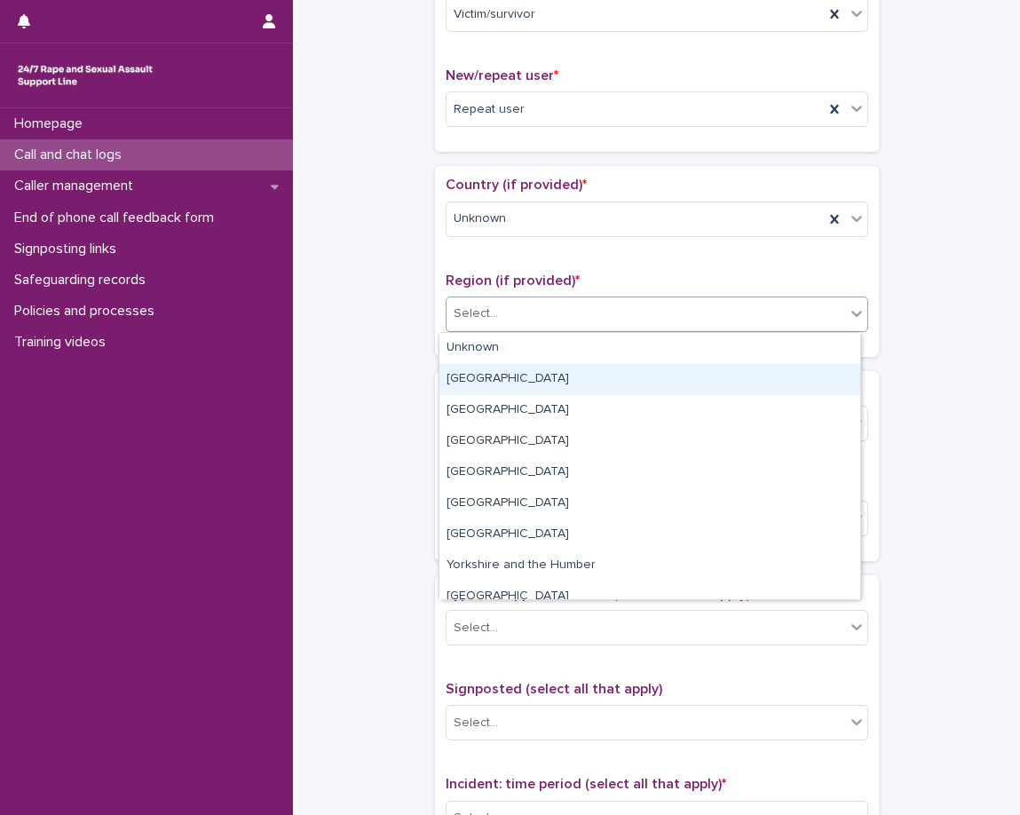
click at [486, 373] on div "Greater London" at bounding box center [649, 379] width 421 height 31
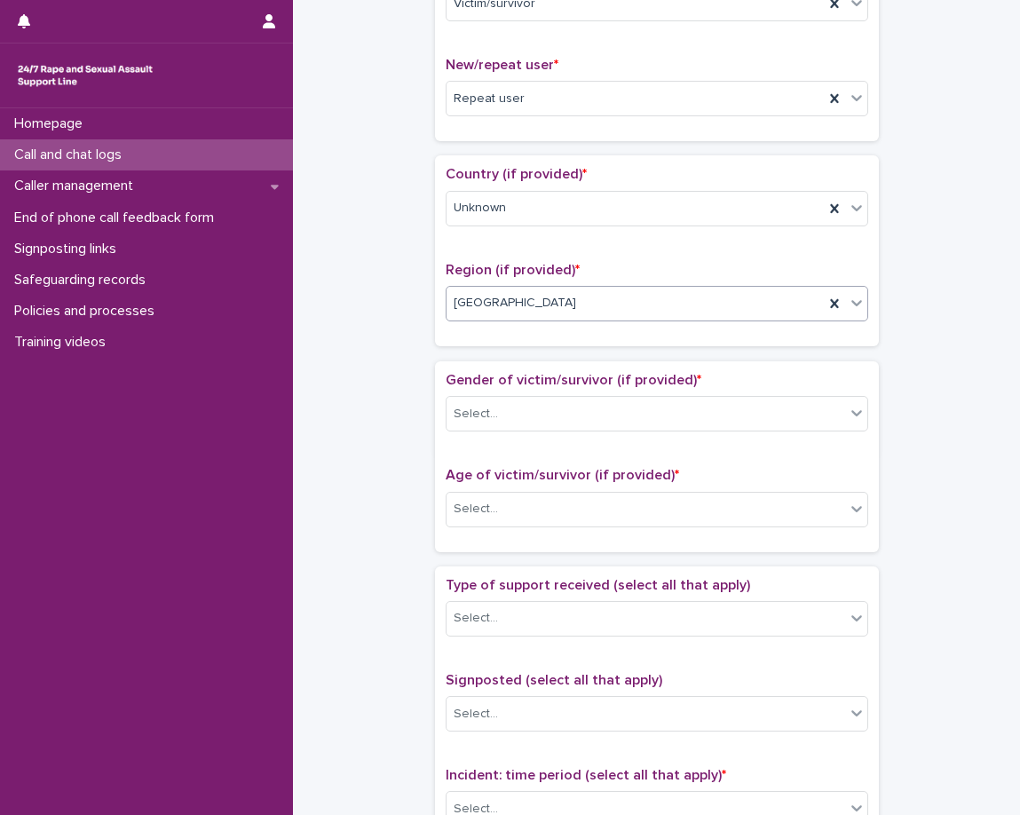
click at [486, 317] on div "Greater London" at bounding box center [635, 303] width 377 height 29
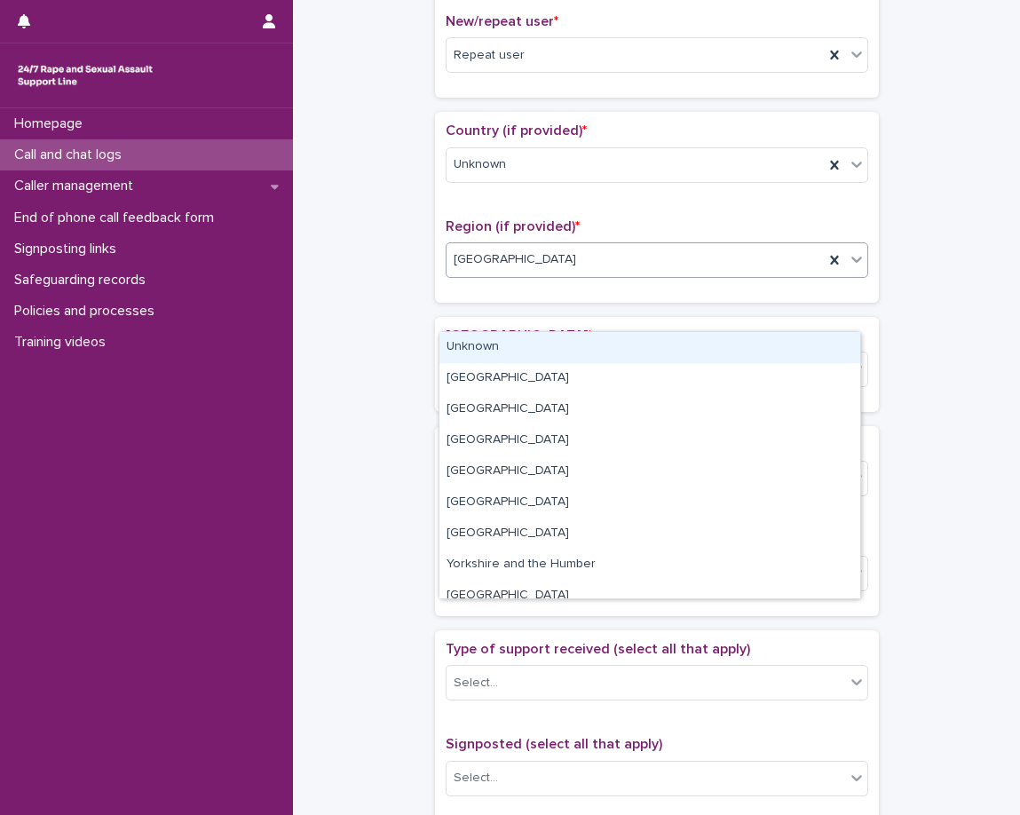
click at [486, 344] on div "Unknown" at bounding box center [649, 347] width 421 height 31
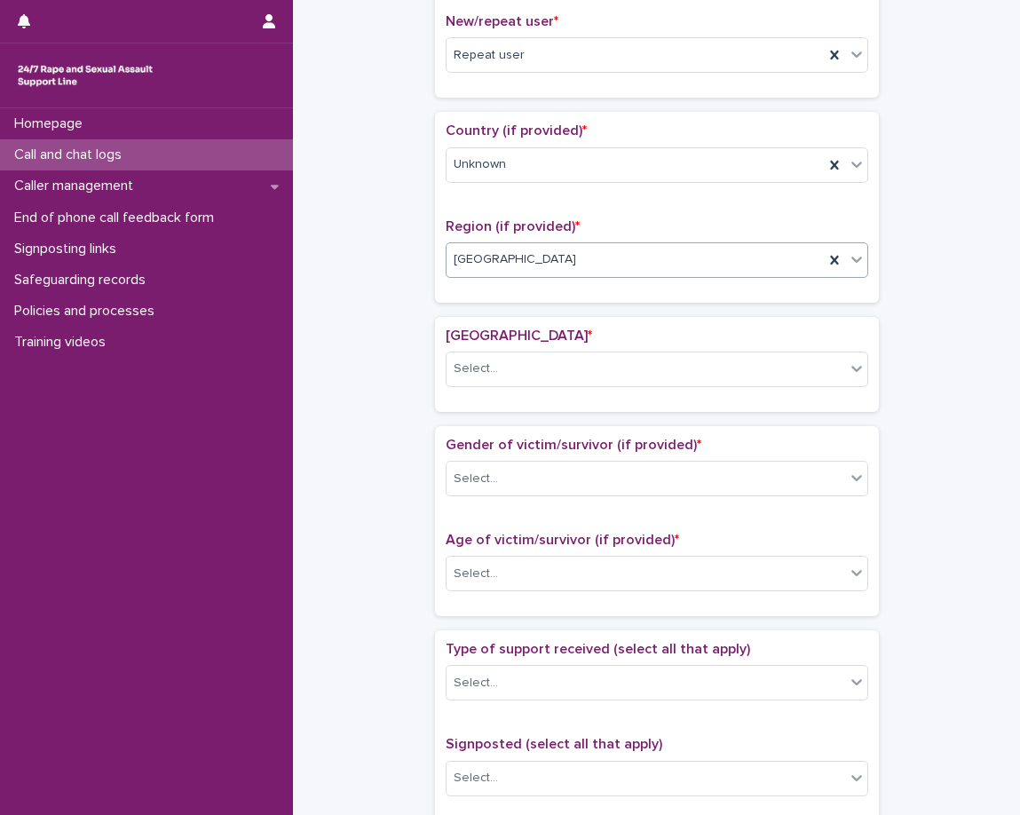
click at [435, 302] on div "Country (if provided) * Unknown Region (if provided) * option Unknown, selected…" at bounding box center [657, 207] width 444 height 190
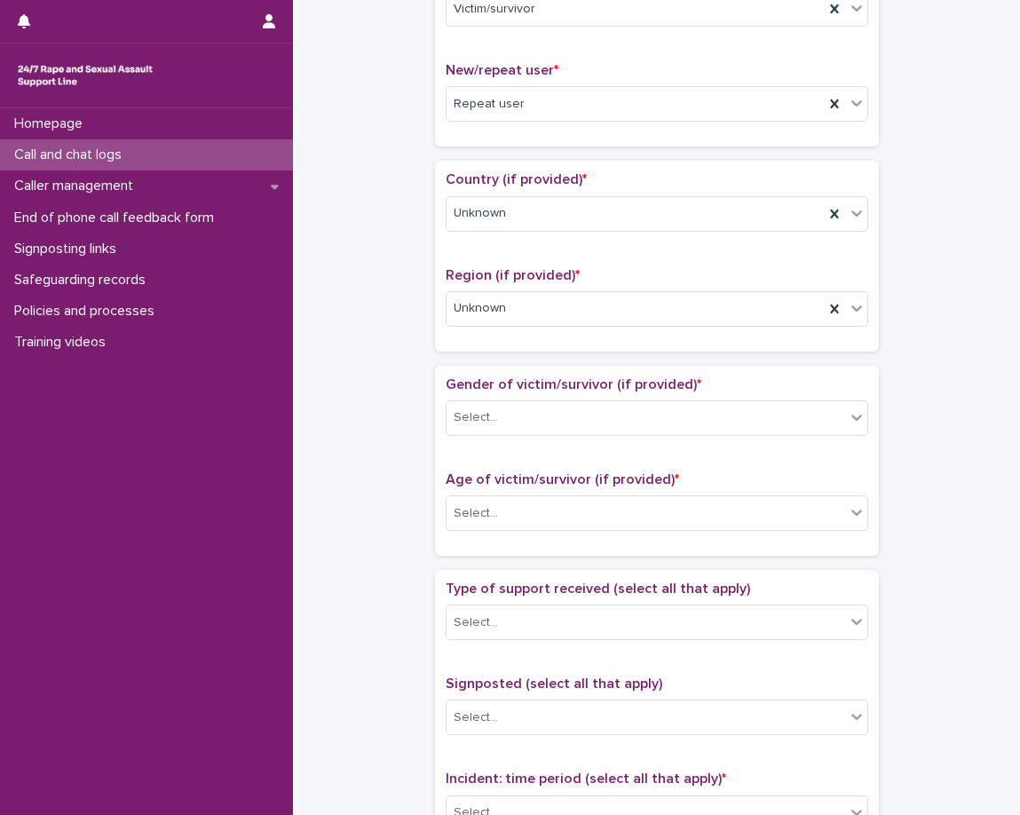
scroll to position [621, 0]
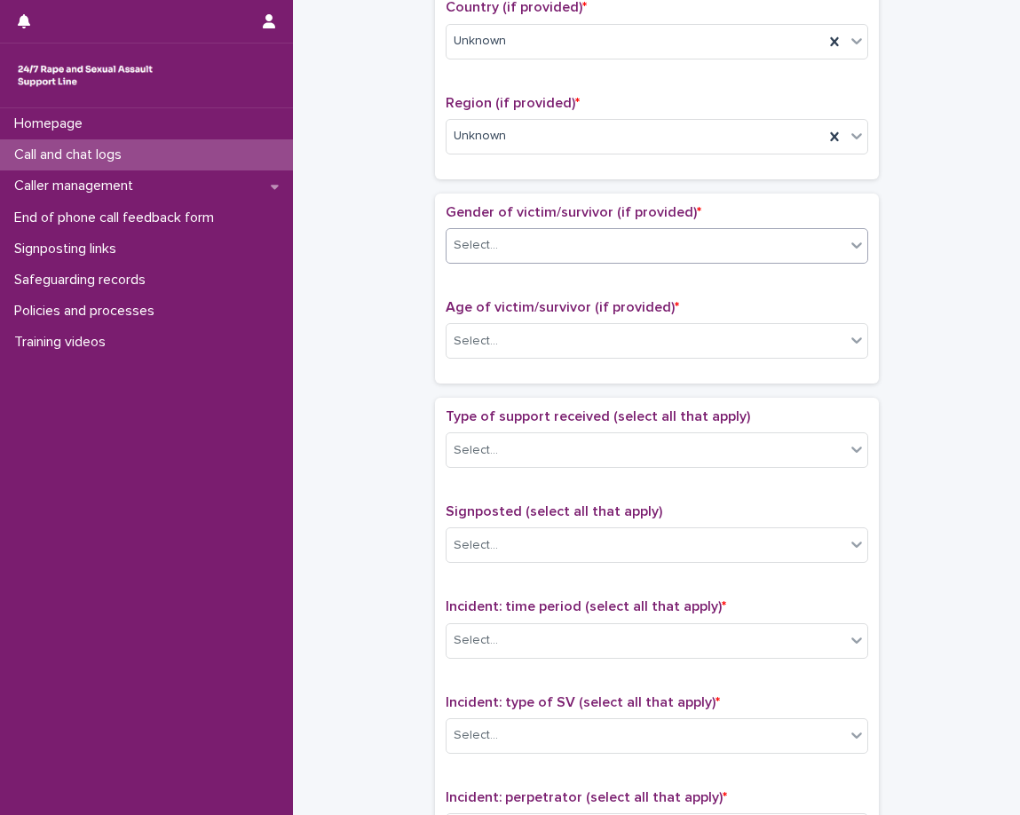
click at [522, 244] on div "Select..." at bounding box center [646, 245] width 399 height 29
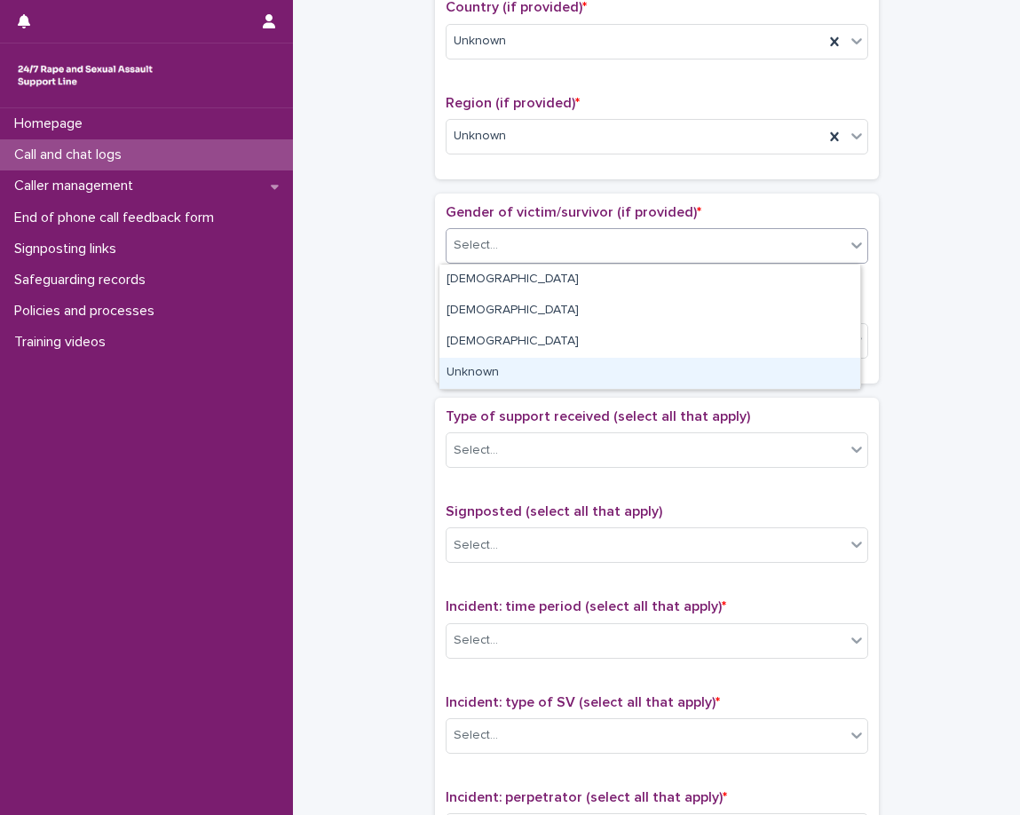
click at [518, 365] on div "Unknown" at bounding box center [649, 373] width 421 height 31
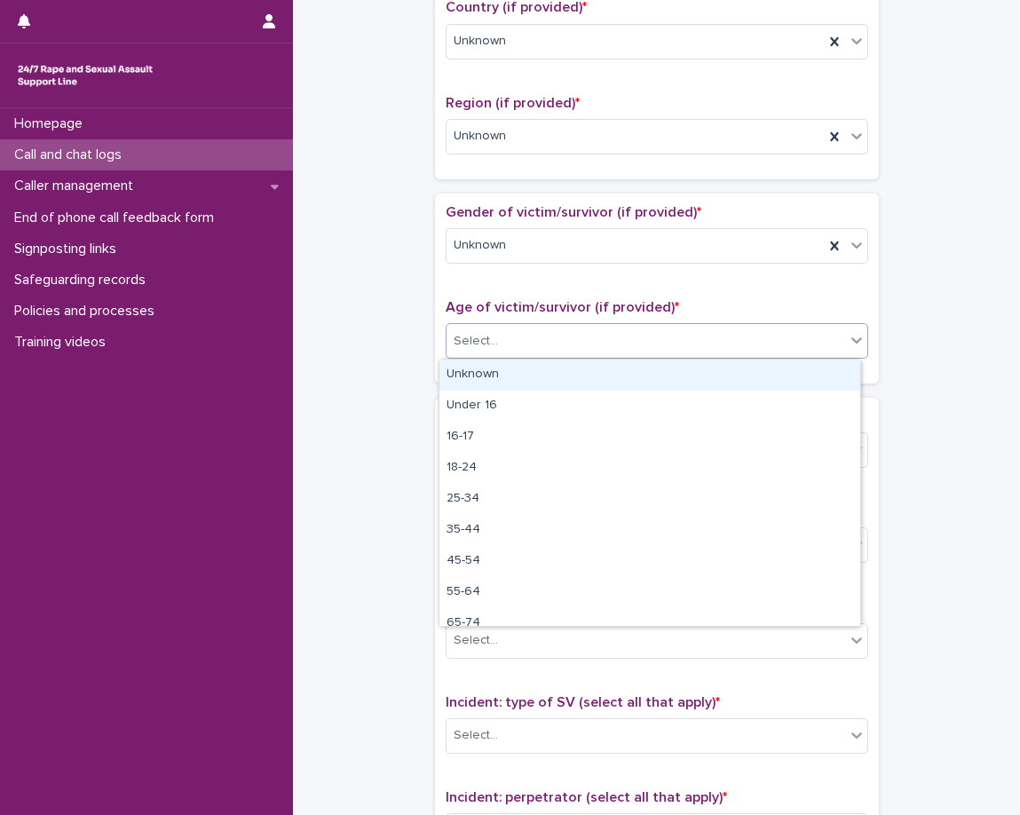
click at [518, 335] on div "Select..." at bounding box center [646, 341] width 399 height 29
click at [542, 376] on div "Unknown" at bounding box center [649, 375] width 421 height 31
click at [539, 375] on div "Gender of victim/survivor (if provided) * Unknown Age of victim/survivor (if pr…" at bounding box center [657, 289] width 444 height 190
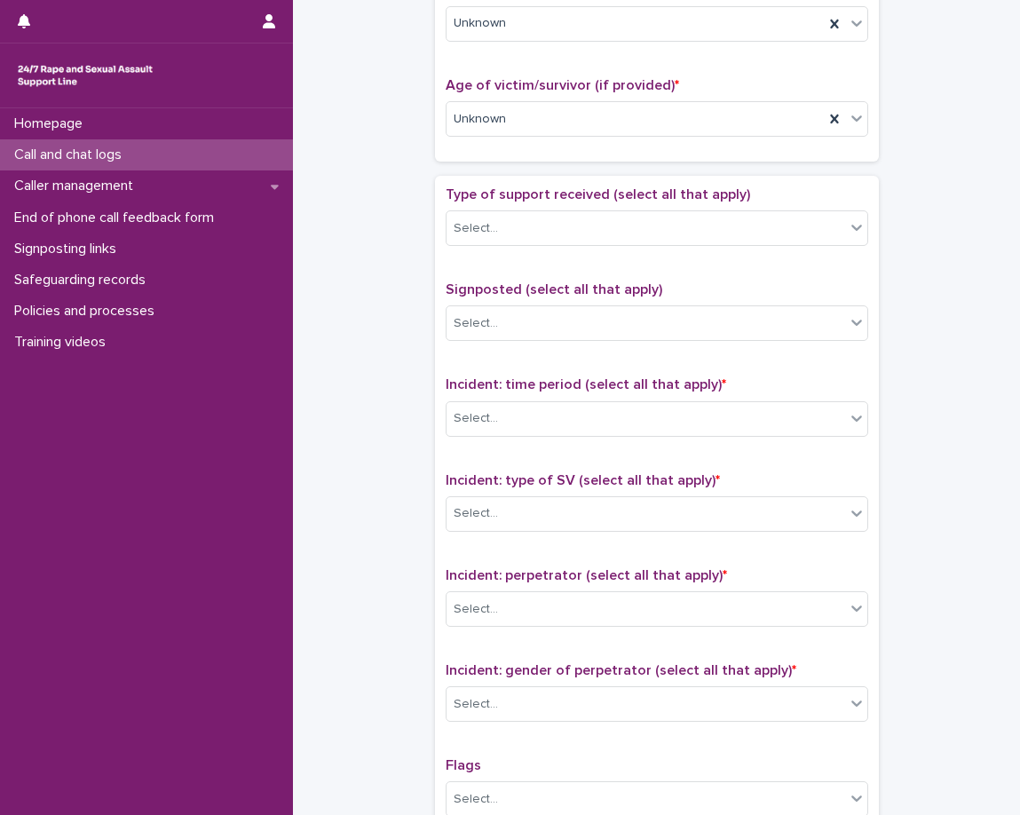
scroll to position [888, 0]
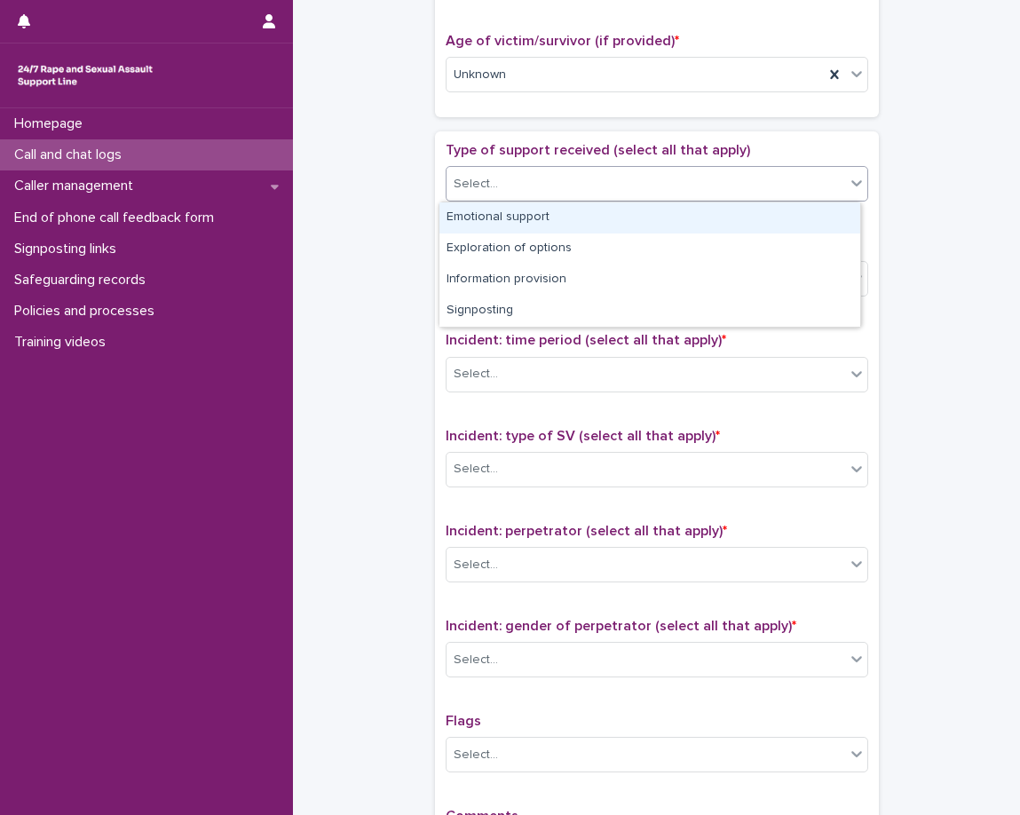
click at [560, 196] on div "Select..." at bounding box center [646, 184] width 399 height 29
click at [559, 217] on div "Emotional support" at bounding box center [649, 217] width 421 height 31
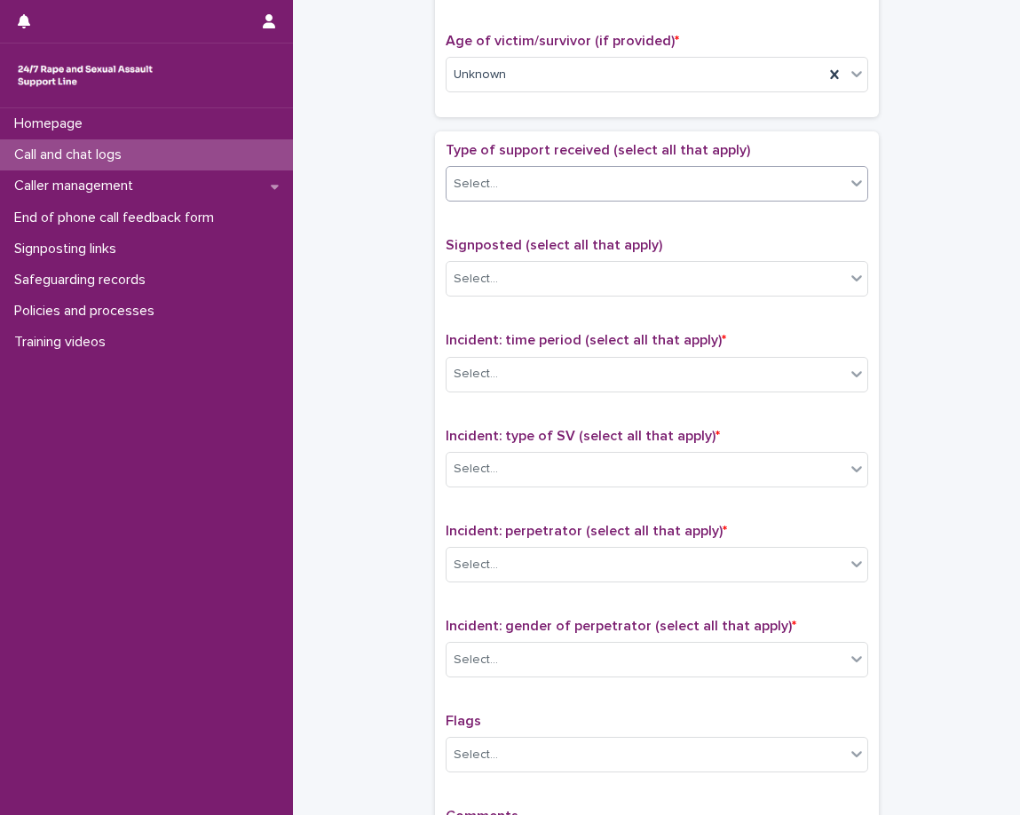
click at [657, 204] on div "Type of support received (select all that apply) option Emotional support, sele…" at bounding box center [657, 179] width 423 height 74
click at [663, 179] on div "Emotional support" at bounding box center [635, 184] width 377 height 31
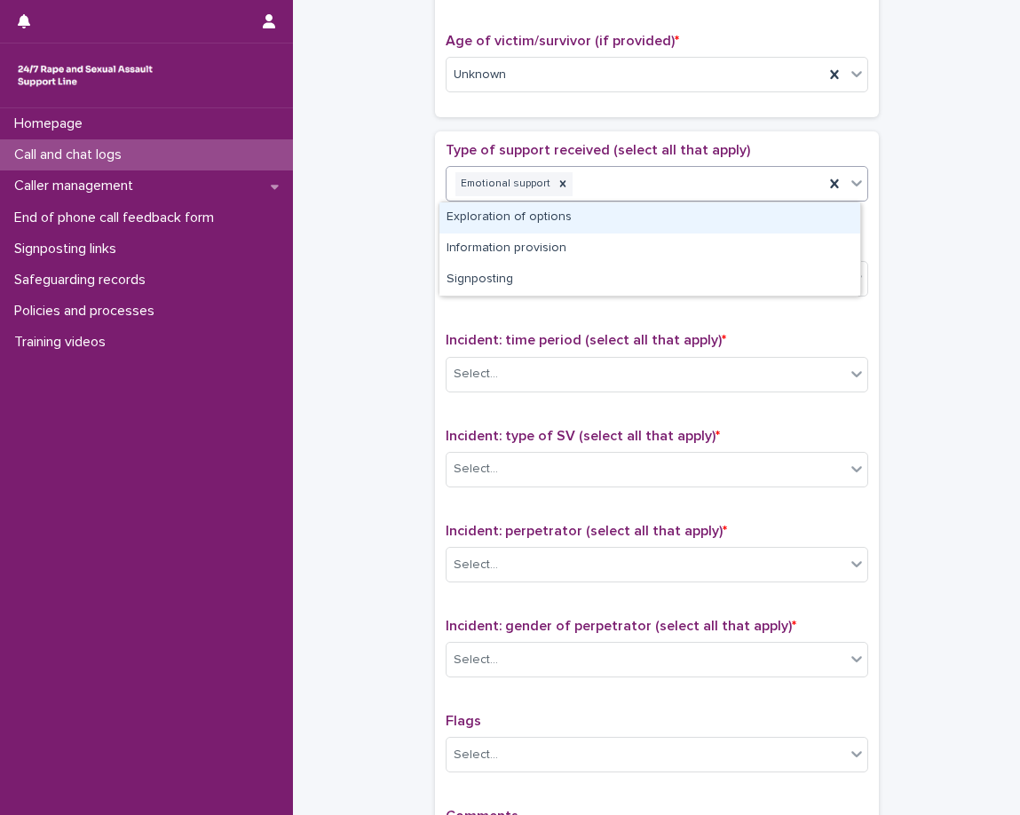
click at [638, 222] on div "Exploration of options" at bounding box center [649, 217] width 421 height 31
click at [622, 228] on div "Type of support received (select all that apply) option Emotional support, sele…" at bounding box center [657, 513] width 423 height 743
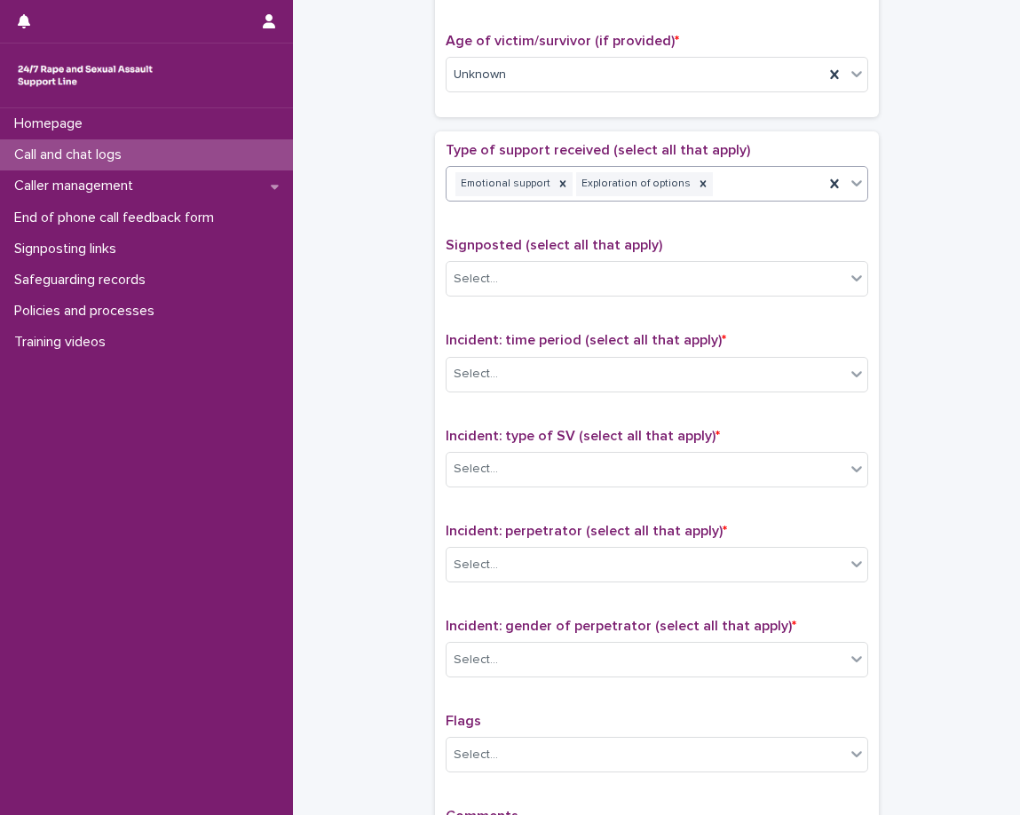
click at [711, 194] on div "Emotional support Exploration of options" at bounding box center [635, 184] width 377 height 31
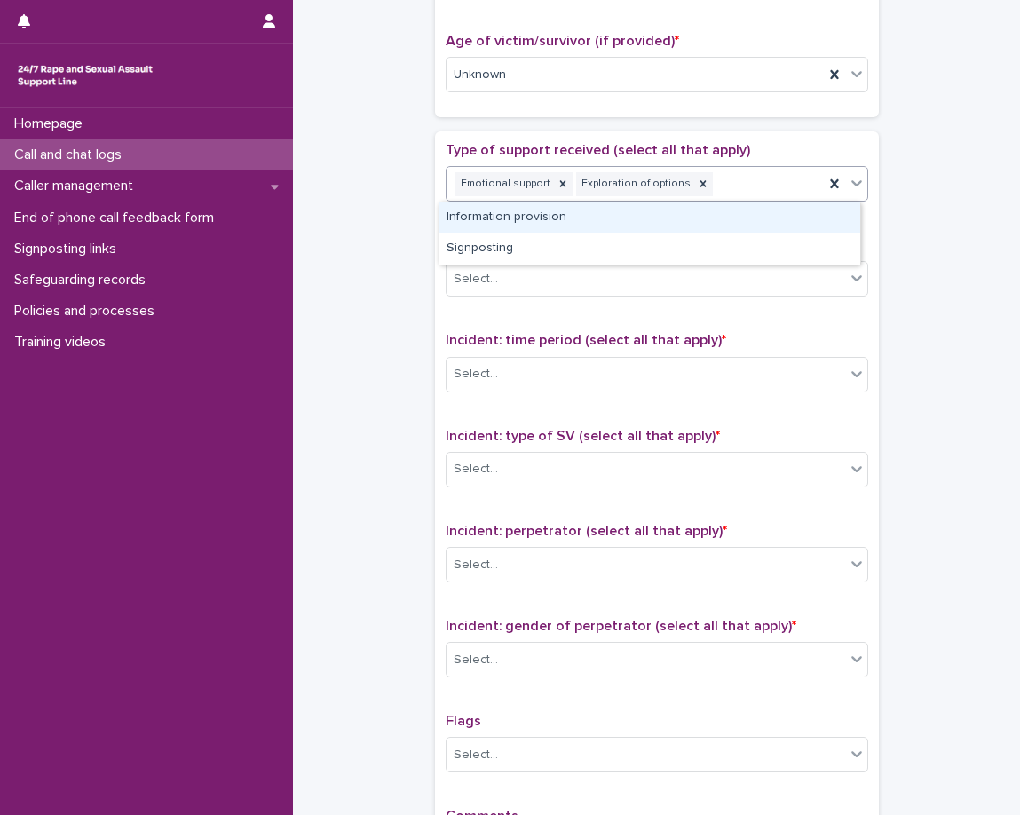
drag, startPoint x: 690, startPoint y: 222, endPoint x: 653, endPoint y: 234, distance: 38.5
click at [687, 225] on div "Information provision" at bounding box center [649, 217] width 421 height 31
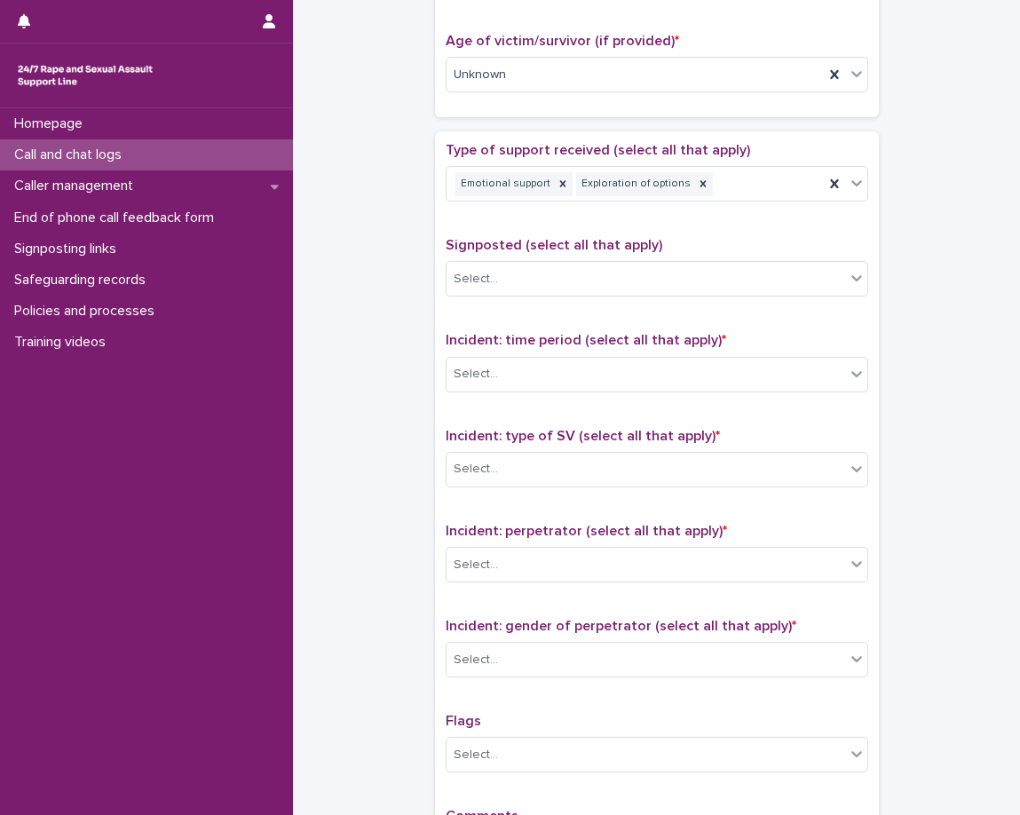
click at [653, 234] on div "Type of support received (select all that apply) Emotional support Exploration …" at bounding box center [657, 513] width 423 height 743
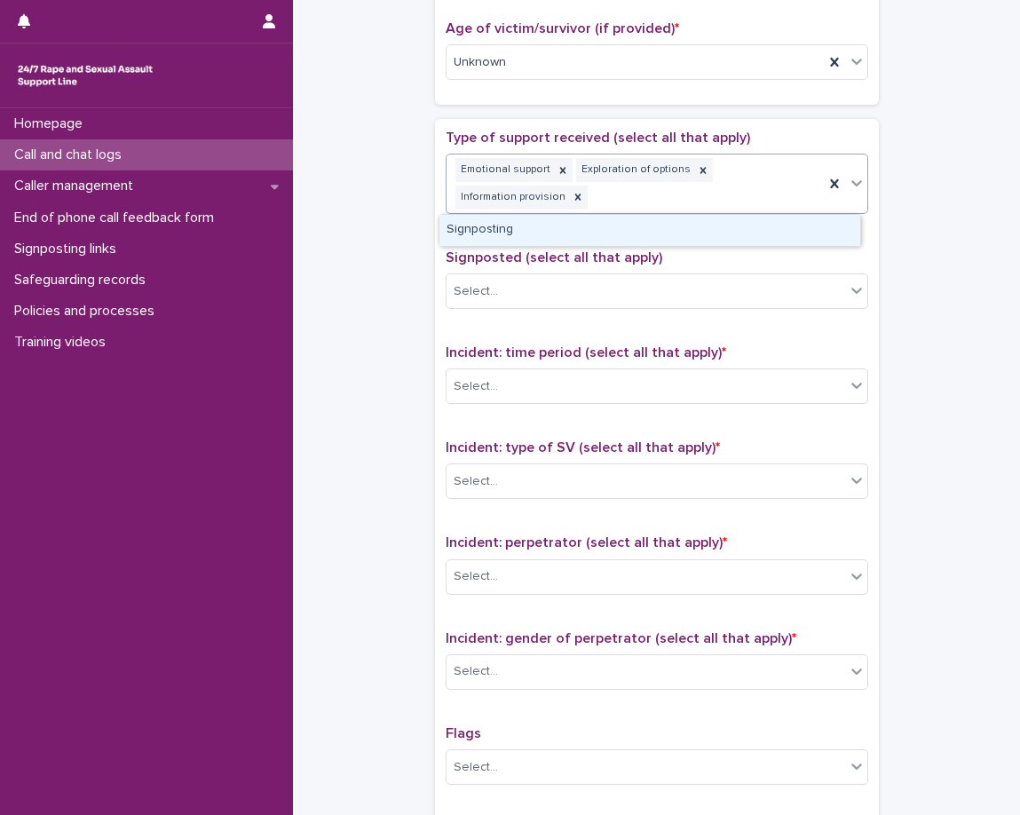
click at [740, 201] on div "Emotional support Exploration of options Information provision" at bounding box center [635, 183] width 377 height 59
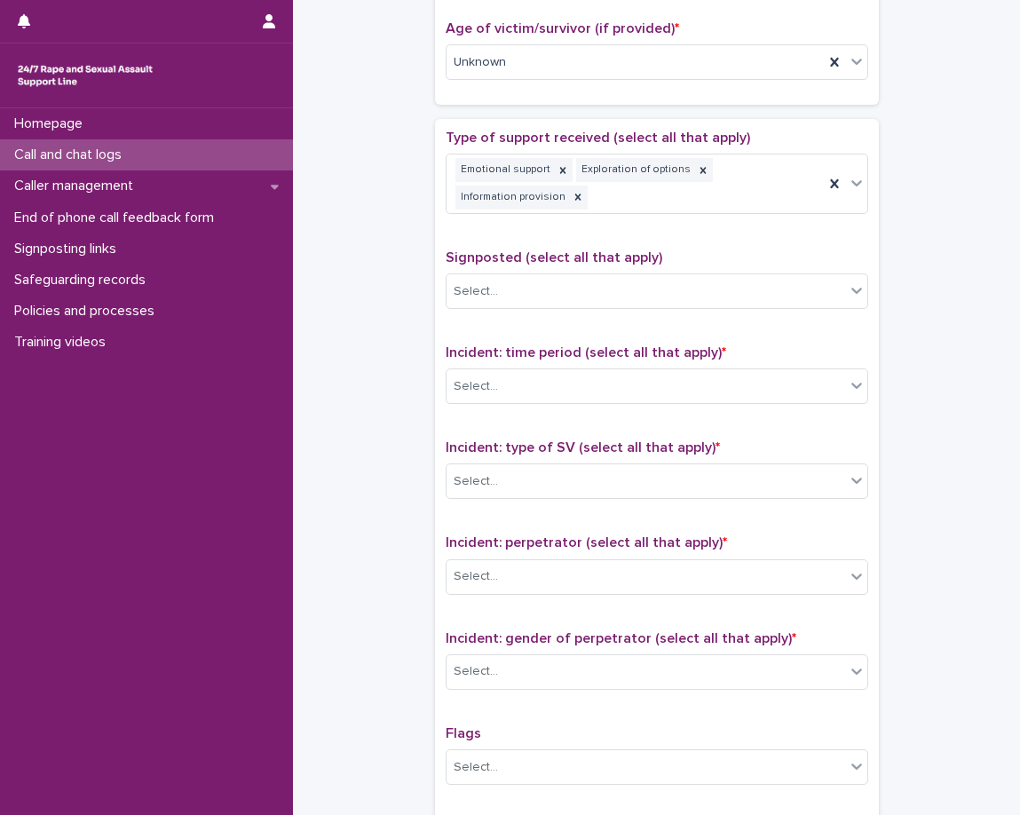
click at [407, 215] on div "**********" at bounding box center [657, 29] width 692 height 1839
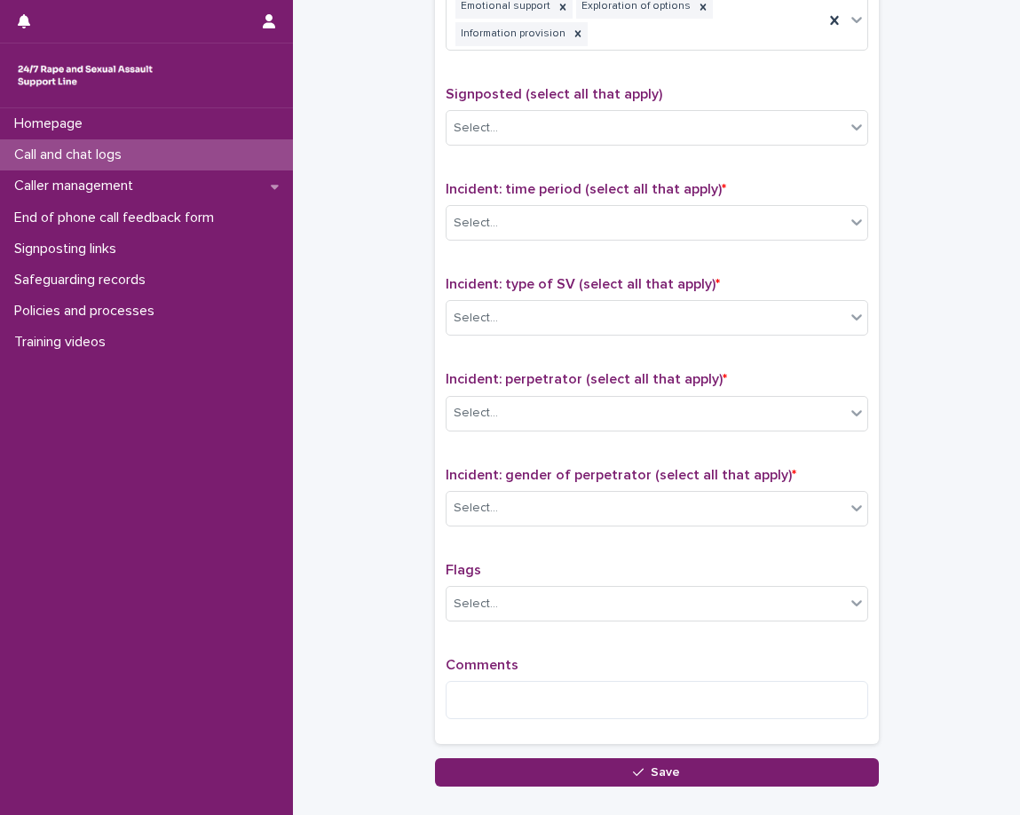
scroll to position [1078, 0]
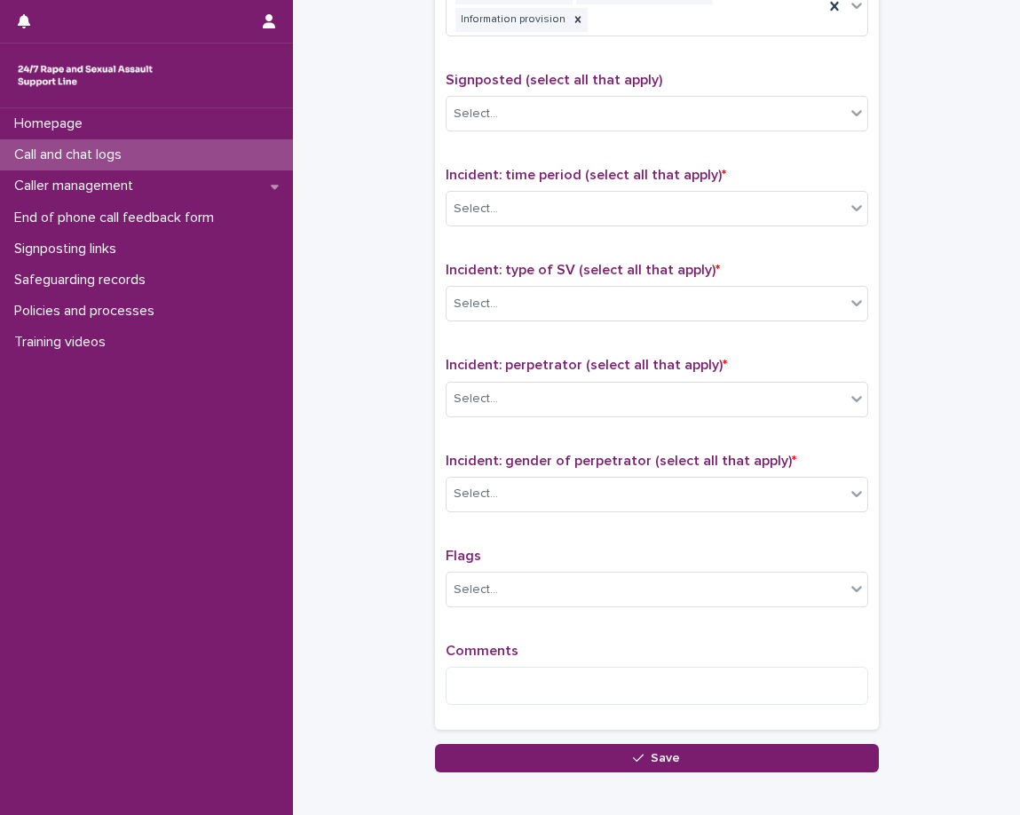
click at [616, 228] on div "Incident: time period (select all that apply) * Select..." at bounding box center [657, 204] width 423 height 74
click at [621, 216] on div "Select..." at bounding box center [646, 208] width 399 height 29
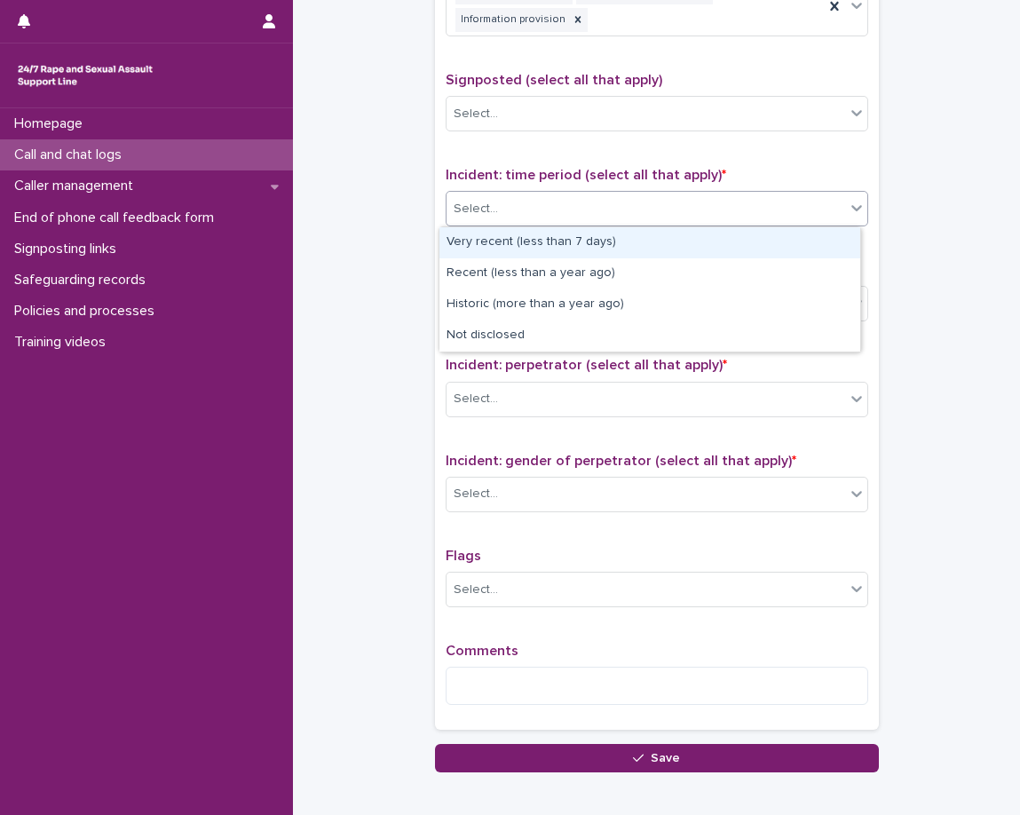
click at [609, 239] on div "Very recent (less than 7 days)" at bounding box center [649, 242] width 421 height 31
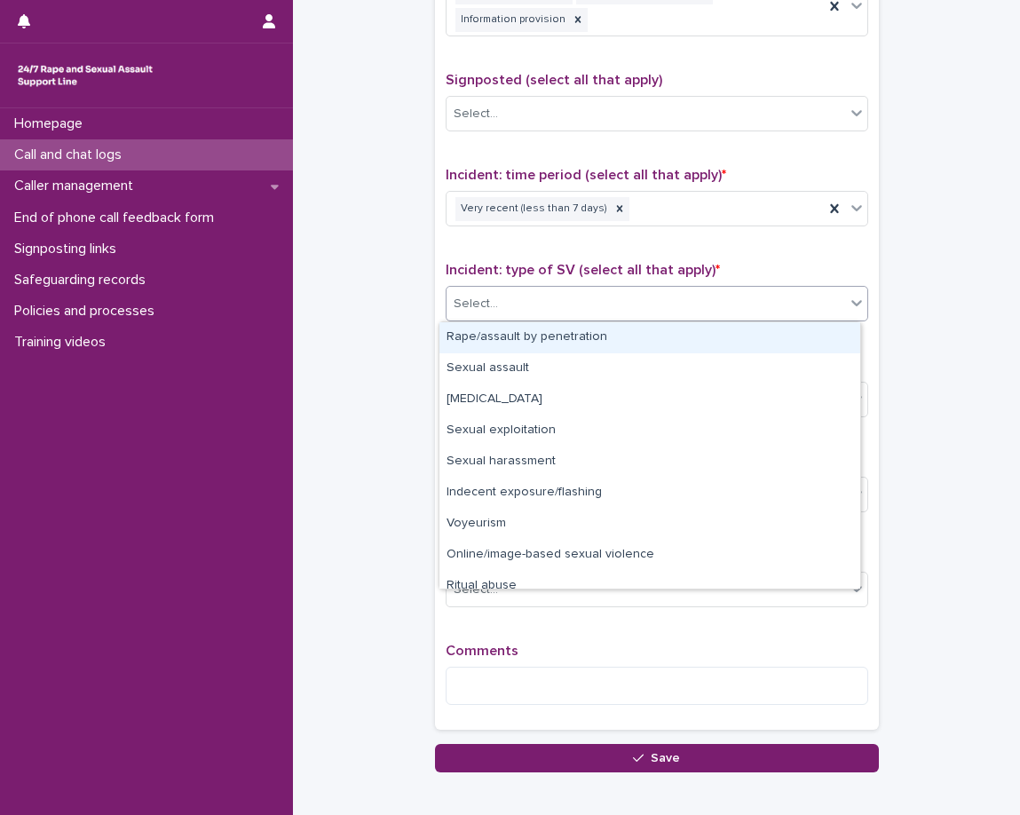
click at [596, 296] on div "Select..." at bounding box center [646, 303] width 399 height 29
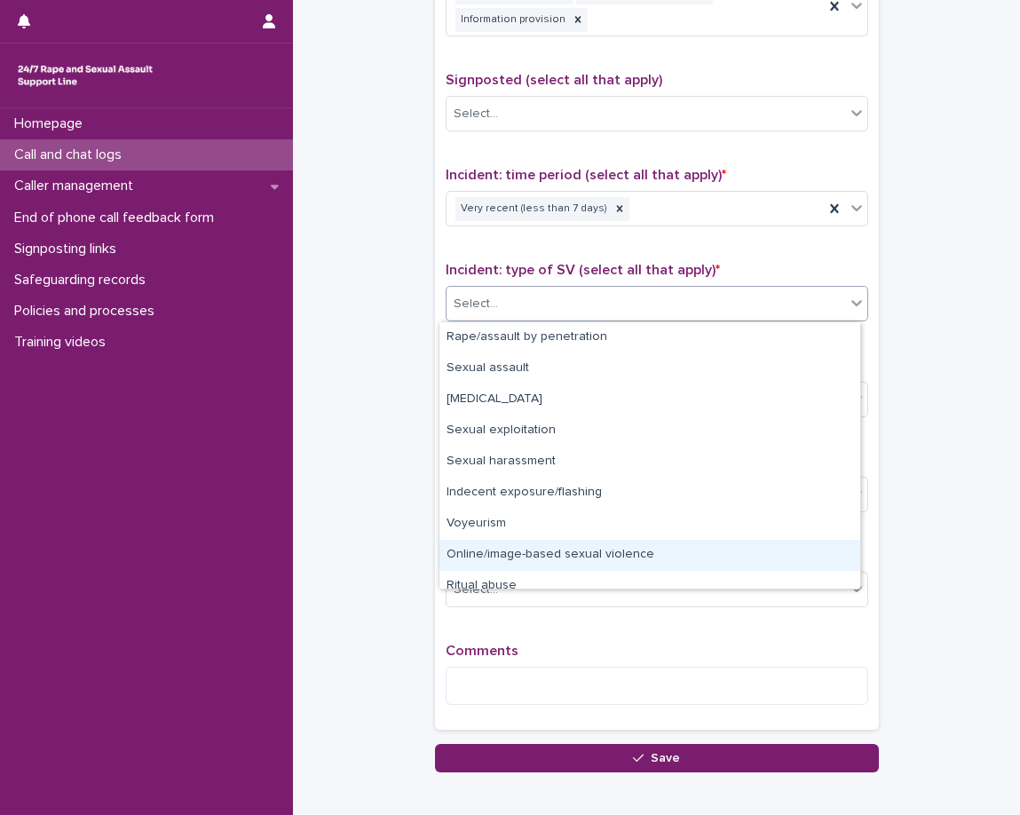
scroll to position [44, 0]
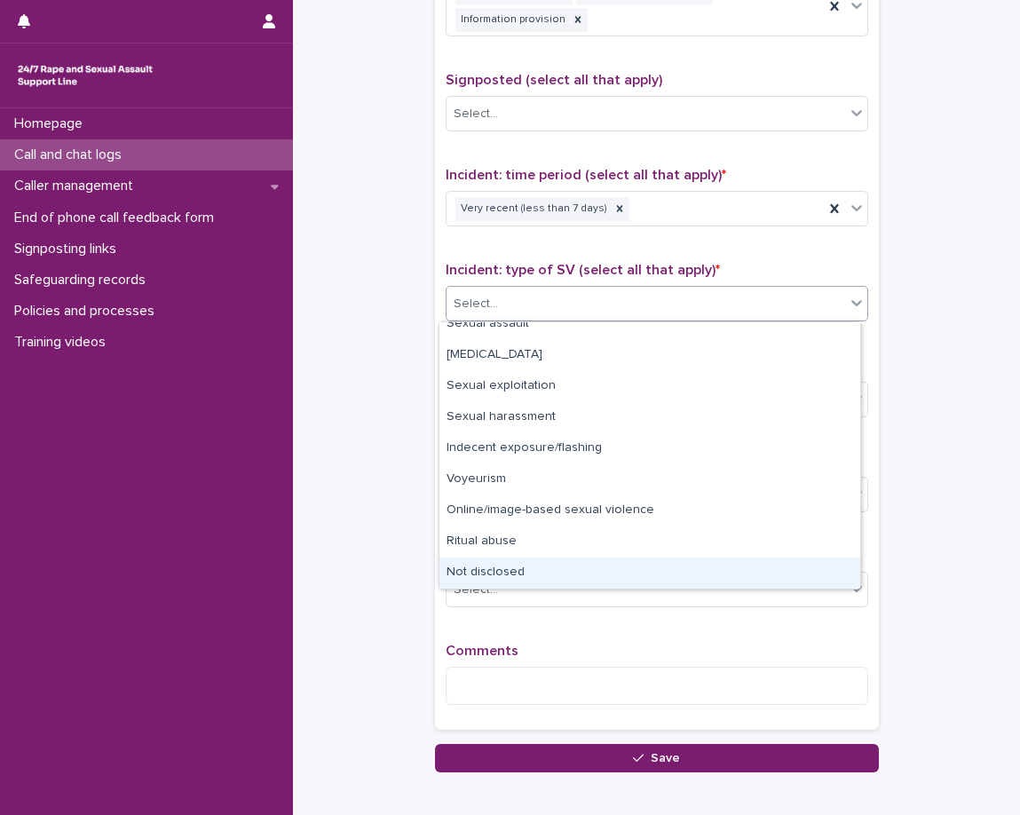
drag, startPoint x: 589, startPoint y: 582, endPoint x: 586, endPoint y: 557, distance: 25.9
click at [589, 581] on div "Not disclosed" at bounding box center [649, 572] width 421 height 31
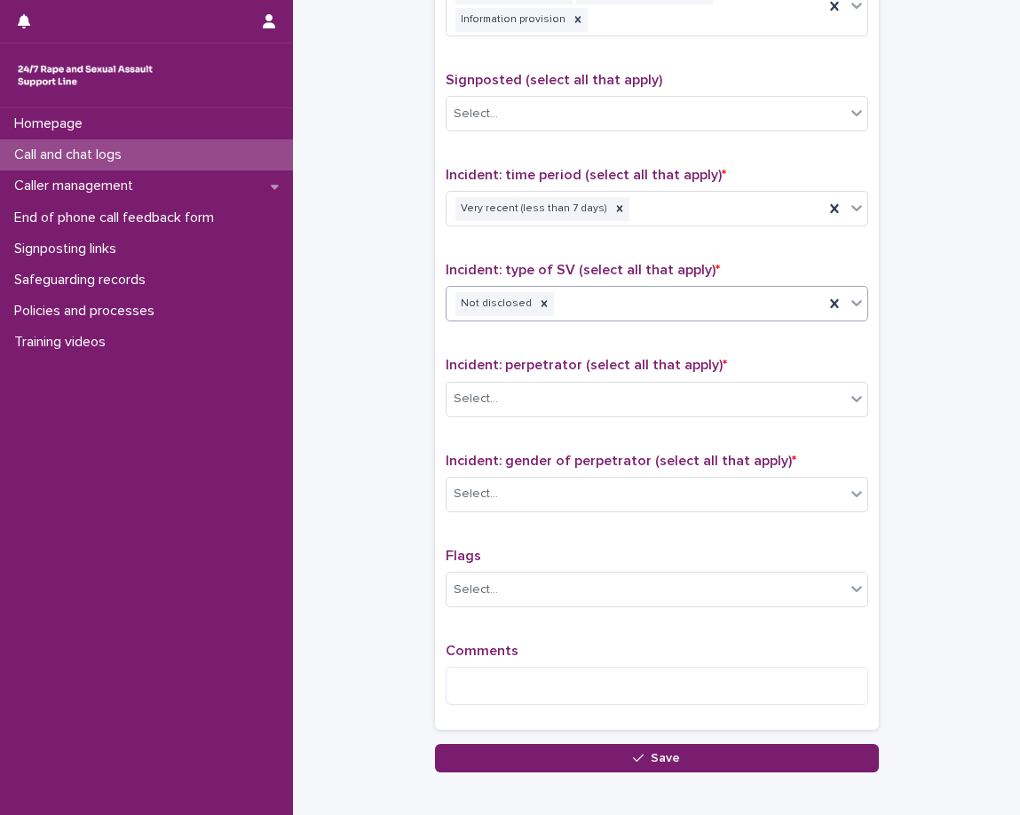
click at [480, 404] on div "Select..." at bounding box center [476, 399] width 44 height 19
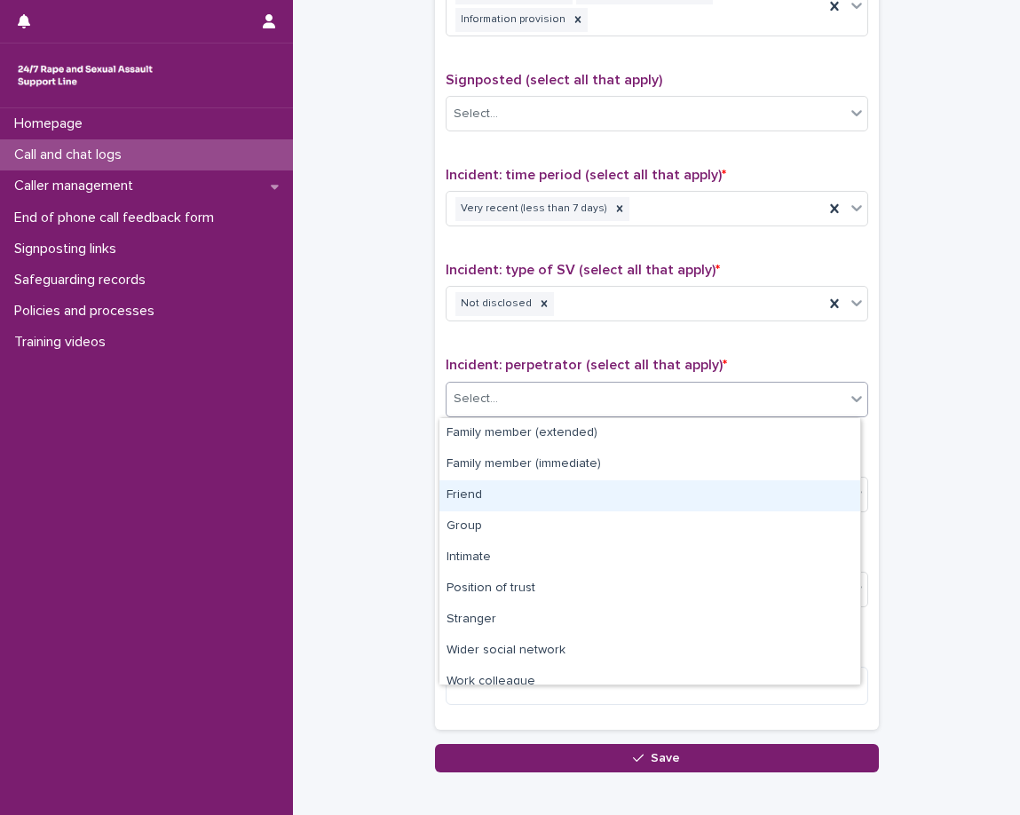
click at [591, 502] on div "Friend" at bounding box center [649, 495] width 421 height 31
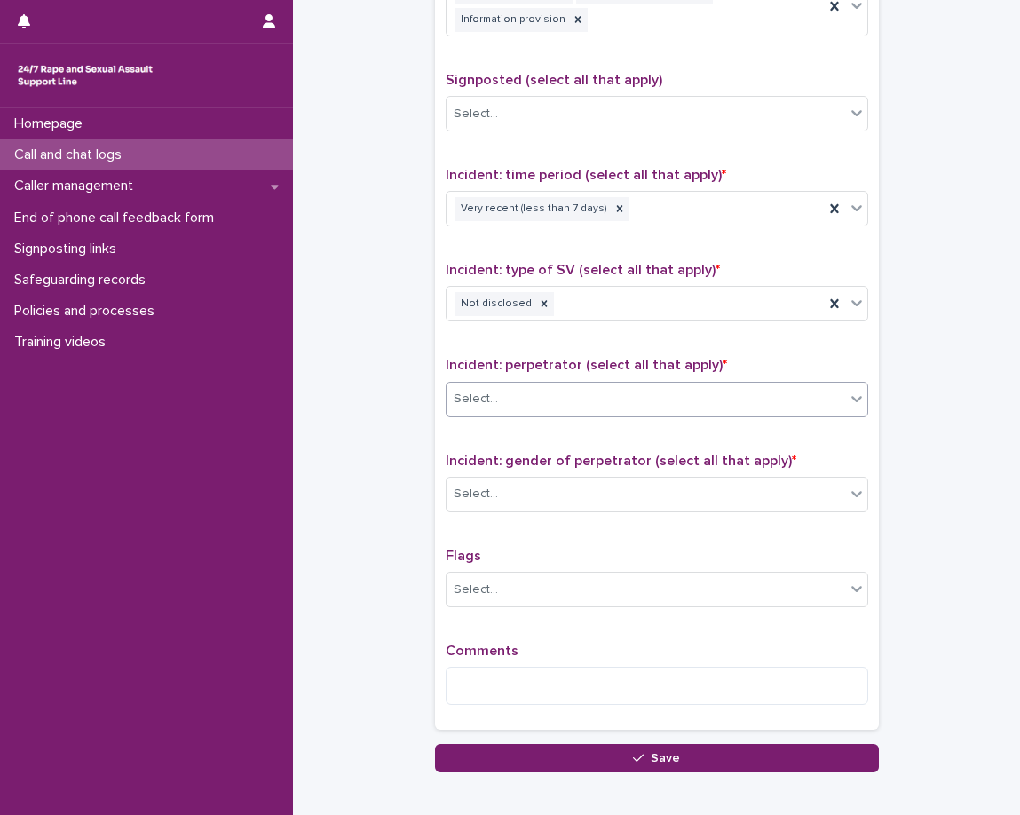
click at [555, 460] on span "Incident: gender of perpetrator (select all that apply) *" at bounding box center [621, 461] width 351 height 14
click at [555, 483] on div "Select..." at bounding box center [646, 493] width 399 height 29
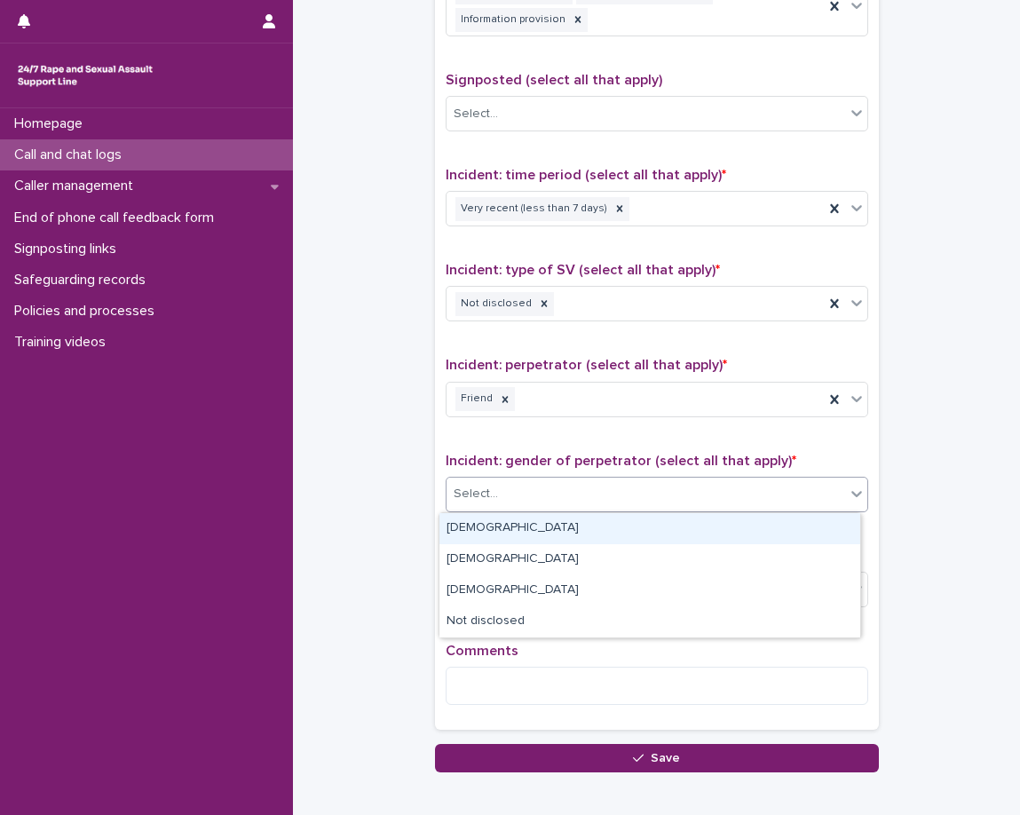
click at [571, 533] on div "Male" at bounding box center [649, 528] width 421 height 31
click at [540, 529] on div "Type of support received (select all that apply) Emotional support Exploration …" at bounding box center [657, 335] width 423 height 767
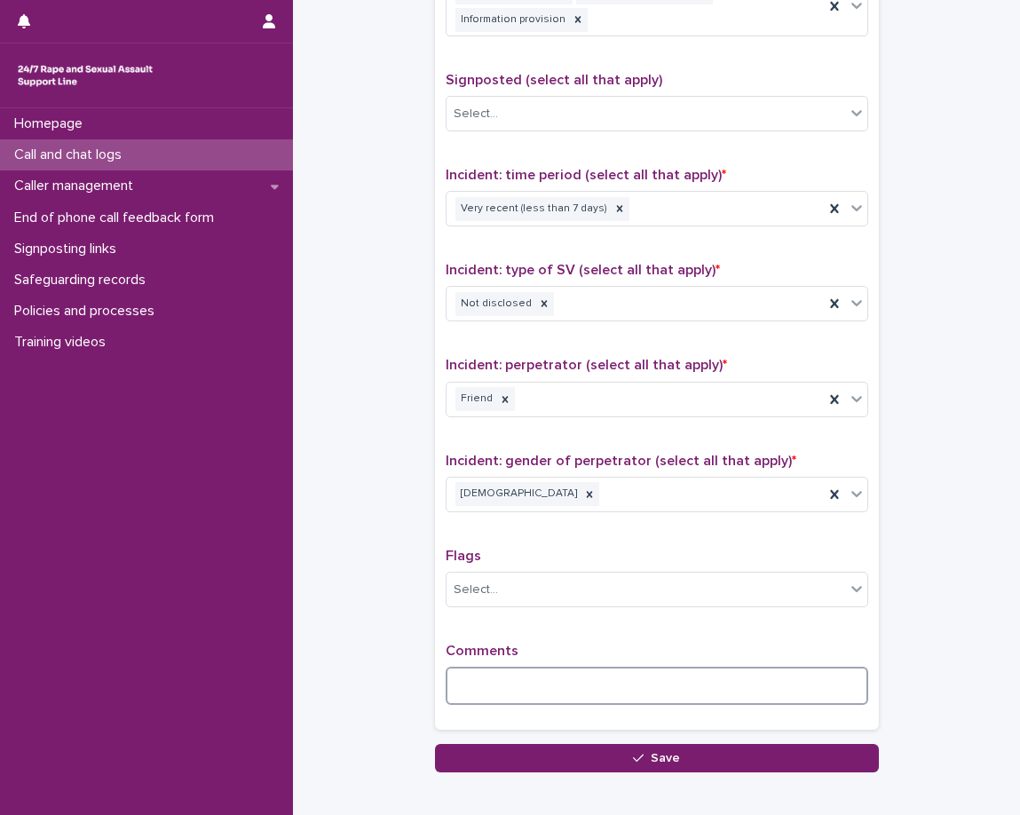
click at [676, 673] on textarea at bounding box center [657, 686] width 423 height 38
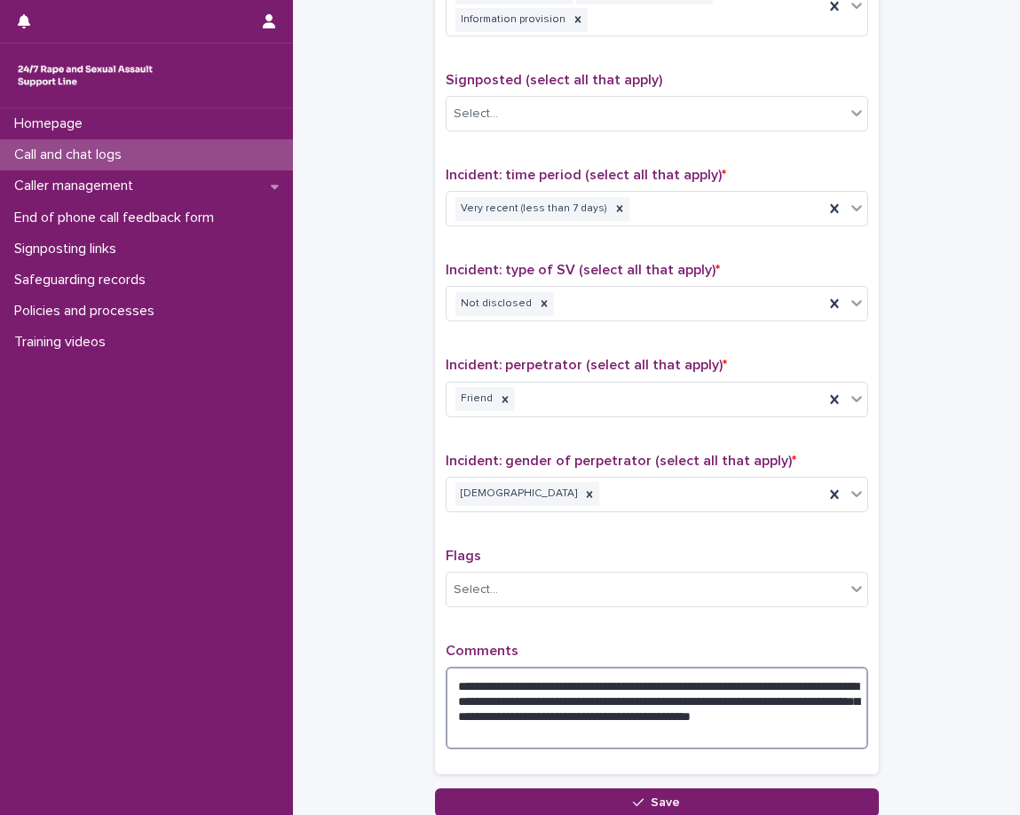
type textarea "**********"
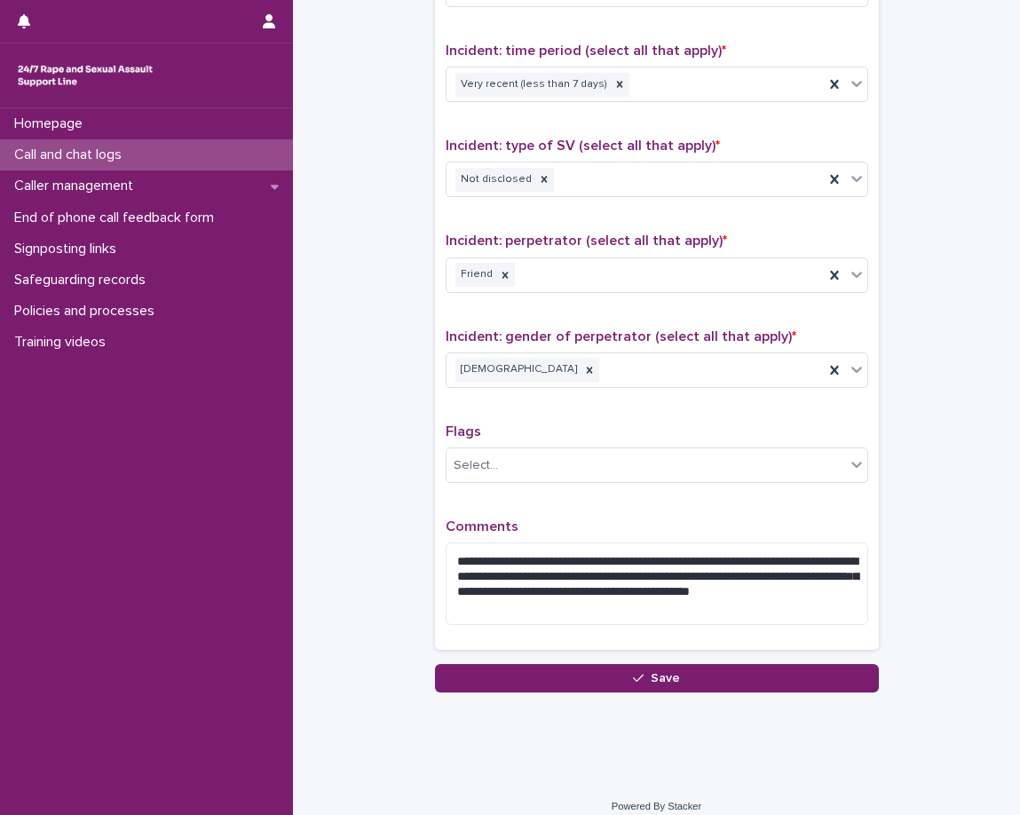
scroll to position [1219, 0]
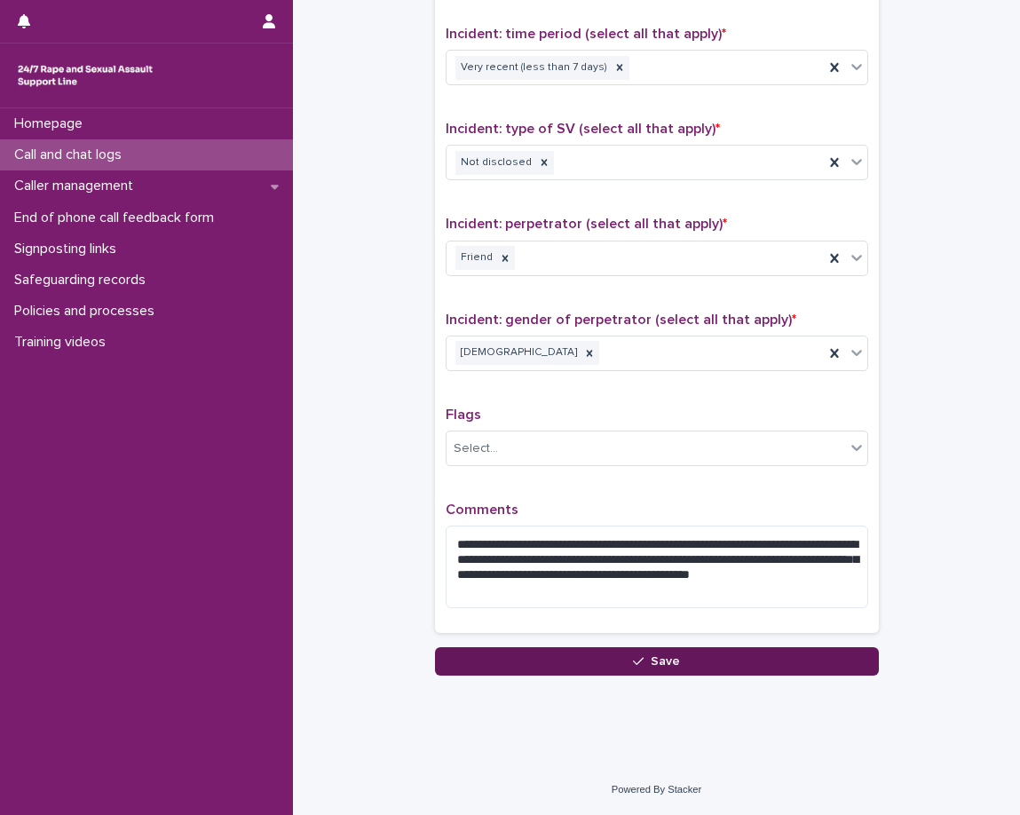
click at [816, 658] on button "Save" at bounding box center [657, 661] width 444 height 28
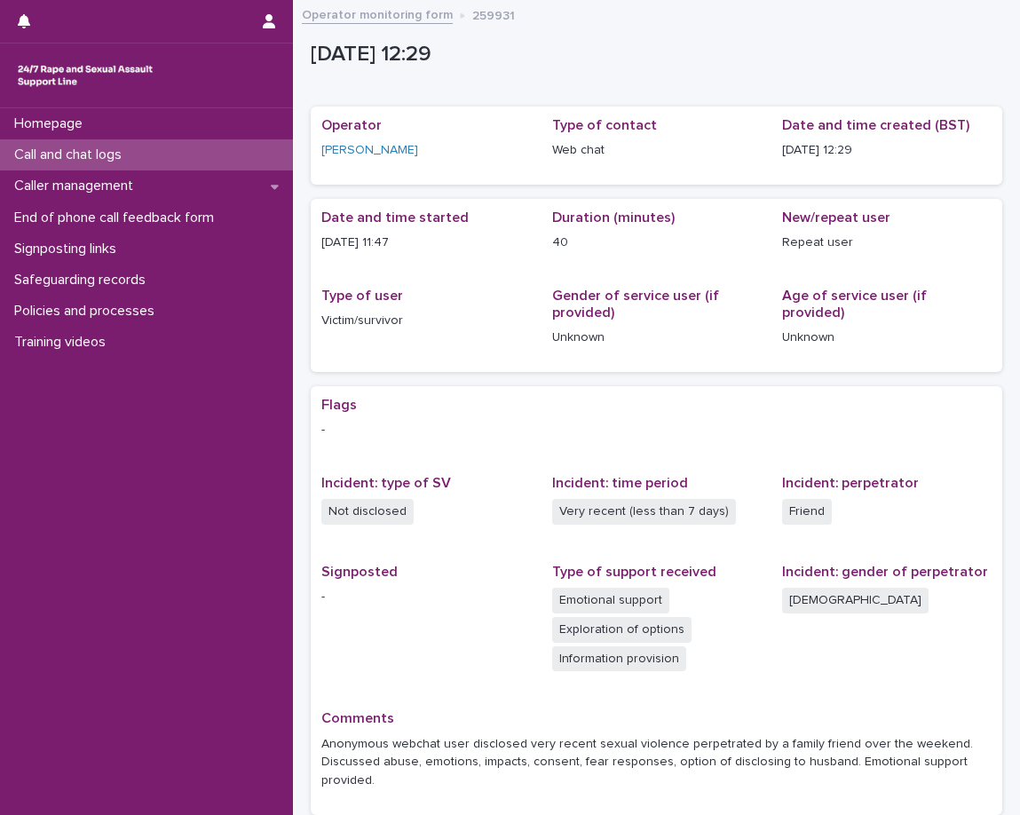
click at [223, 148] on div "Call and chat logs" at bounding box center [146, 154] width 293 height 31
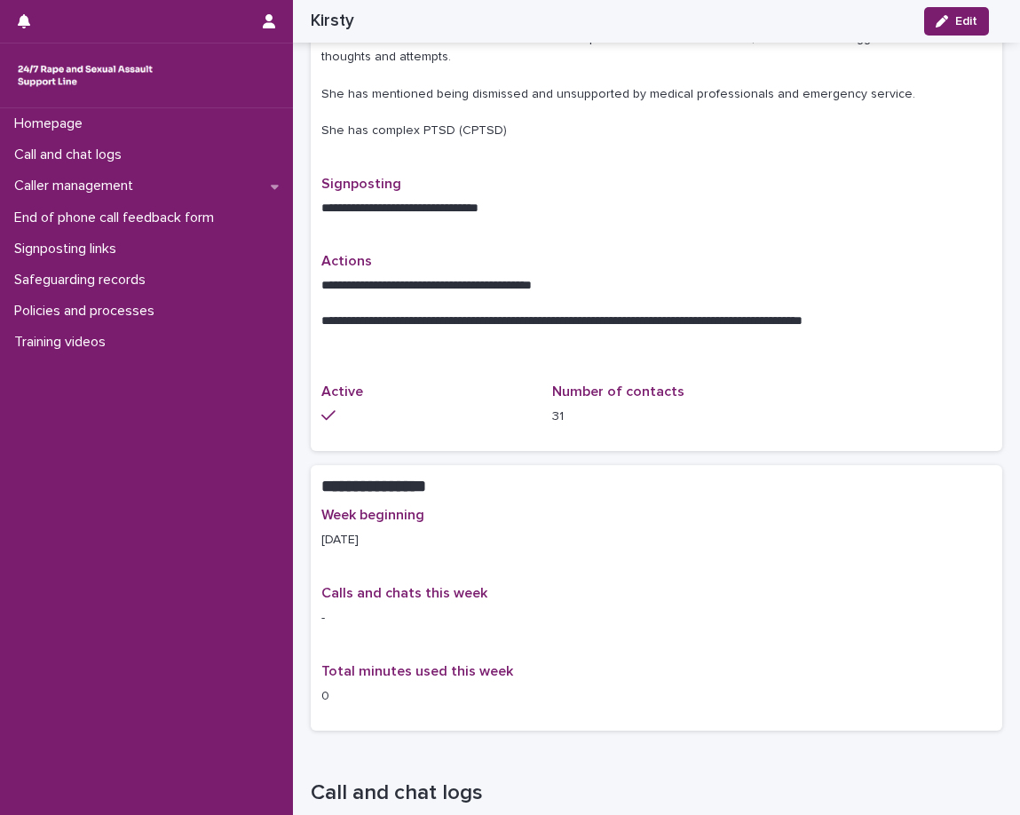
scroll to position [710, 0]
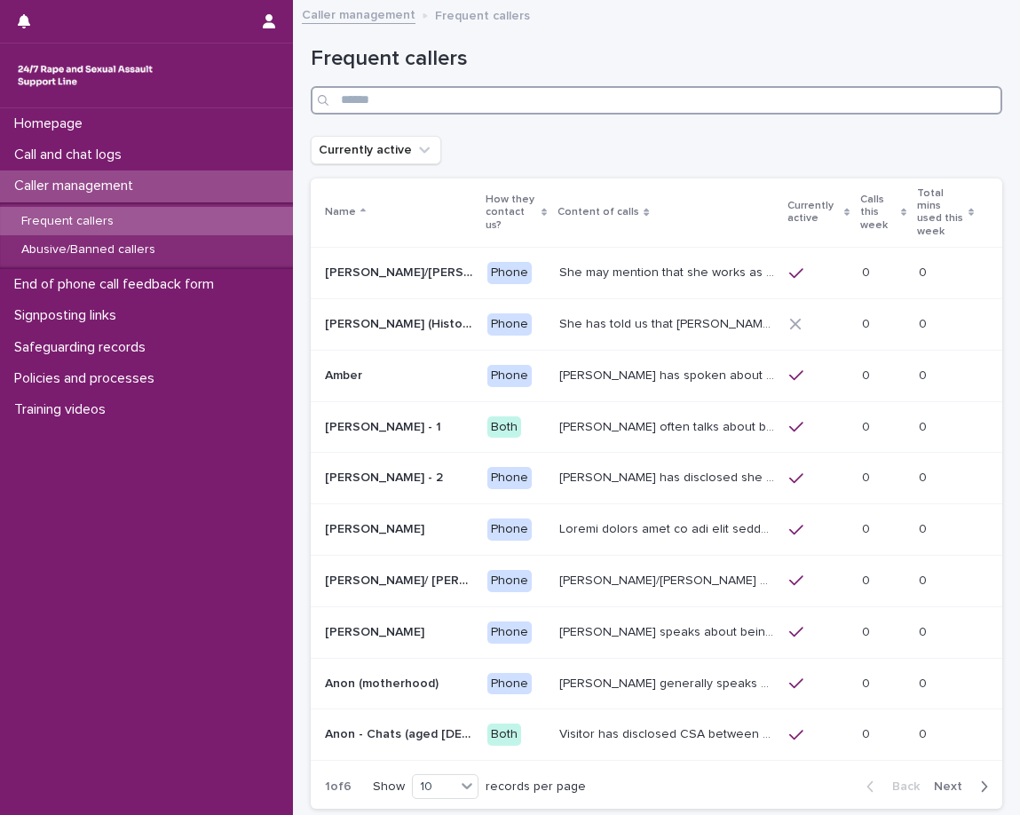
click at [589, 97] on input "Search" at bounding box center [657, 100] width 692 height 28
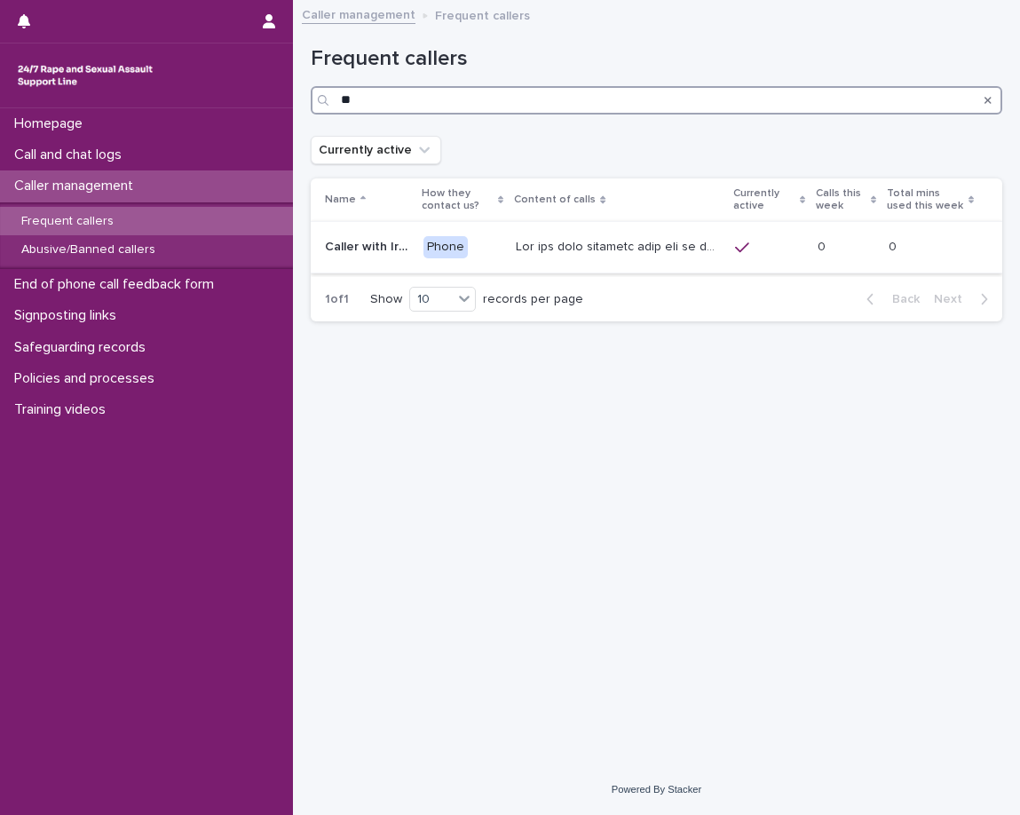
type input "**"
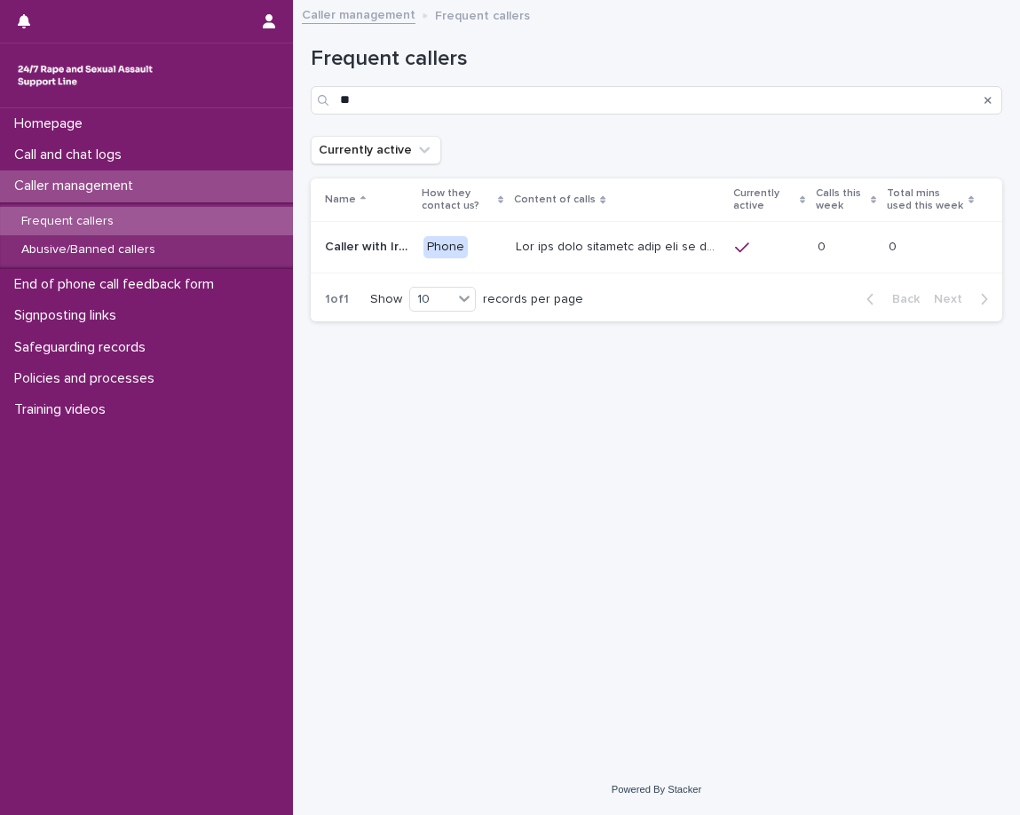
click at [624, 242] on p at bounding box center [620, 245] width 208 height 19
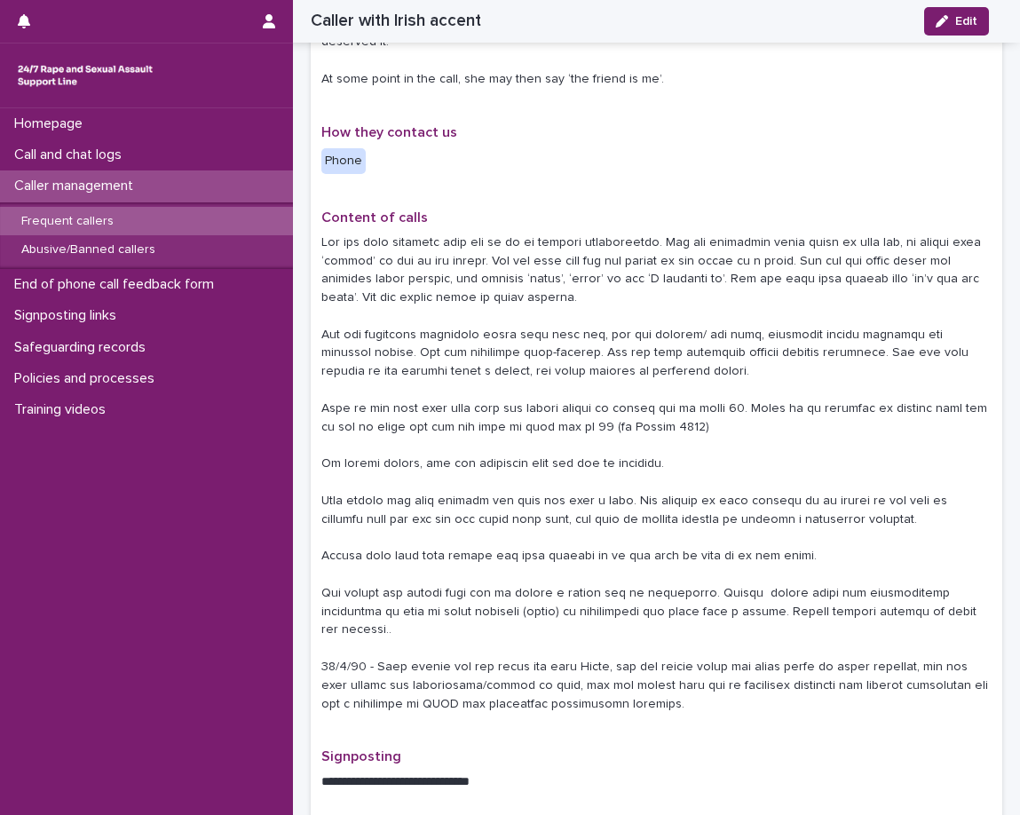
scroll to position [355, 0]
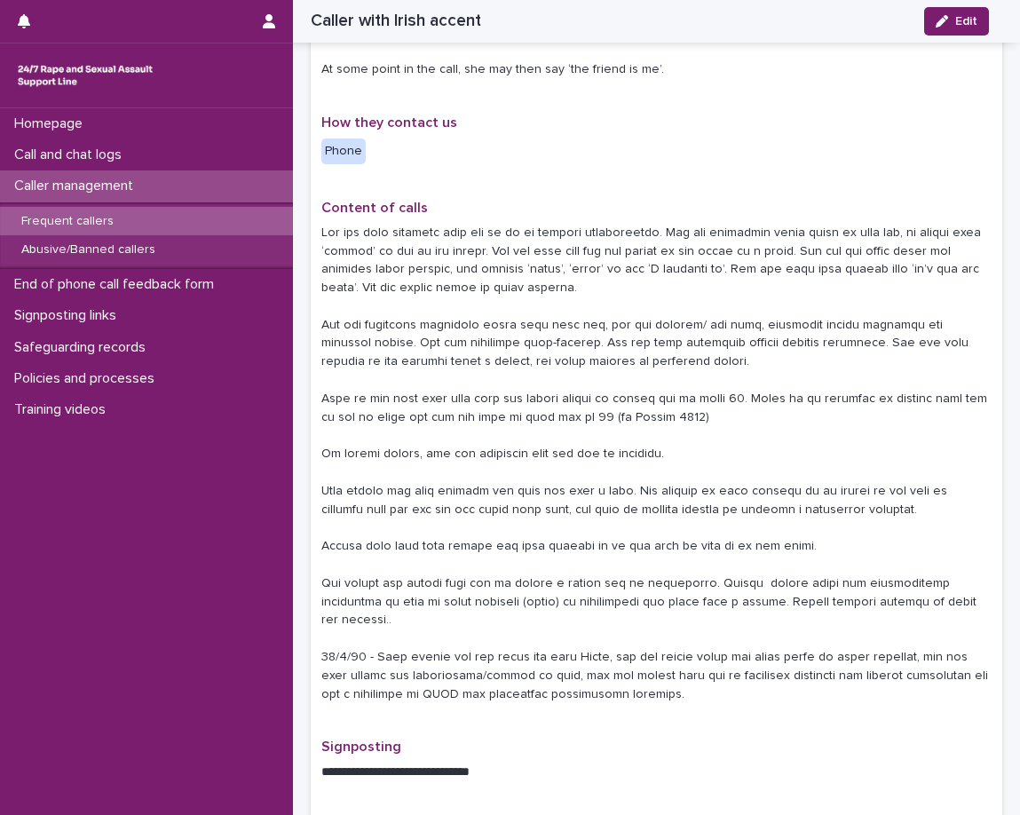
click at [177, 178] on div "Caller management" at bounding box center [146, 185] width 293 height 31
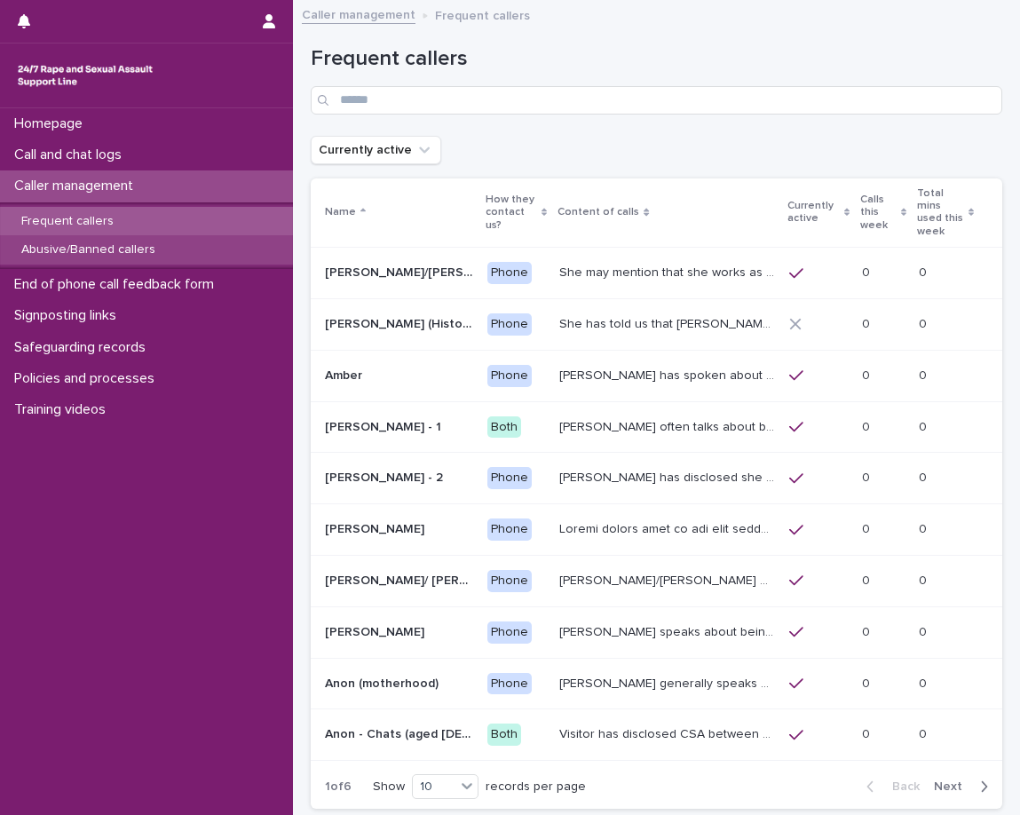
click at [145, 245] on p "Abusive/Banned callers" at bounding box center [88, 249] width 162 height 15
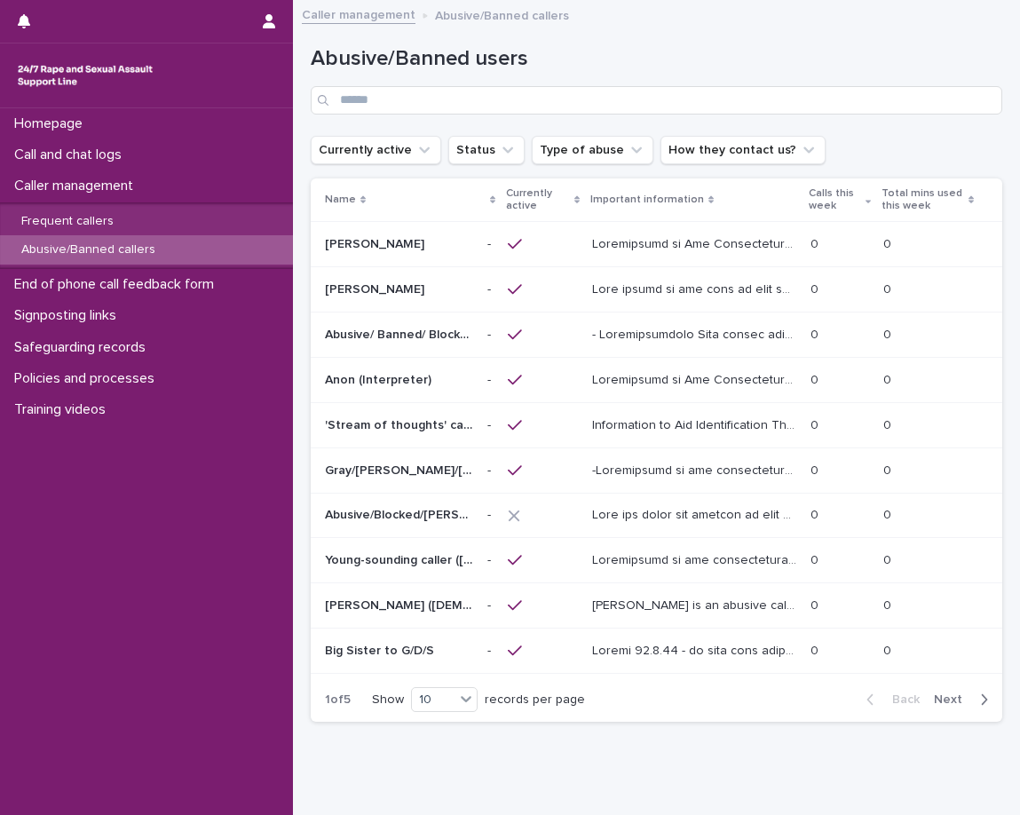
click at [589, 115] on div "Abusive/Banned users" at bounding box center [657, 73] width 692 height 125
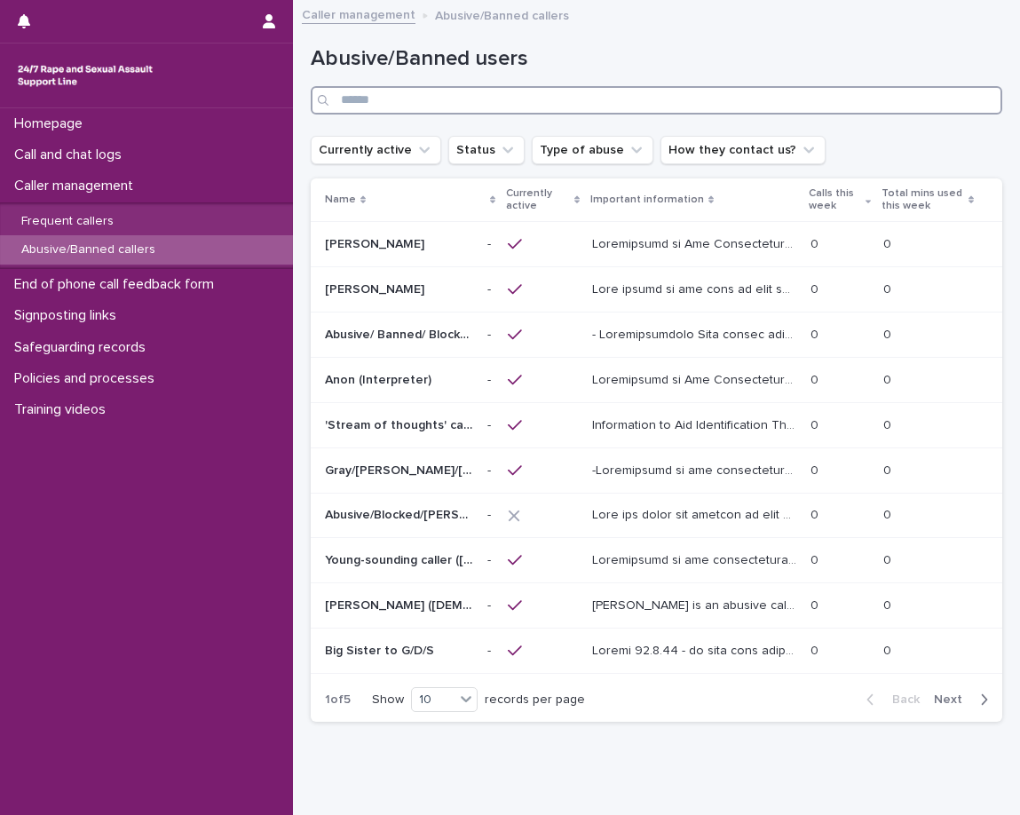
click at [597, 108] on input "Search" at bounding box center [657, 100] width 692 height 28
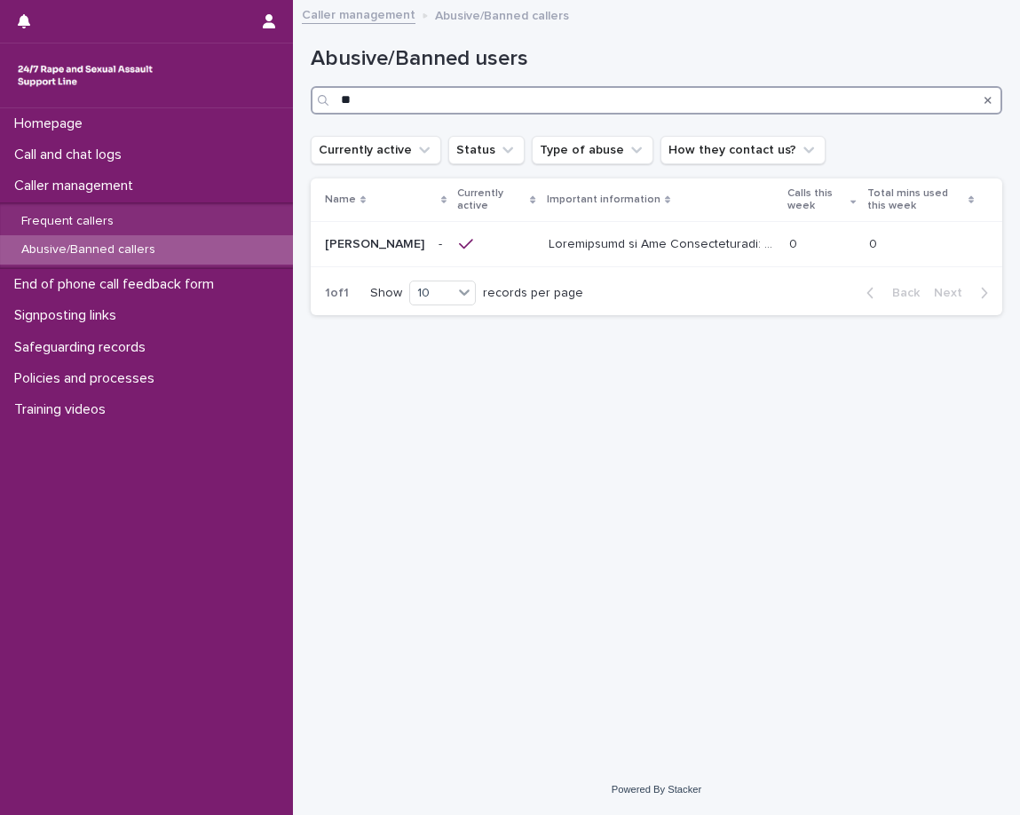
click at [339, 110] on input "**" at bounding box center [657, 100] width 692 height 28
type input "*"
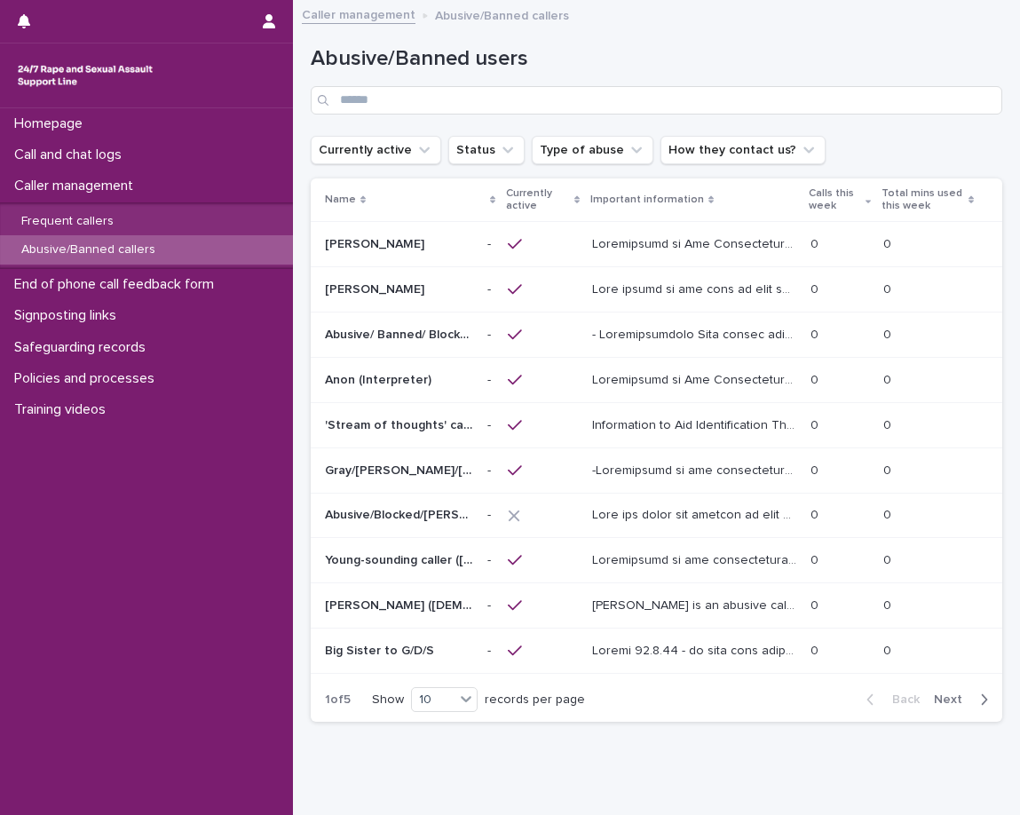
click at [646, 60] on h1 "Abusive/Banned users" at bounding box center [657, 59] width 692 height 26
click at [718, 151] on button "How they contact us?" at bounding box center [742, 150] width 165 height 28
click at [716, 148] on button "How they contact us?" at bounding box center [742, 150] width 165 height 28
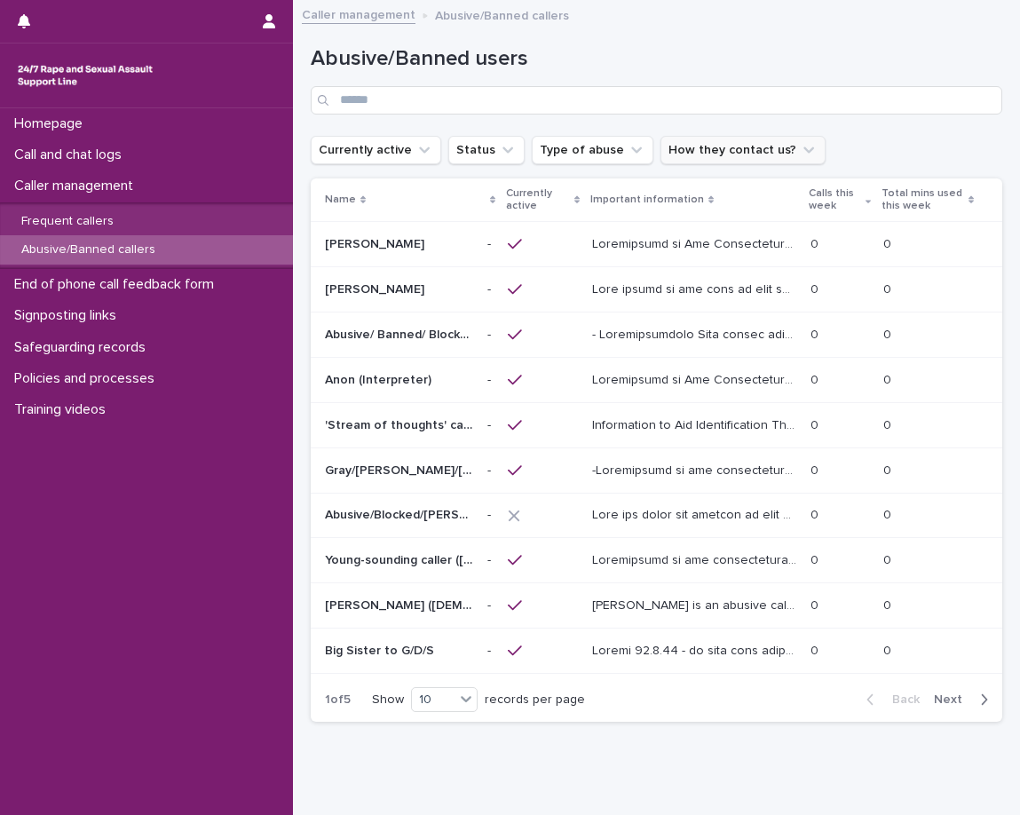
click at [716, 148] on button "How they contact us?" at bounding box center [742, 150] width 165 height 28
click at [719, 155] on button "How they contact us?" at bounding box center [742, 150] width 165 height 28
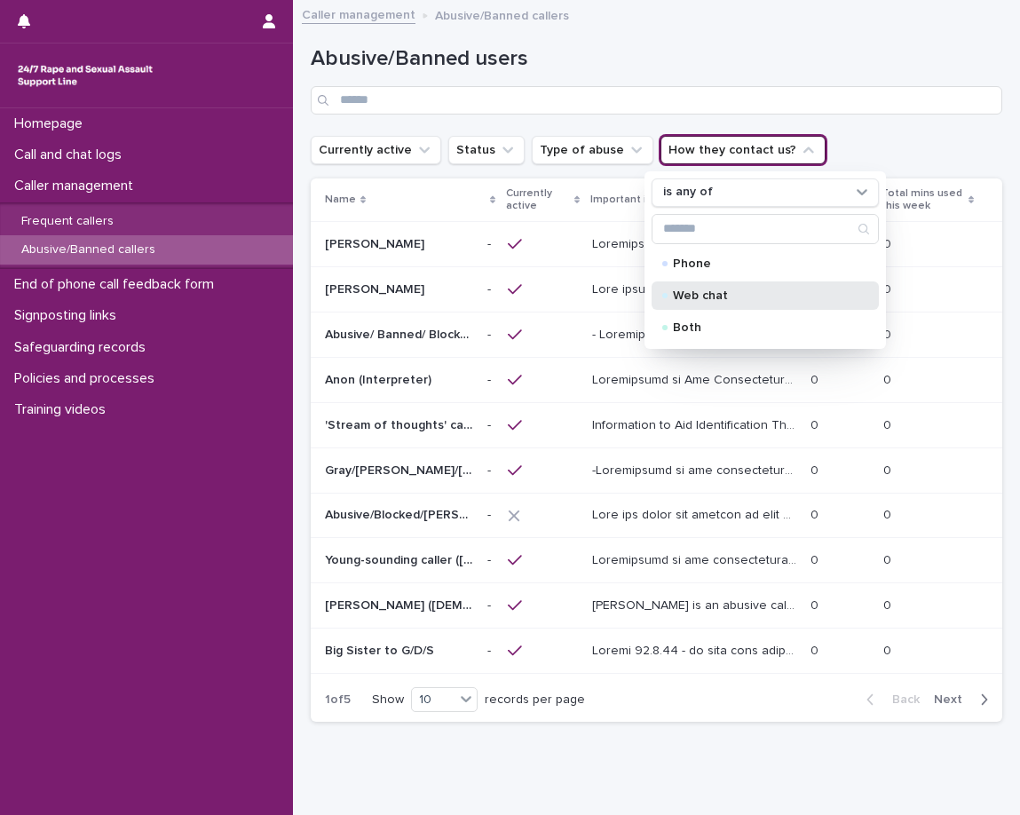
click at [719, 292] on p "Web chat" at bounding box center [762, 295] width 178 height 12
click at [825, 150] on div "Currently active Status Type of abuse How they contact us? is any of Phone Web …" at bounding box center [657, 150] width 692 height 28
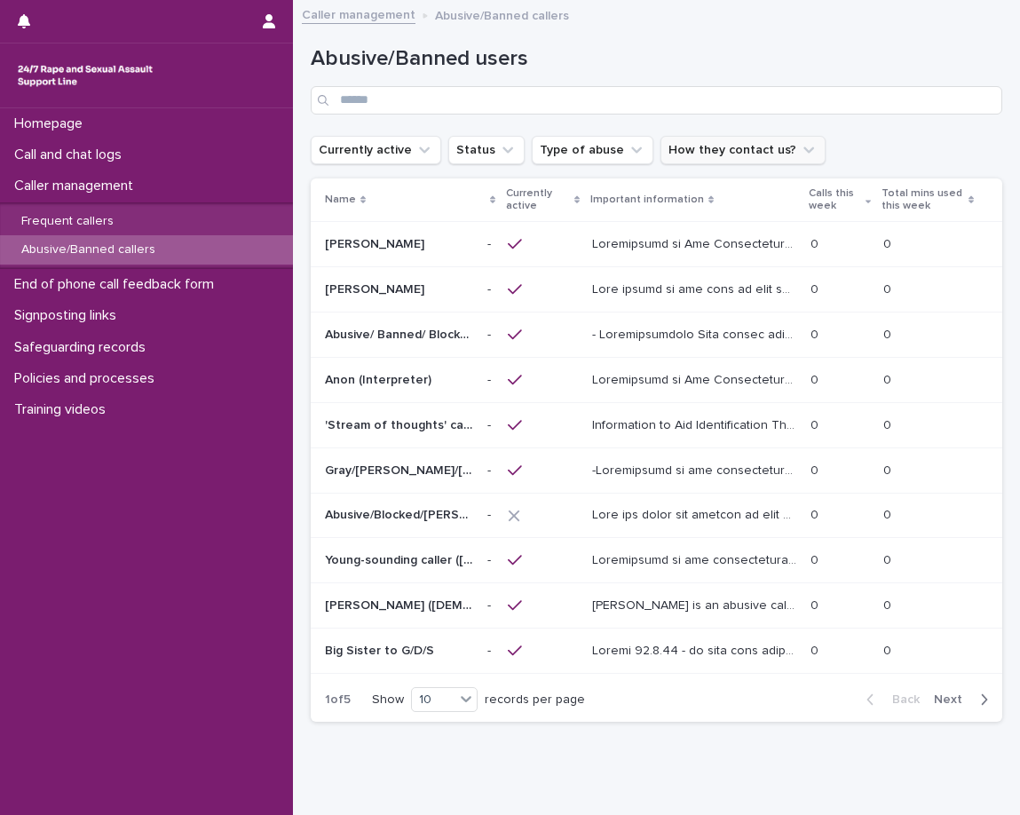
click at [763, 155] on button "How they contact us?" at bounding box center [742, 150] width 165 height 28
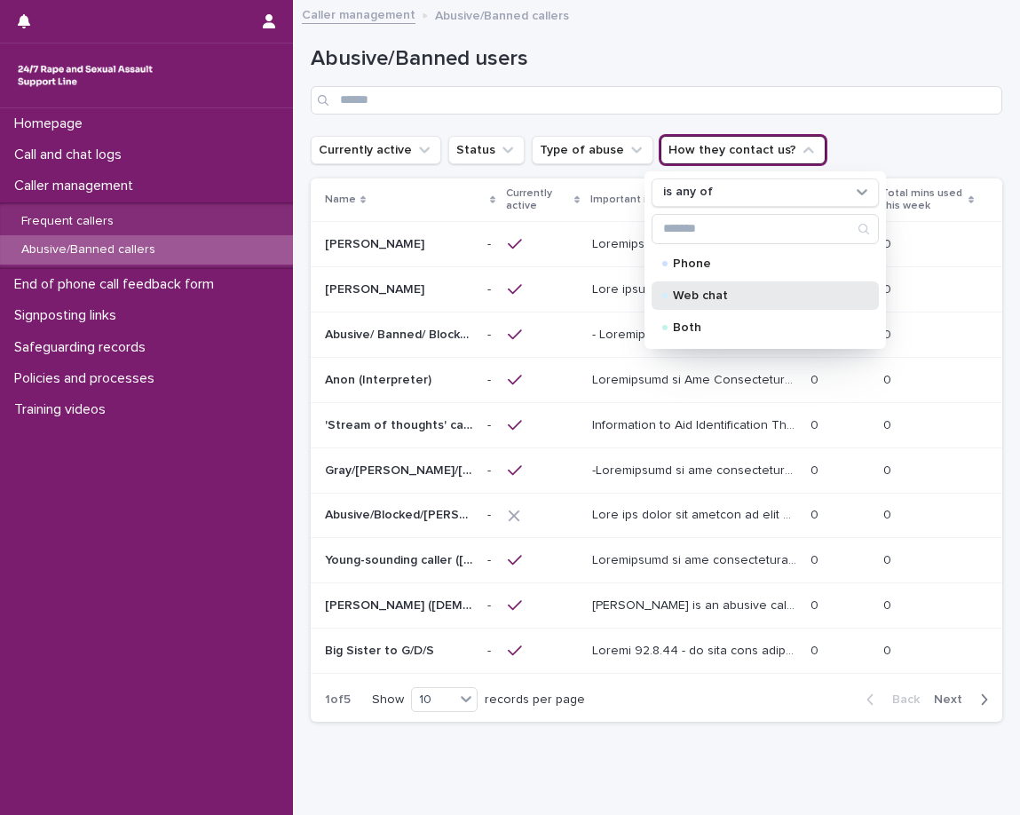
click at [708, 290] on p "Web chat" at bounding box center [762, 295] width 178 height 12
click at [685, 292] on p "Web chat" at bounding box center [762, 295] width 178 height 12
click at [664, 291] on div "Web chat" at bounding box center [765, 295] width 227 height 28
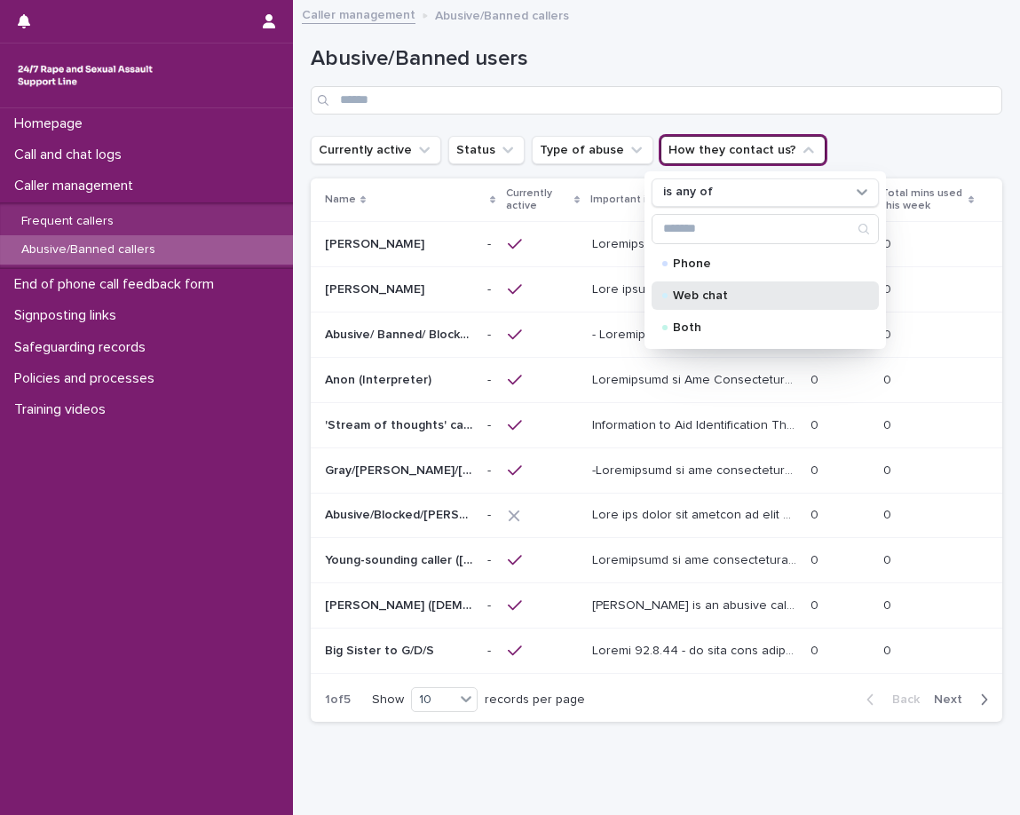
drag, startPoint x: 664, startPoint y: 291, endPoint x: 708, endPoint y: 291, distance: 43.5
click at [665, 291] on div "Web chat" at bounding box center [765, 295] width 227 height 28
click at [708, 291] on p "Web chat" at bounding box center [762, 295] width 178 height 12
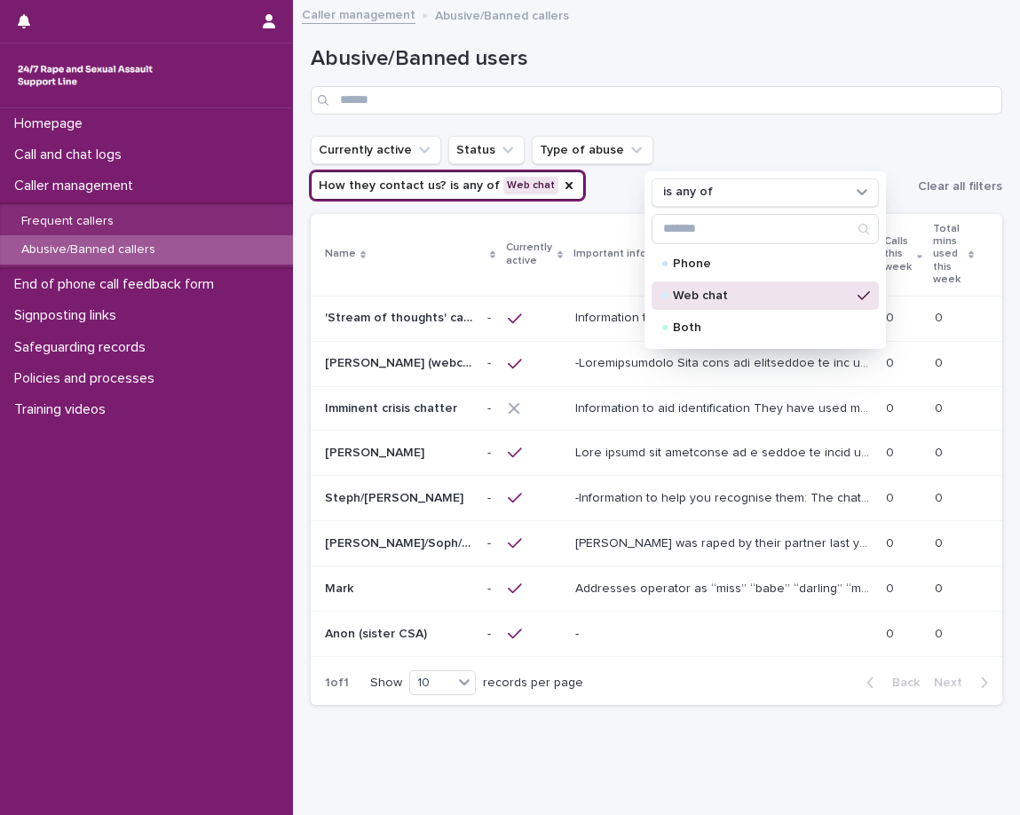
click at [825, 121] on div "Abusive/Banned users" at bounding box center [657, 73] width 692 height 125
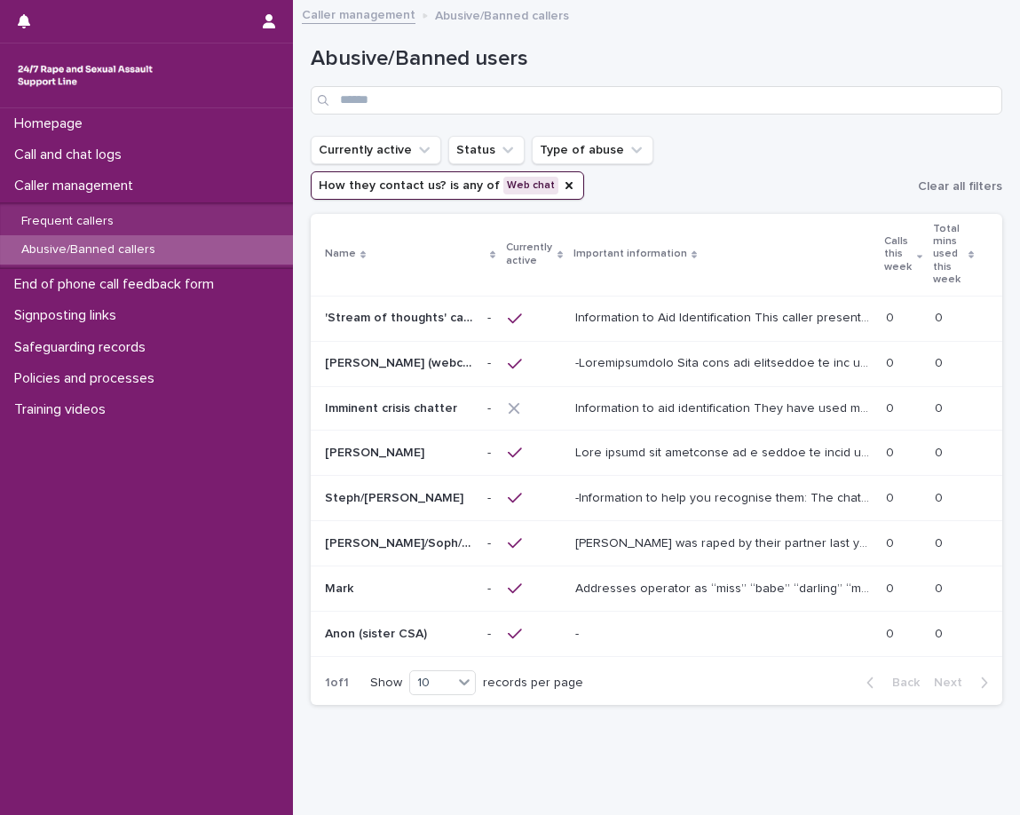
click at [655, 68] on h1 "Abusive/Banned users" at bounding box center [657, 59] width 692 height 26
click at [130, 247] on p "Abusive/Banned callers" at bounding box center [88, 249] width 162 height 15
drag, startPoint x: 130, startPoint y: 247, endPoint x: 139, endPoint y: 194, distance: 54.2
click at [130, 247] on p "Abusive/Banned callers" at bounding box center [88, 249] width 162 height 15
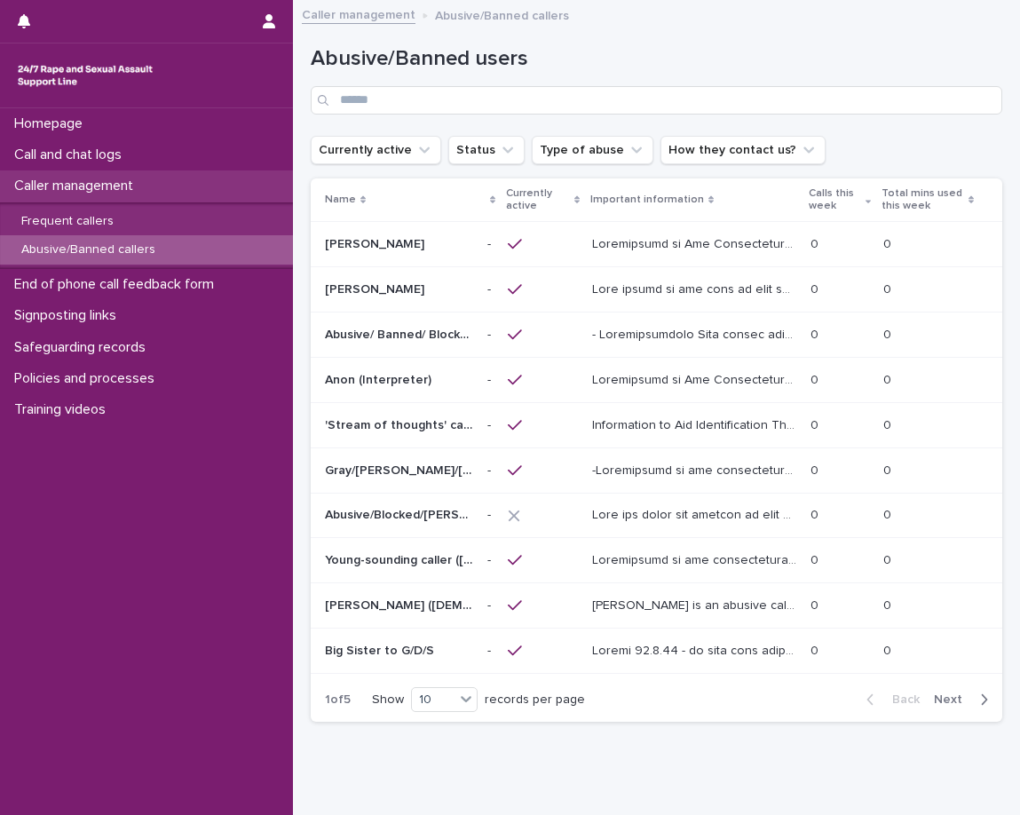
click at [139, 194] on p "Caller management" at bounding box center [77, 186] width 140 height 17
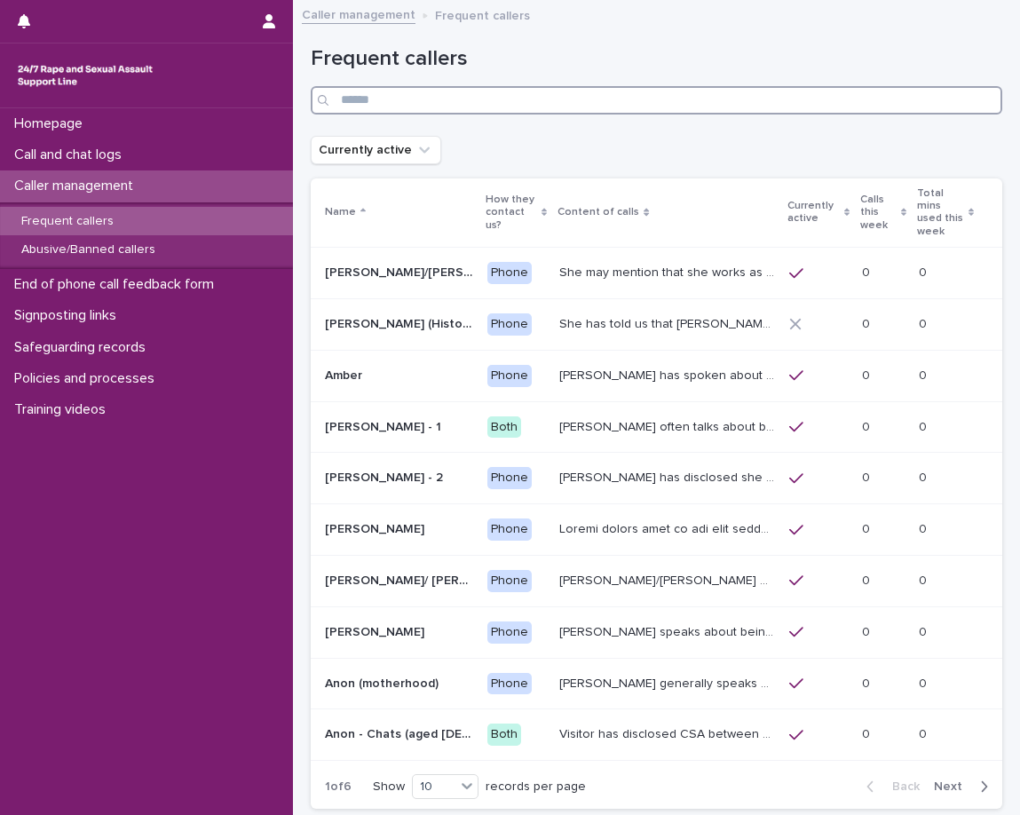
click at [503, 107] on input "Search" at bounding box center [657, 100] width 692 height 28
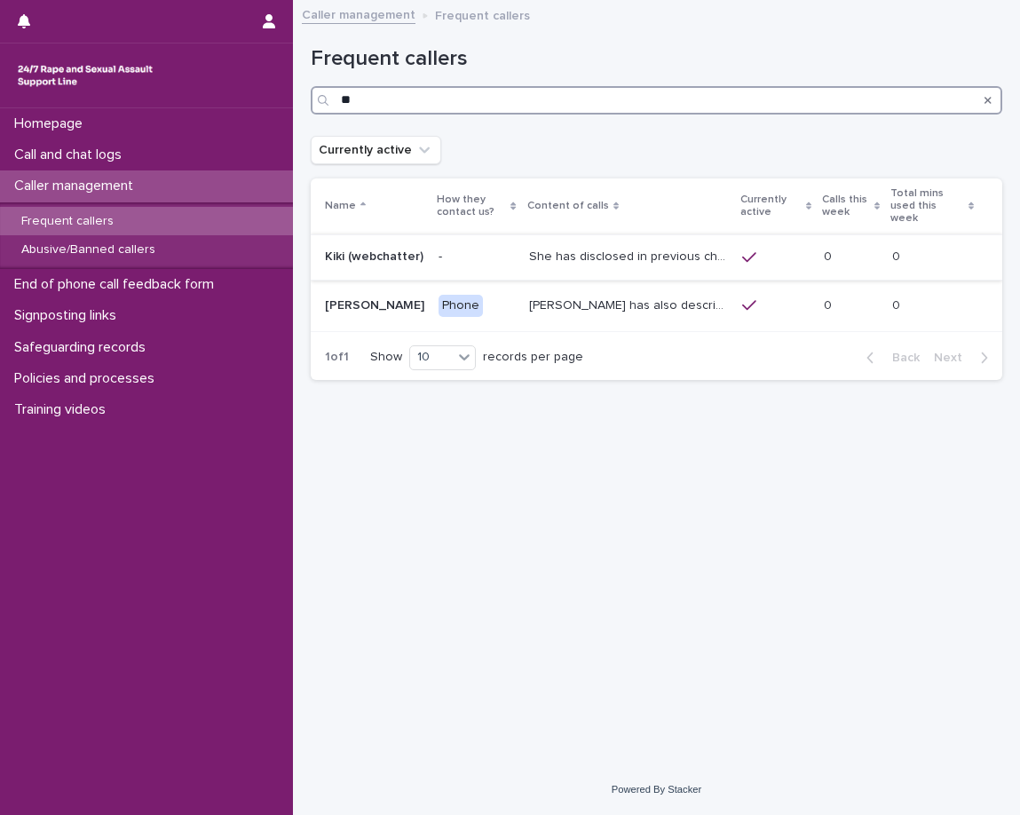
type input "*"
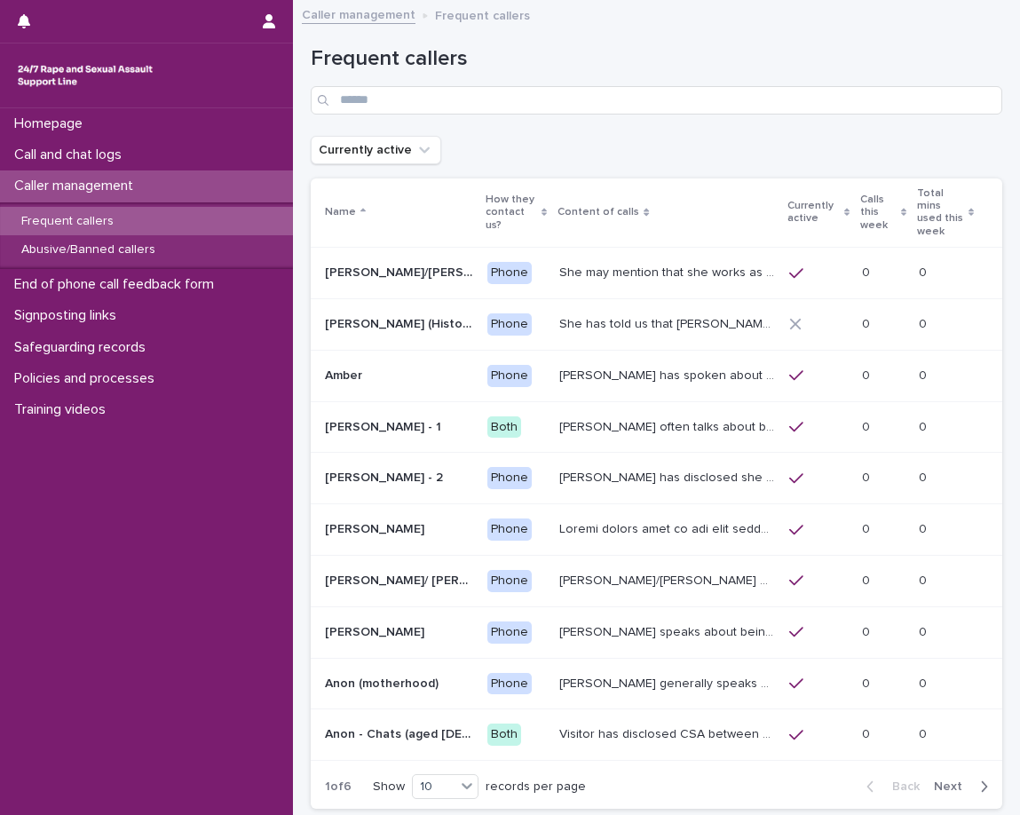
click at [553, 159] on div "Currently active" at bounding box center [657, 150] width 692 height 28
click at [493, 210] on p "How they contact us?" at bounding box center [511, 212] width 51 height 45
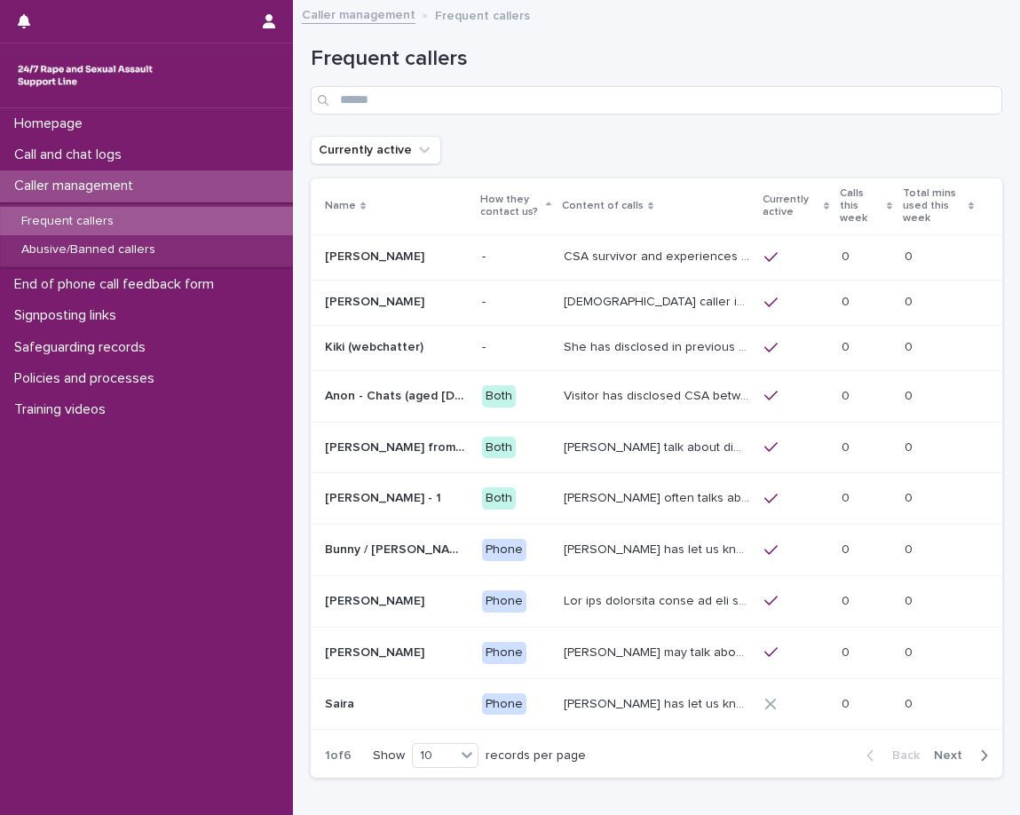
click at [483, 207] on p "How they contact us?" at bounding box center [510, 206] width 61 height 33
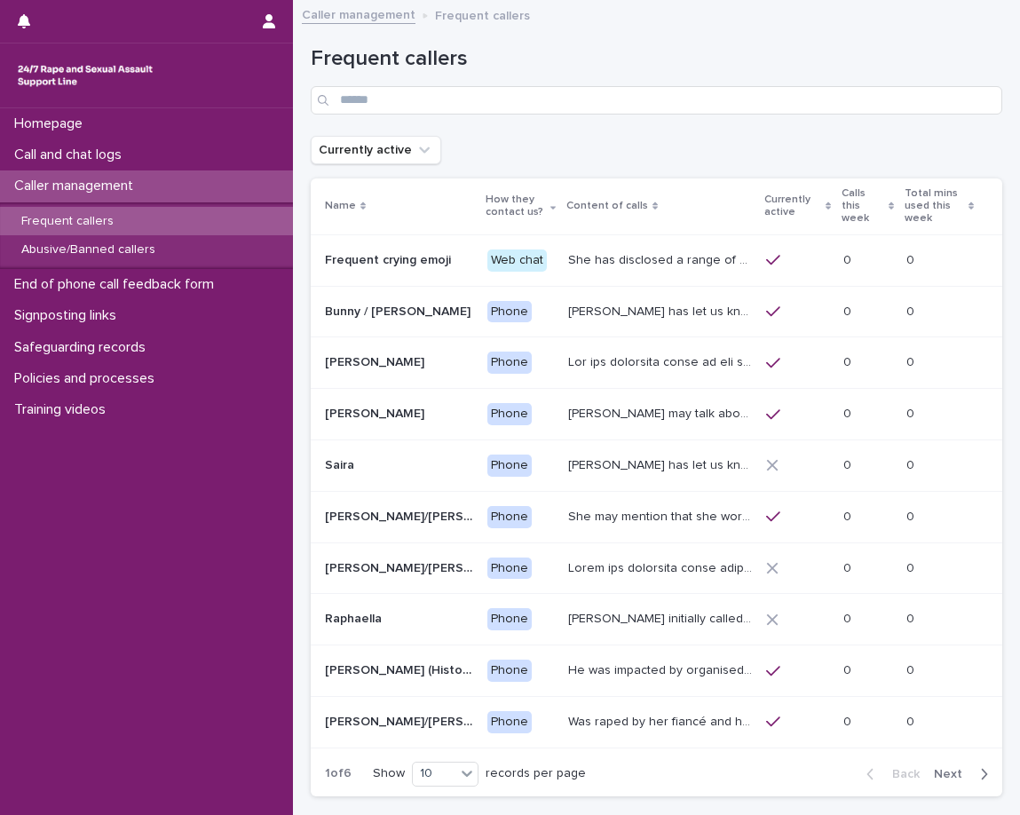
click at [488, 219] on p "How they contact us?" at bounding box center [516, 206] width 60 height 33
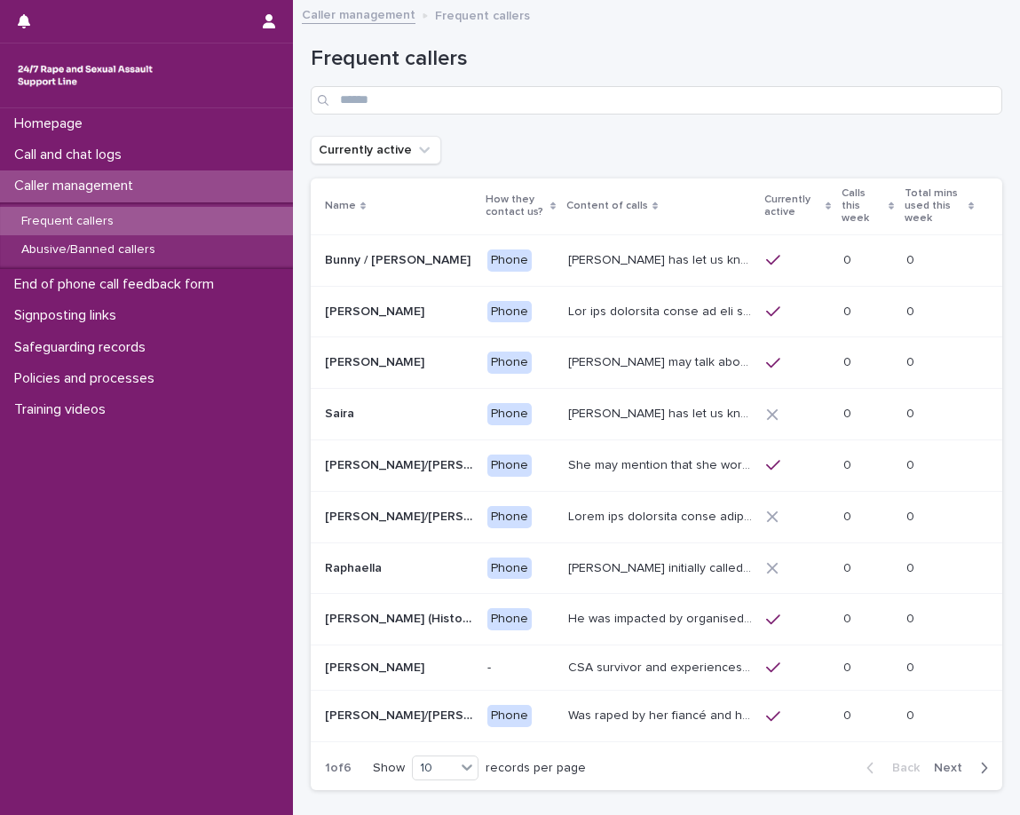
click at [488, 219] on p "How they contact us?" at bounding box center [516, 206] width 60 height 33
click at [488, 219] on th "How they contact us?" at bounding box center [520, 206] width 81 height 57
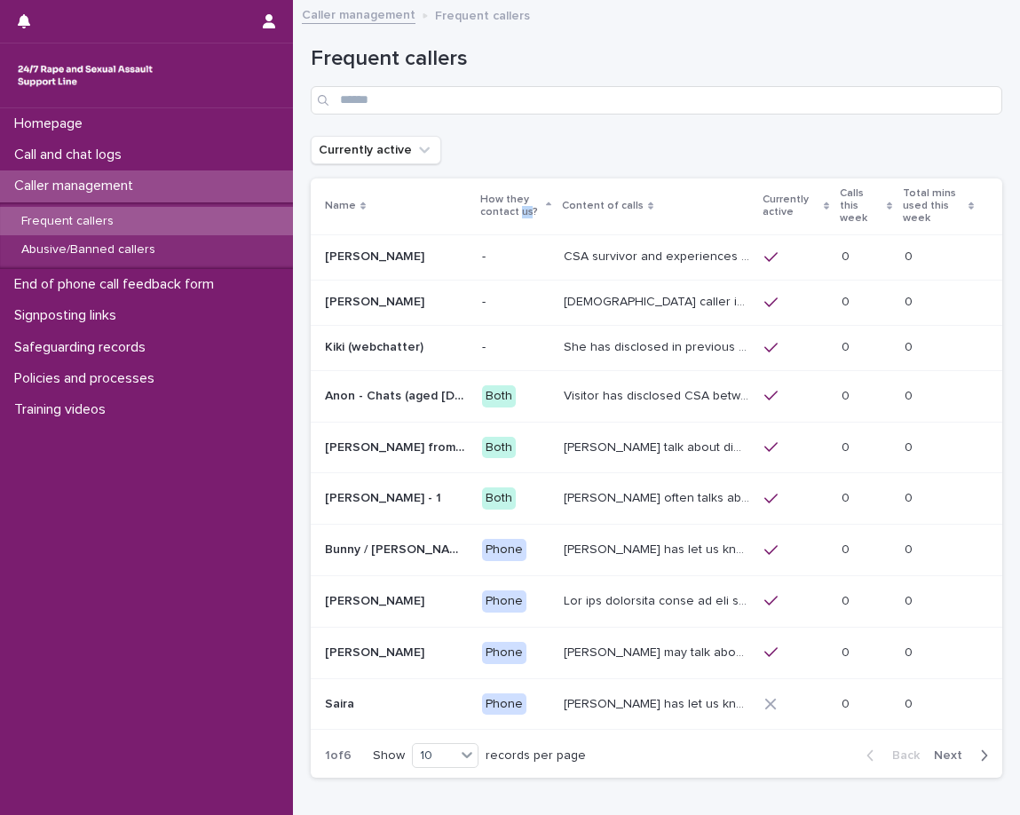
click at [136, 192] on p "Caller management" at bounding box center [77, 186] width 140 height 17
click at [161, 249] on p "Abusive/Banned callers" at bounding box center [88, 249] width 162 height 15
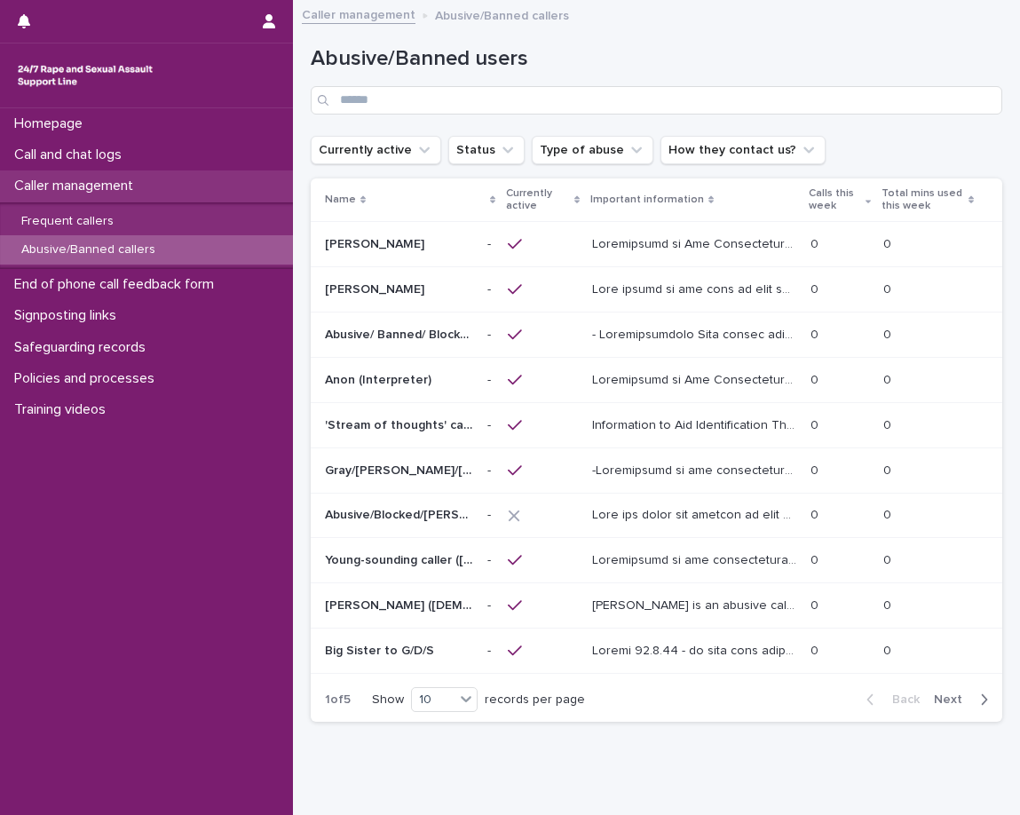
click at [232, 188] on div "Caller management" at bounding box center [146, 185] width 293 height 31
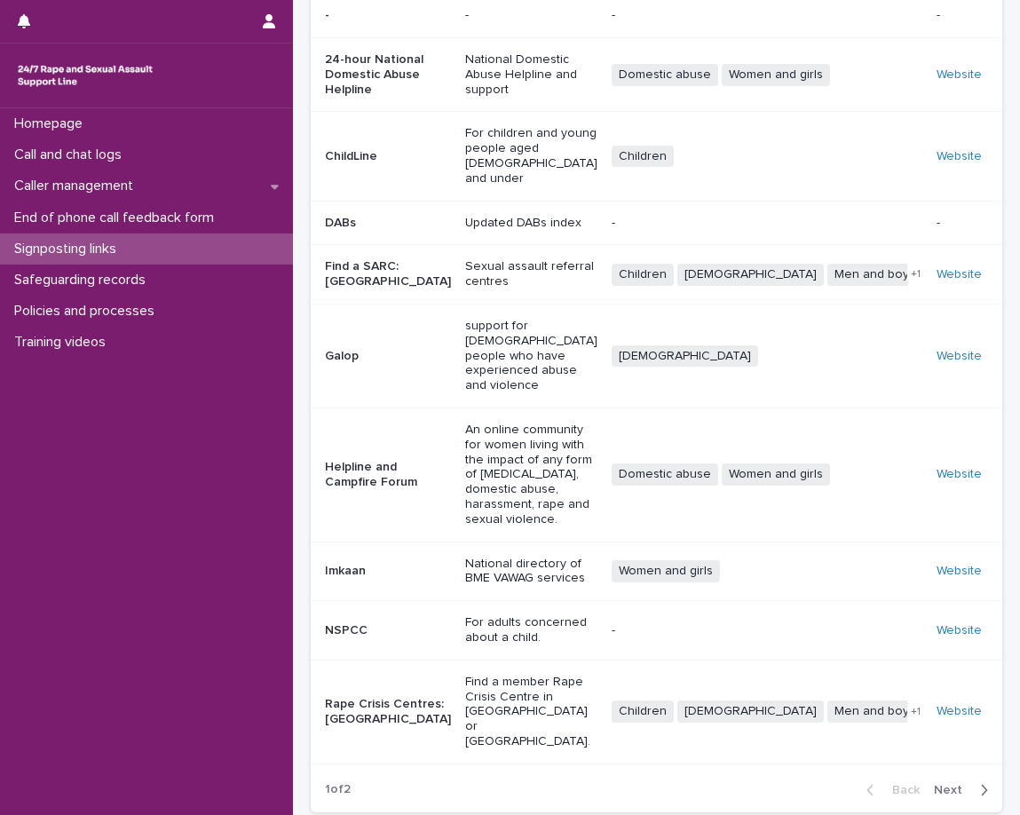
scroll to position [207, 0]
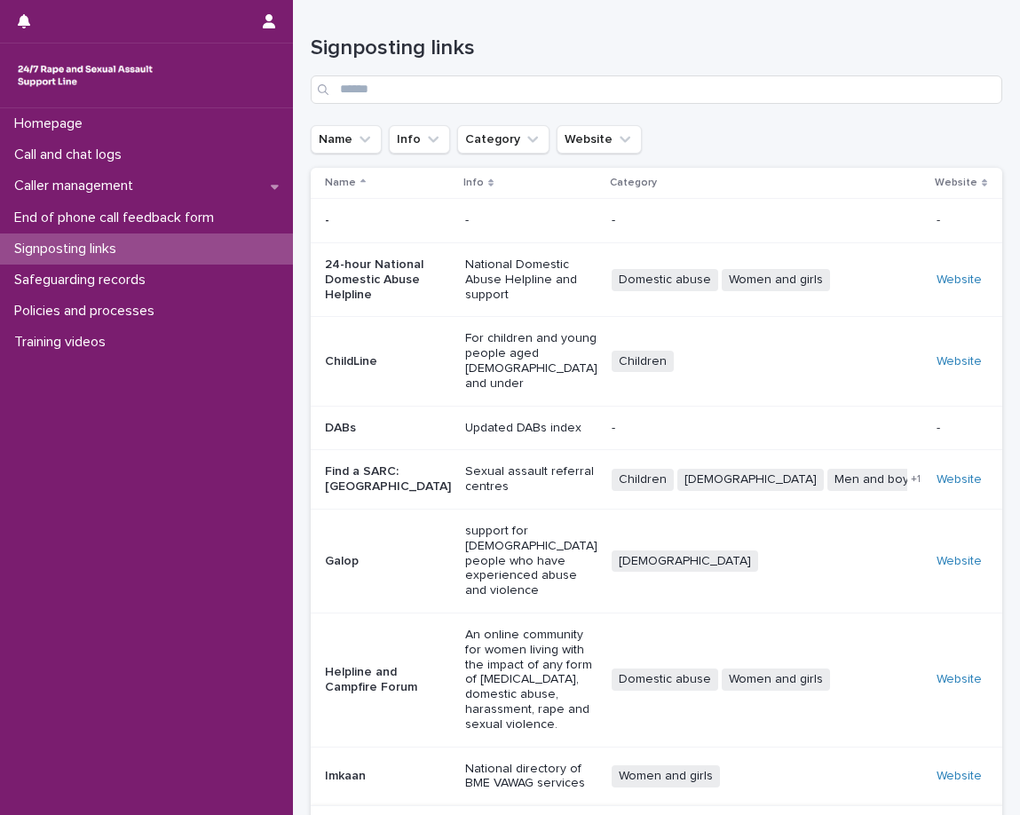
scroll to position [207, 0]
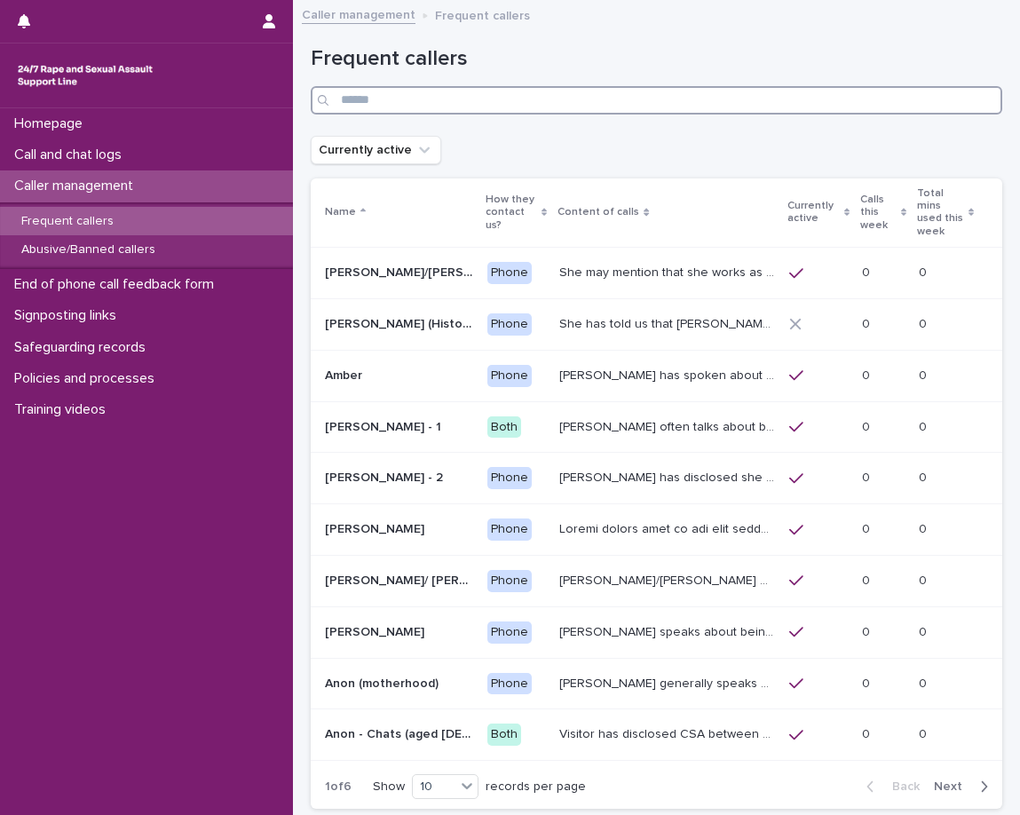
click at [605, 96] on input "Search" at bounding box center [657, 100] width 692 height 28
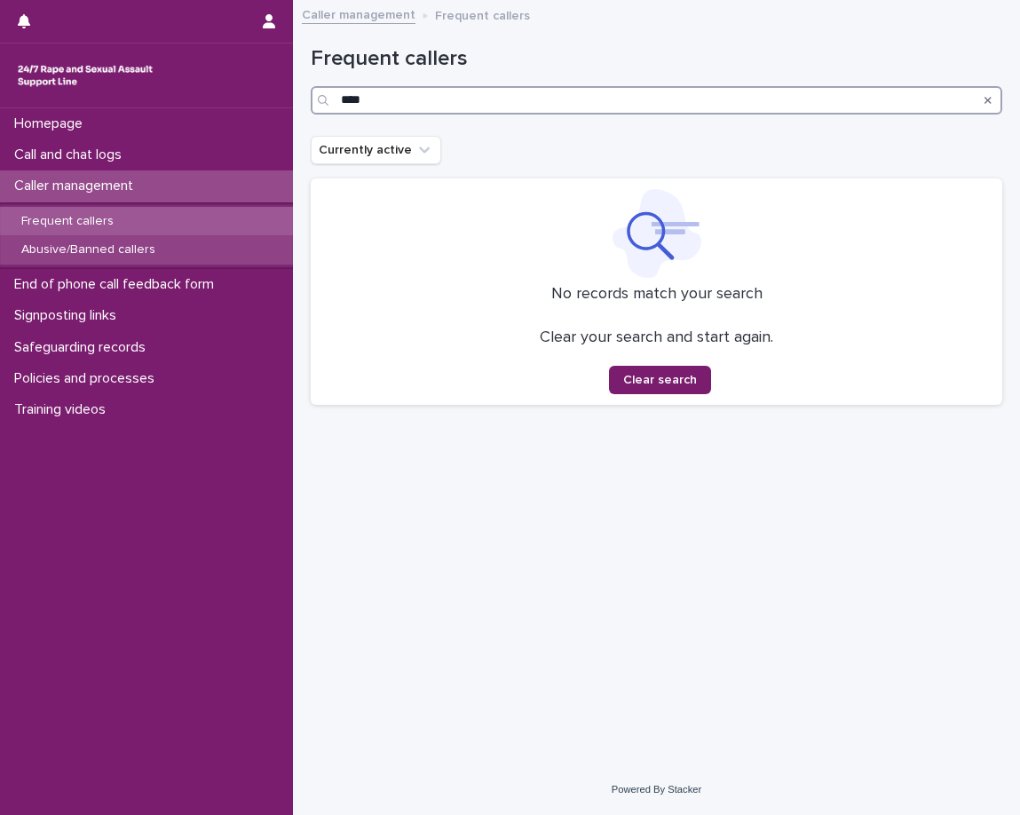
type input "****"
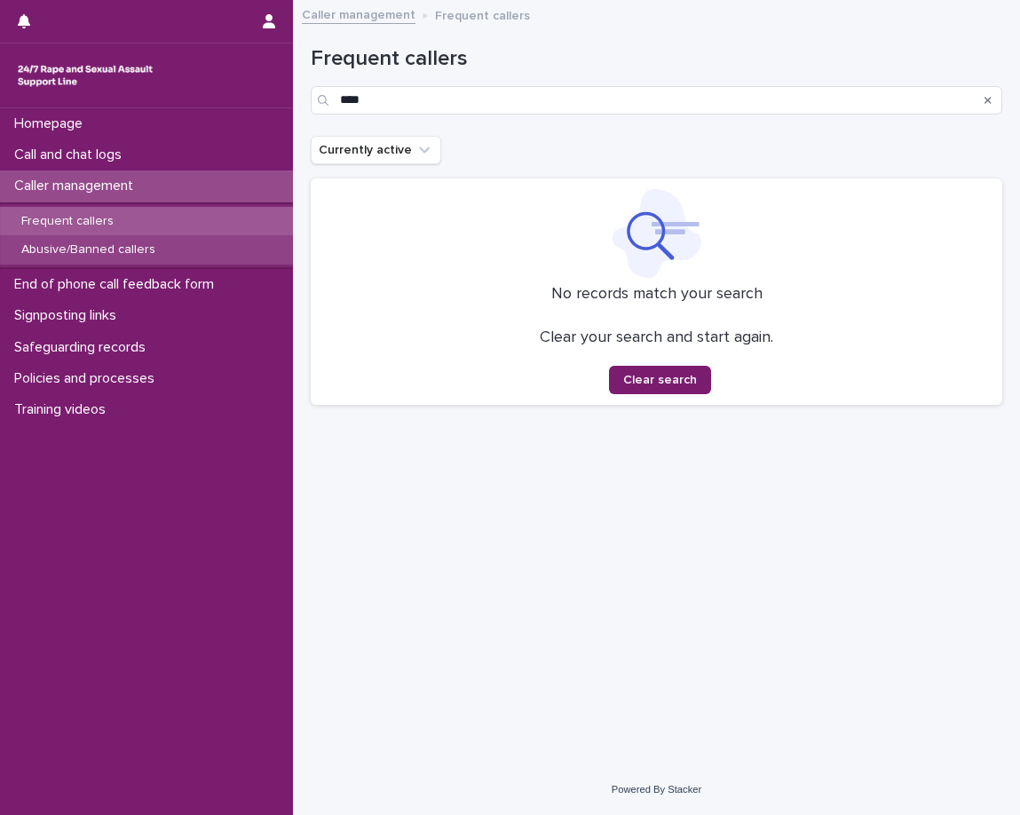
click at [167, 244] on div "Abusive/Banned callers" at bounding box center [146, 249] width 293 height 29
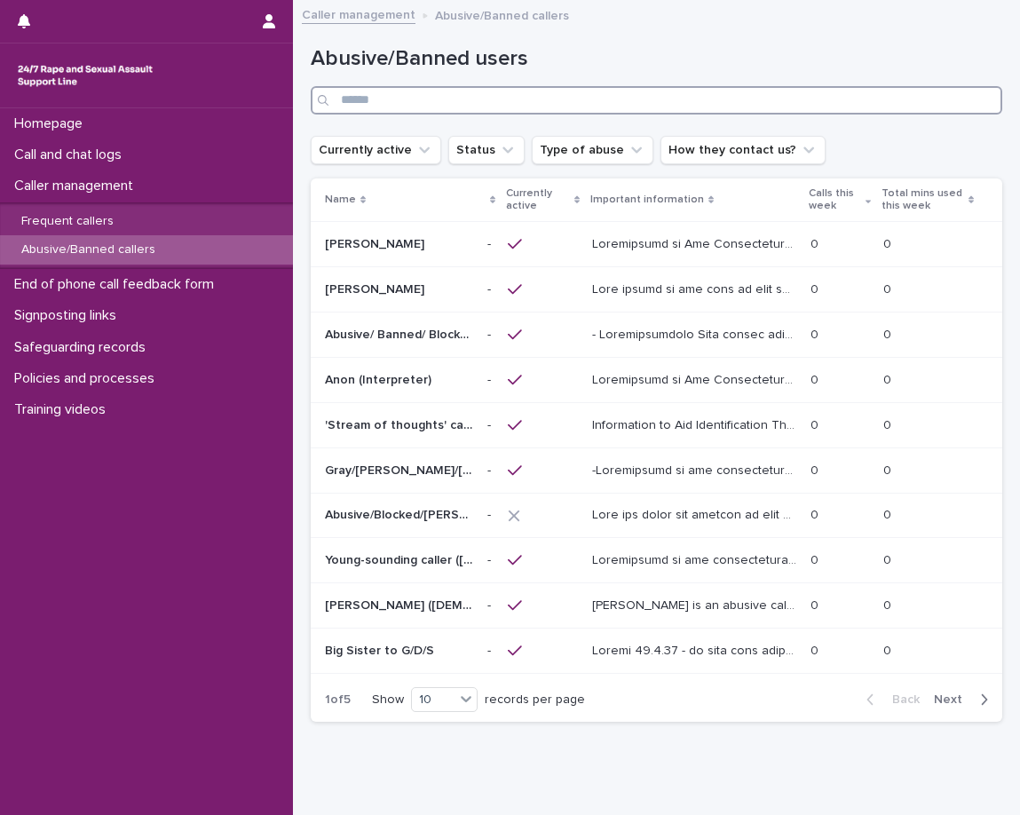
click at [451, 100] on input "Search" at bounding box center [657, 100] width 692 height 28
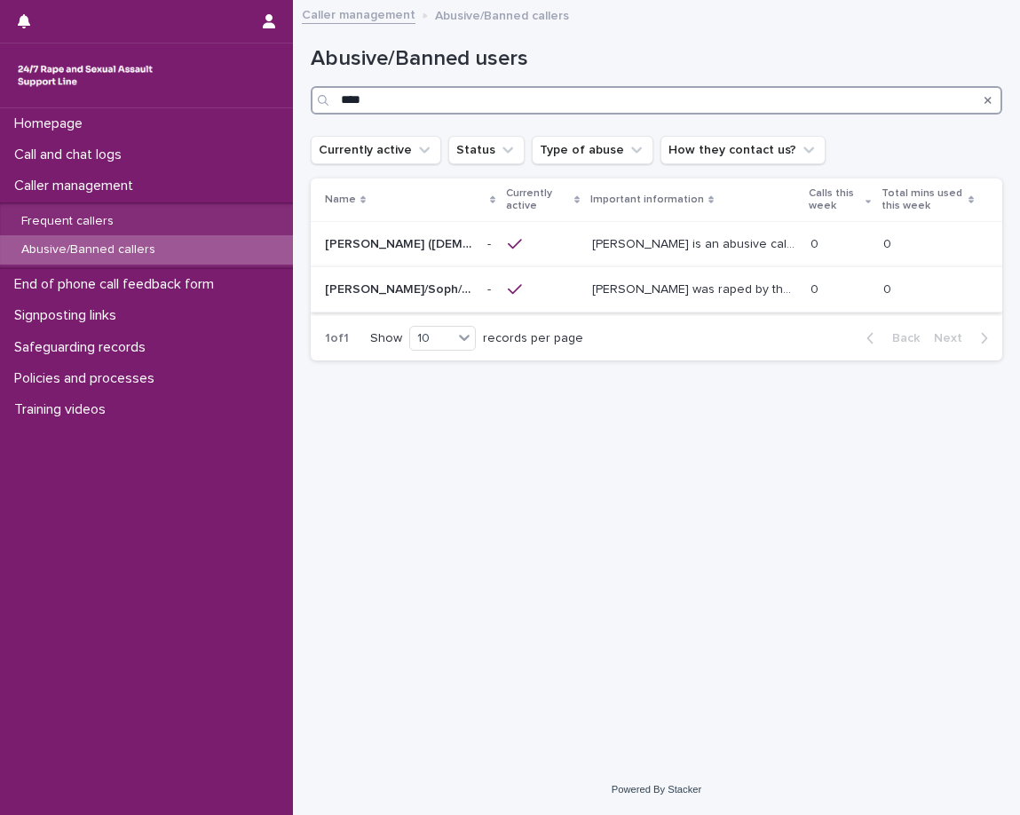
type input "****"
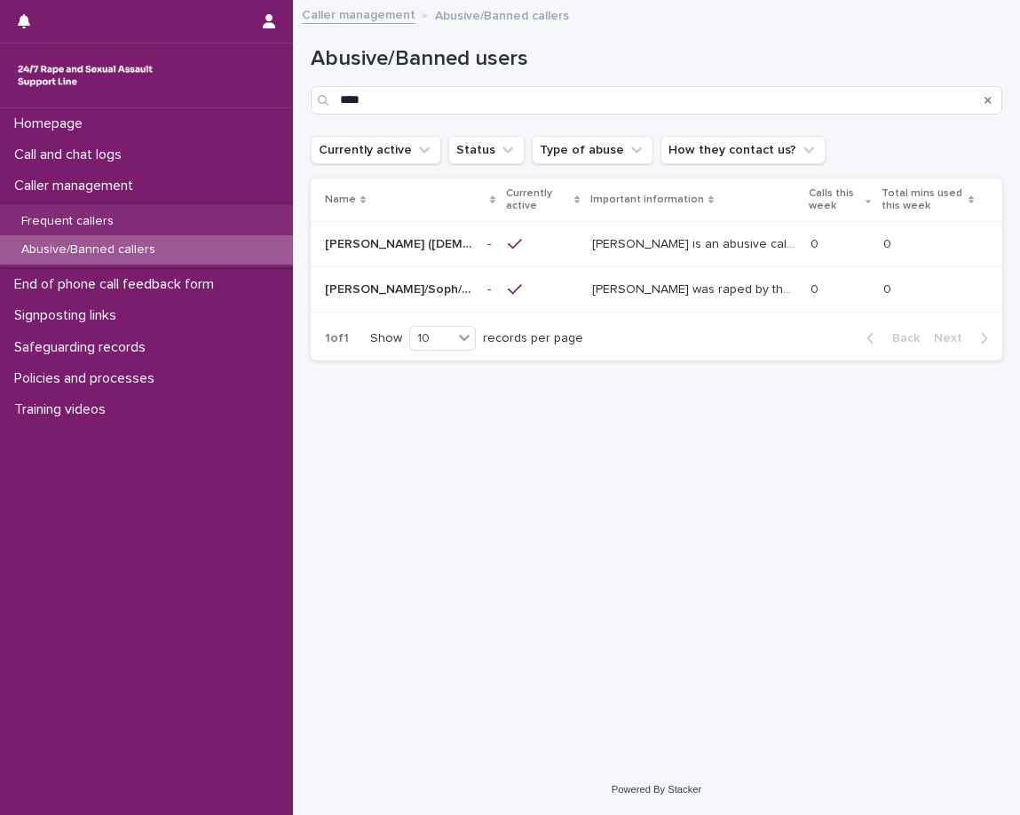
click at [644, 292] on p "[PERSON_NAME] was raped by their partner last year and they're currently facing…" at bounding box center [696, 288] width 208 height 19
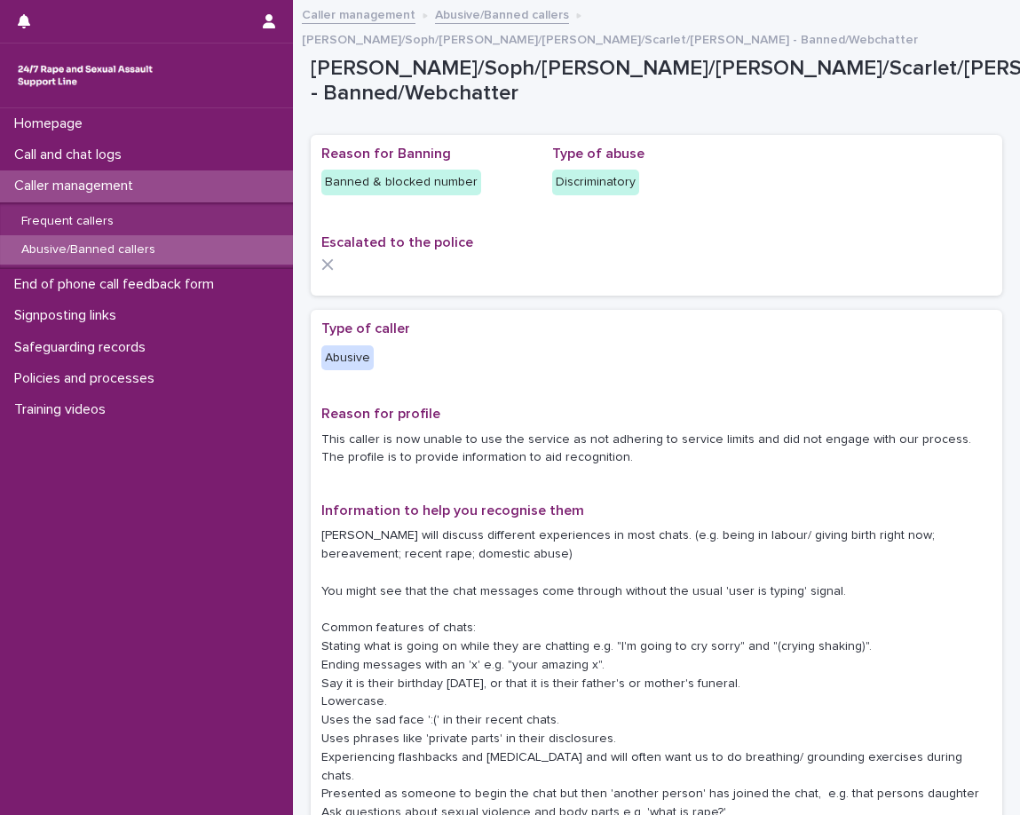
click at [471, 320] on p "Type of caller" at bounding box center [426, 328] width 210 height 17
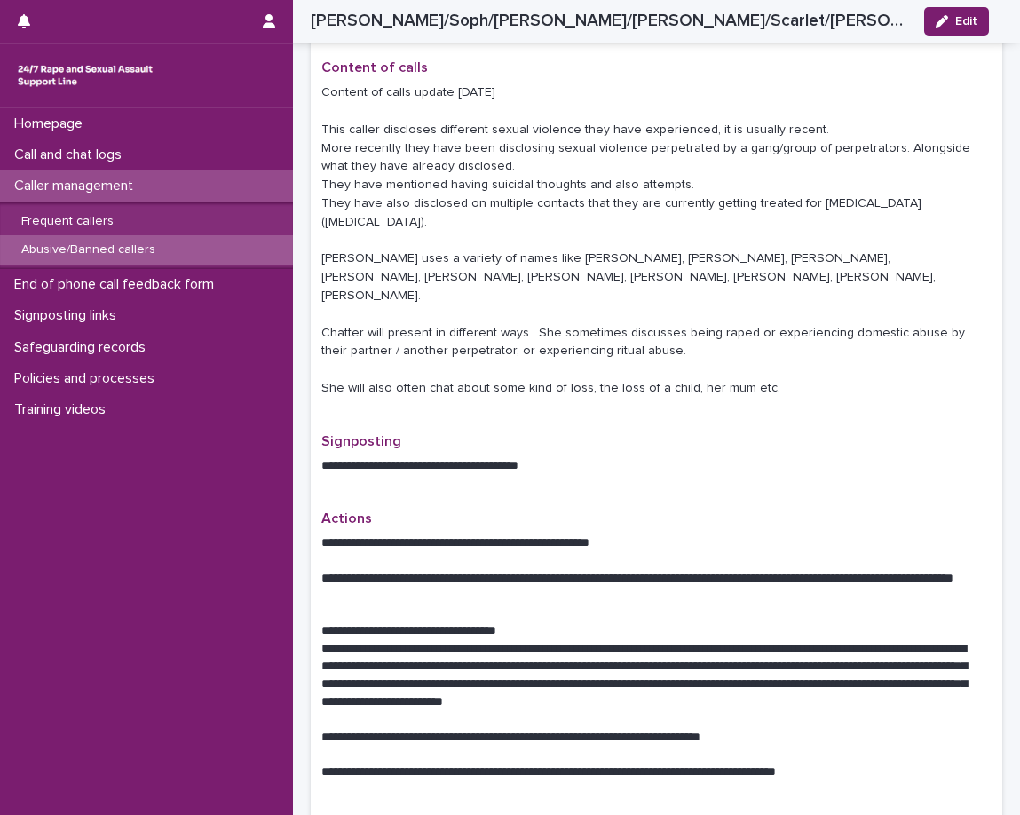
scroll to position [888, 0]
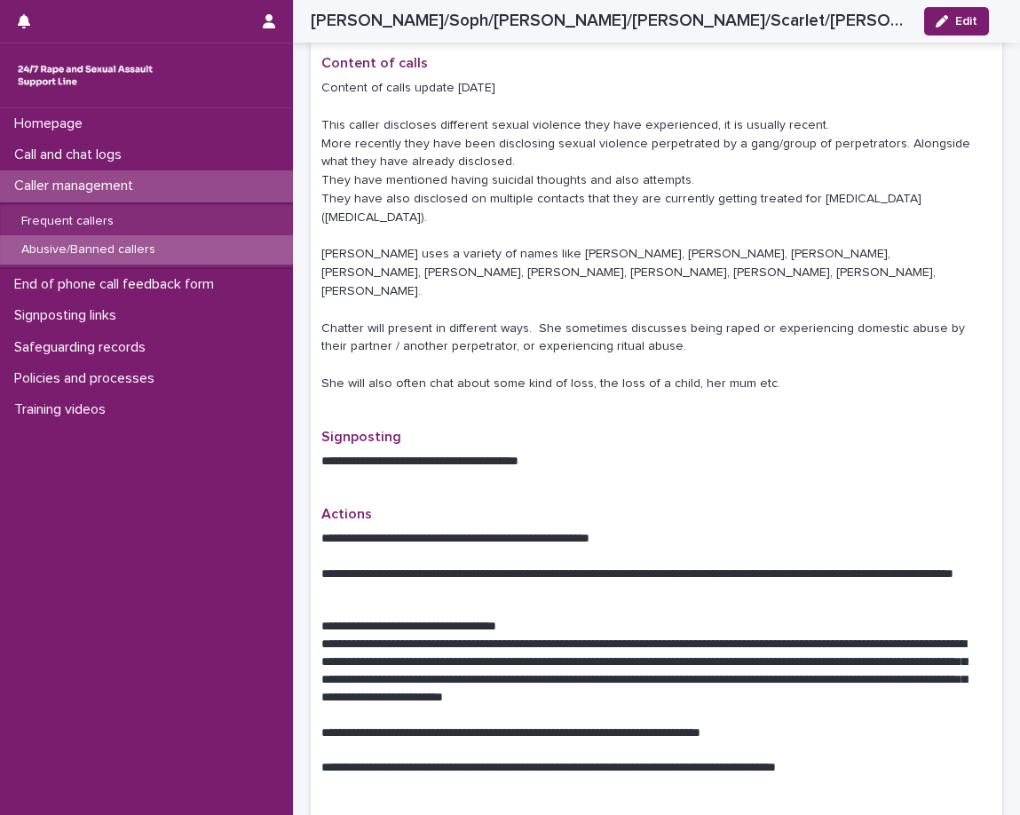
click at [122, 683] on div "Homepage Call and chat logs Caller management Frequent callers Abusive/Banned c…" at bounding box center [146, 461] width 293 height 707
click at [942, 19] on icon "button" at bounding box center [942, 21] width 12 height 12
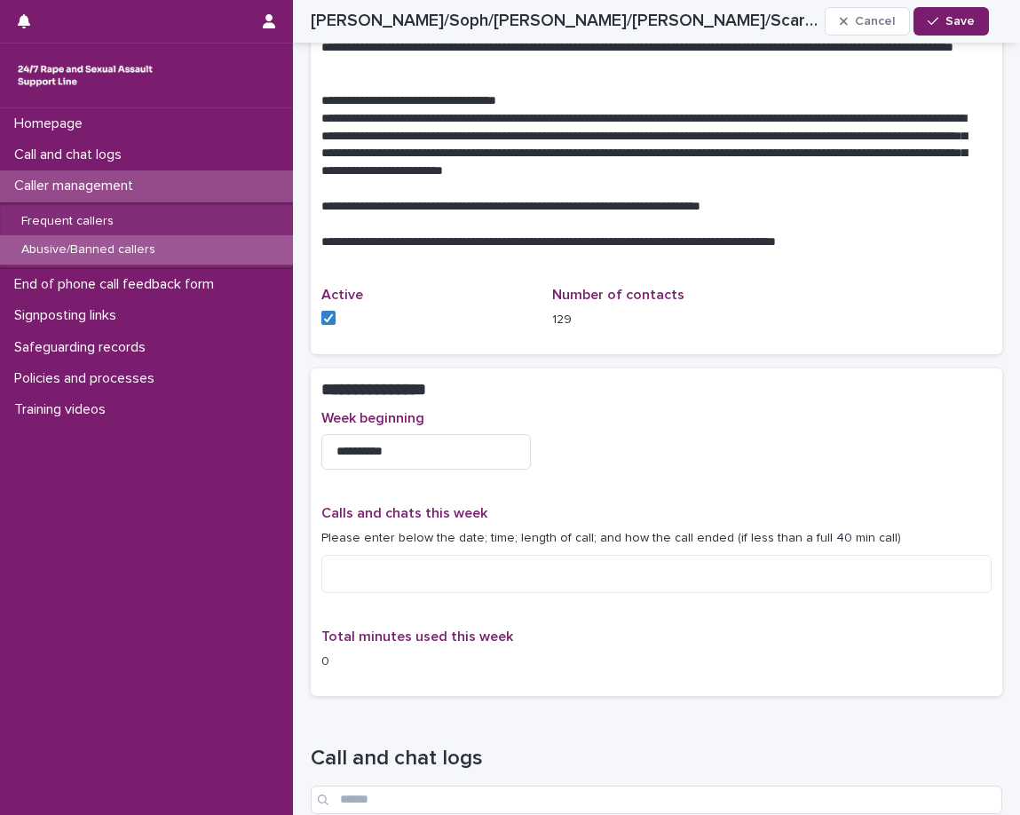
scroll to position [1490, 0]
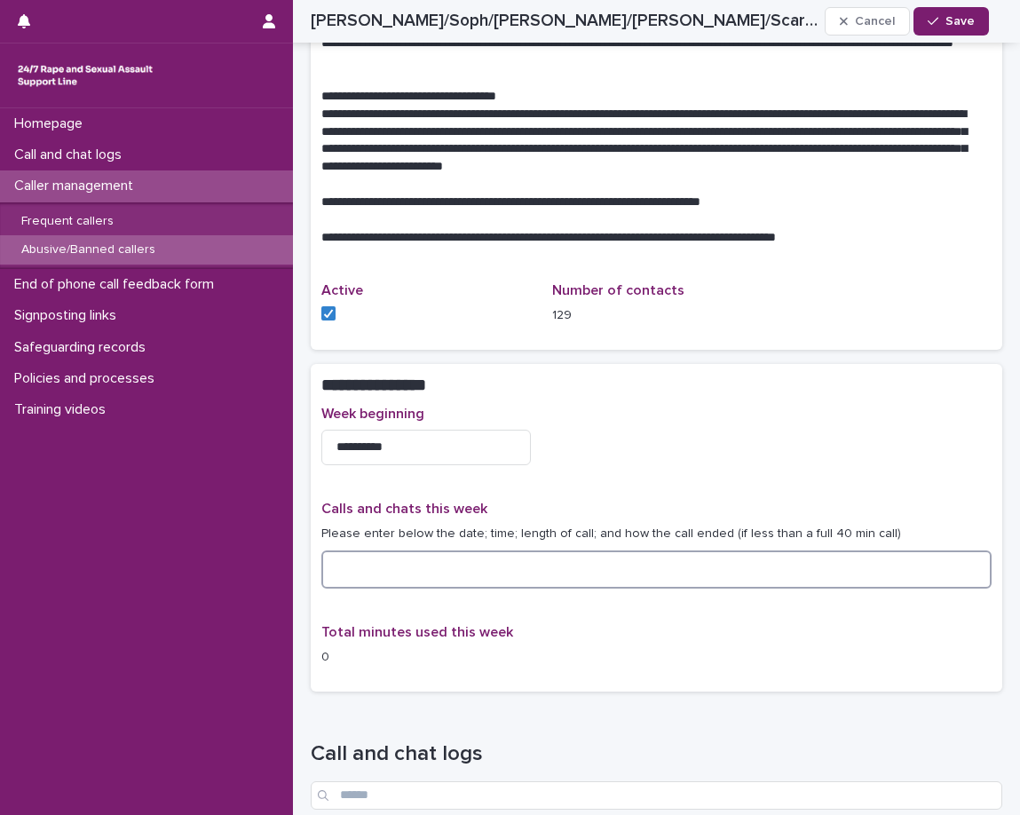
click at [609, 550] on textarea at bounding box center [656, 569] width 670 height 38
drag, startPoint x: 498, startPoint y: 477, endPoint x: 266, endPoint y: 462, distance: 232.2
click at [293, 462] on div "**********" at bounding box center [656, 104] width 727 height 3189
type textarea "**********"
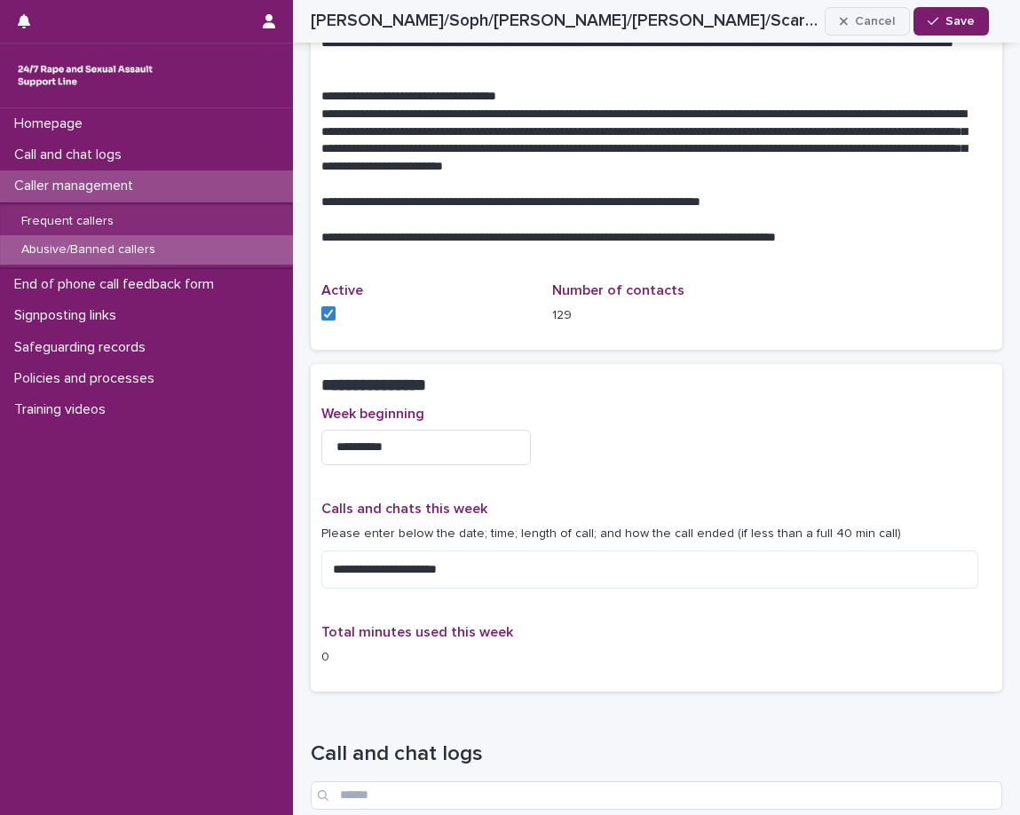
click at [877, 35] on button "Cancel" at bounding box center [867, 21] width 85 height 28
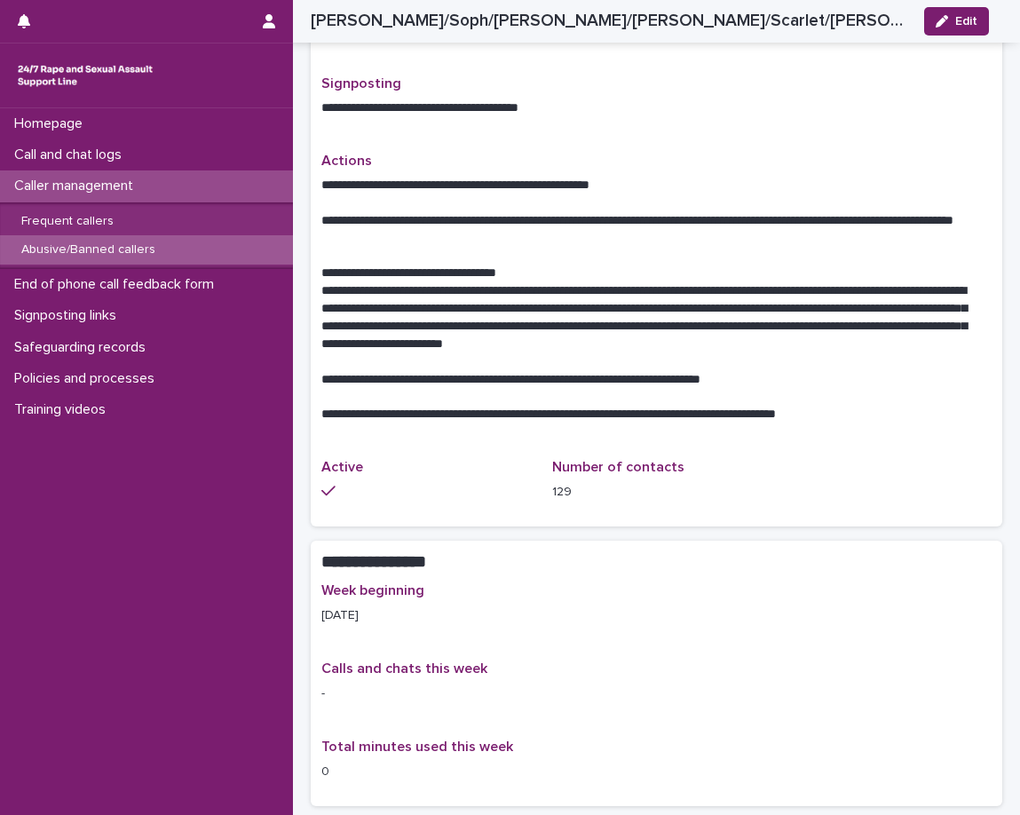
scroll to position [1312, 0]
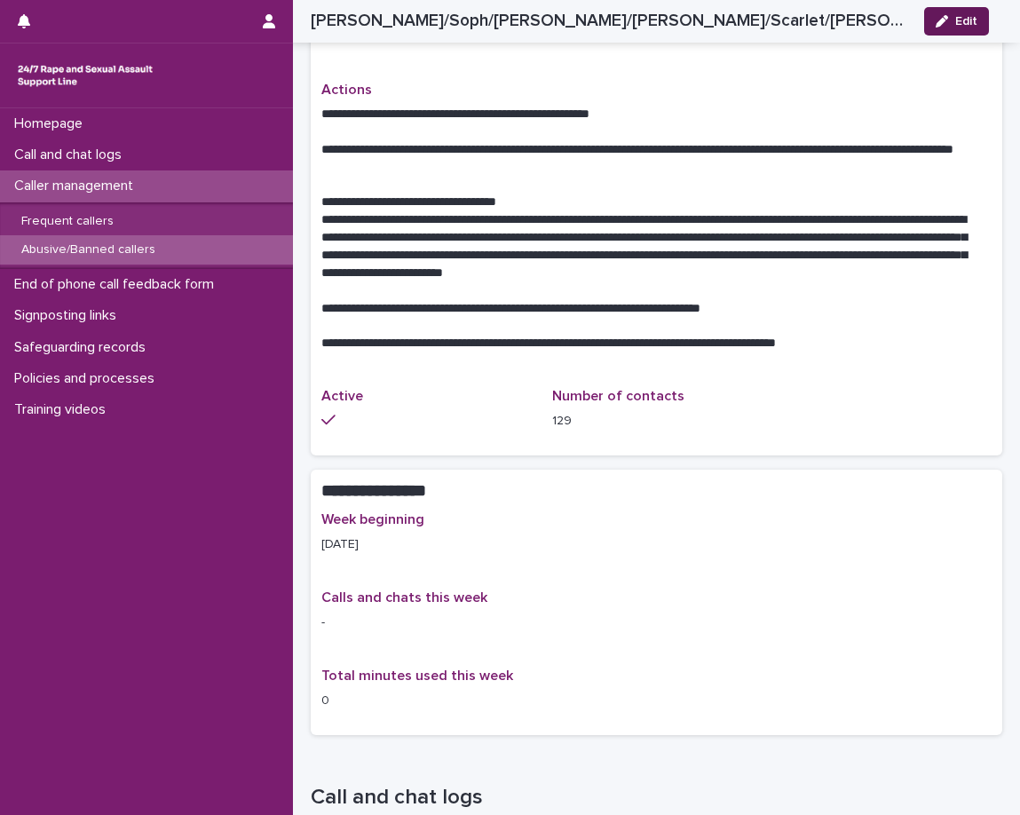
click at [955, 31] on button "Edit" at bounding box center [956, 21] width 65 height 28
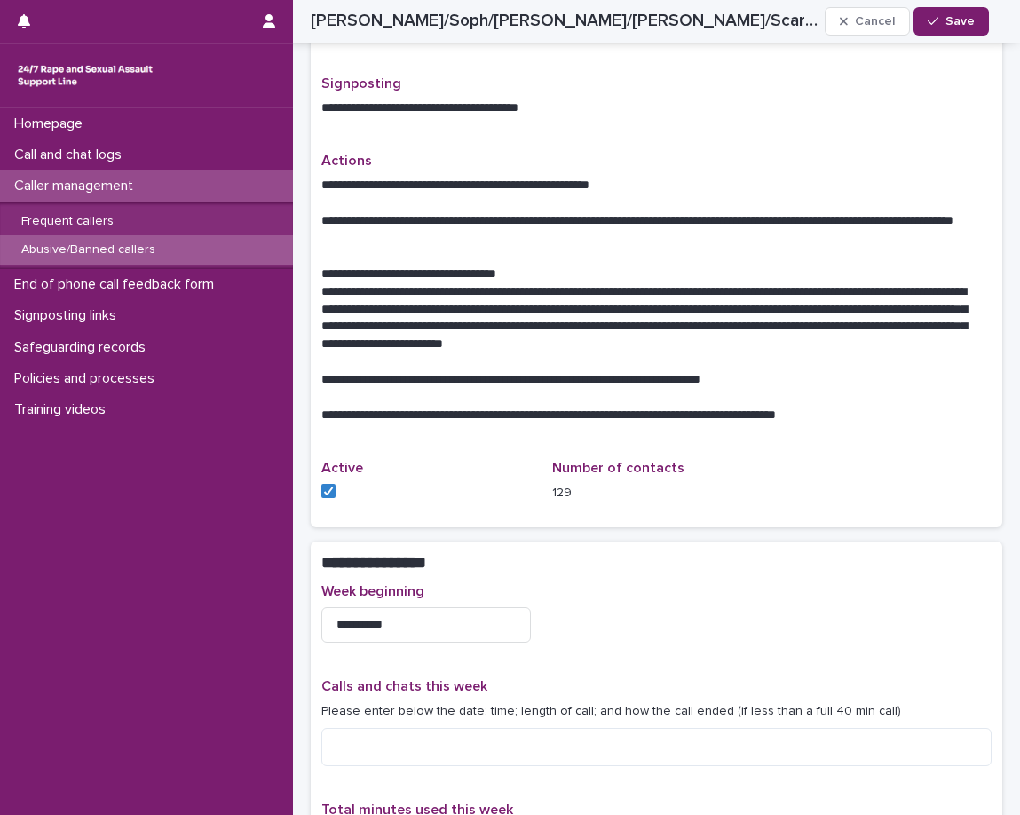
scroll to position [1381, 0]
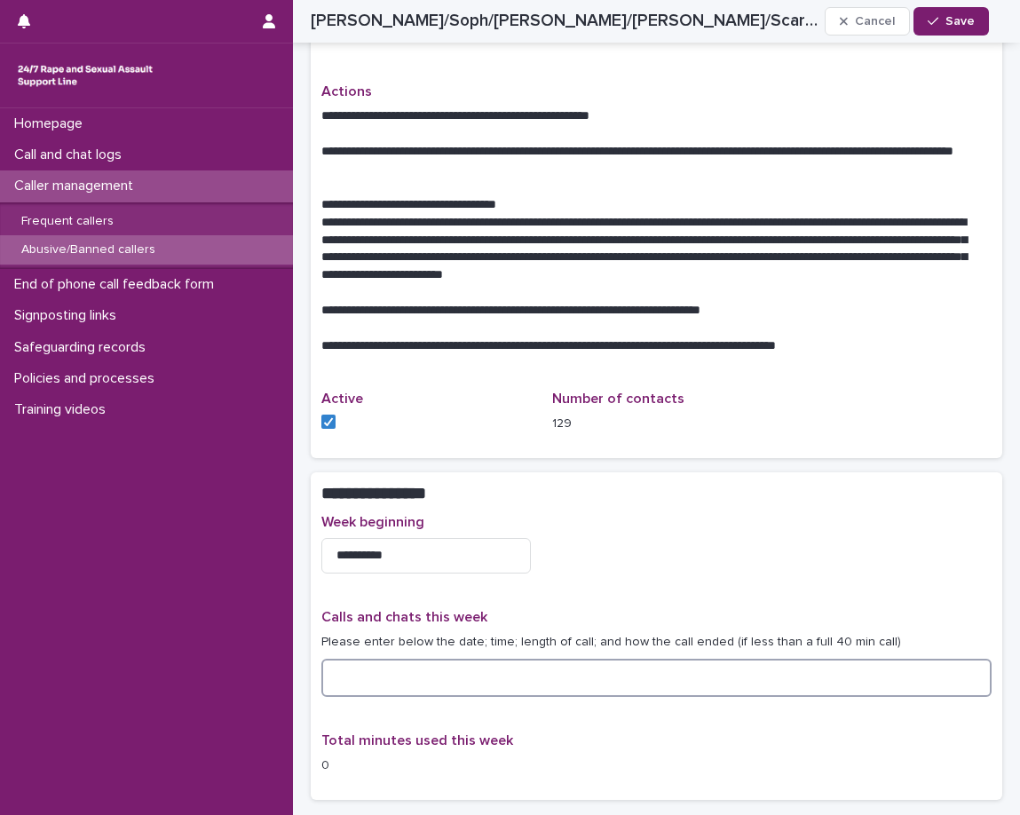
click at [606, 659] on textarea at bounding box center [656, 678] width 670 height 38
paste textarea "**********"
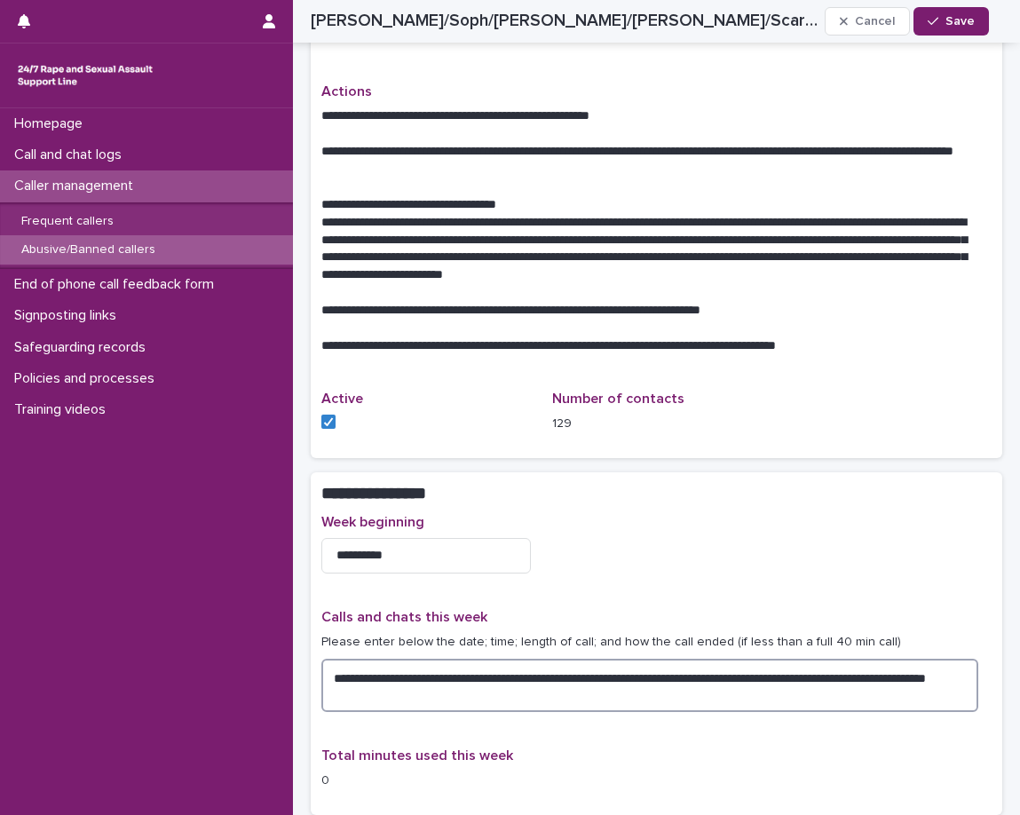
click at [611, 659] on textarea "**********" at bounding box center [649, 685] width 657 height 53
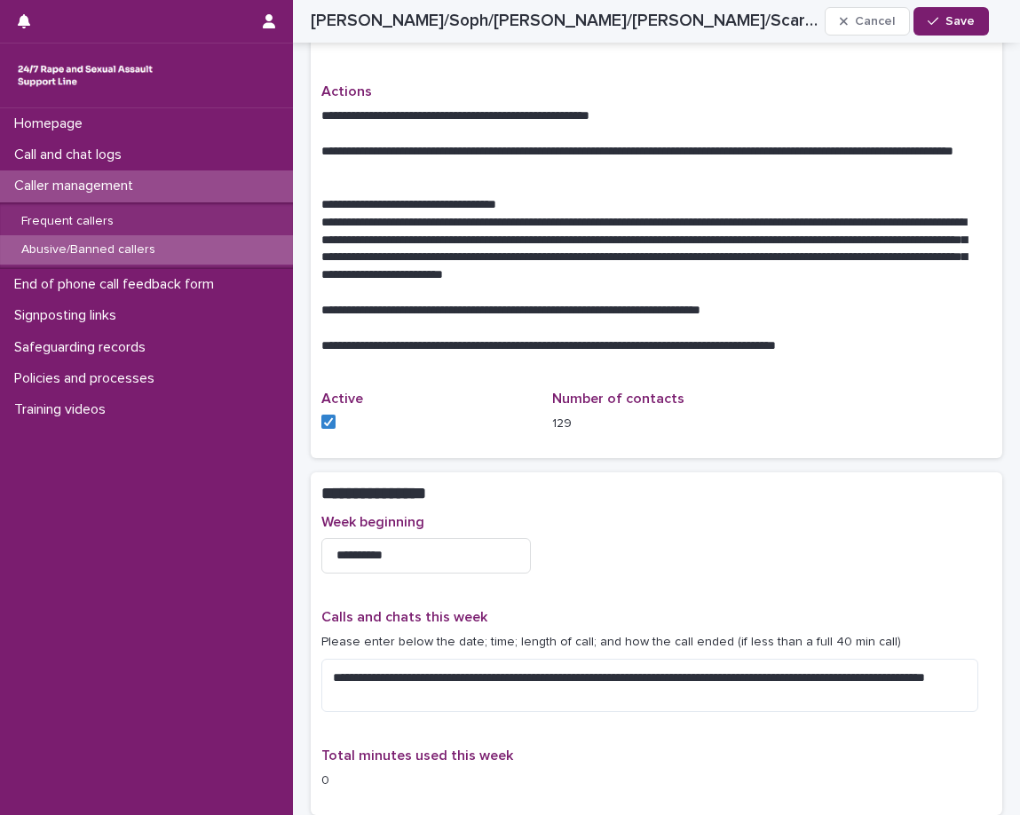
click at [605, 634] on div "**********" at bounding box center [656, 659] width 670 height 290
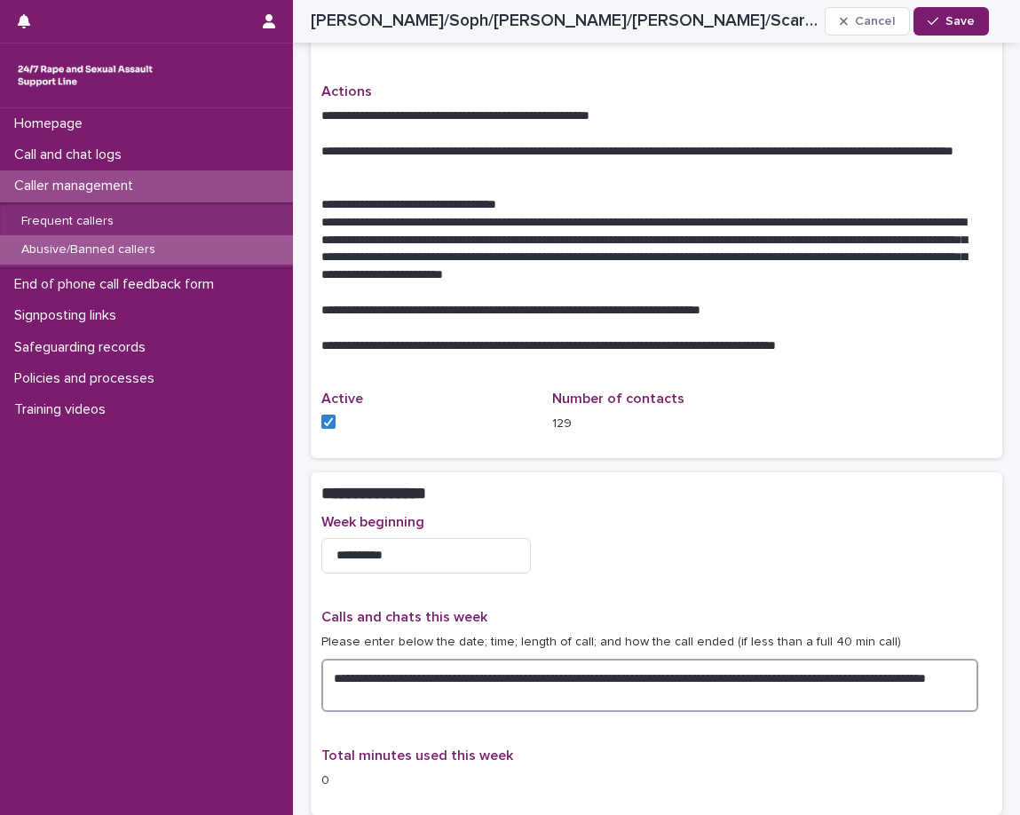
click at [897, 659] on textarea "**********" at bounding box center [649, 685] width 657 height 53
type textarea "**********"
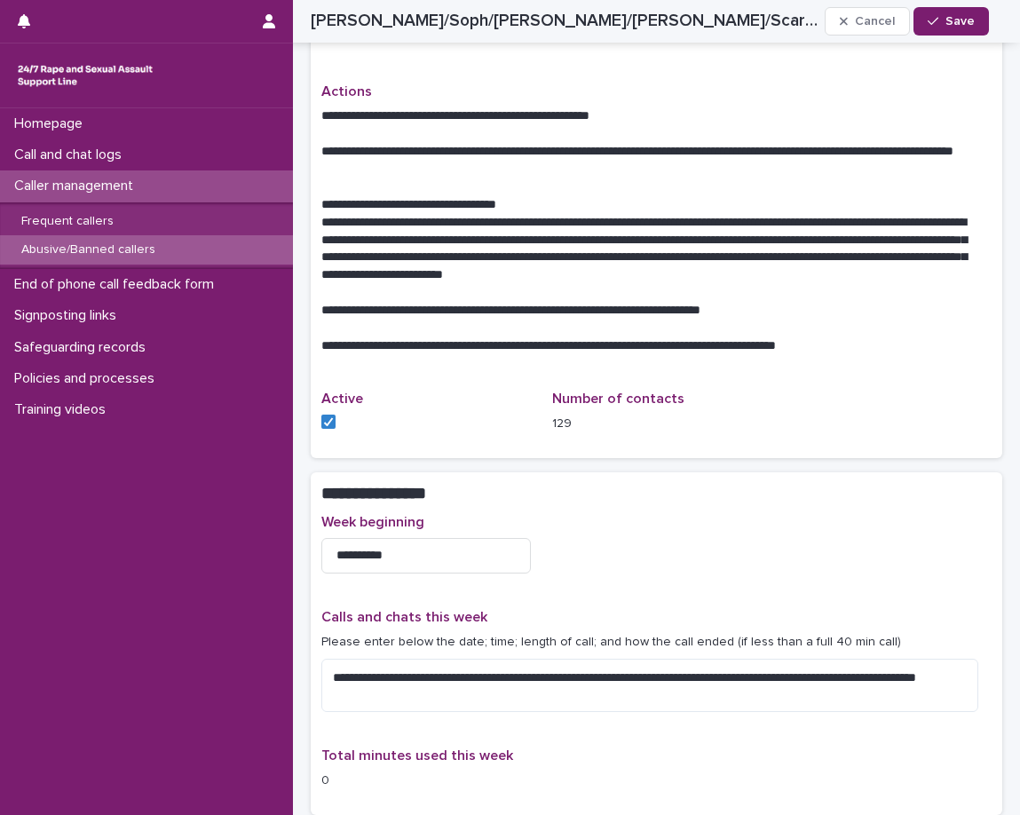
click at [921, 633] on p "Please enter below the date; time; length of call; and how the call ended (if l…" at bounding box center [656, 642] width 670 height 19
click at [935, 29] on button "Save" at bounding box center [950, 21] width 75 height 28
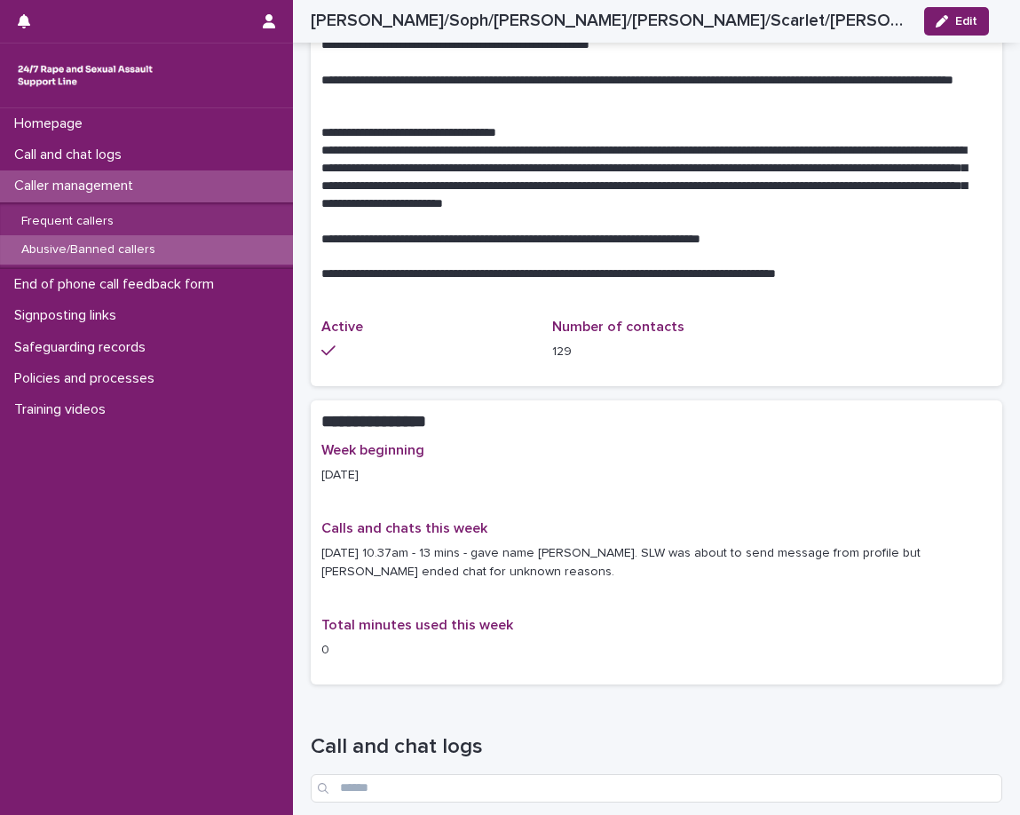
scroll to position [1314, 0]
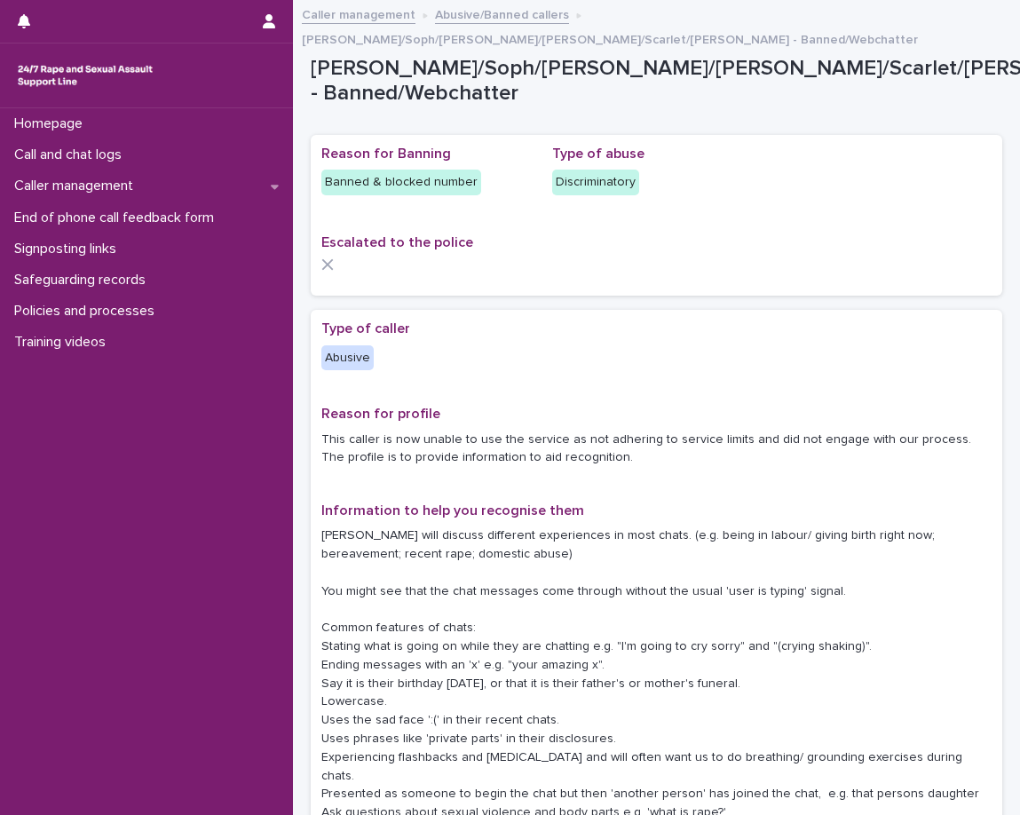
click at [534, 234] on p "Escalated to the police" at bounding box center [656, 242] width 670 height 17
click at [121, 182] on p "Caller management" at bounding box center [77, 186] width 140 height 17
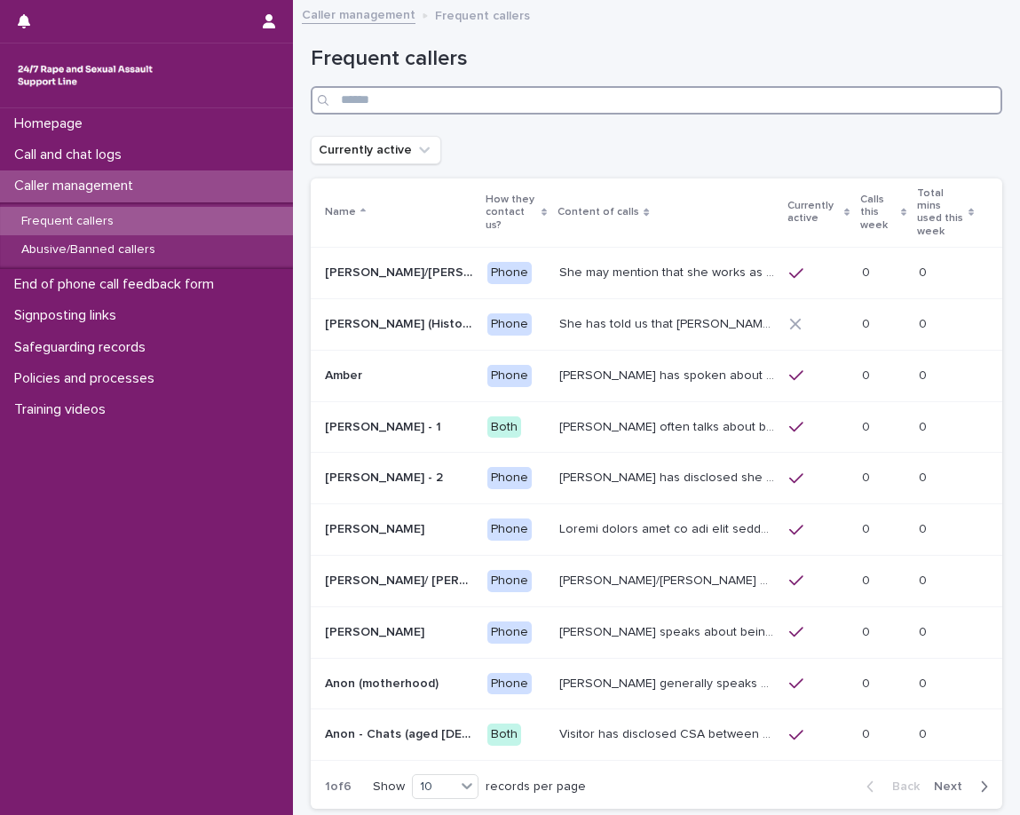
click at [645, 107] on input "Search" at bounding box center [657, 100] width 692 height 28
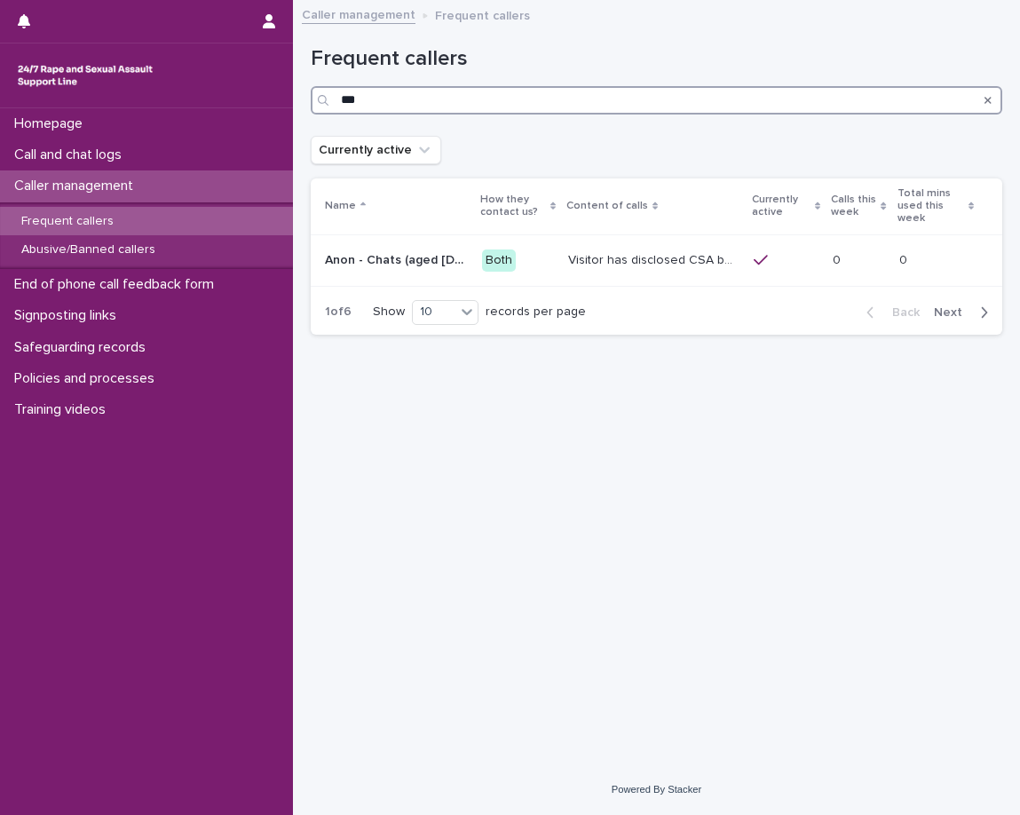
type input "***"
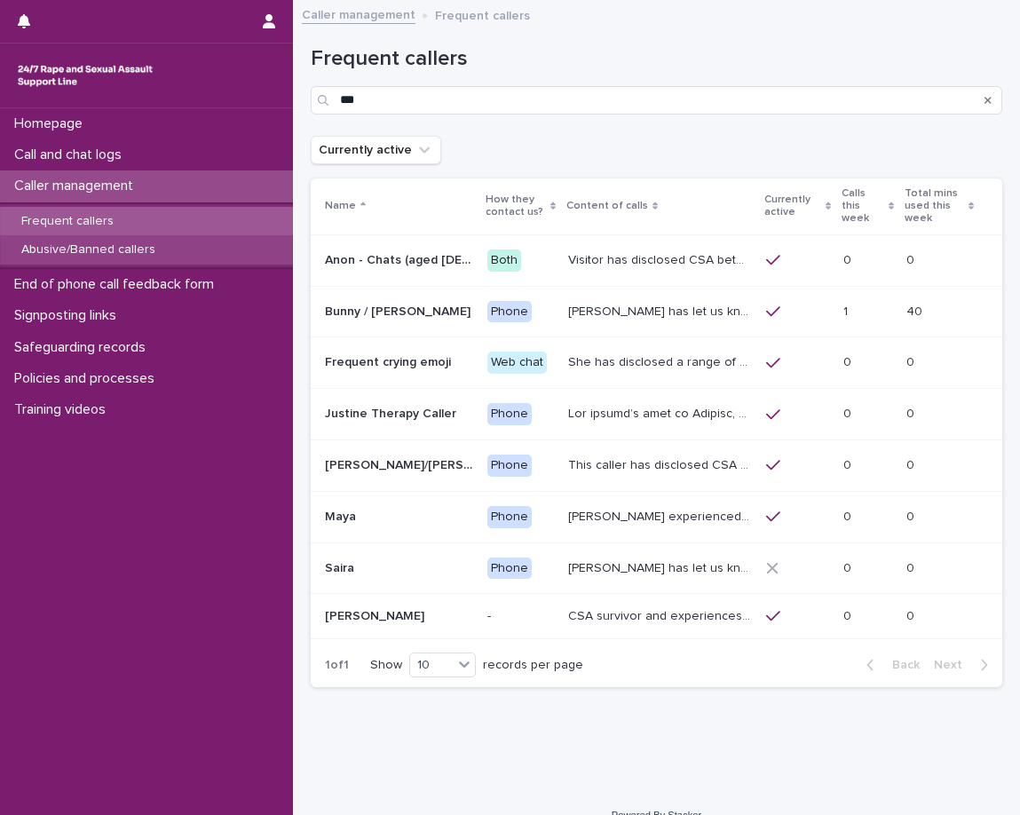
click at [182, 265] on div "Abusive/Banned callers" at bounding box center [146, 249] width 293 height 29
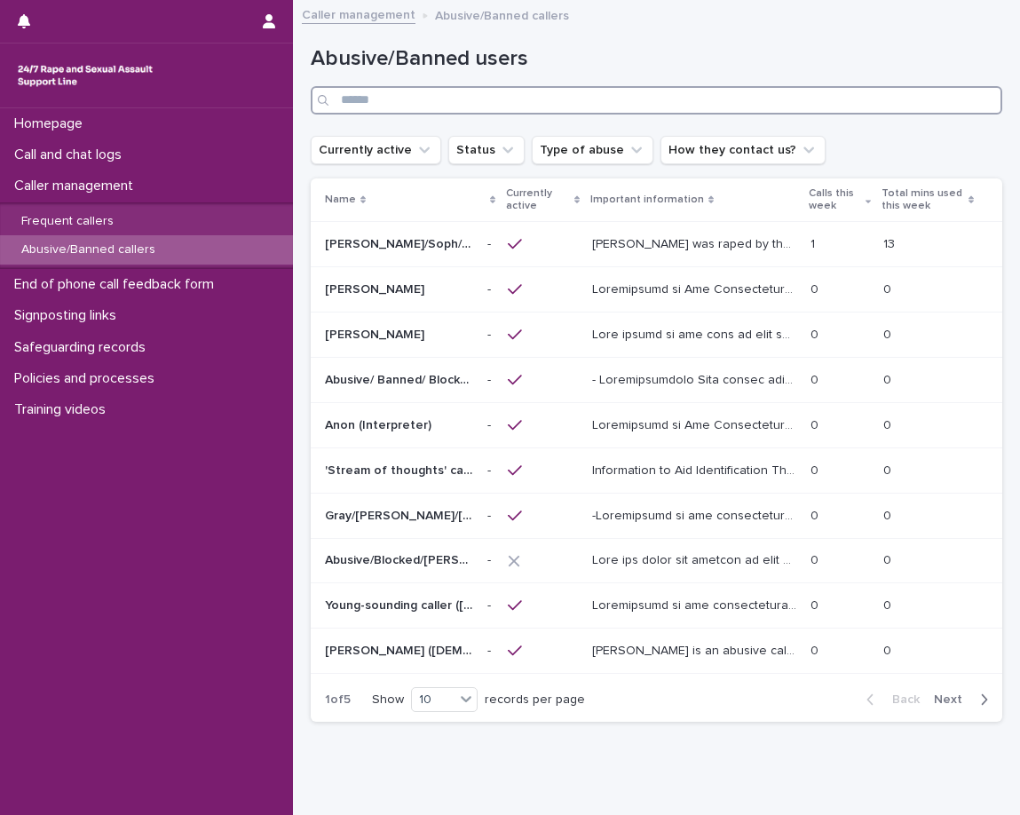
click at [586, 92] on input "Search" at bounding box center [657, 100] width 692 height 28
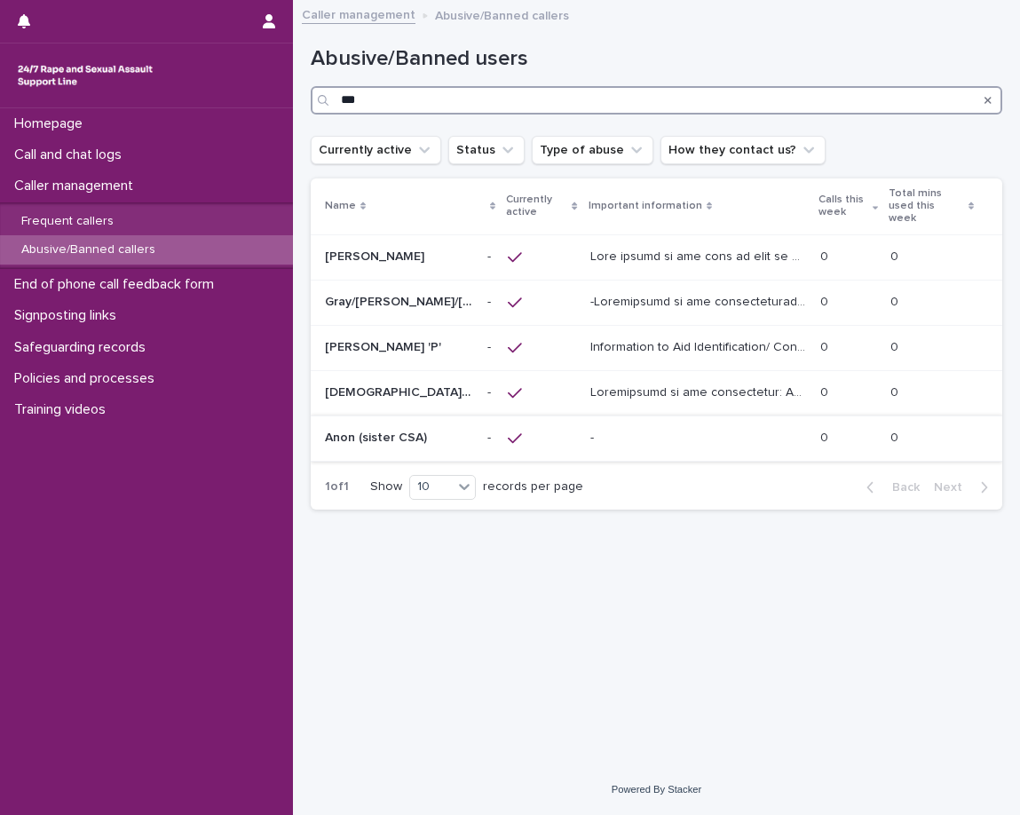
type input "***"
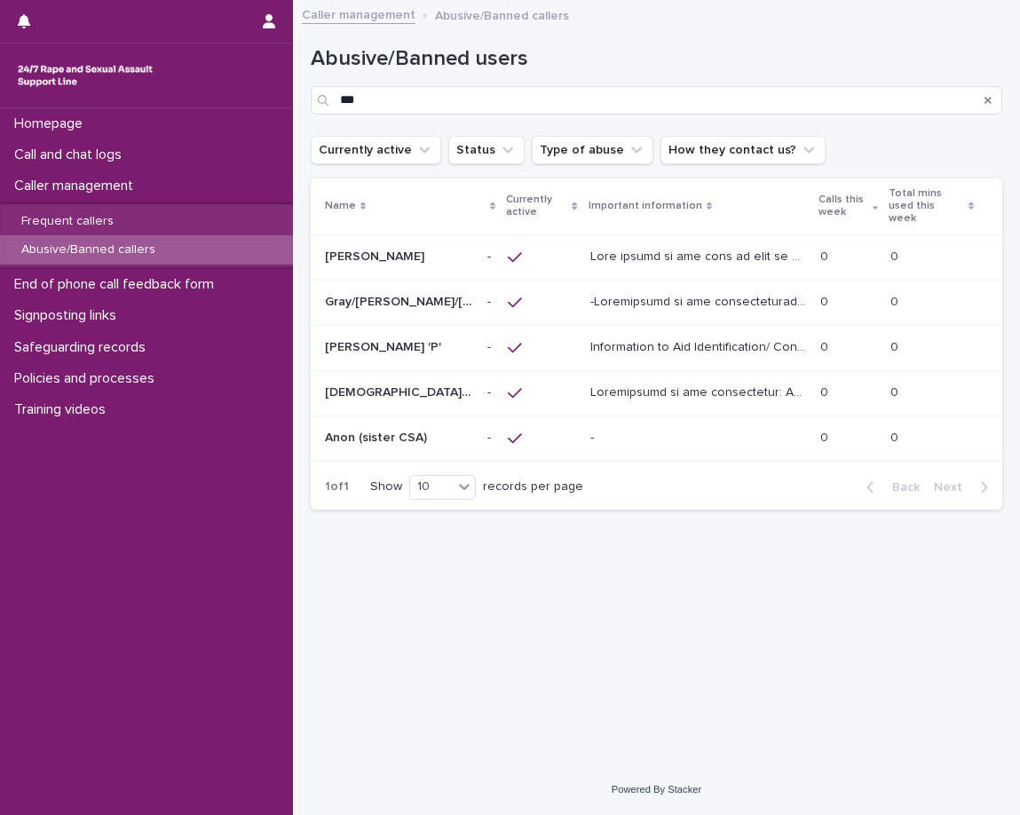
click at [720, 431] on p at bounding box center [698, 438] width 216 height 15
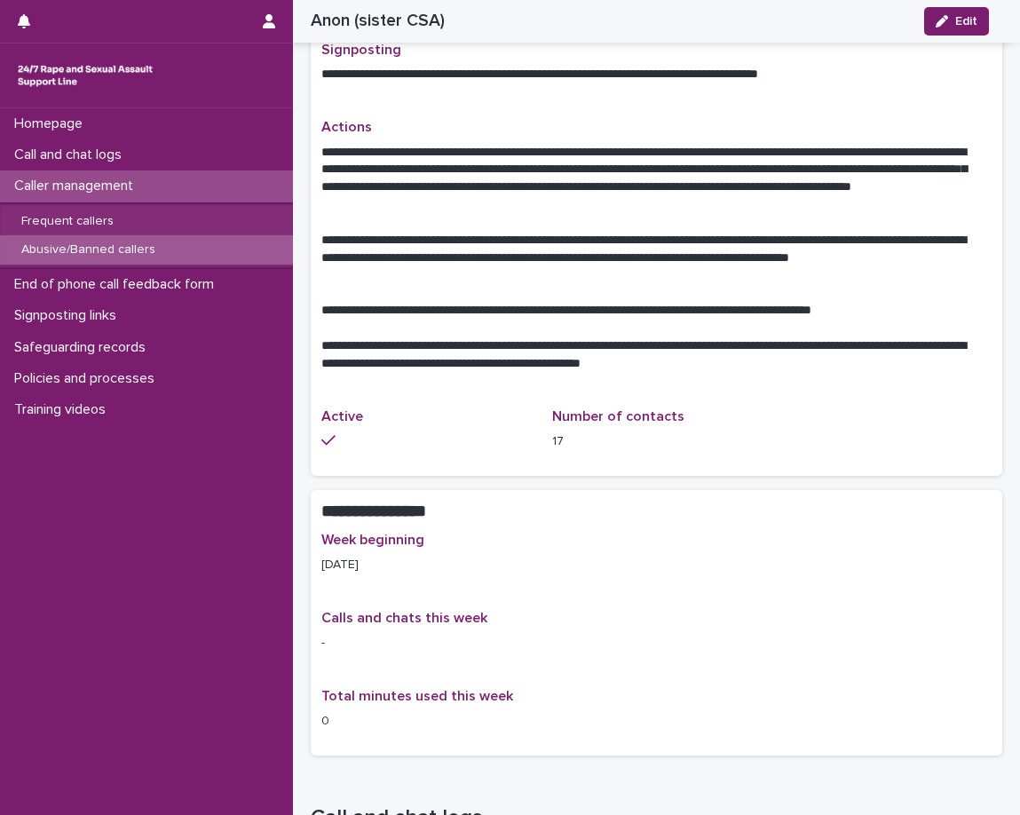
scroll to position [888, 0]
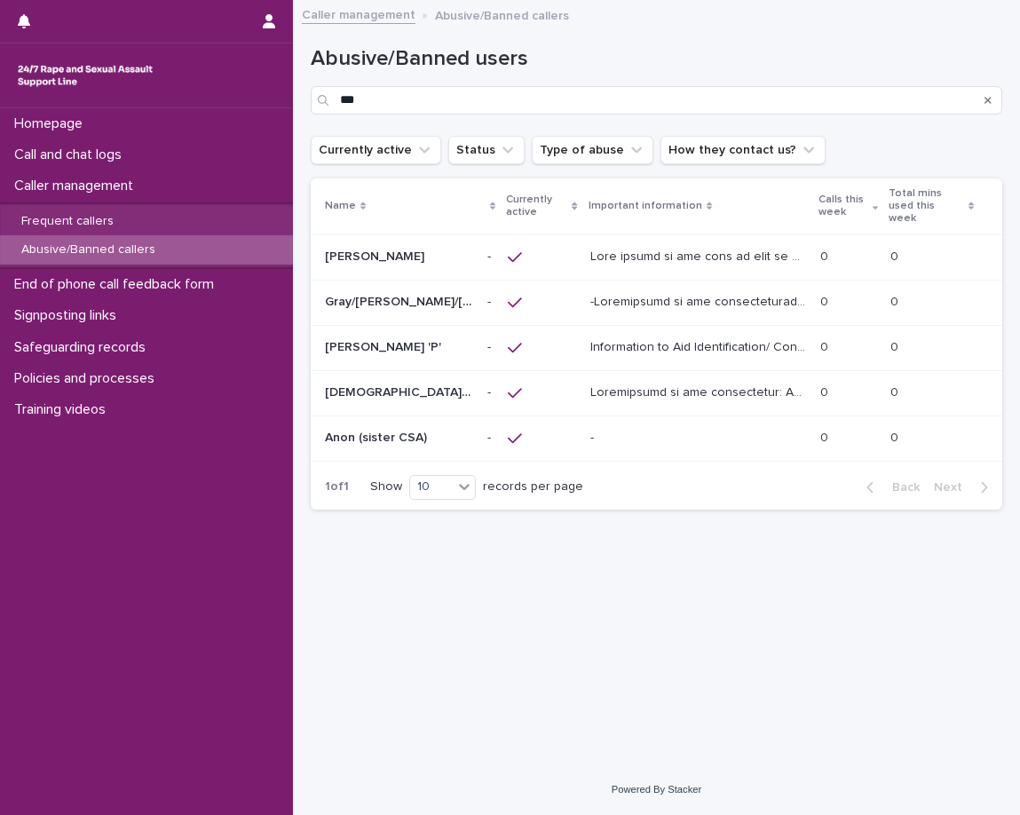
click at [692, 382] on p at bounding box center [699, 391] width 219 height 19
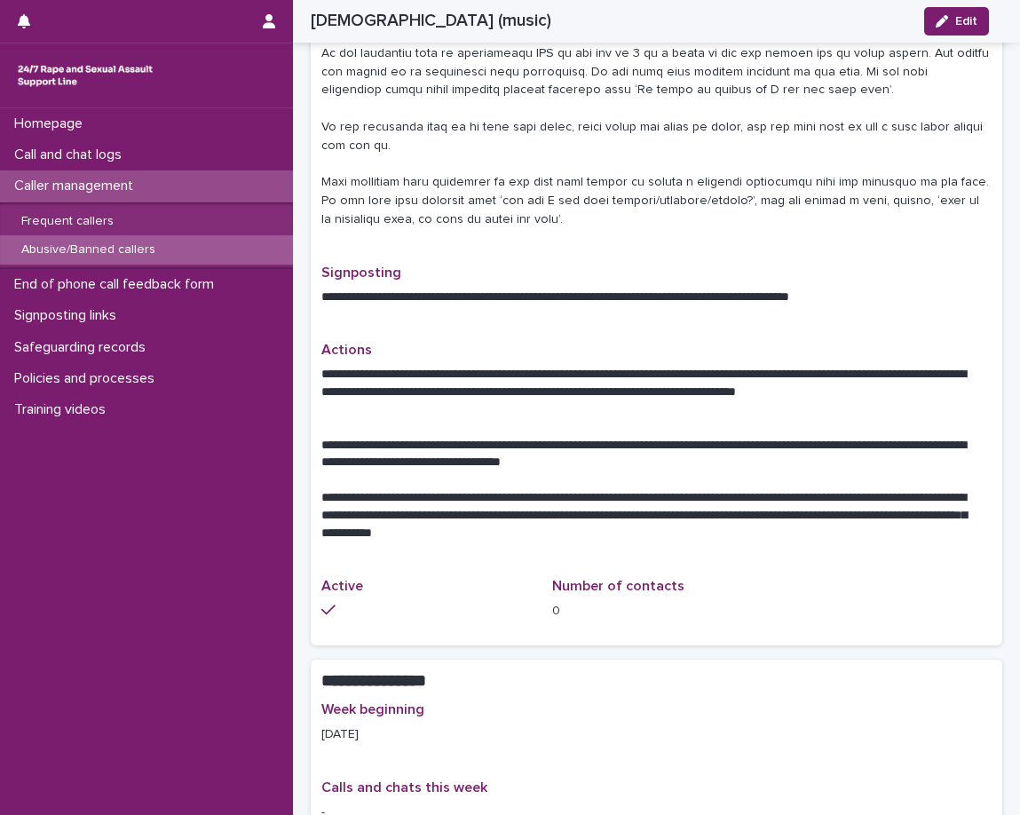
scroll to position [710, 0]
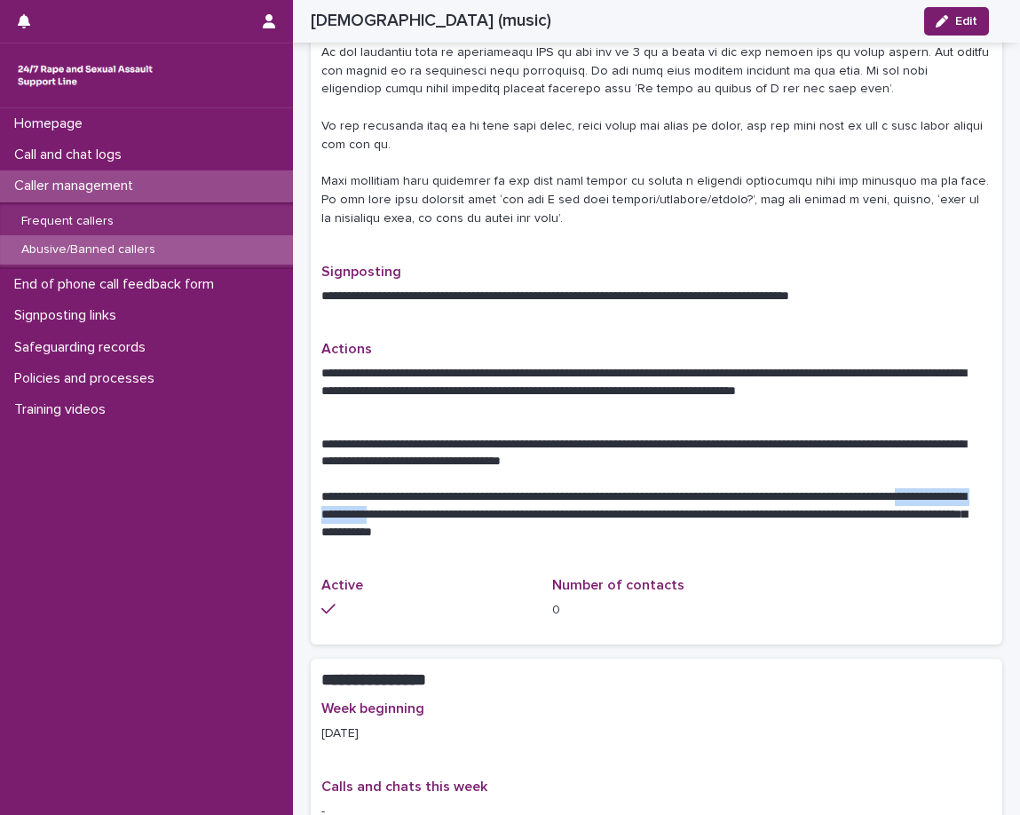
drag, startPoint x: 355, startPoint y: 515, endPoint x: 510, endPoint y: 521, distance: 155.5
click at [510, 521] on p "**********" at bounding box center [649, 514] width 657 height 53
copy p "**********"
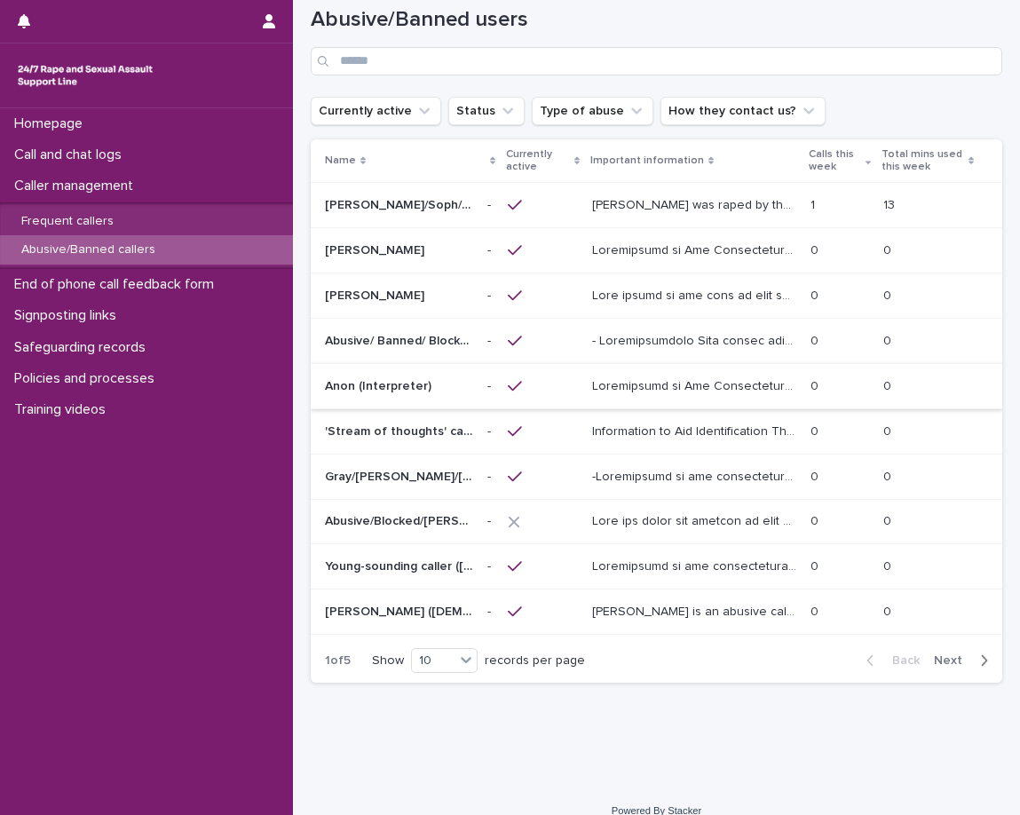
scroll to position [60, 0]
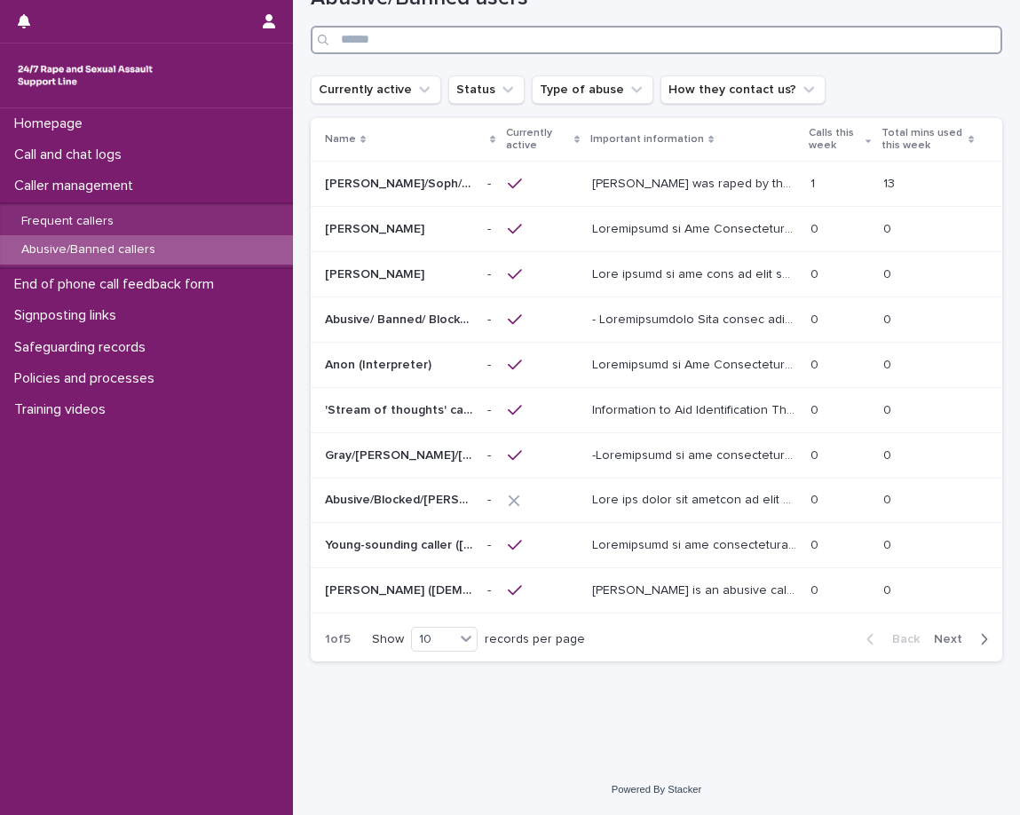
click at [480, 28] on input "Search" at bounding box center [657, 40] width 692 height 28
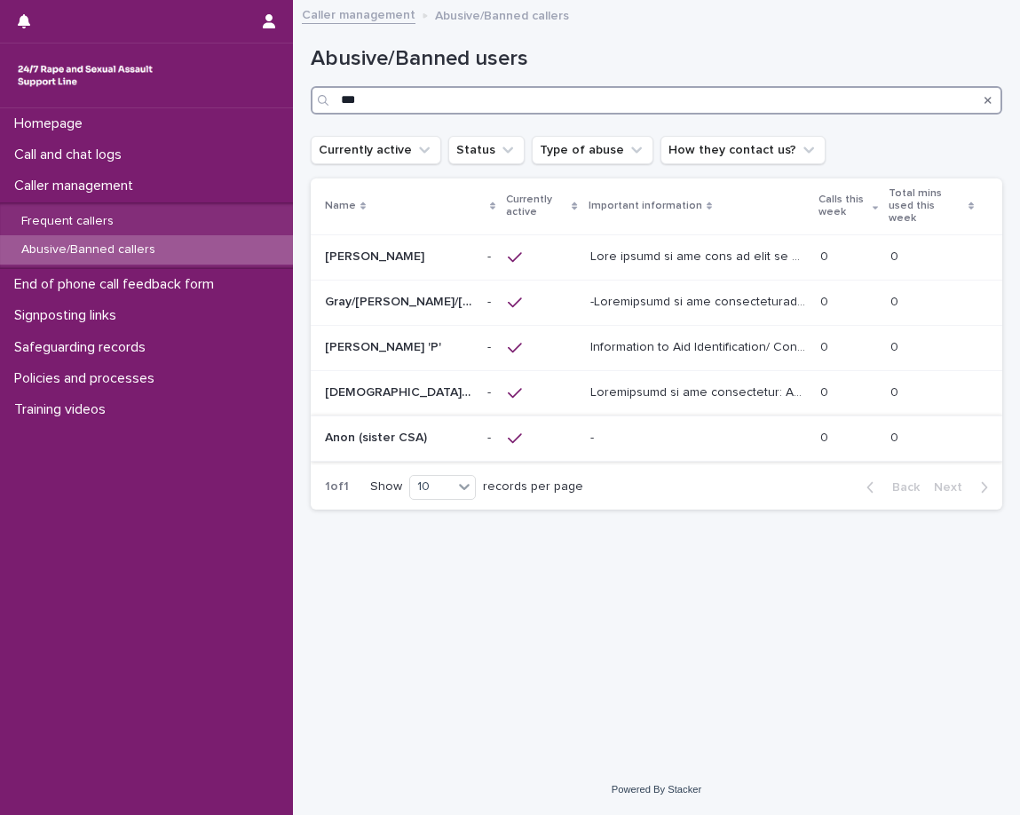
type input "***"
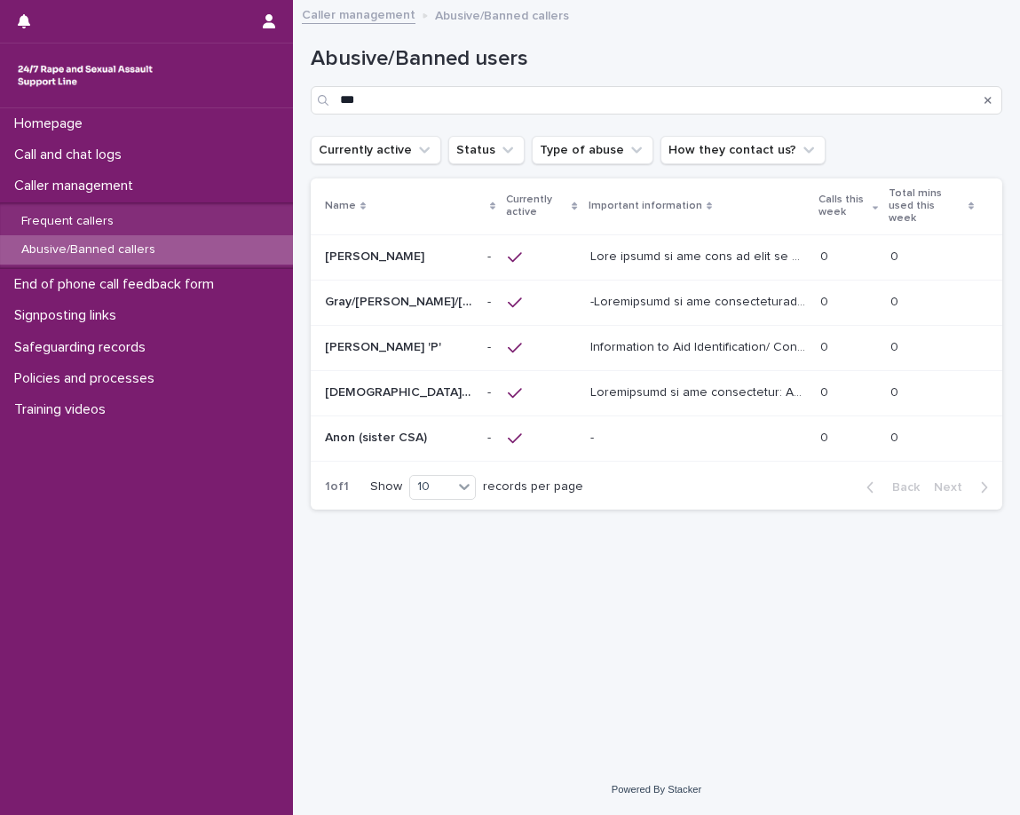
click at [619, 431] on p at bounding box center [698, 438] width 216 height 15
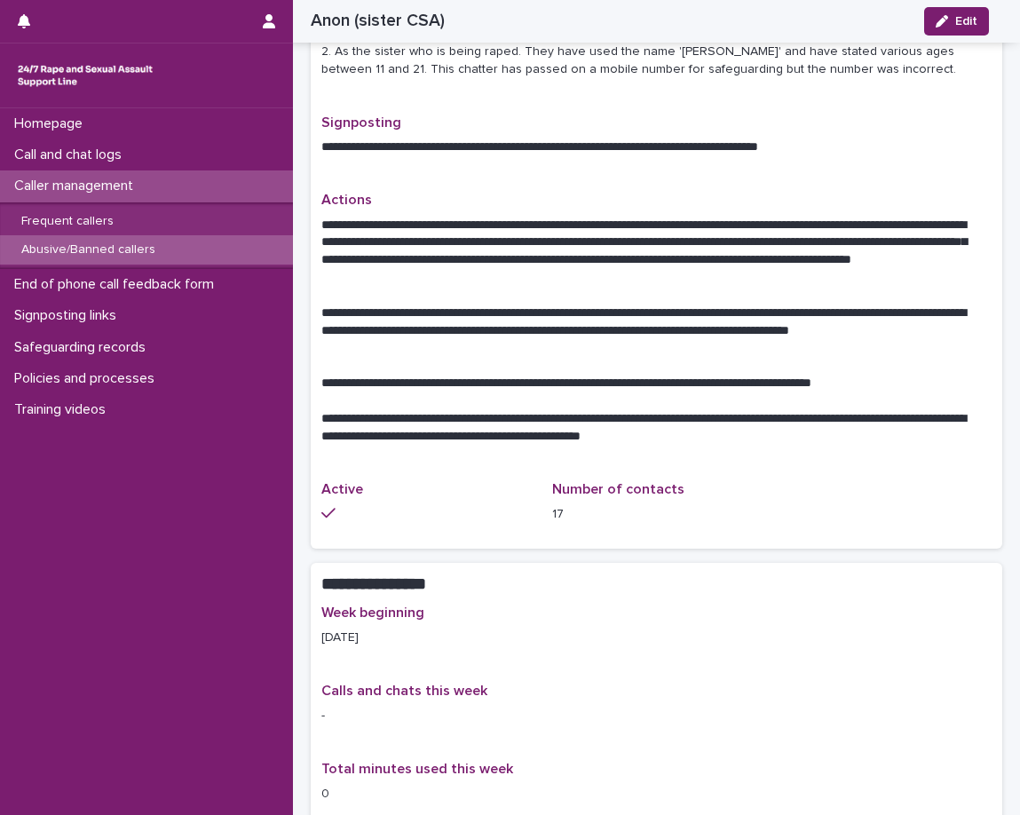
scroll to position [710, 0]
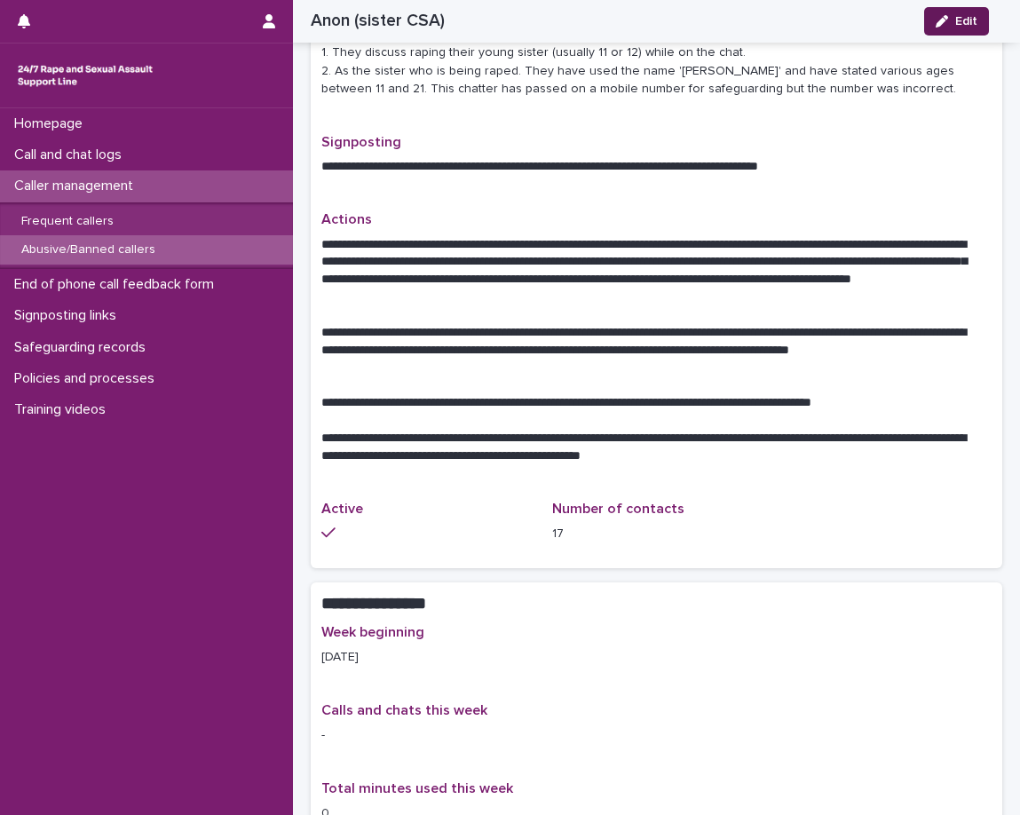
click at [952, 21] on div "button" at bounding box center [946, 21] width 20 height 12
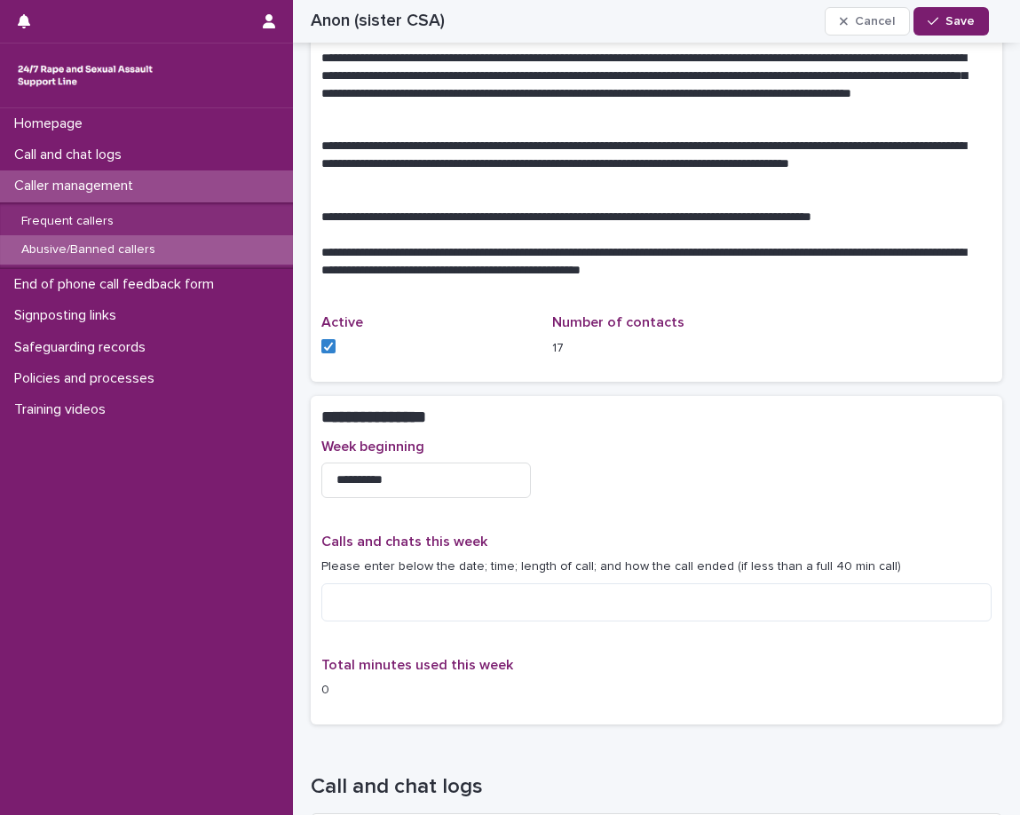
scroll to position [937, 0]
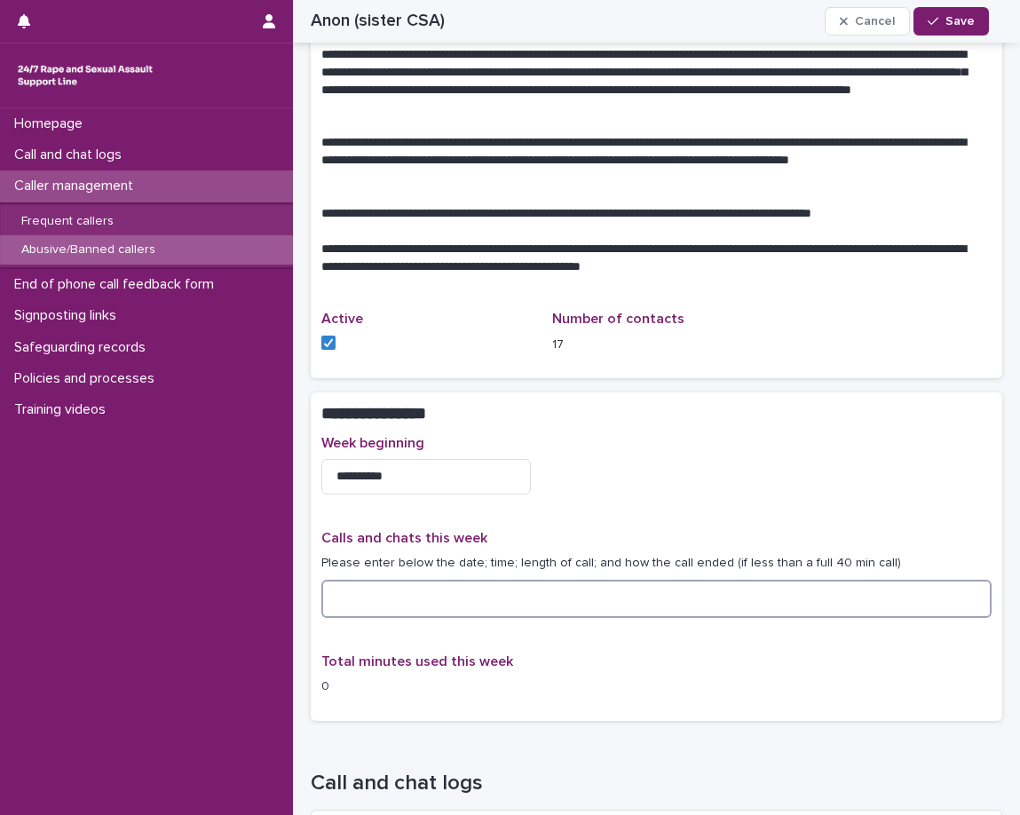
click at [409, 597] on textarea at bounding box center [656, 599] width 670 height 38
drag, startPoint x: 662, startPoint y: 605, endPoint x: 557, endPoint y: 588, distance: 106.2
click at [557, 588] on textarea "**********" at bounding box center [649, 599] width 657 height 38
click at [560, 588] on textarea "**********" at bounding box center [649, 599] width 657 height 38
click at [564, 589] on textarea "**********" at bounding box center [649, 599] width 657 height 38
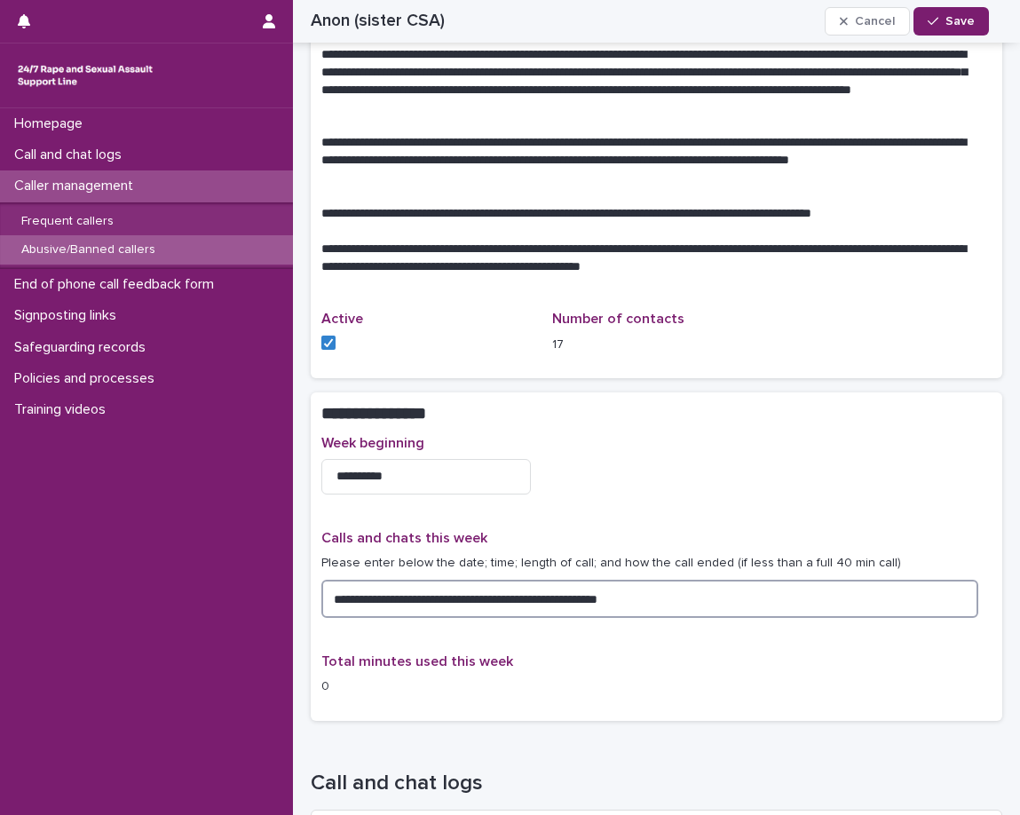
click at [564, 589] on textarea "**********" at bounding box center [649, 599] width 657 height 38
drag, startPoint x: 564, startPoint y: 589, endPoint x: 574, endPoint y: 597, distance: 13.3
click at [574, 597] on textarea "**********" at bounding box center [649, 599] width 657 height 38
click at [561, 604] on textarea "**********" at bounding box center [649, 599] width 657 height 38
drag, startPoint x: 561, startPoint y: 600, endPoint x: 644, endPoint y: 597, distance: 83.5
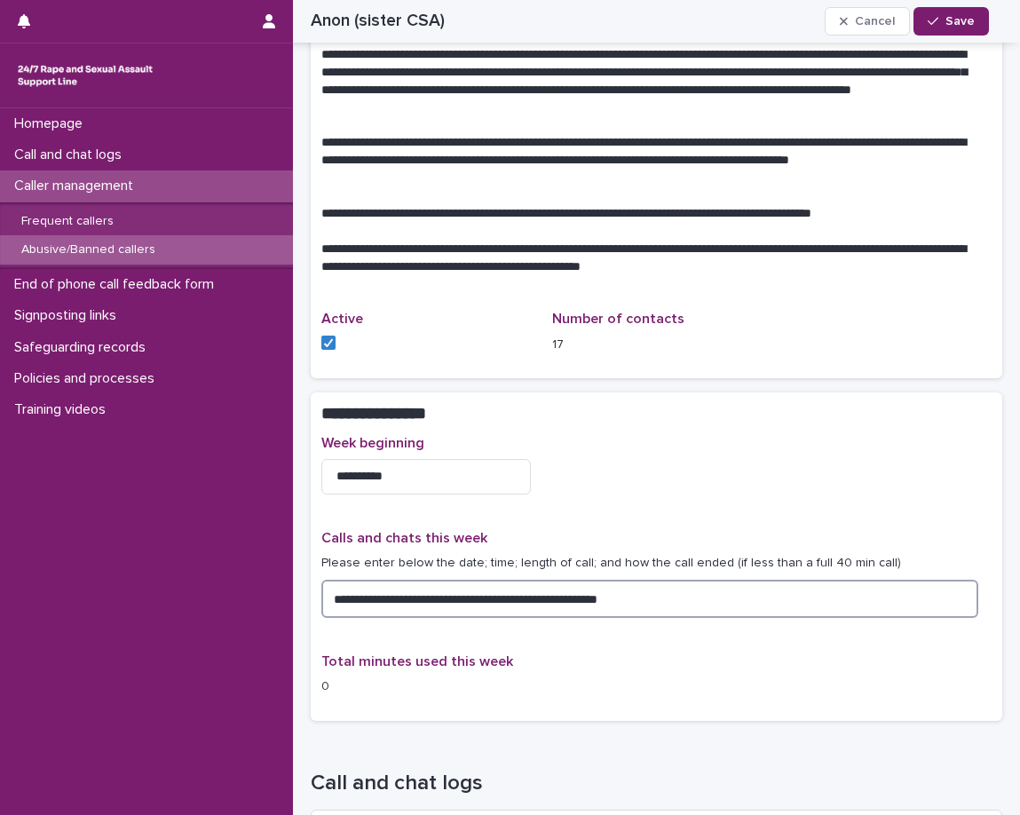
click at [644, 597] on textarea "**********" at bounding box center [649, 599] width 657 height 38
type textarea "**********"
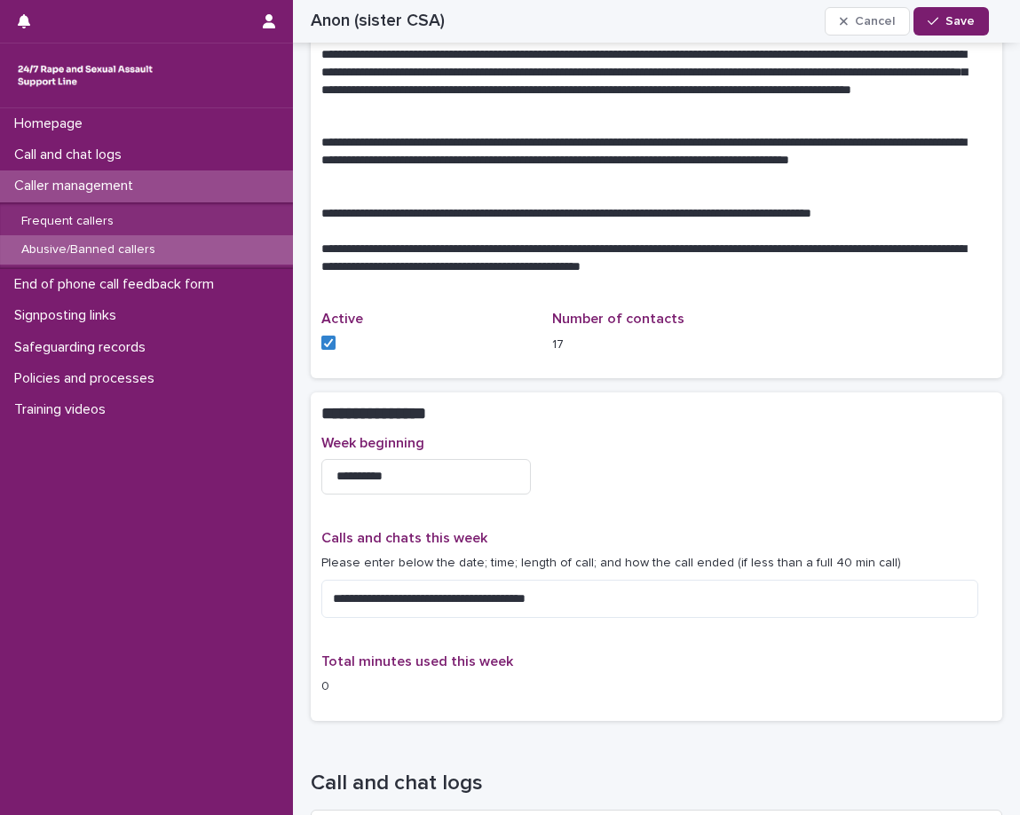
click at [685, 509] on div "**********" at bounding box center [656, 572] width 670 height 275
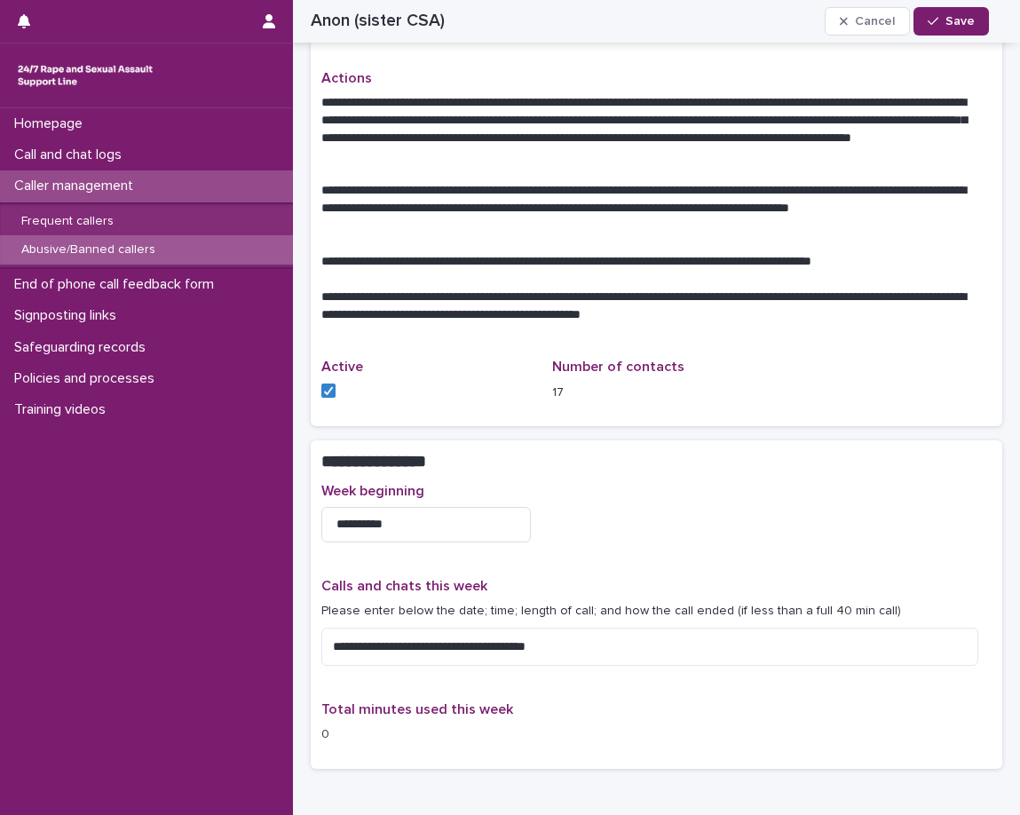
scroll to position [848, 0]
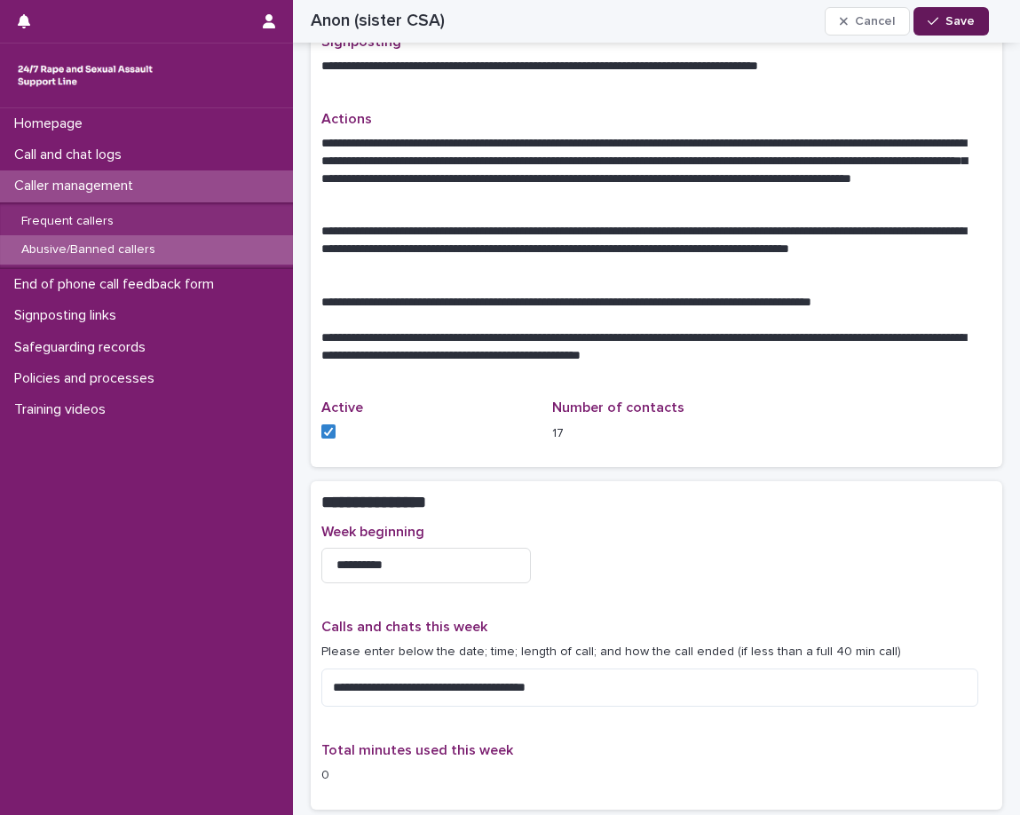
click at [955, 28] on button "Save" at bounding box center [950, 21] width 75 height 28
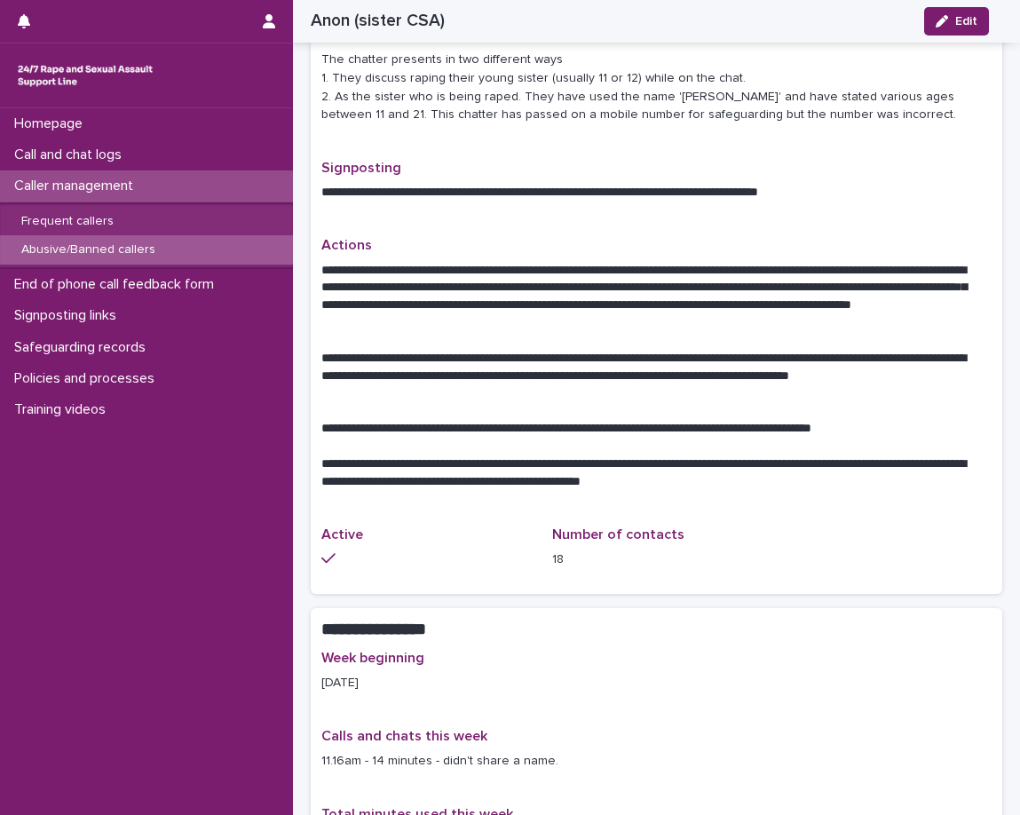
scroll to position [651, 0]
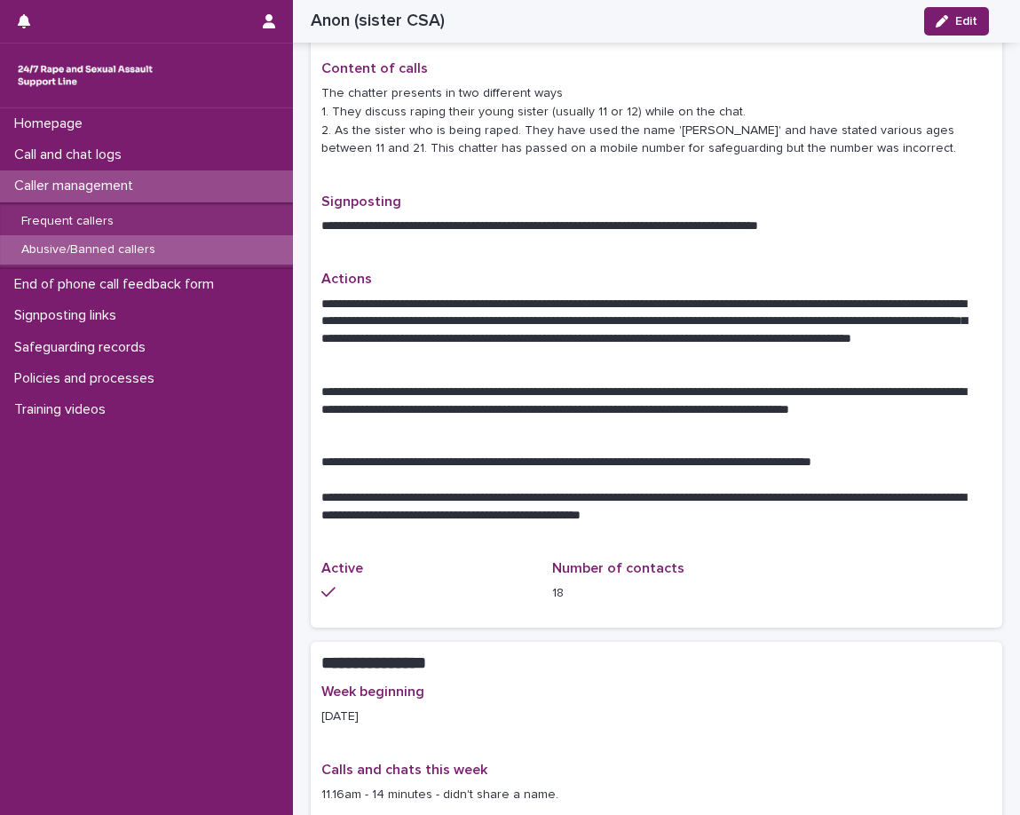
click at [141, 178] on p "Caller management" at bounding box center [77, 186] width 140 height 17
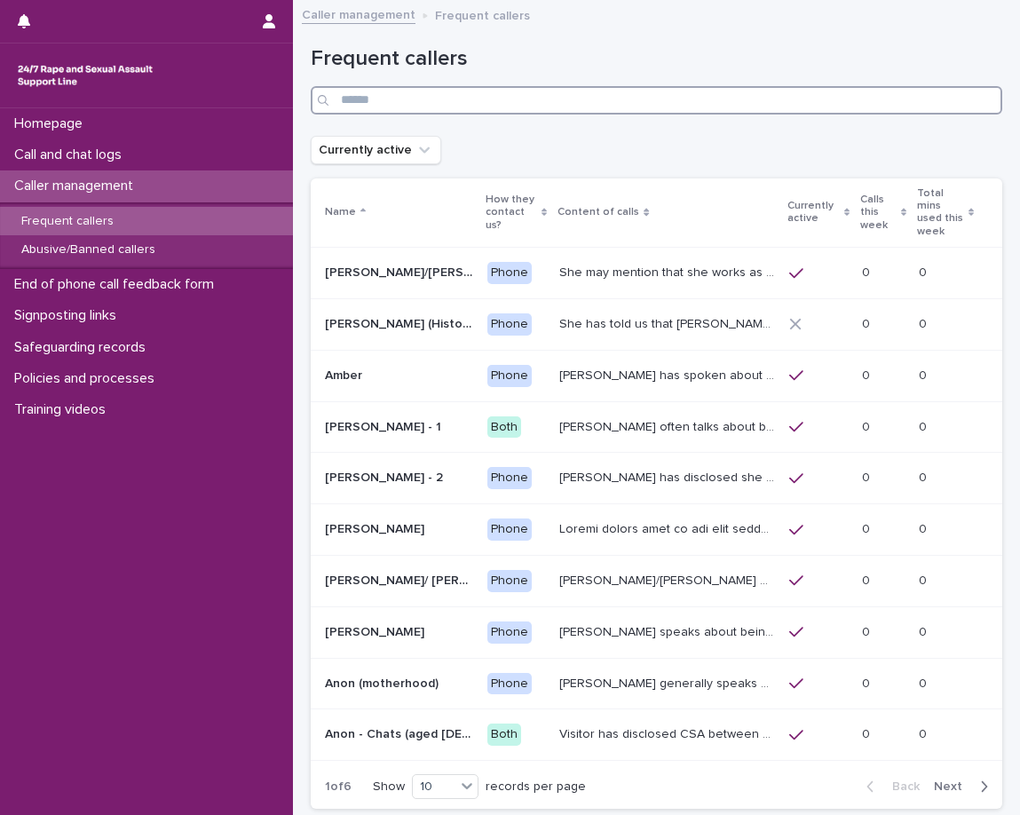
click at [539, 96] on input "Search" at bounding box center [657, 100] width 692 height 28
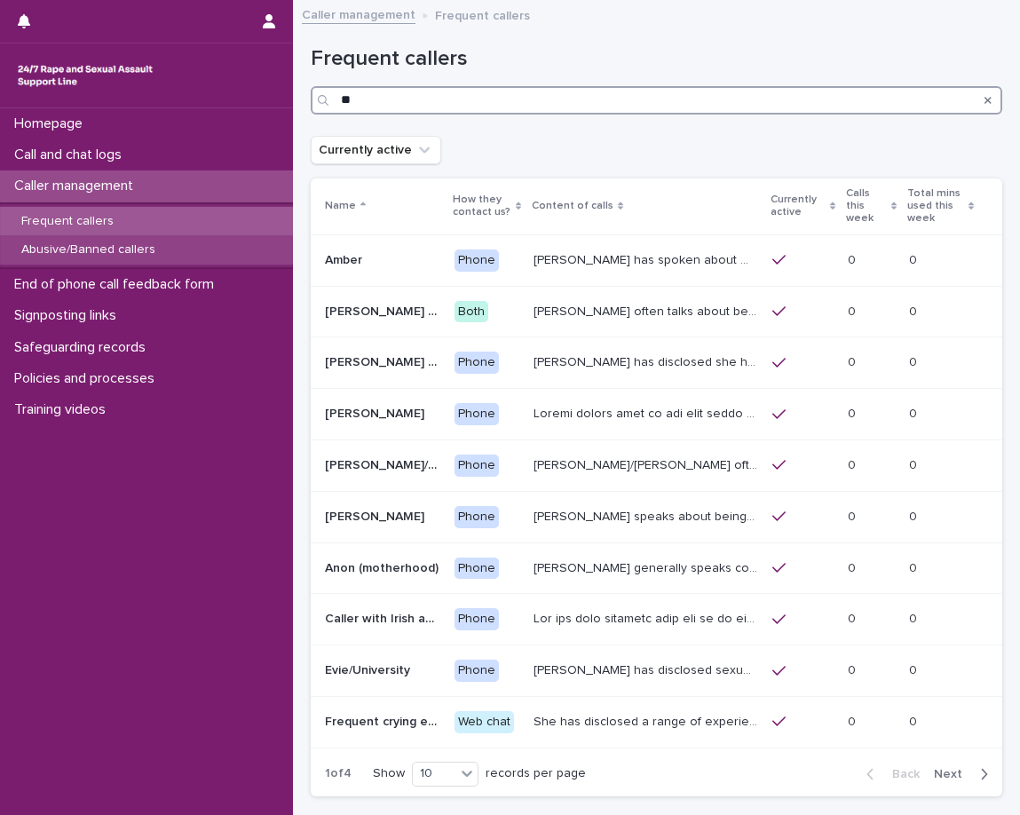
type input "**"
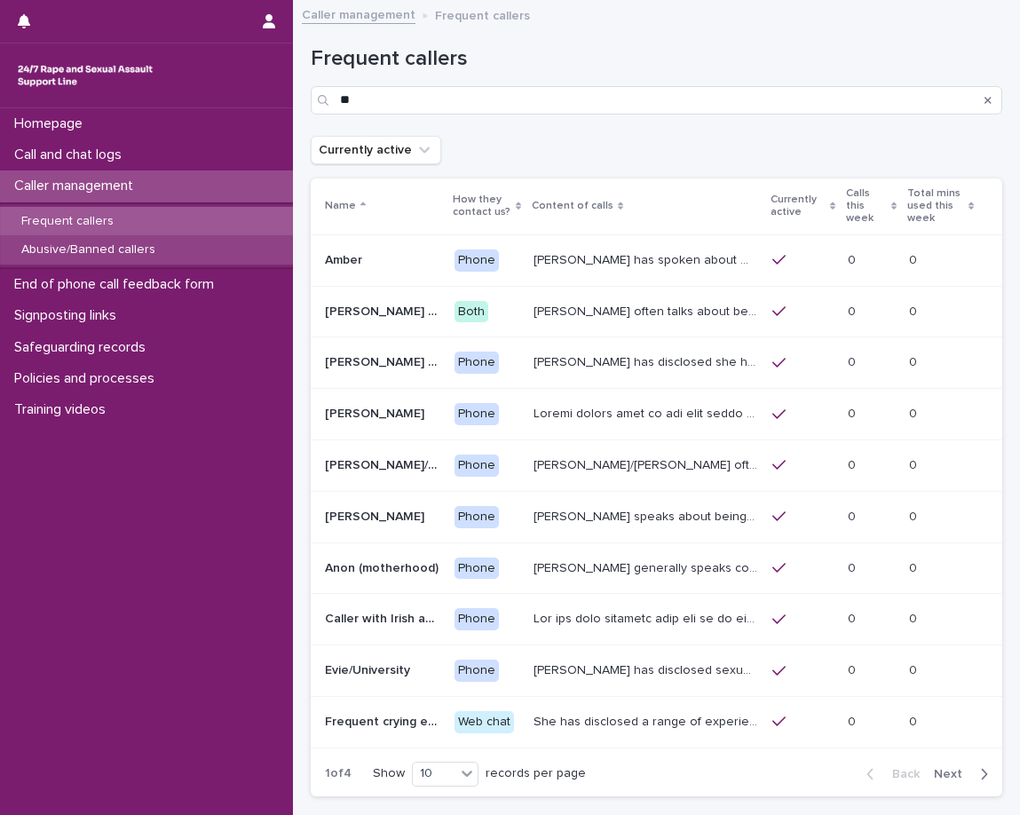
click at [174, 252] on div "Abusive/Banned callers" at bounding box center [146, 249] width 293 height 29
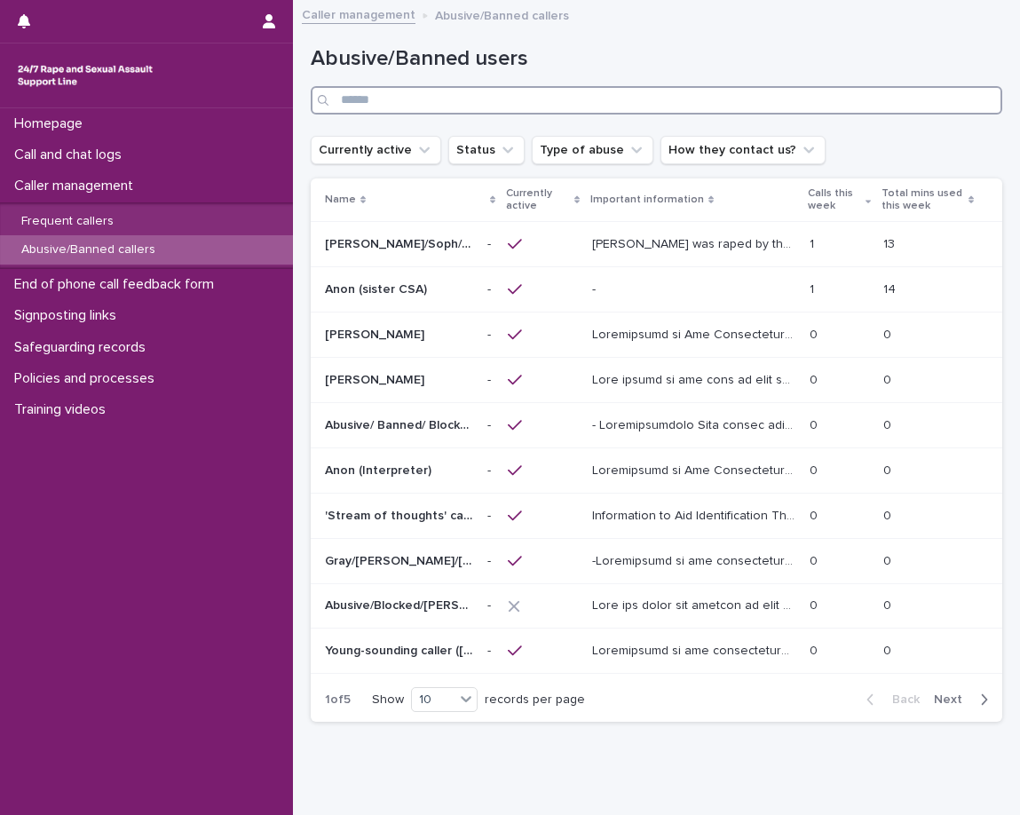
click at [543, 101] on input "Search" at bounding box center [657, 100] width 692 height 28
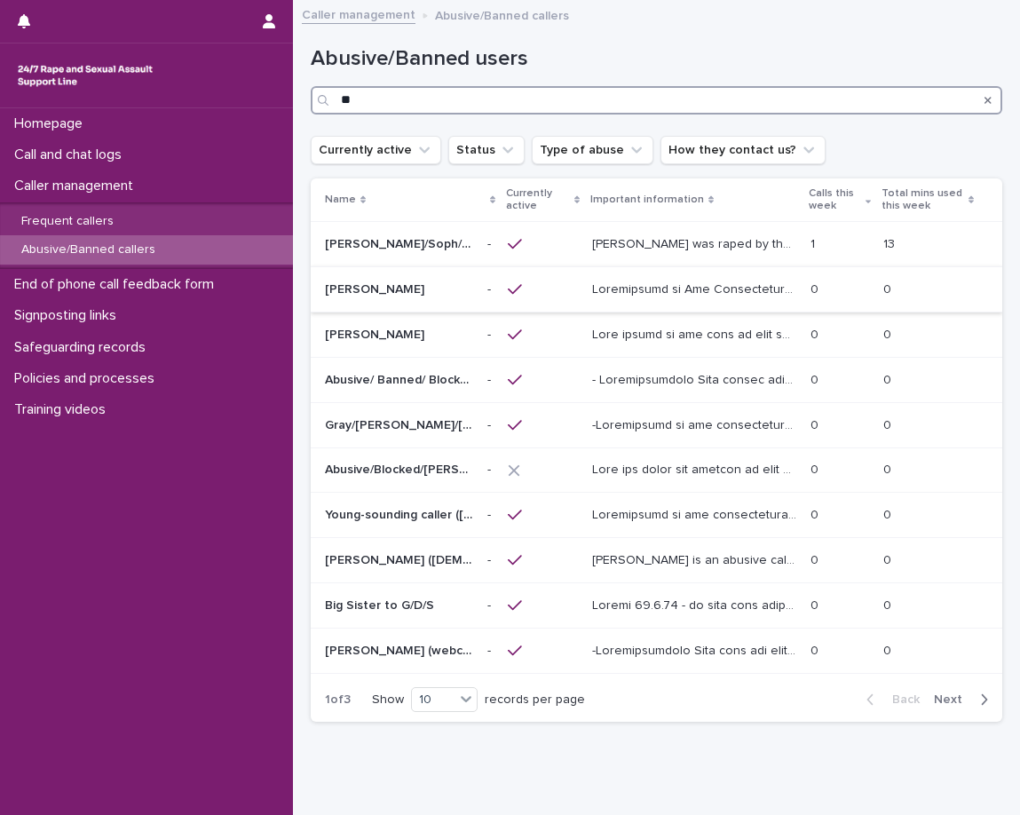
type input "**"
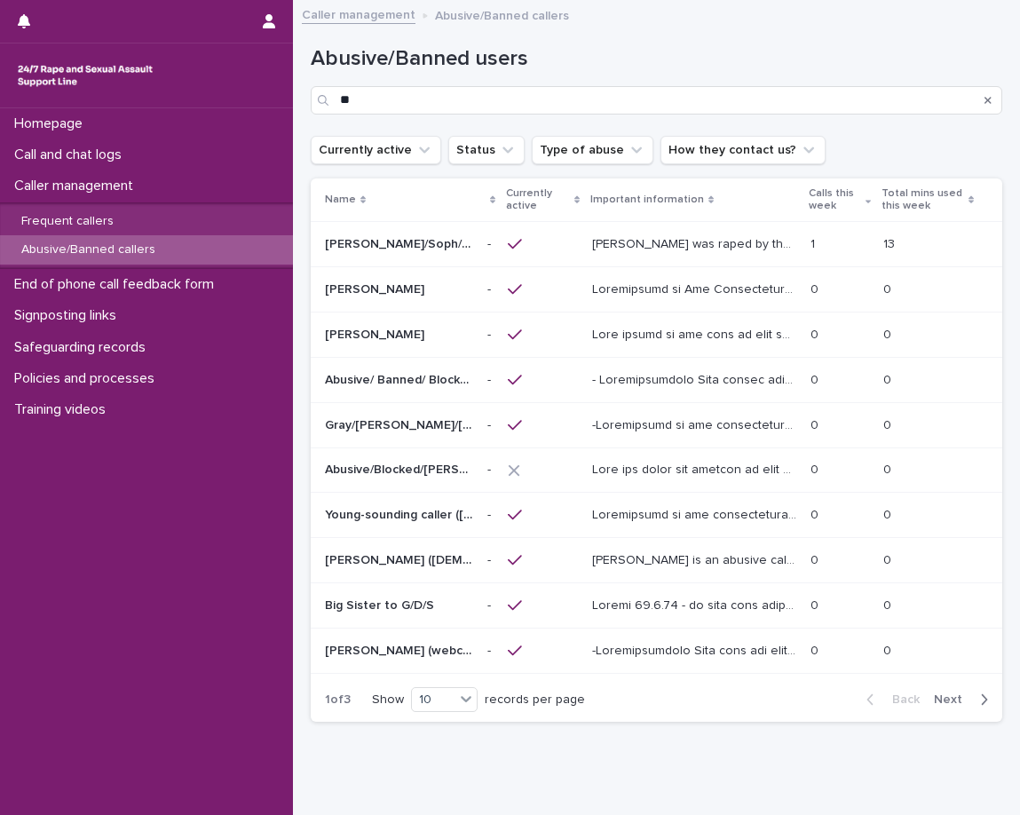
click at [767, 310] on td at bounding box center [694, 289] width 218 height 45
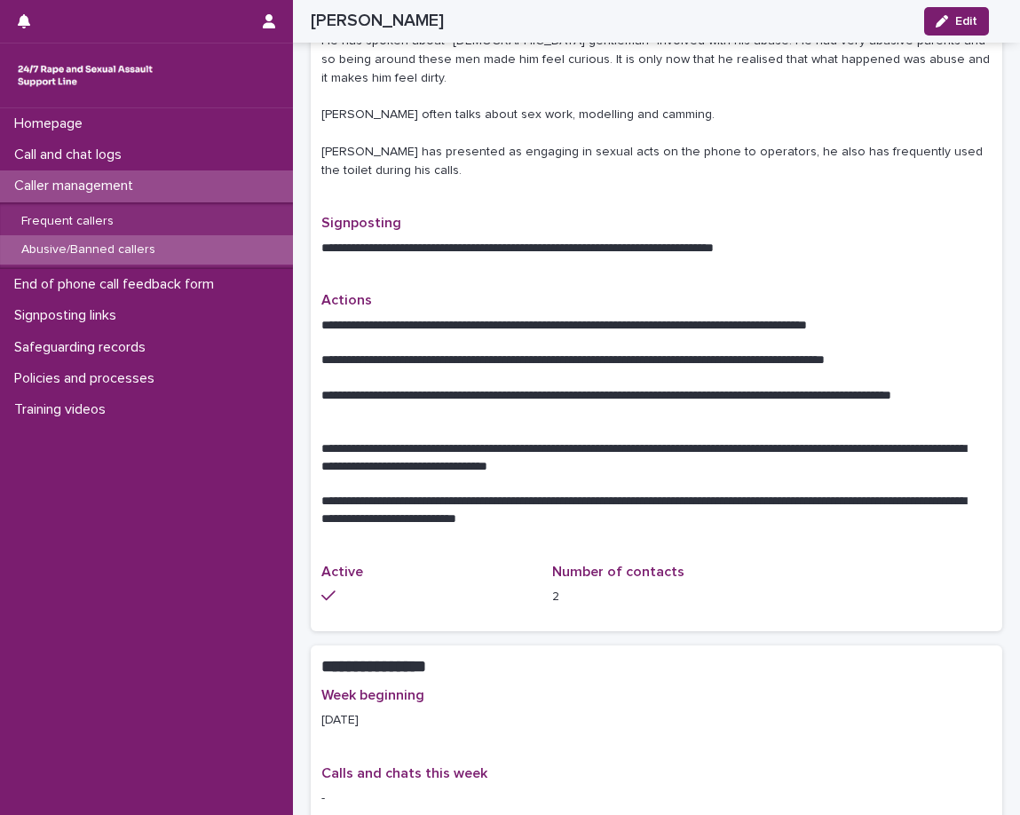
scroll to position [977, 0]
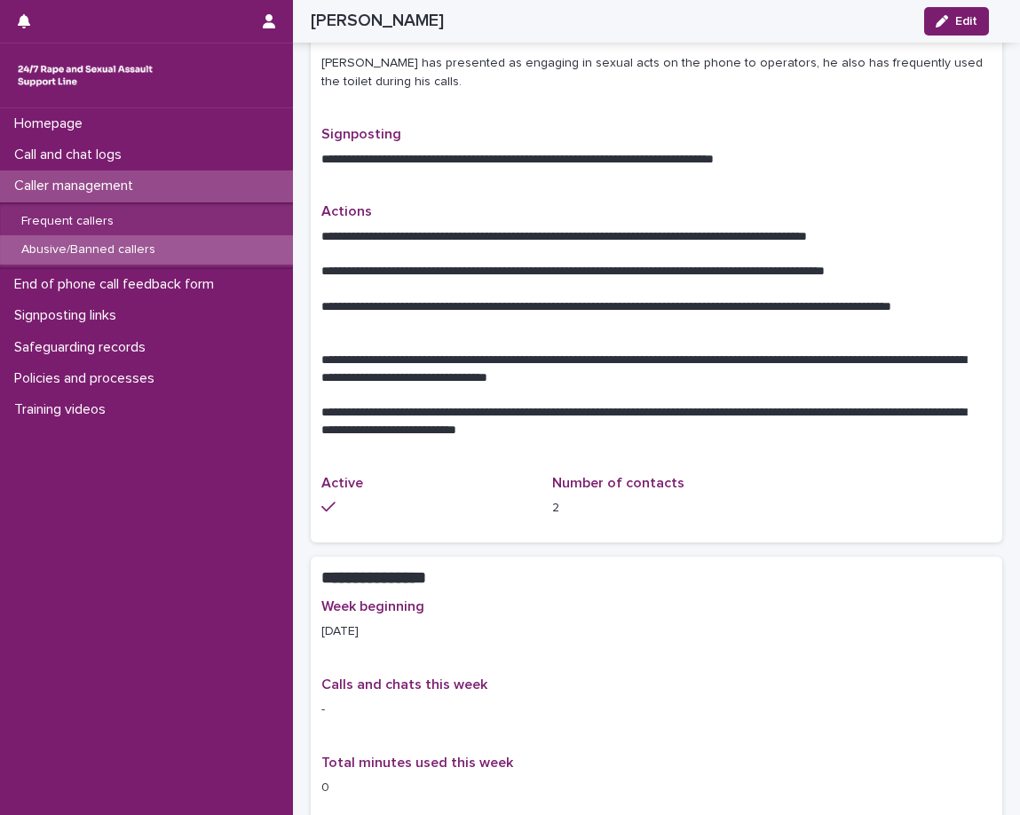
click at [84, 176] on div "Caller management" at bounding box center [146, 185] width 293 height 31
